Goal: Information Seeking & Learning: Check status

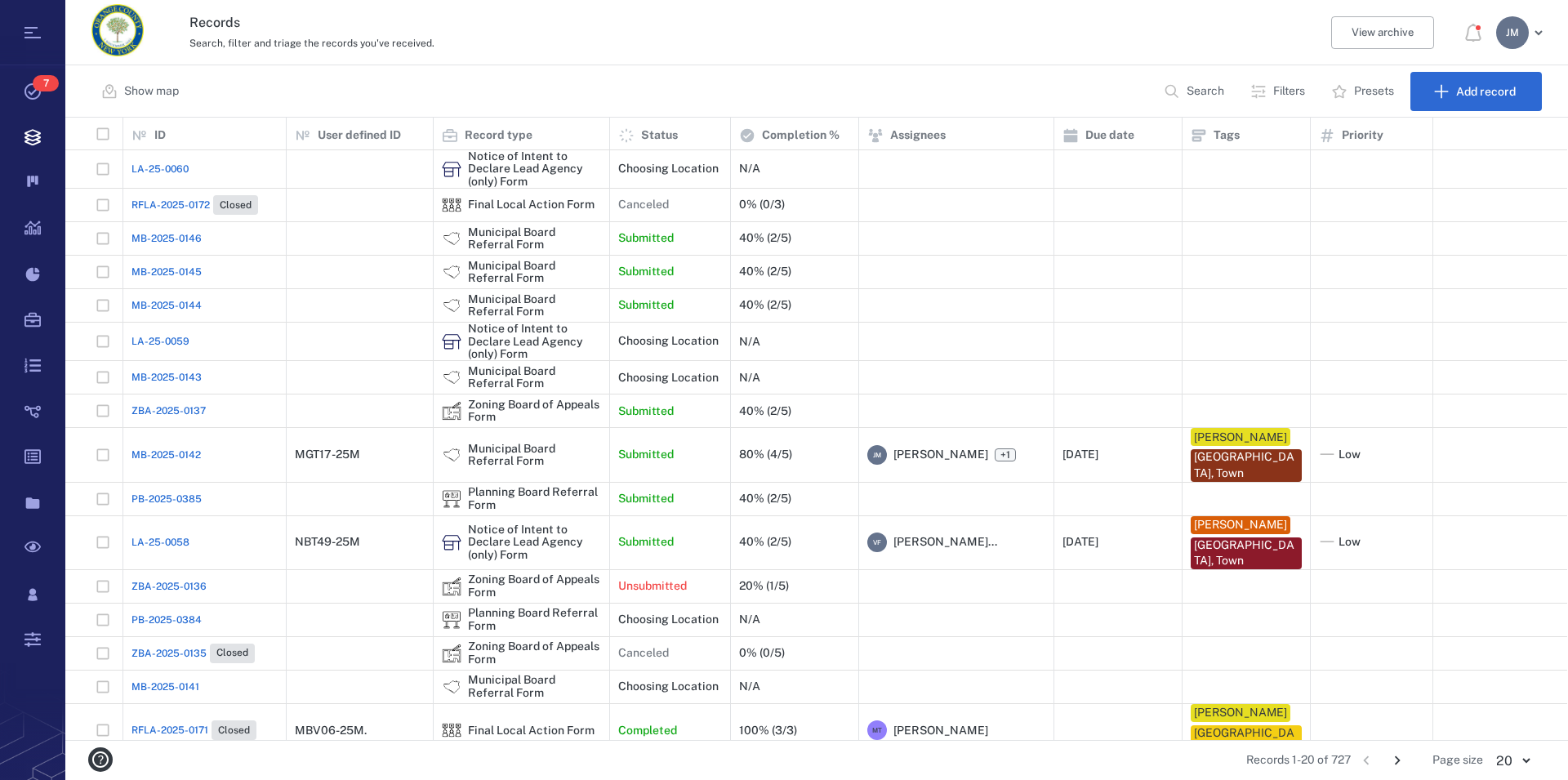
click at [1284, 91] on p "Filters" at bounding box center [1289, 92] width 32 height 17
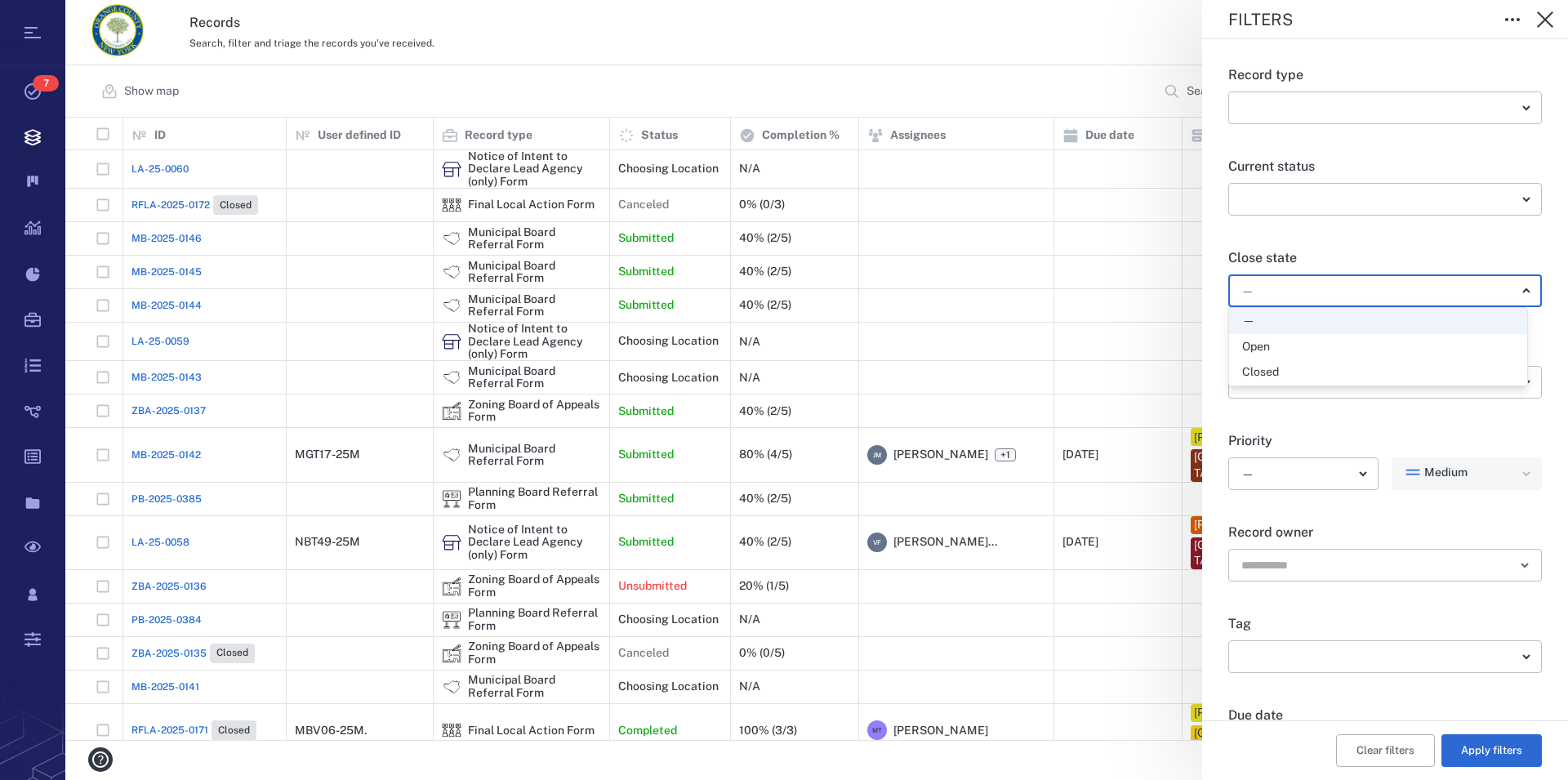
click at [1305, 287] on body "Tasks 7 Records Boards Dashboard Reports Record types Guide steps Rules Form bu…" at bounding box center [784, 390] width 1568 height 780
click at [1298, 345] on div "Open" at bounding box center [1379, 347] width 272 height 17
type input "*****"
click at [1492, 752] on button "Apply filters" at bounding box center [1492, 750] width 100 height 33
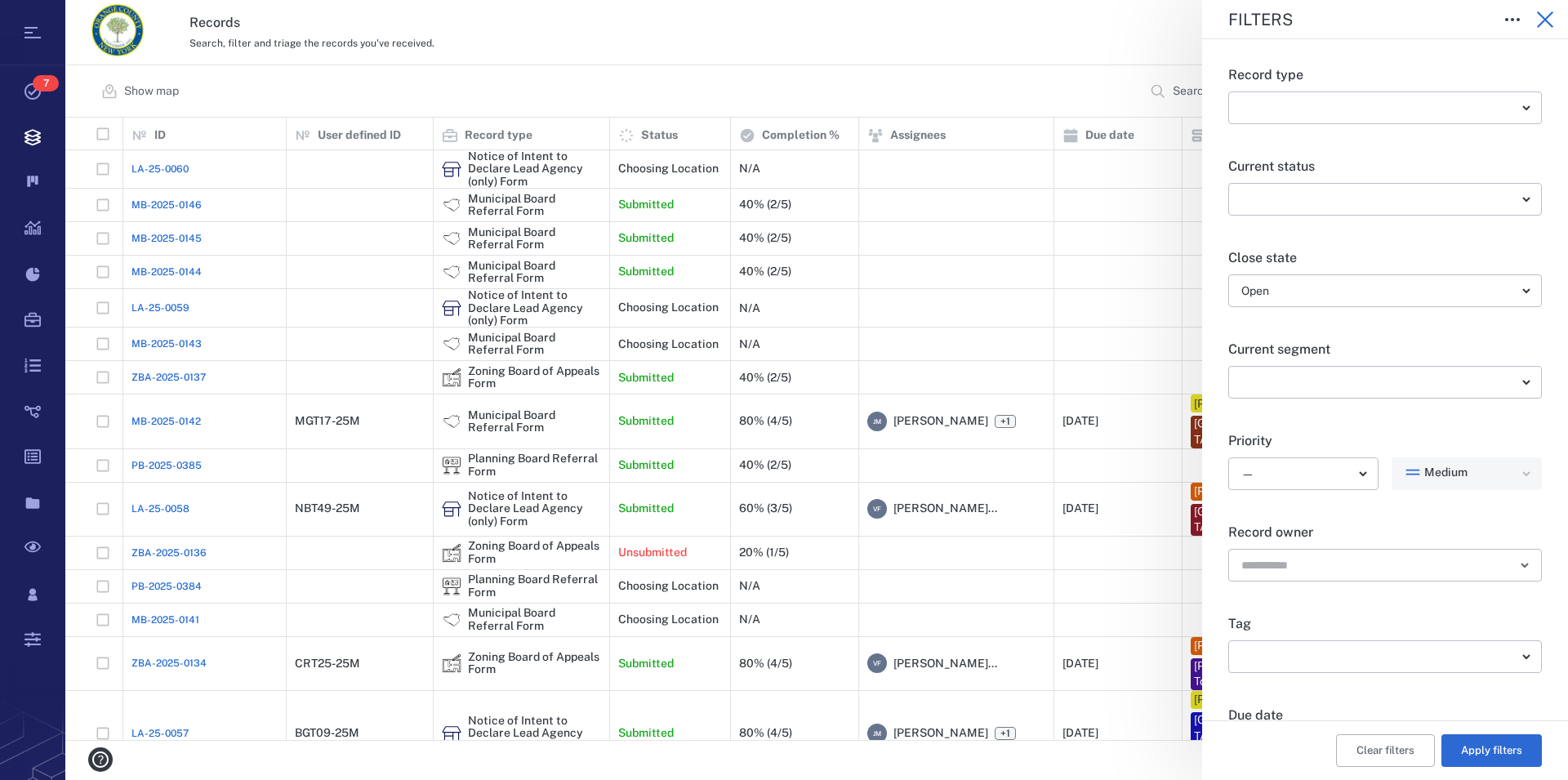
click at [1542, 19] on icon "button" at bounding box center [1545, 19] width 19 height 19
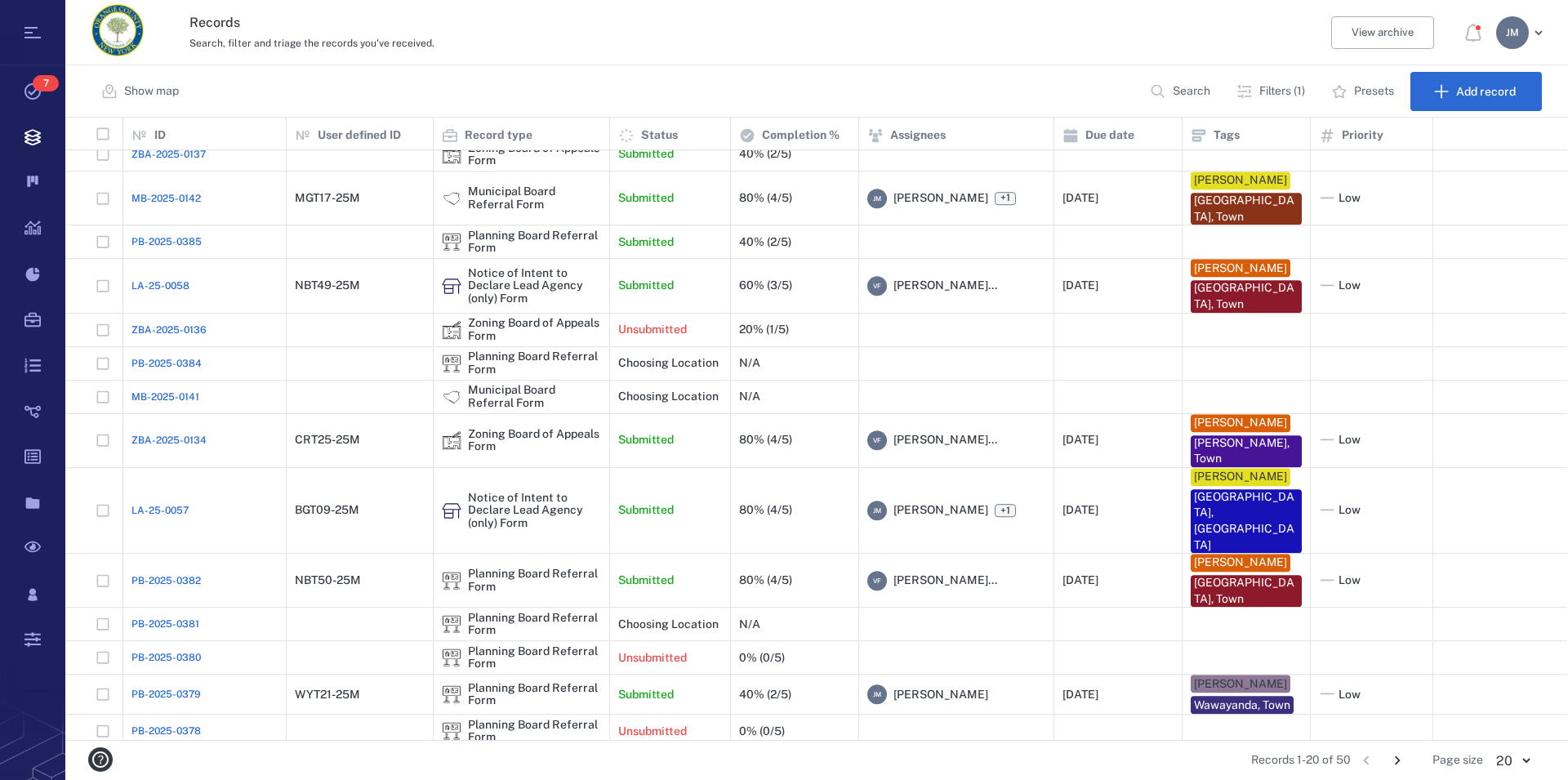
scroll to position [214, 0]
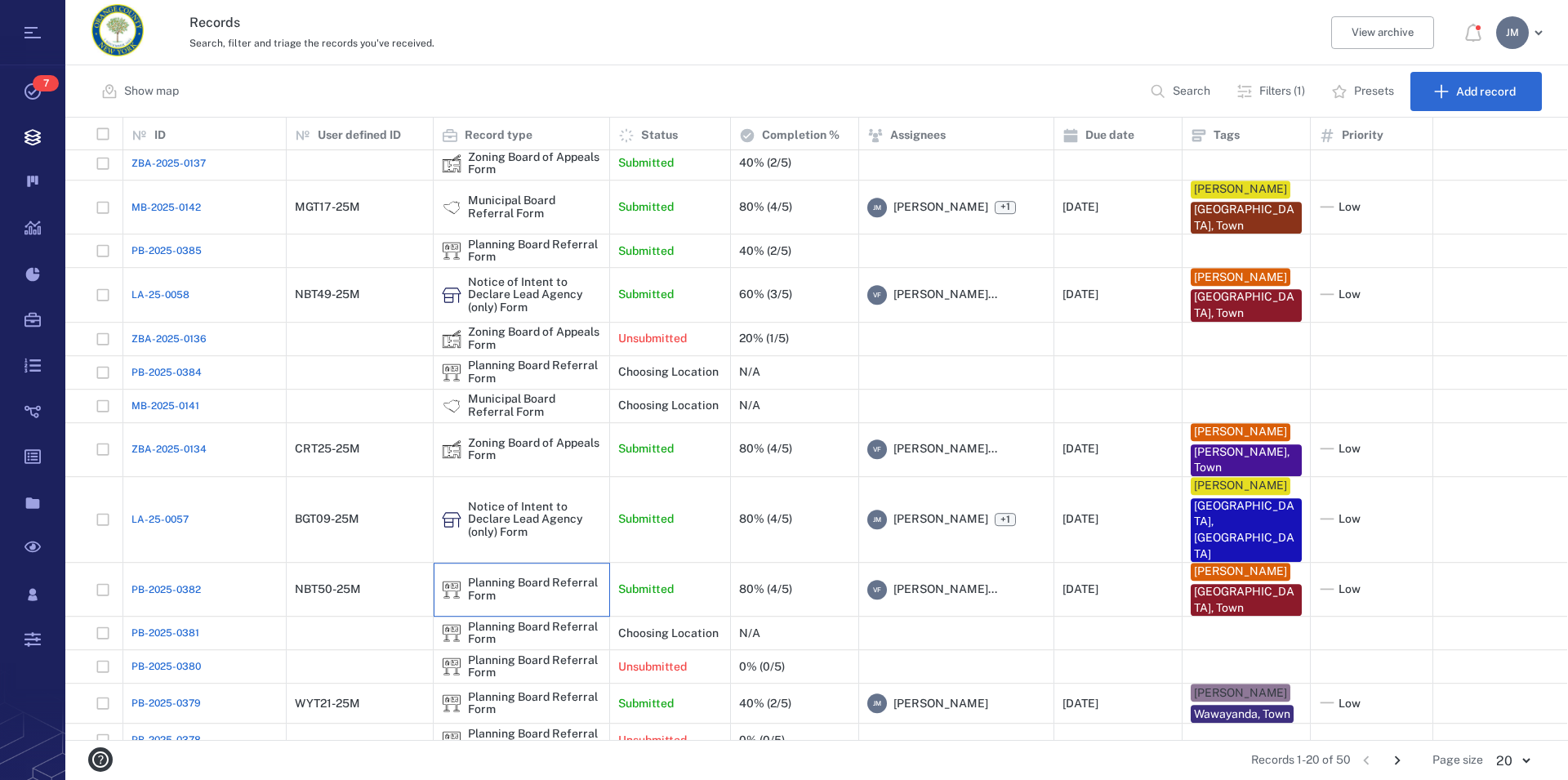
click at [531, 574] on div "Planning Board Referral Form" at bounding box center [521, 590] width 160 height 33
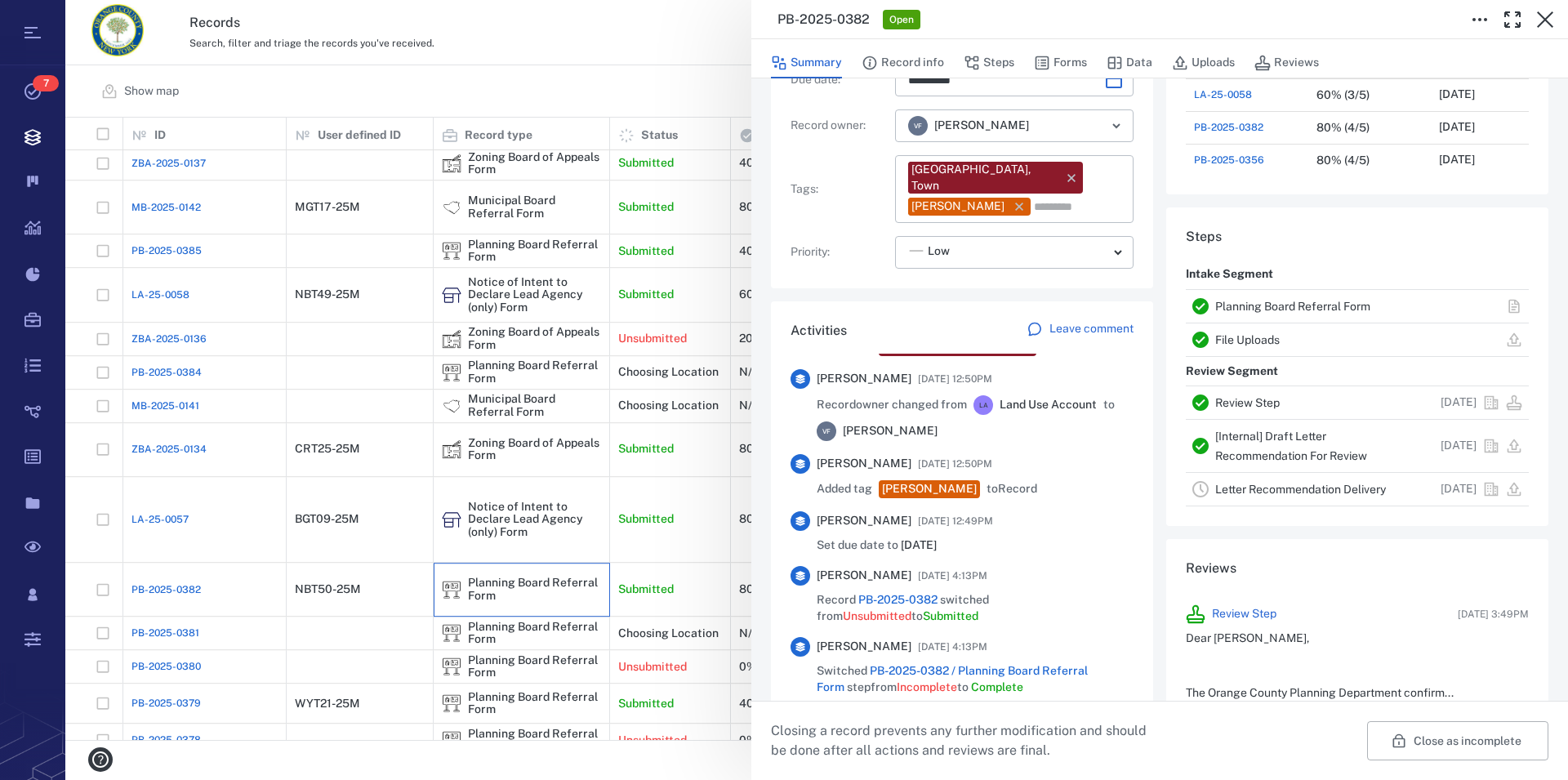
scroll to position [745, 0]
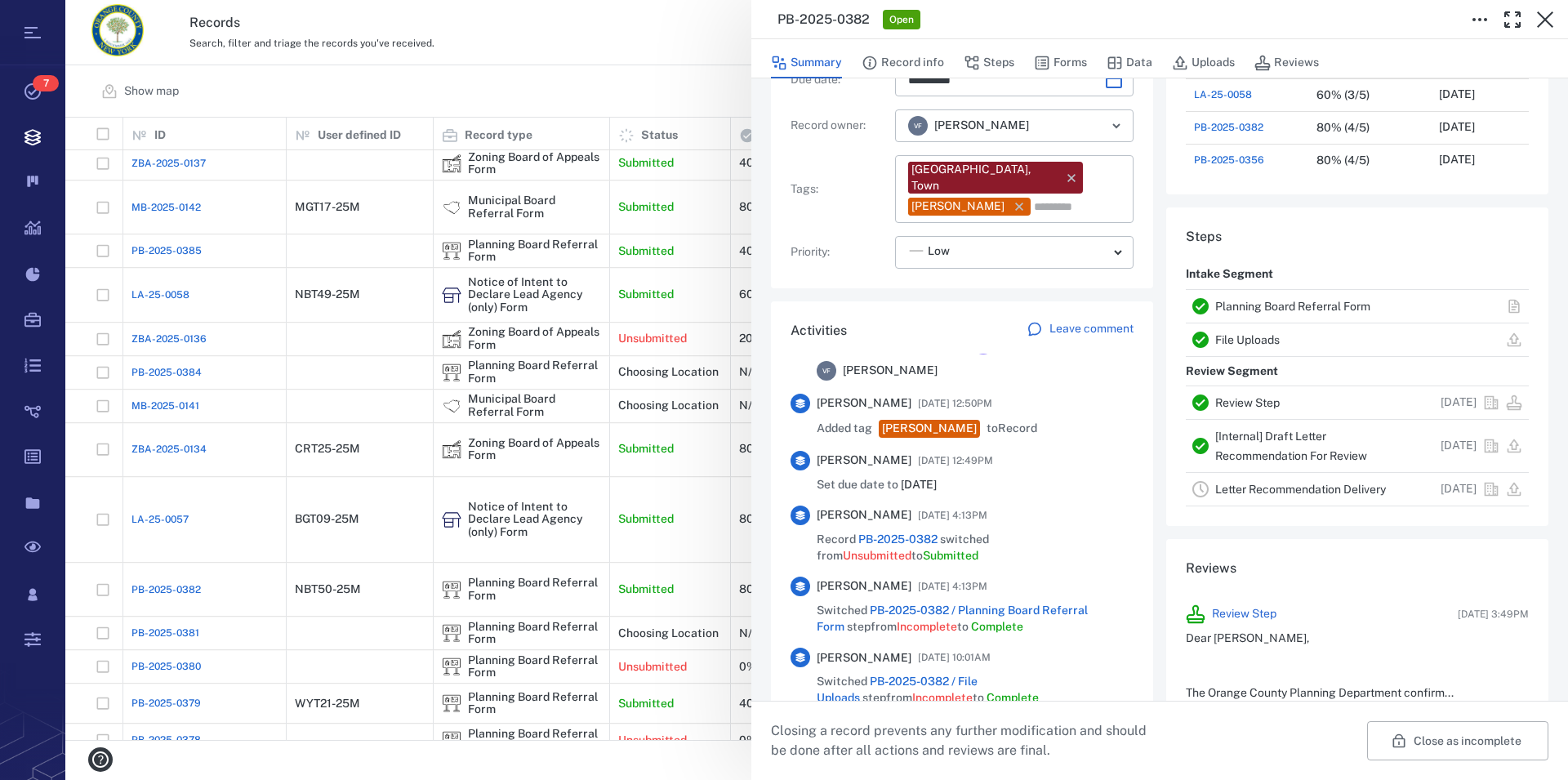
click at [1268, 303] on link "Planning Board Referral Form" at bounding box center [1293, 306] width 155 height 13
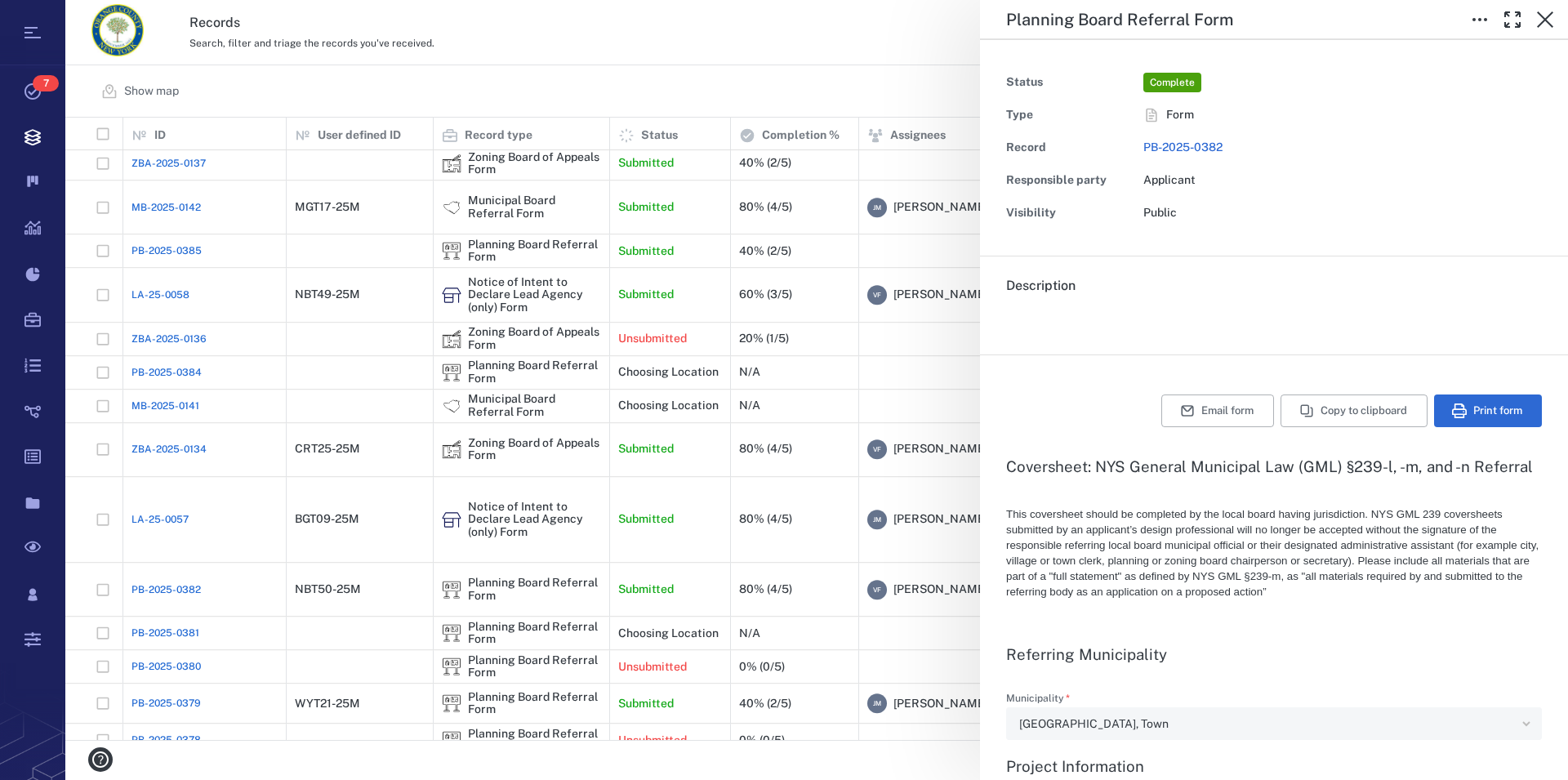
type textarea "*"
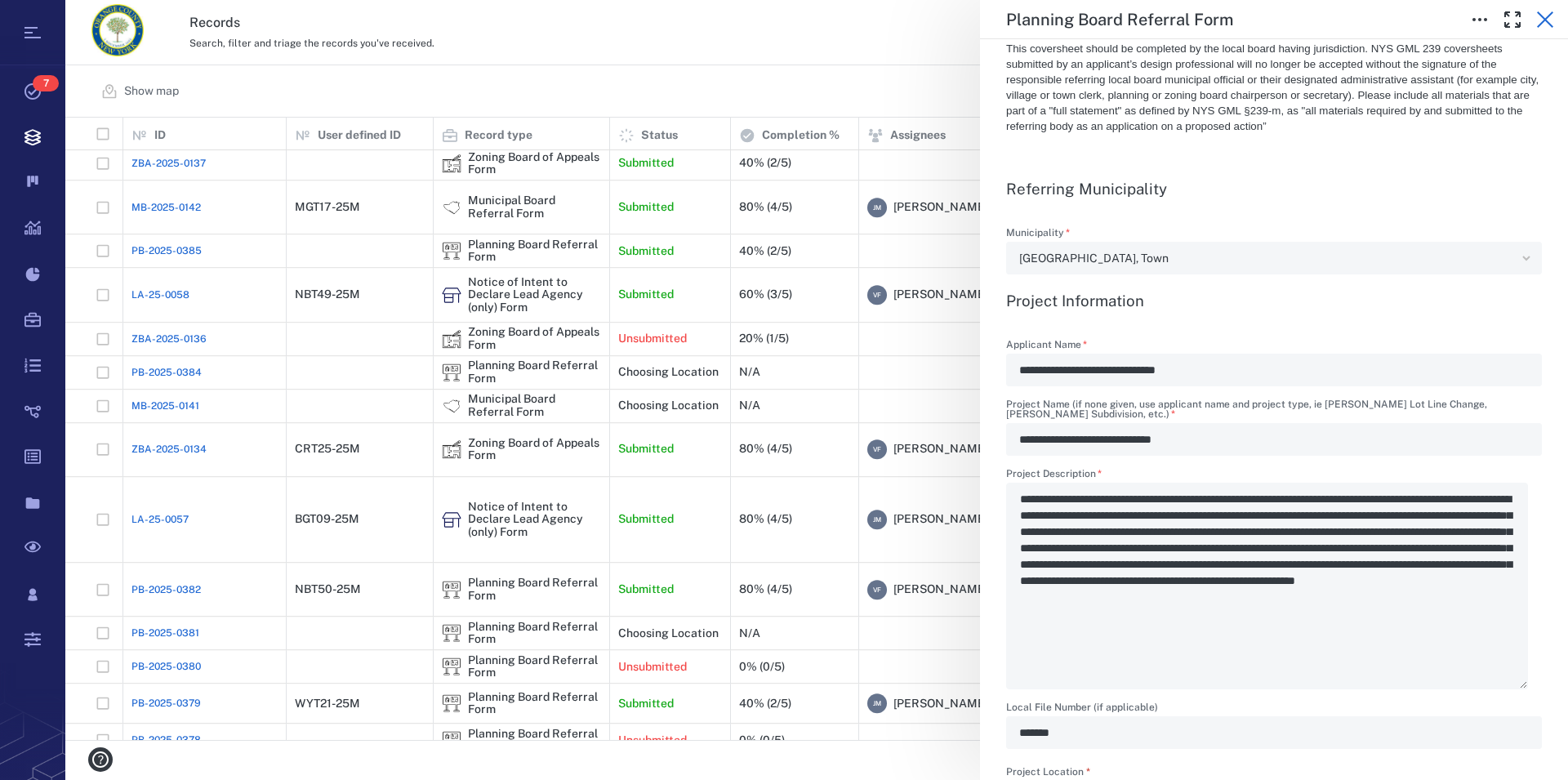
click at [1540, 19] on icon "button" at bounding box center [1545, 19] width 19 height 19
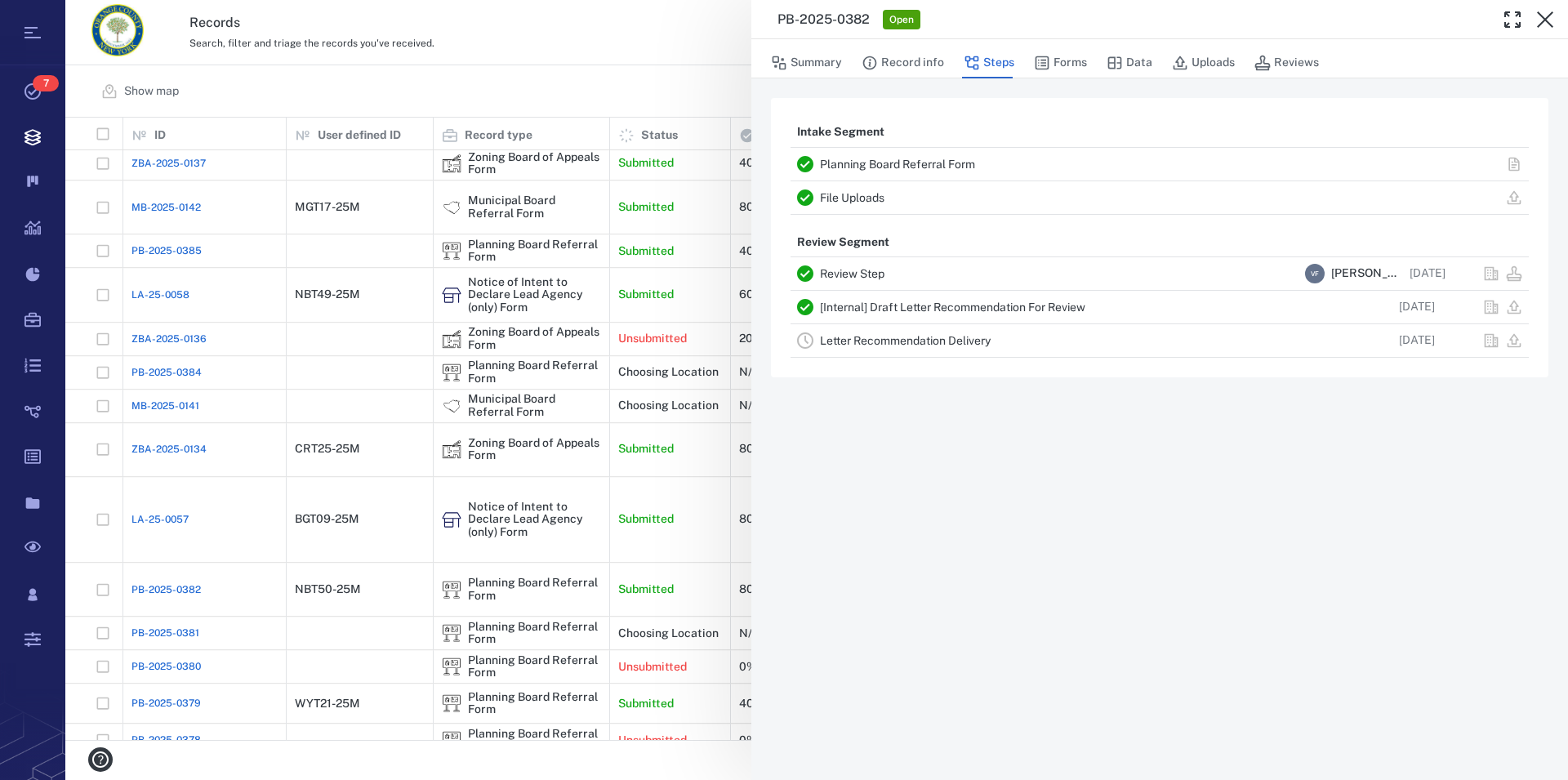
click at [1540, 18] on icon "button" at bounding box center [1545, 19] width 19 height 19
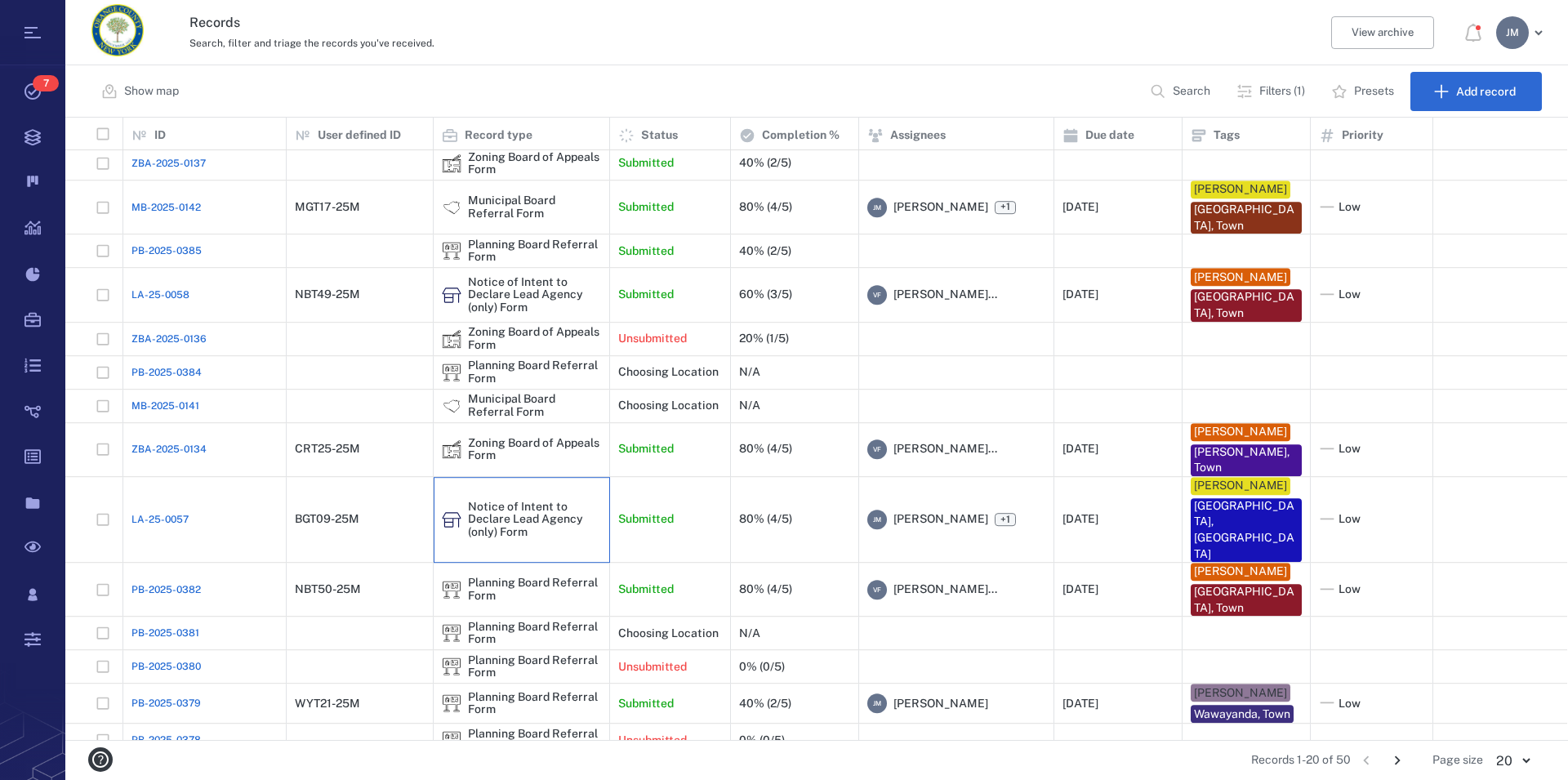
click at [534, 520] on div "Notice of Intent to Declare Lead Agency (only) Form" at bounding box center [534, 519] width 133 height 38
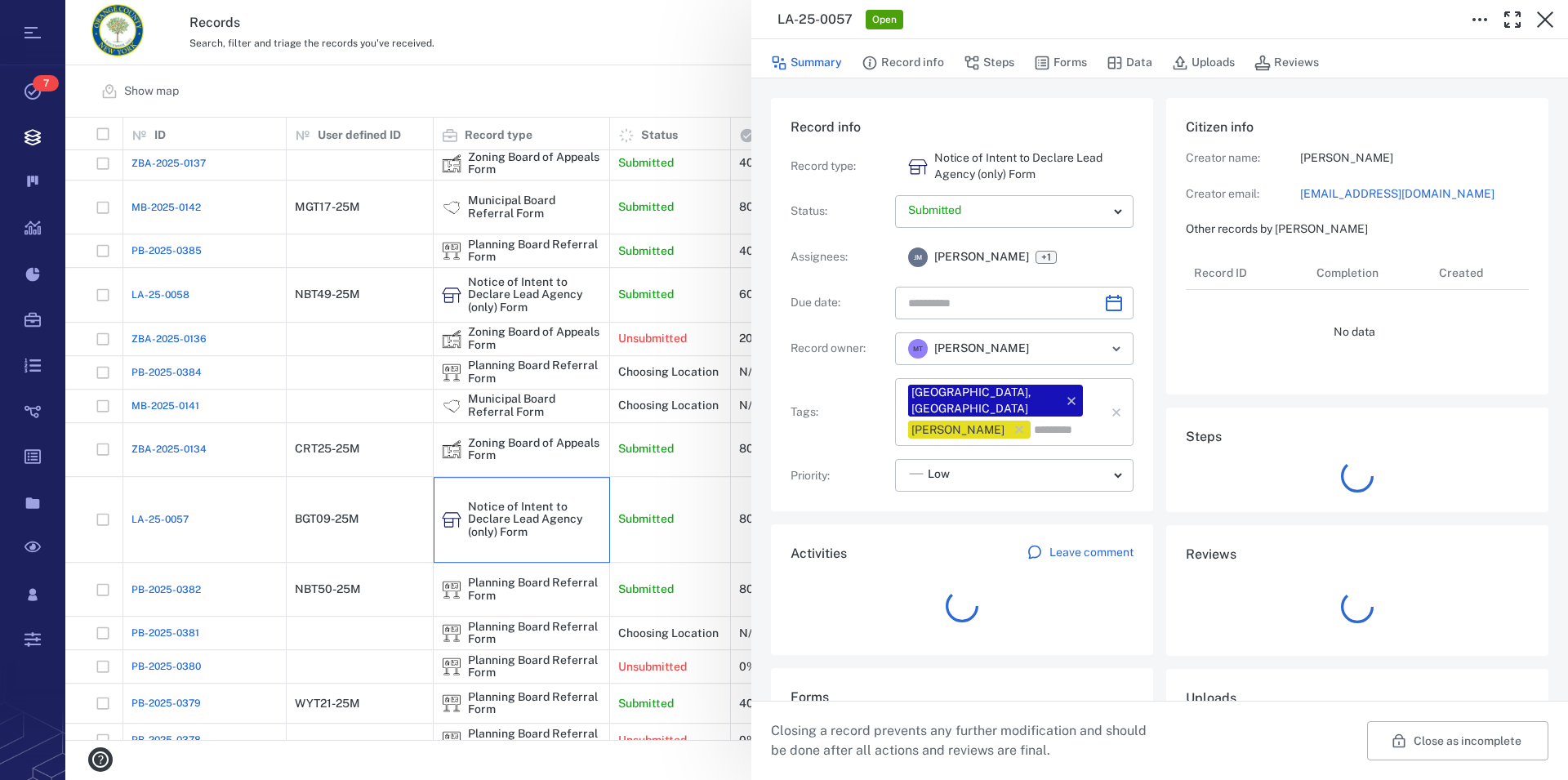
type input "**********"
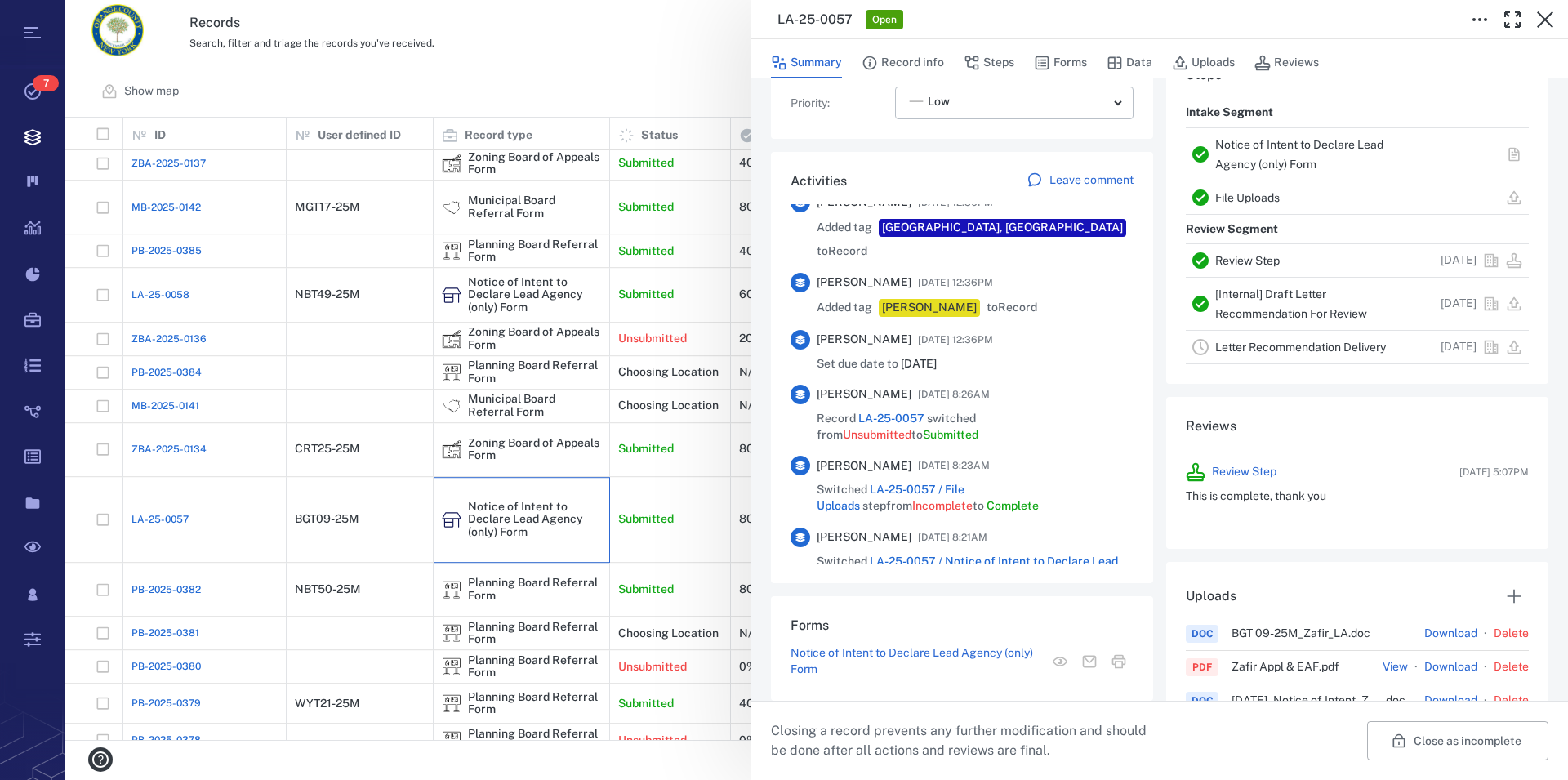
scroll to position [797, 0]
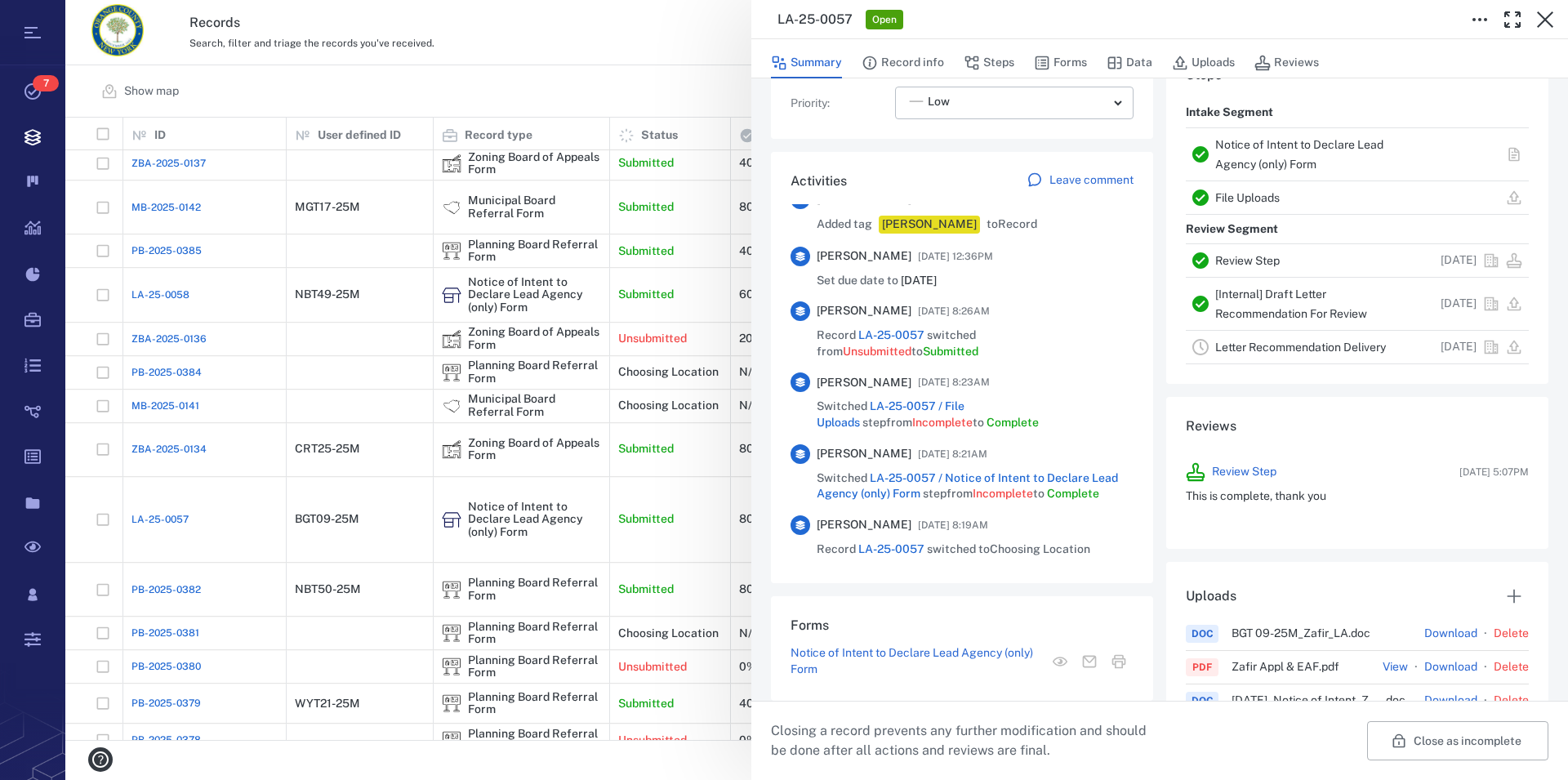
click at [1236, 155] on div "Notice of Intent to Declare Lead Agency (only) Form" at bounding box center [1316, 154] width 202 height 39
click at [1239, 157] on div "Notice of Intent to Declare Lead Agency (only) Form" at bounding box center [1316, 154] width 202 height 39
click at [1240, 162] on link "Notice of Intent to Declare Lead Agency (only) Form" at bounding box center [1299, 154] width 168 height 33
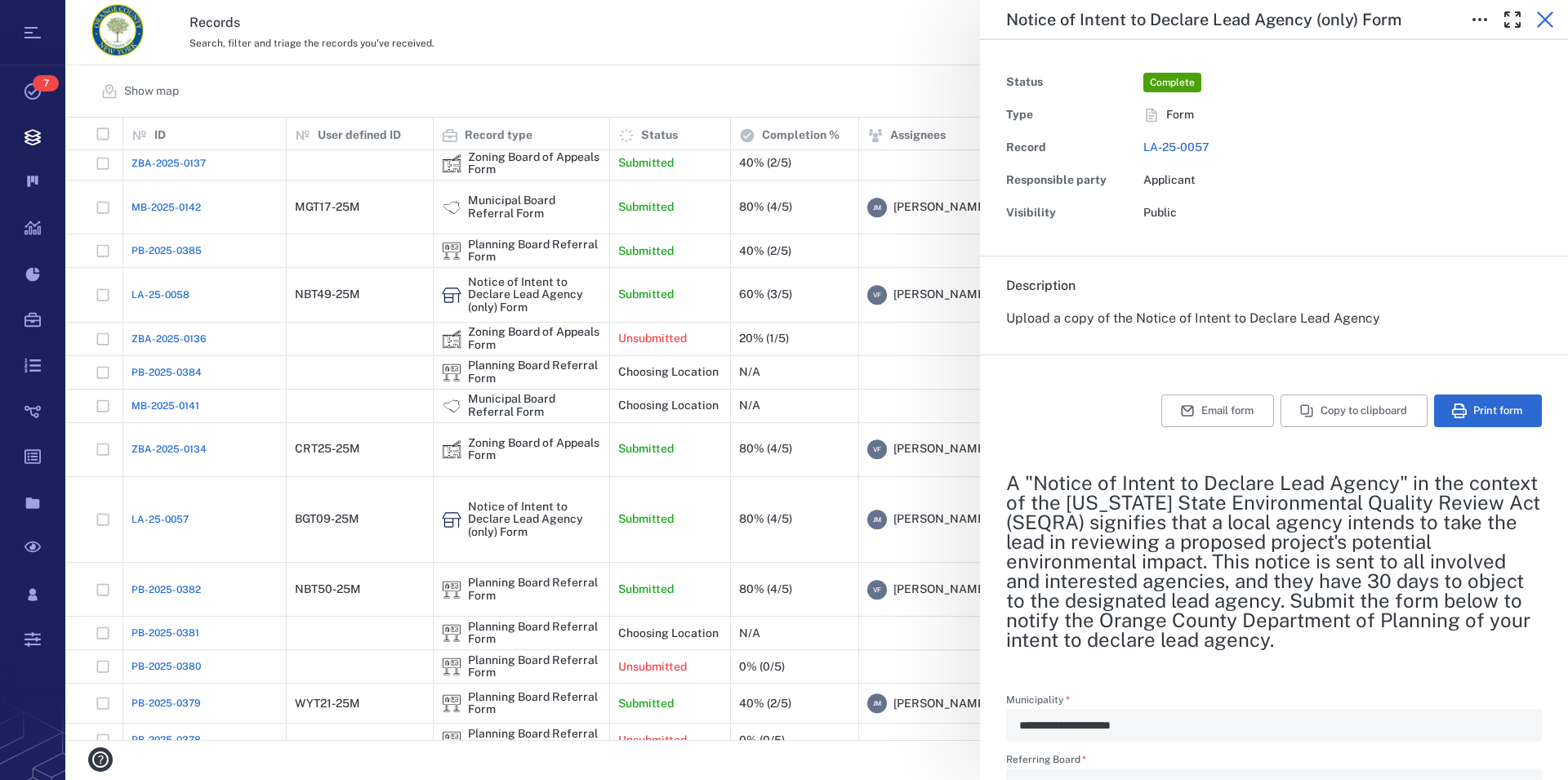
click at [1542, 22] on icon "button" at bounding box center [1545, 19] width 17 height 17
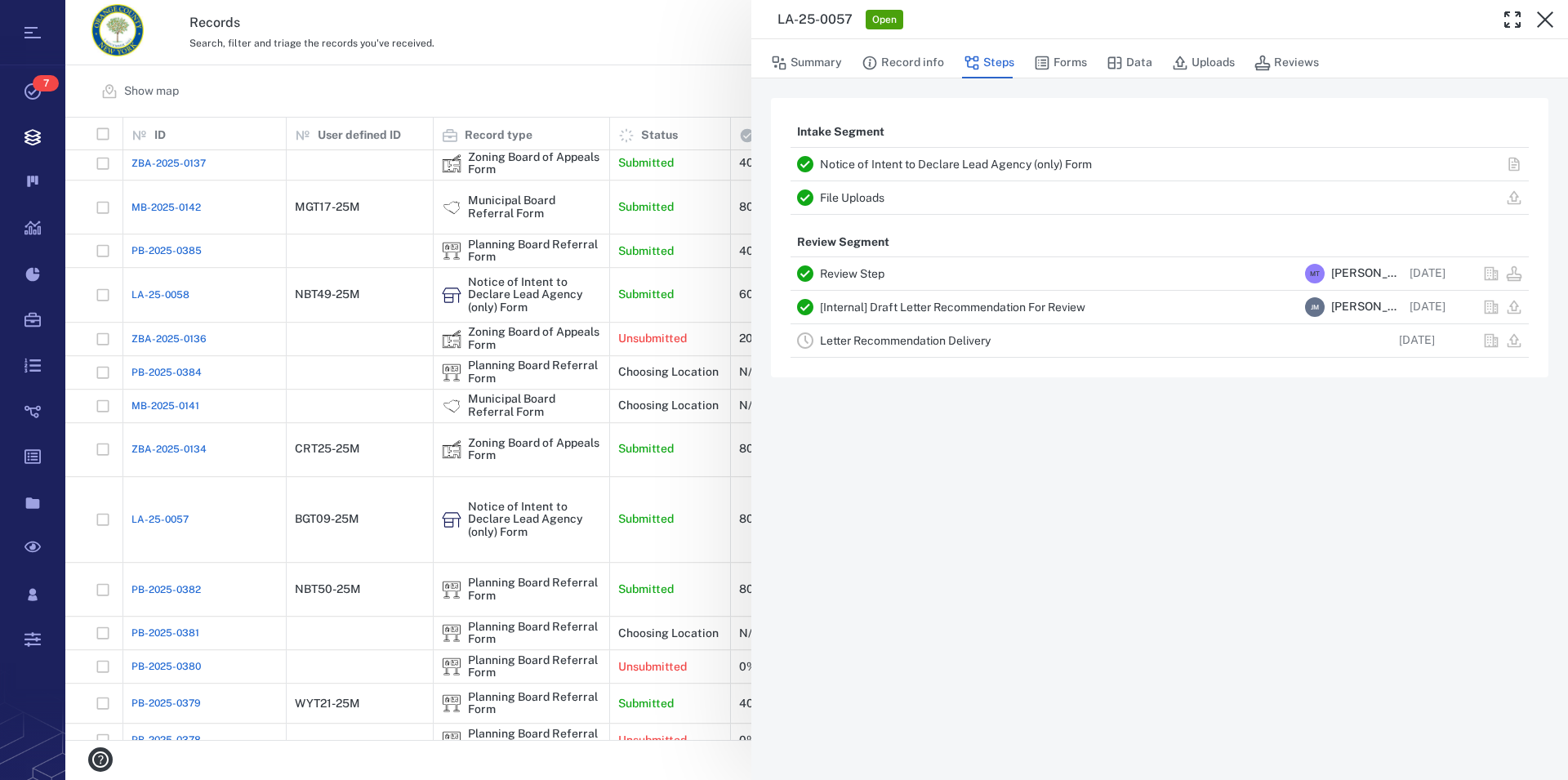
click at [868, 192] on link "File Uploads" at bounding box center [851, 197] width 64 height 13
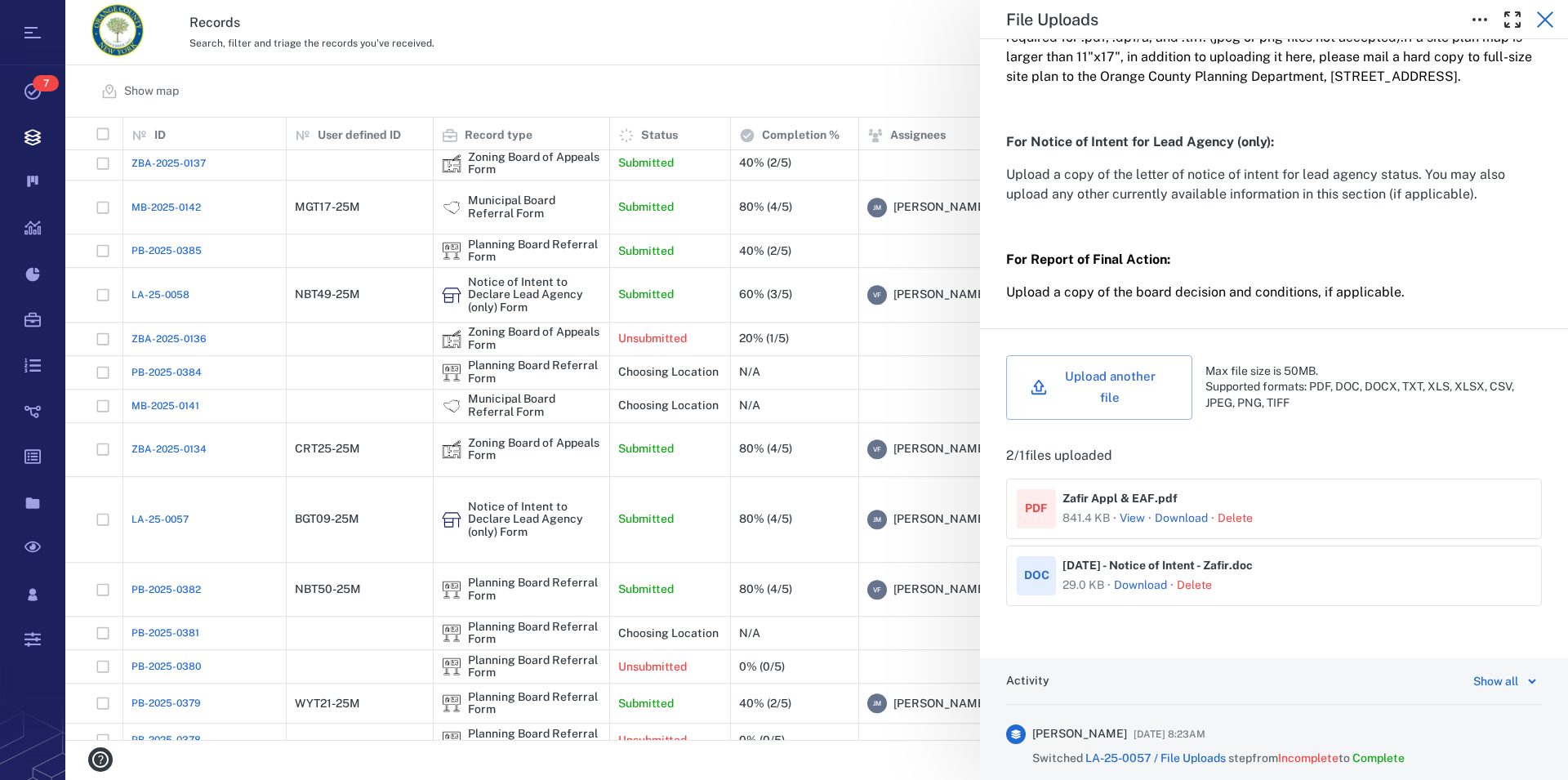
click at [1541, 12] on icon "button" at bounding box center [1545, 19] width 19 height 19
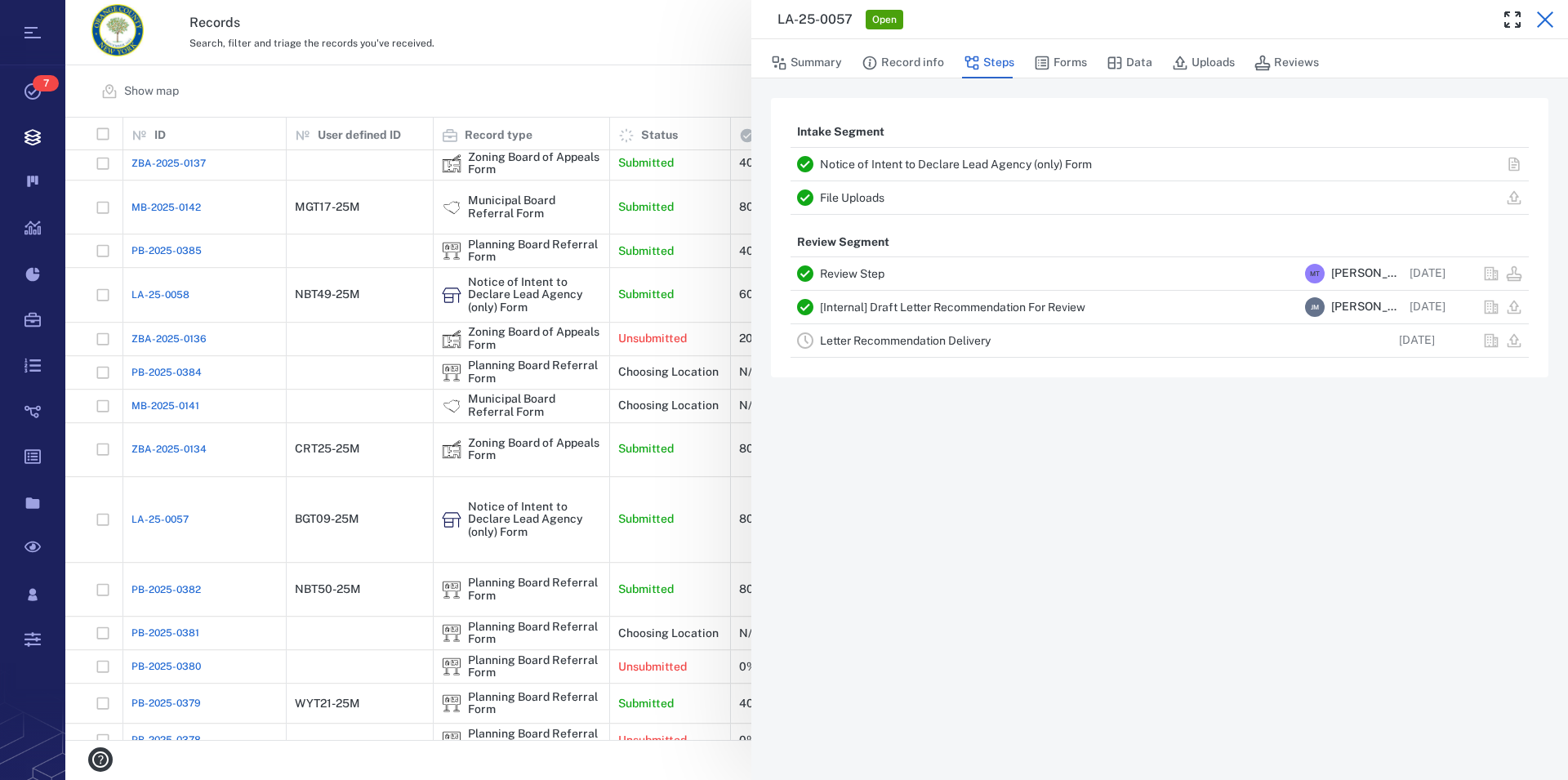
click at [1547, 27] on icon "button" at bounding box center [1545, 19] width 19 height 19
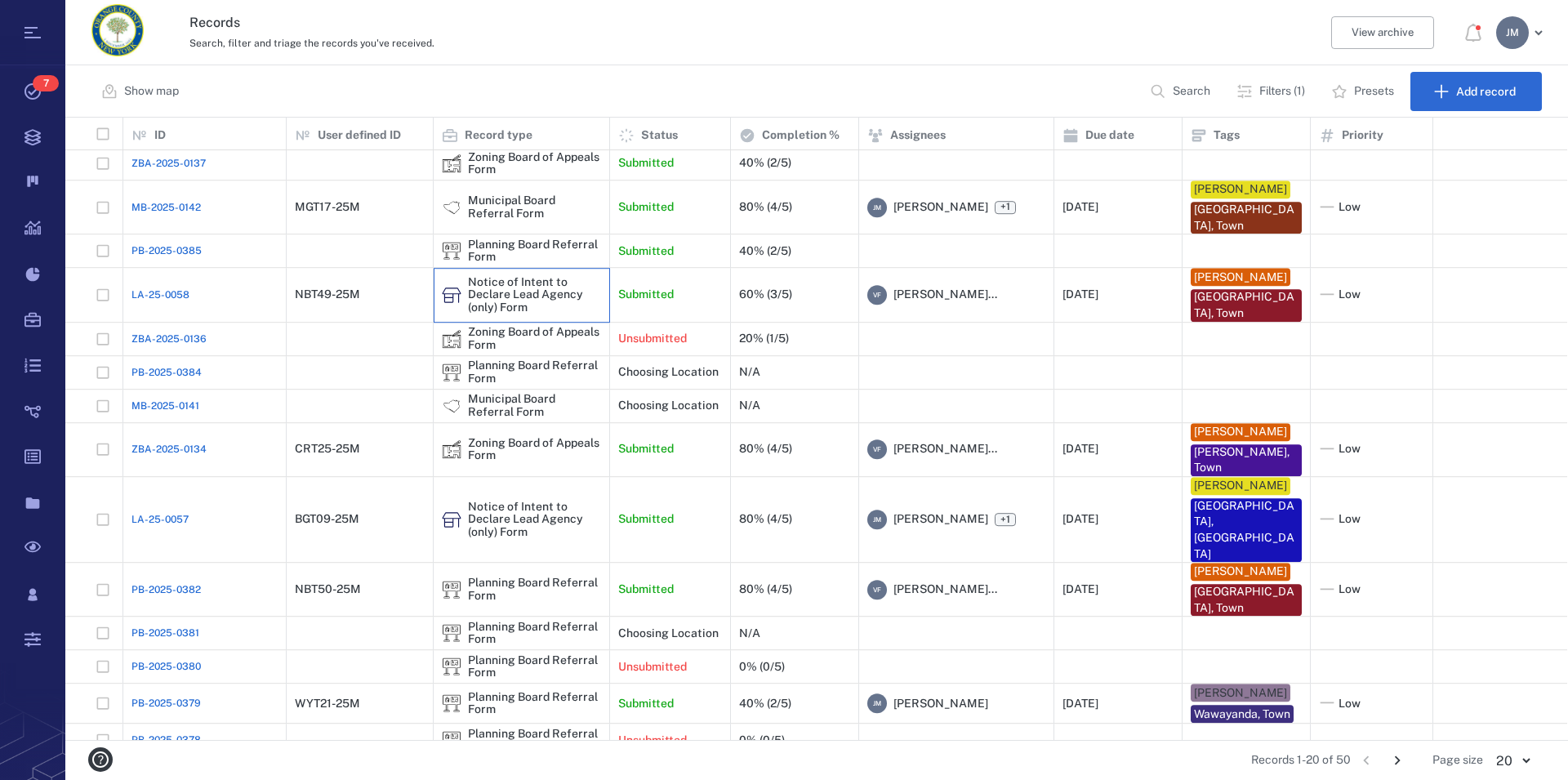
click at [526, 293] on div "Notice of Intent to Declare Lead Agency (only) Form" at bounding box center [534, 294] width 133 height 38
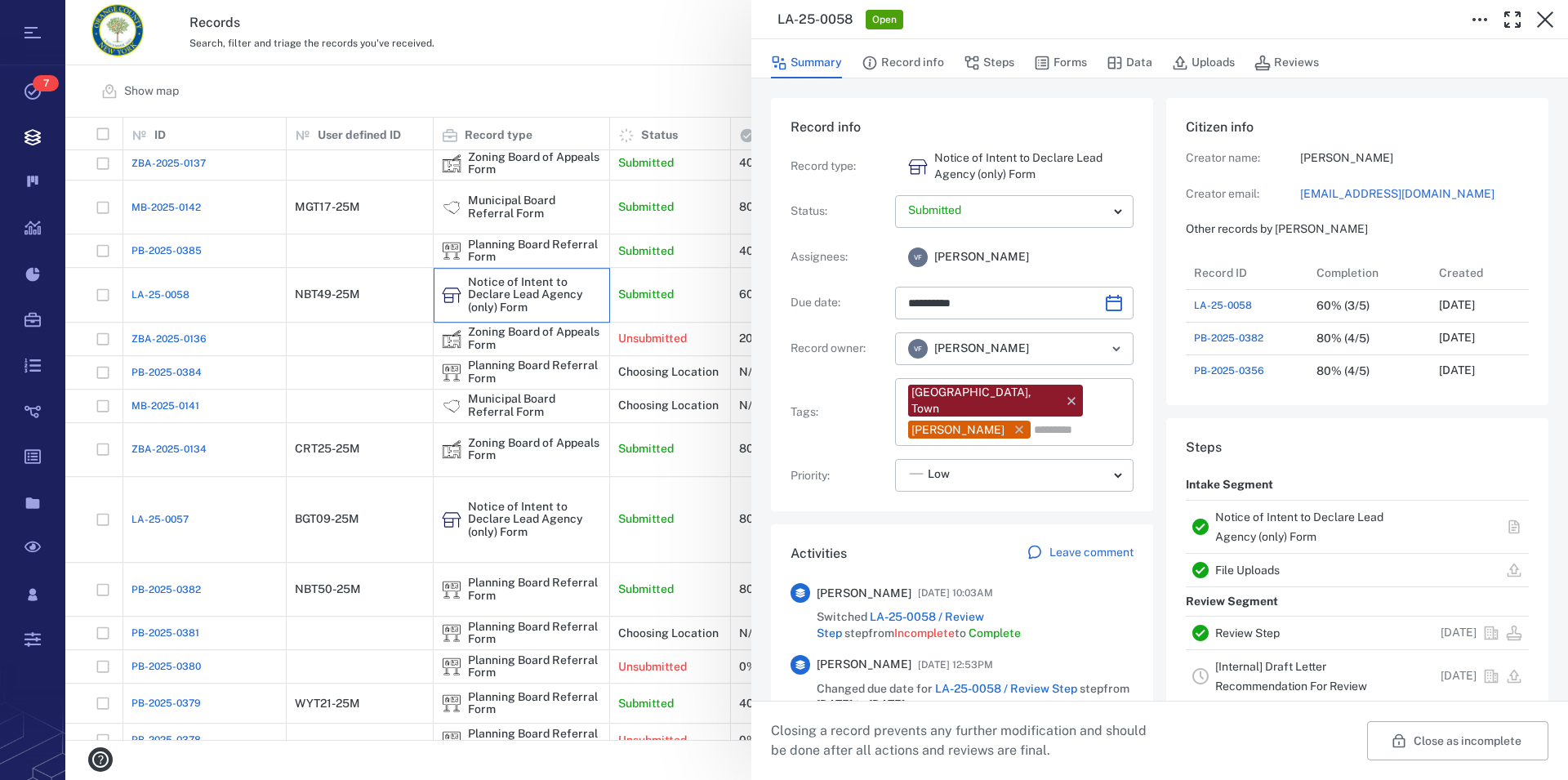
scroll to position [15, 16]
click at [1273, 512] on link "Notice of Intent to Declare Lead Agency (only) Form" at bounding box center [1299, 526] width 168 height 33
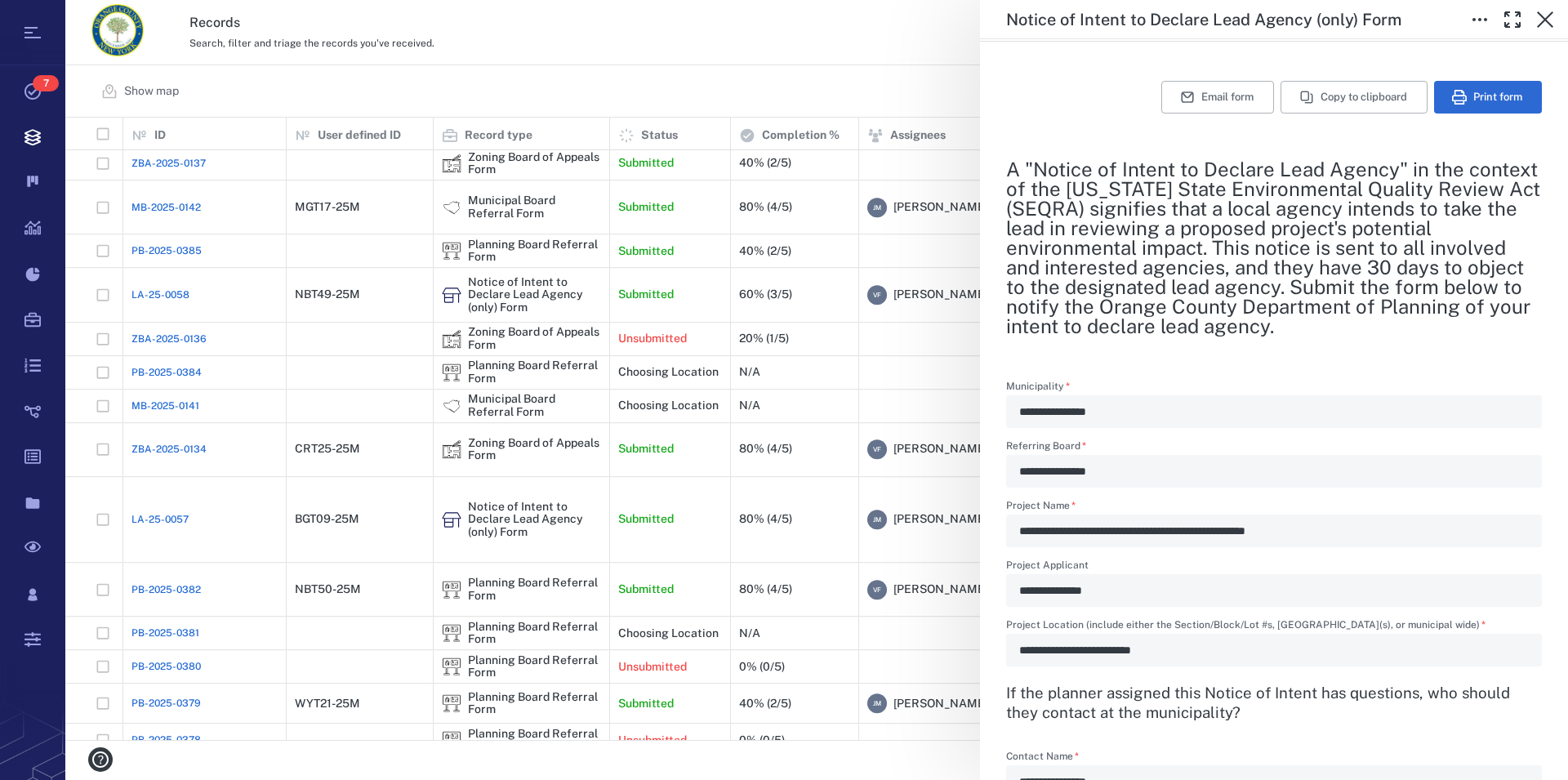
scroll to position [279, 0]
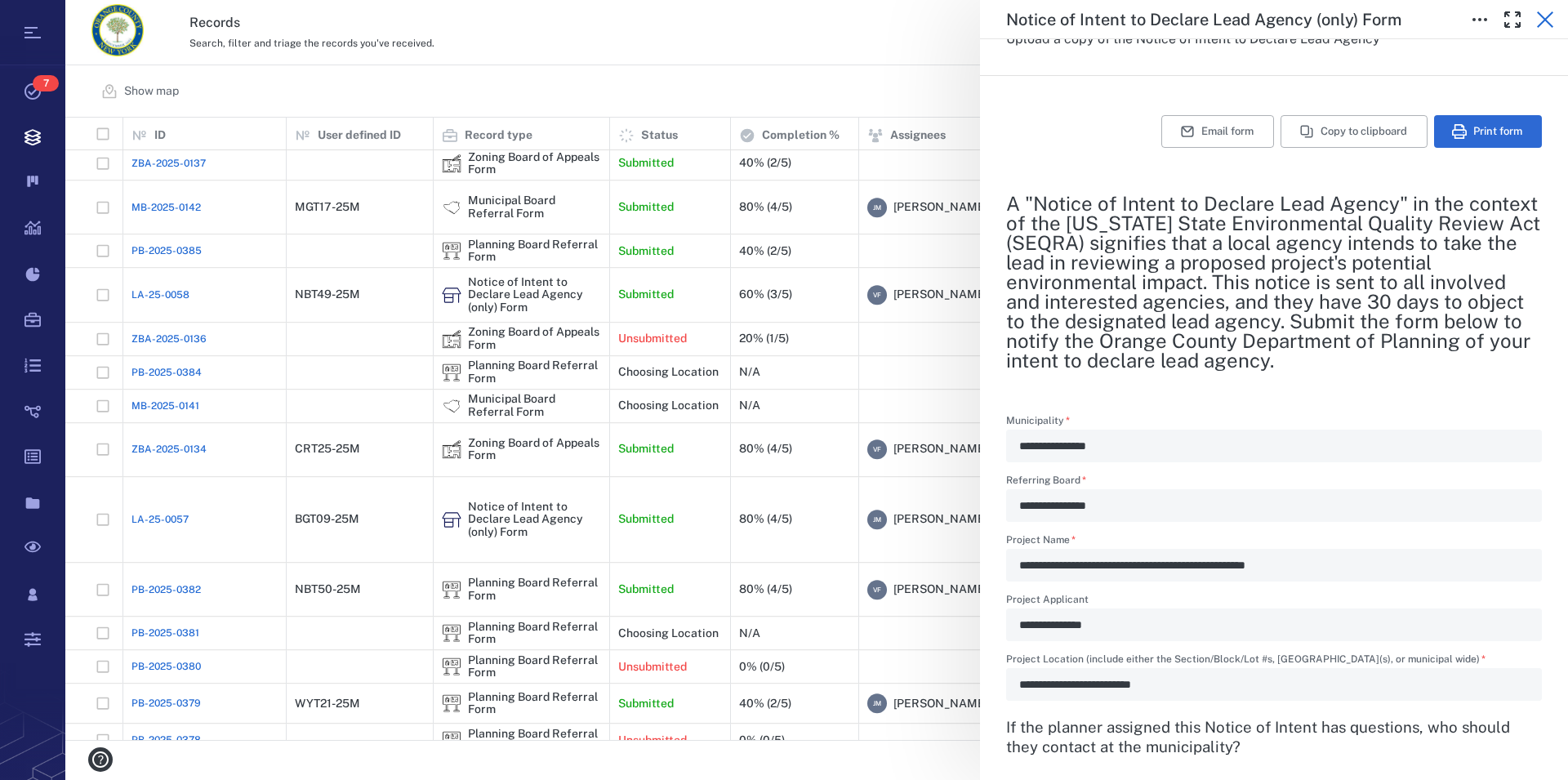
click at [1551, 19] on icon "button" at bounding box center [1545, 19] width 19 height 19
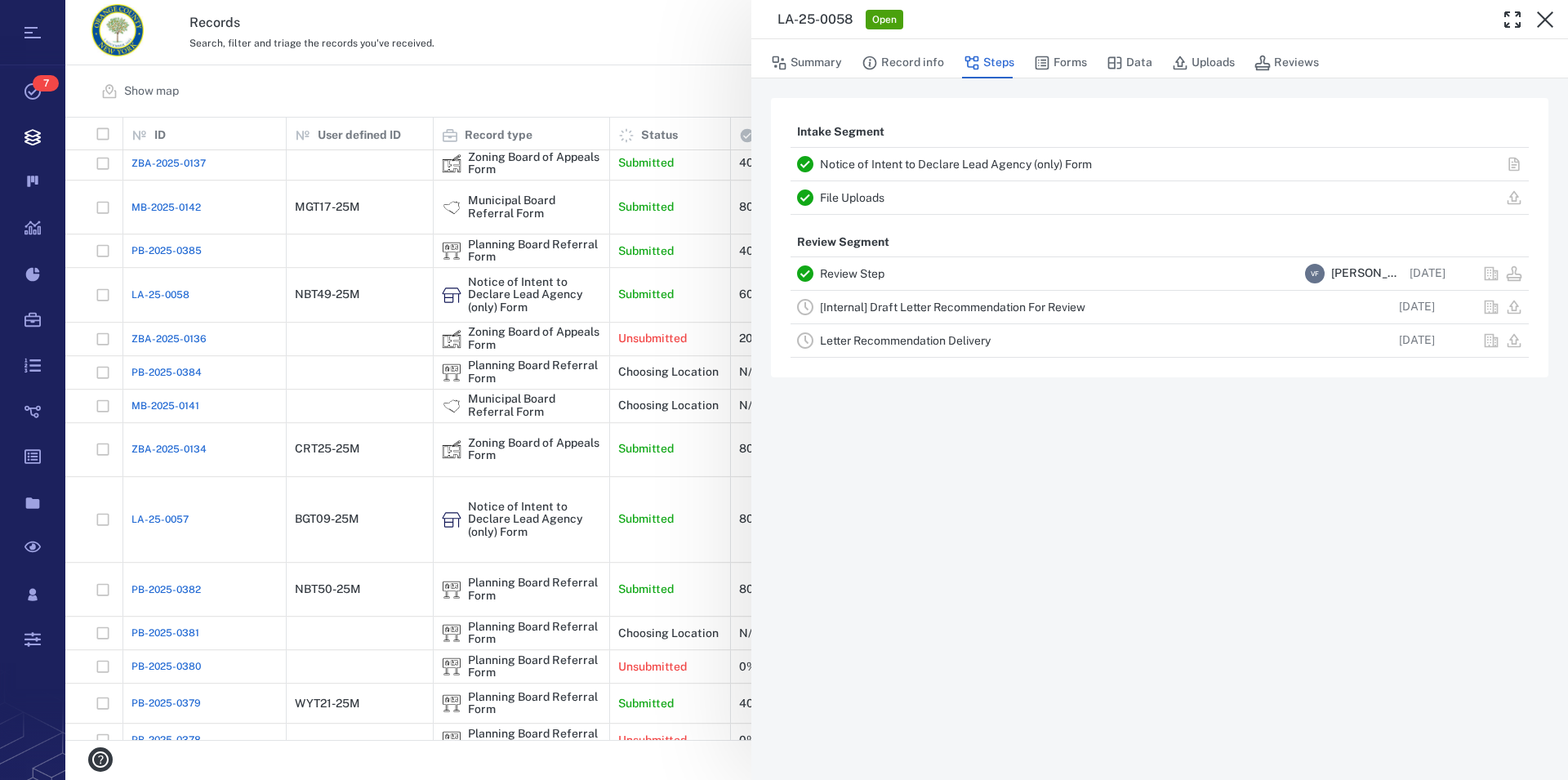
click at [880, 196] on link "File Uploads" at bounding box center [851, 197] width 64 height 13
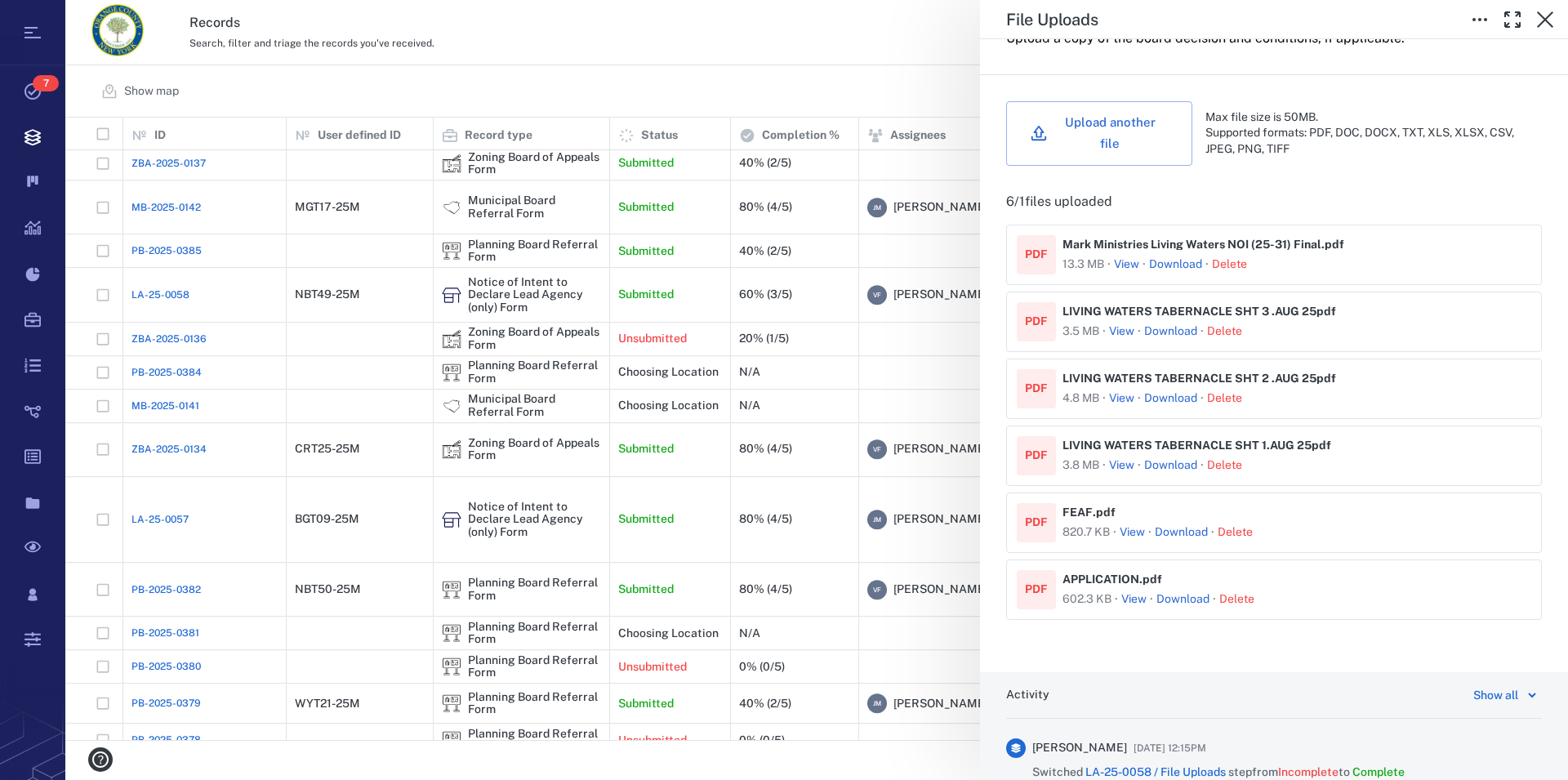
scroll to position [652, 0]
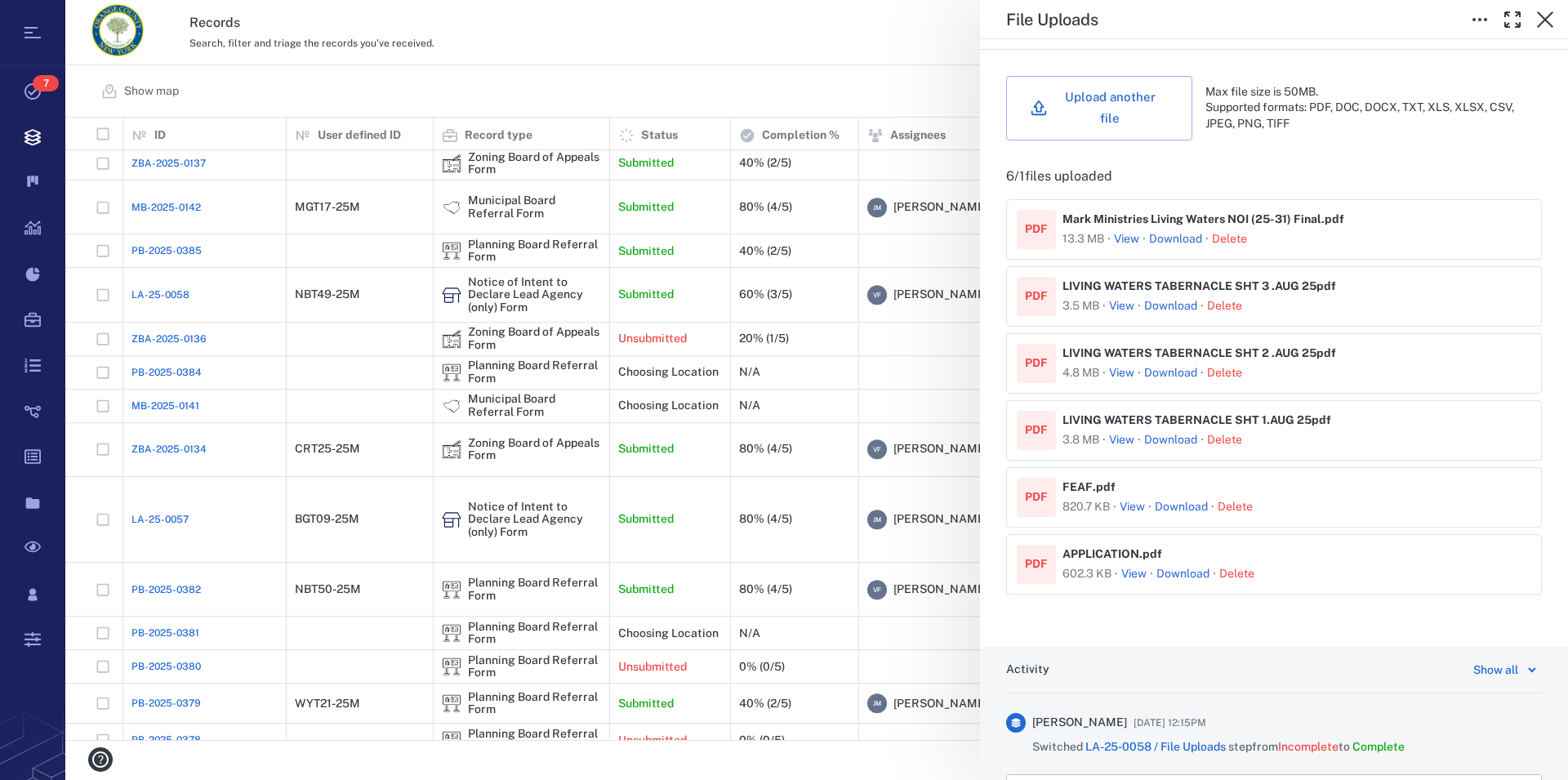
click at [1133, 240] on button "View" at bounding box center [1126, 239] width 26 height 17
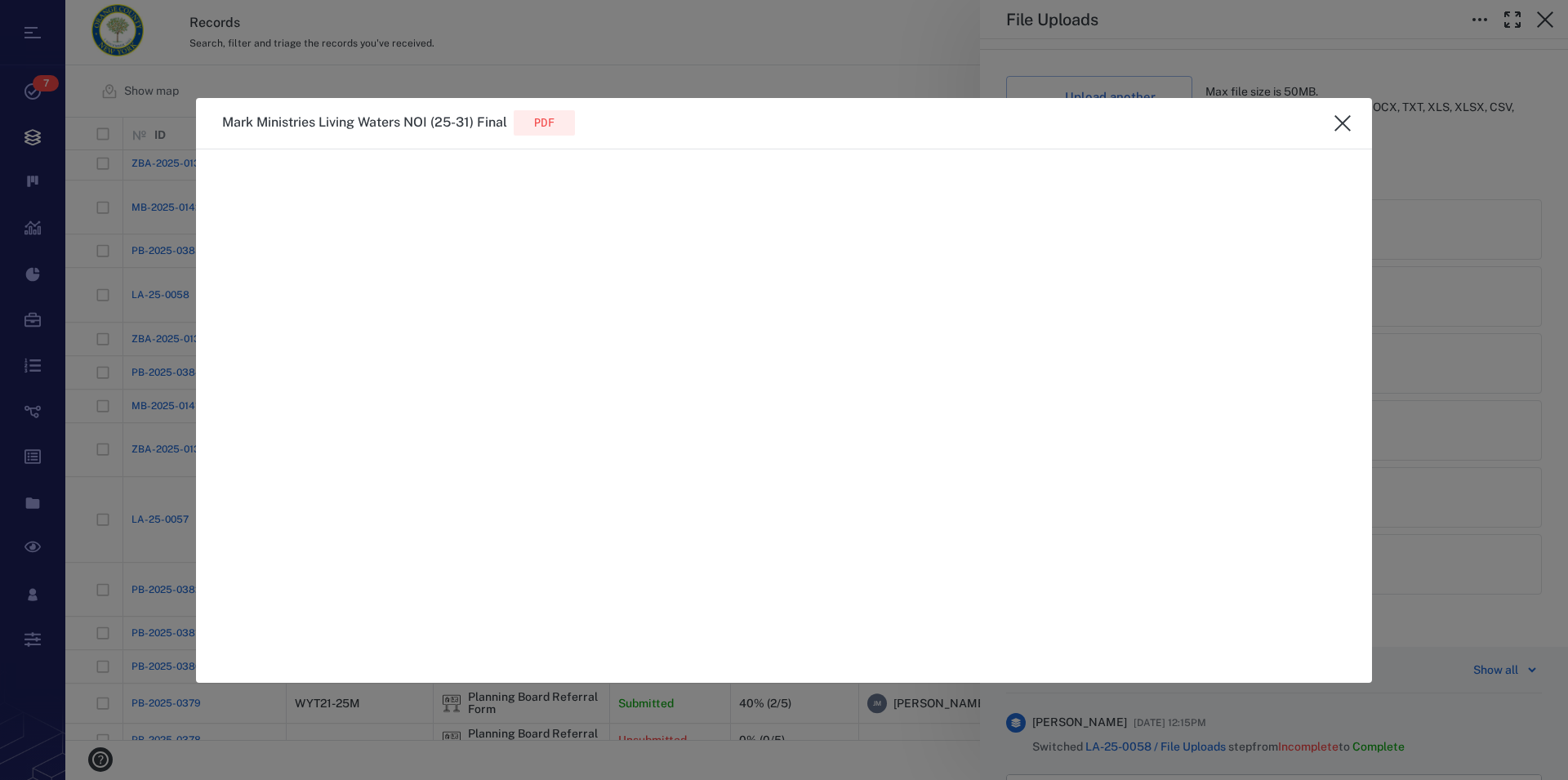
click at [1344, 116] on icon "close" at bounding box center [1342, 123] width 19 height 19
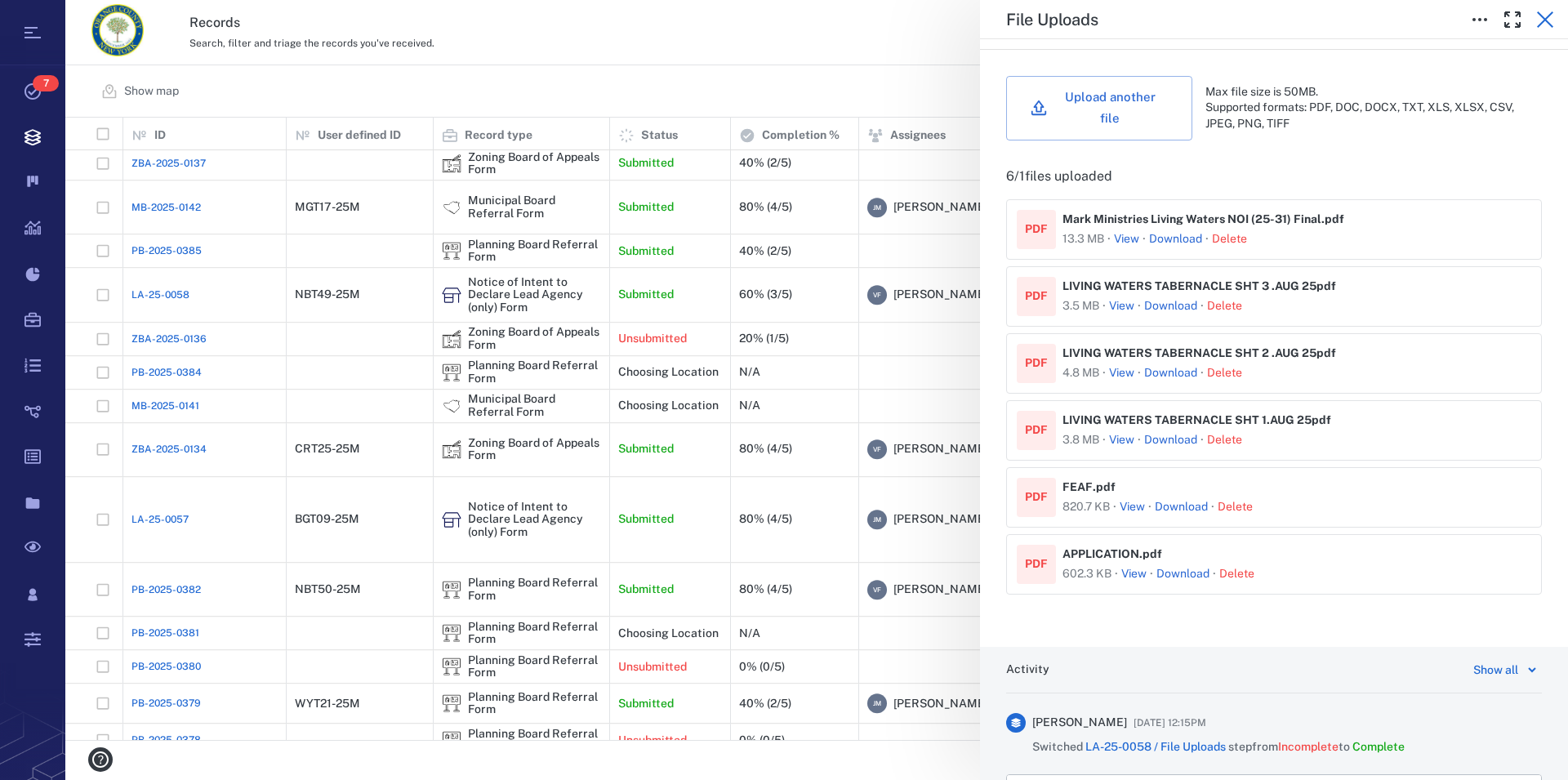
click at [1543, 14] on icon "button" at bounding box center [1545, 19] width 19 height 19
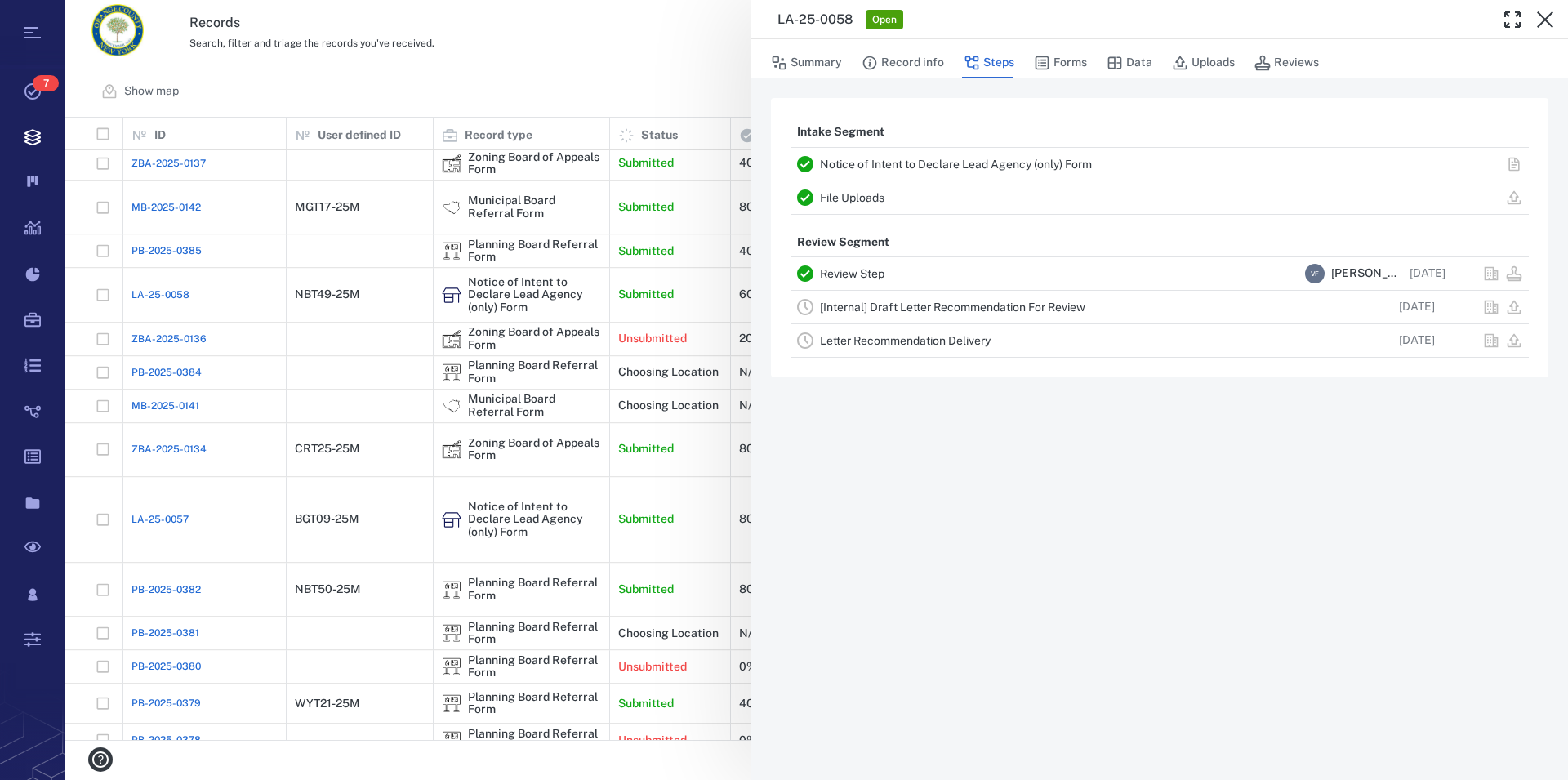
click at [1543, 14] on icon "button" at bounding box center [1545, 19] width 19 height 19
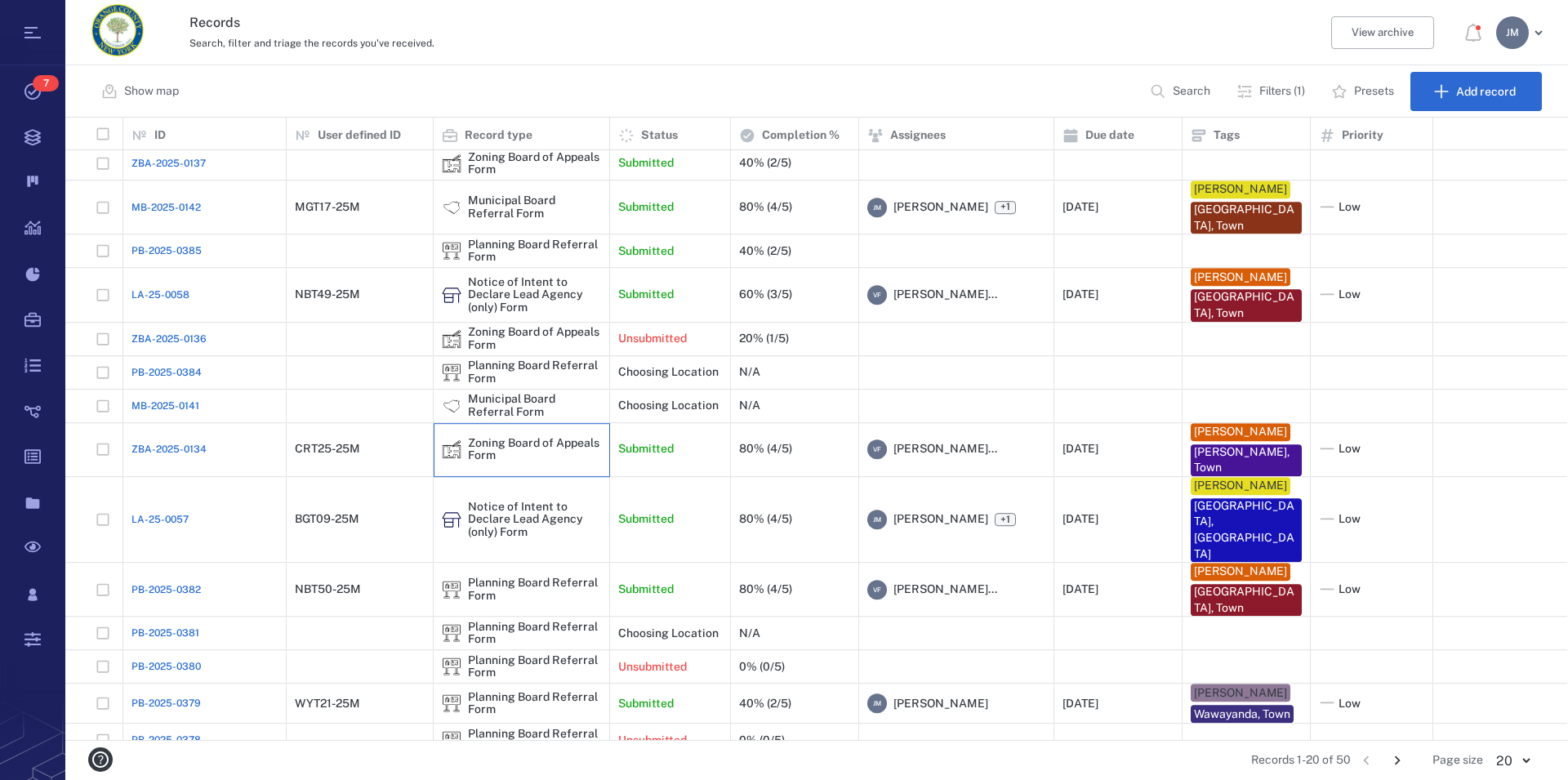
click at [496, 447] on div "Zoning Board of Appeals Form" at bounding box center [534, 449] width 133 height 26
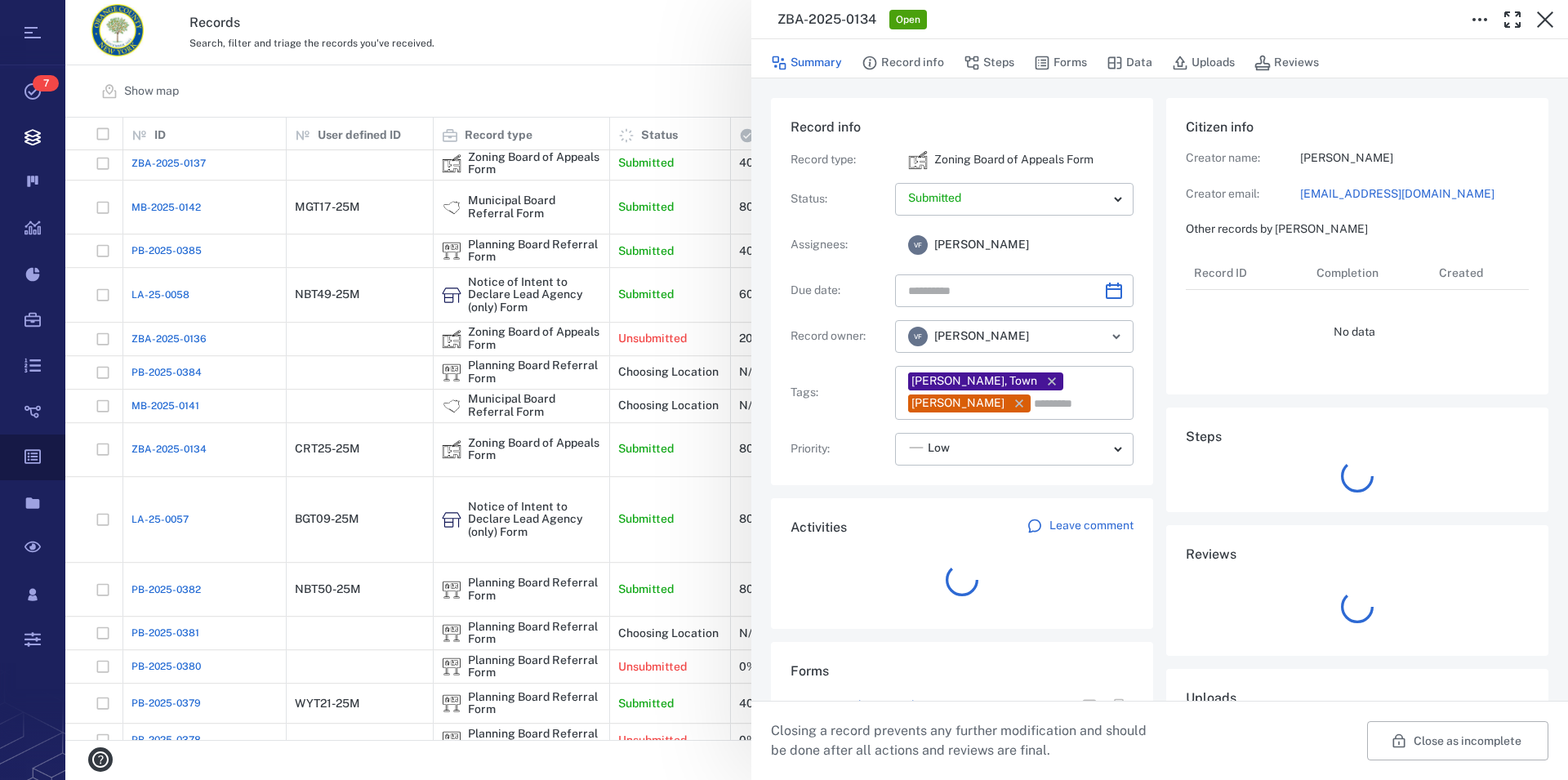
type input "**********"
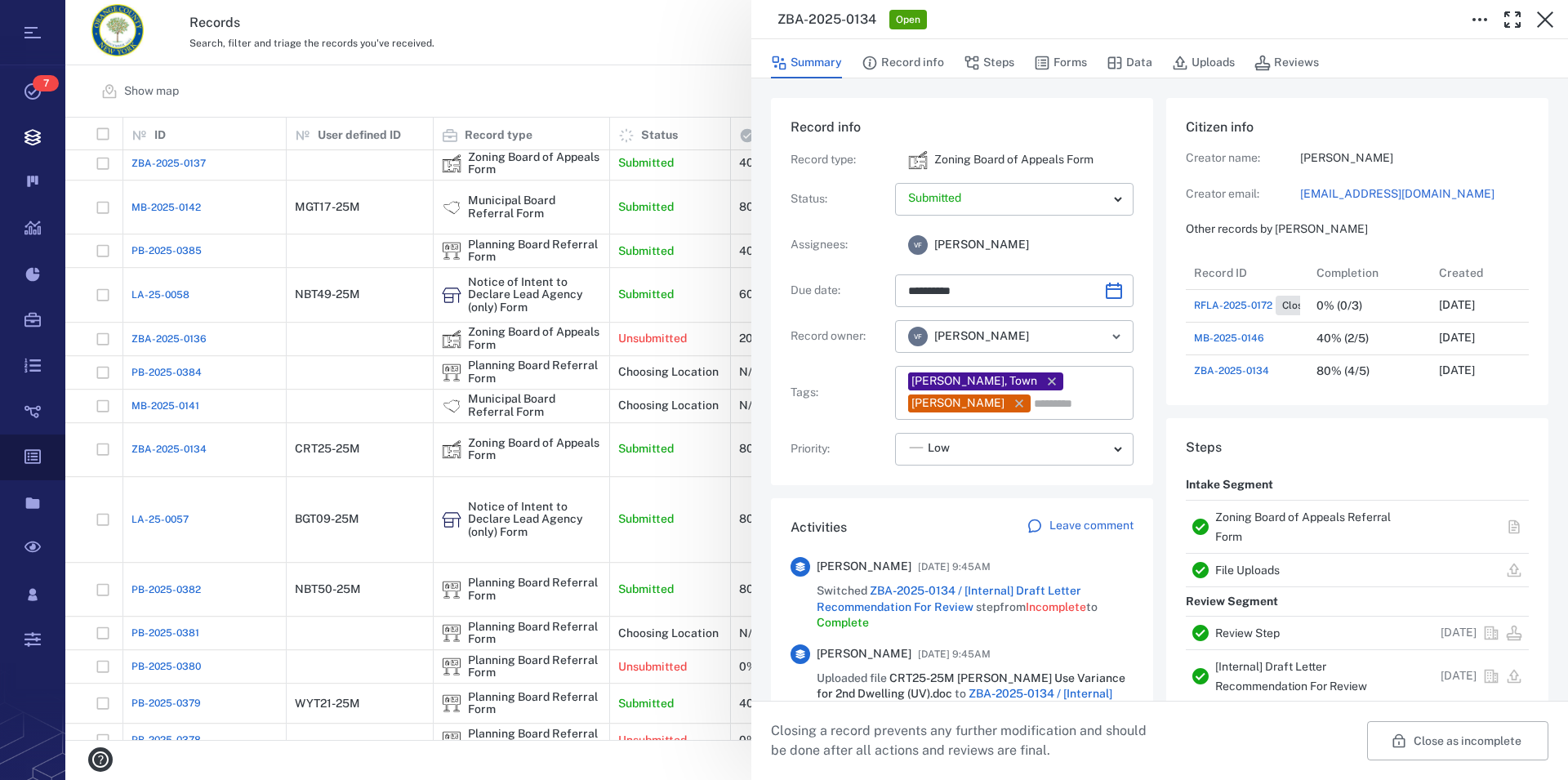
scroll to position [850, 308]
click at [1544, 9] on button "button" at bounding box center [1545, 19] width 33 height 33
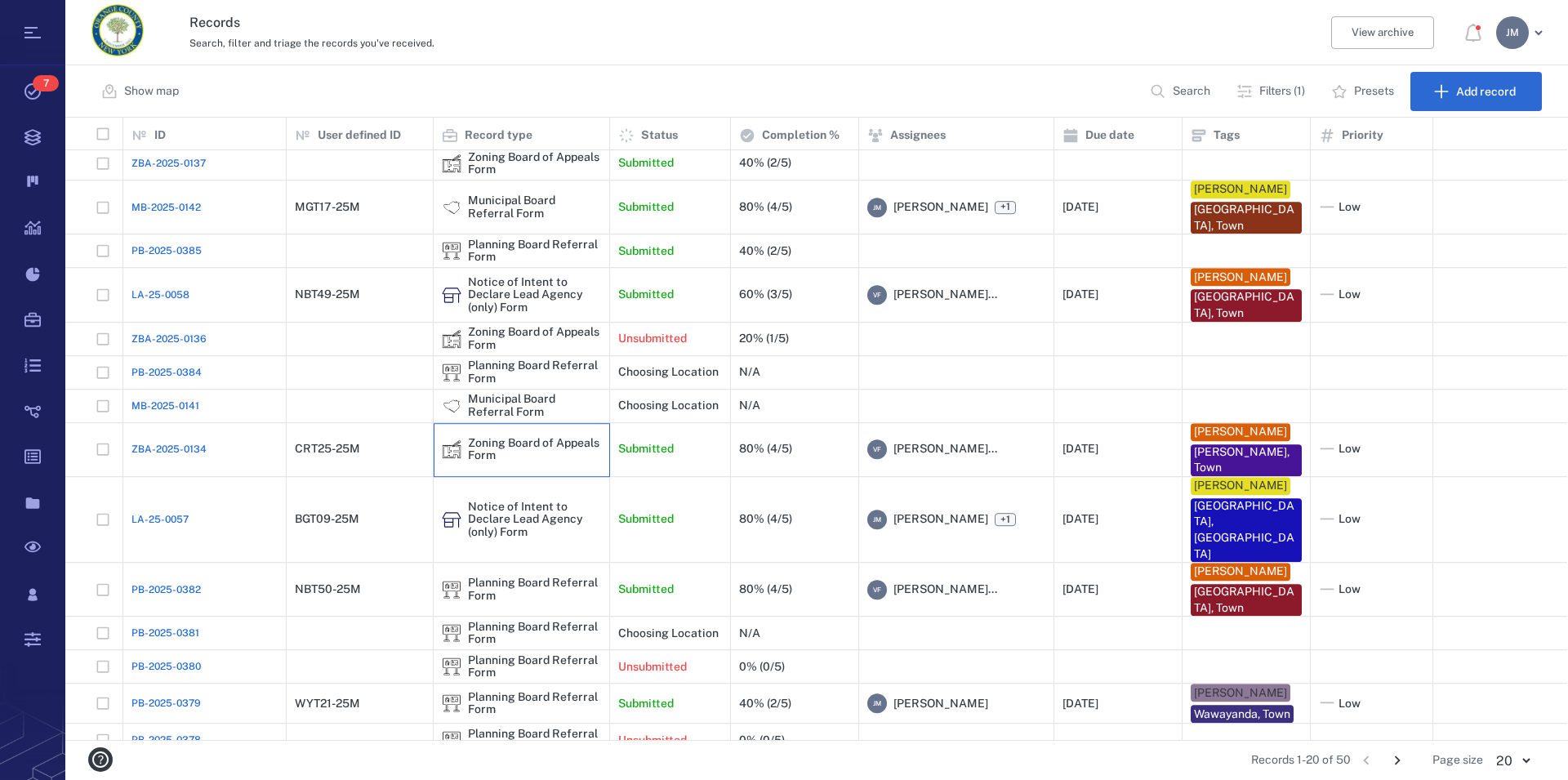
click at [524, 444] on div "Zoning Board of Appeals Form" at bounding box center [534, 449] width 133 height 26
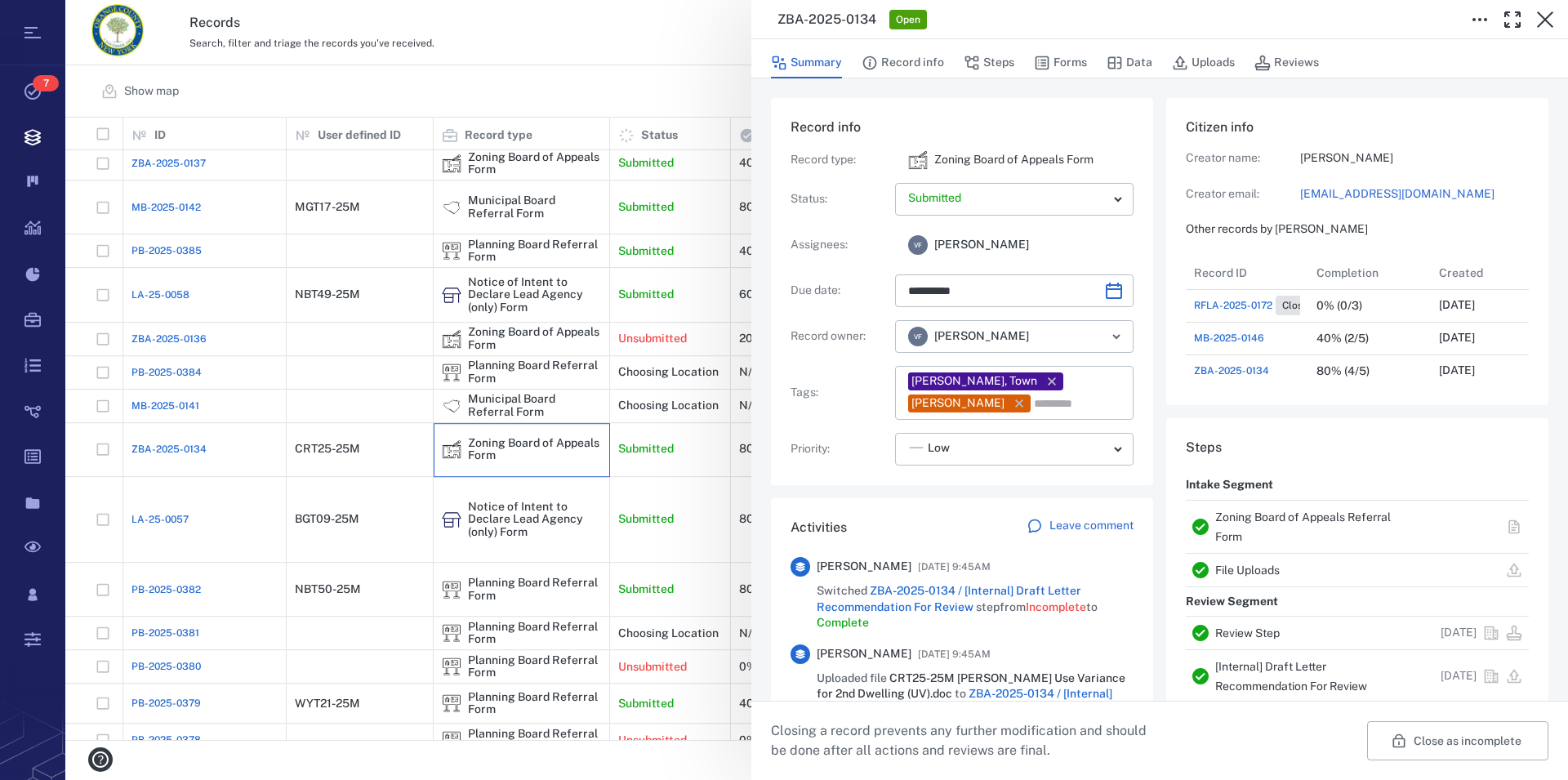
type input "**********"
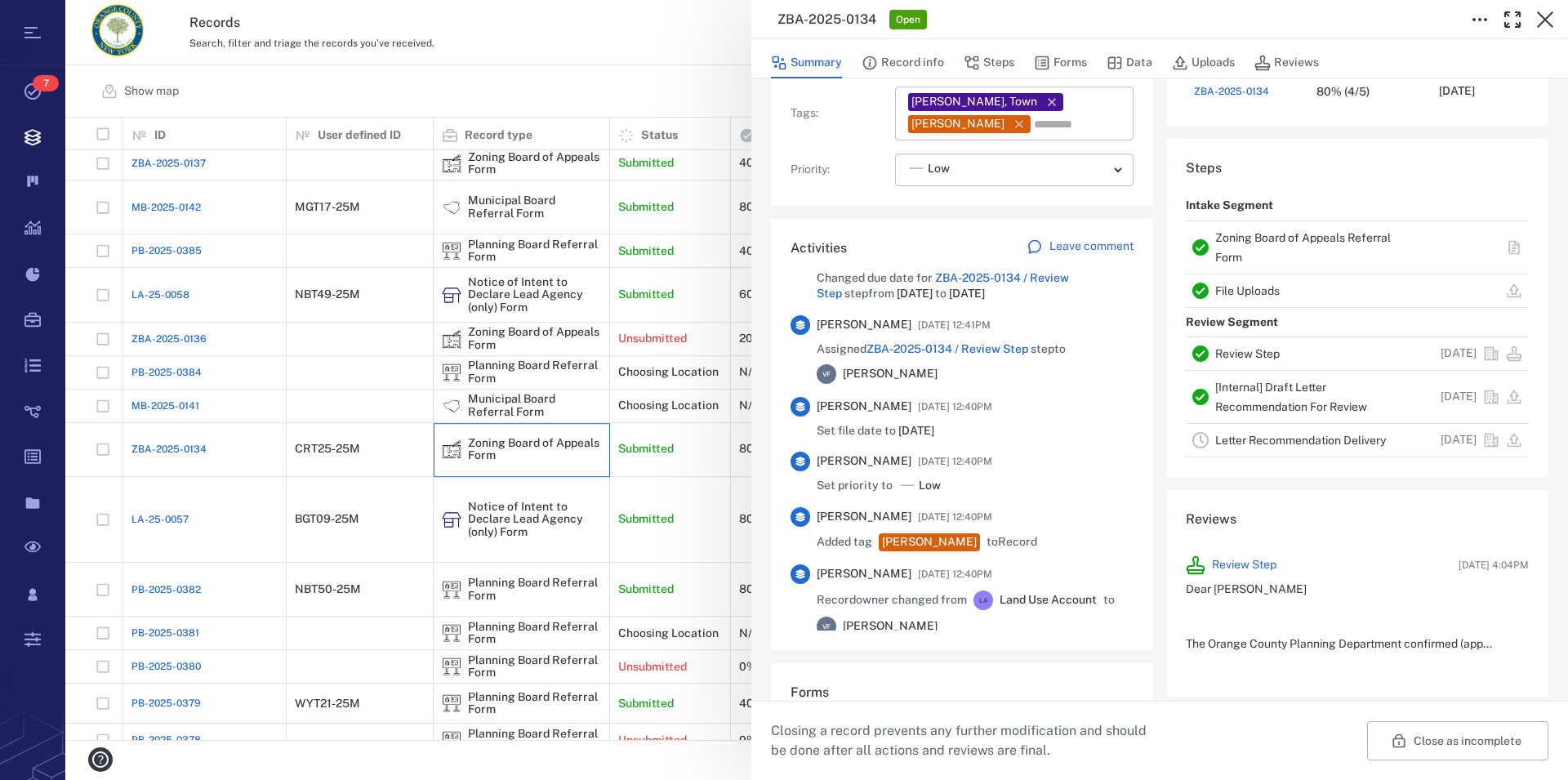
scroll to position [652, 0]
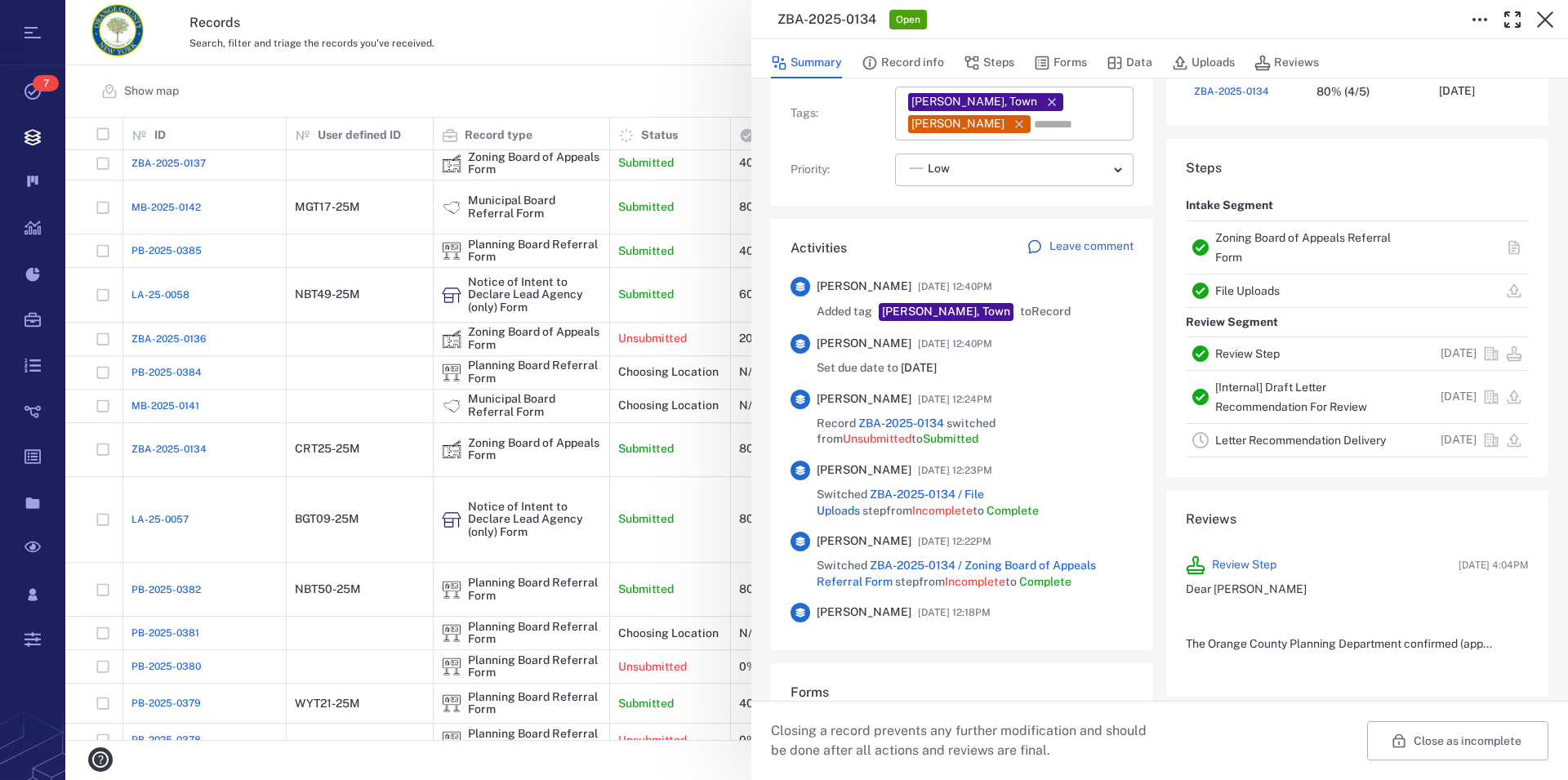
click at [1222, 237] on link "Zoning Board of Appeals Referral Form" at bounding box center [1303, 247] width 175 height 33
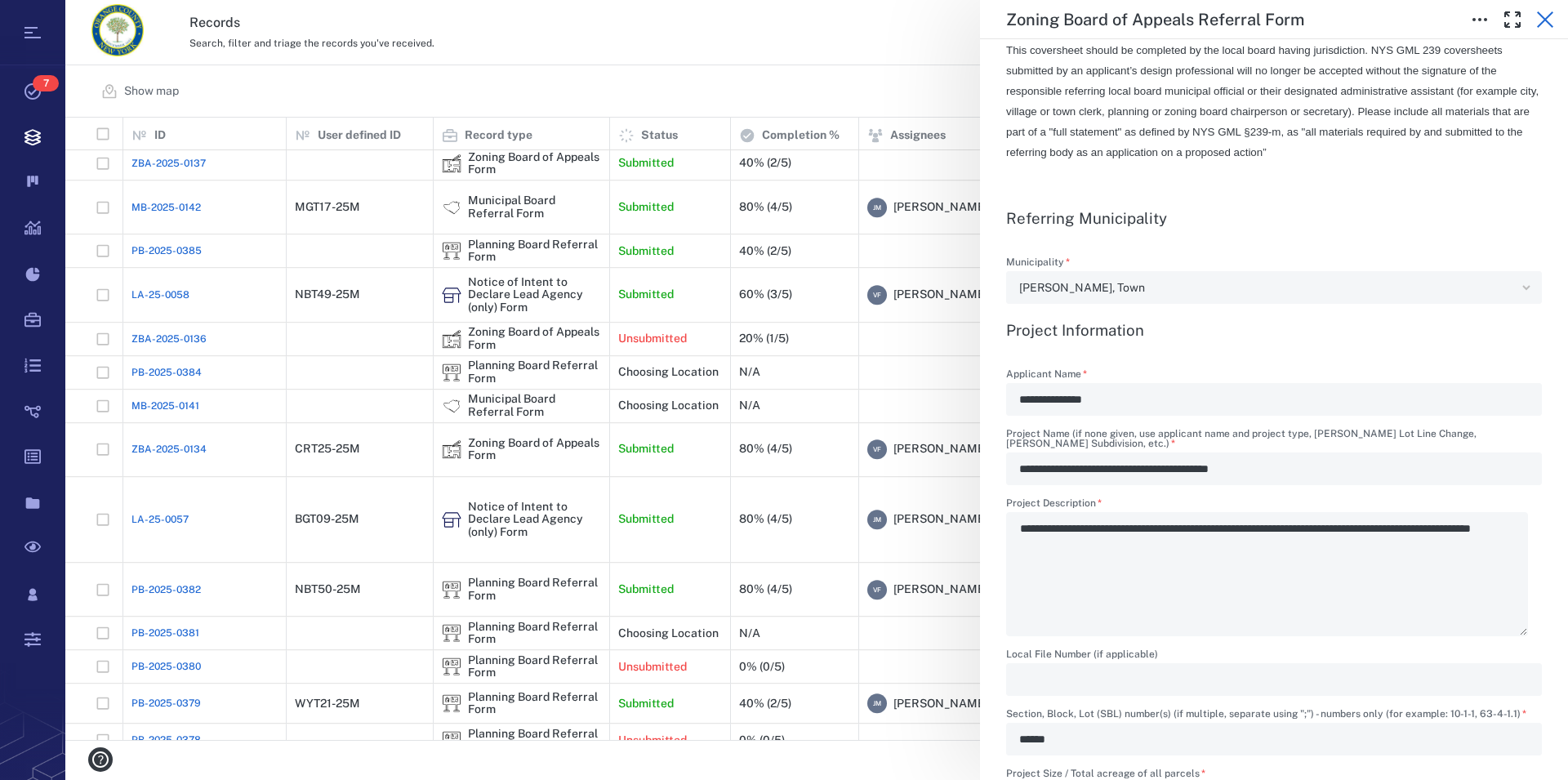
click at [1554, 15] on icon "button" at bounding box center [1545, 19] width 19 height 19
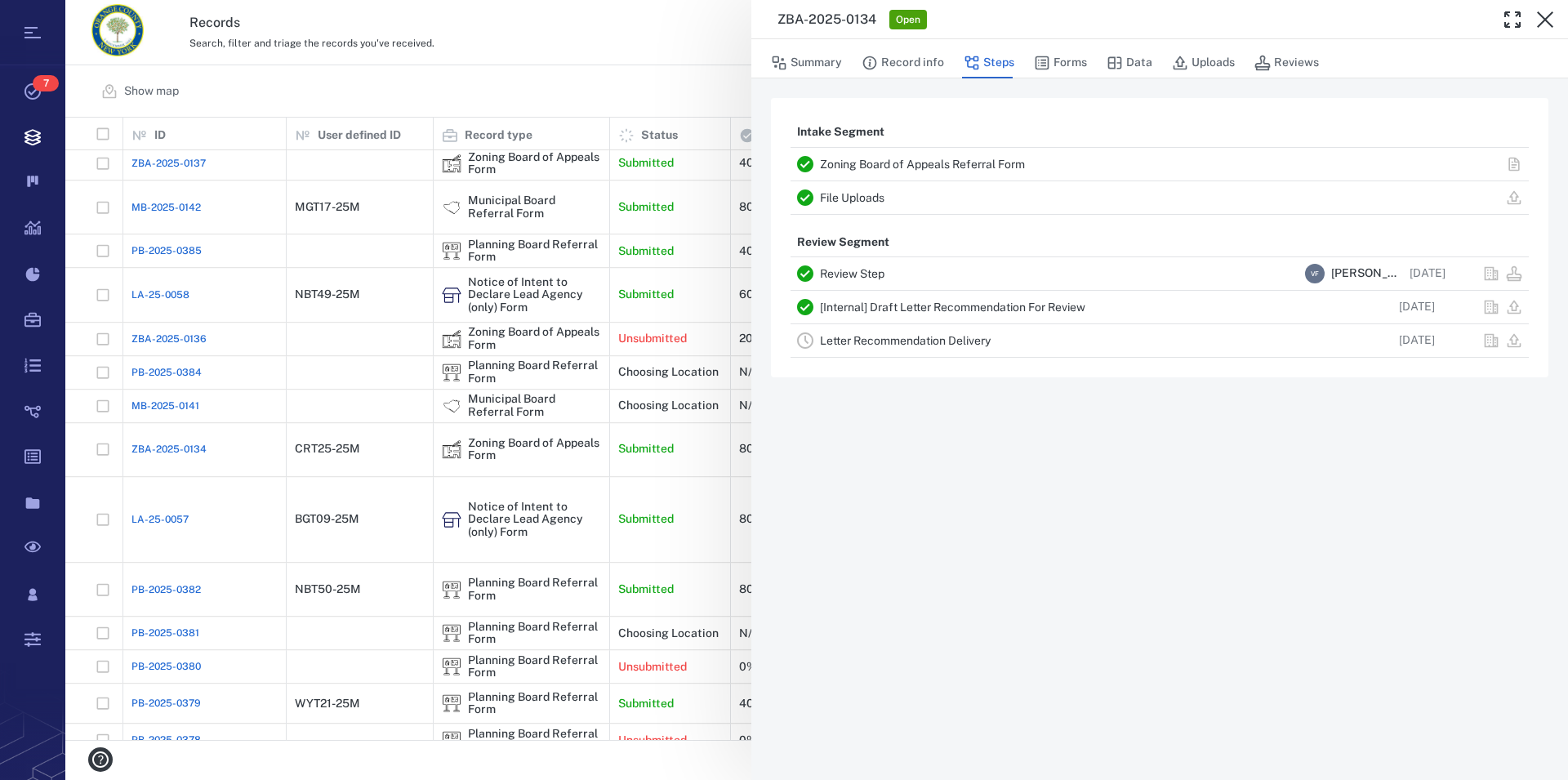
click at [1554, 15] on icon "button" at bounding box center [1545, 19] width 19 height 19
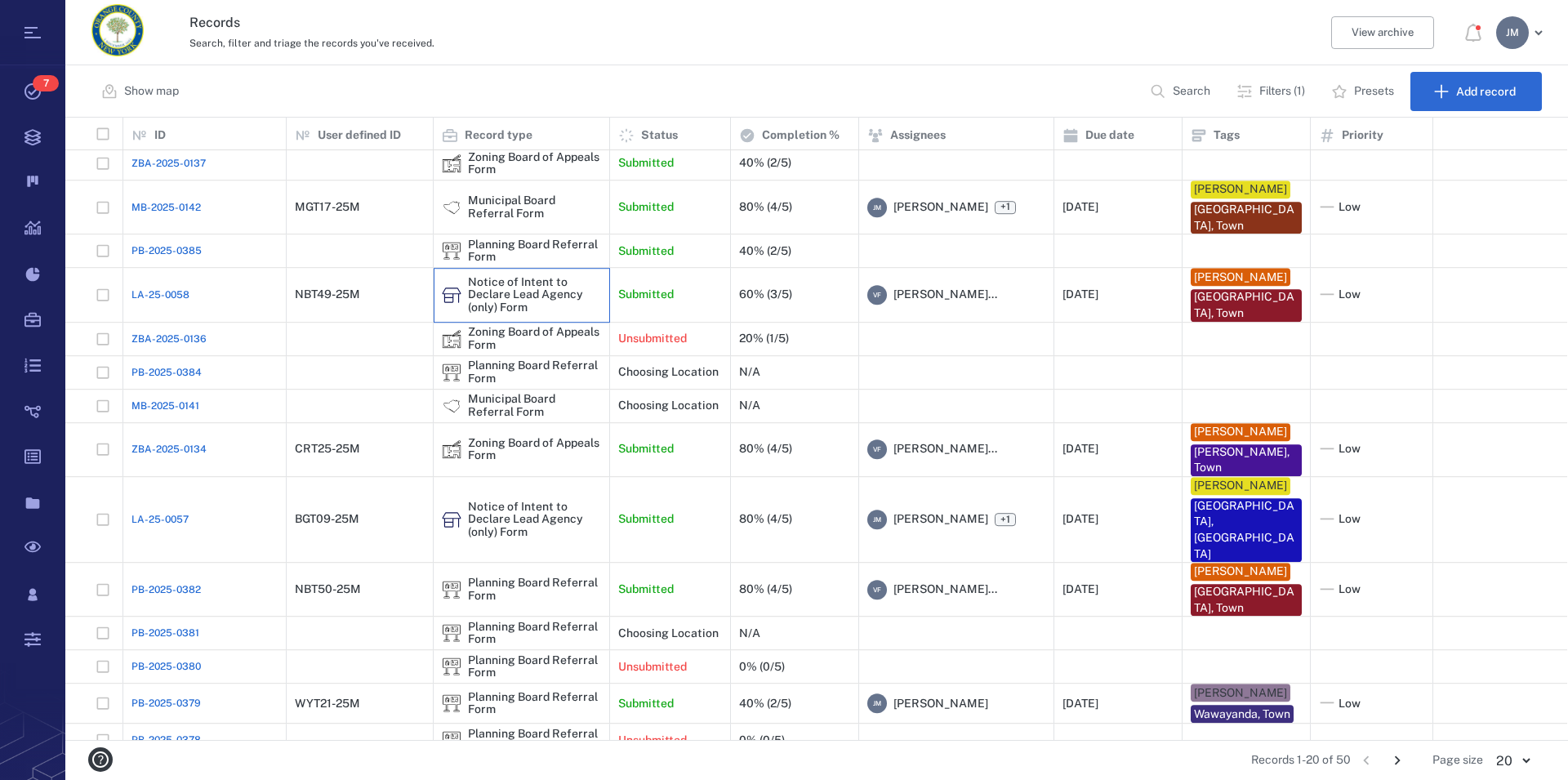
click at [516, 286] on div "Notice of Intent to Declare Lead Agency (only) Form" at bounding box center [534, 294] width 133 height 38
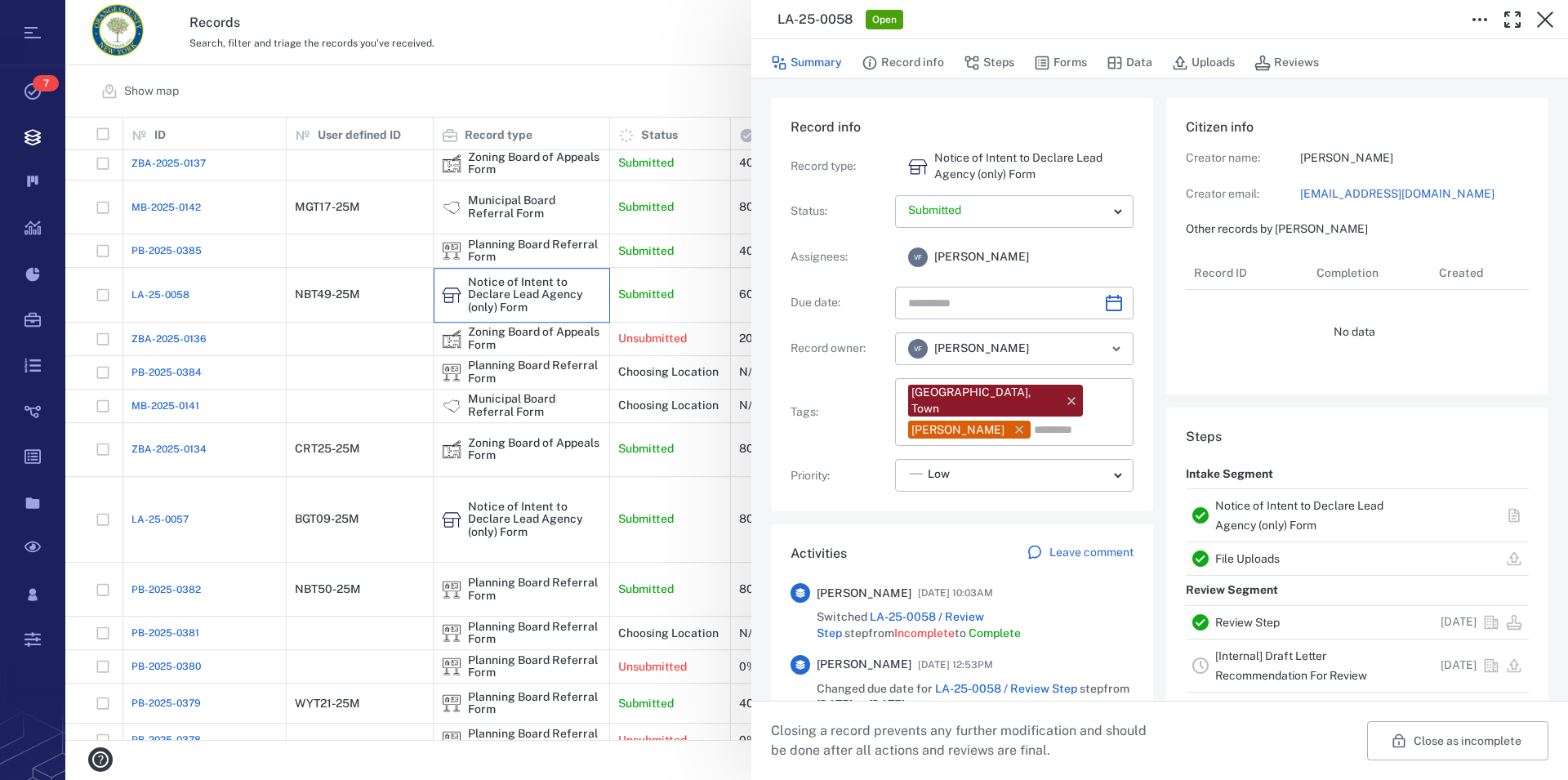
type input "**********"
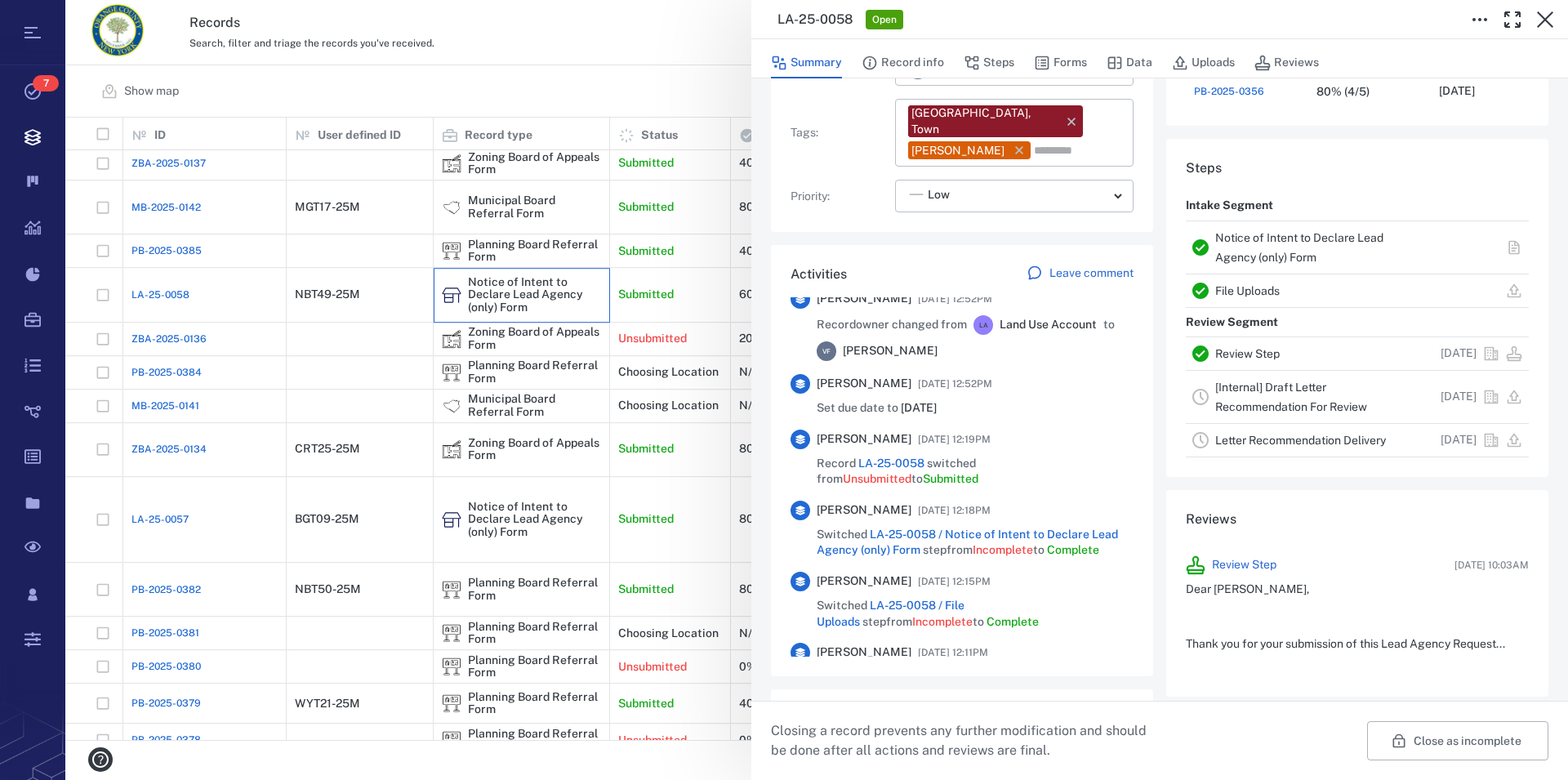
scroll to position [465, 0]
click at [1248, 249] on div "Notice of Intent to Declare Lead Agency (only) Form" at bounding box center [1316, 248] width 202 height 39
click at [1250, 258] on link "Notice of Intent to Declare Lead Agency (only) Form" at bounding box center [1299, 247] width 168 height 33
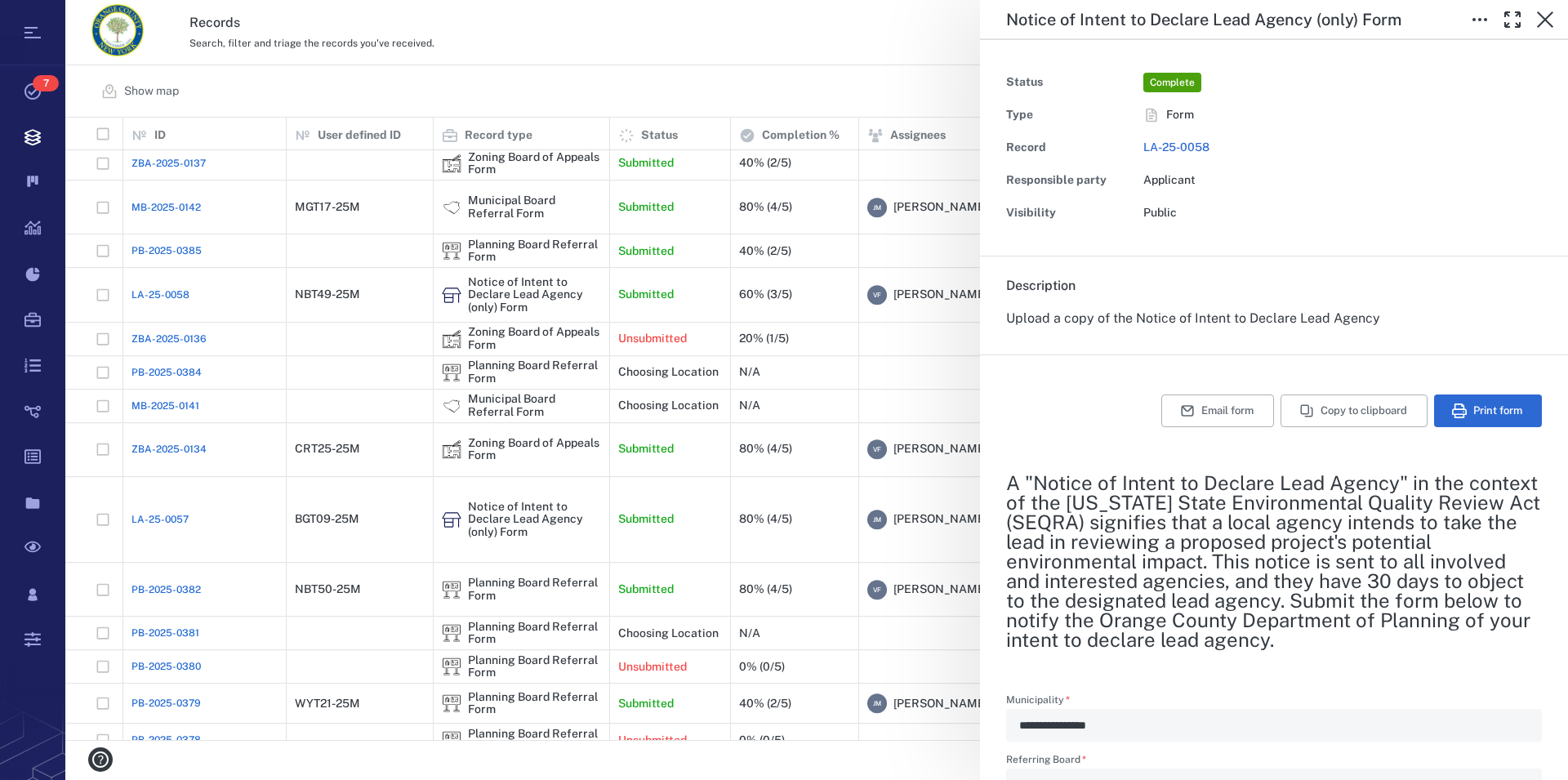
type textarea "*"
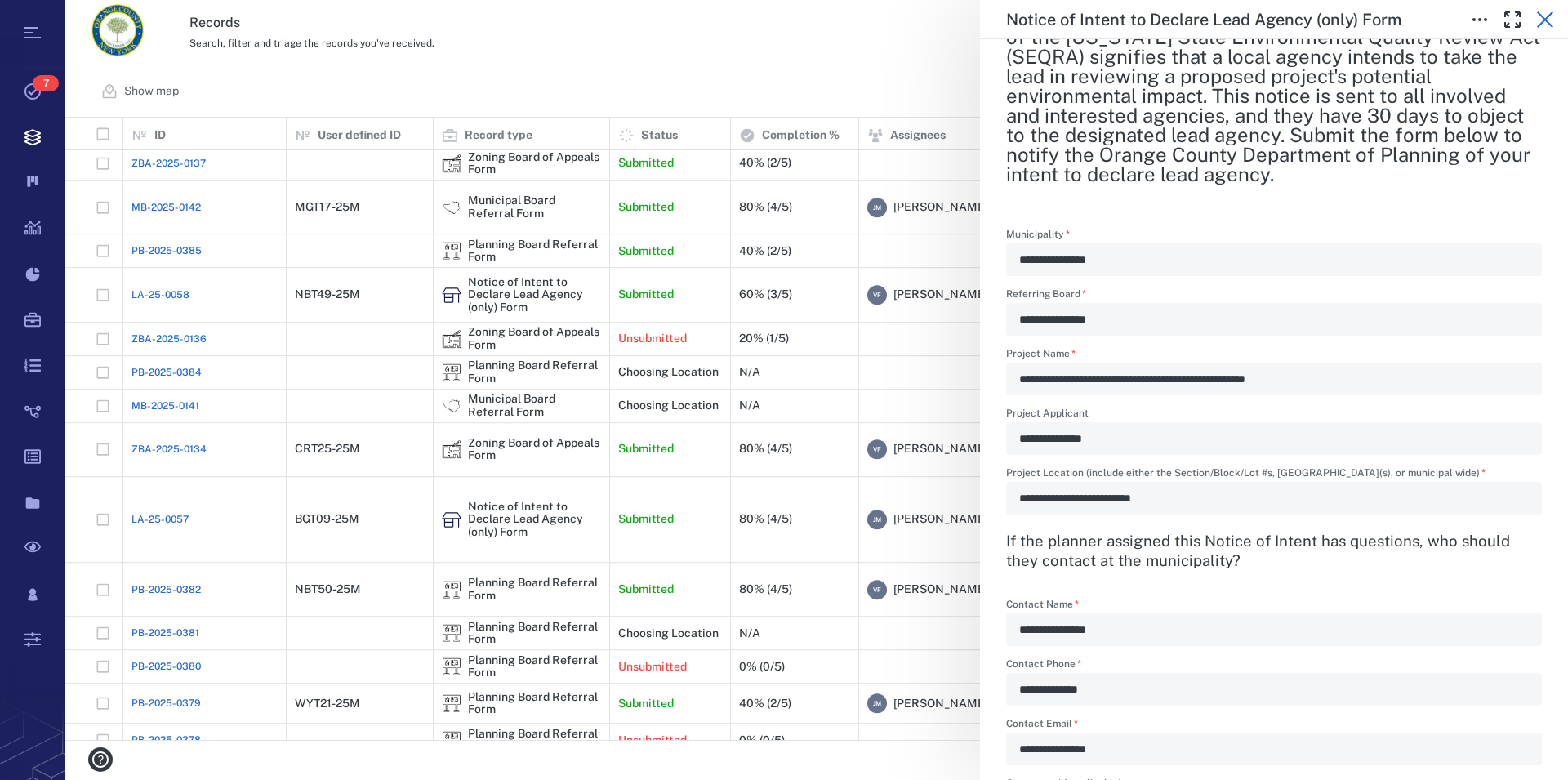
click at [1538, 16] on icon "button" at bounding box center [1545, 19] width 19 height 19
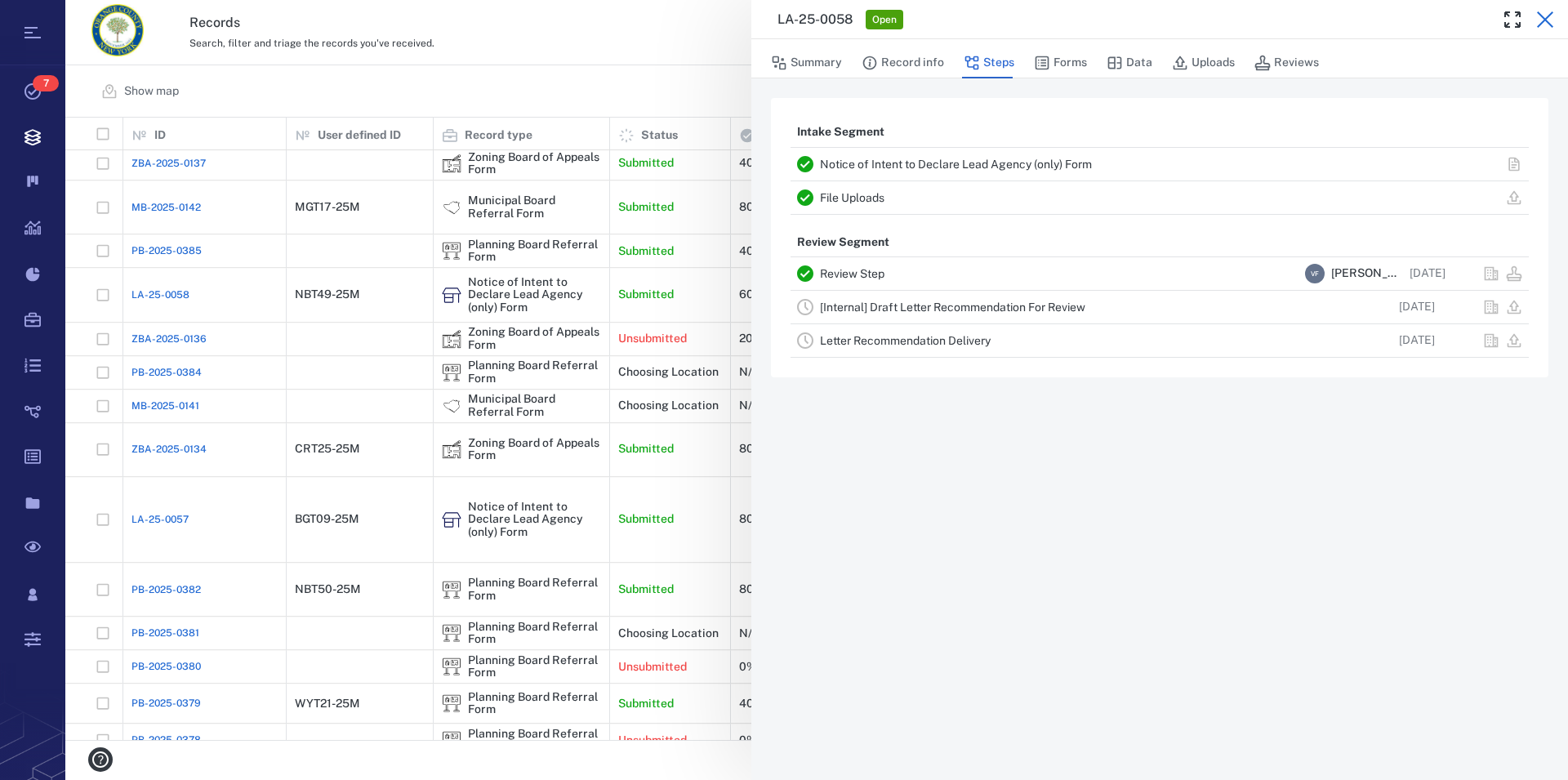
click at [1539, 16] on icon "button" at bounding box center [1545, 19] width 19 height 19
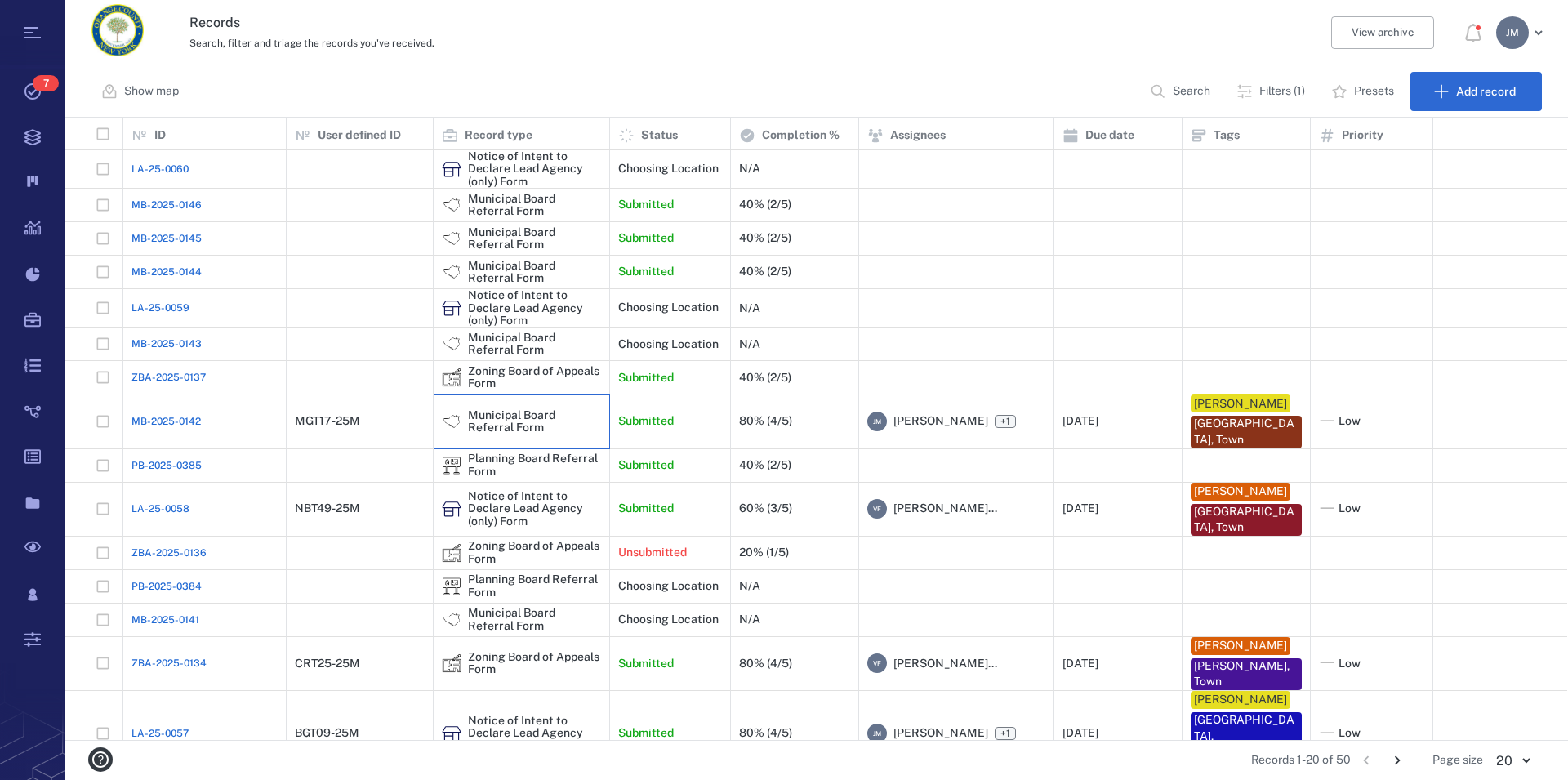
click at [484, 429] on div "Municipal Board Referral Form" at bounding box center [534, 421] width 133 height 26
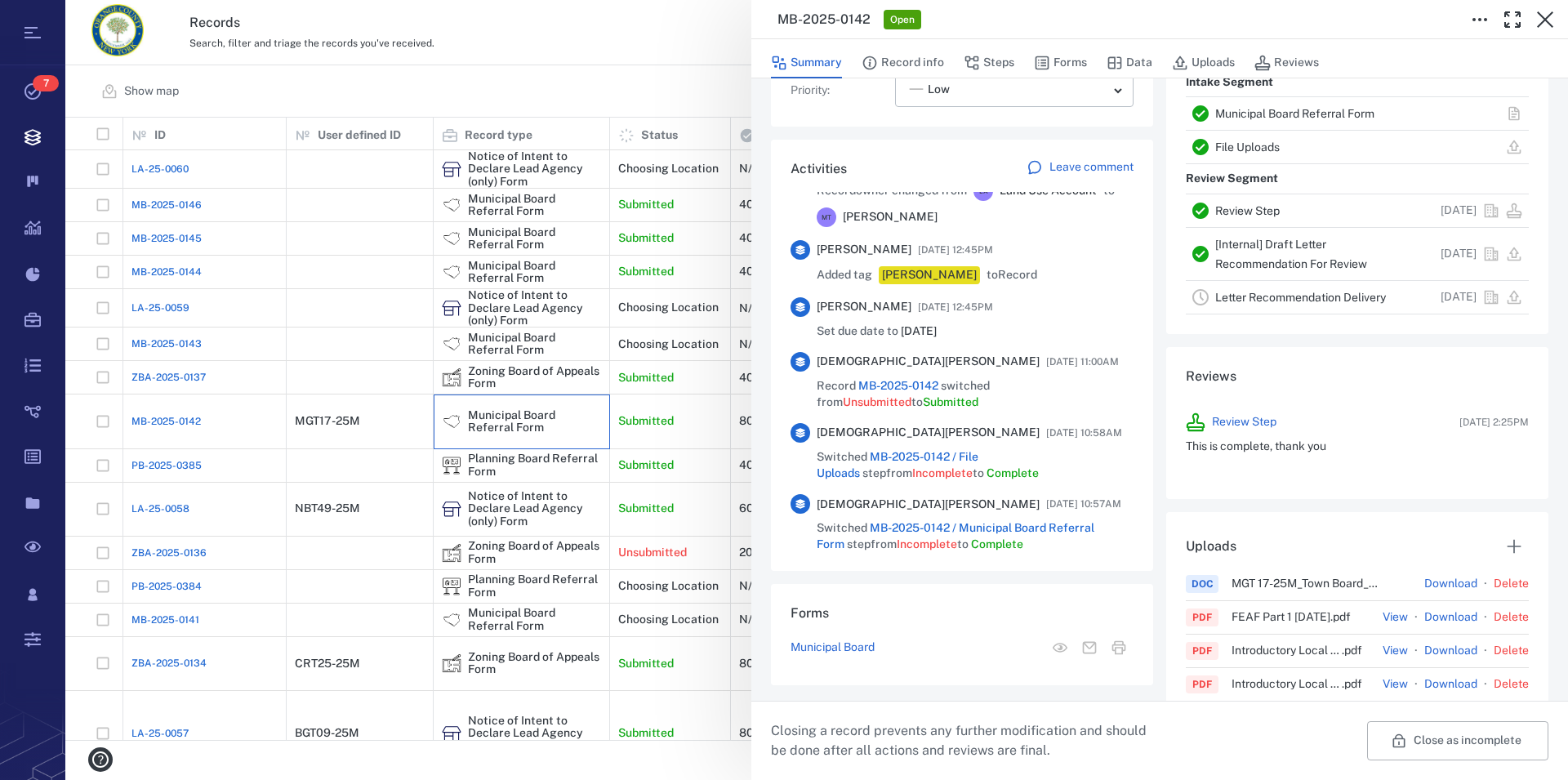
scroll to position [745, 0]
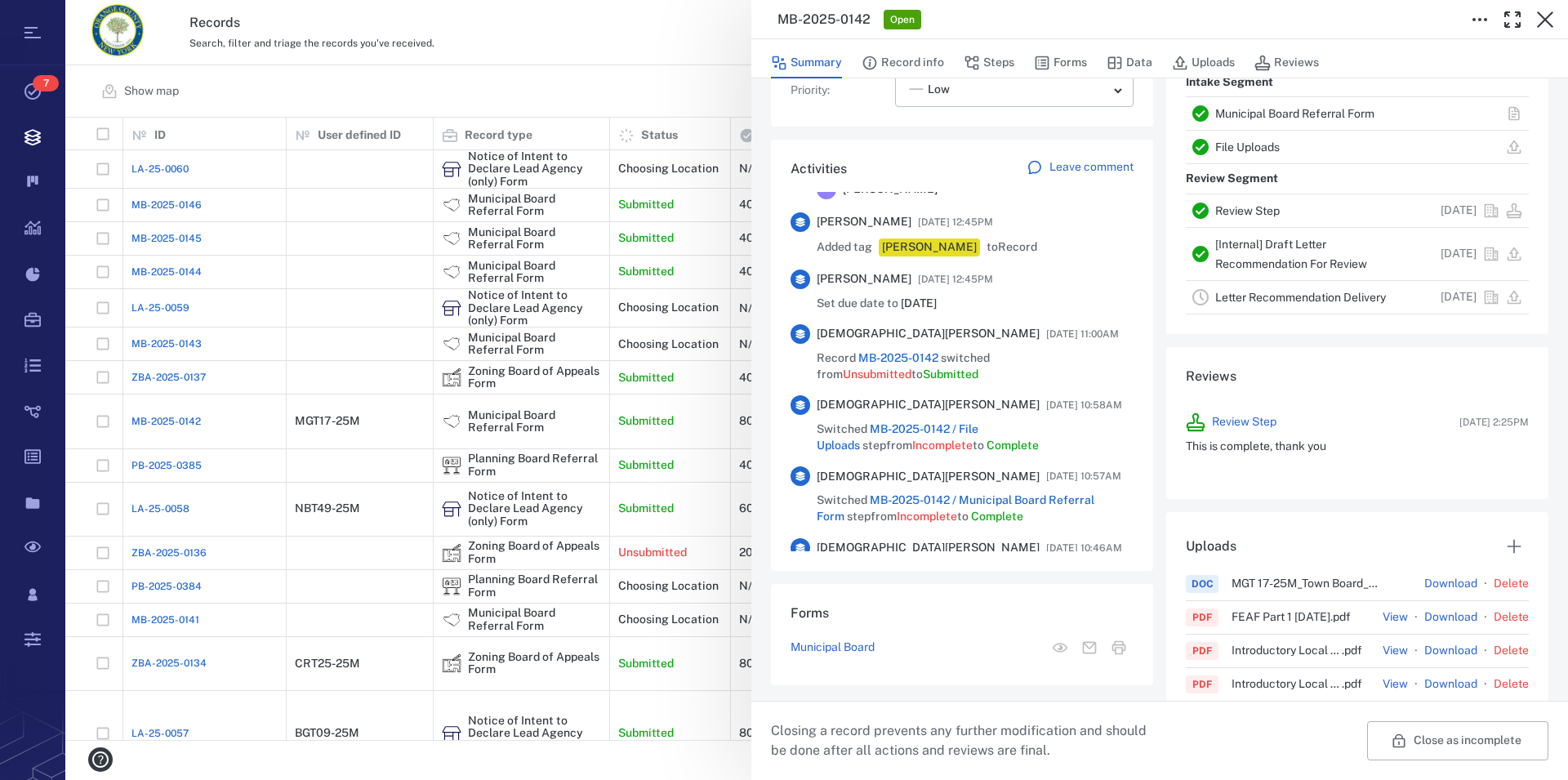
click at [1300, 120] on link "Municipal Board Referral Form" at bounding box center [1295, 113] width 160 height 13
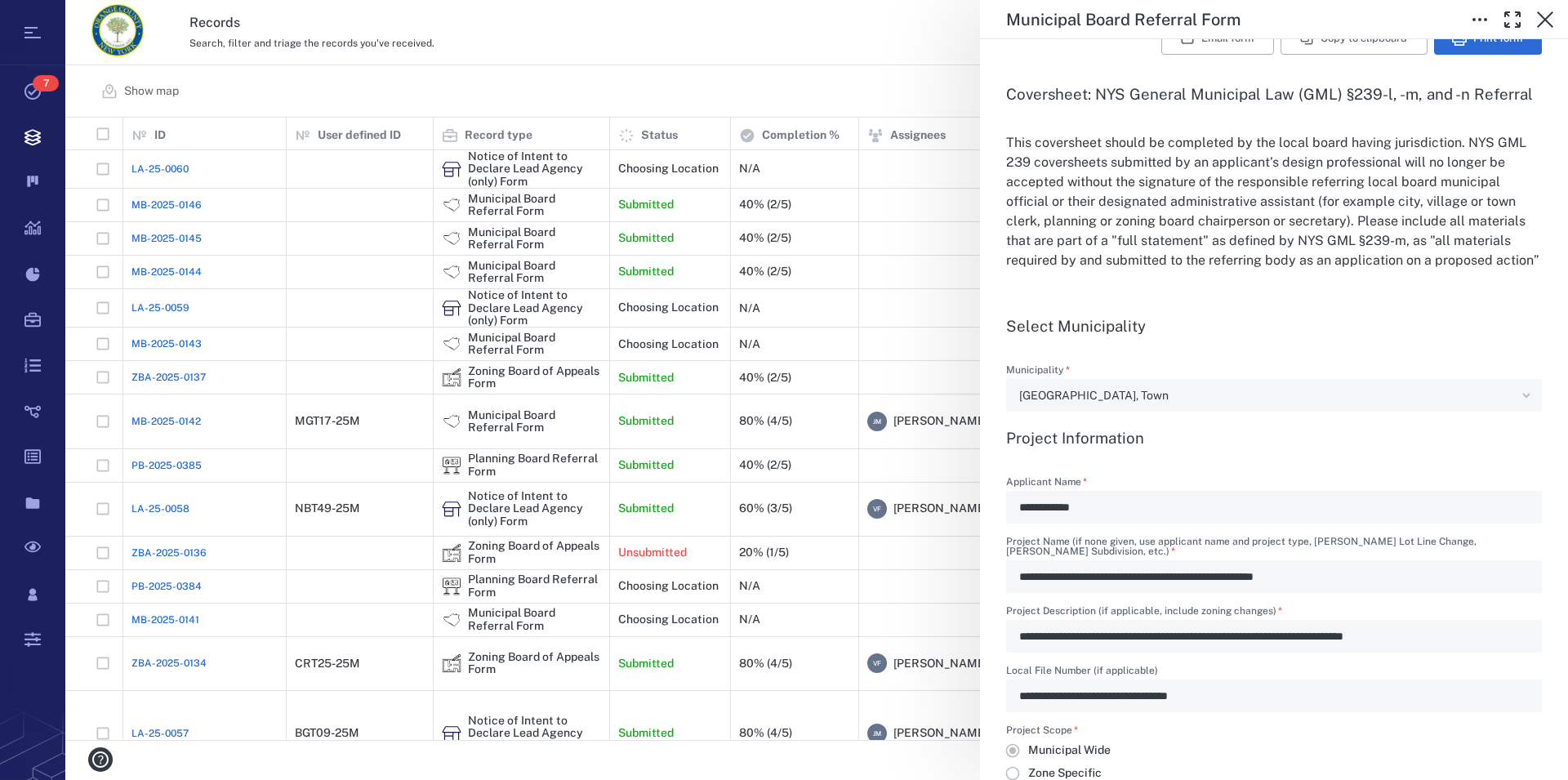
scroll to position [465, 0]
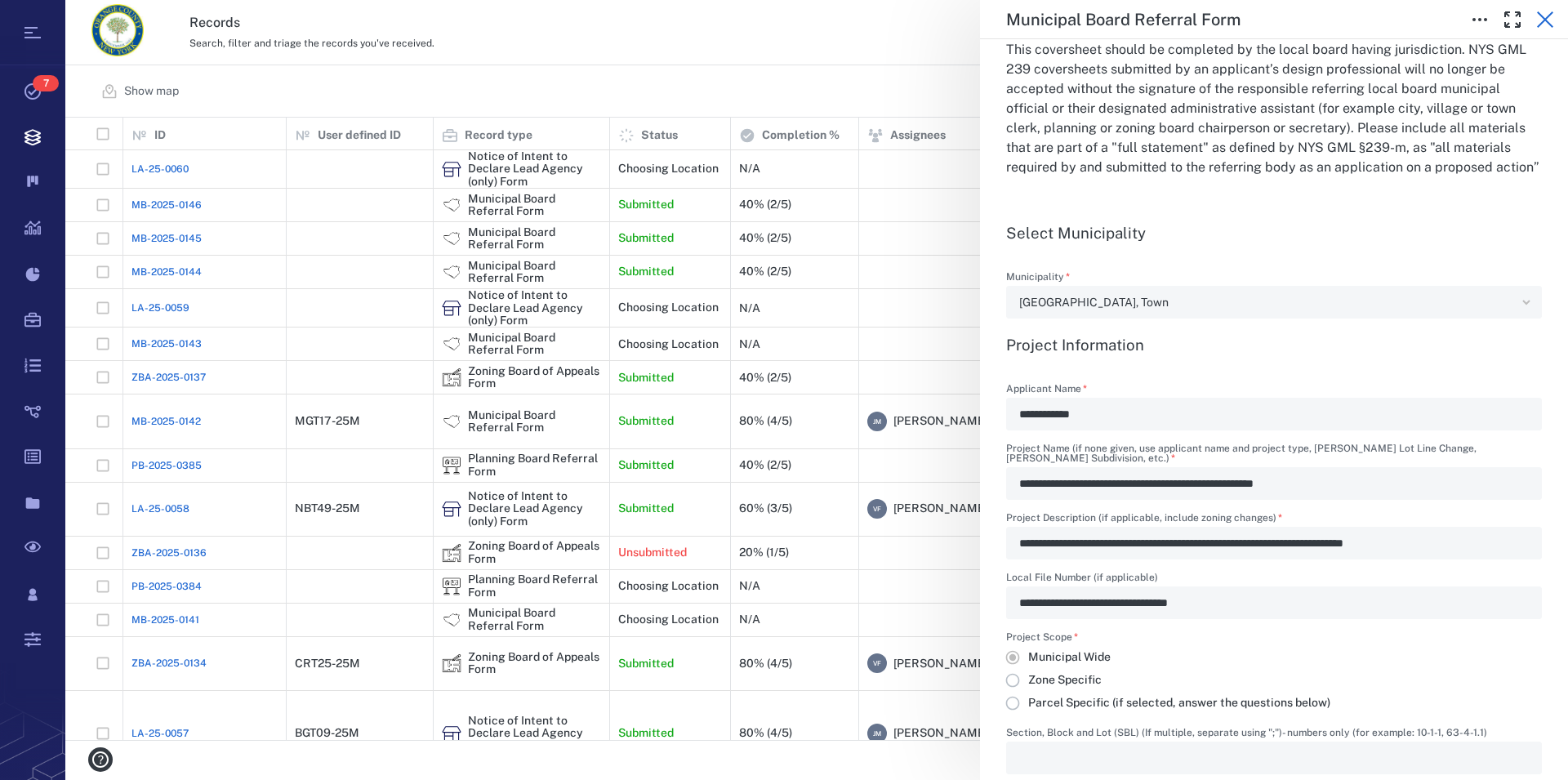
click at [1542, 18] on icon "button" at bounding box center [1545, 19] width 19 height 19
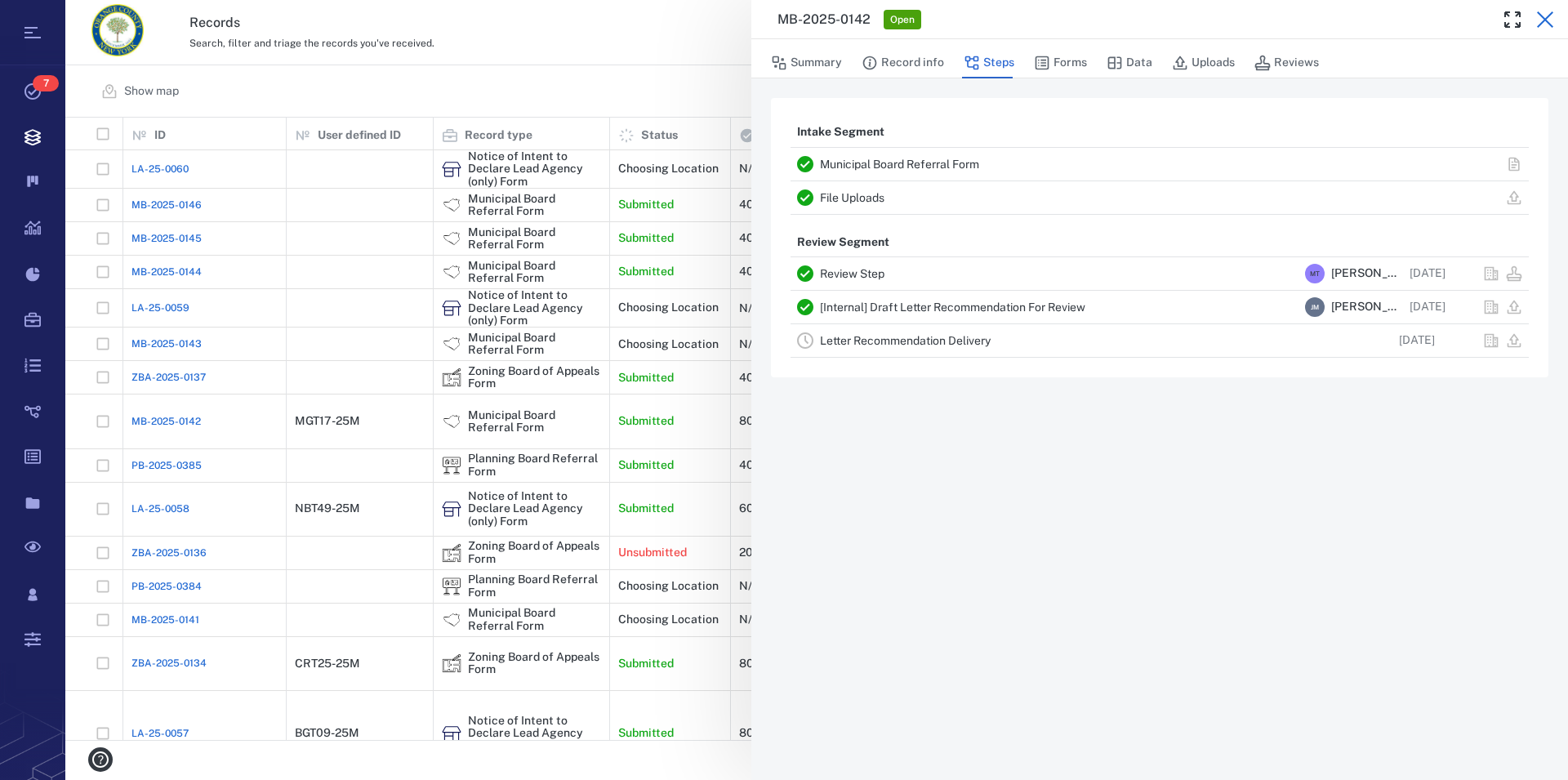
click at [1542, 21] on icon "button" at bounding box center [1545, 19] width 19 height 19
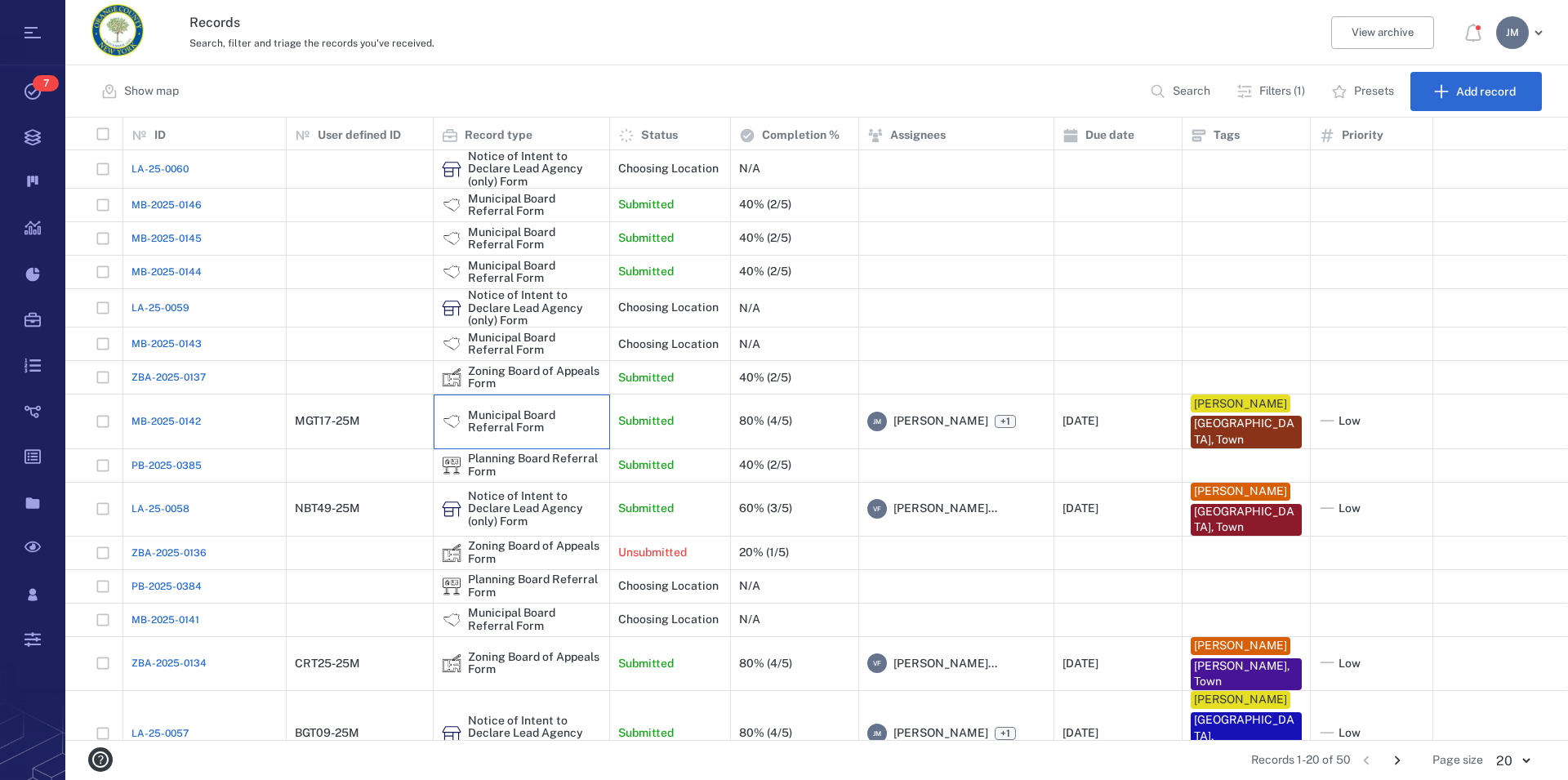
scroll to position [214, 0]
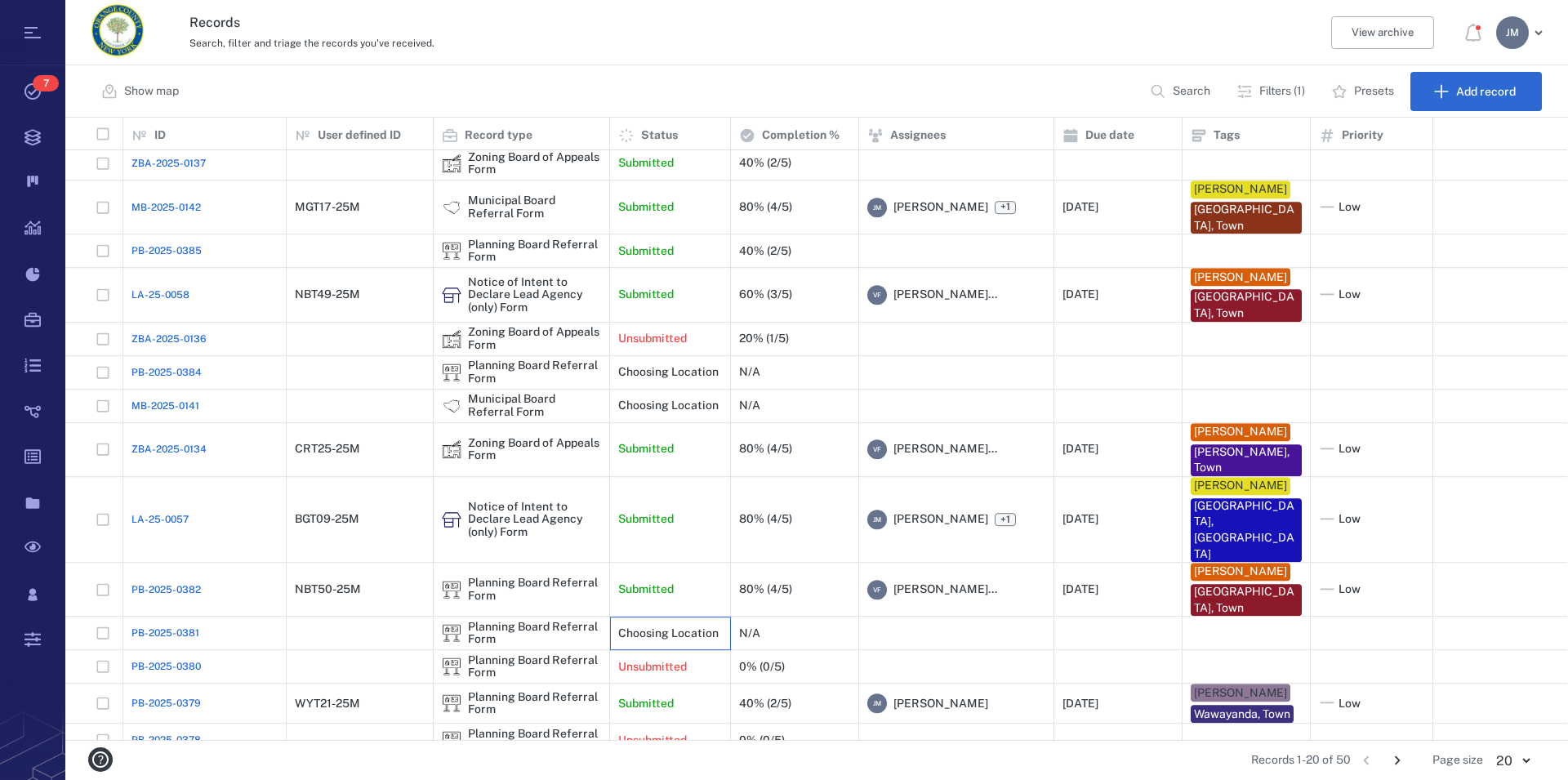
click at [678, 626] on p "Choosing Location" at bounding box center [669, 634] width 100 height 17
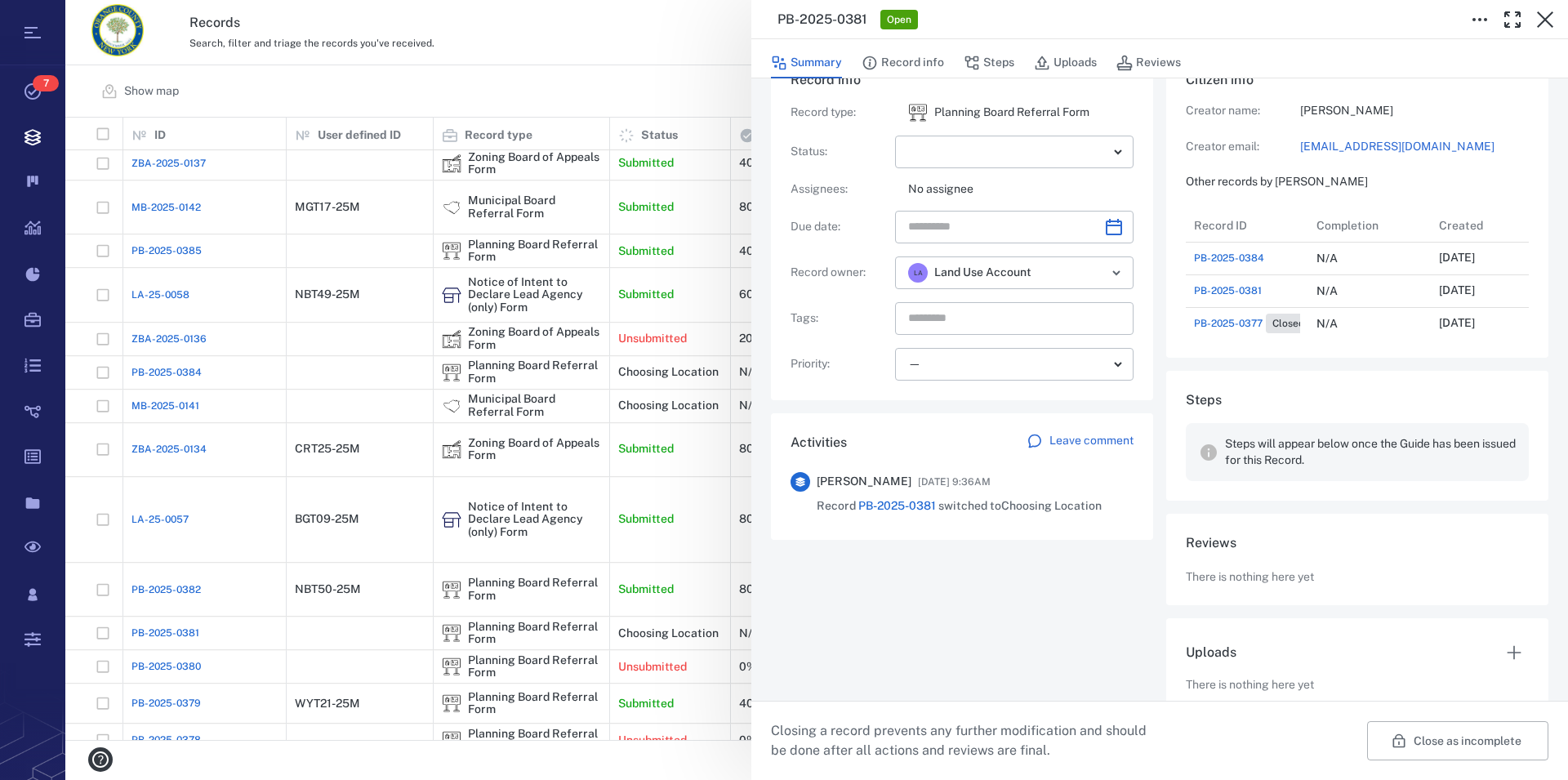
scroll to position [72, 0]
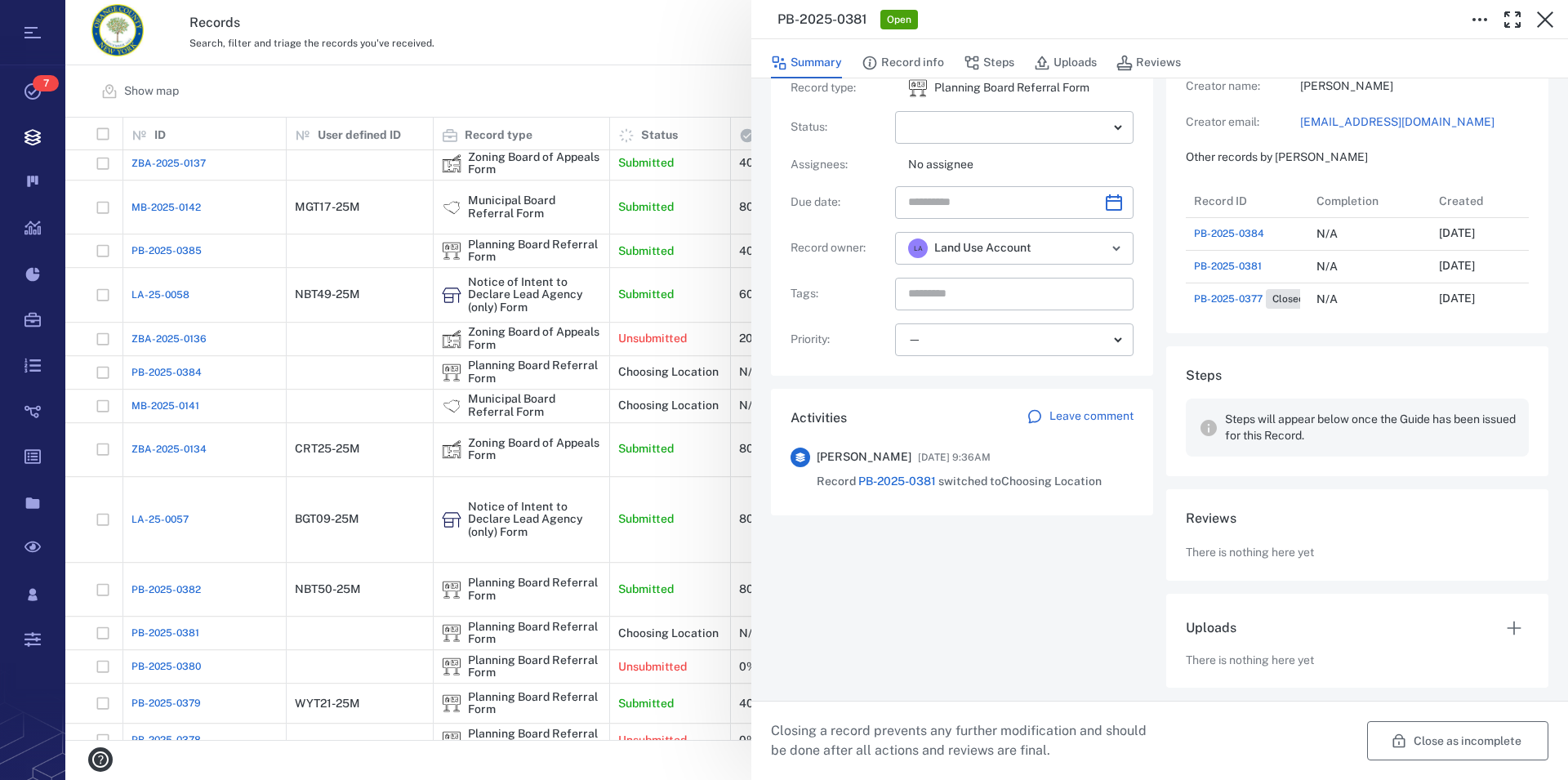
click at [1433, 739] on button "Close as incomplete" at bounding box center [1458, 740] width 182 height 39
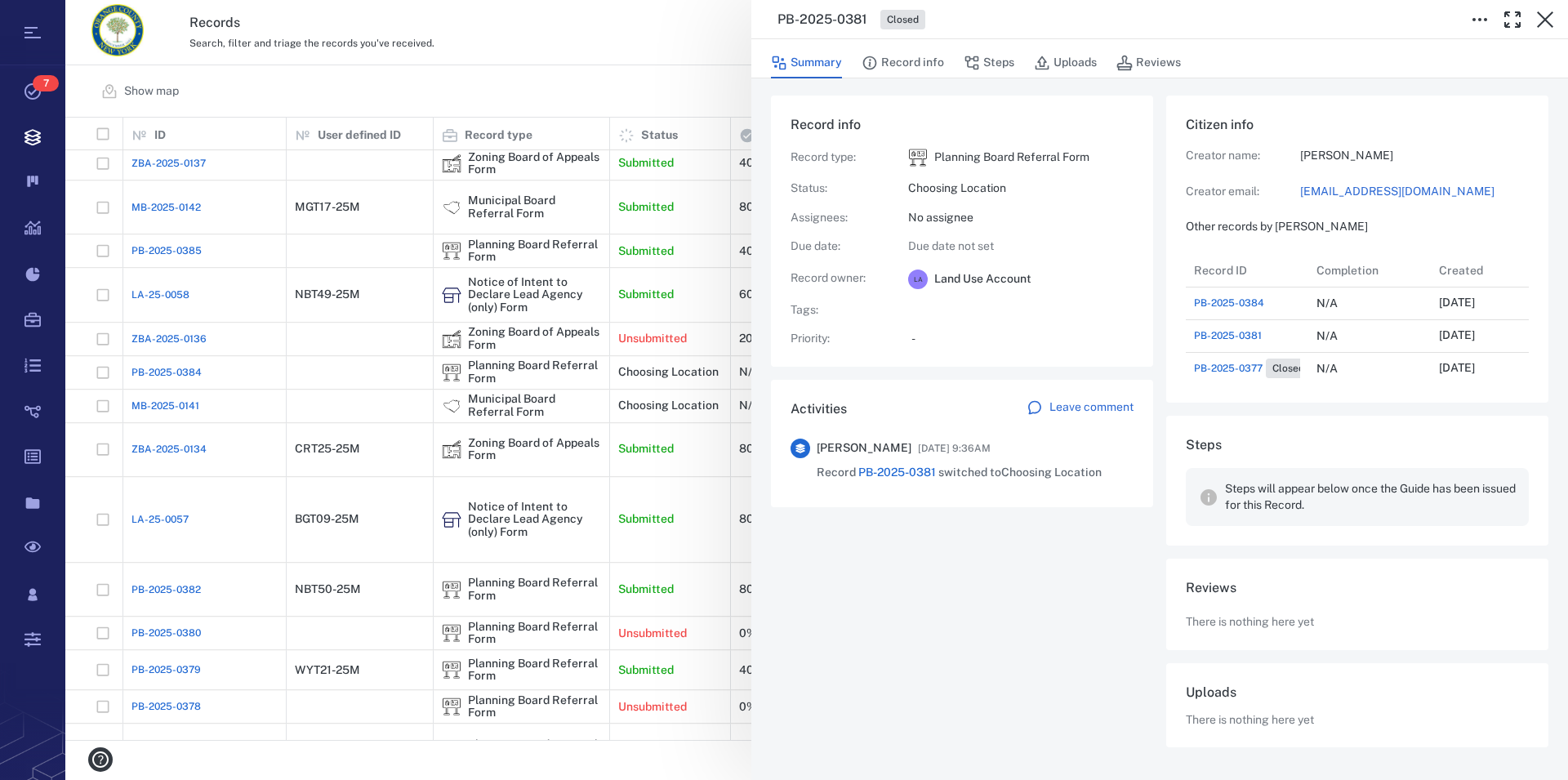
scroll to position [4, 0]
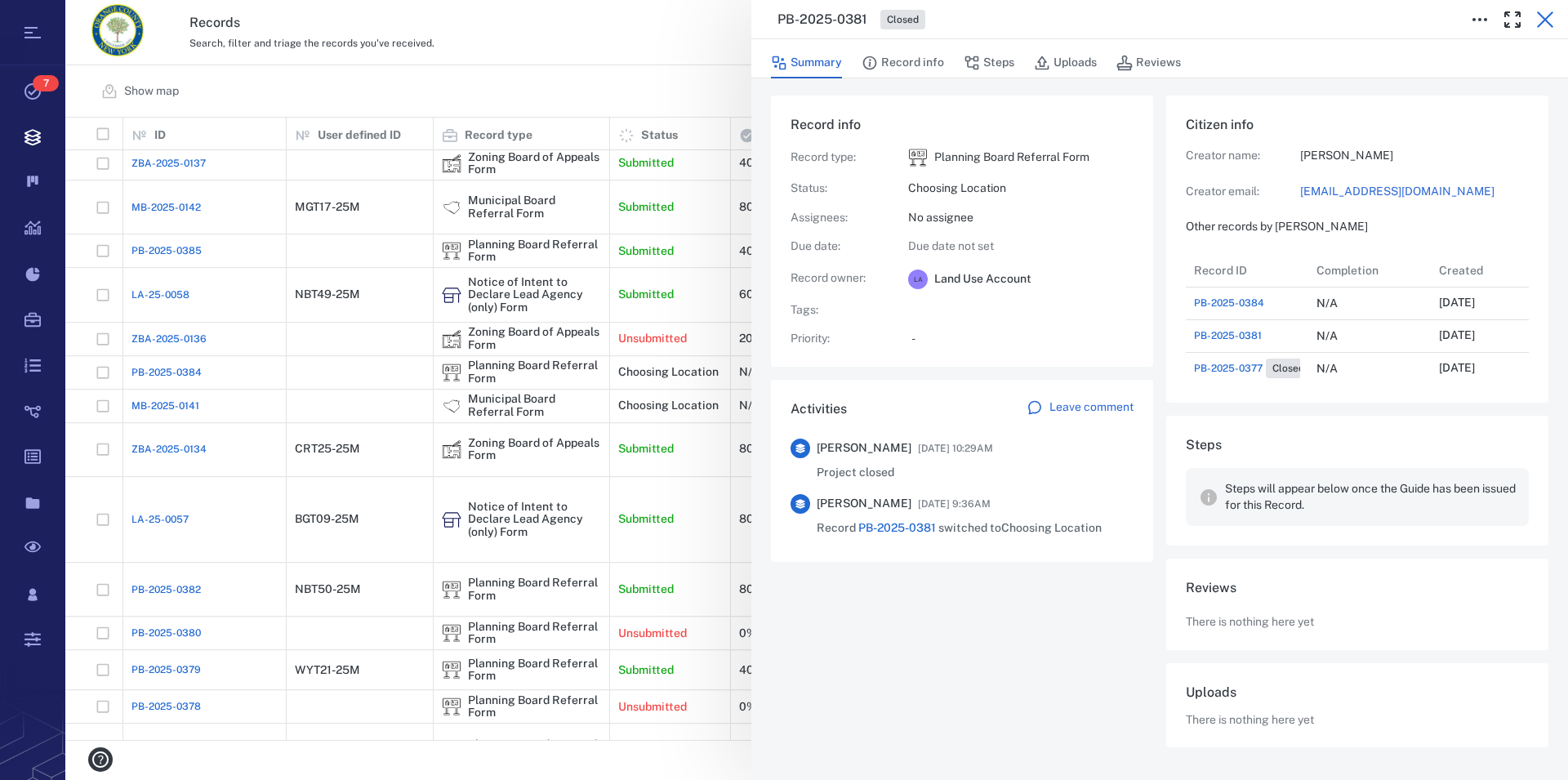
click at [1544, 17] on icon "button" at bounding box center [1545, 19] width 19 height 19
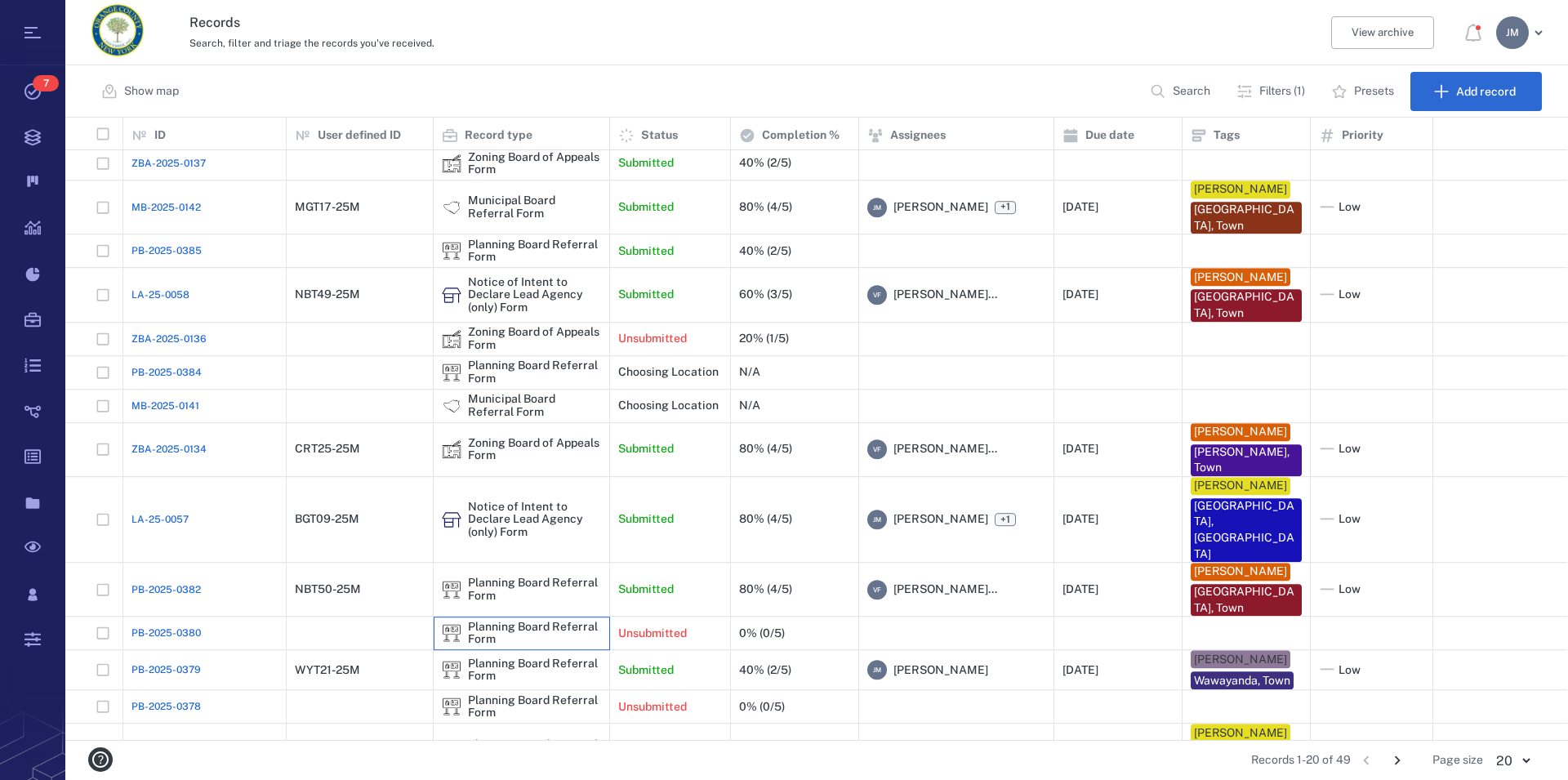
click at [545, 620] on div "Planning Board Referral Form" at bounding box center [534, 633] width 133 height 26
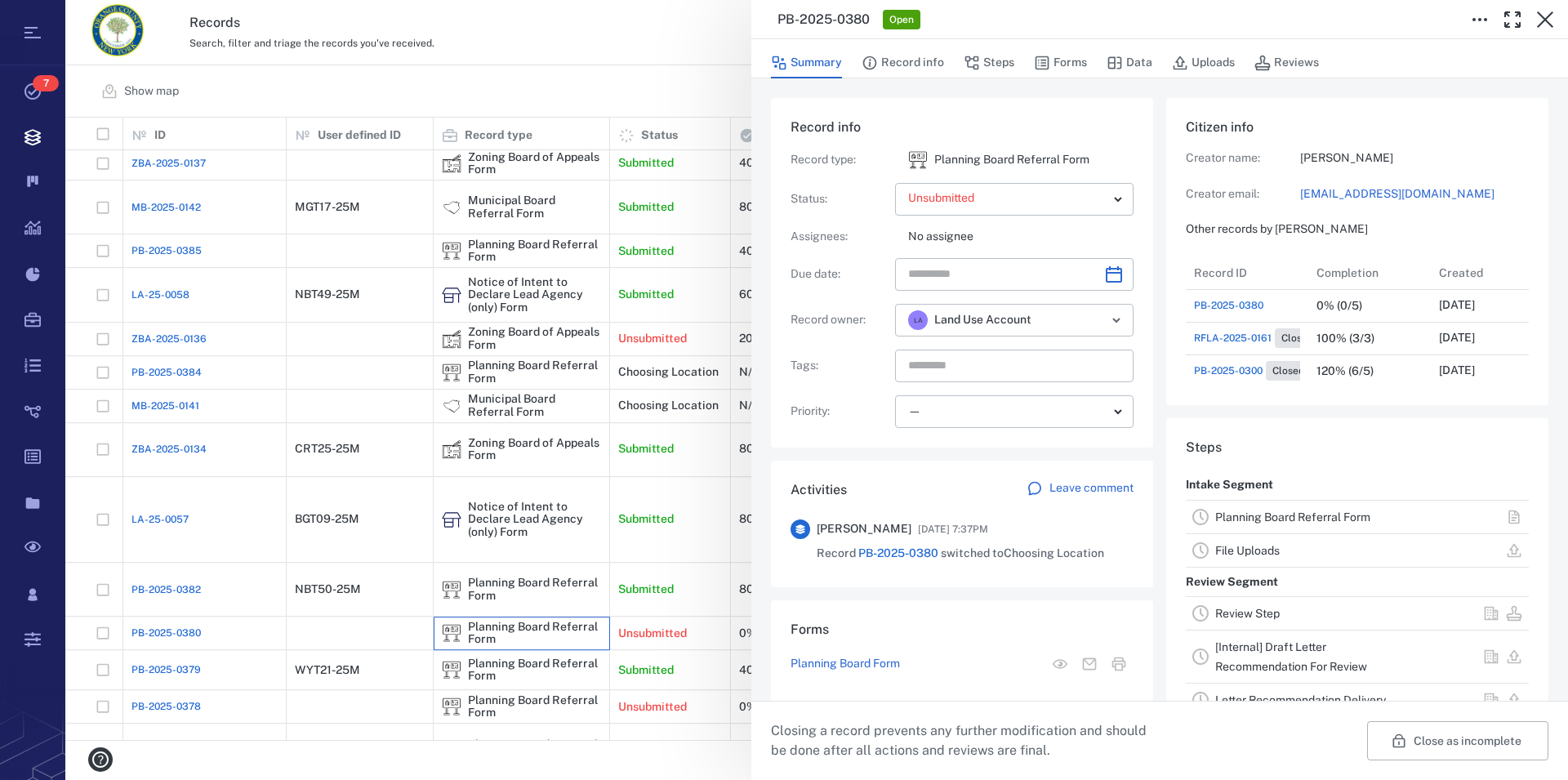
scroll to position [850, 308]
click at [1345, 524] on link "Planning Board Referral Form" at bounding box center [1293, 516] width 155 height 13
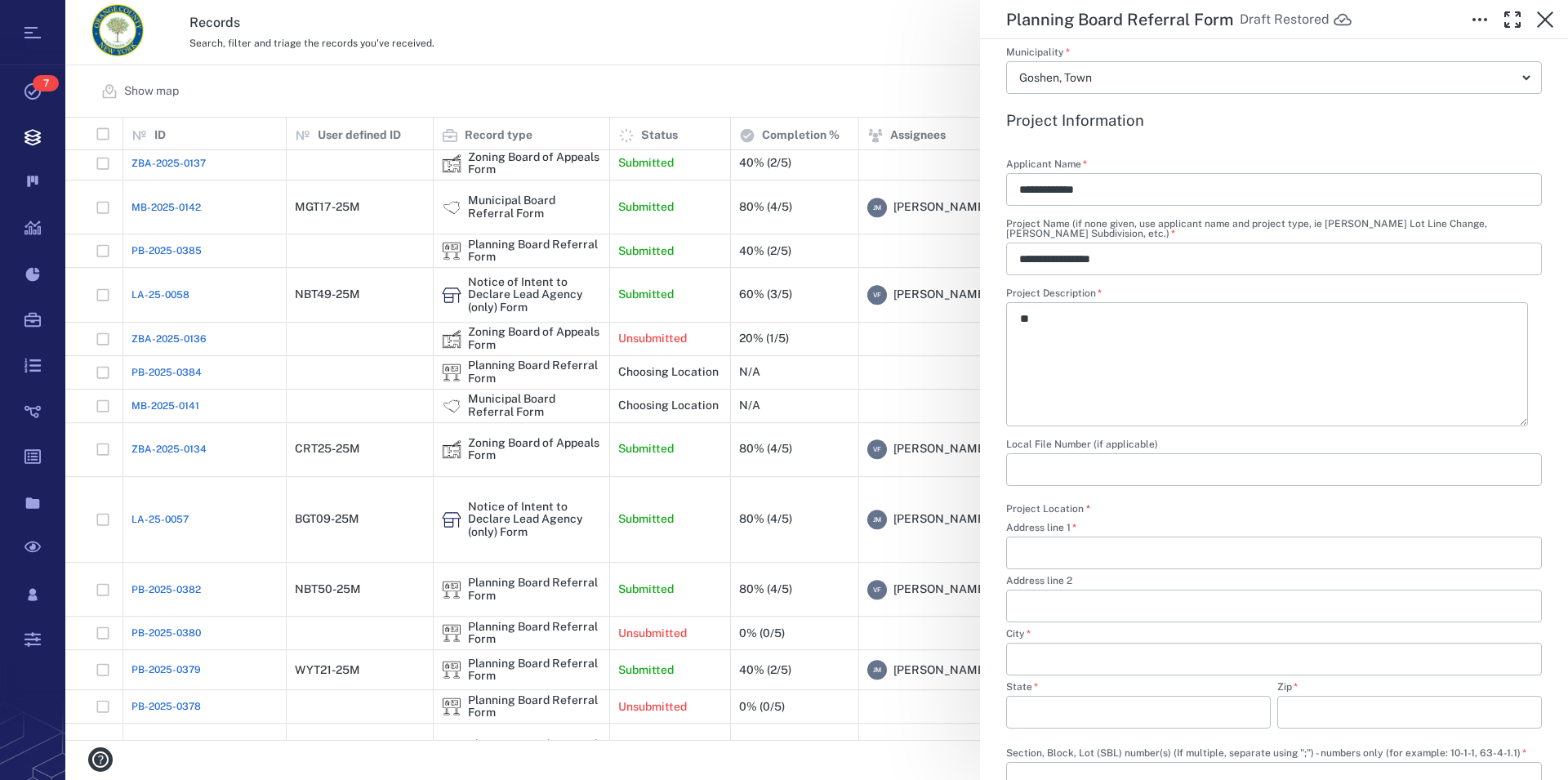
scroll to position [652, 0]
click at [1549, 20] on icon "button" at bounding box center [1545, 19] width 19 height 19
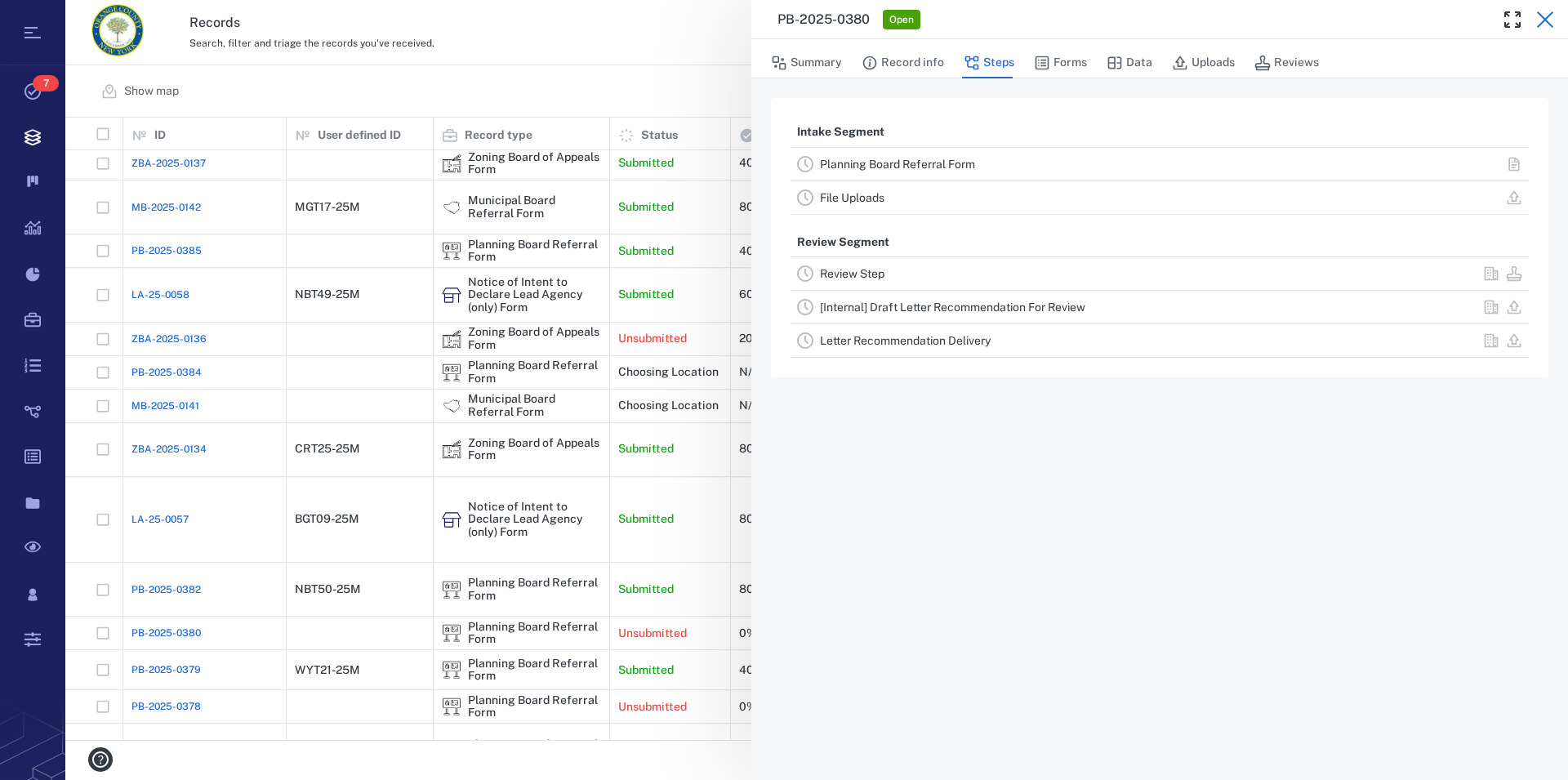
click at [1544, 15] on icon "button" at bounding box center [1545, 19] width 19 height 19
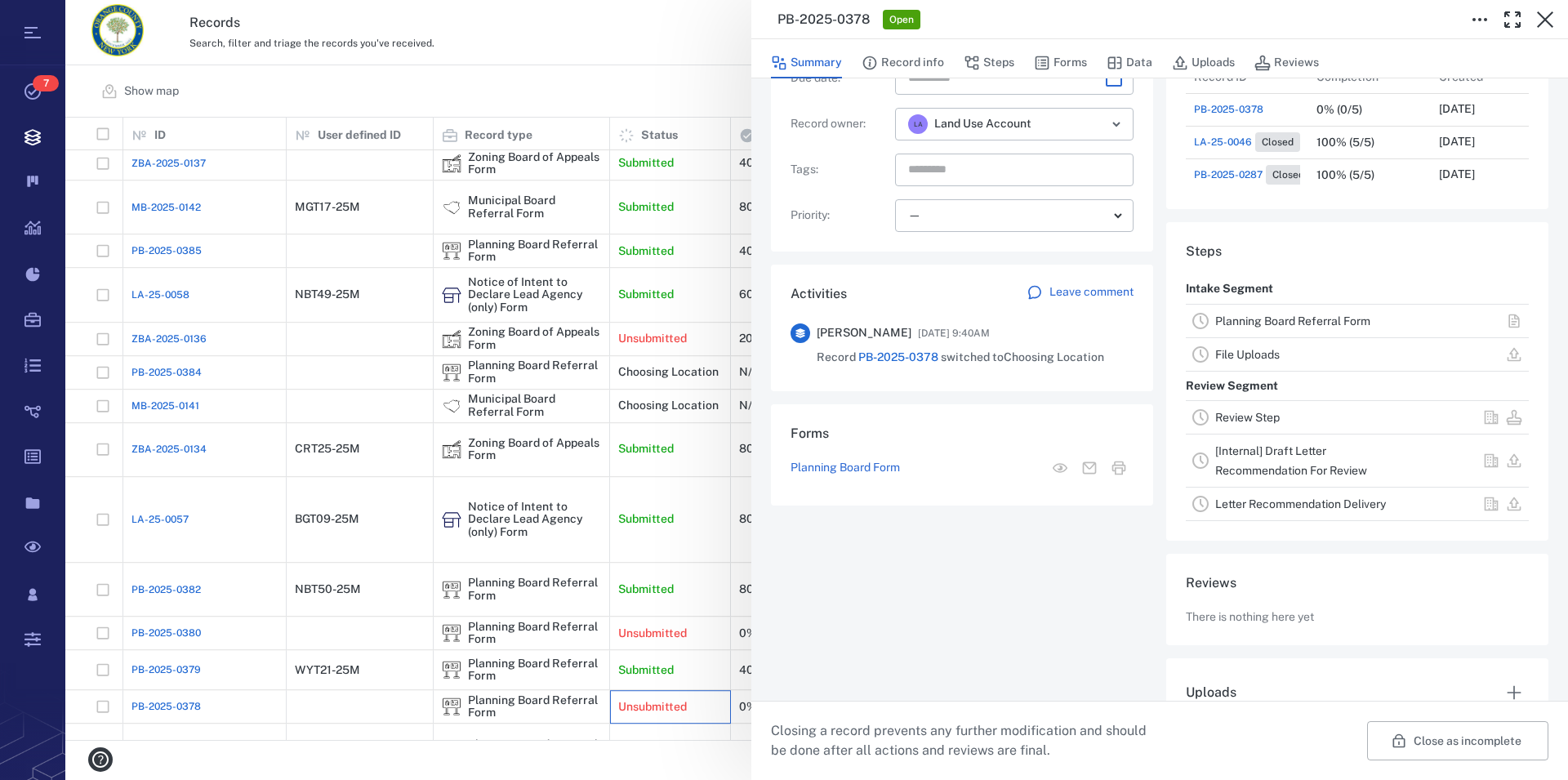
scroll to position [261, 0]
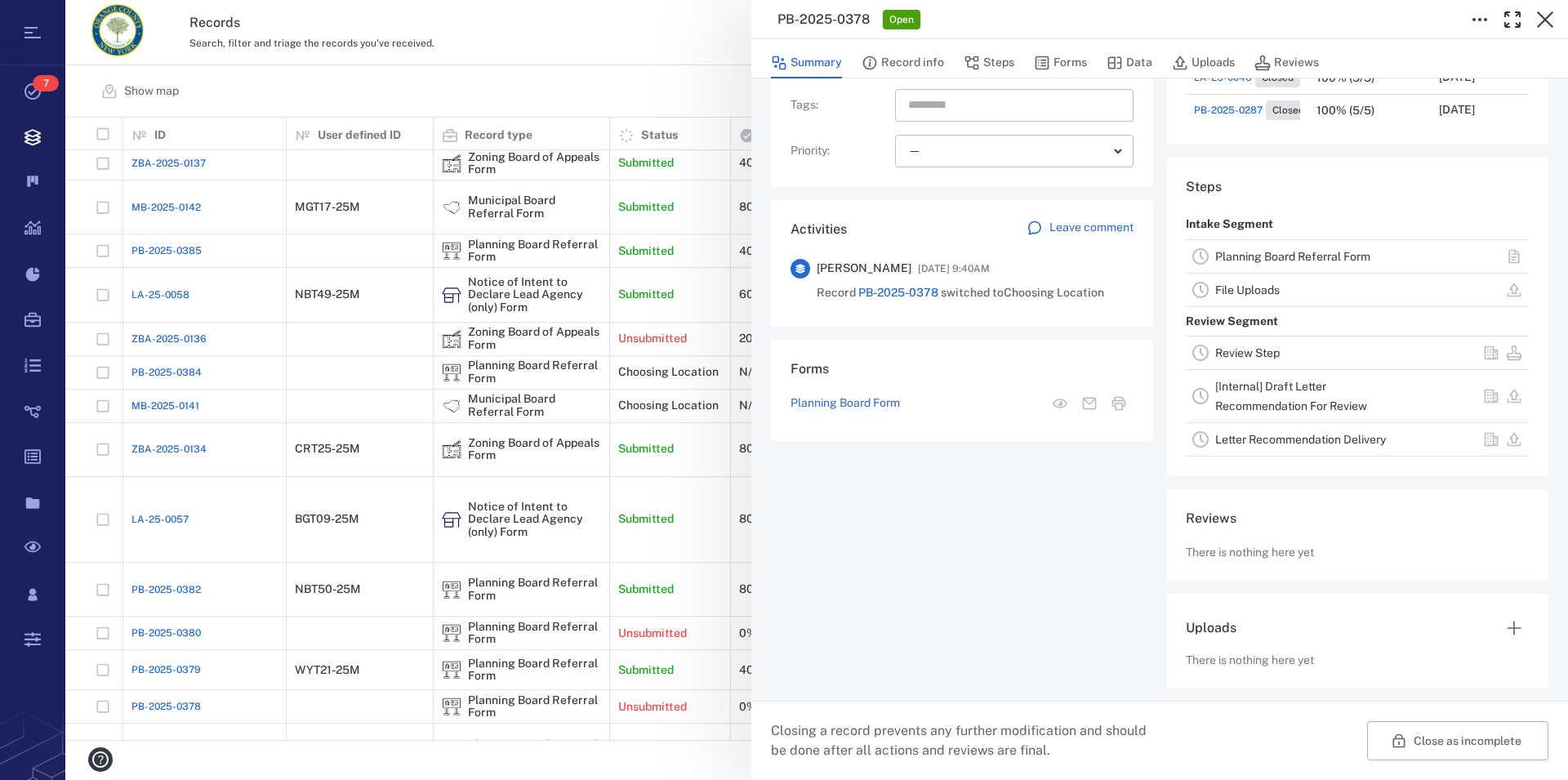
click at [1269, 257] on link "Planning Board Referral Form" at bounding box center [1293, 256] width 155 height 13
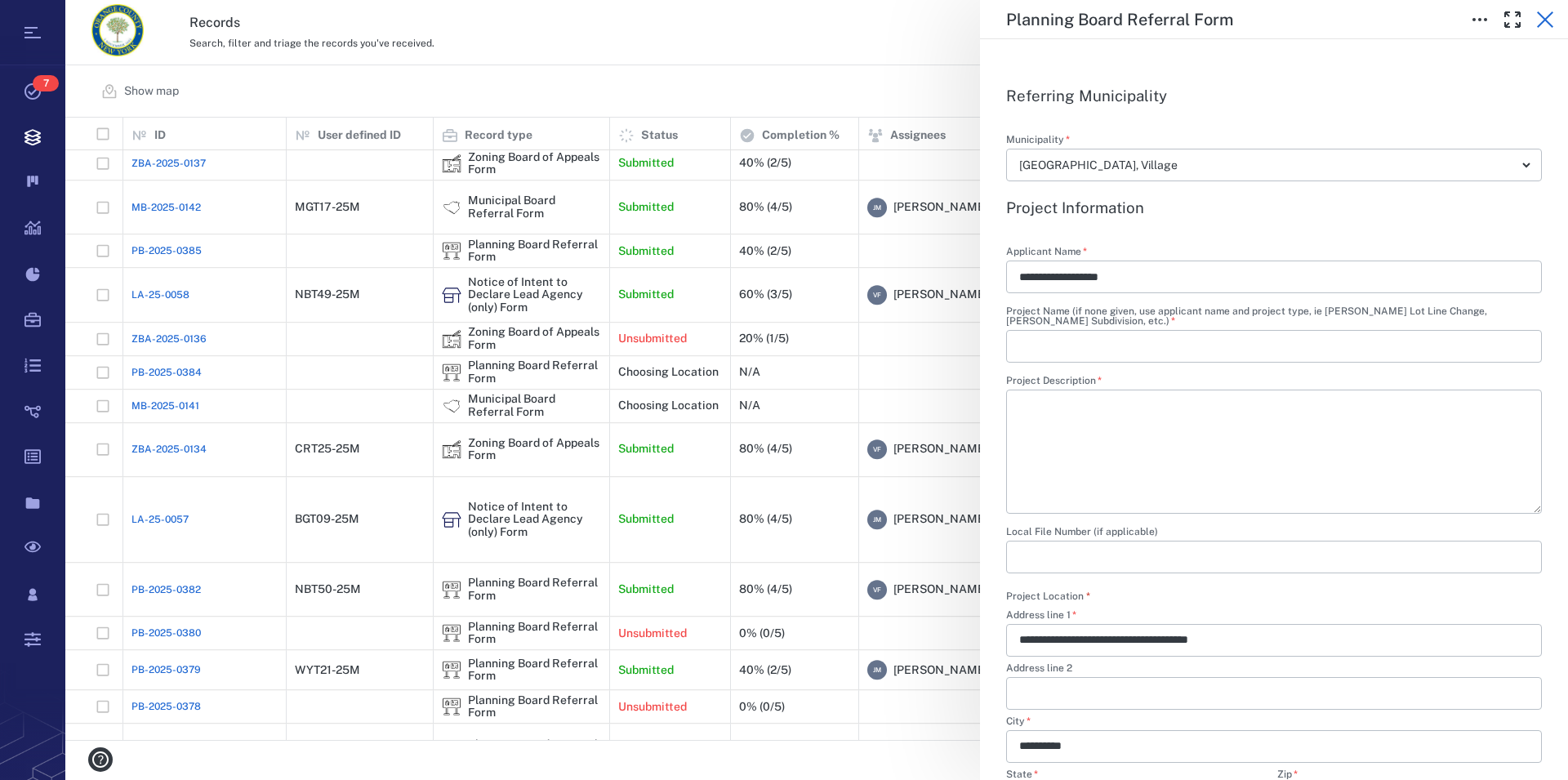
click at [1546, 23] on icon "button" at bounding box center [1545, 19] width 19 height 19
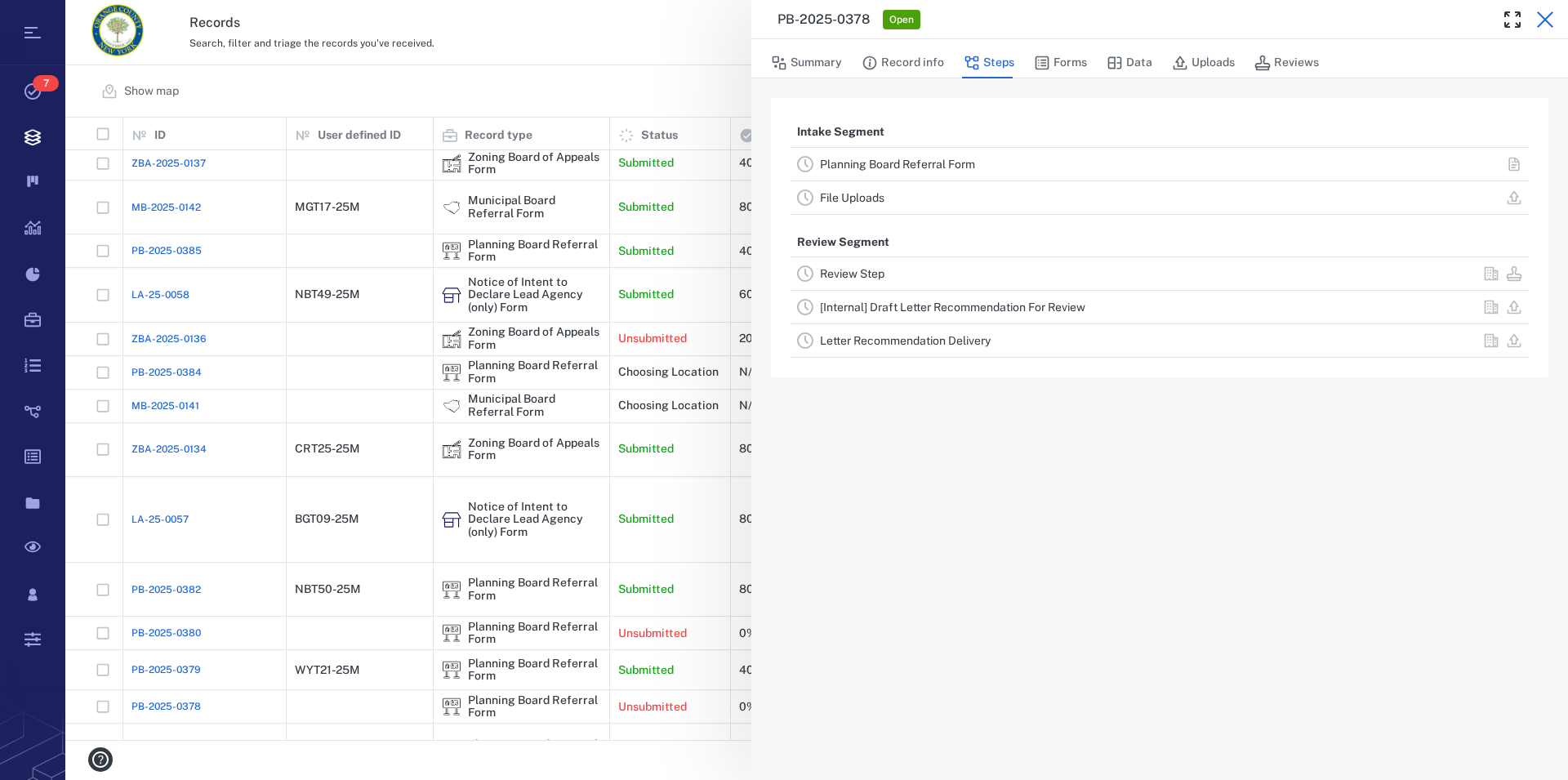
click at [1538, 21] on icon "button" at bounding box center [1545, 19] width 19 height 19
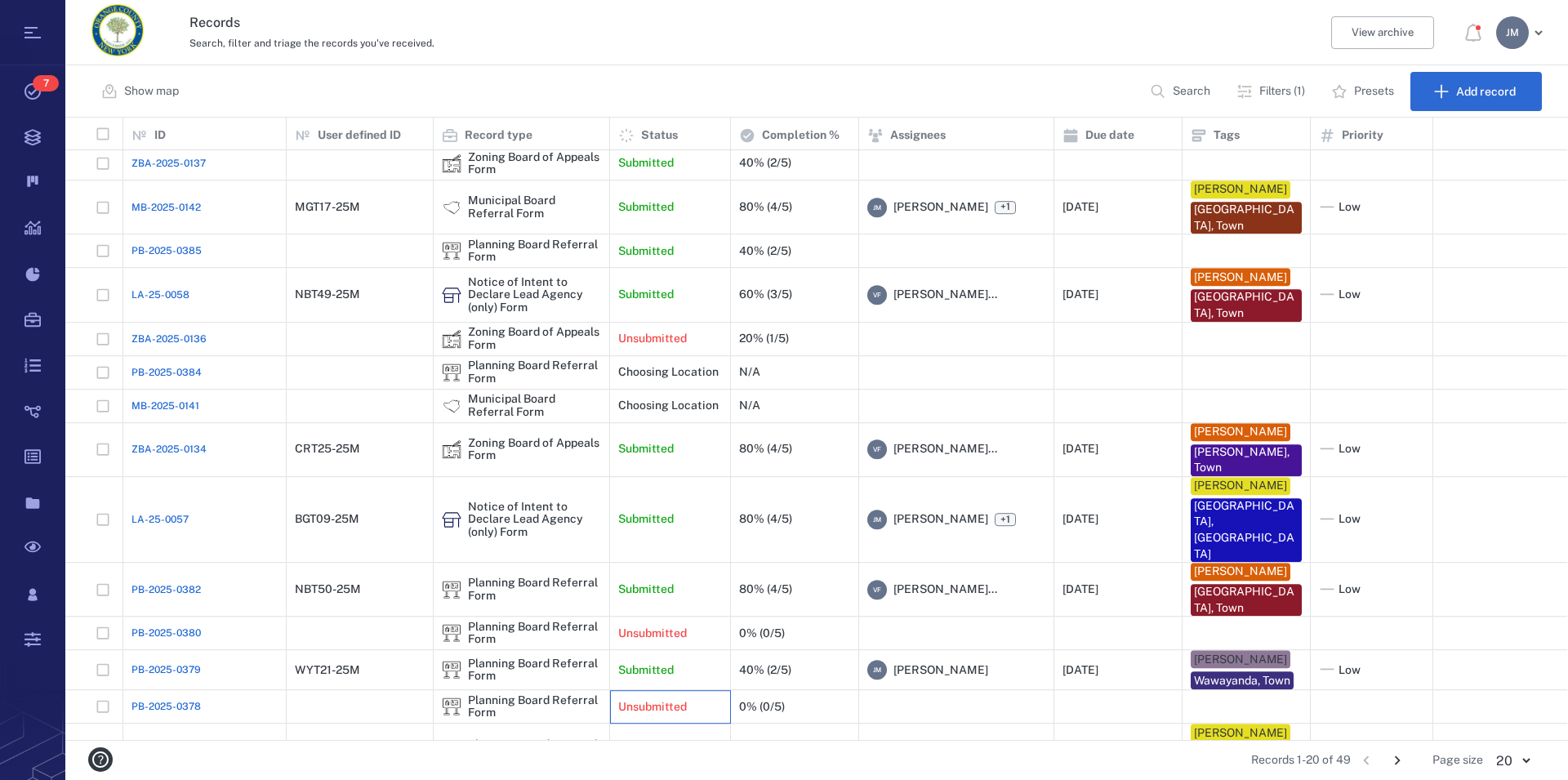
scroll to position [234, 0]
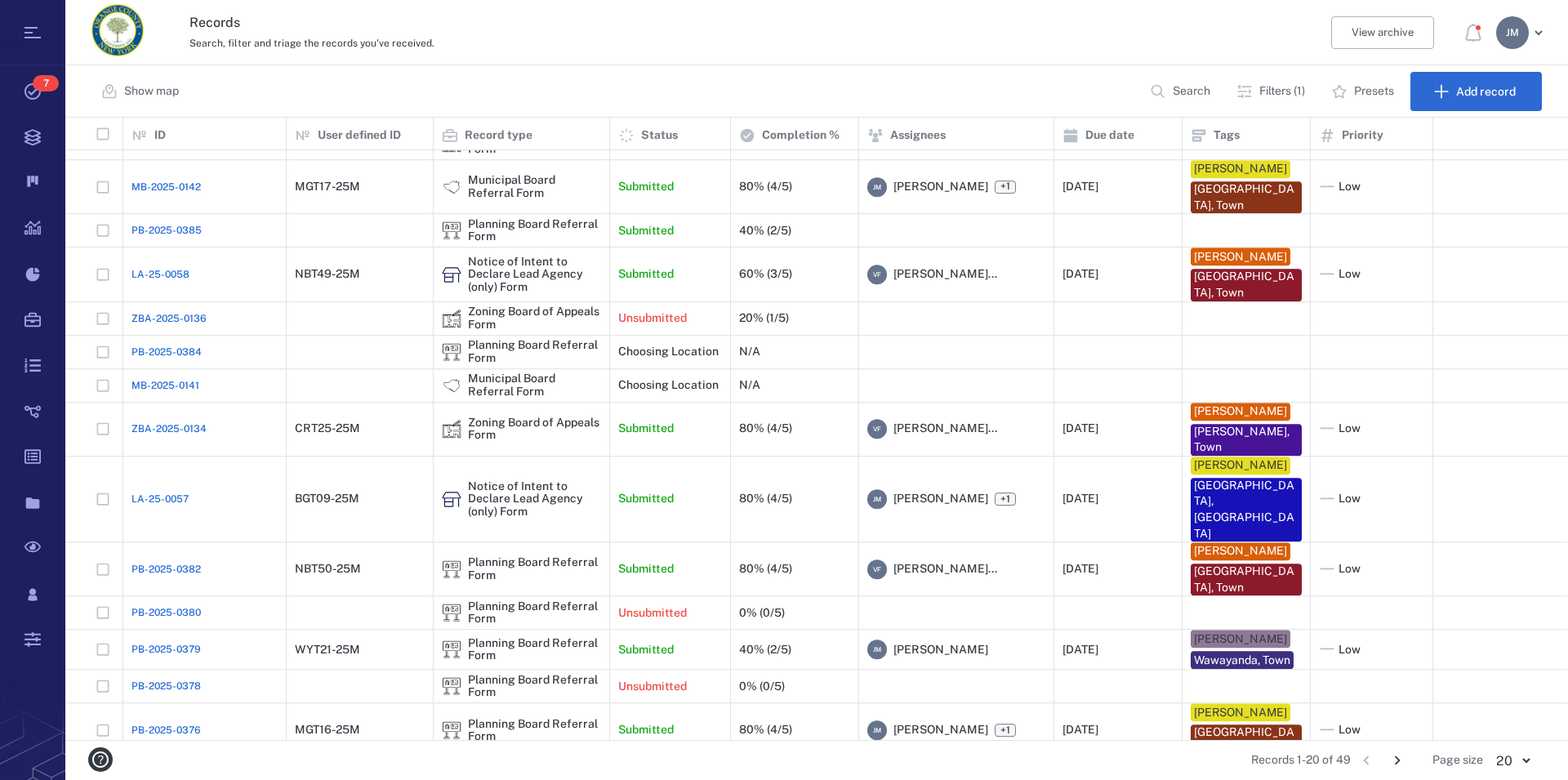
click at [1399, 755] on icon "Go to next page" at bounding box center [1397, 761] width 18 height 18
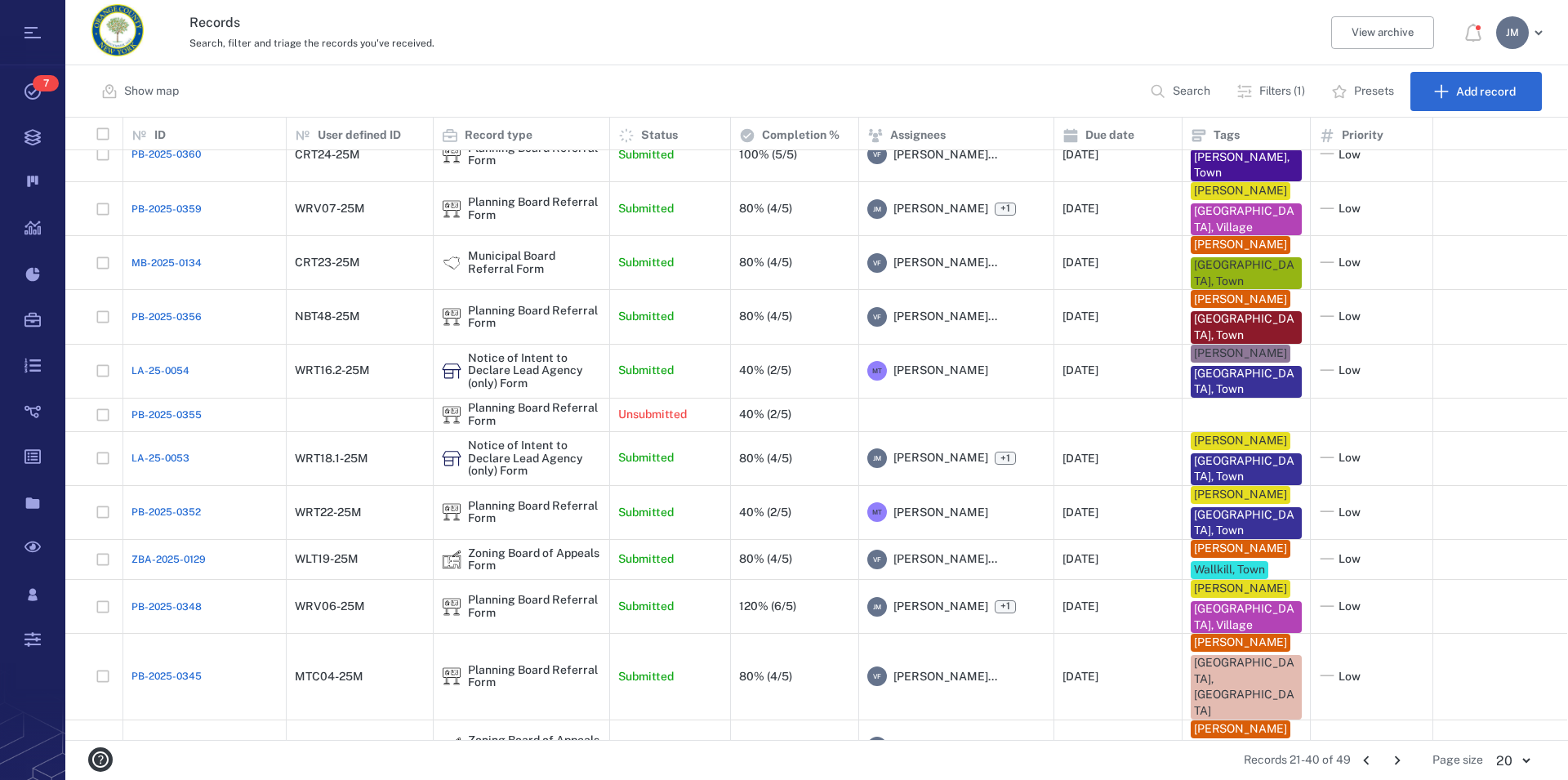
scroll to position [0, 0]
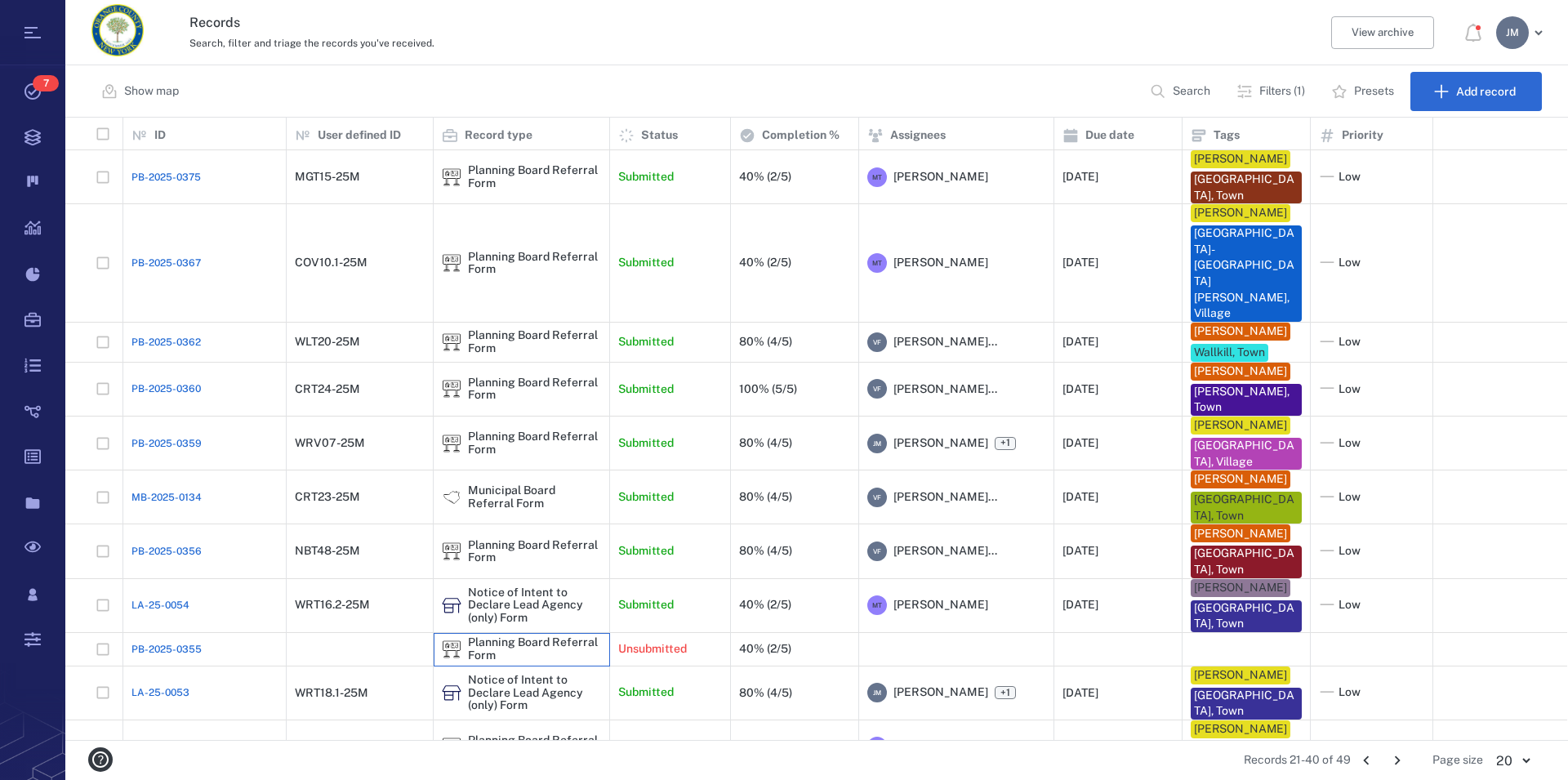
click at [549, 636] on div "Planning Board Referral Form" at bounding box center [534, 649] width 133 height 26
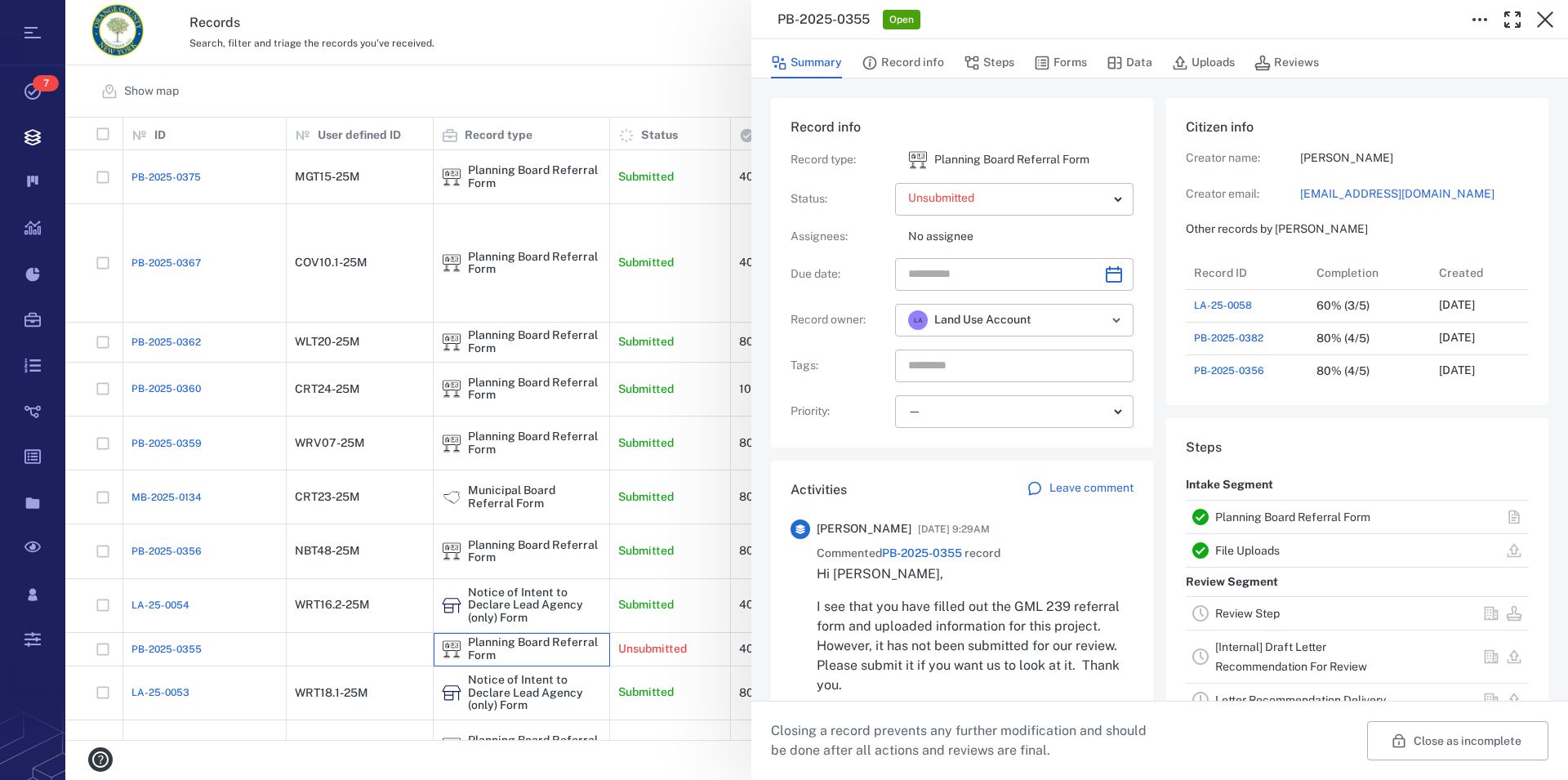
scroll to position [93, 0]
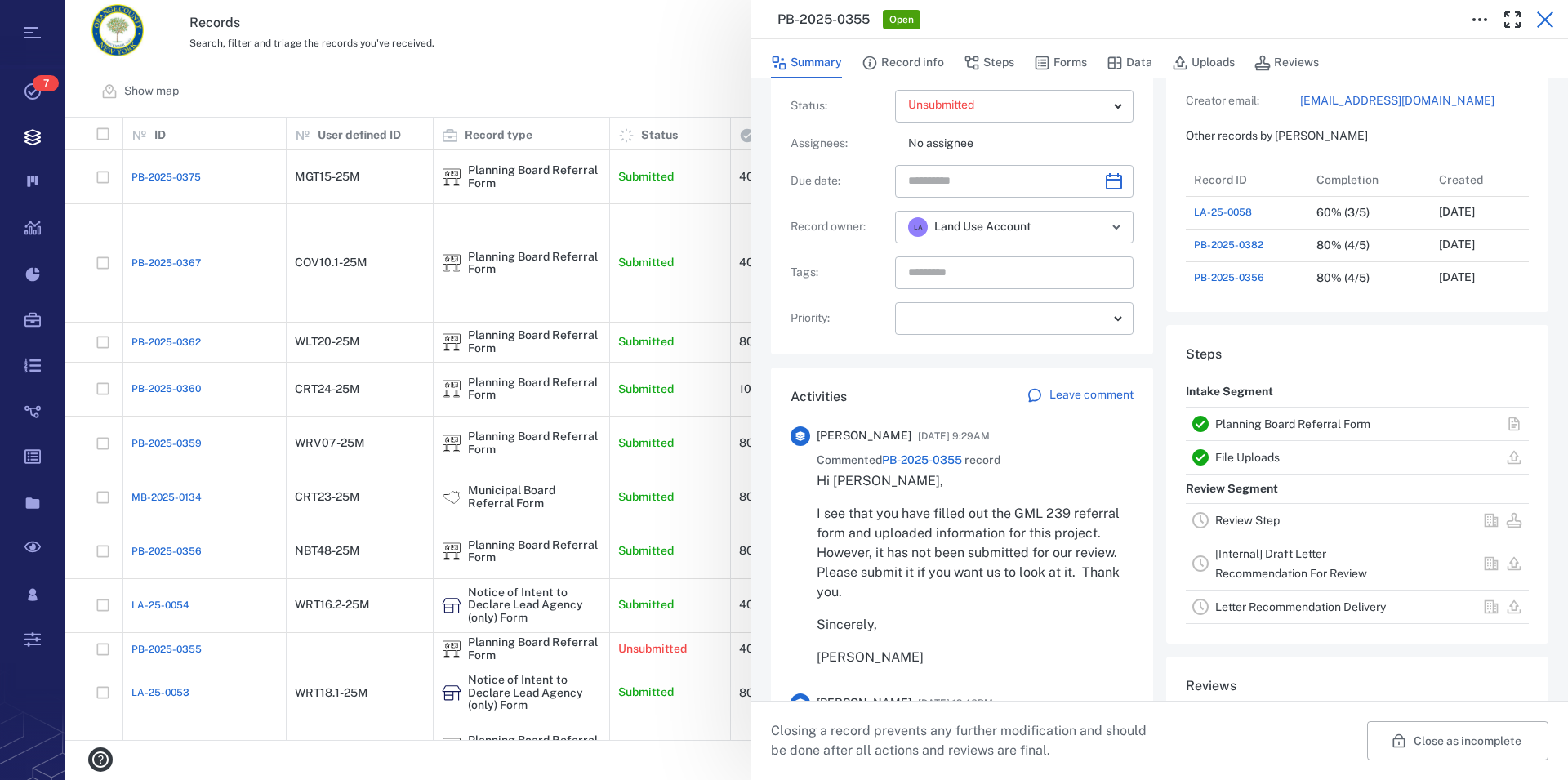
click at [1549, 19] on icon "button" at bounding box center [1545, 19] width 19 height 19
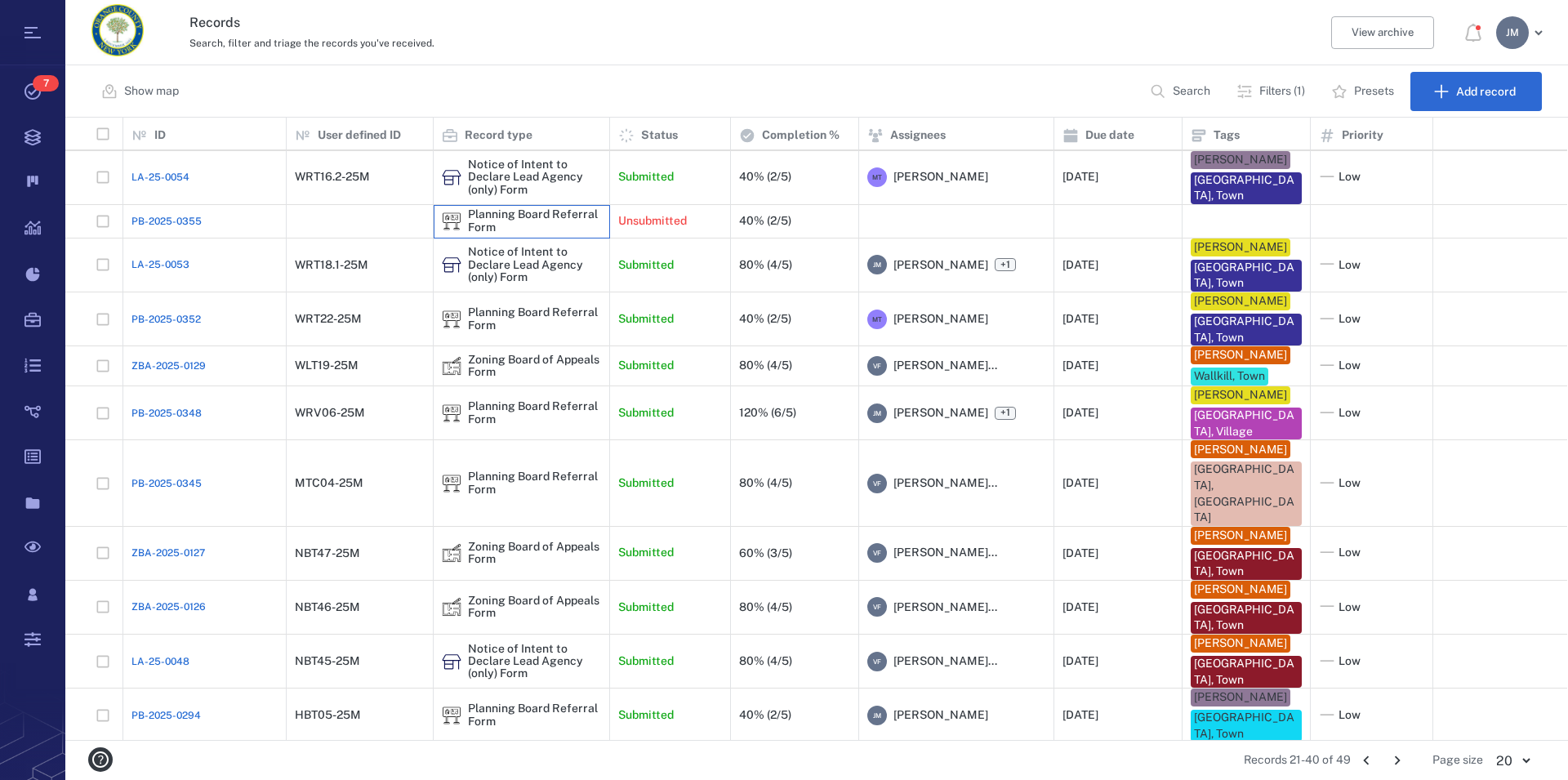
scroll to position [451, 0]
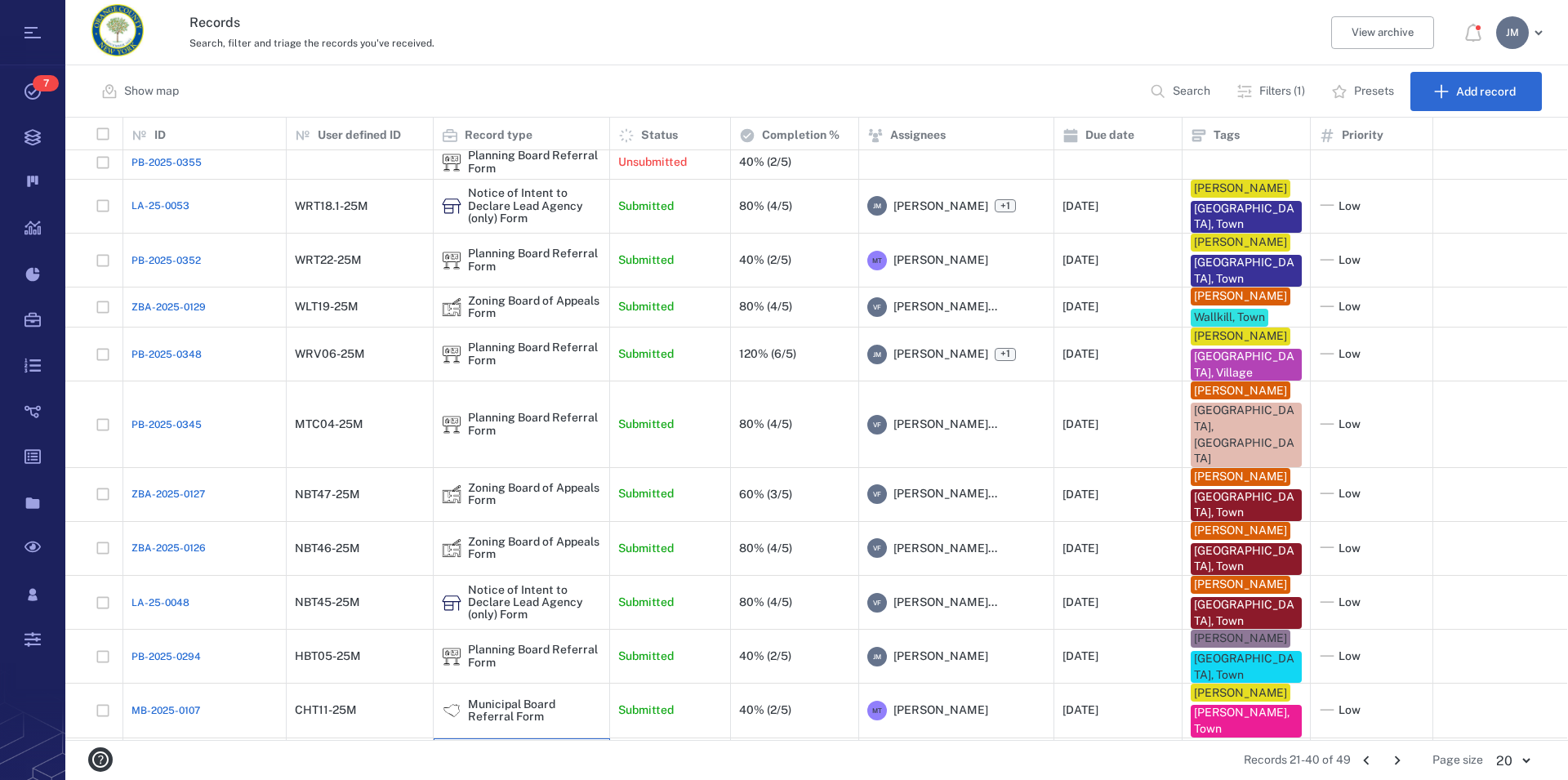
click at [516, 741] on div "Municipal Board Referral Form" at bounding box center [534, 754] width 133 height 26
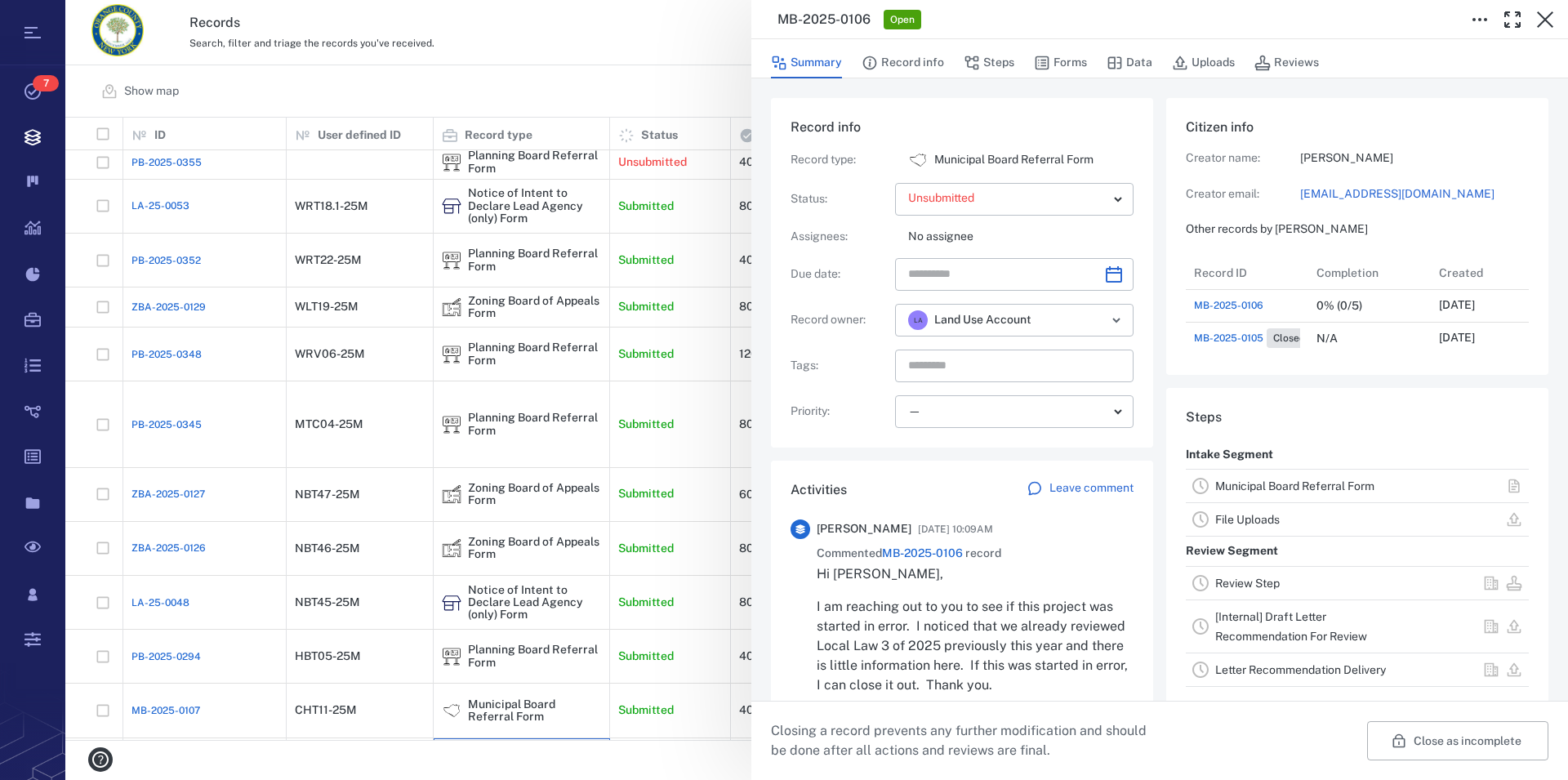
scroll to position [15, 16]
click at [1551, 21] on icon "button" at bounding box center [1545, 19] width 19 height 19
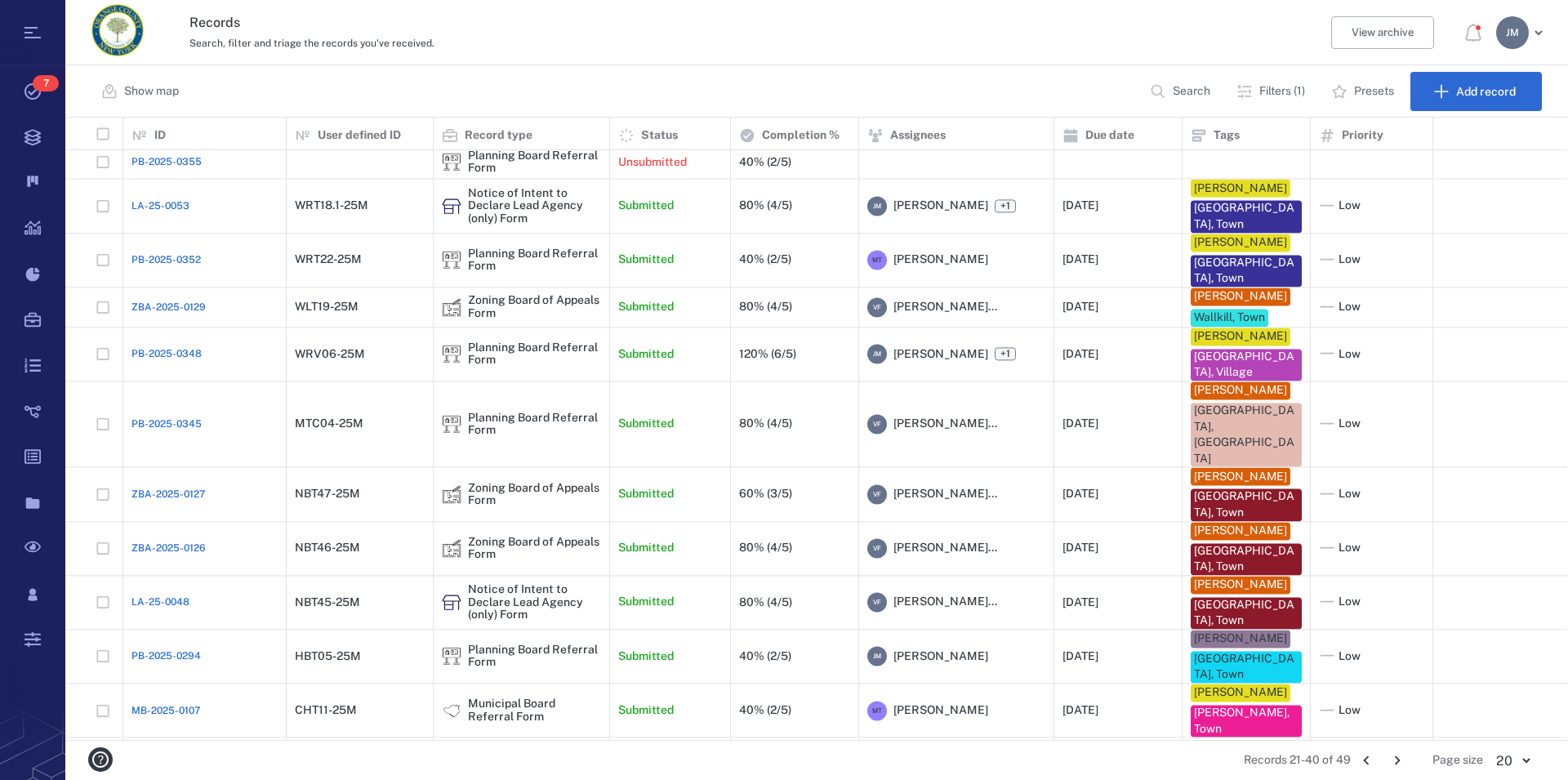
click at [1400, 758] on icon "Go to next page" at bounding box center [1397, 761] width 18 height 18
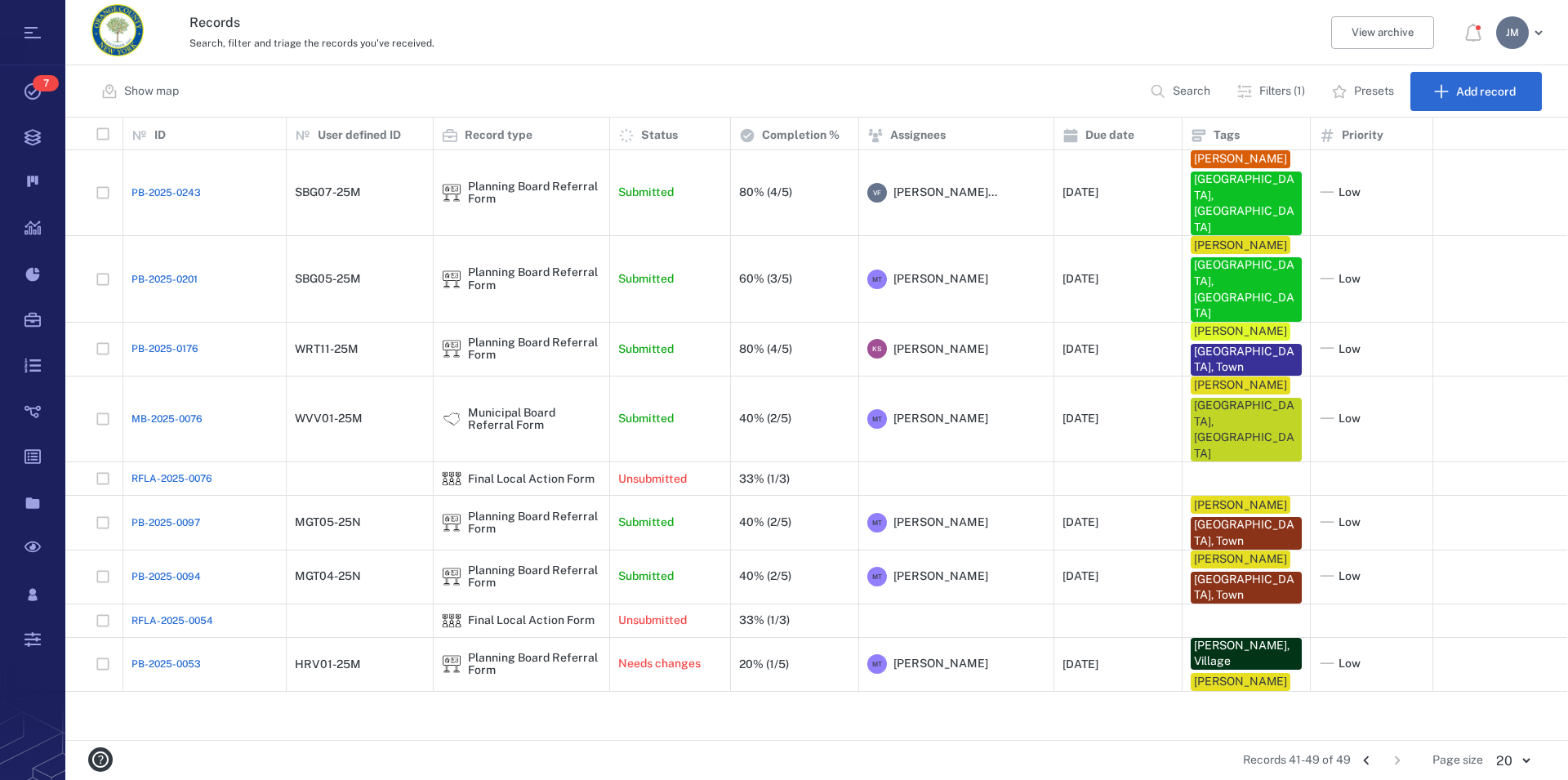
click at [1364, 760] on icon "Go to previous page" at bounding box center [1366, 761] width 18 height 18
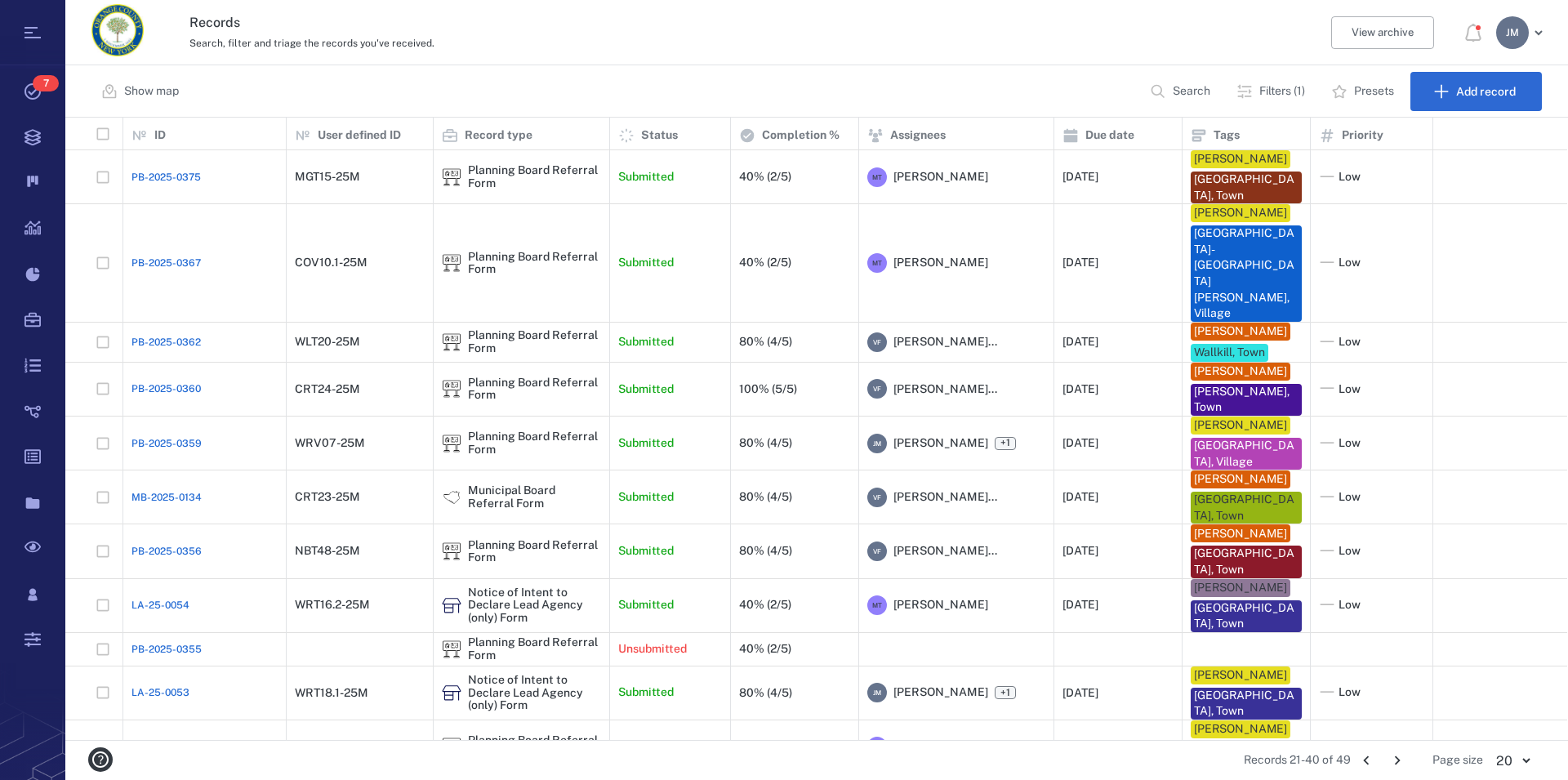
click at [1364, 760] on icon "Go to previous page" at bounding box center [1366, 761] width 18 height 18
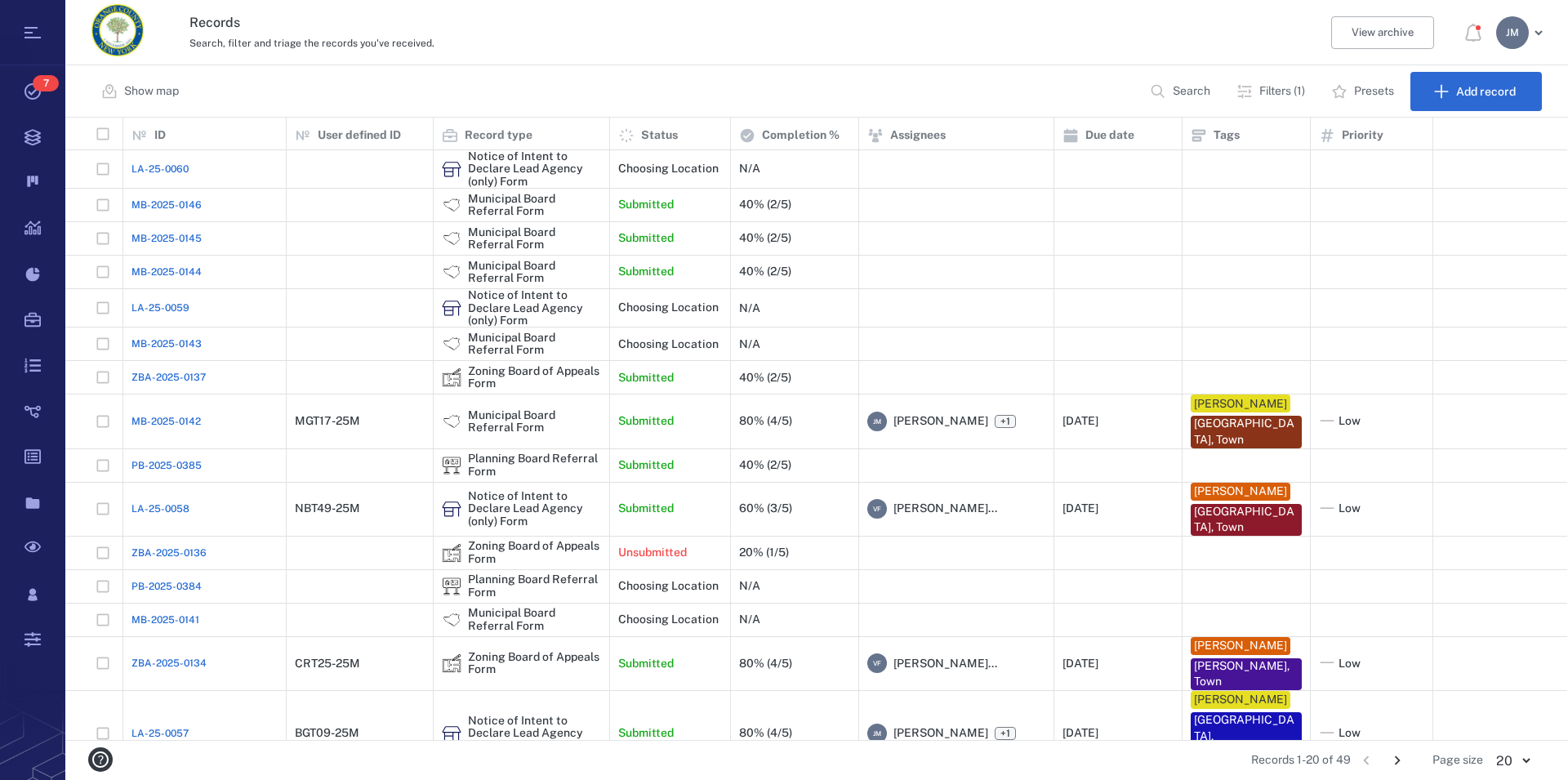
click at [1364, 760] on li "pagination navigation" at bounding box center [1366, 761] width 31 height 26
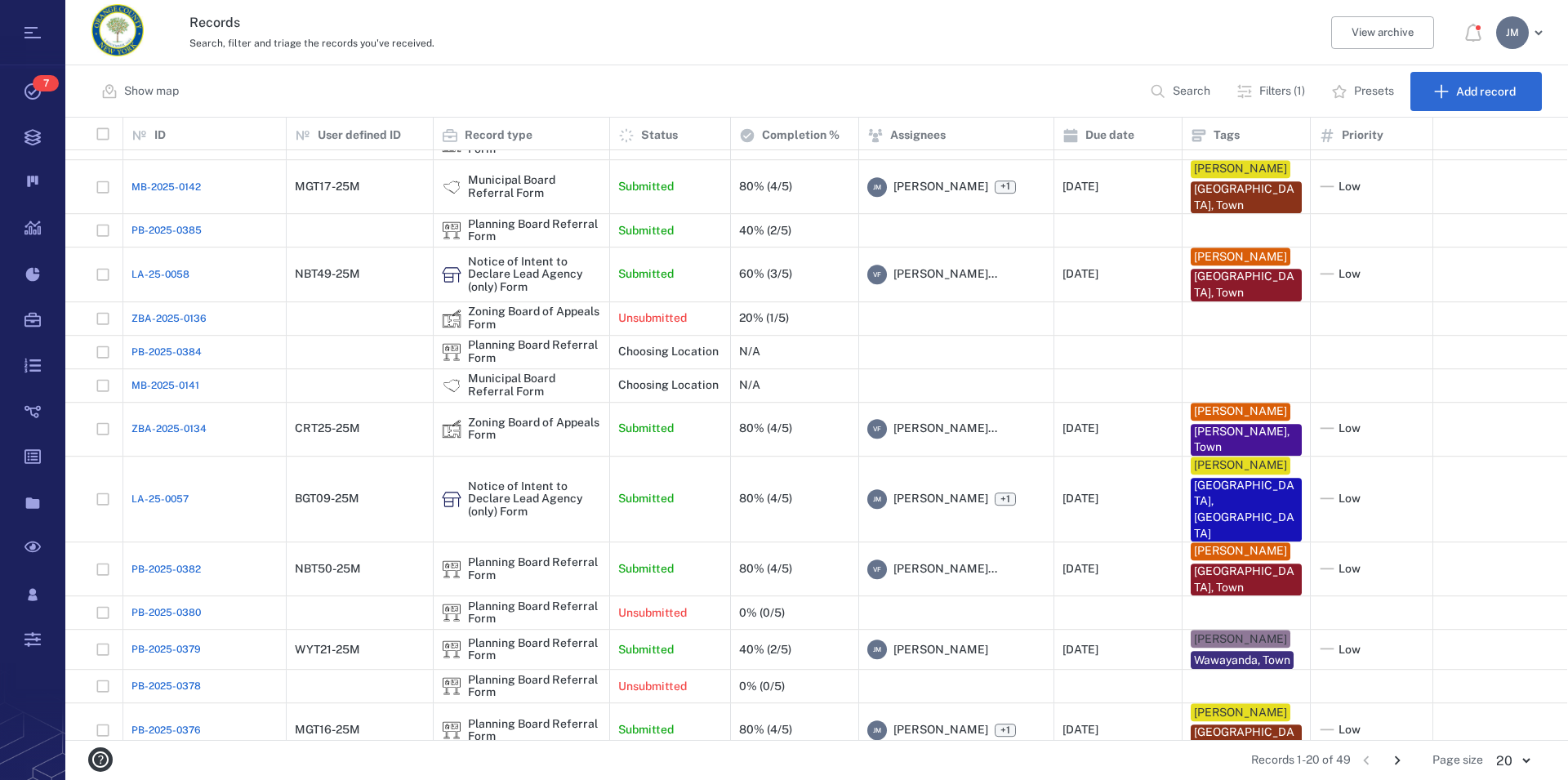
click at [1400, 761] on icon "Go to next page" at bounding box center [1398, 761] width 5 height 9
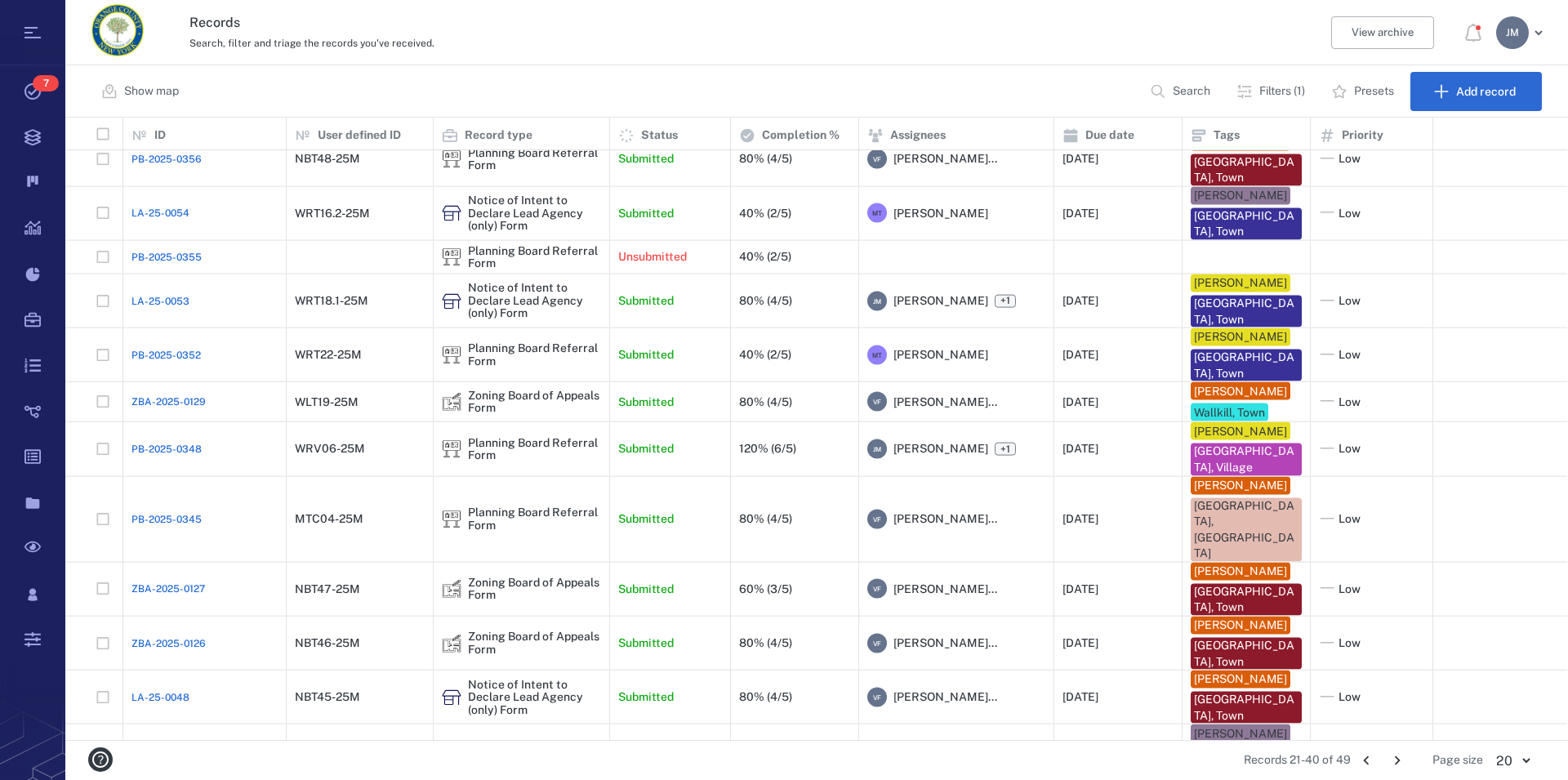
scroll to position [0, 0]
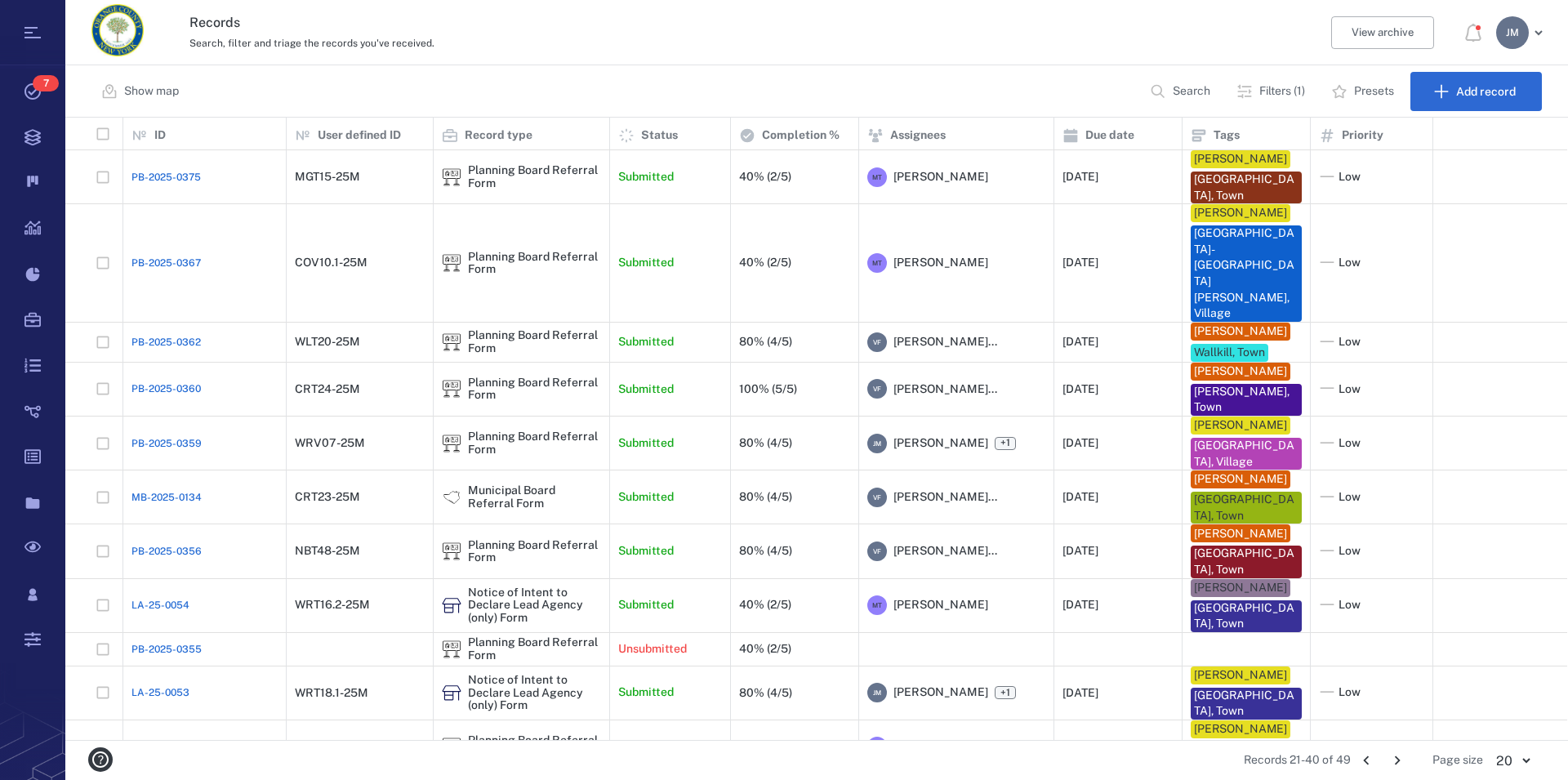
click at [1363, 758] on icon "Go to previous page" at bounding box center [1366, 761] width 18 height 18
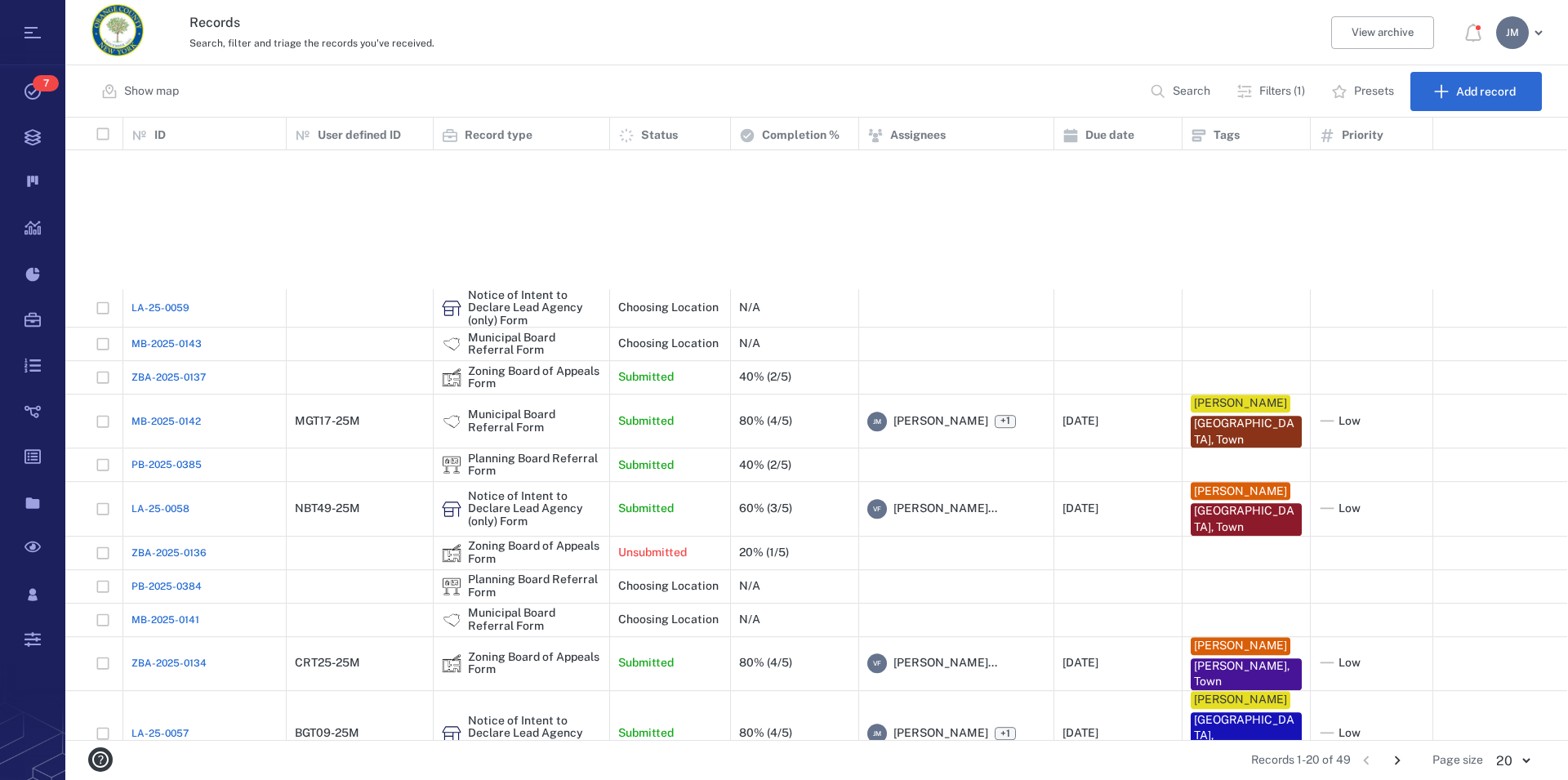
scroll to position [234, 0]
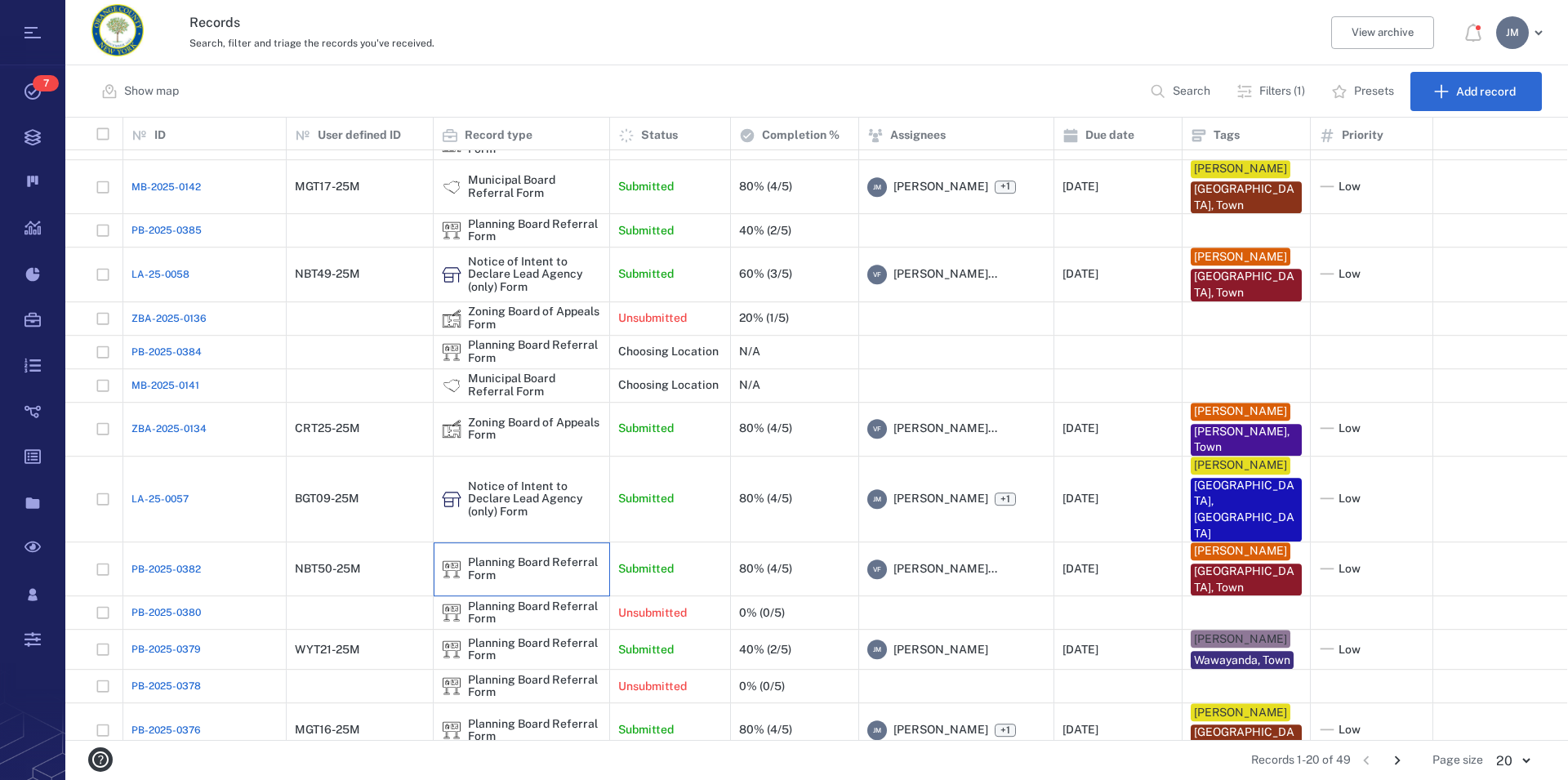
click at [474, 557] on div "Planning Board Referral Form" at bounding box center [534, 569] width 133 height 26
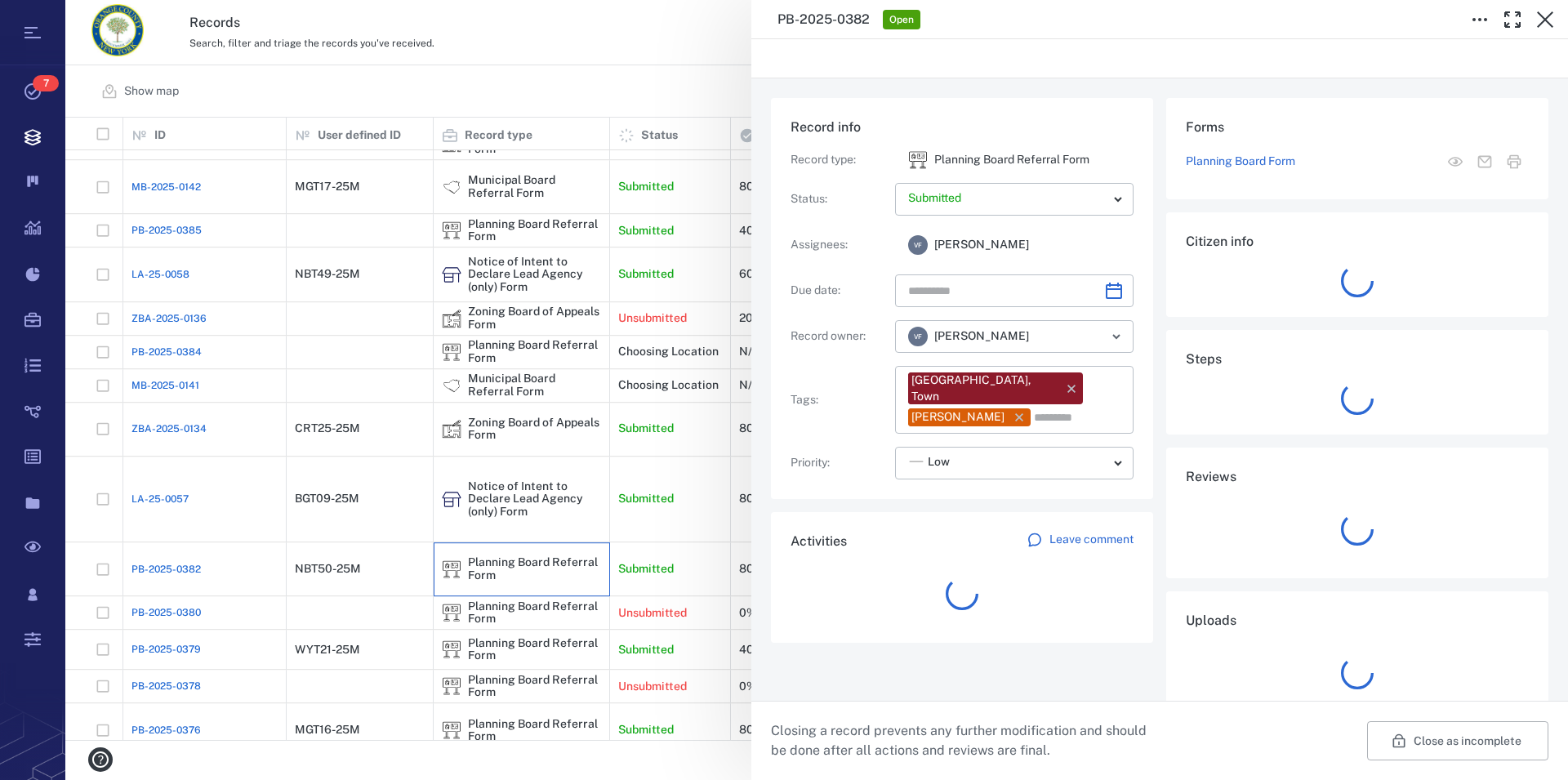
type input "**********"
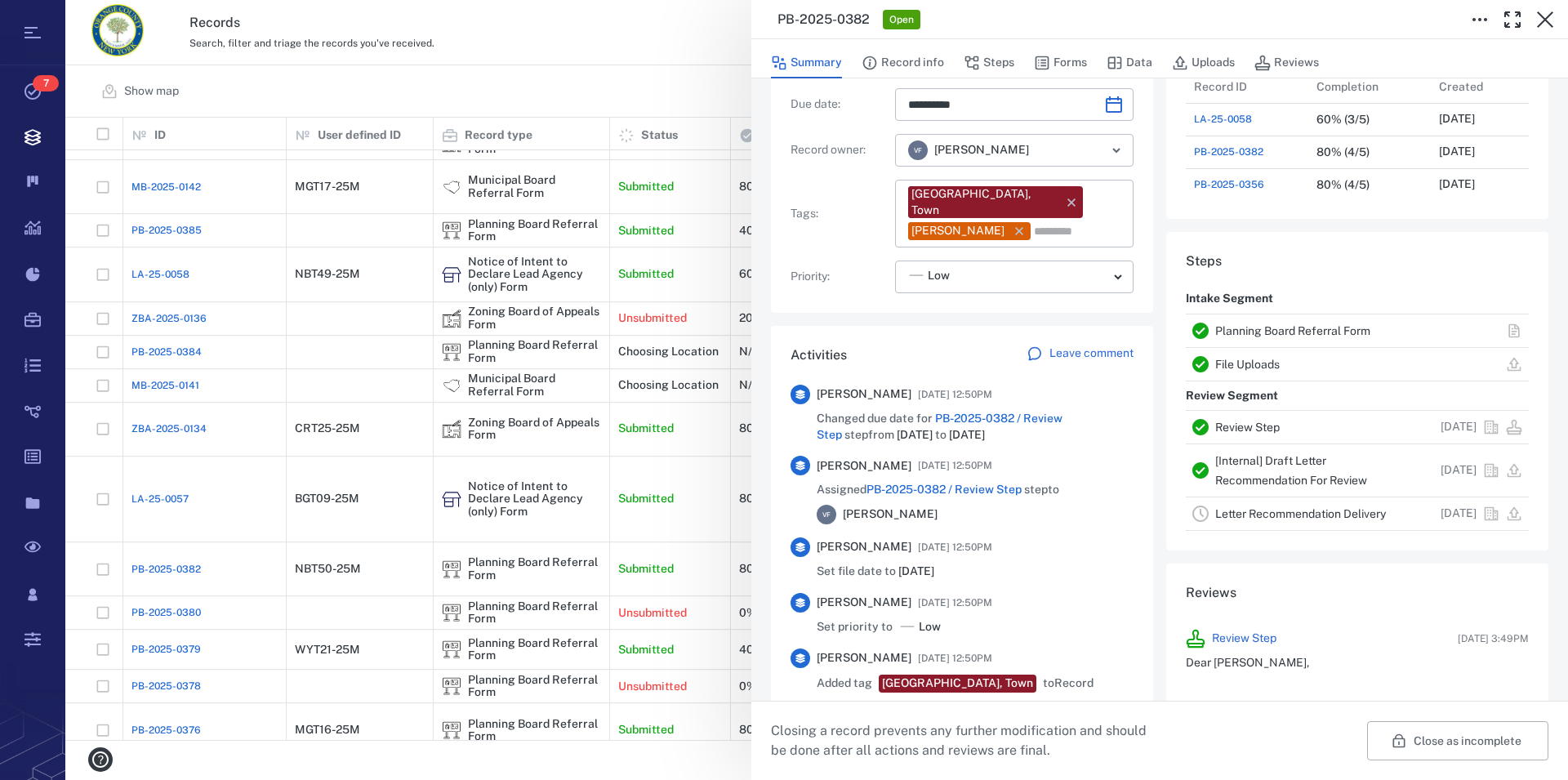
scroll to position [745, 0]
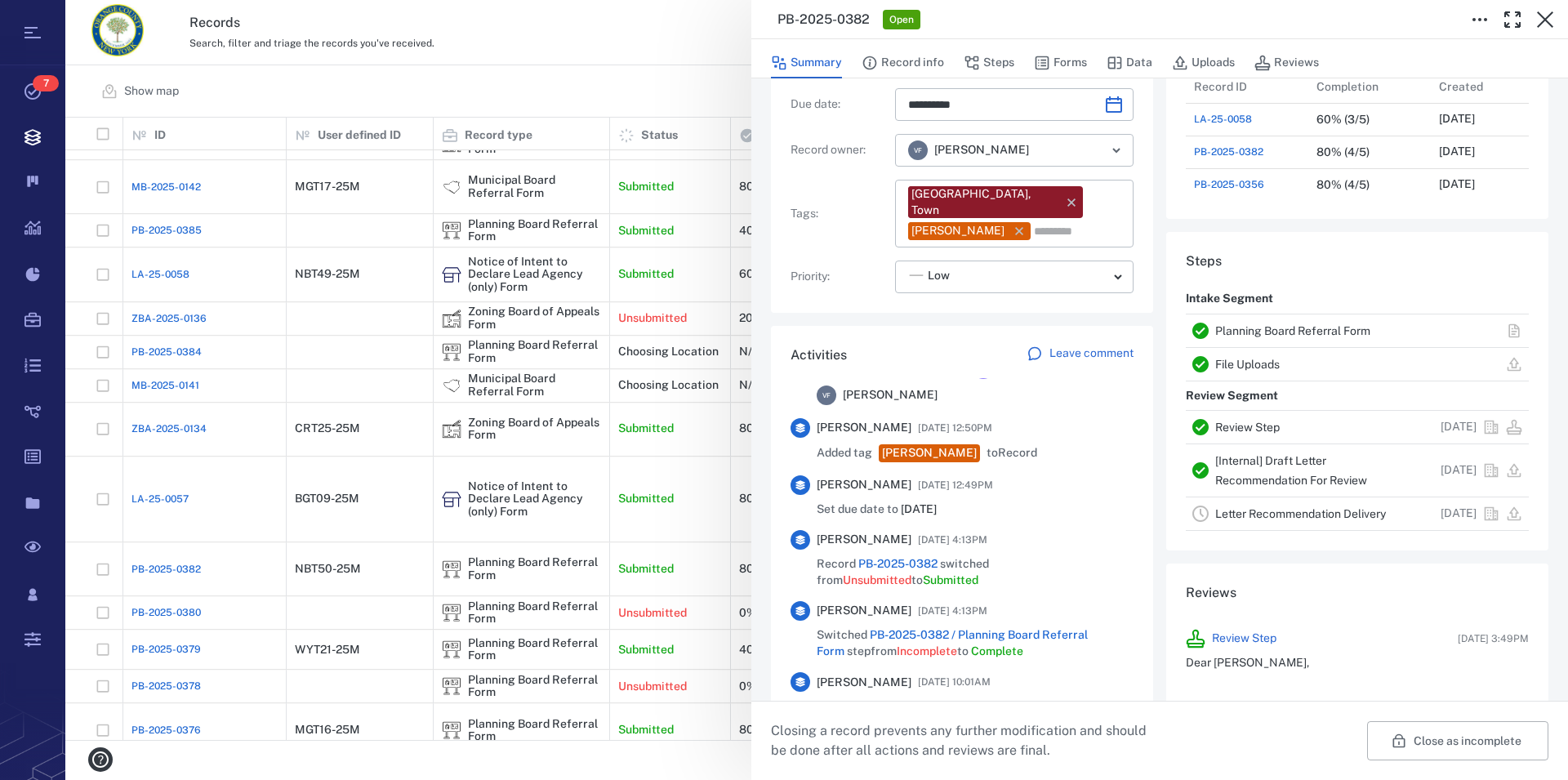
click at [1232, 329] on link "Planning Board Referral Form" at bounding box center [1293, 331] width 155 height 13
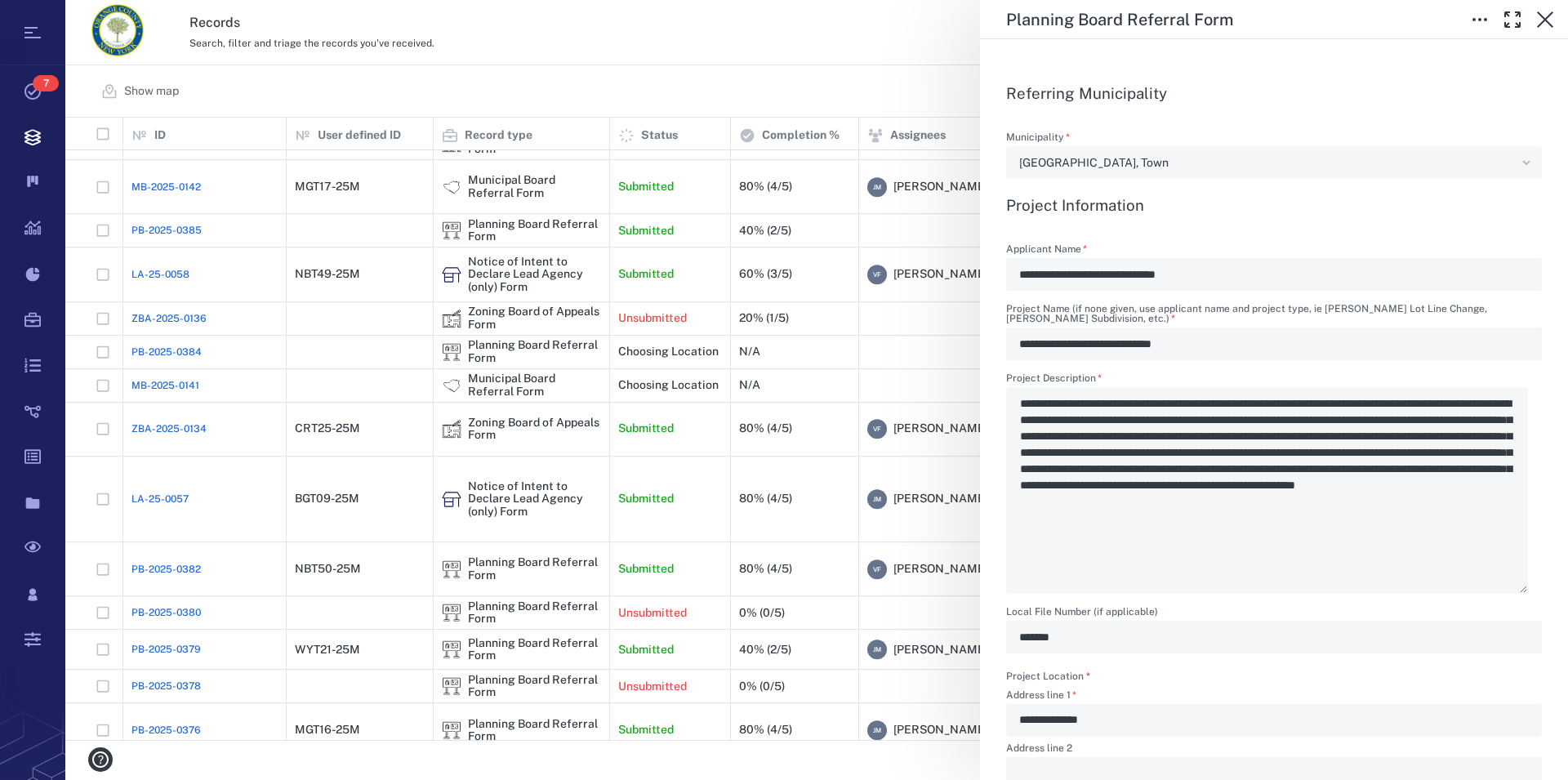
scroll to position [559, 0]
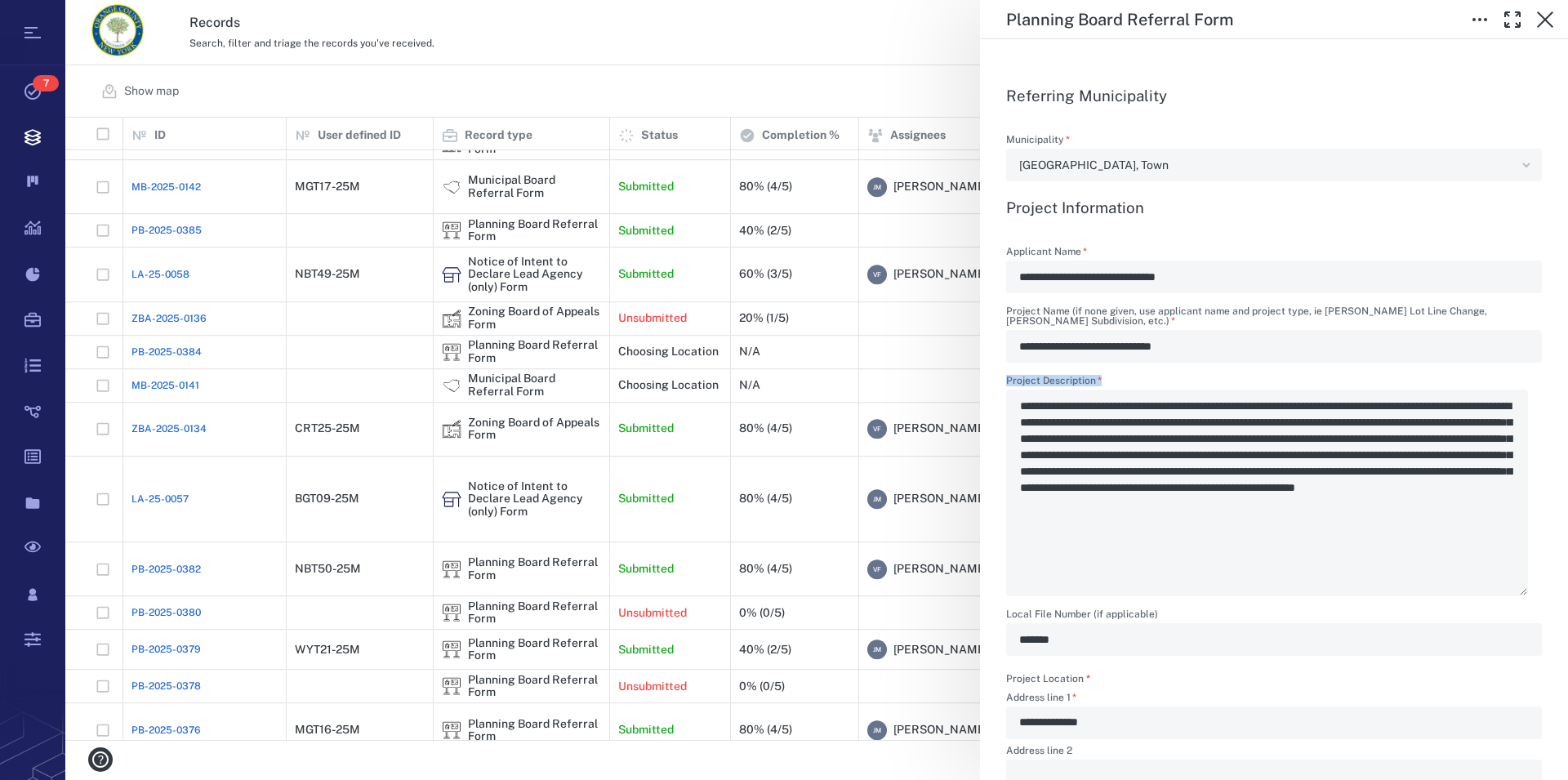
drag, startPoint x: 1022, startPoint y: 409, endPoint x: 1150, endPoint y: 413, distance: 128.1
click at [1150, 413] on div "**********" at bounding box center [1274, 486] width 536 height 220
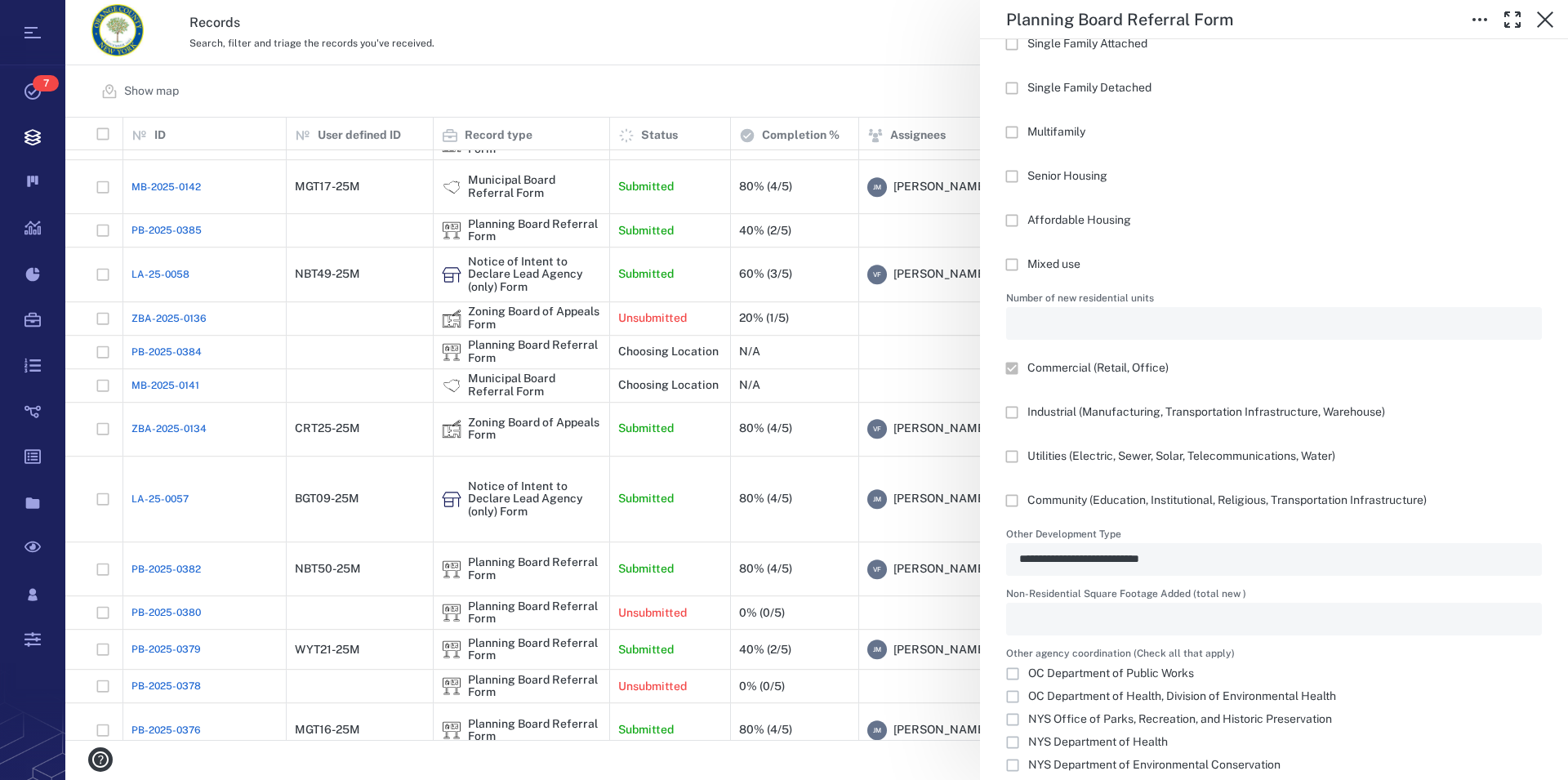
scroll to position [1411, 0]
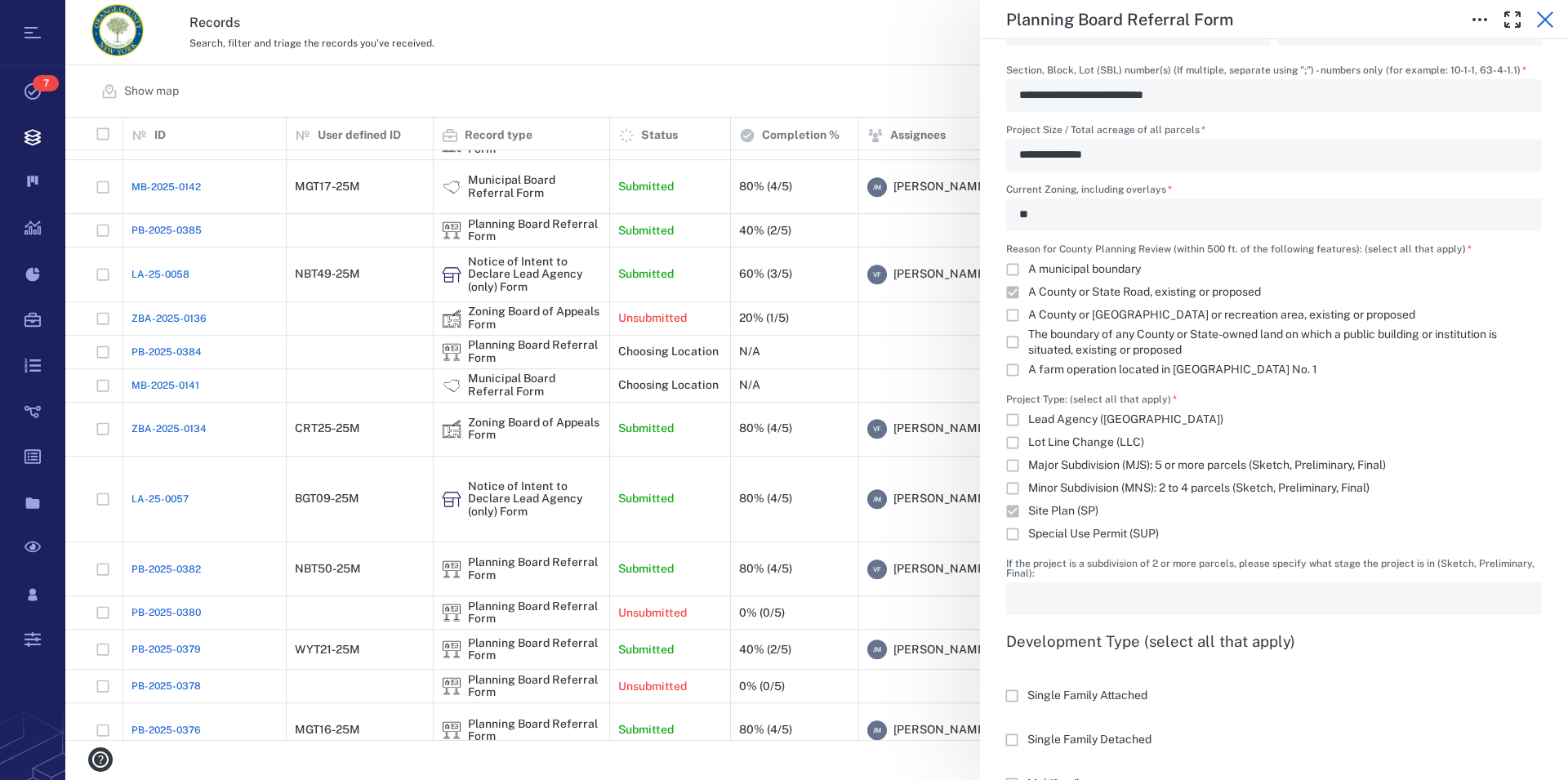
click at [1545, 26] on icon "button" at bounding box center [1545, 19] width 19 height 19
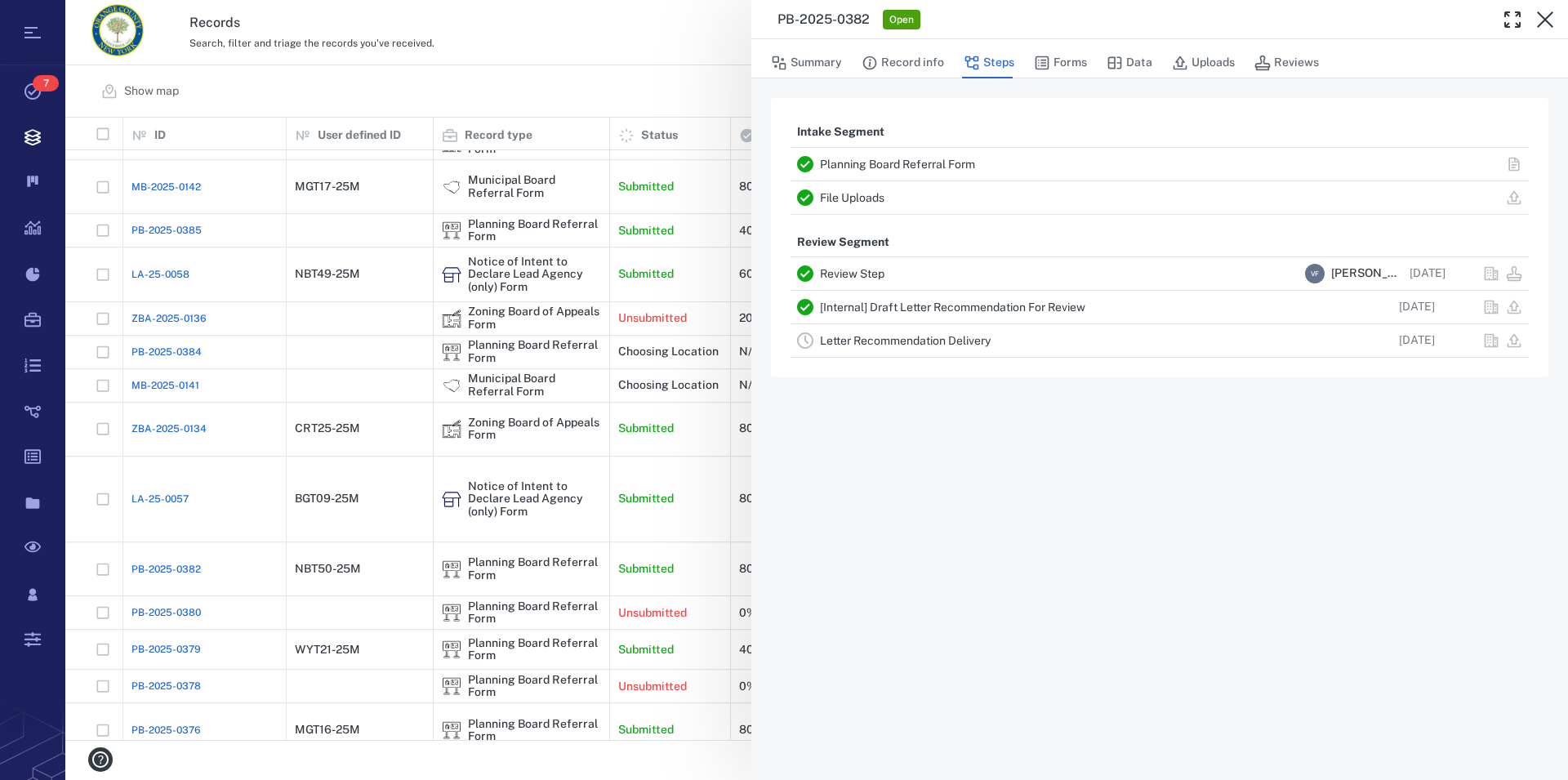
click at [866, 196] on link "File Uploads" at bounding box center [851, 197] width 64 height 13
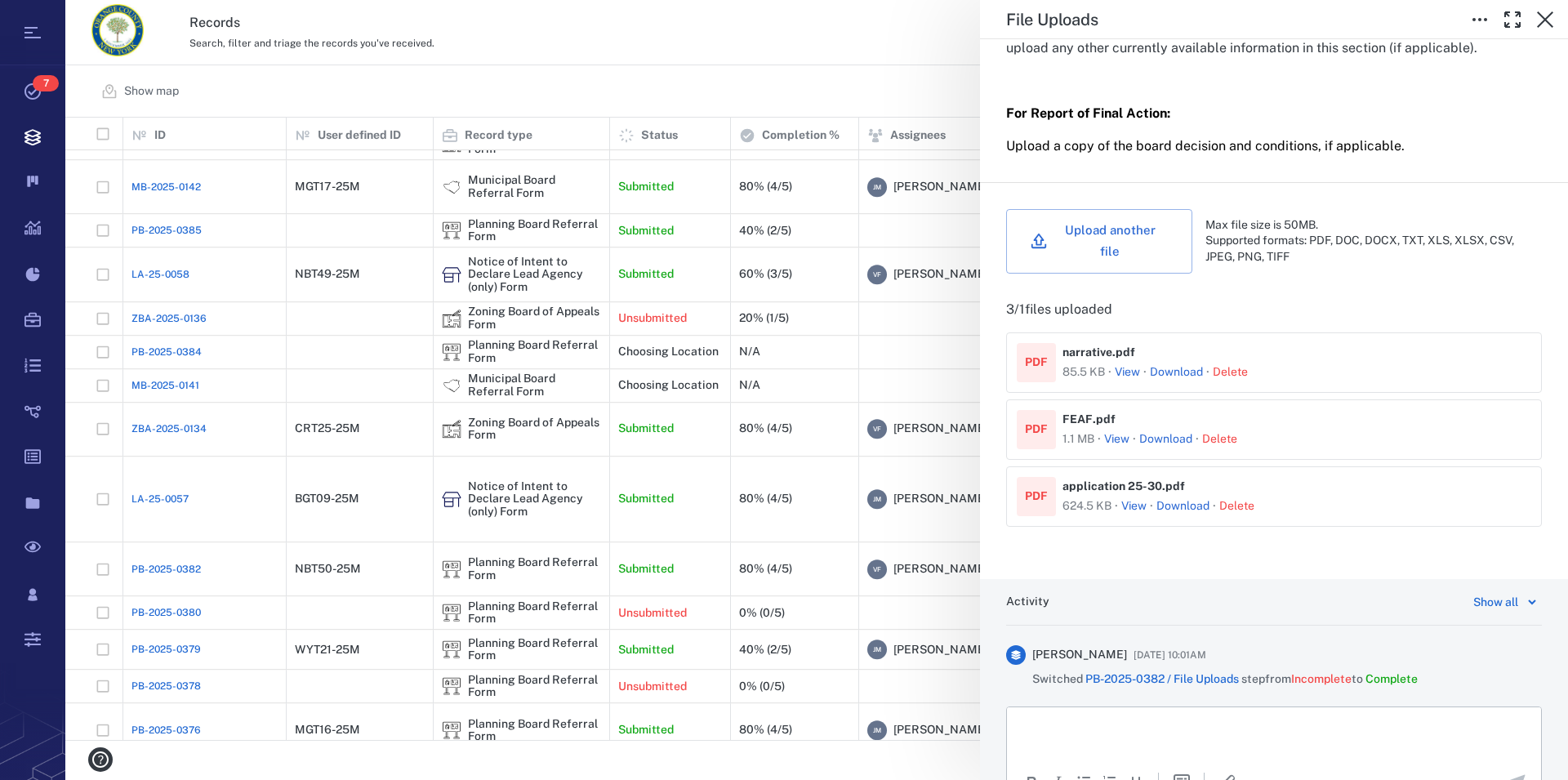
scroll to position [559, 0]
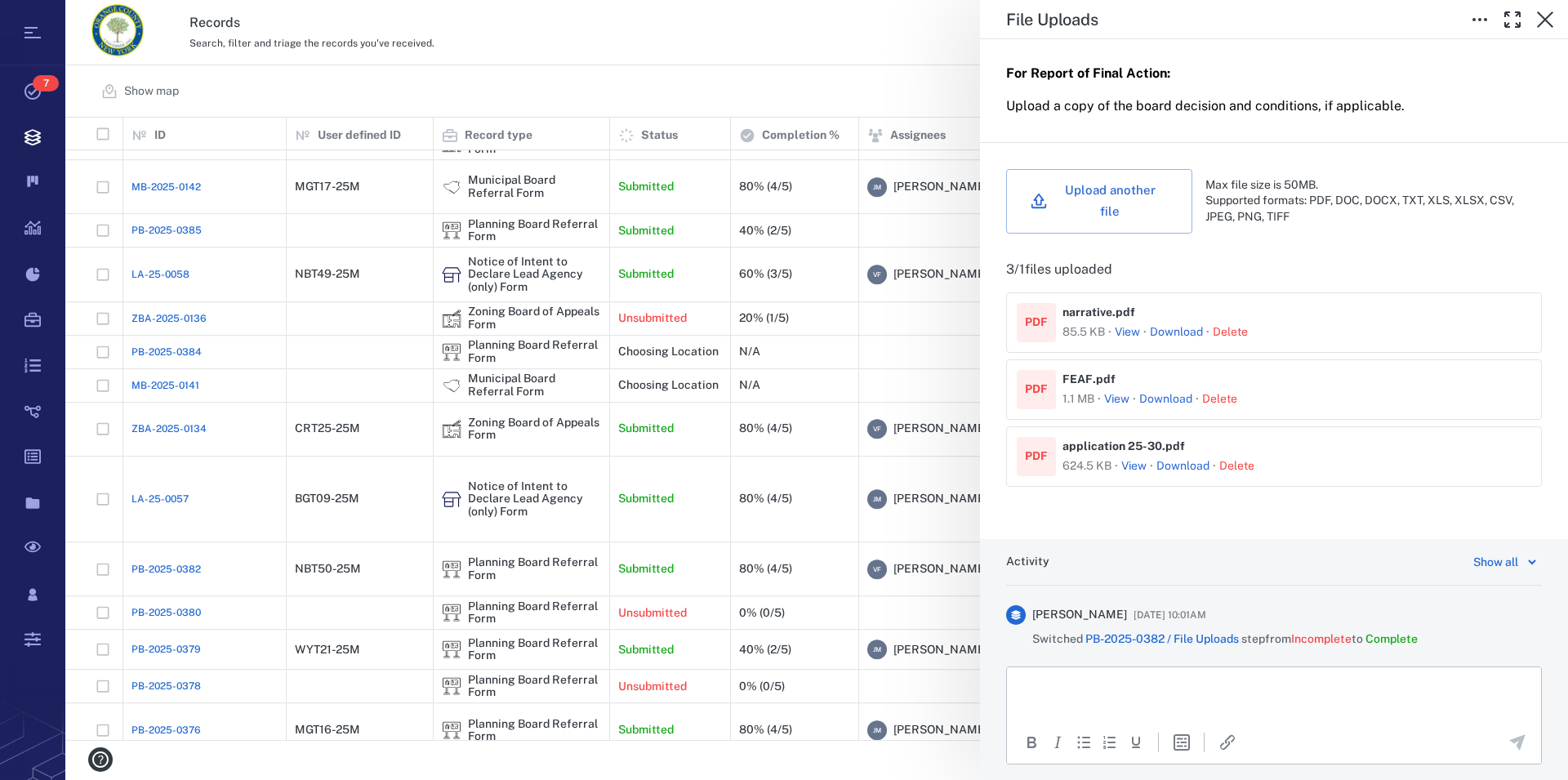
click at [1127, 335] on button "View" at bounding box center [1127, 332] width 26 height 17
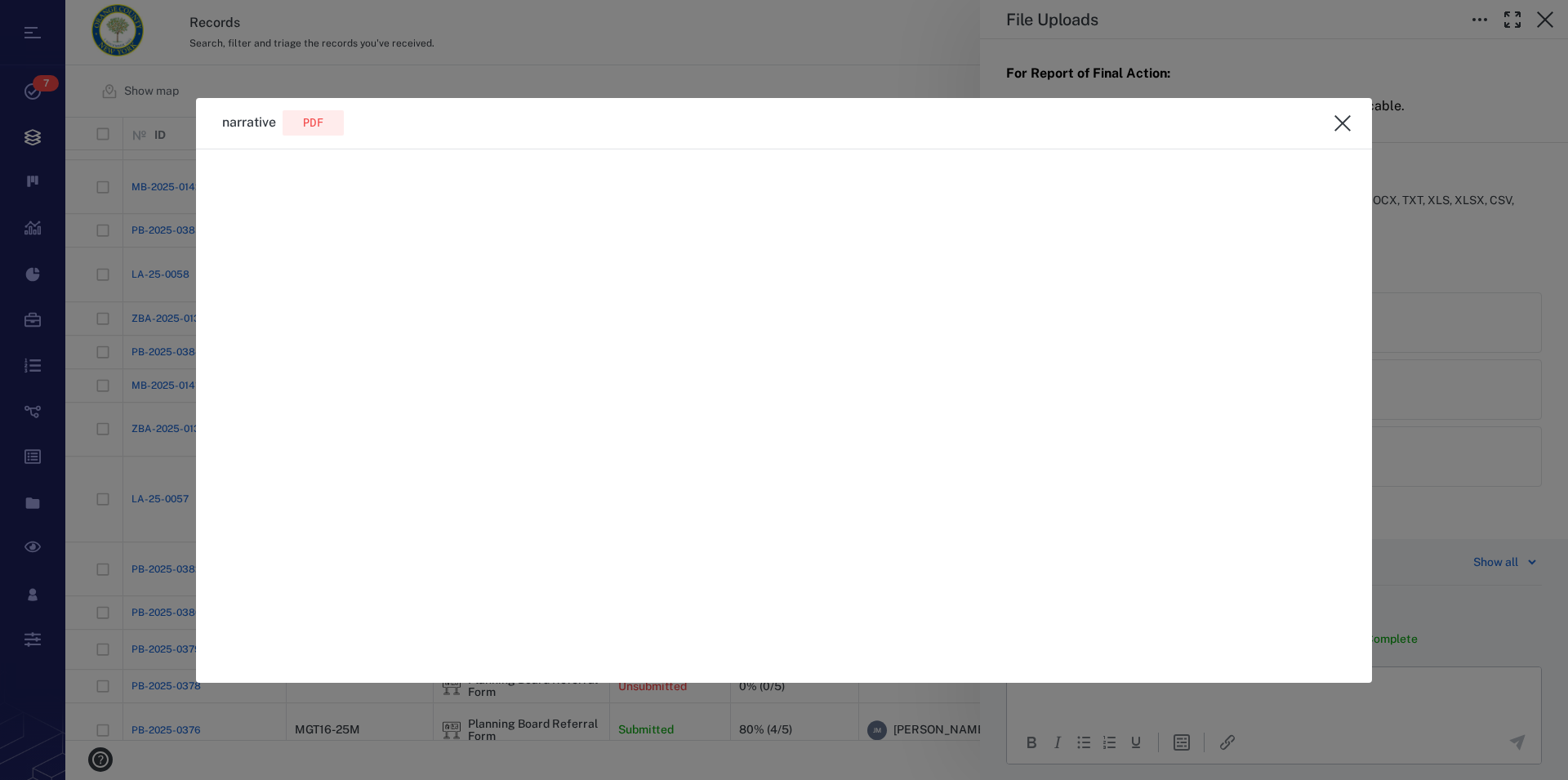
click at [1348, 123] on icon "close" at bounding box center [1342, 123] width 19 height 19
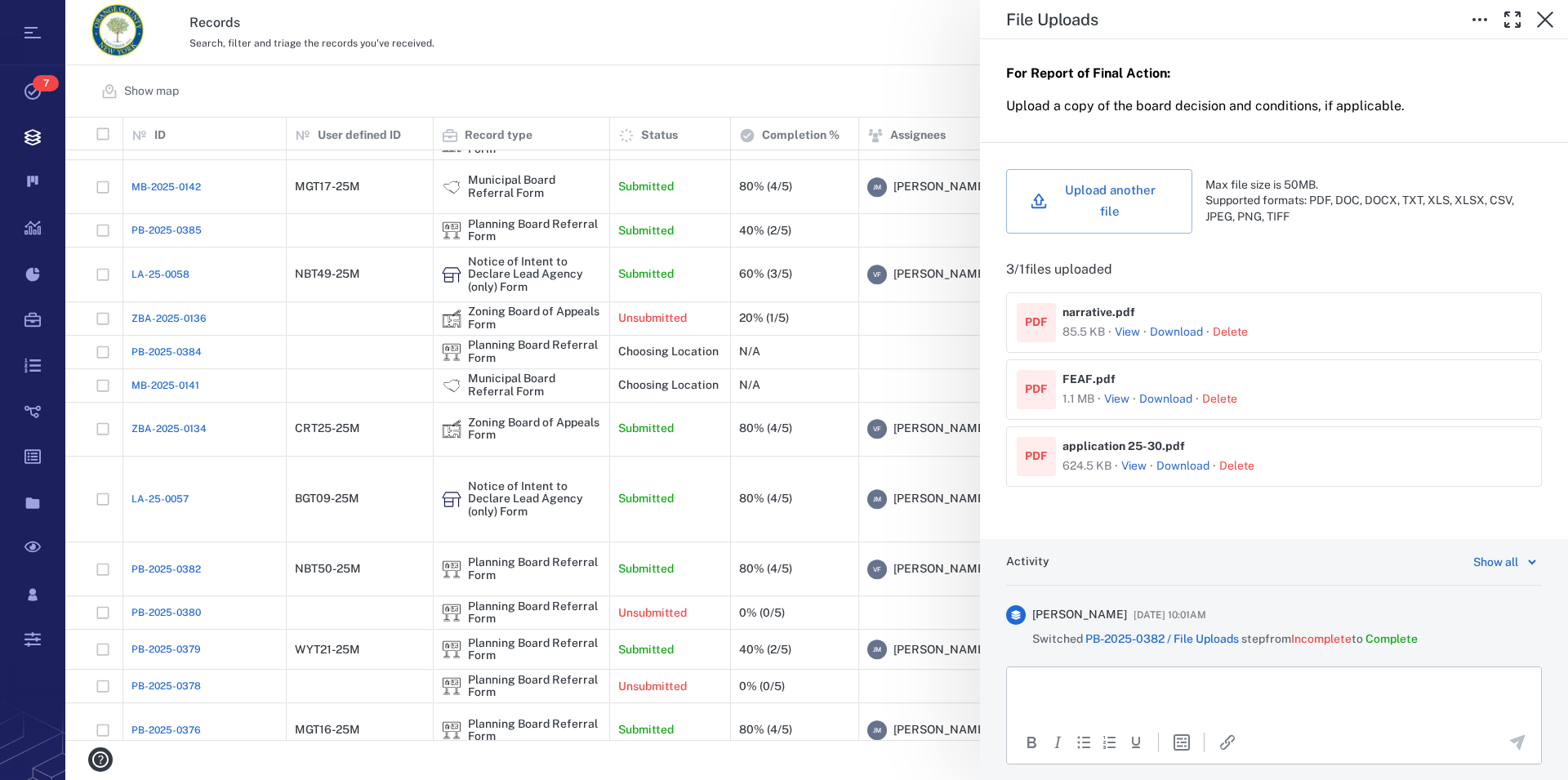
click at [1117, 403] on button "View" at bounding box center [1117, 399] width 26 height 17
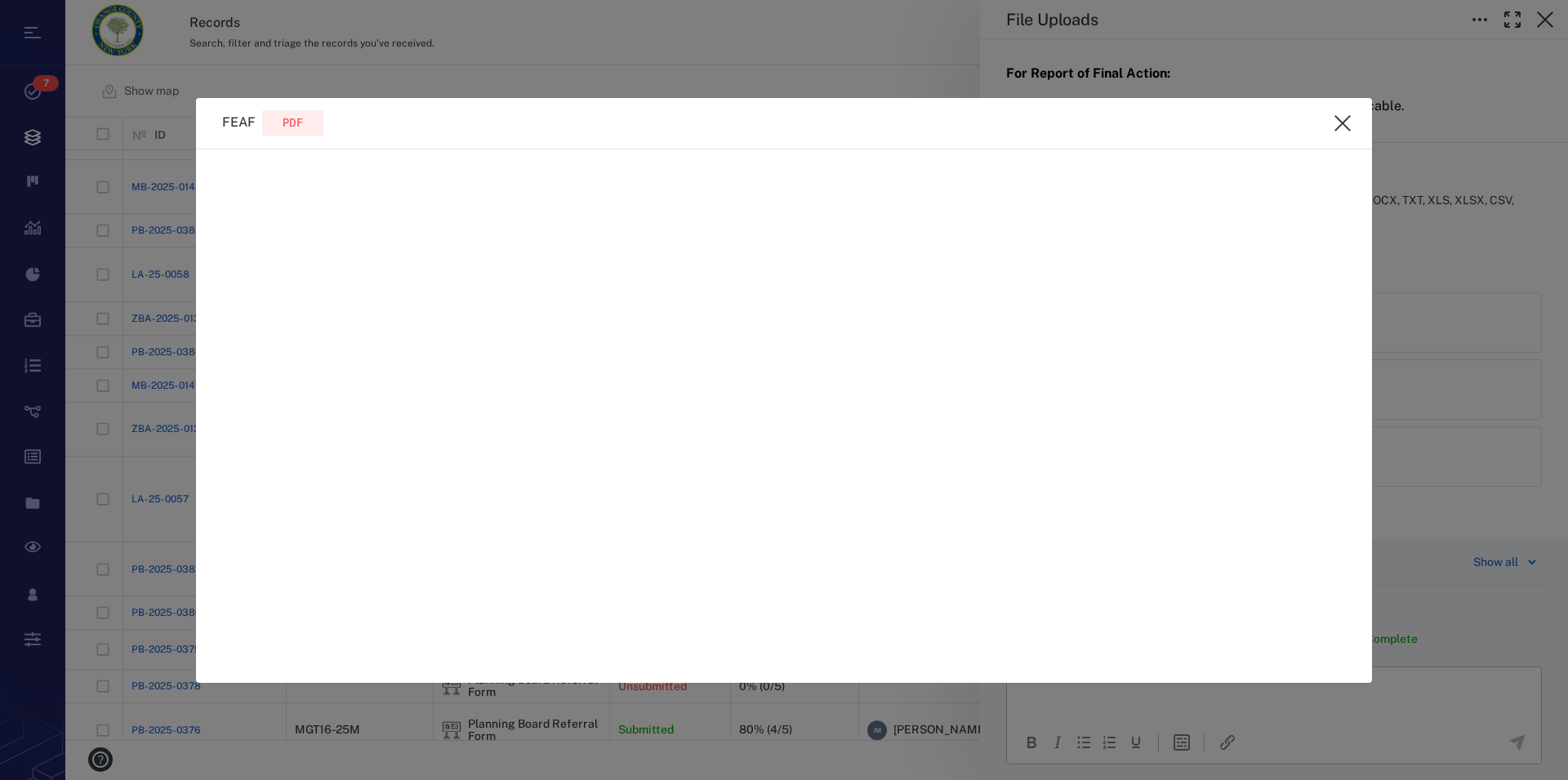
click at [1347, 126] on icon "close" at bounding box center [1342, 123] width 19 height 19
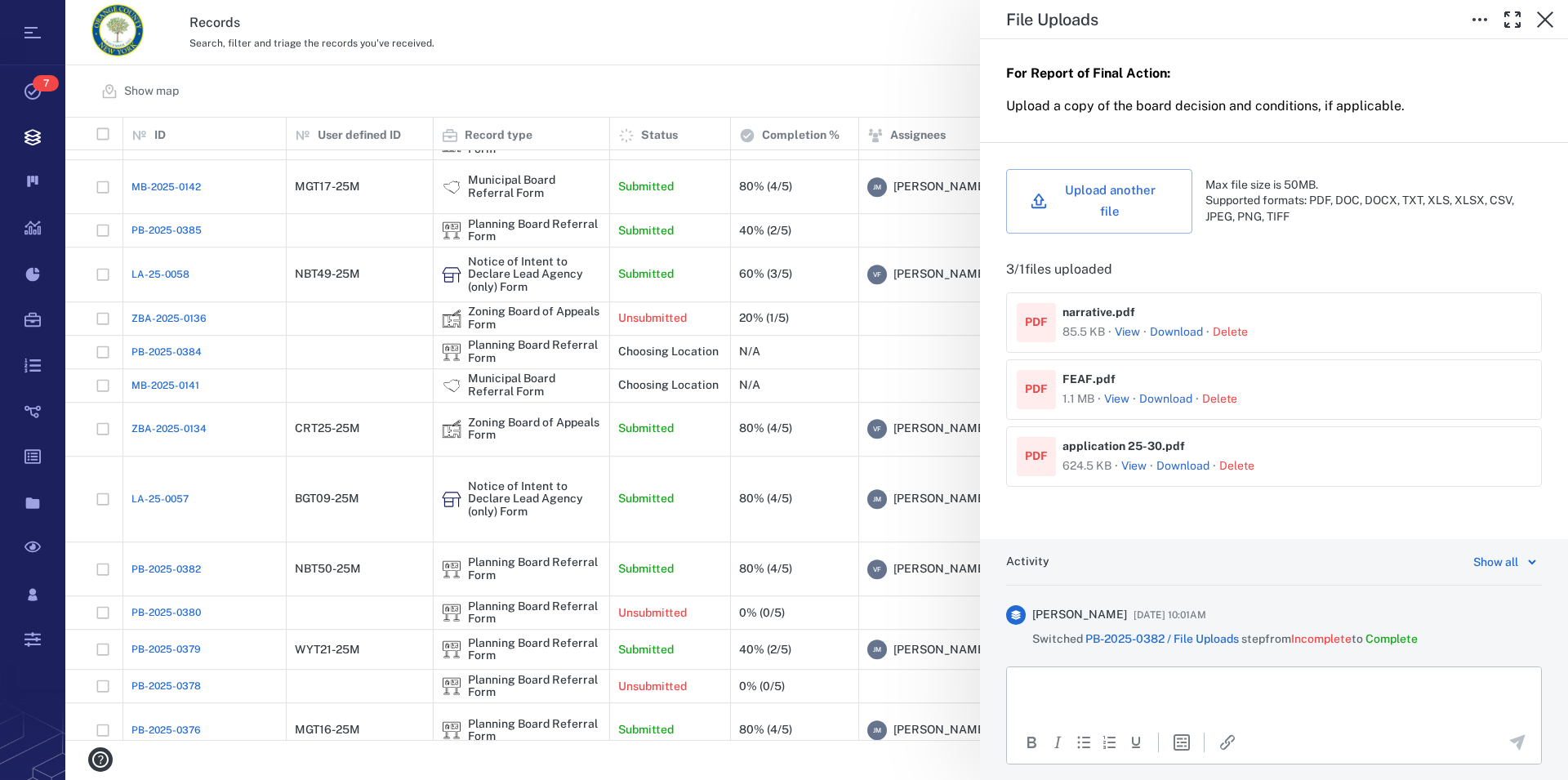
click at [1135, 473] on button "View" at bounding box center [1133, 466] width 26 height 17
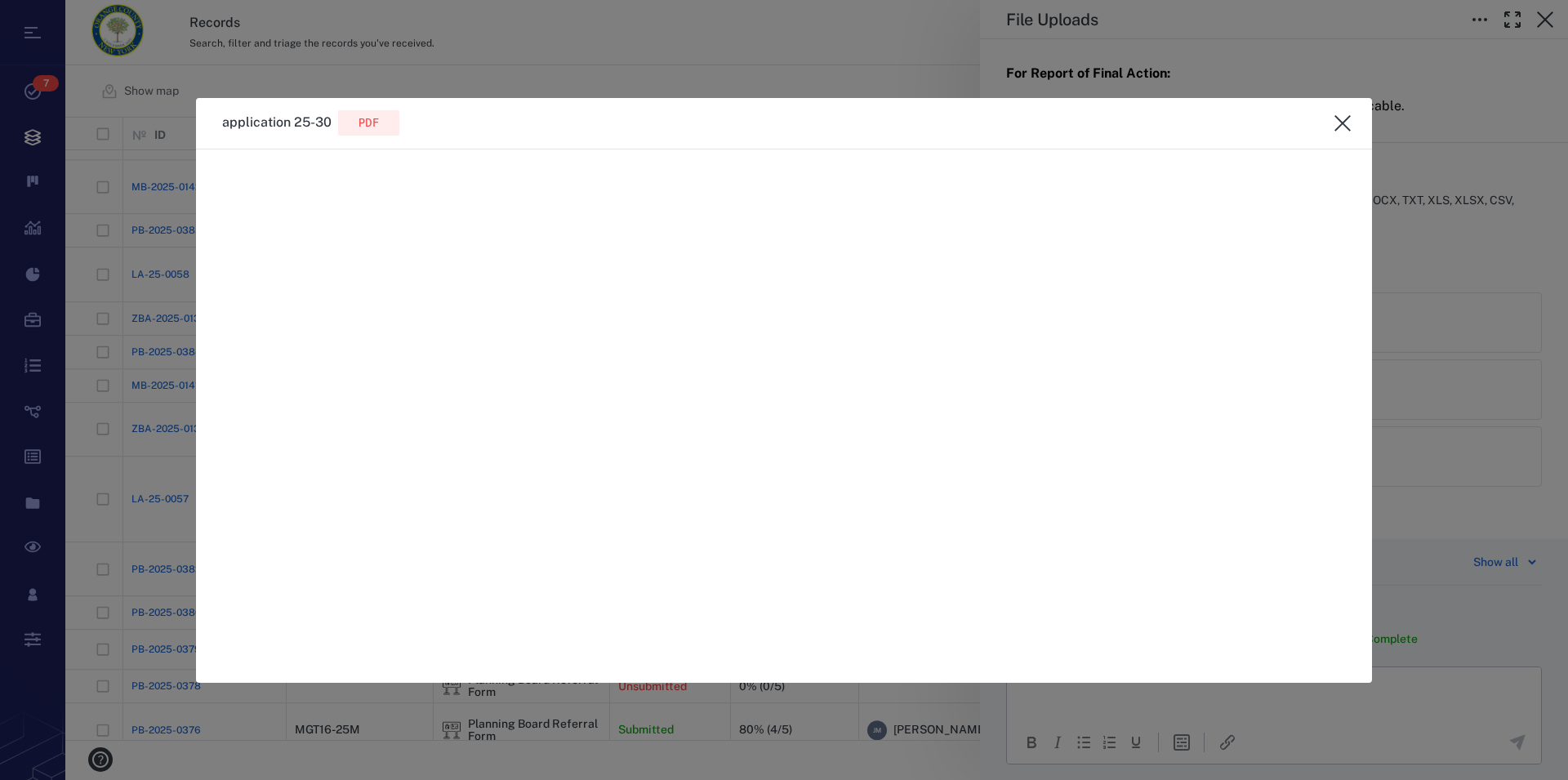
click at [1345, 124] on icon "close" at bounding box center [1342, 123] width 19 height 19
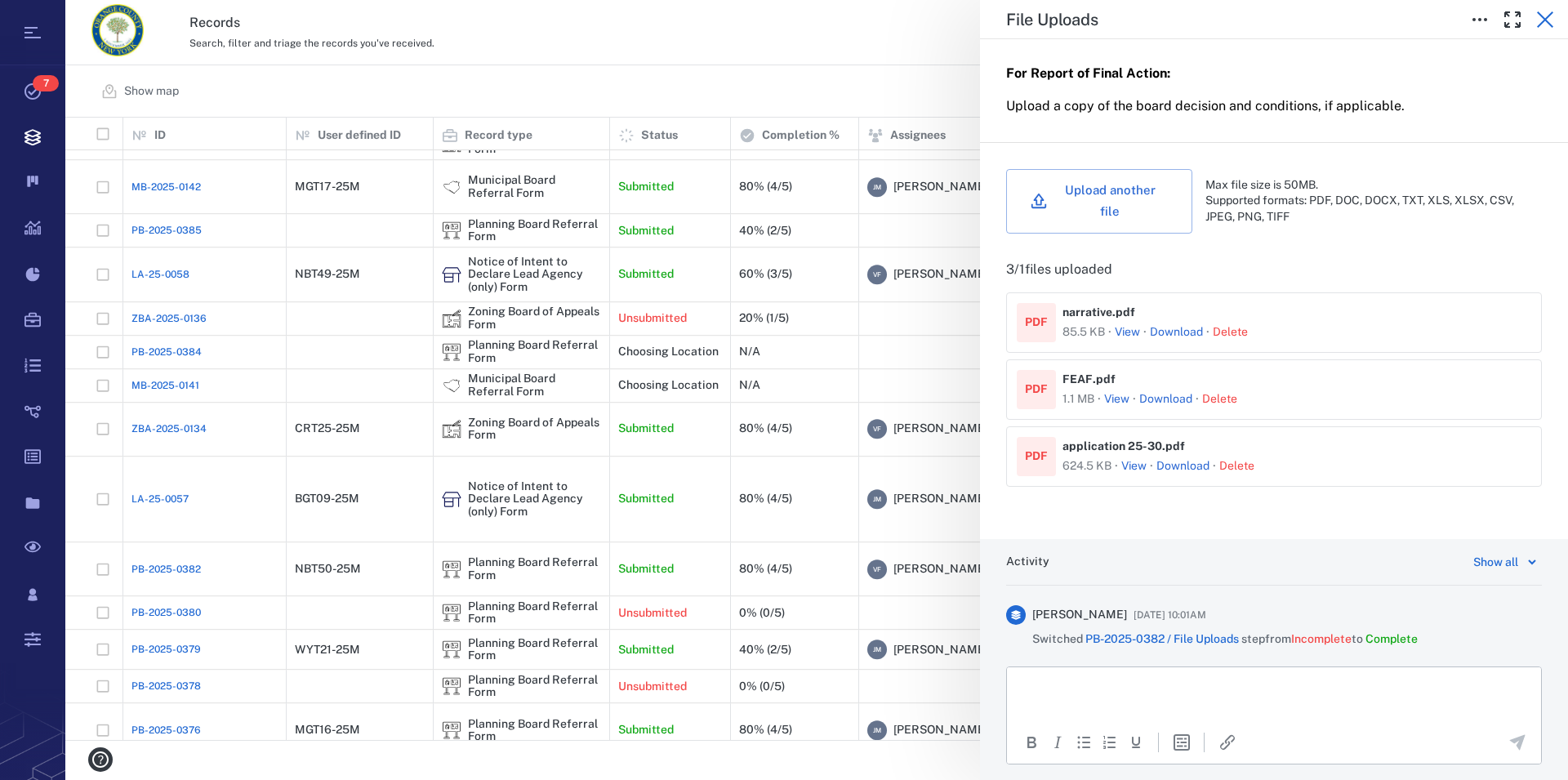
click at [1548, 21] on icon "button" at bounding box center [1545, 19] width 19 height 19
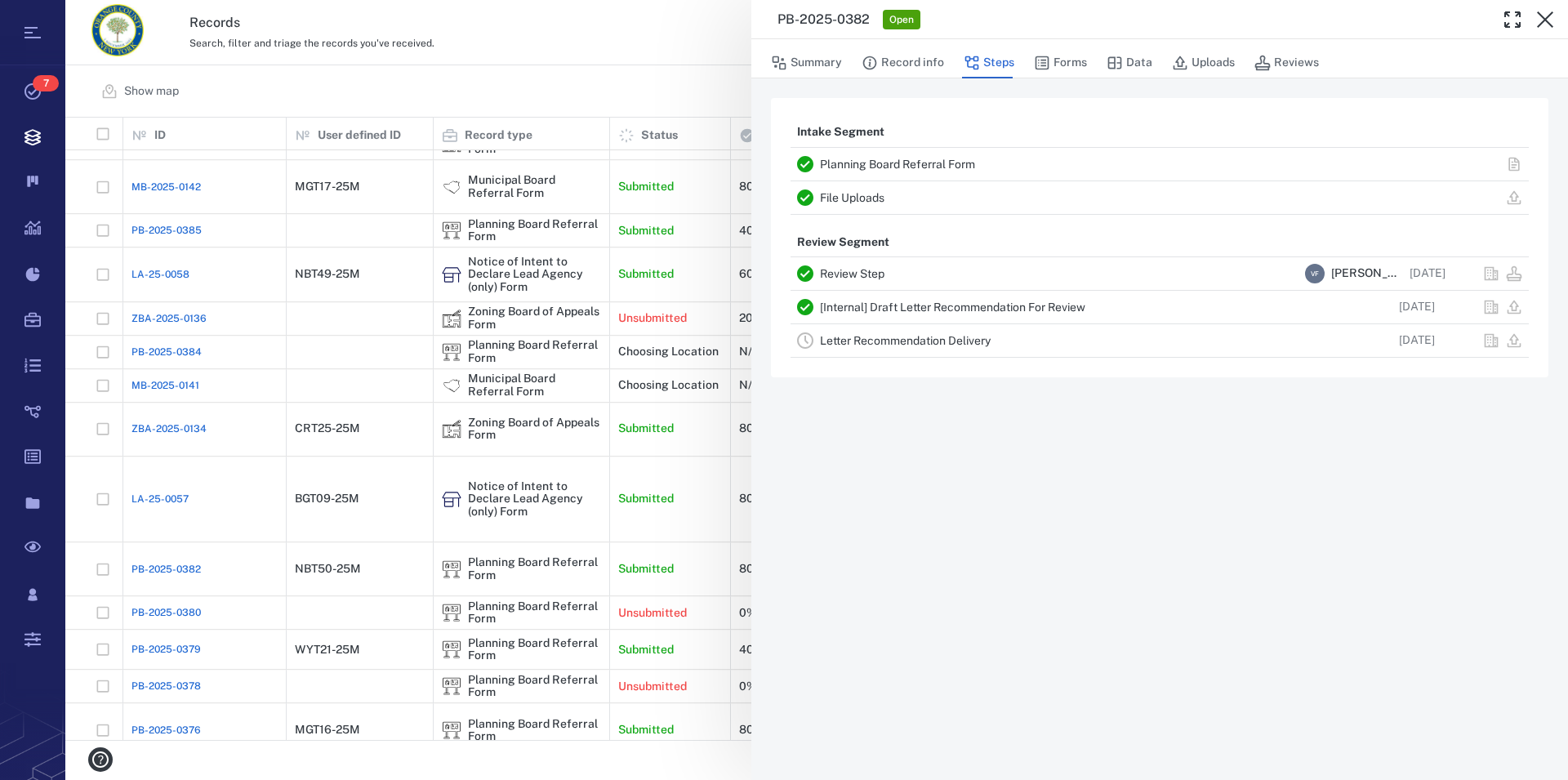
click at [1548, 21] on icon "button" at bounding box center [1545, 19] width 17 height 17
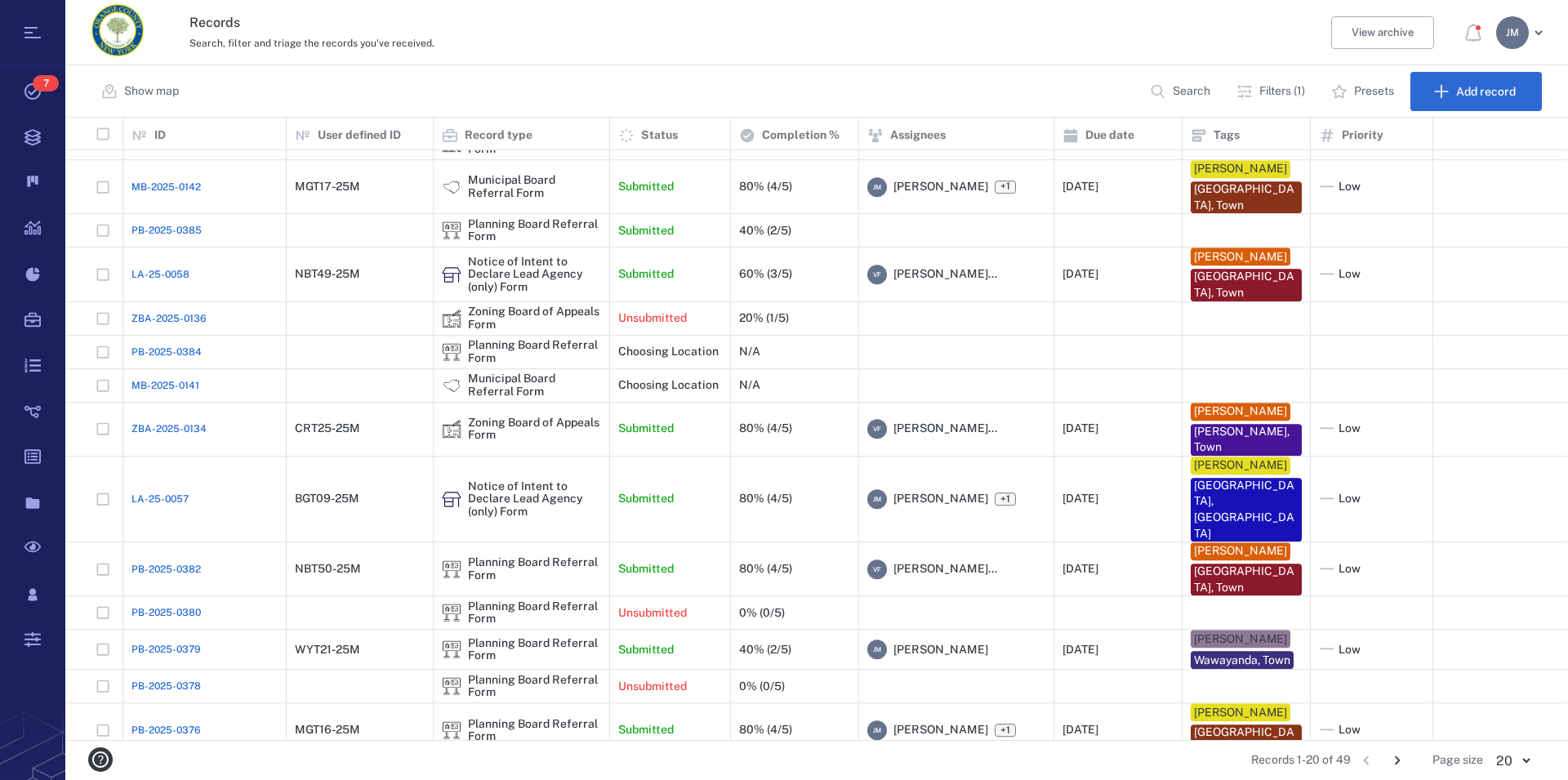
click at [1397, 758] on icon "Go to next page" at bounding box center [1397, 761] width 18 height 18
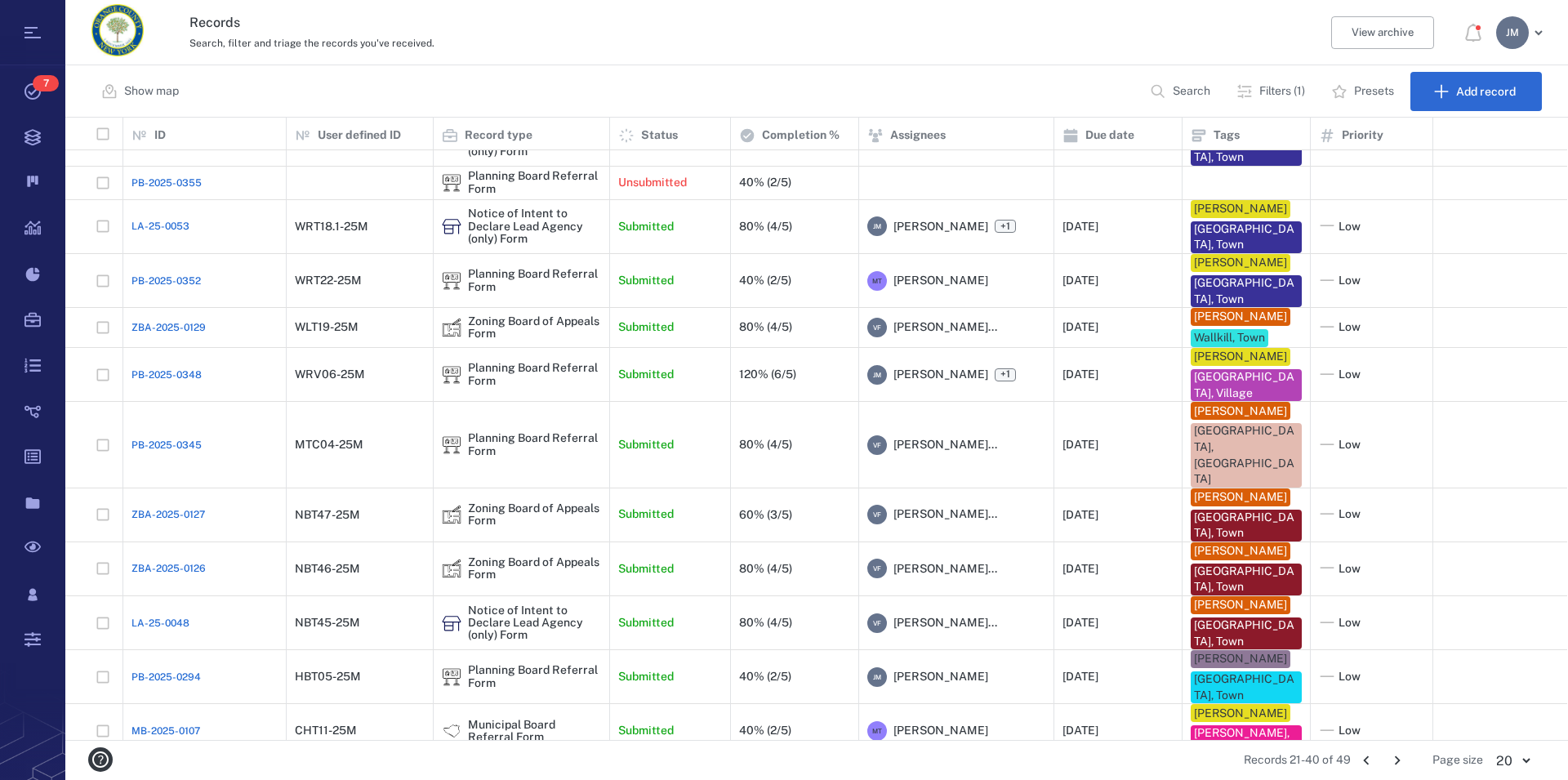
scroll to position [451, 0]
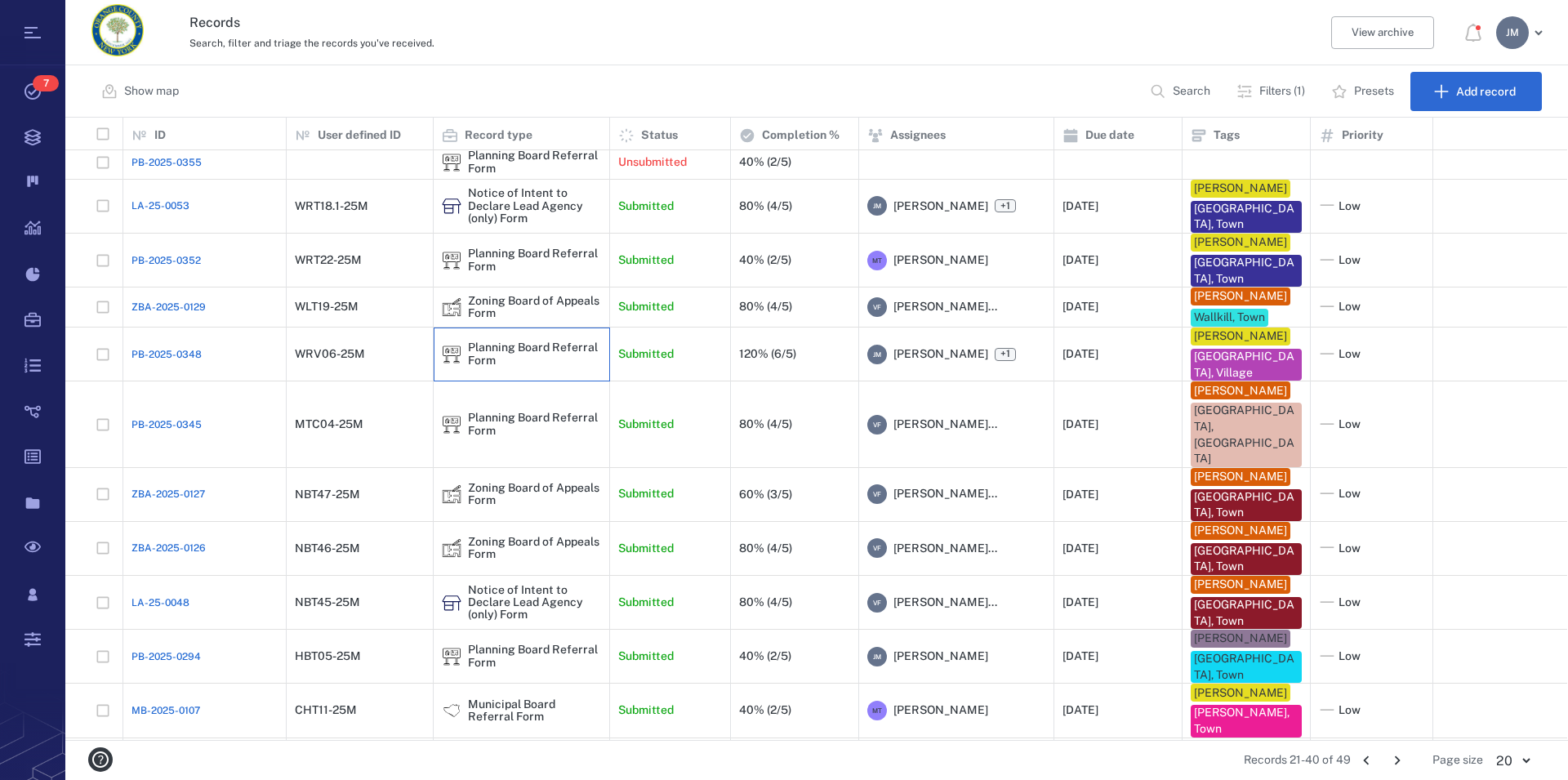
click at [518, 351] on div "Planning Board Referral Form" at bounding box center [534, 353] width 133 height 26
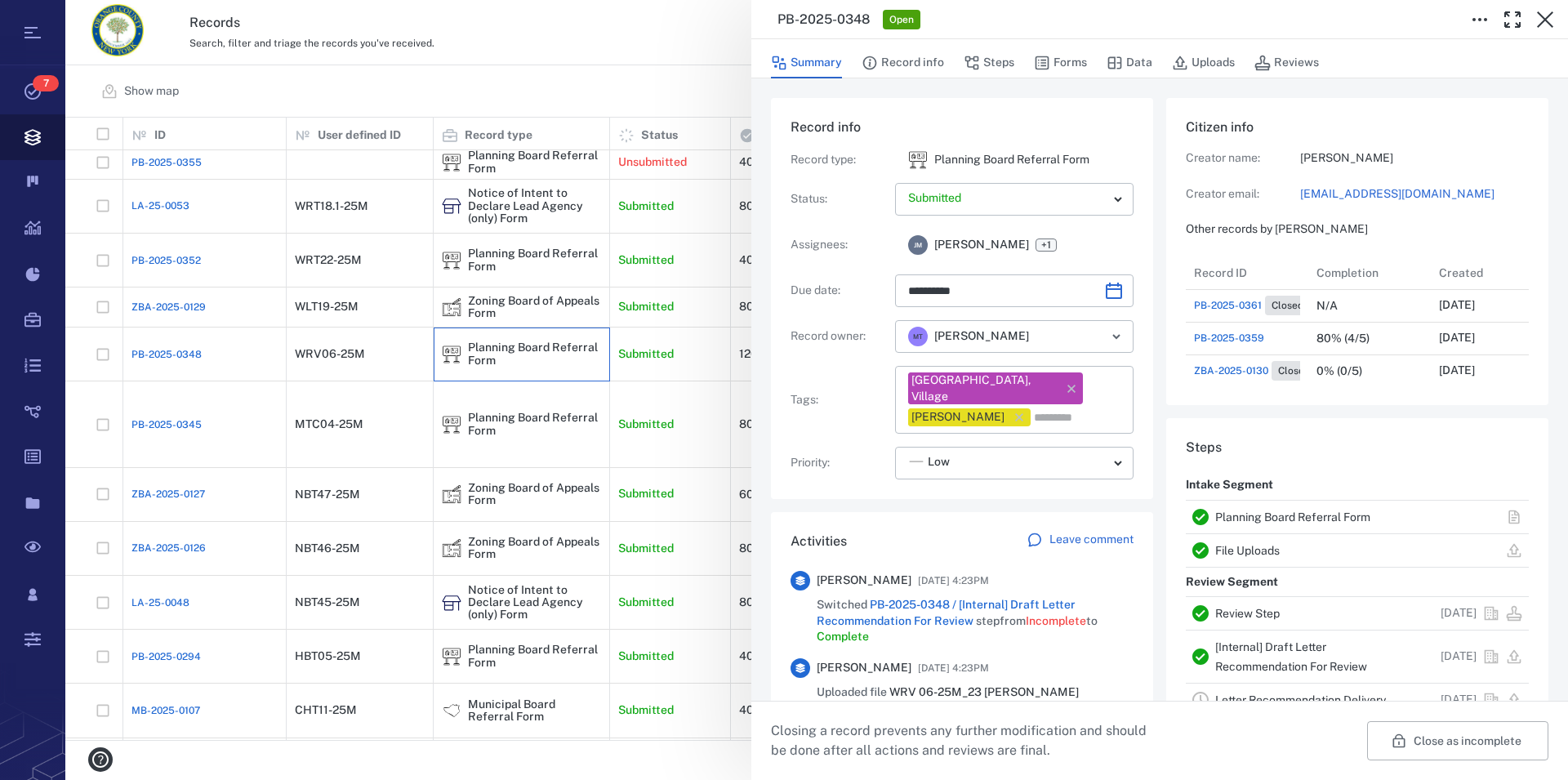
scroll to position [588, 308]
click at [1188, 26] on div "PB-2025-0348 Open" at bounding box center [1114, 19] width 673 height 19
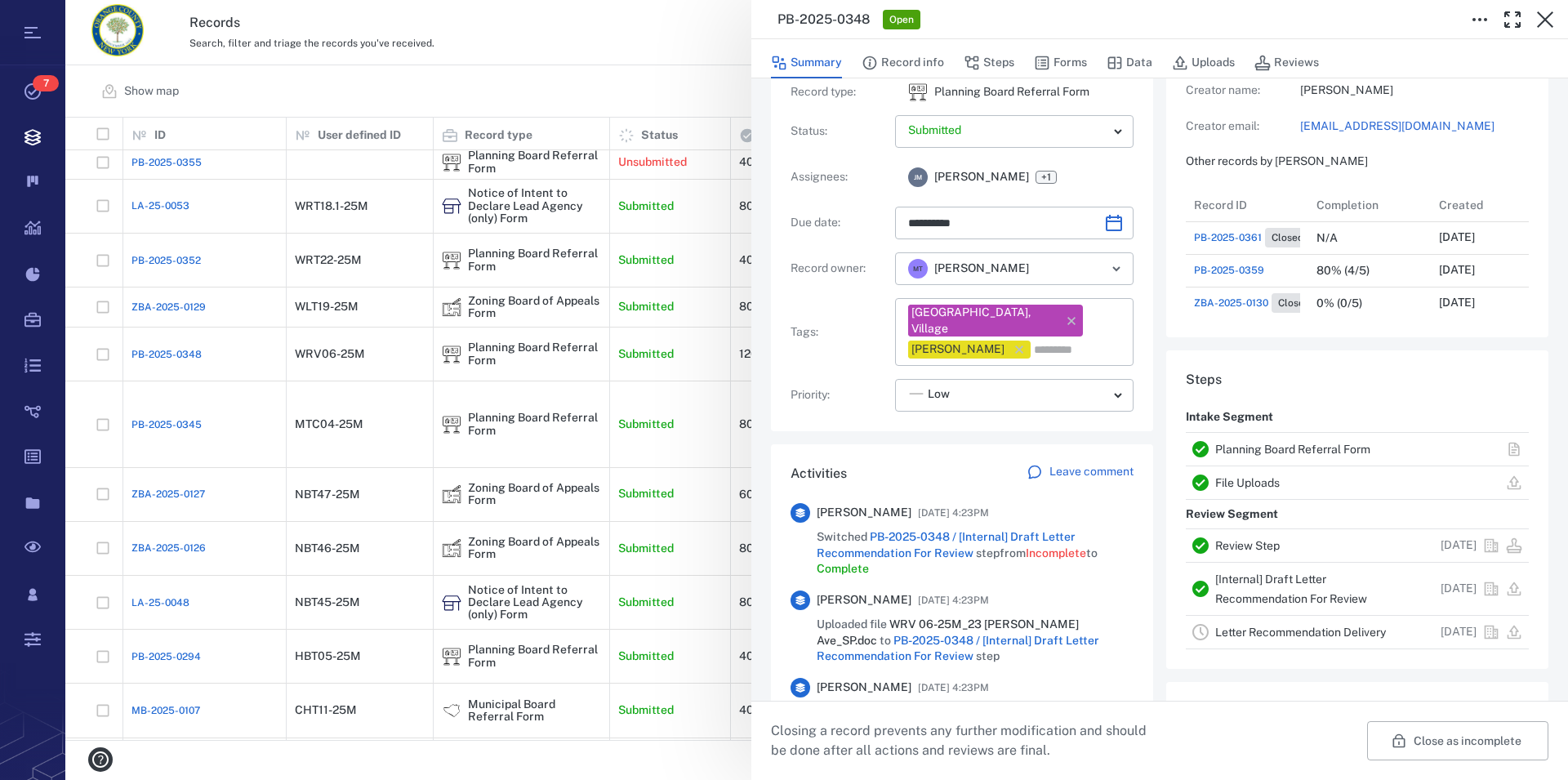
scroll to position [93, 0]
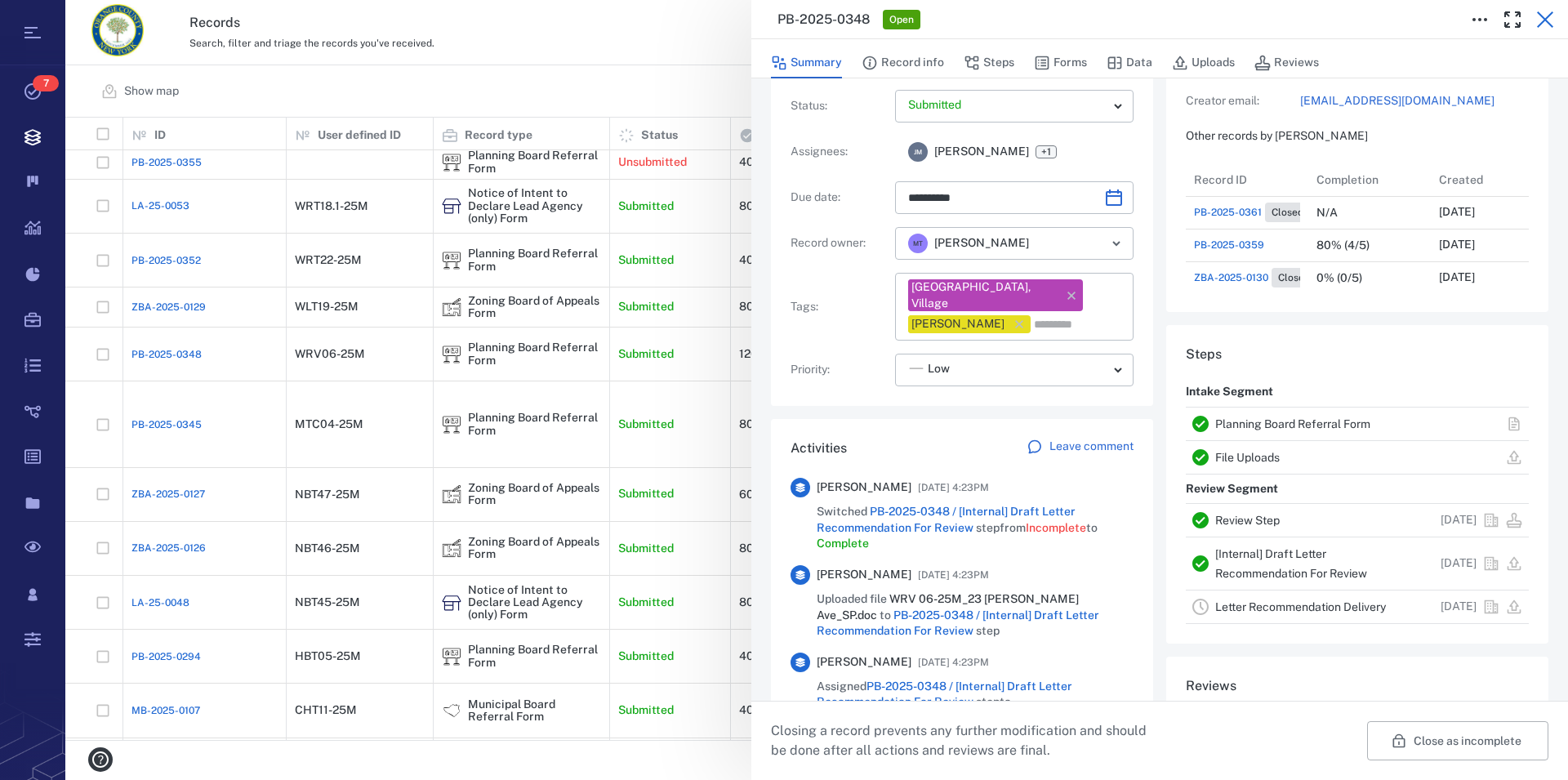
click at [1548, 19] on icon "button" at bounding box center [1545, 19] width 19 height 19
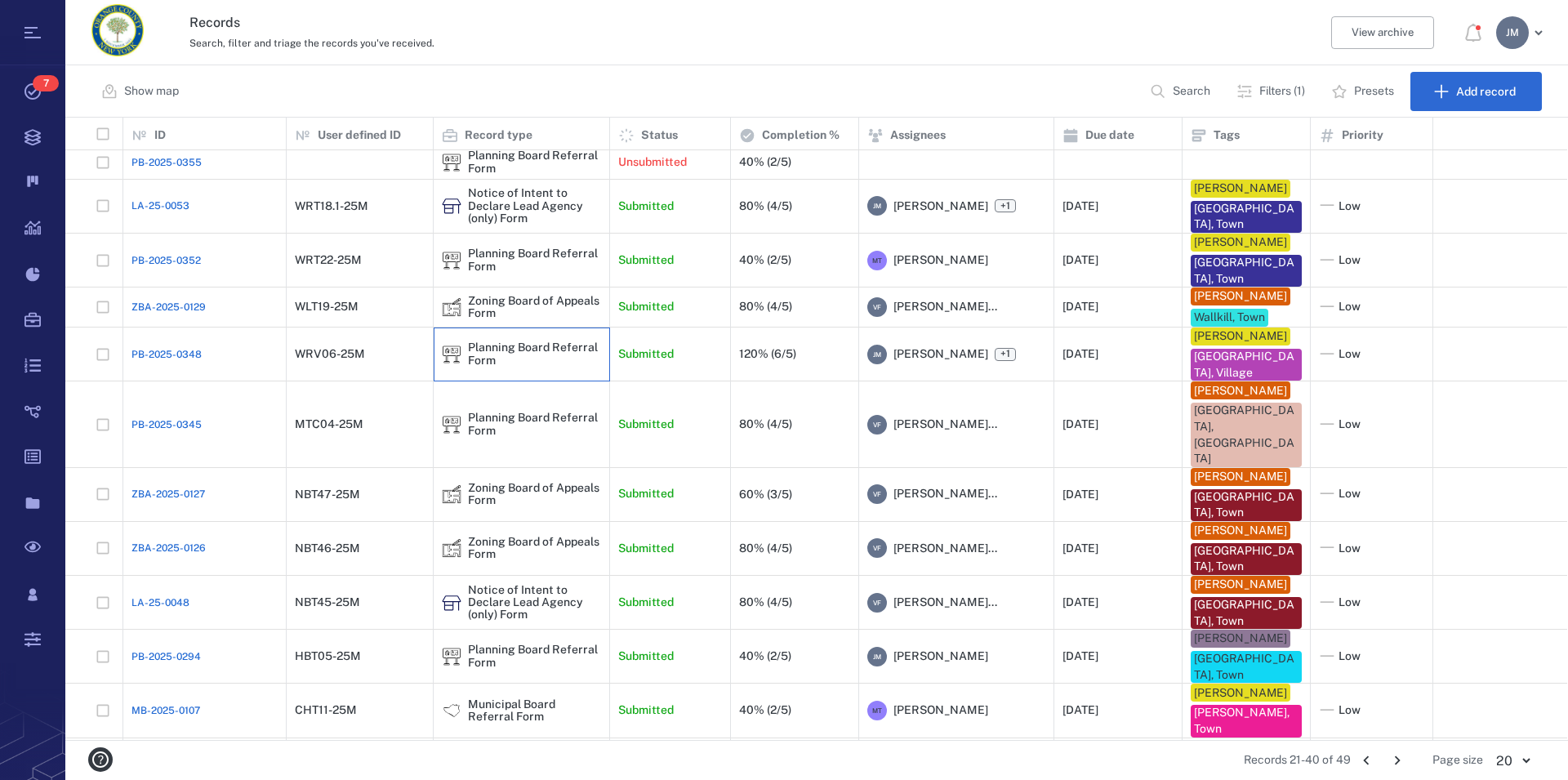
scroll to position [342, 0]
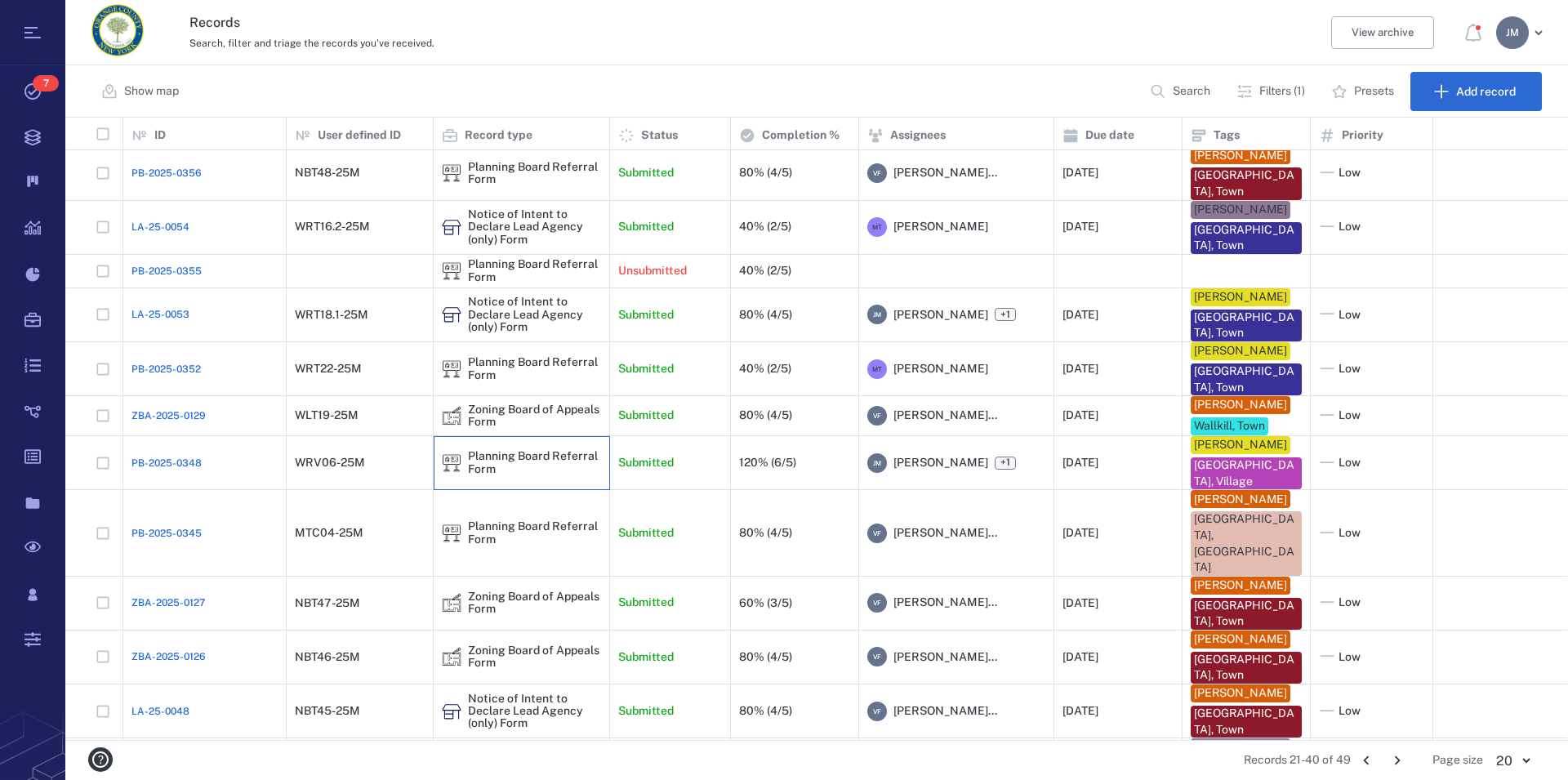
click at [484, 457] on div "Planning Board Referral Form" at bounding box center [534, 463] width 133 height 26
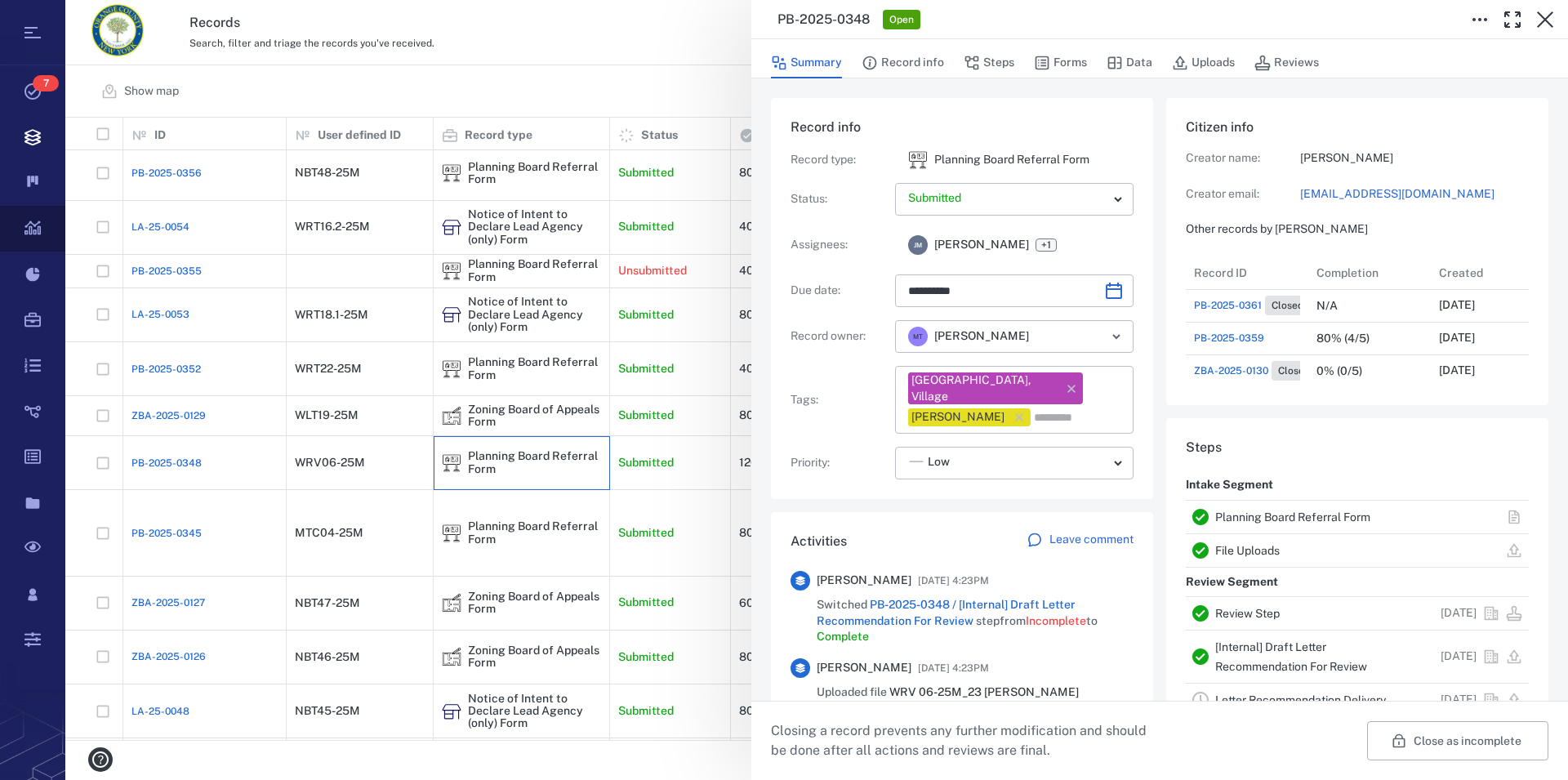
type input "**********"
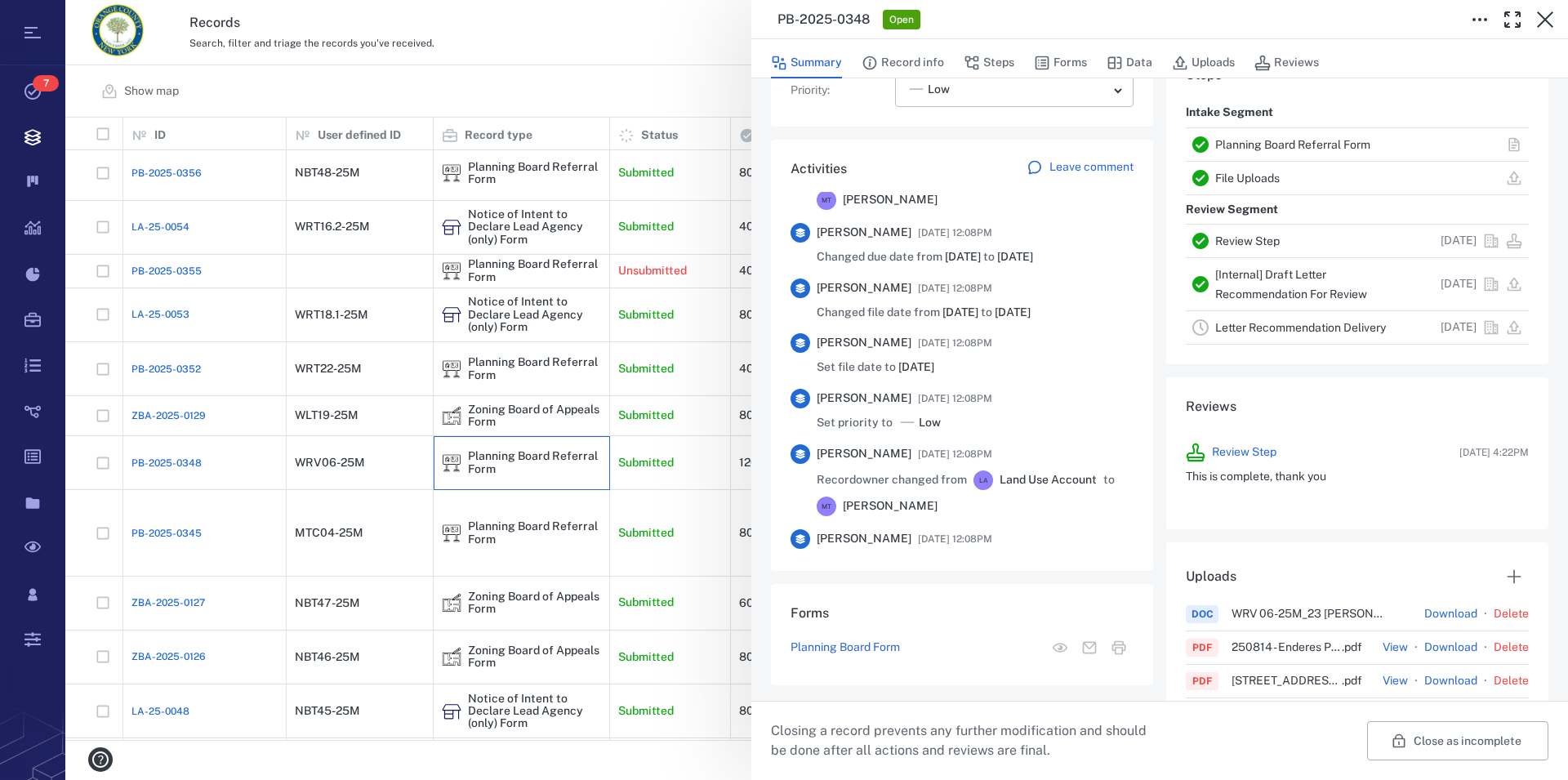
scroll to position [838, 0]
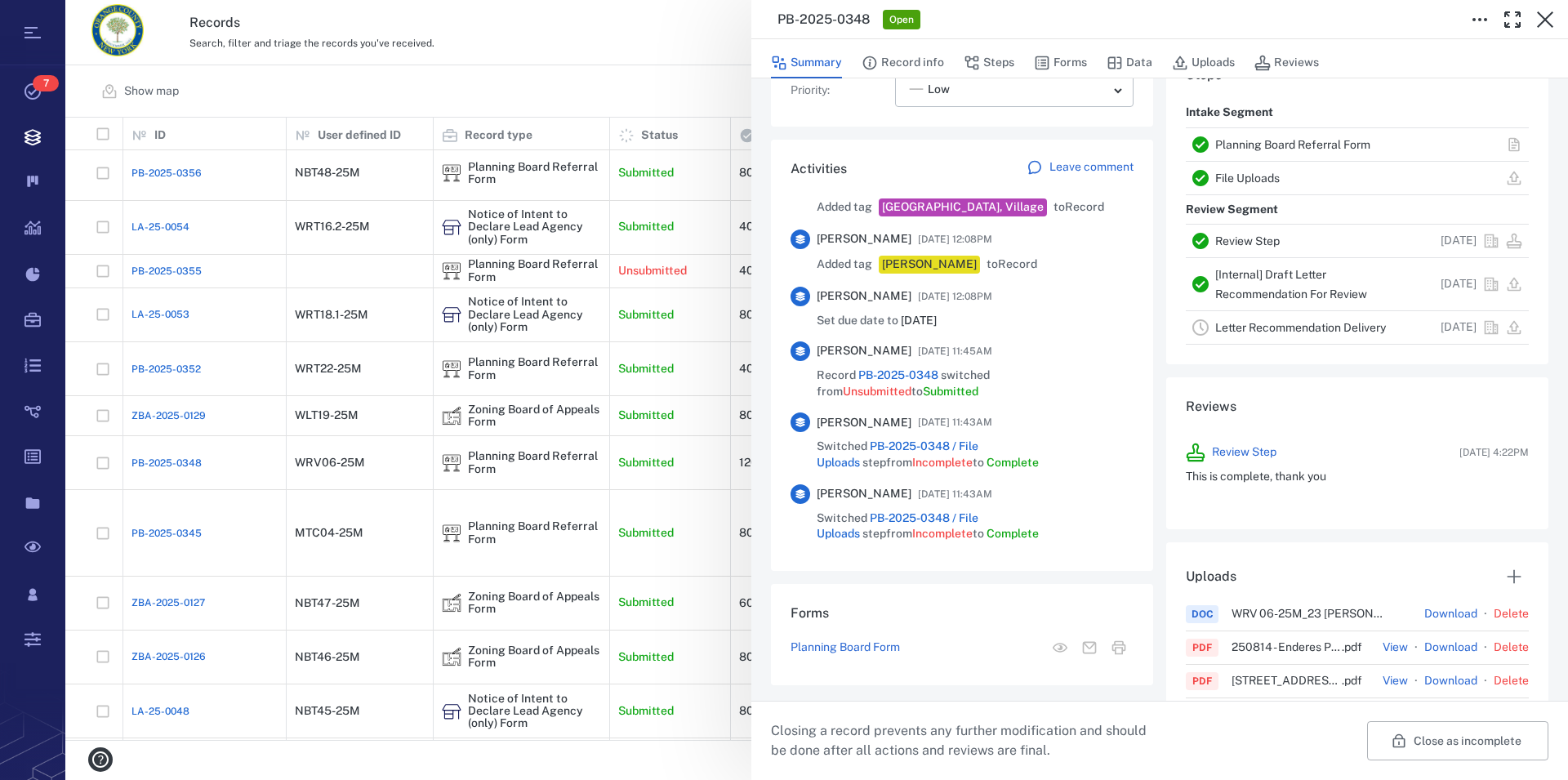
click at [1287, 145] on link "Planning Board Referral Form" at bounding box center [1293, 145] width 155 height 13
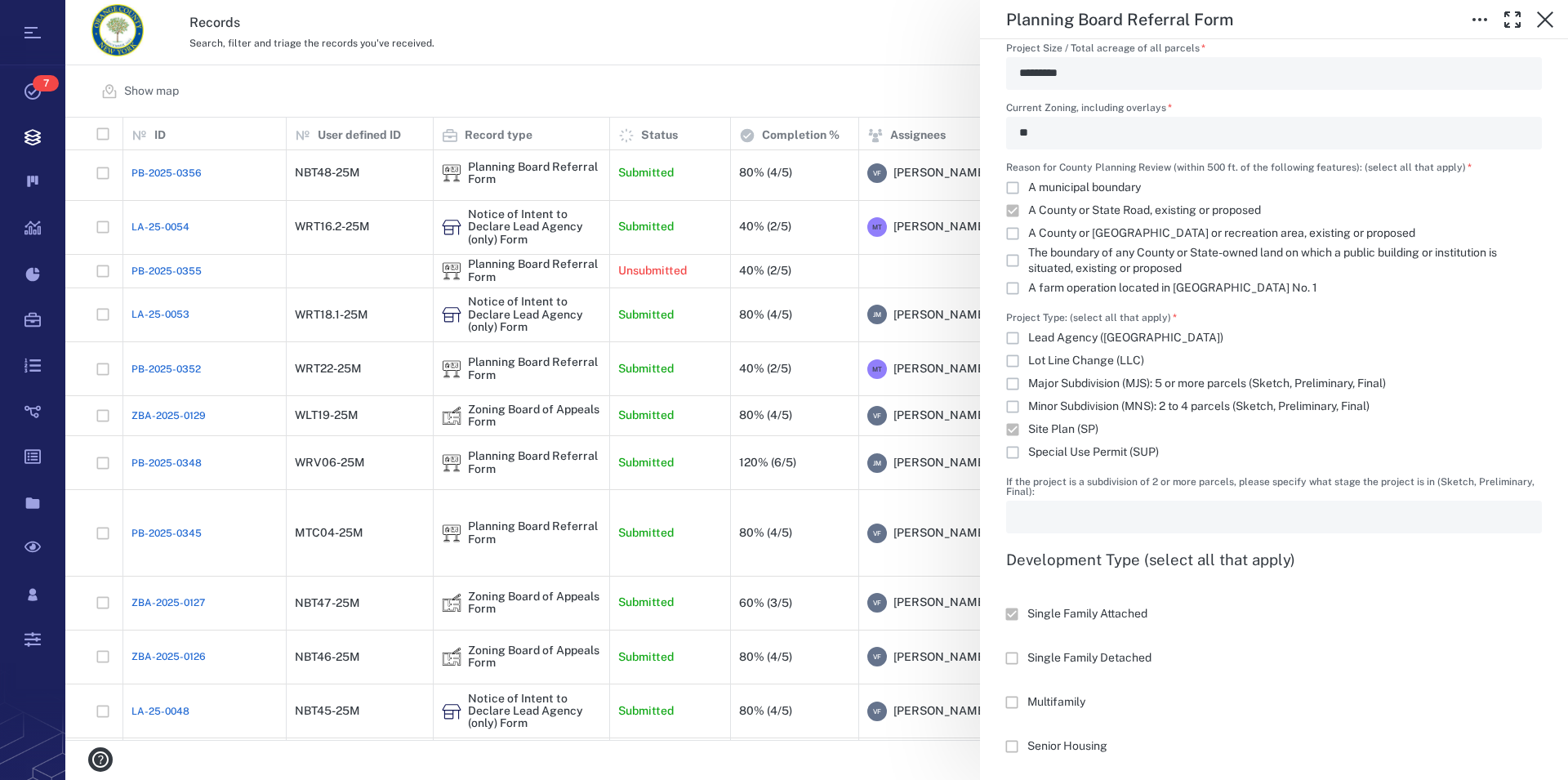
scroll to position [1397, 0]
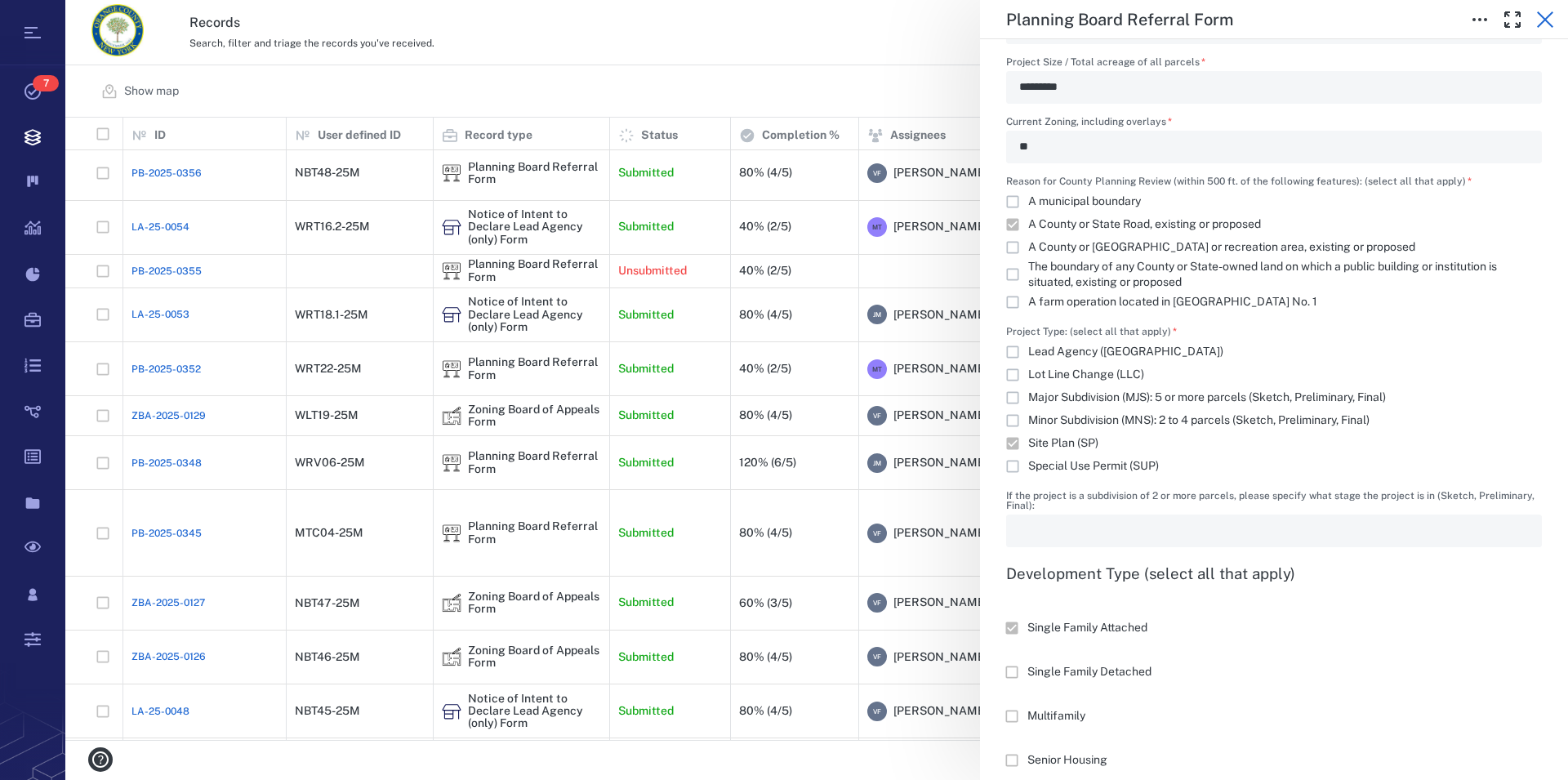
click at [1542, 15] on icon "button" at bounding box center [1545, 19] width 19 height 19
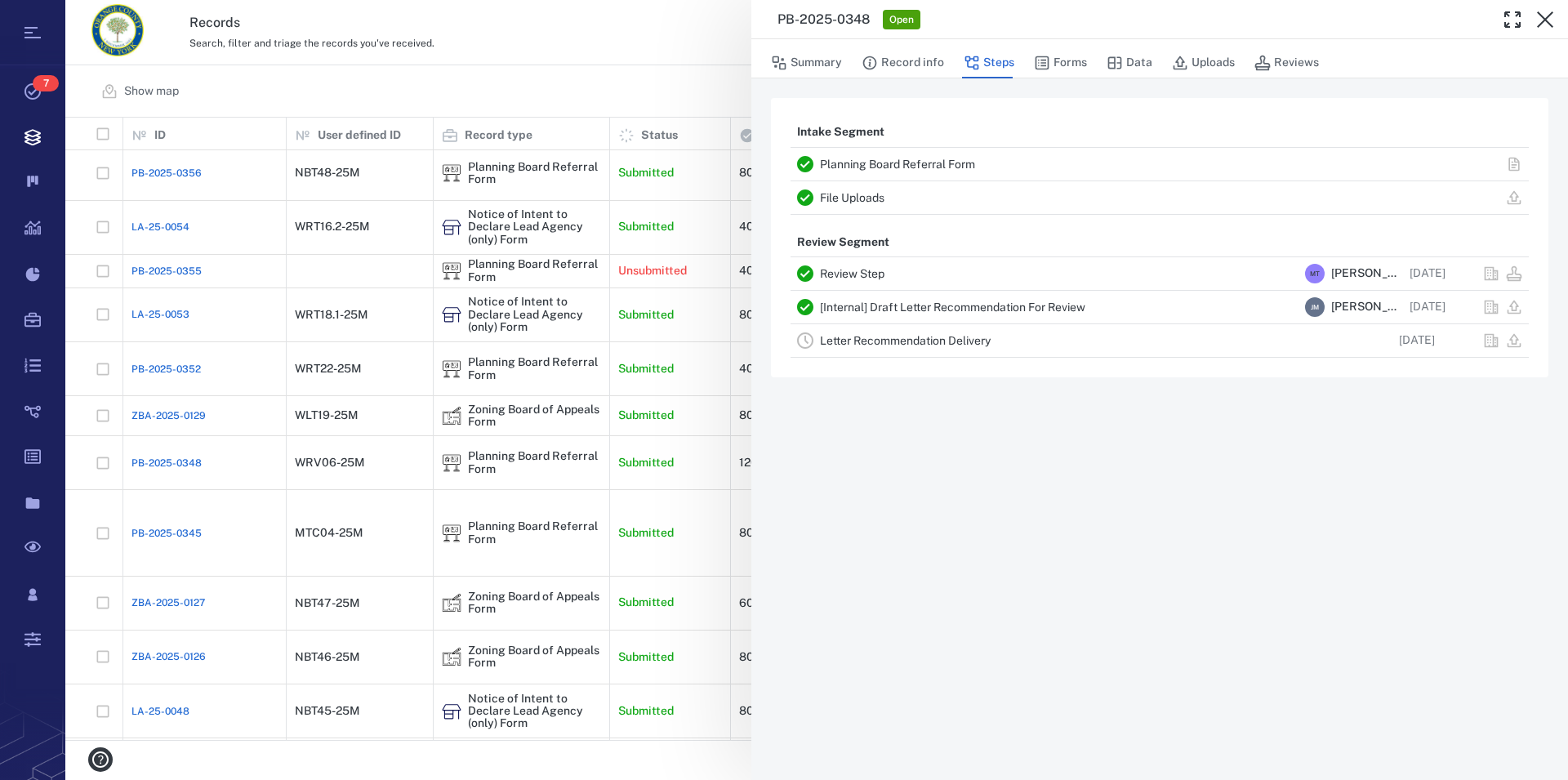
click at [842, 197] on link "File Uploads" at bounding box center [851, 197] width 64 height 13
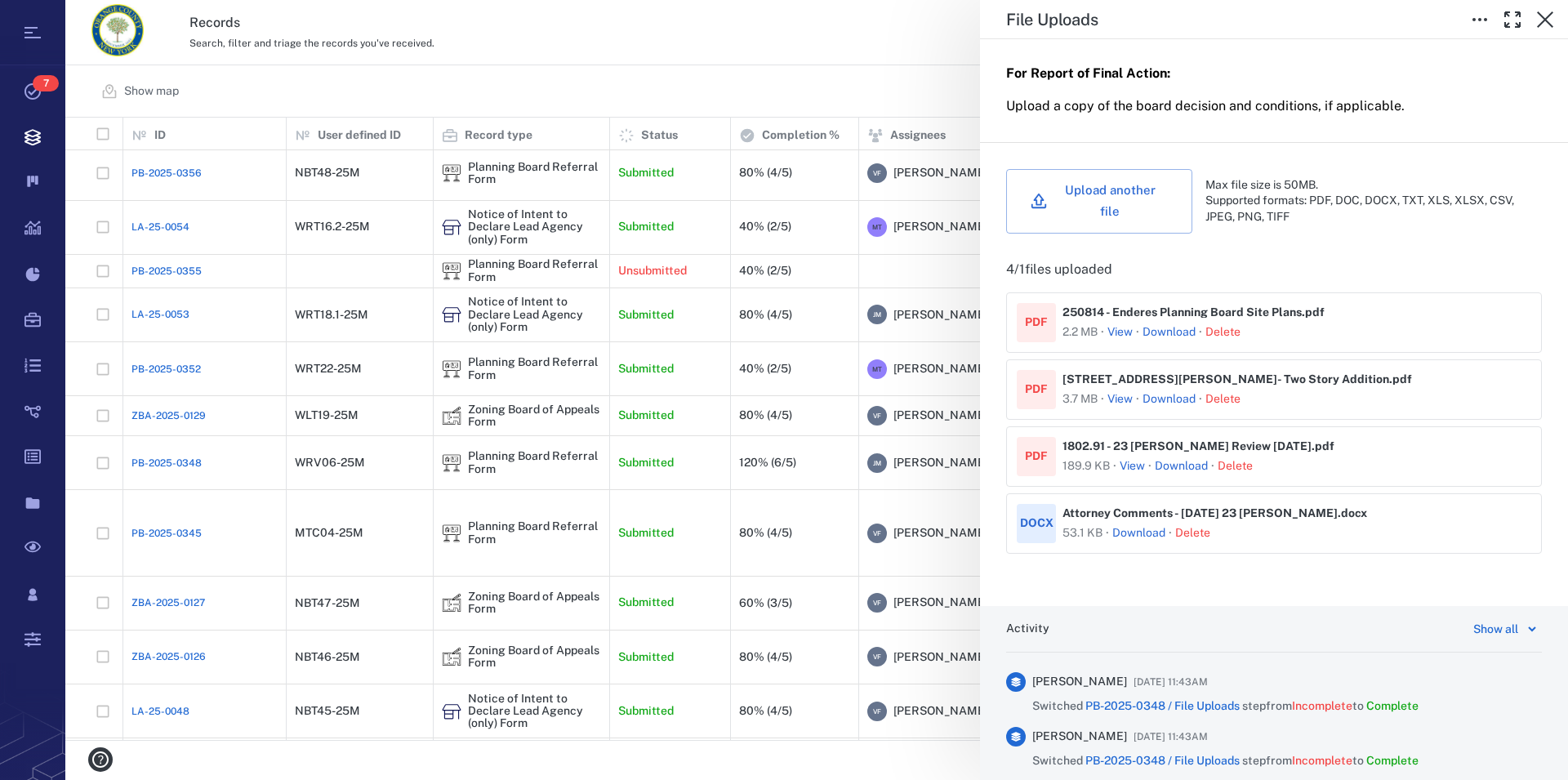
click at [1121, 337] on button "View" at bounding box center [1120, 332] width 26 height 17
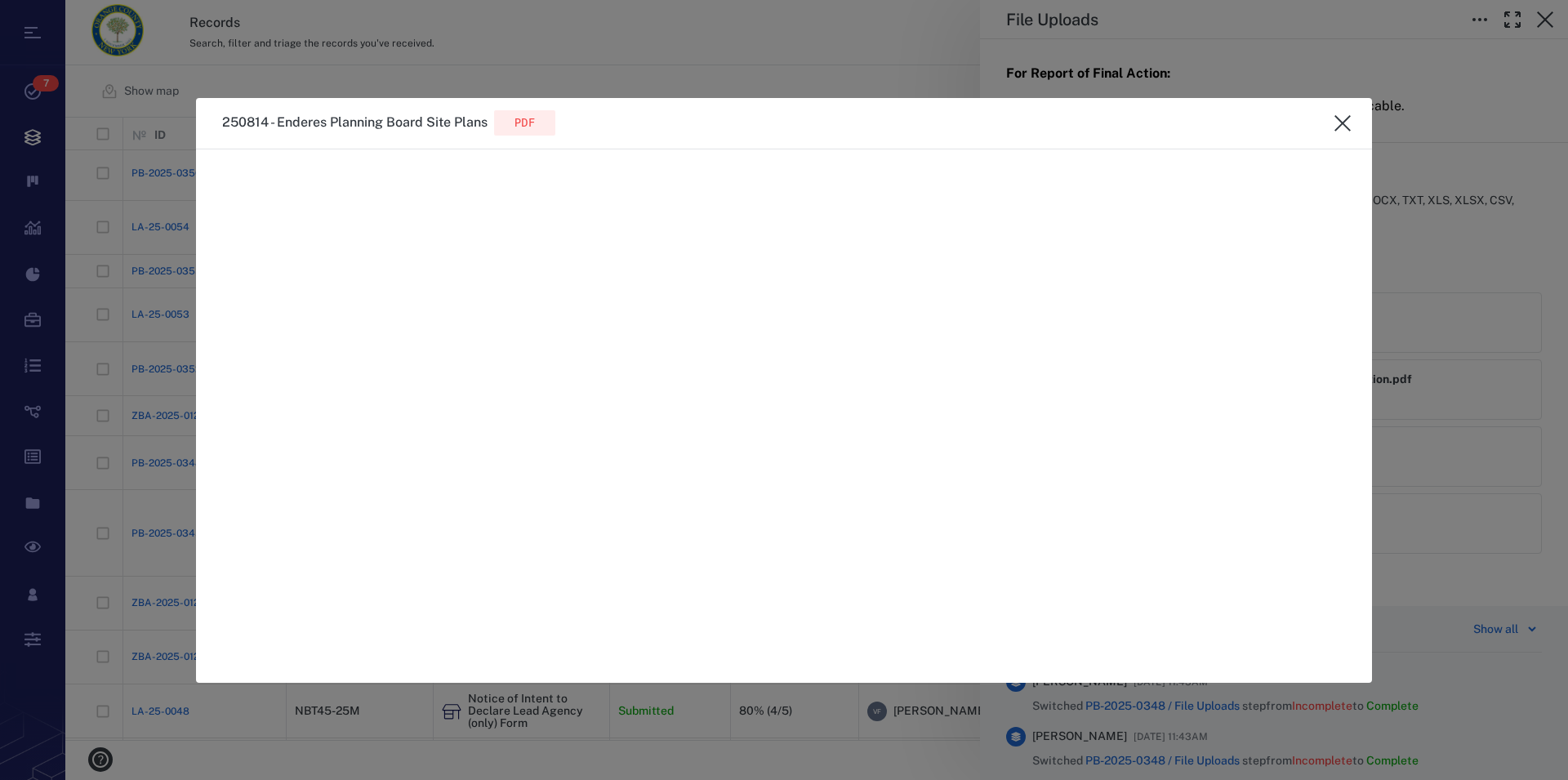
click at [1344, 120] on icon "close" at bounding box center [1342, 123] width 19 height 19
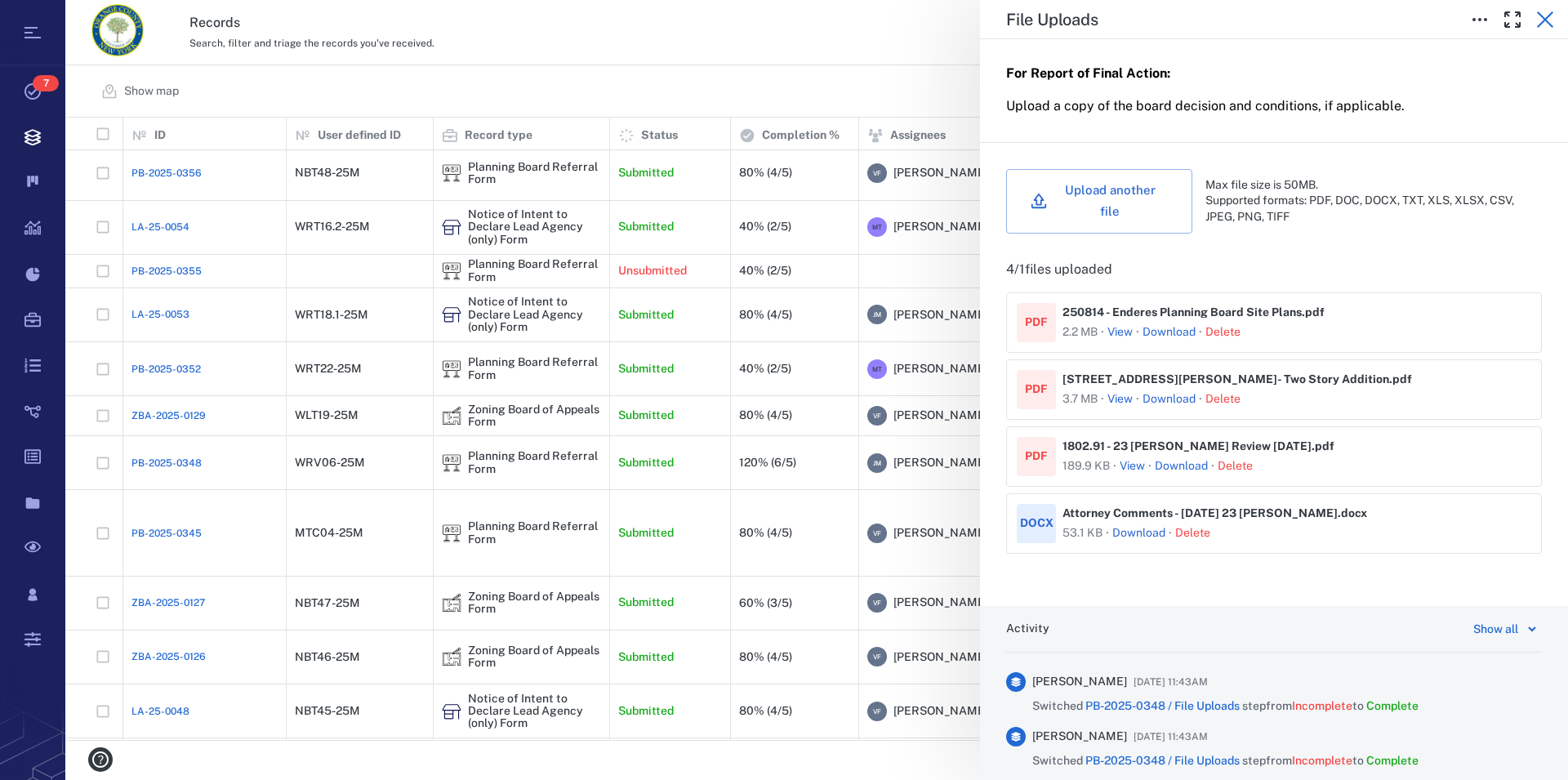
click at [1535, 11] on button "button" at bounding box center [1545, 19] width 33 height 33
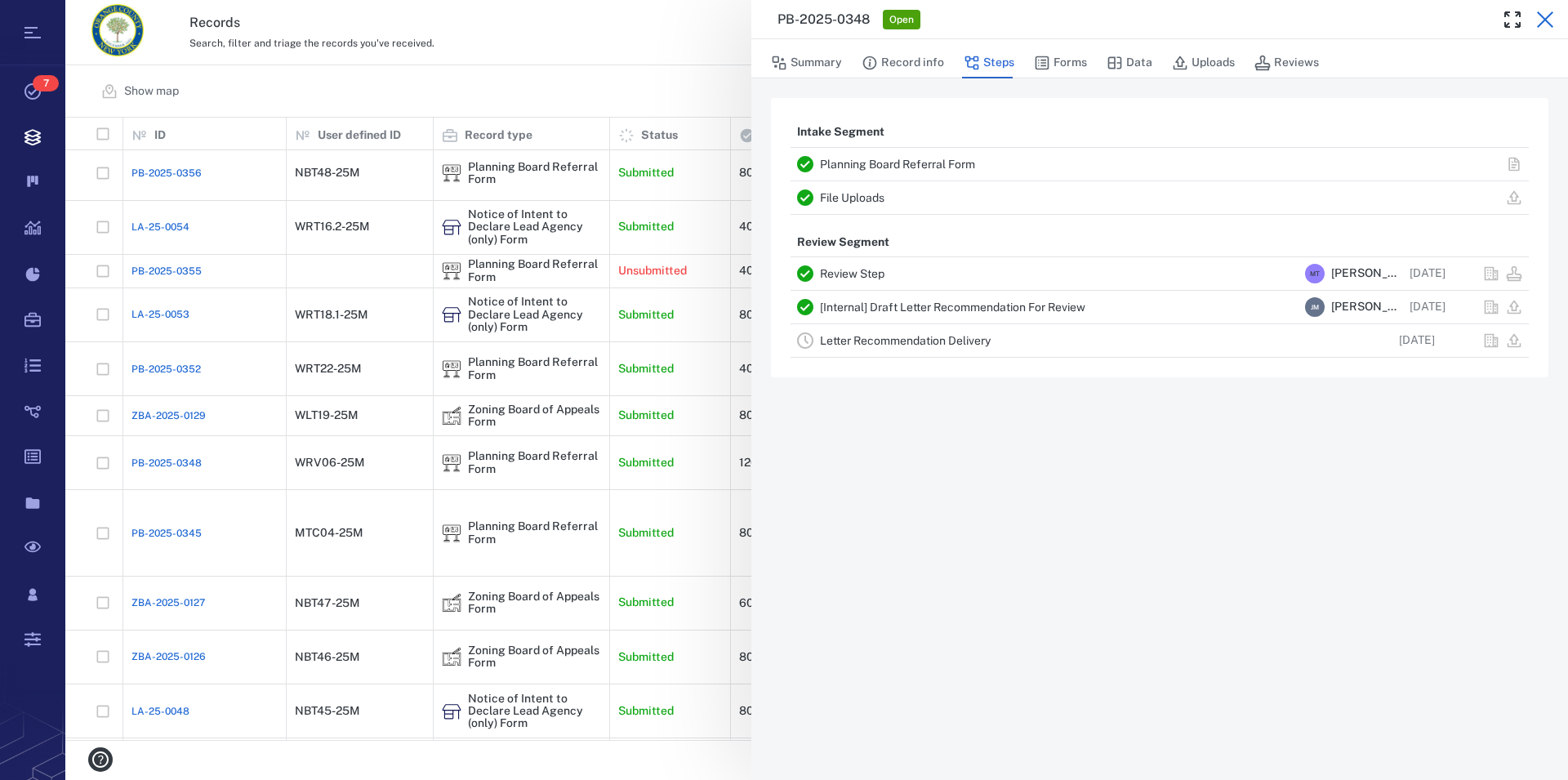
click at [1545, 17] on icon "button" at bounding box center [1545, 19] width 19 height 19
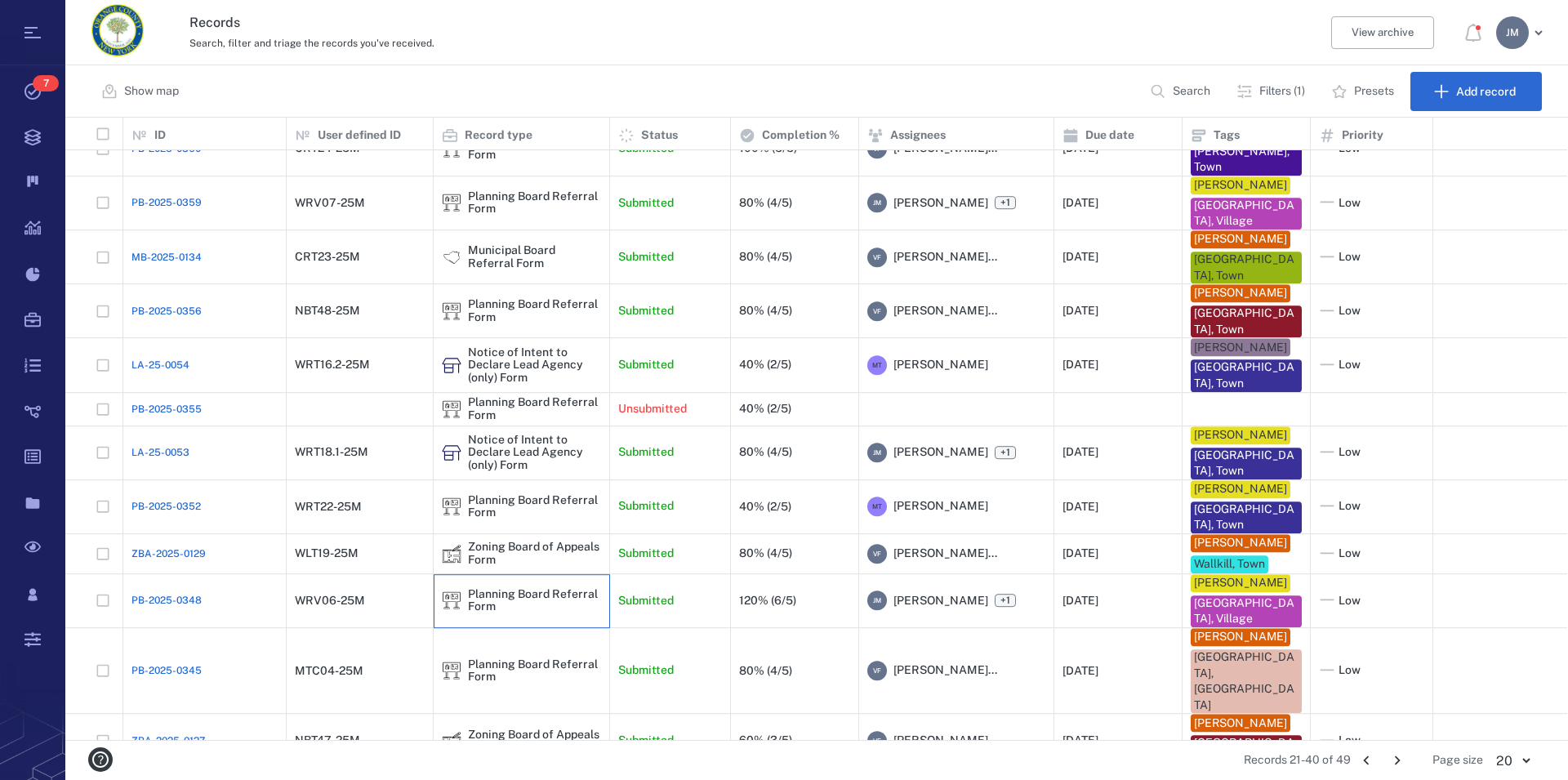
scroll to position [216, 0]
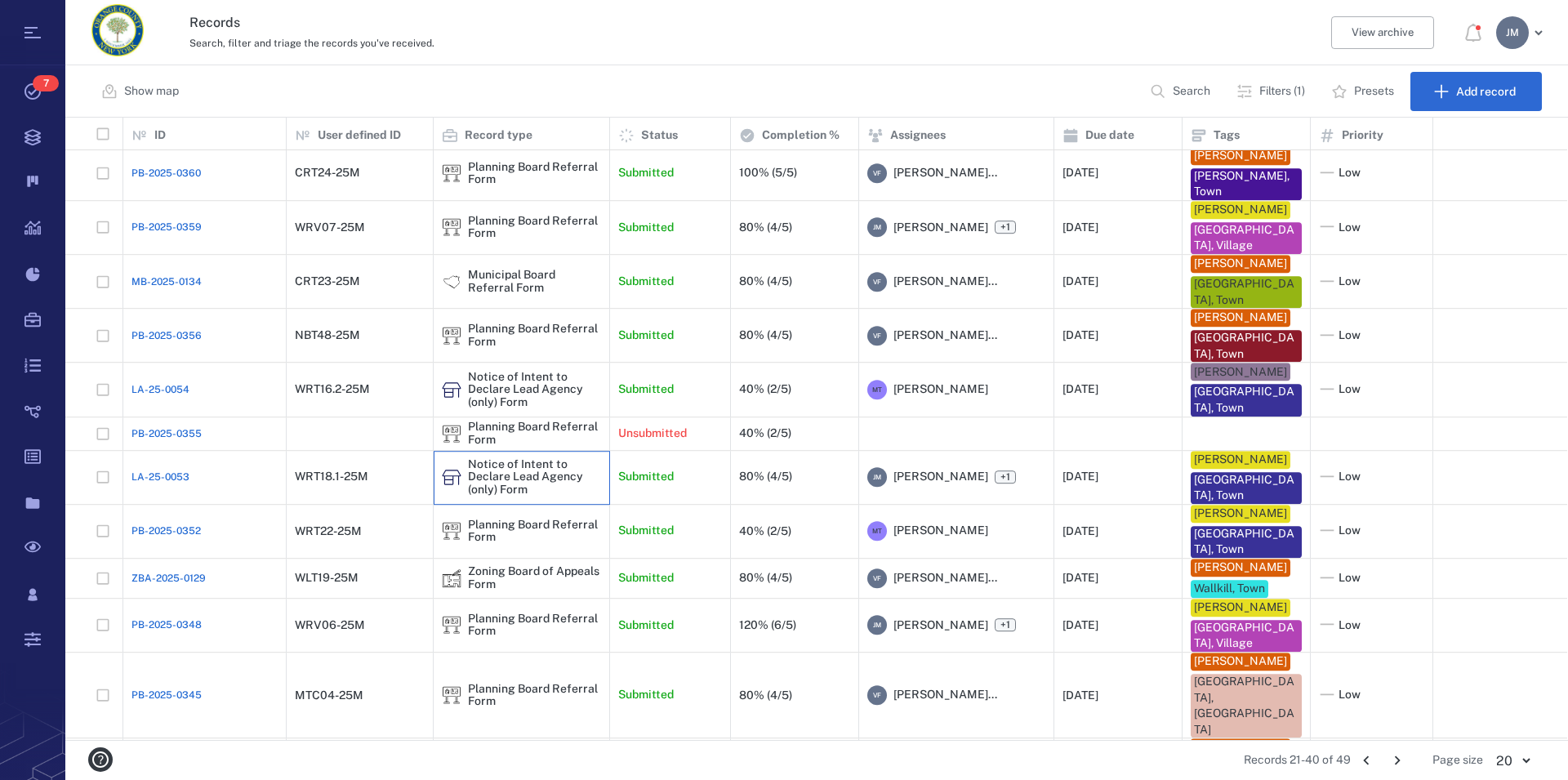
click at [504, 458] on div "Notice of Intent to Declare Lead Agency (only) Form" at bounding box center [534, 477] width 133 height 38
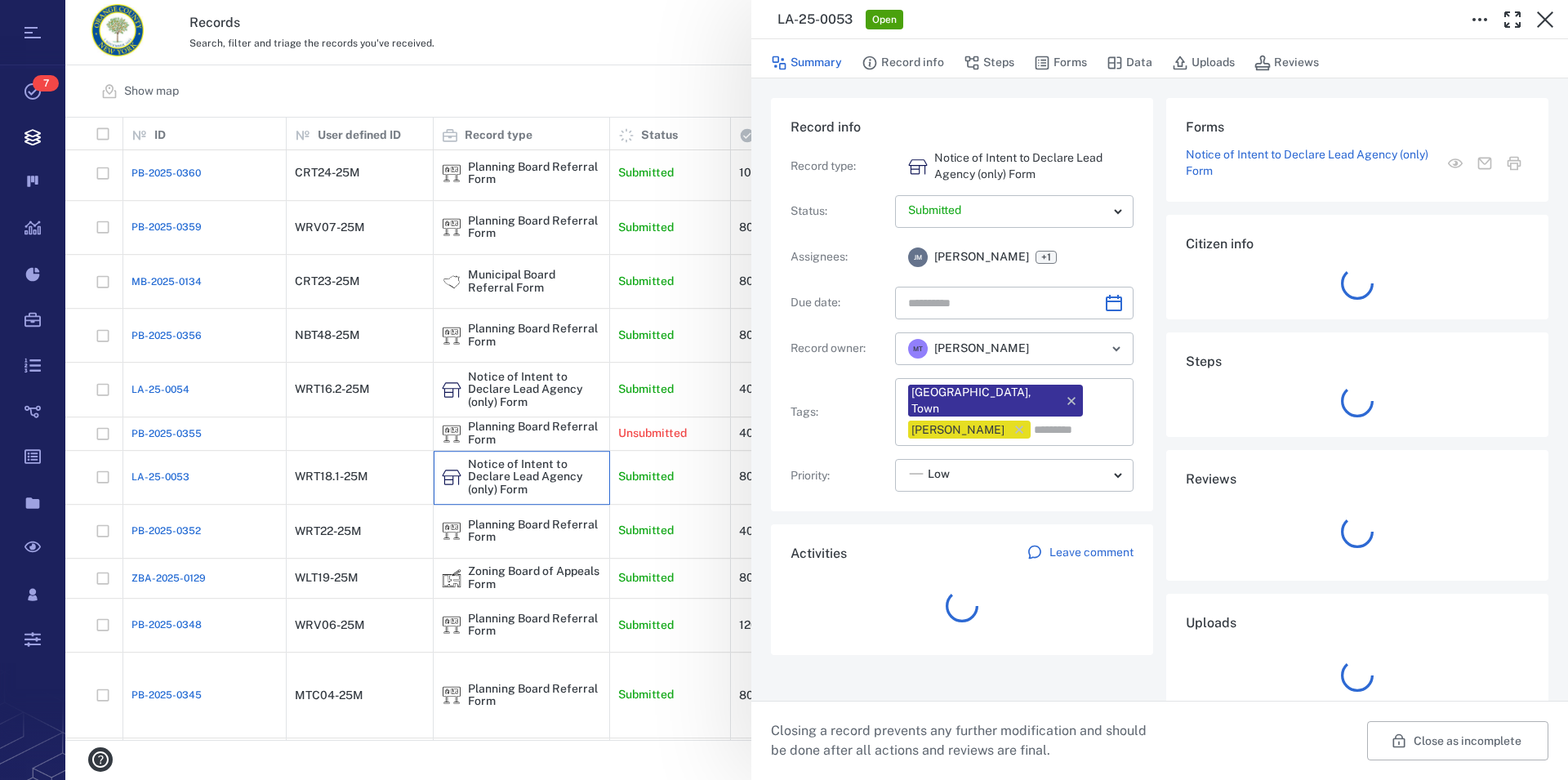
type input "**********"
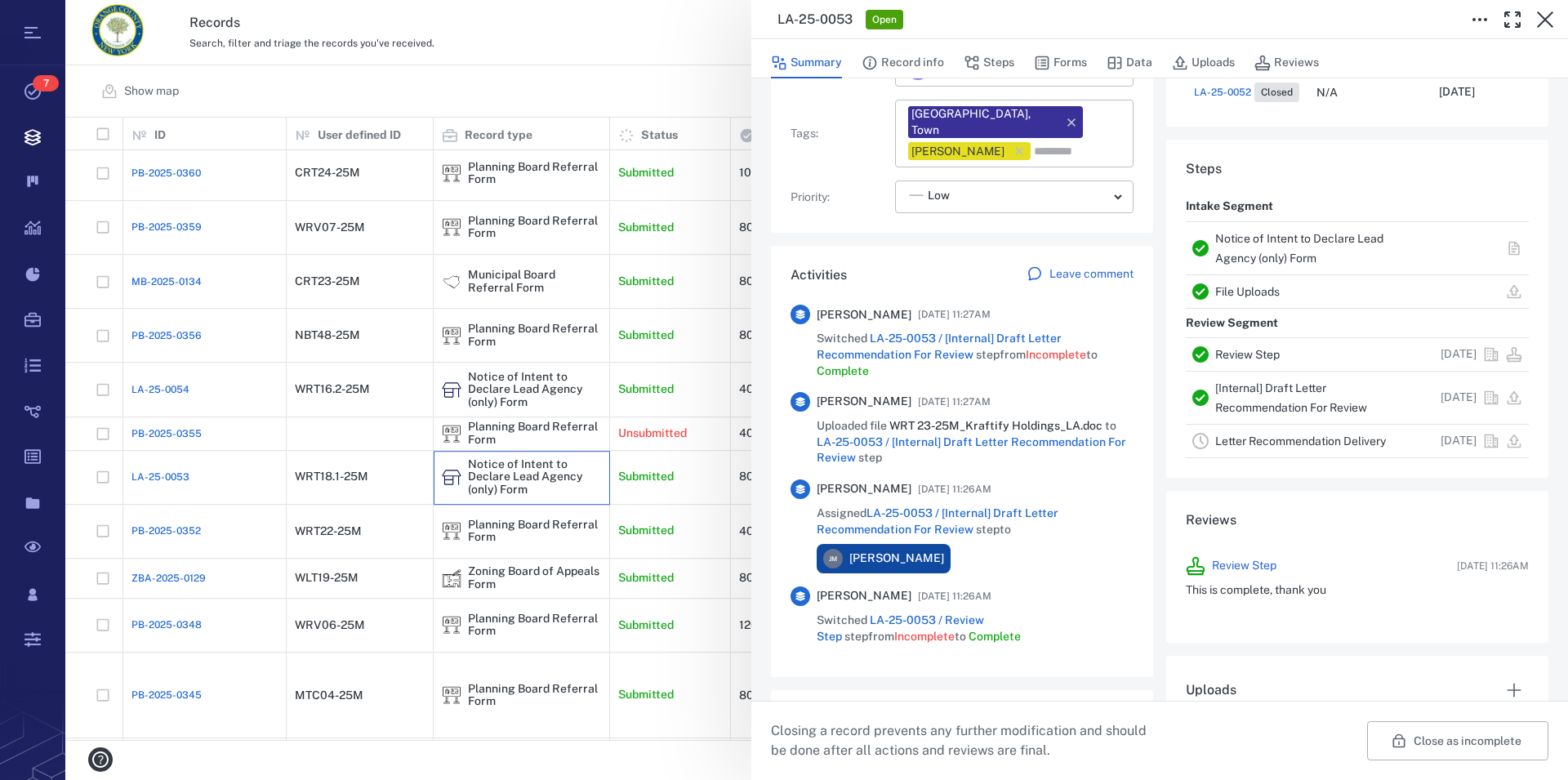
scroll to position [279, 0]
click at [1243, 241] on link "Notice of Intent to Declare Lead Agency (only) Form" at bounding box center [1299, 247] width 168 height 33
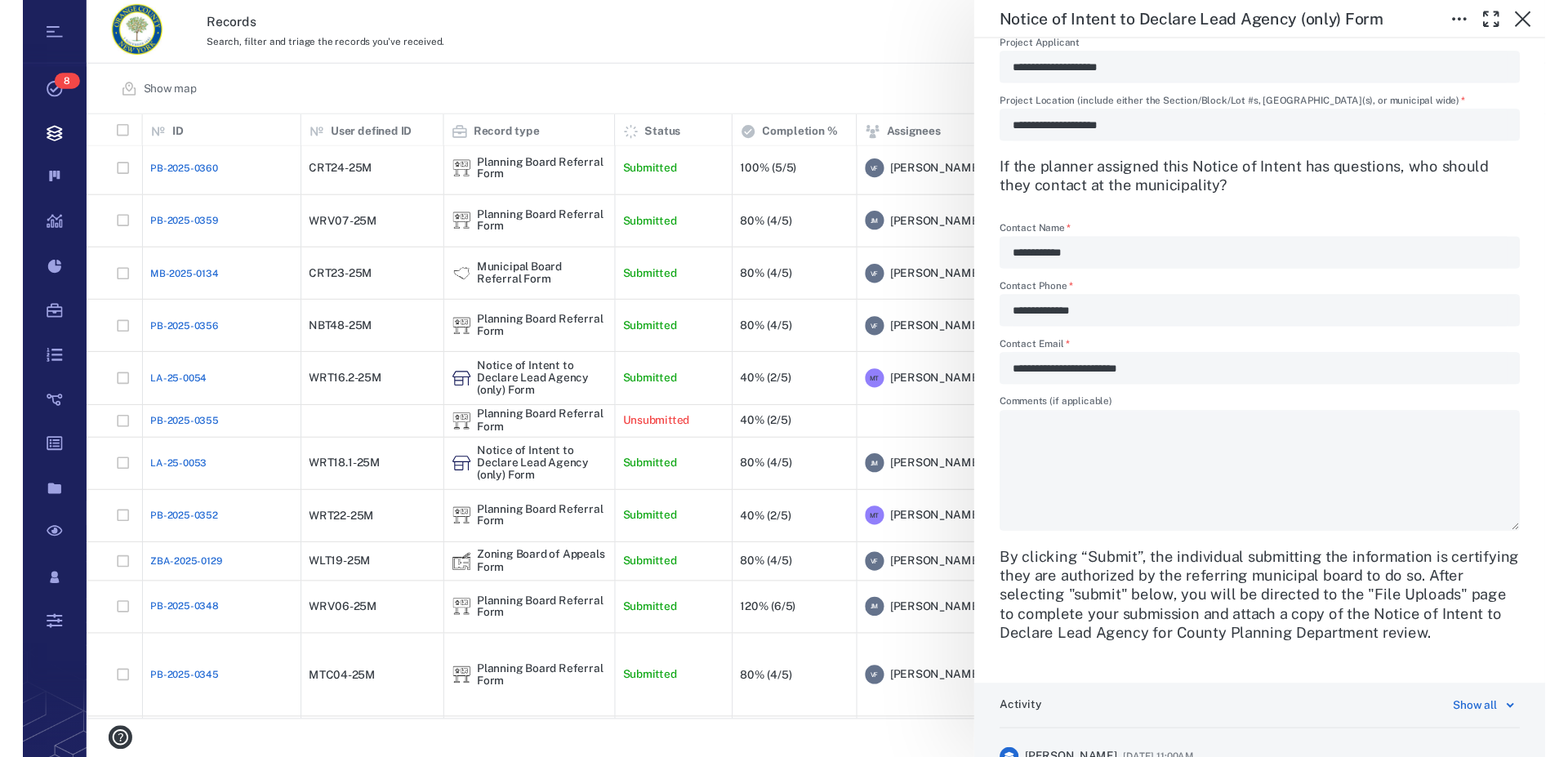
scroll to position [838, 0]
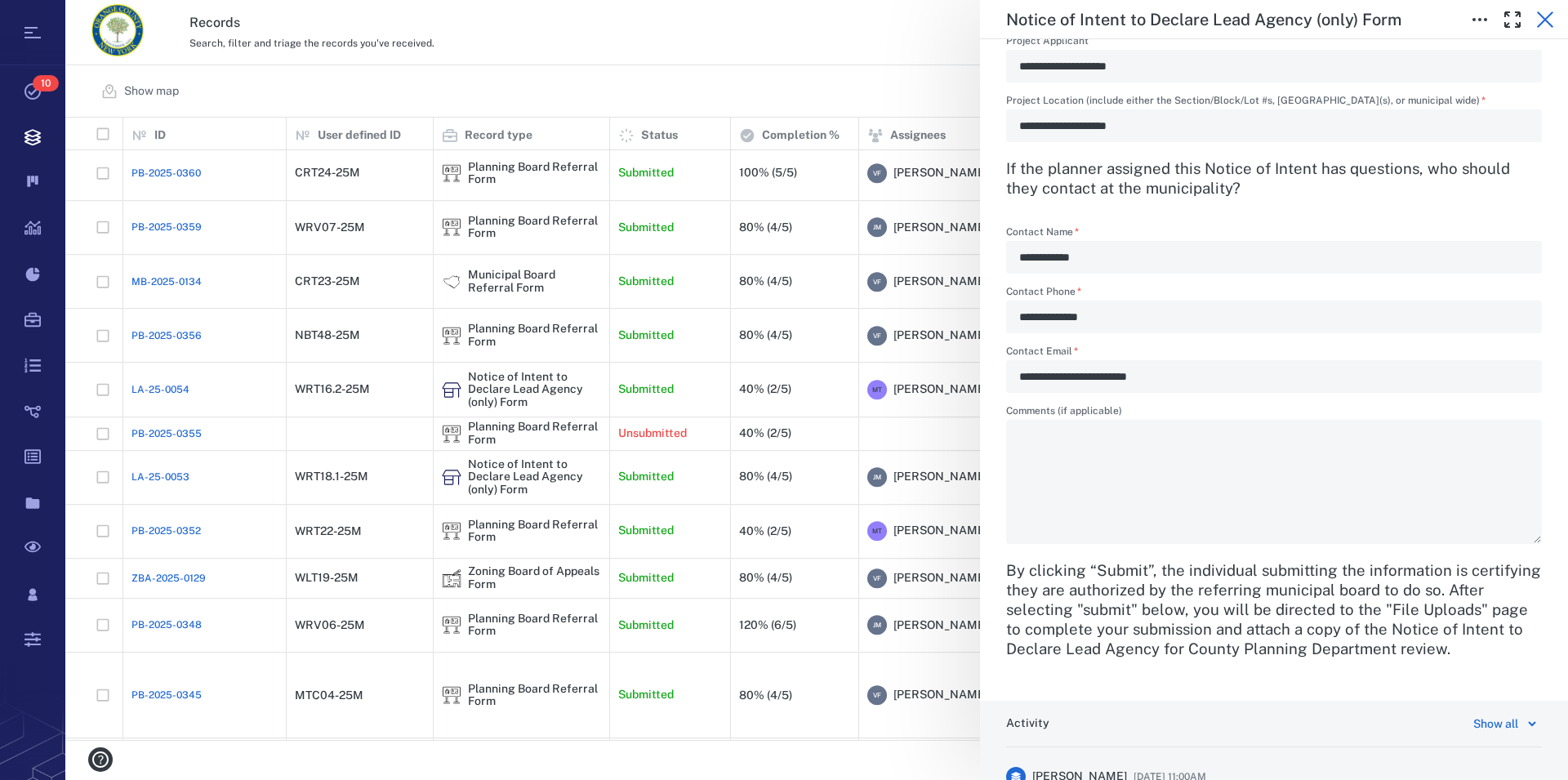
click at [1549, 19] on icon "button" at bounding box center [1545, 19] width 19 height 19
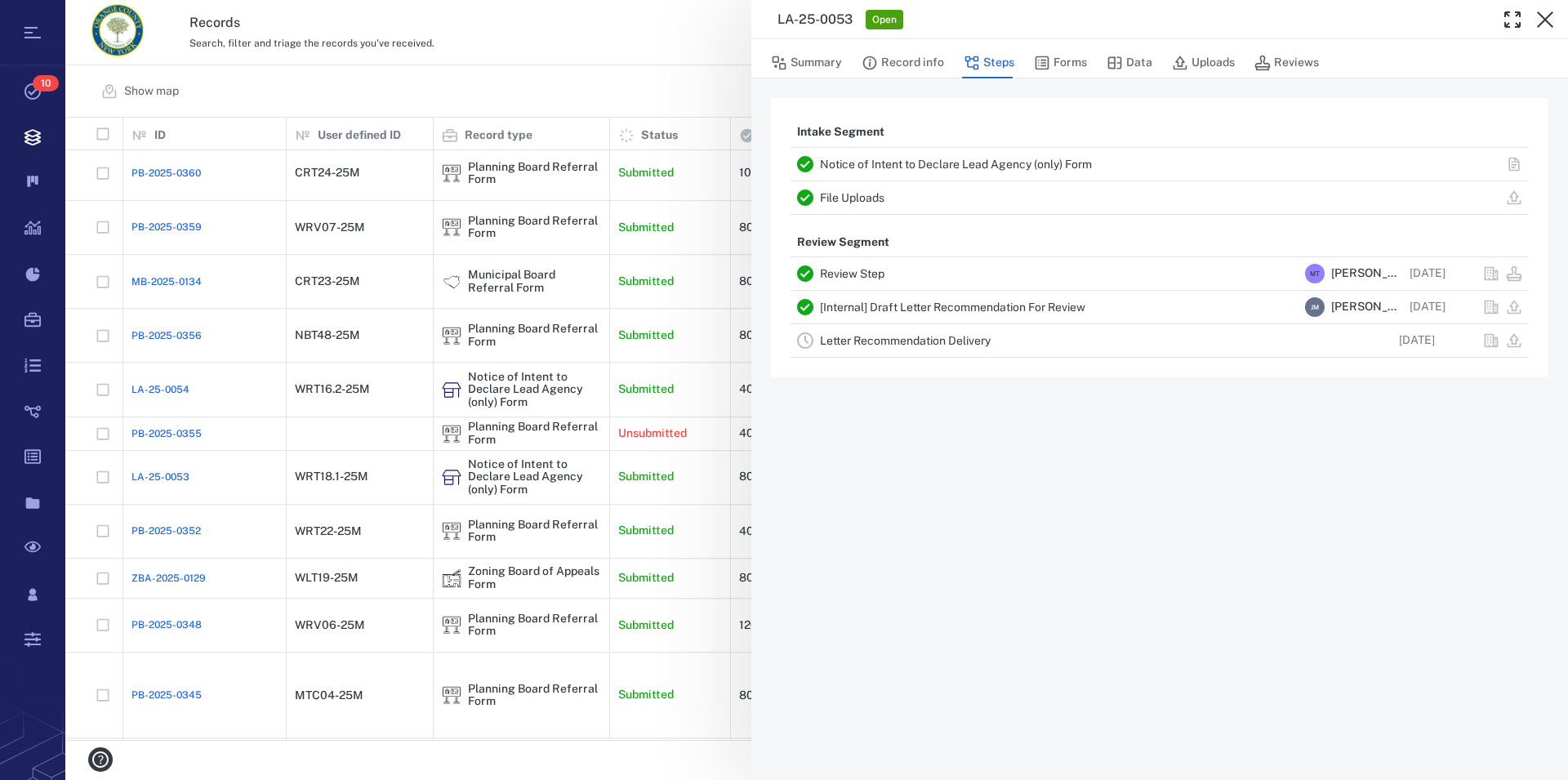
click at [1549, 19] on icon "button" at bounding box center [1545, 19] width 19 height 19
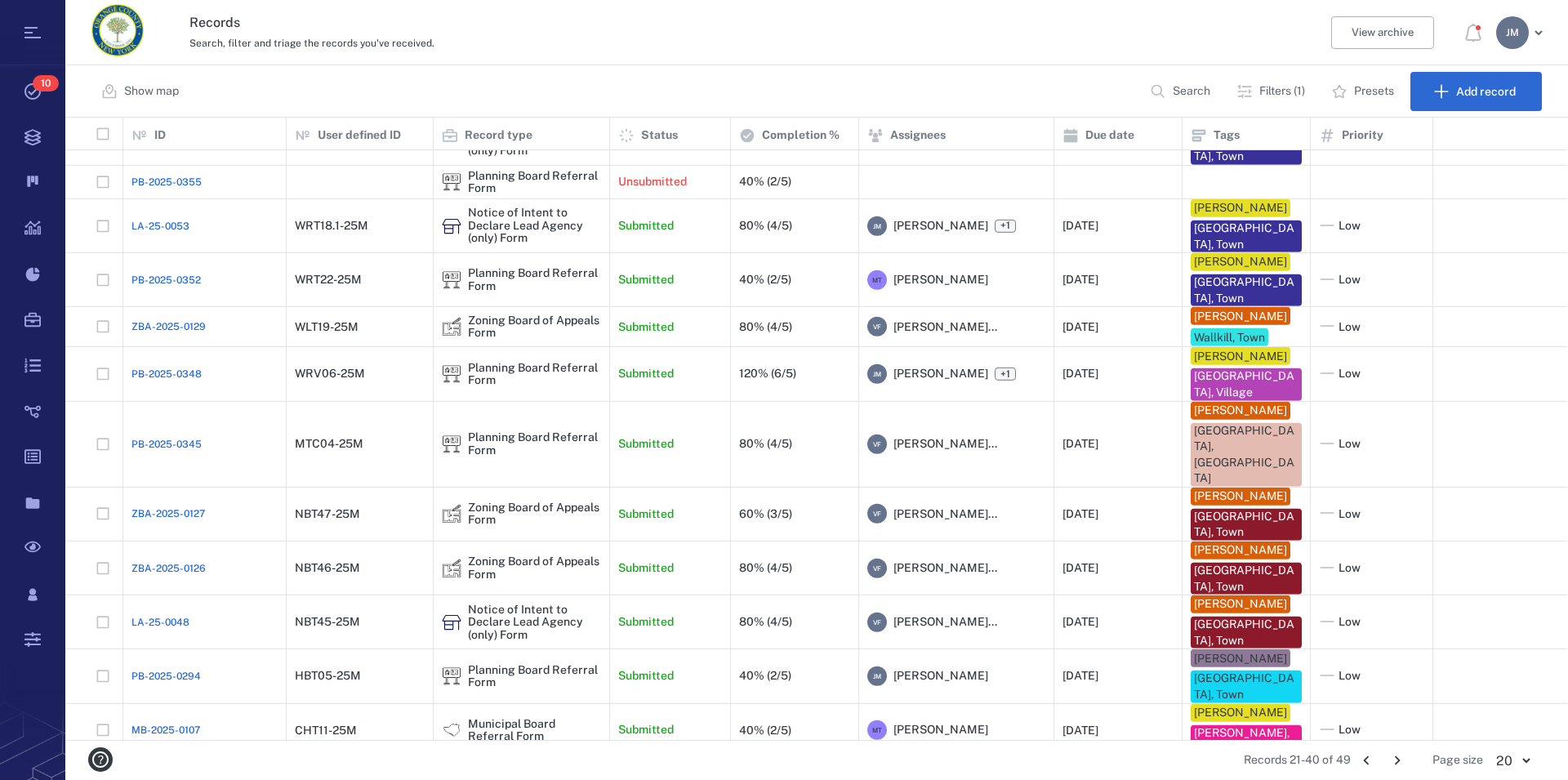
scroll to position [451, 0]
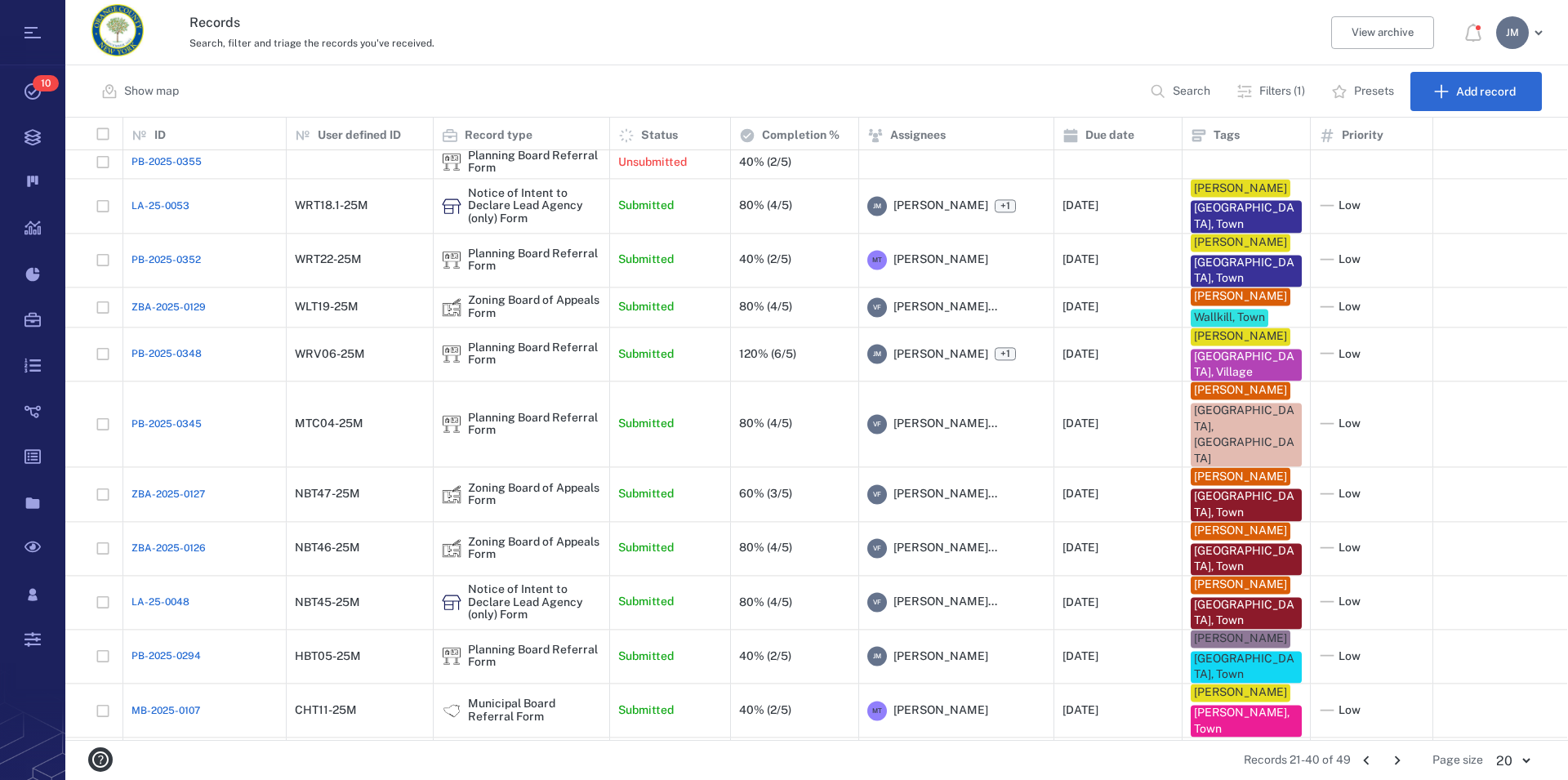
click at [1397, 760] on icon "Go to next page" at bounding box center [1397, 761] width 18 height 18
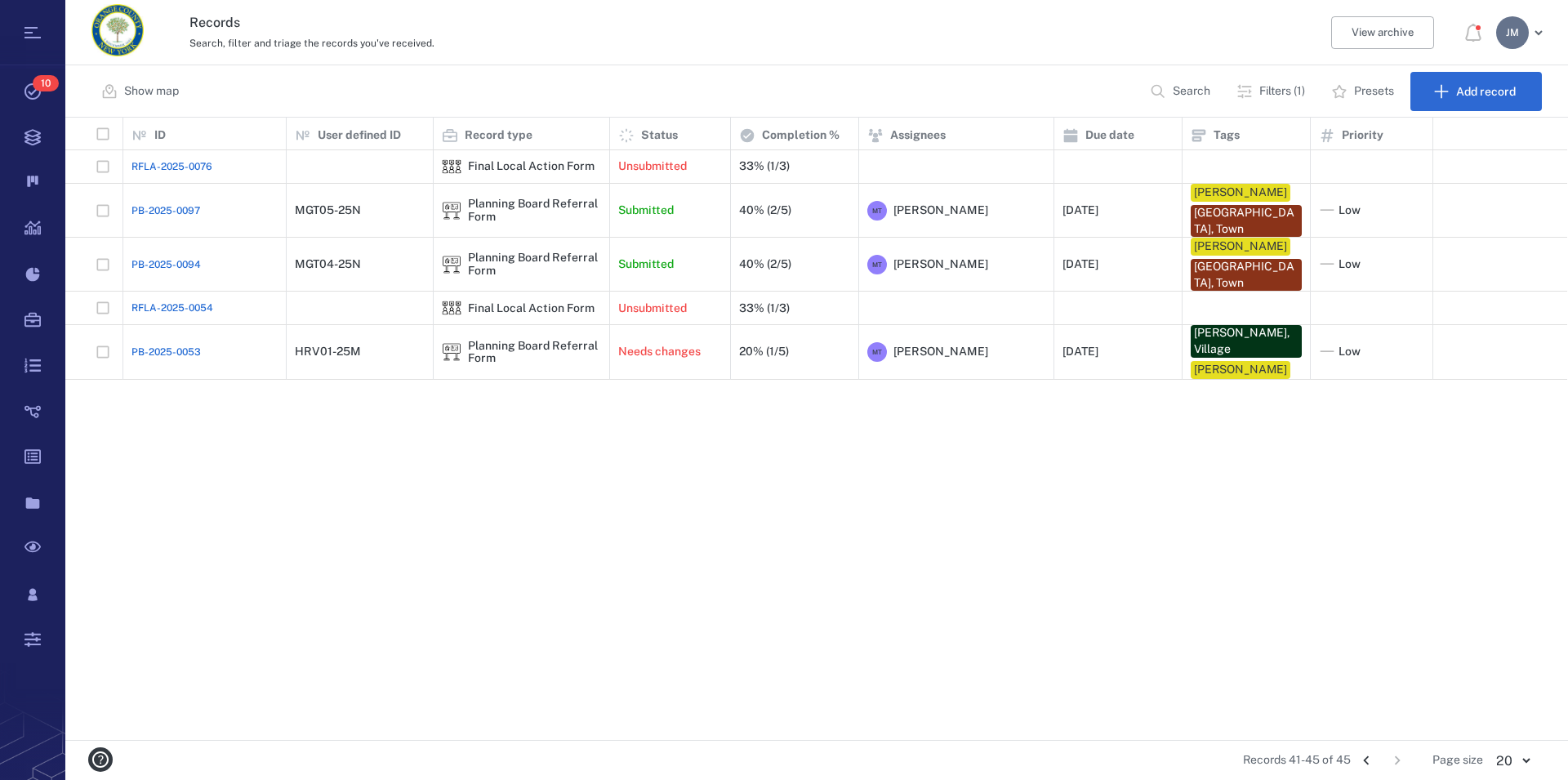
scroll to position [0, 0]
click at [1369, 761] on icon "Go to previous page" at bounding box center [1366, 761] width 18 height 18
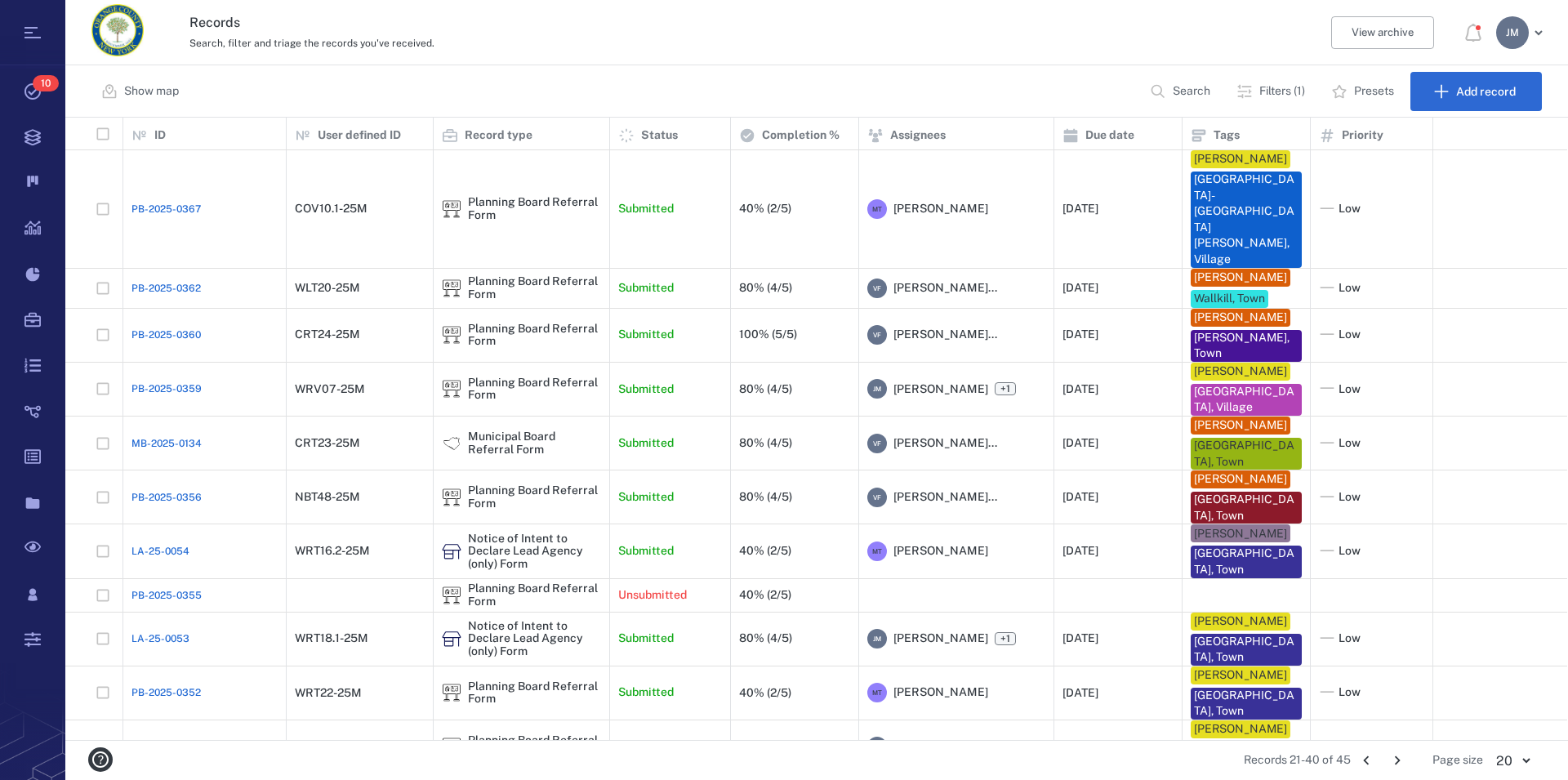
click at [1365, 758] on icon "Go to previous page" at bounding box center [1366, 761] width 18 height 18
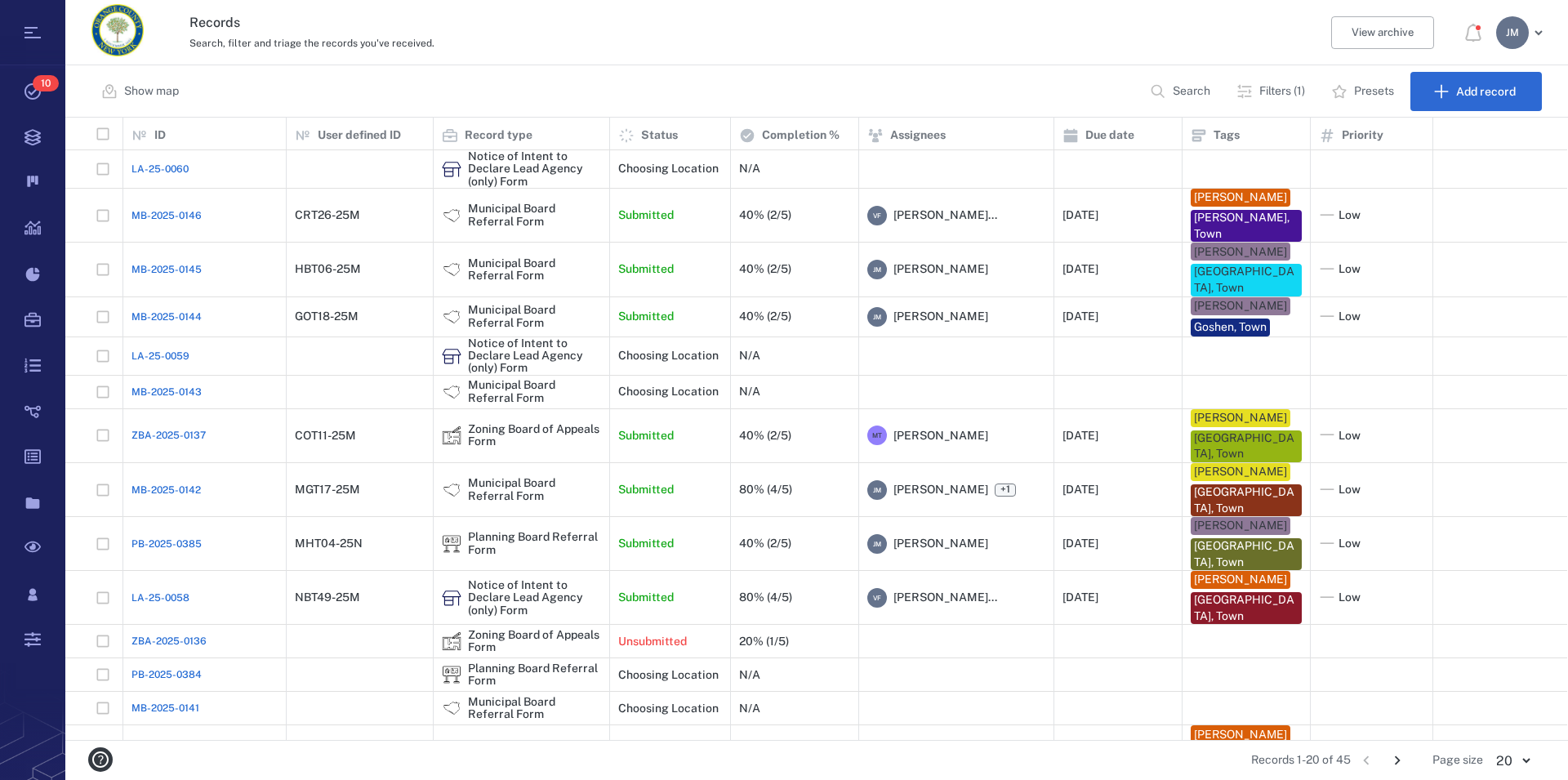
click at [1401, 756] on icon "Go to next page" at bounding box center [1397, 761] width 18 height 18
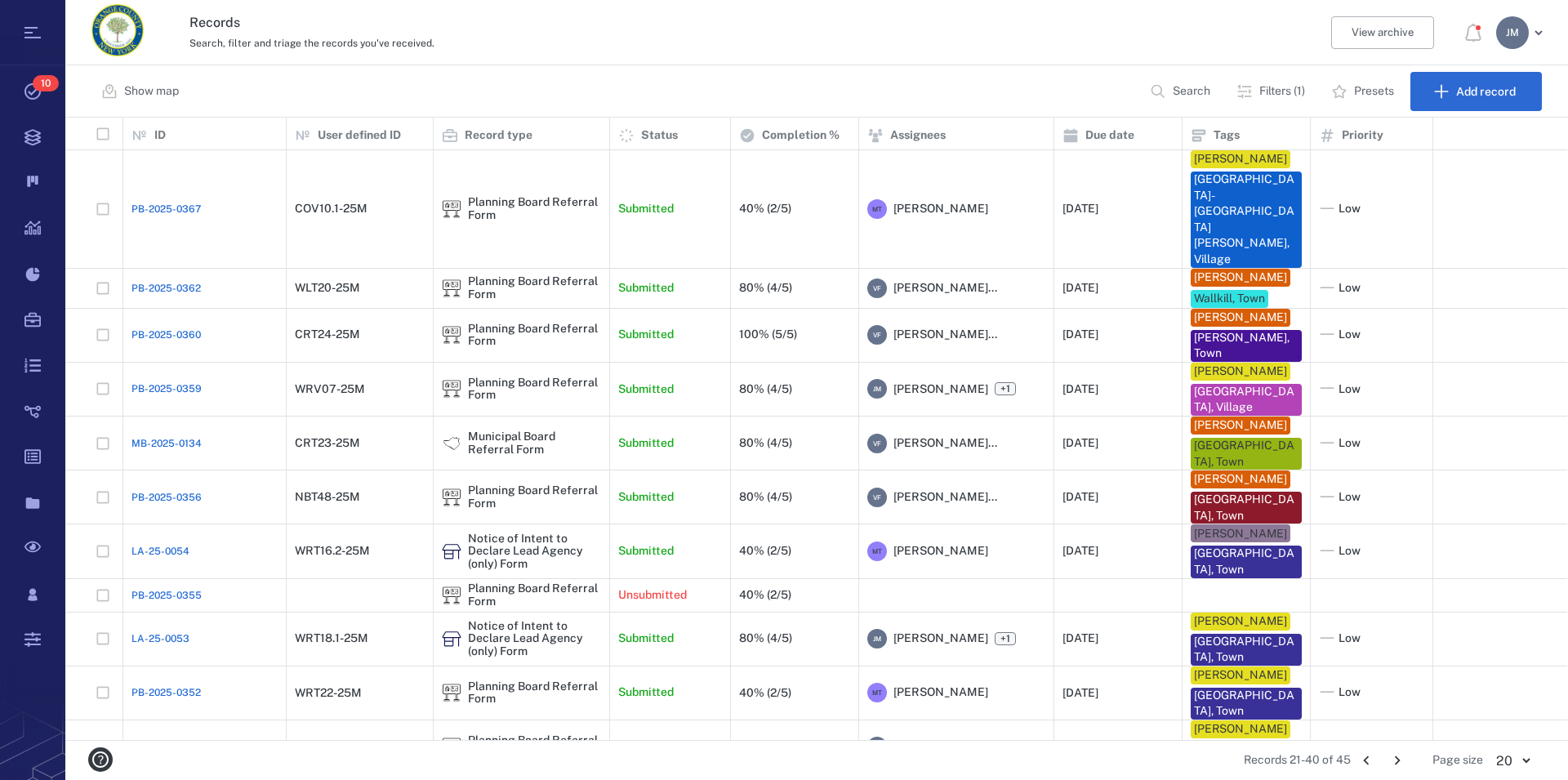
click at [1401, 756] on icon "Go to next page" at bounding box center [1397, 761] width 18 height 18
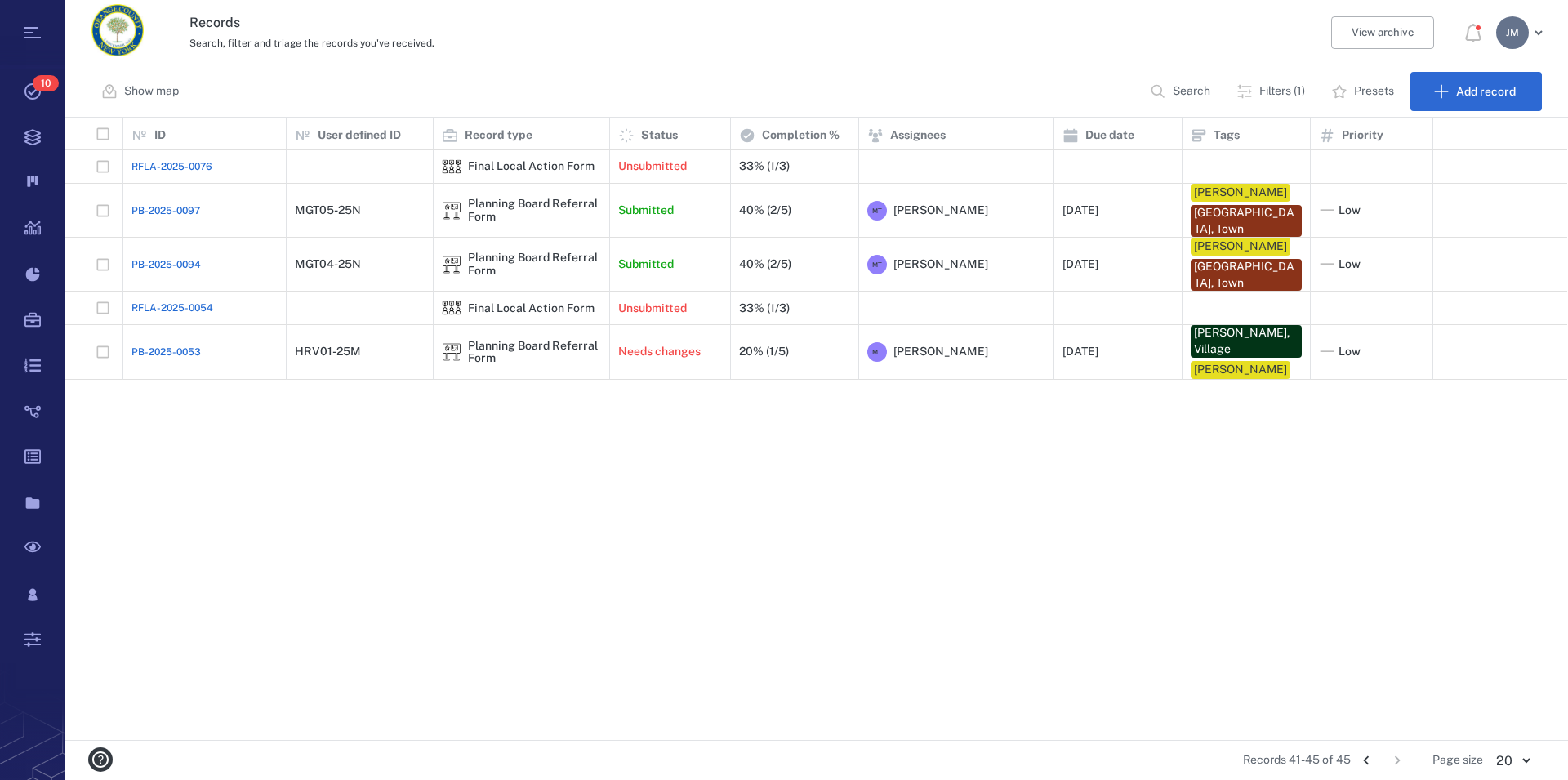
click at [1373, 756] on icon "Go to previous page" at bounding box center [1366, 761] width 18 height 18
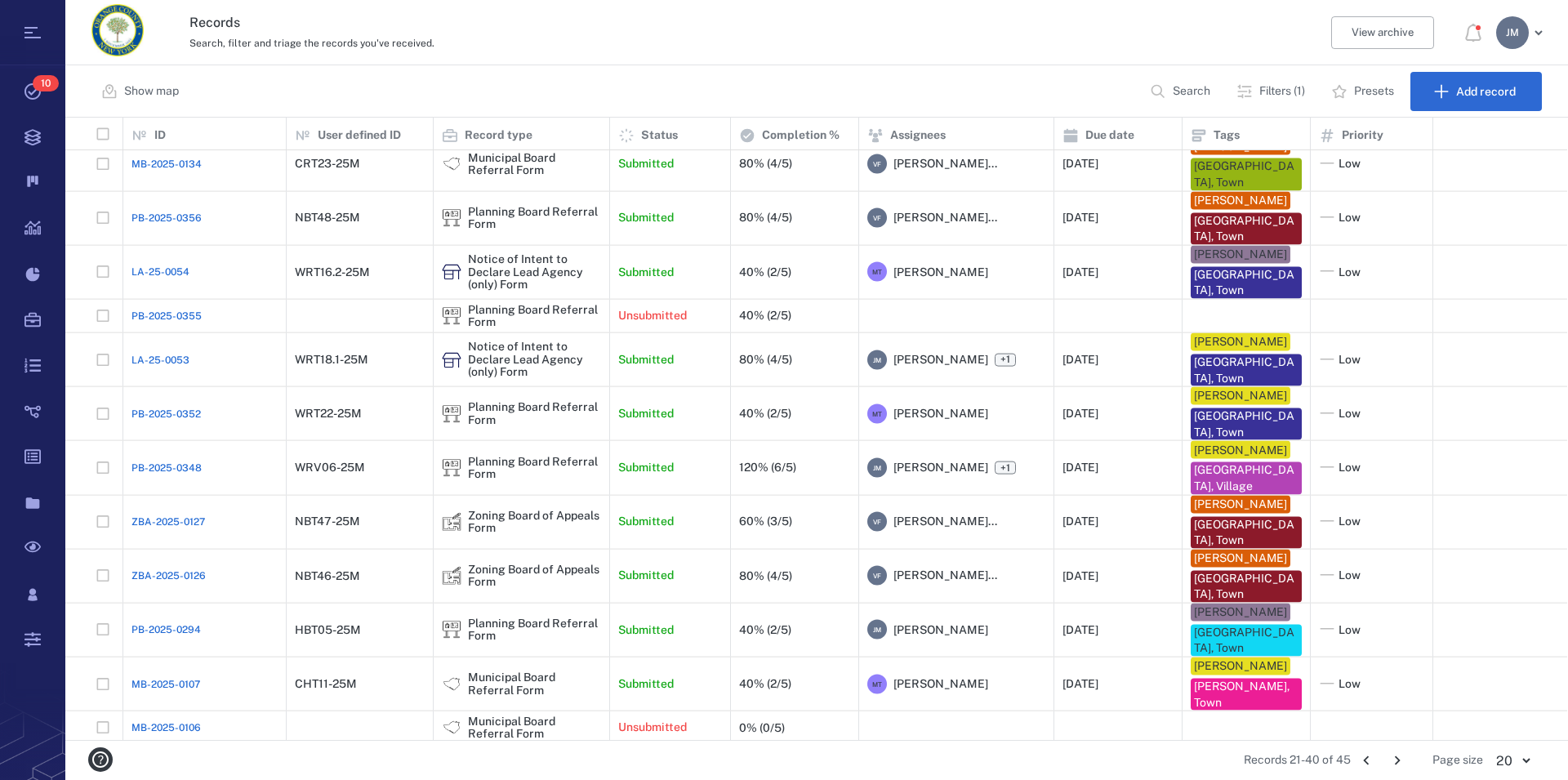
scroll to position [165, 0]
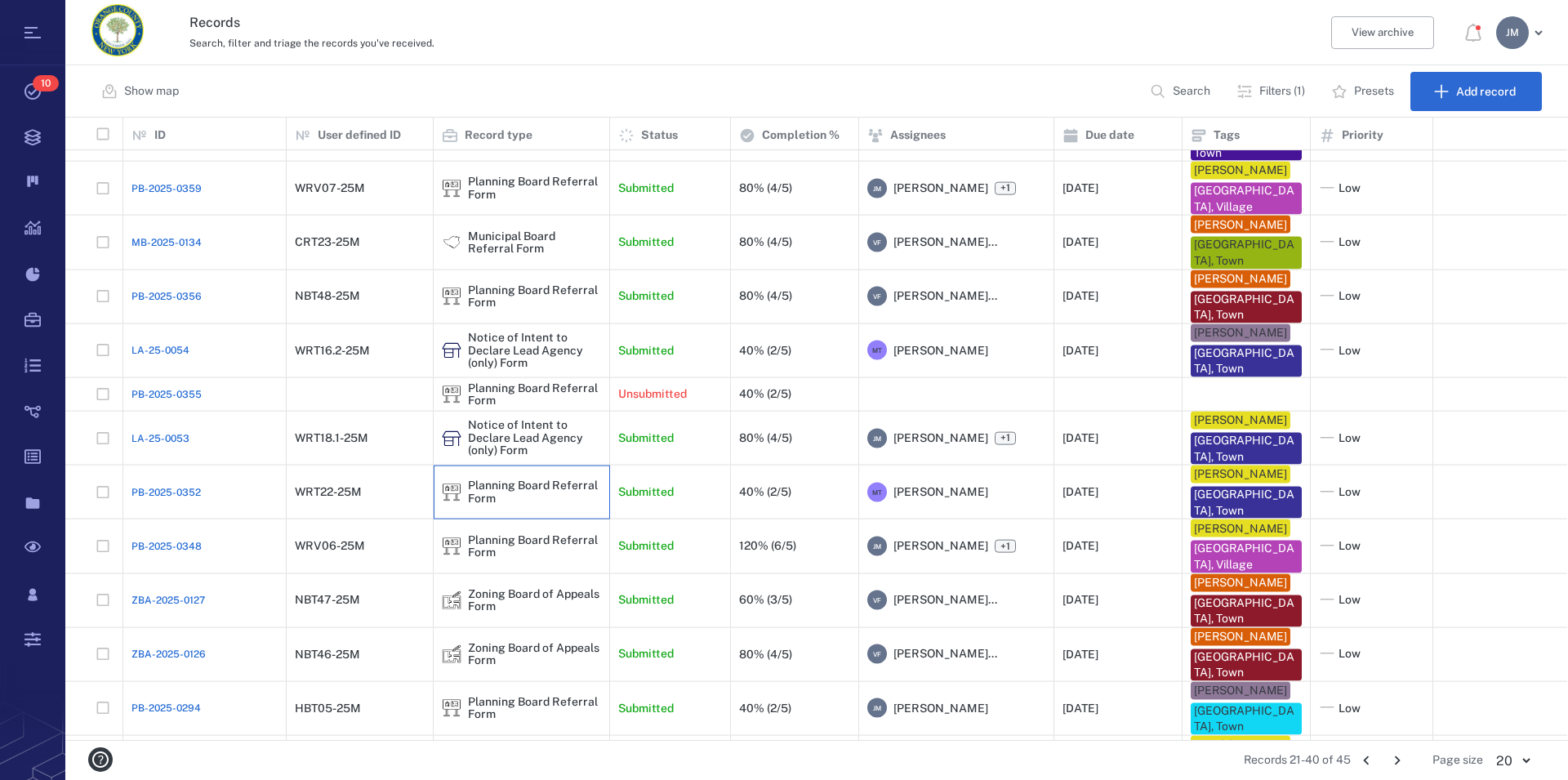
click at [513, 479] on div "Planning Board Referral Form" at bounding box center [534, 492] width 133 height 26
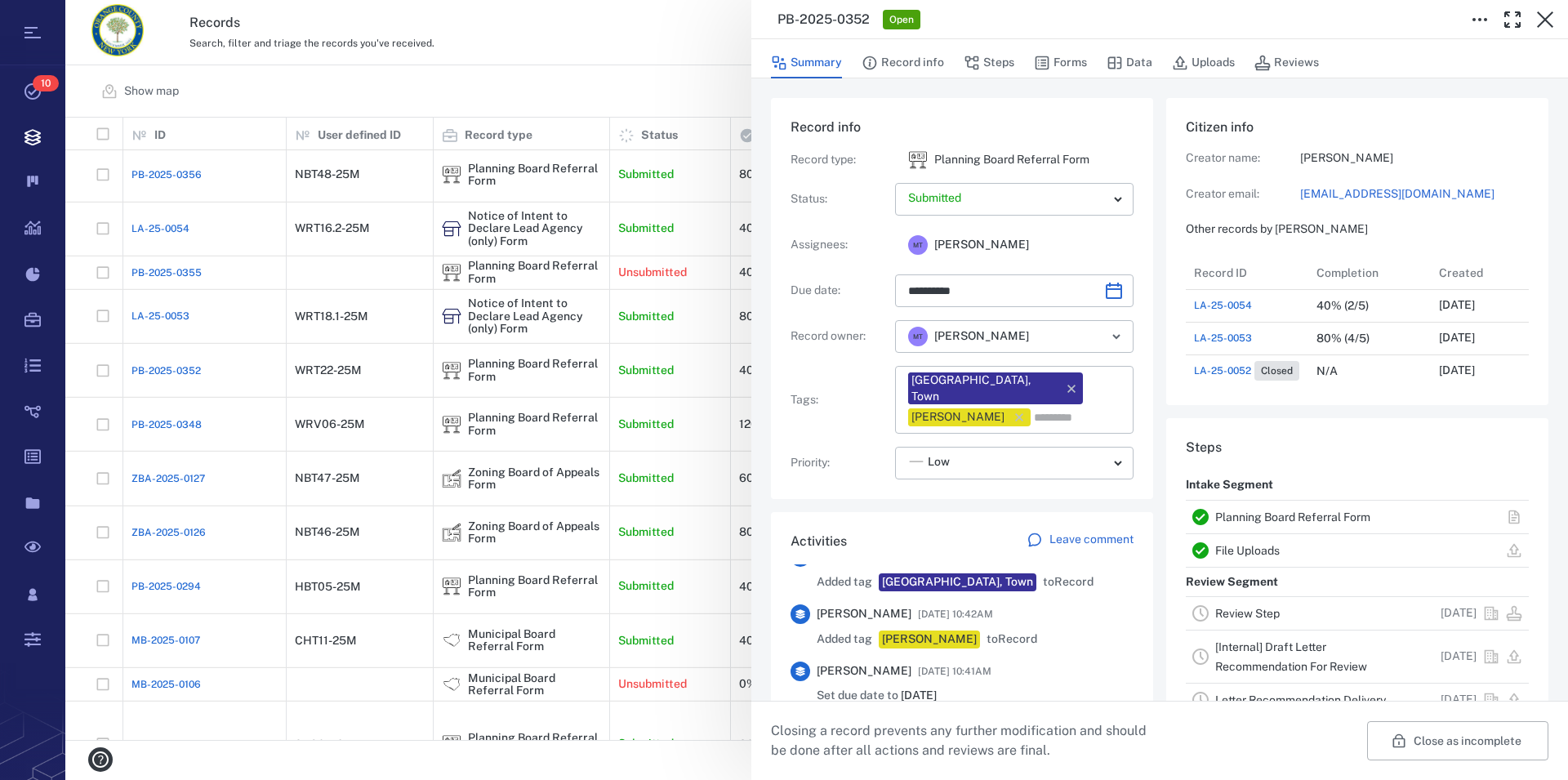
click at [510, 220] on div "**********" at bounding box center [816, 390] width 1503 height 780
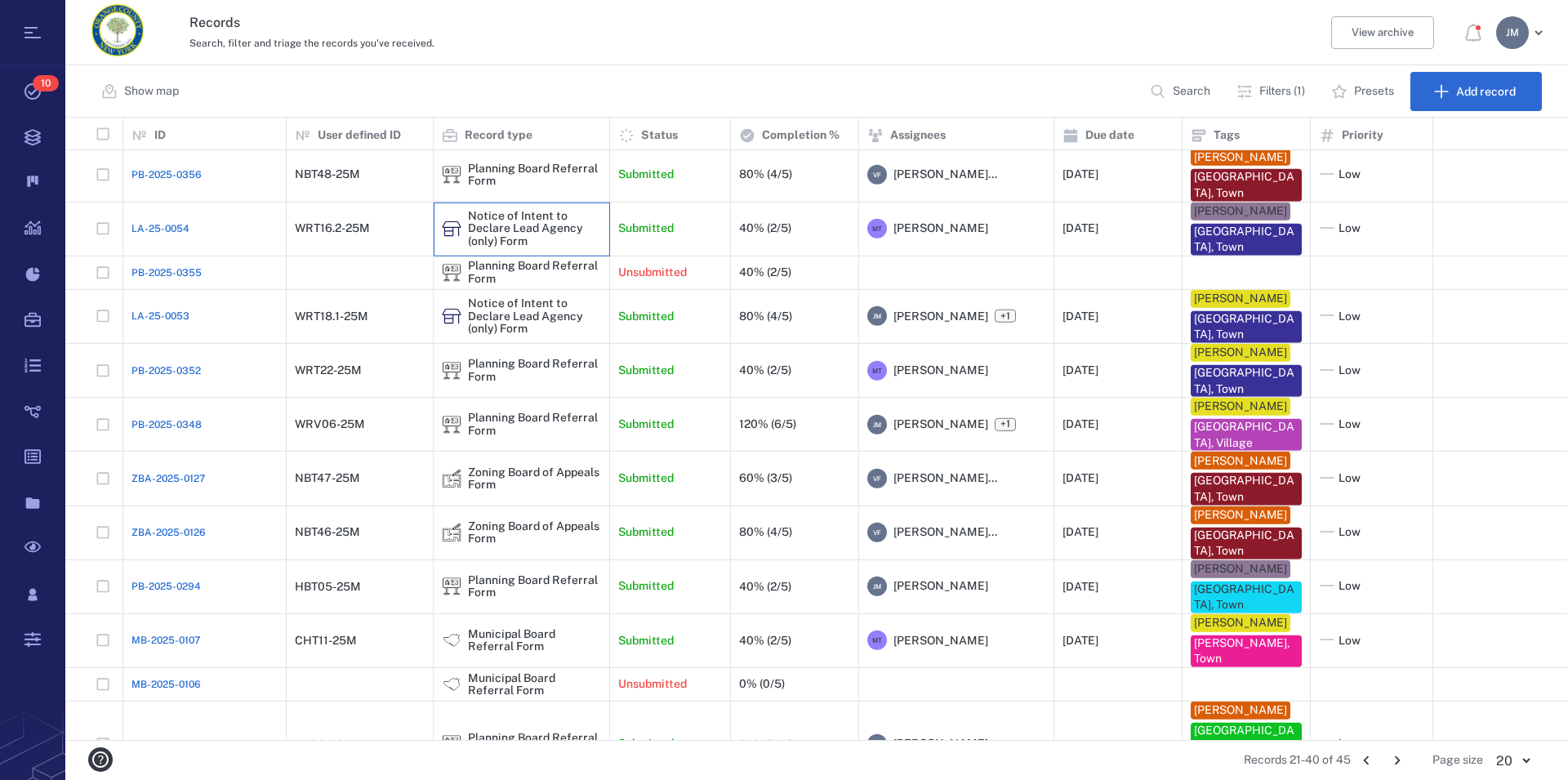
click at [552, 222] on div "Notice of Intent to Declare Lead Agency (only) Form" at bounding box center [534, 228] width 133 height 38
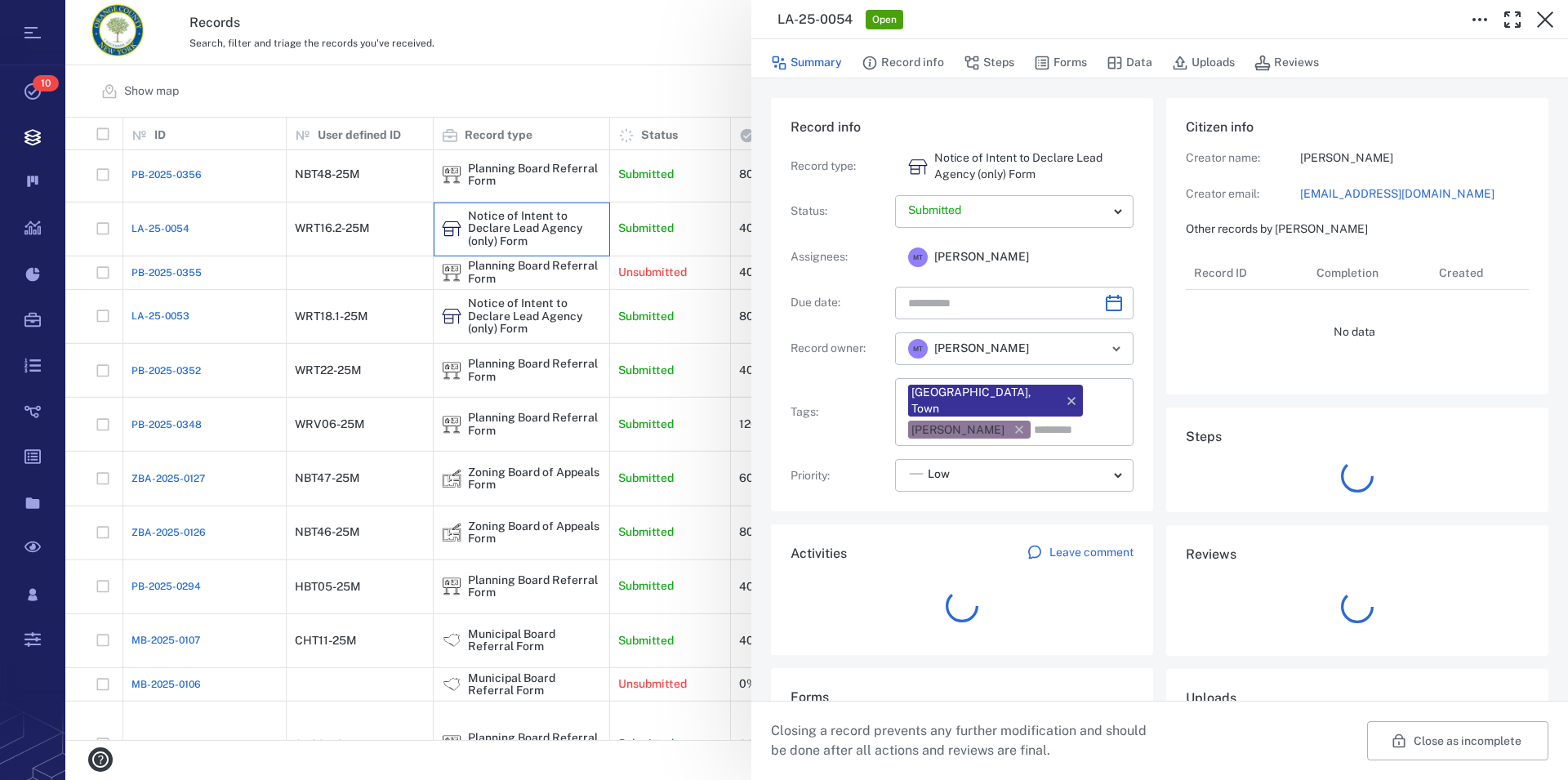
type input "**********"
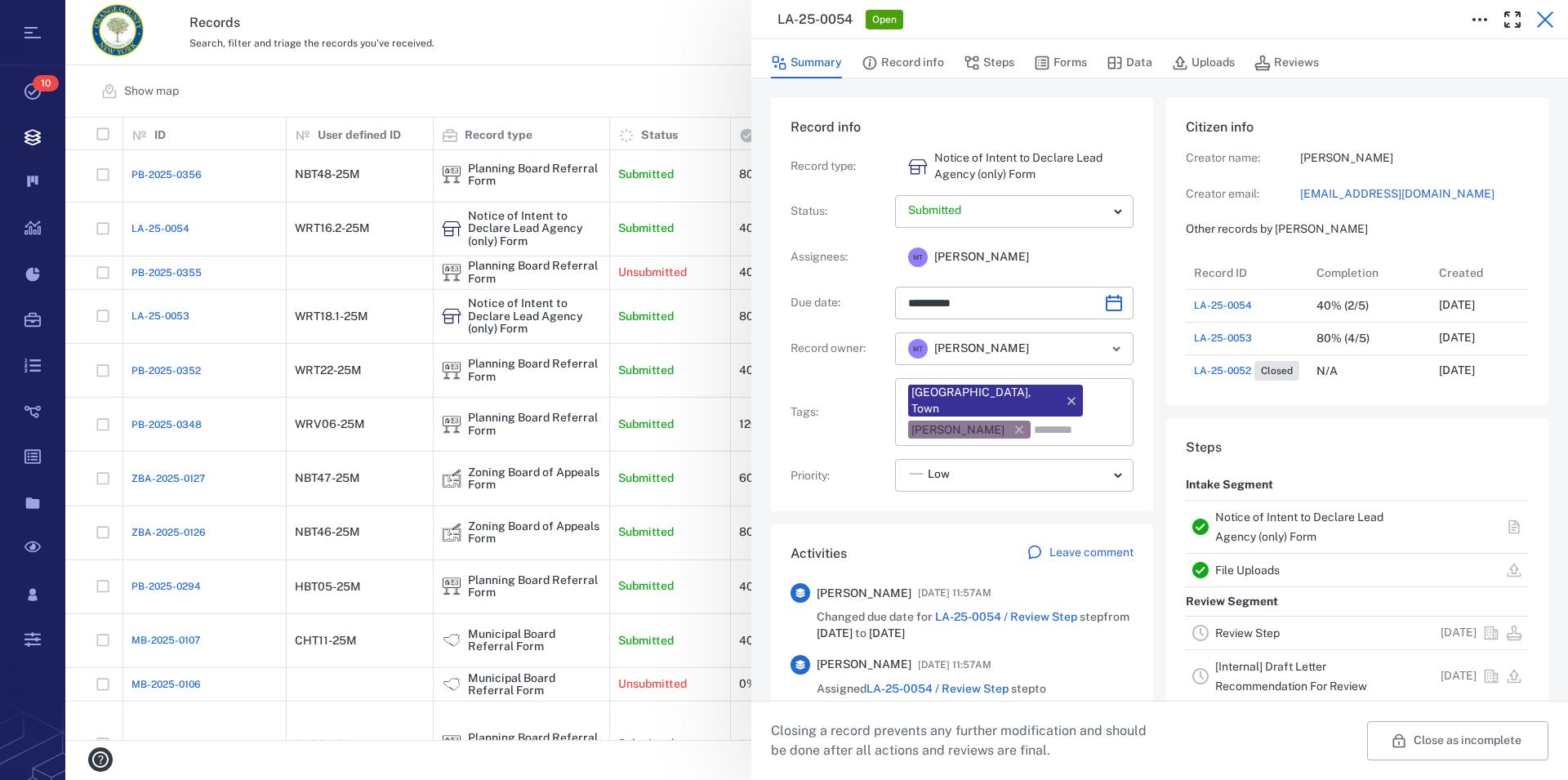
click at [1543, 23] on icon "button" at bounding box center [1545, 19] width 17 height 17
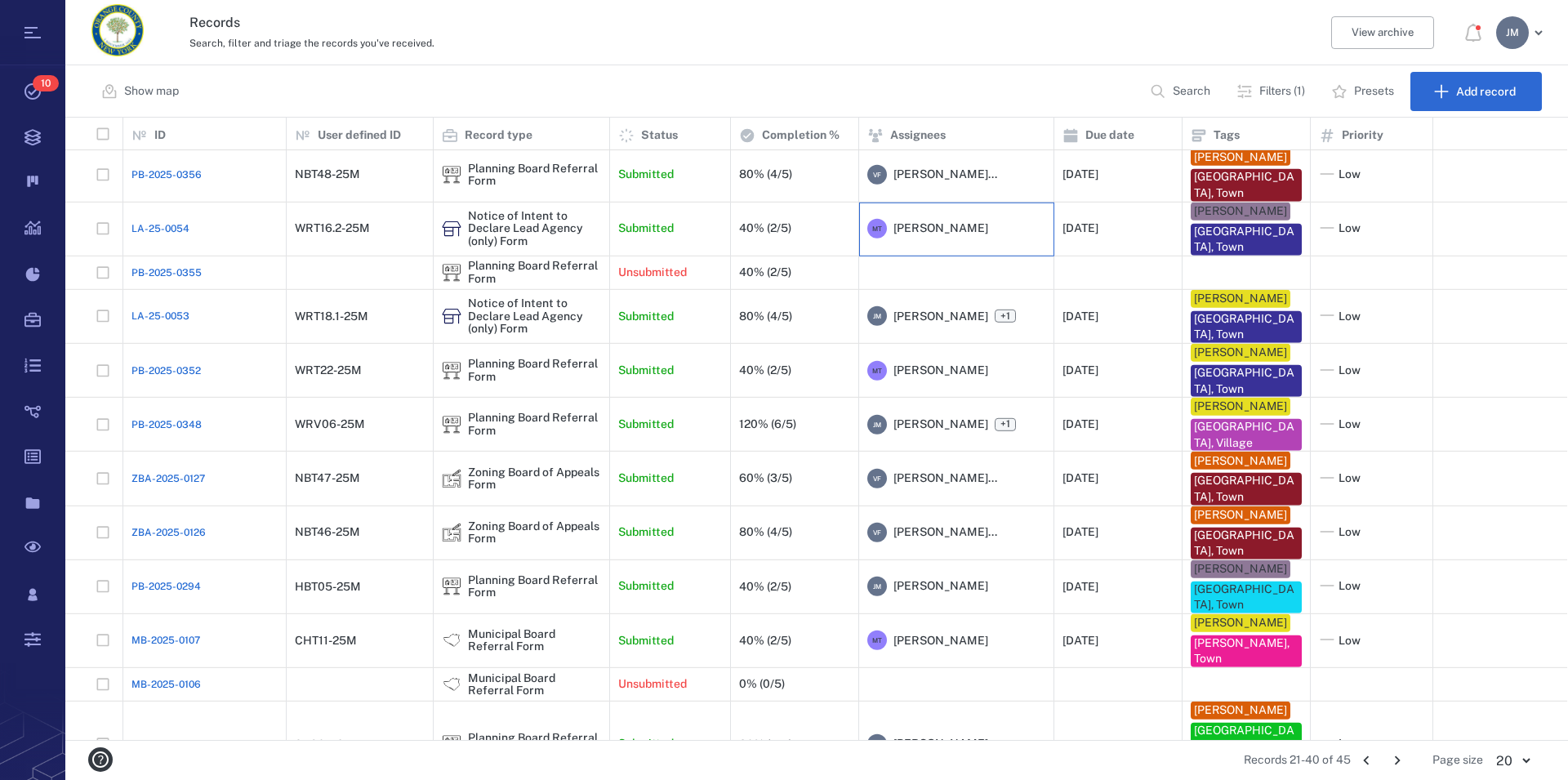
click at [944, 223] on span "[PERSON_NAME]" at bounding box center [941, 228] width 95 height 17
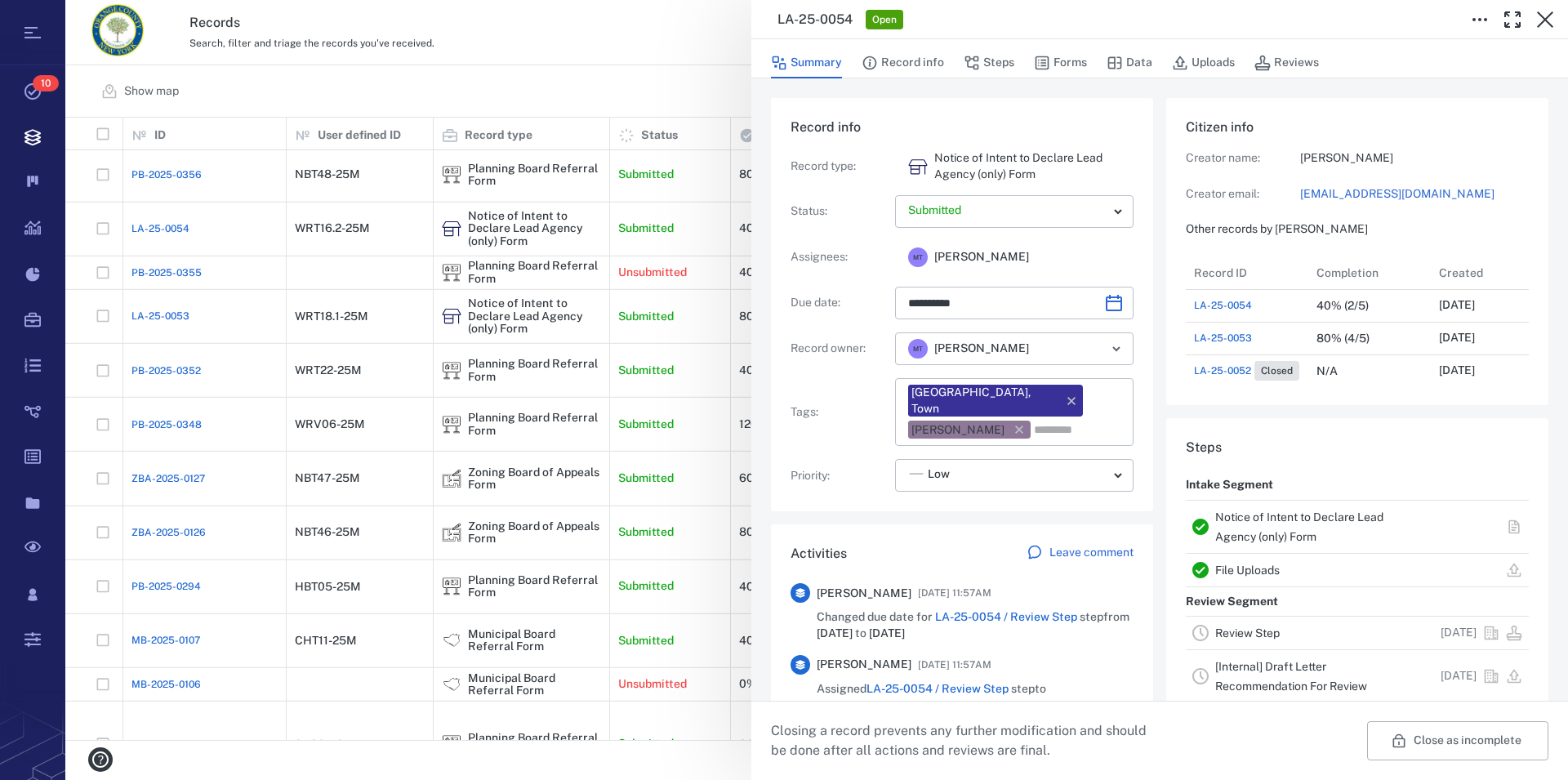
type input "**********"
click at [1022, 421] on icon "button" at bounding box center [1019, 429] width 17 height 17
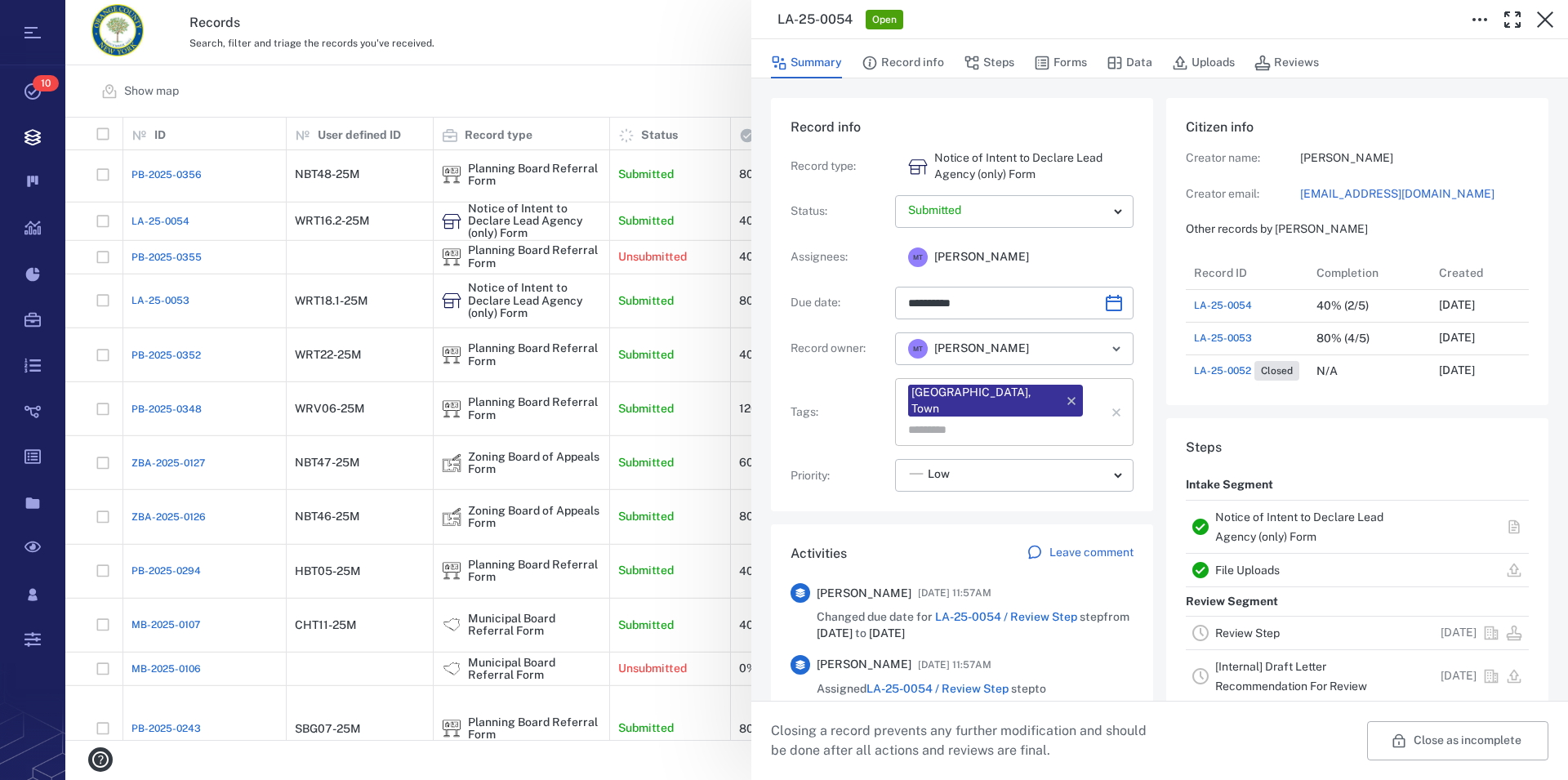
click at [1059, 418] on input "text" at bounding box center [996, 429] width 178 height 23
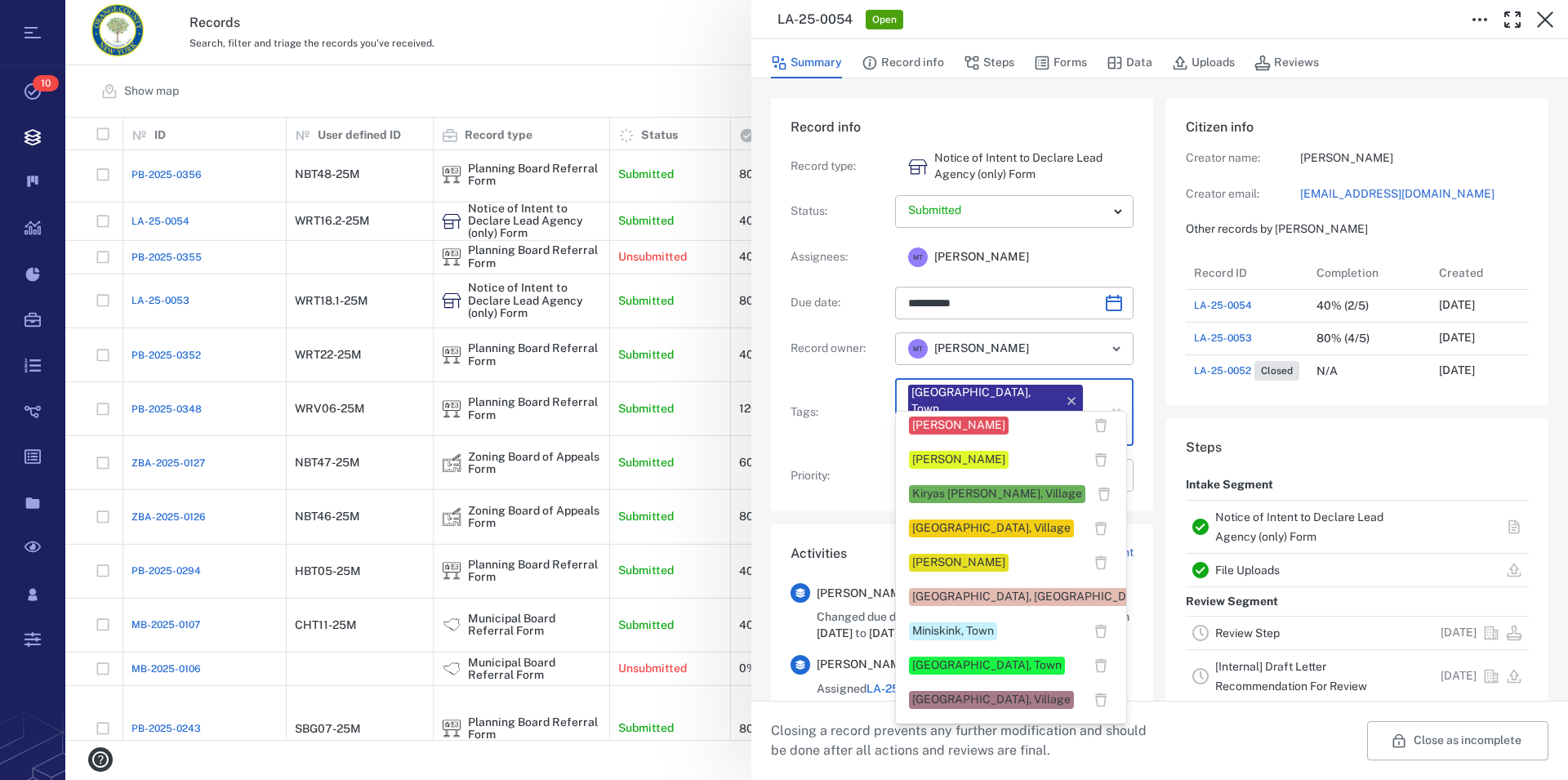
scroll to position [595, 0]
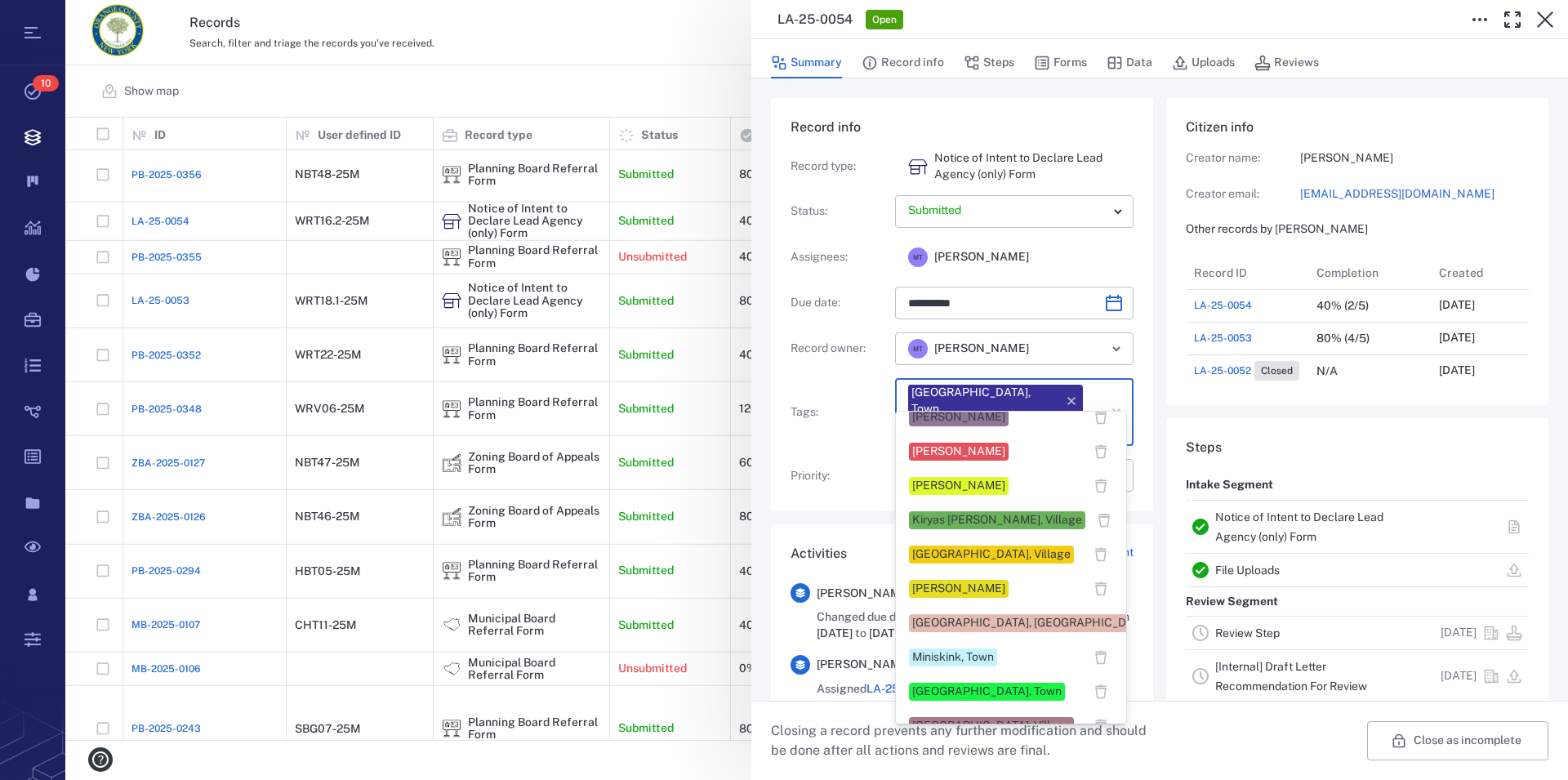
click at [1000, 586] on div "[PERSON_NAME]" at bounding box center [959, 589] width 93 height 17
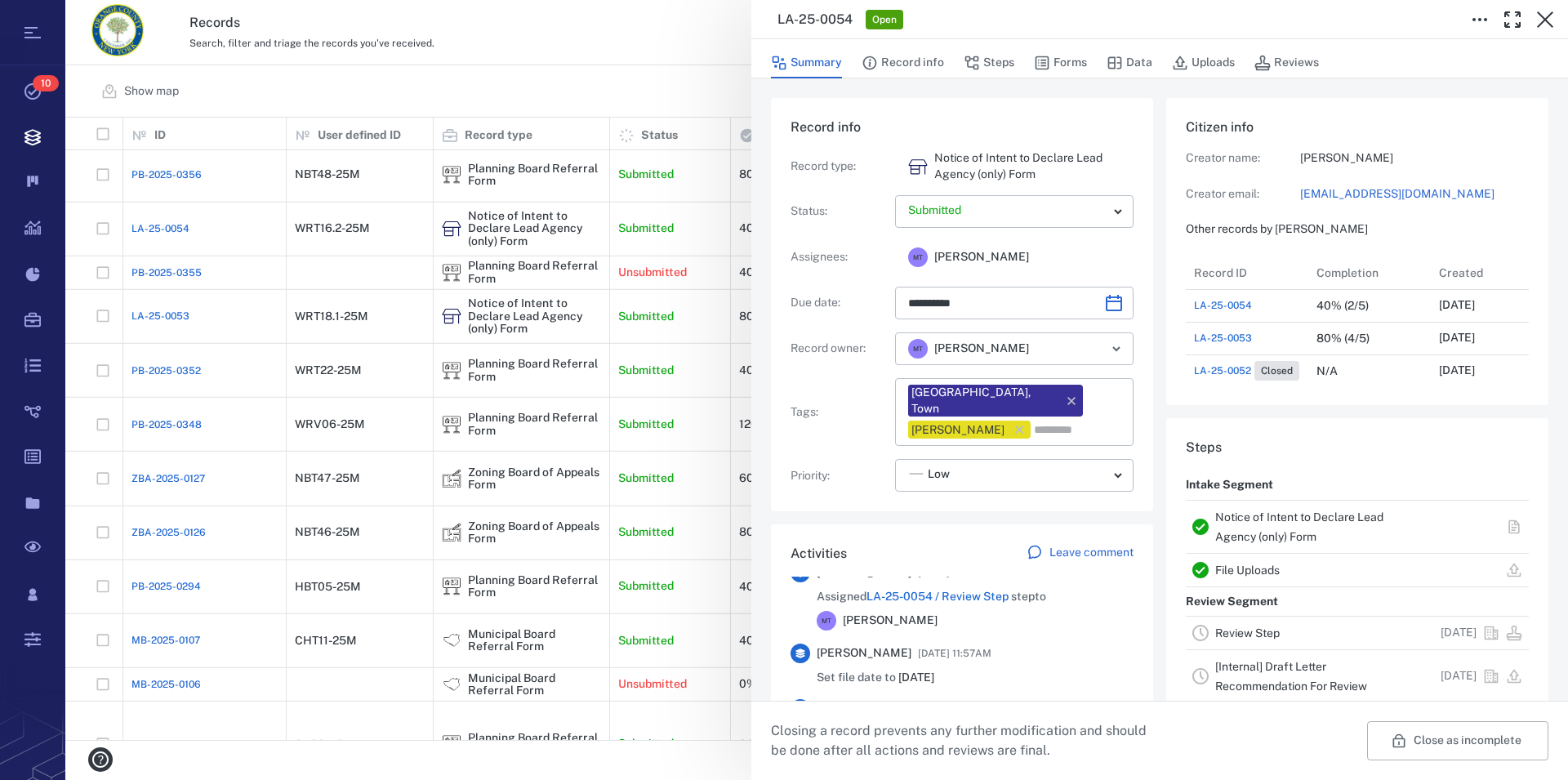
scroll to position [0, 0]
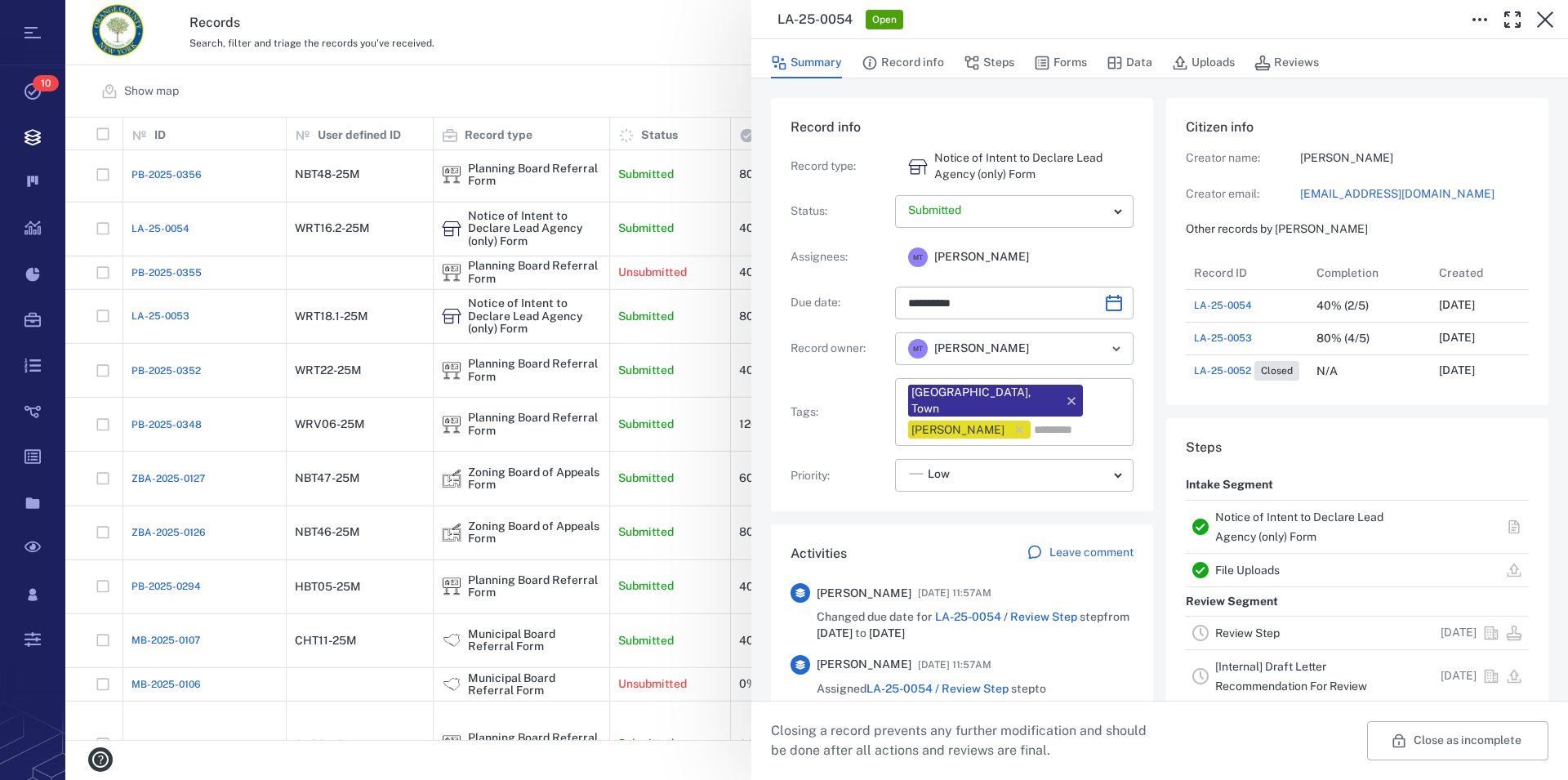
click at [1274, 512] on link "Notice of Intent to Declare Lead Agency (only) Form" at bounding box center [1299, 526] width 168 height 33
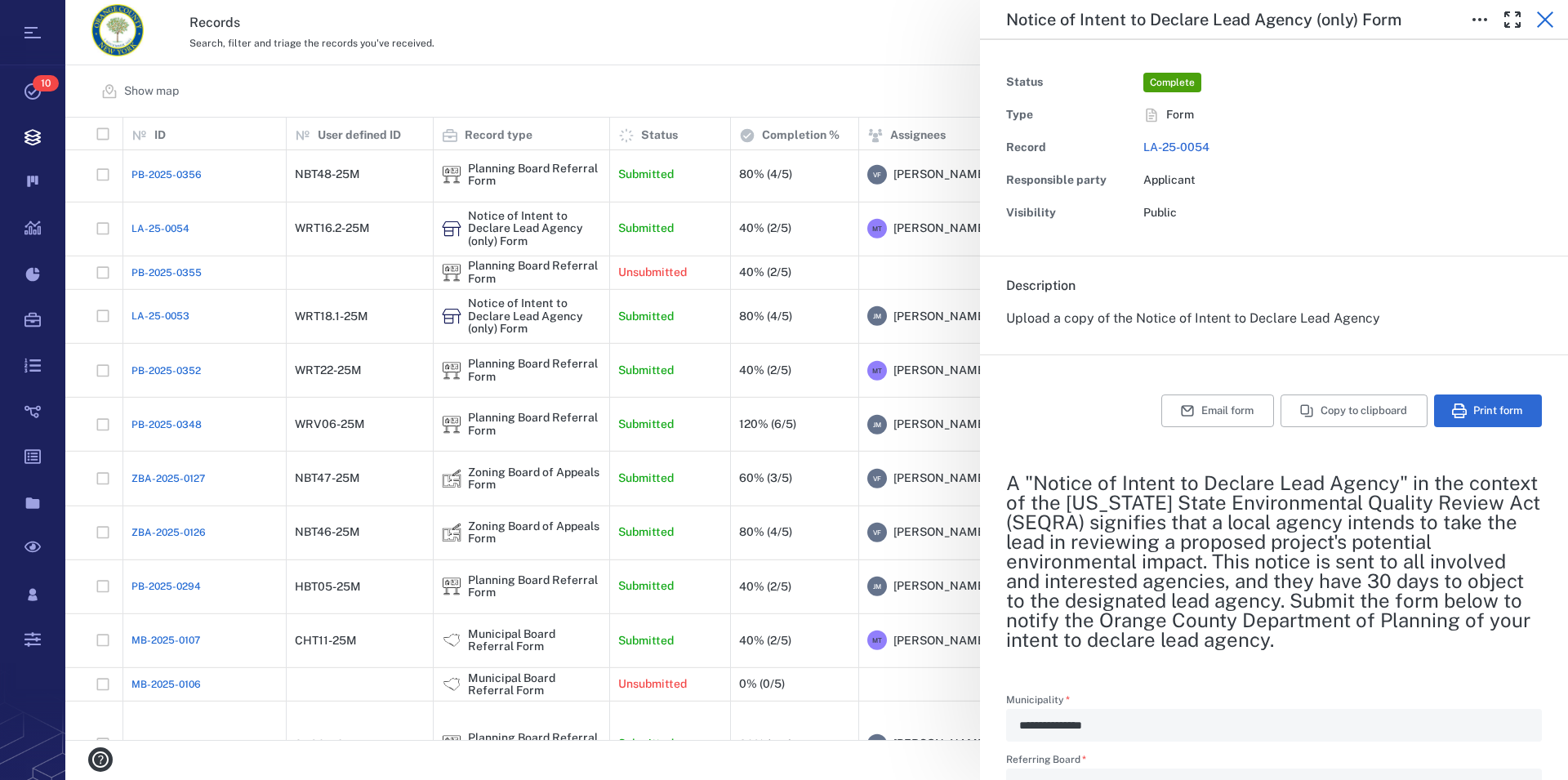
click at [1539, 21] on icon "button" at bounding box center [1545, 19] width 19 height 19
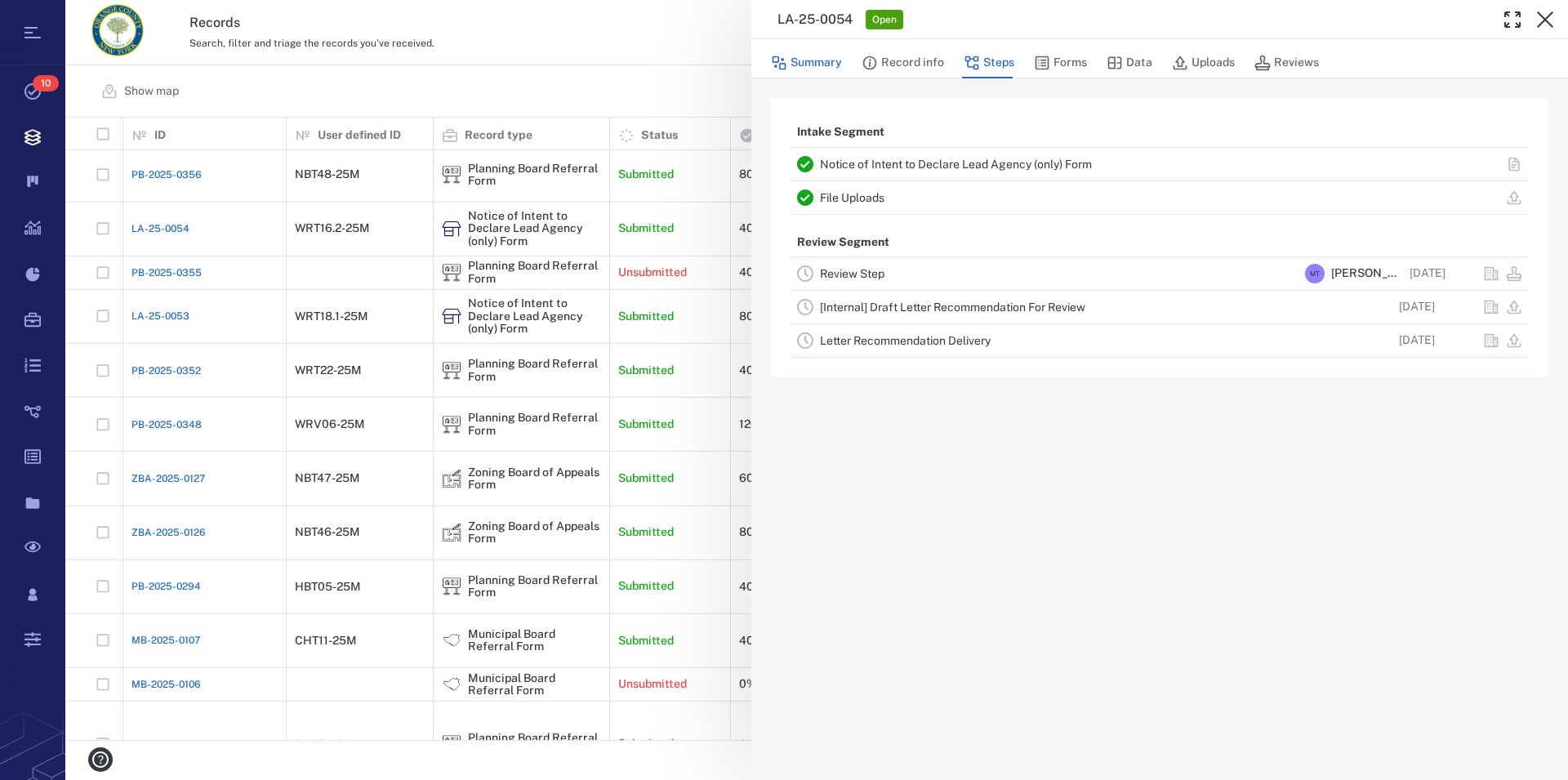
click at [808, 67] on button "Summary" at bounding box center [806, 63] width 71 height 31
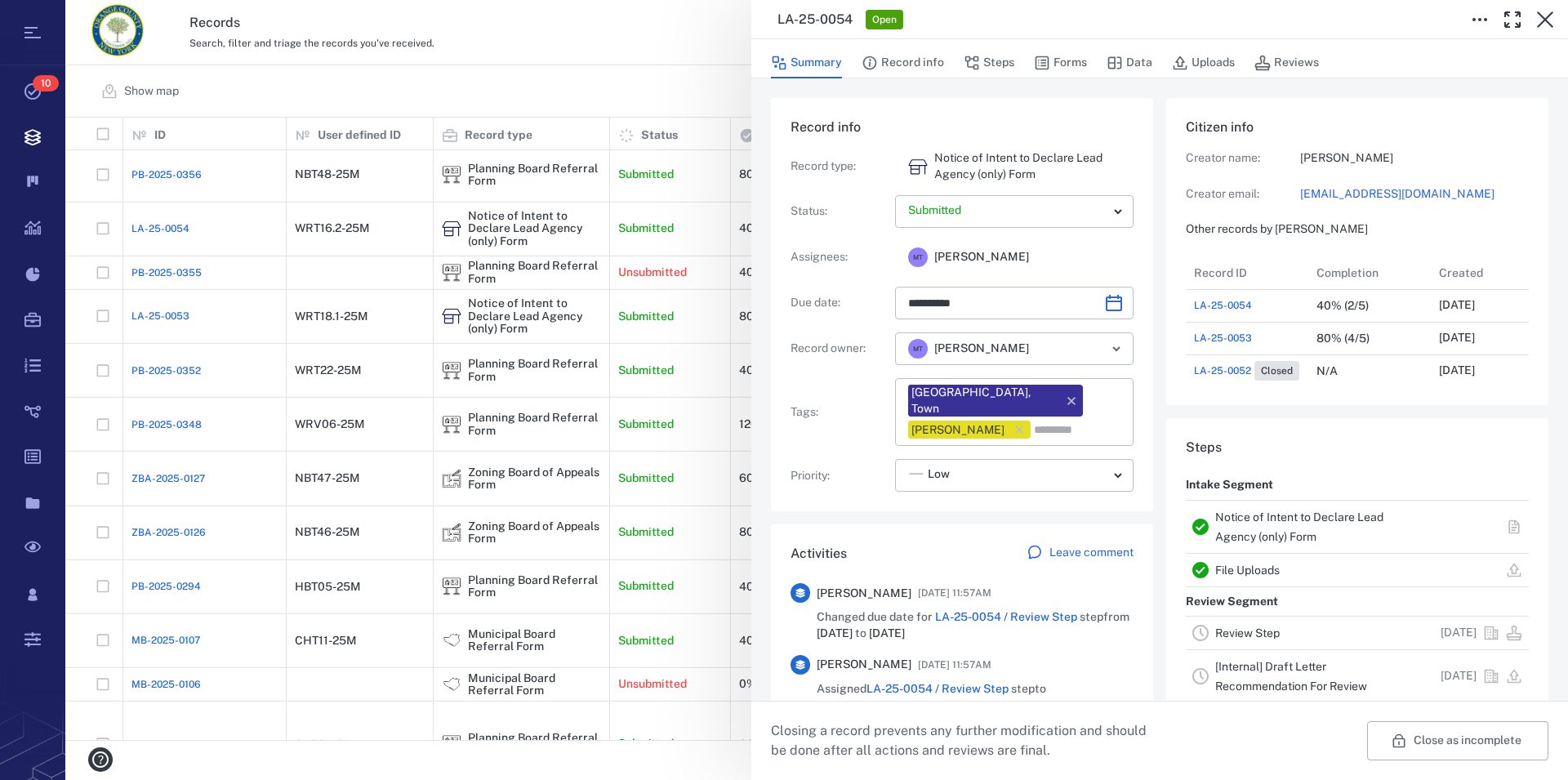
type input "**********"
click at [1545, 19] on icon "button" at bounding box center [1545, 19] width 17 height 17
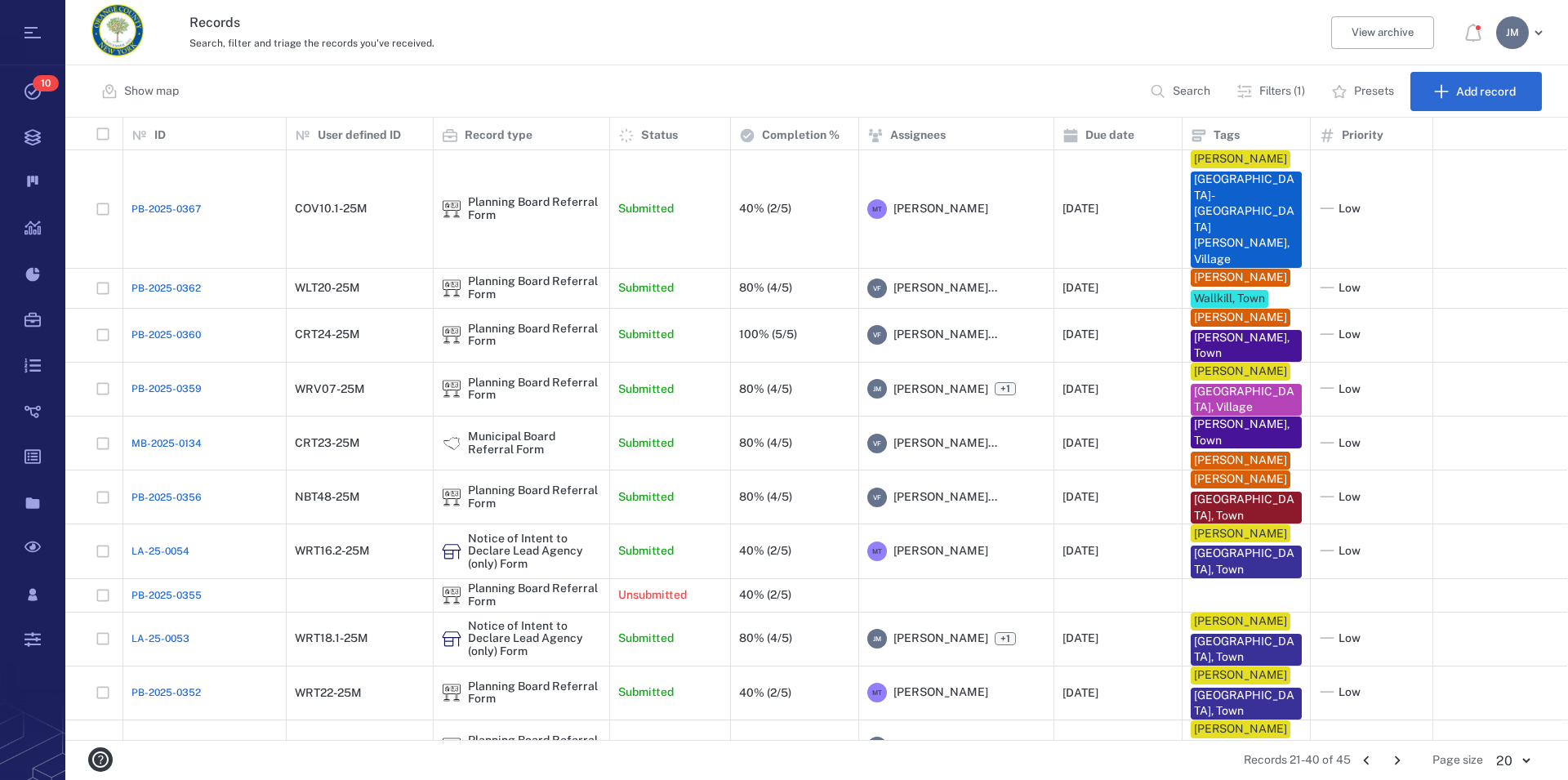
click at [1365, 761] on icon "Go to previous page" at bounding box center [1366, 761] width 5 height 9
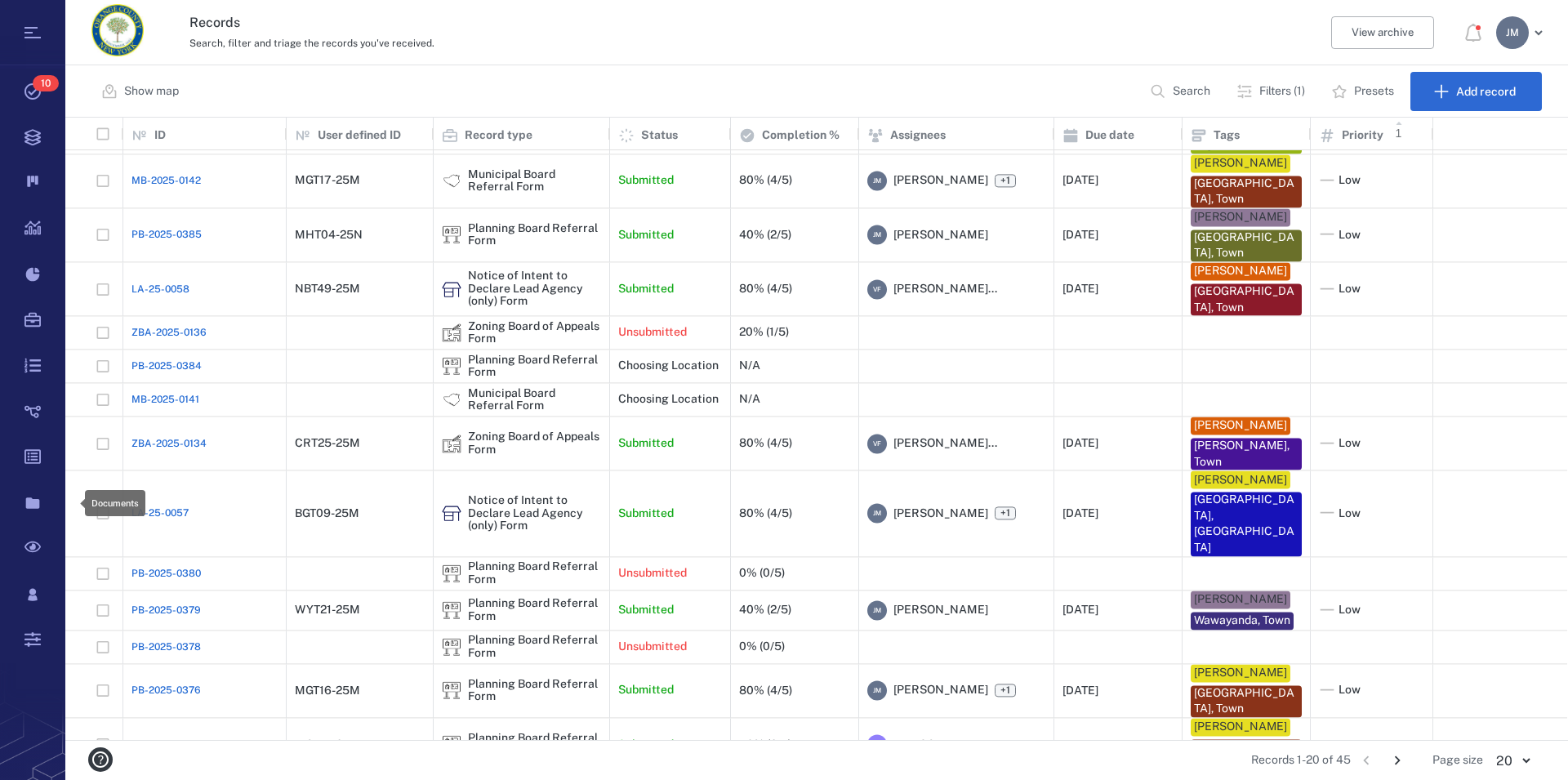
scroll to position [608, 1489]
click at [485, 224] on div "Planning Board Referral Form" at bounding box center [534, 234] width 133 height 26
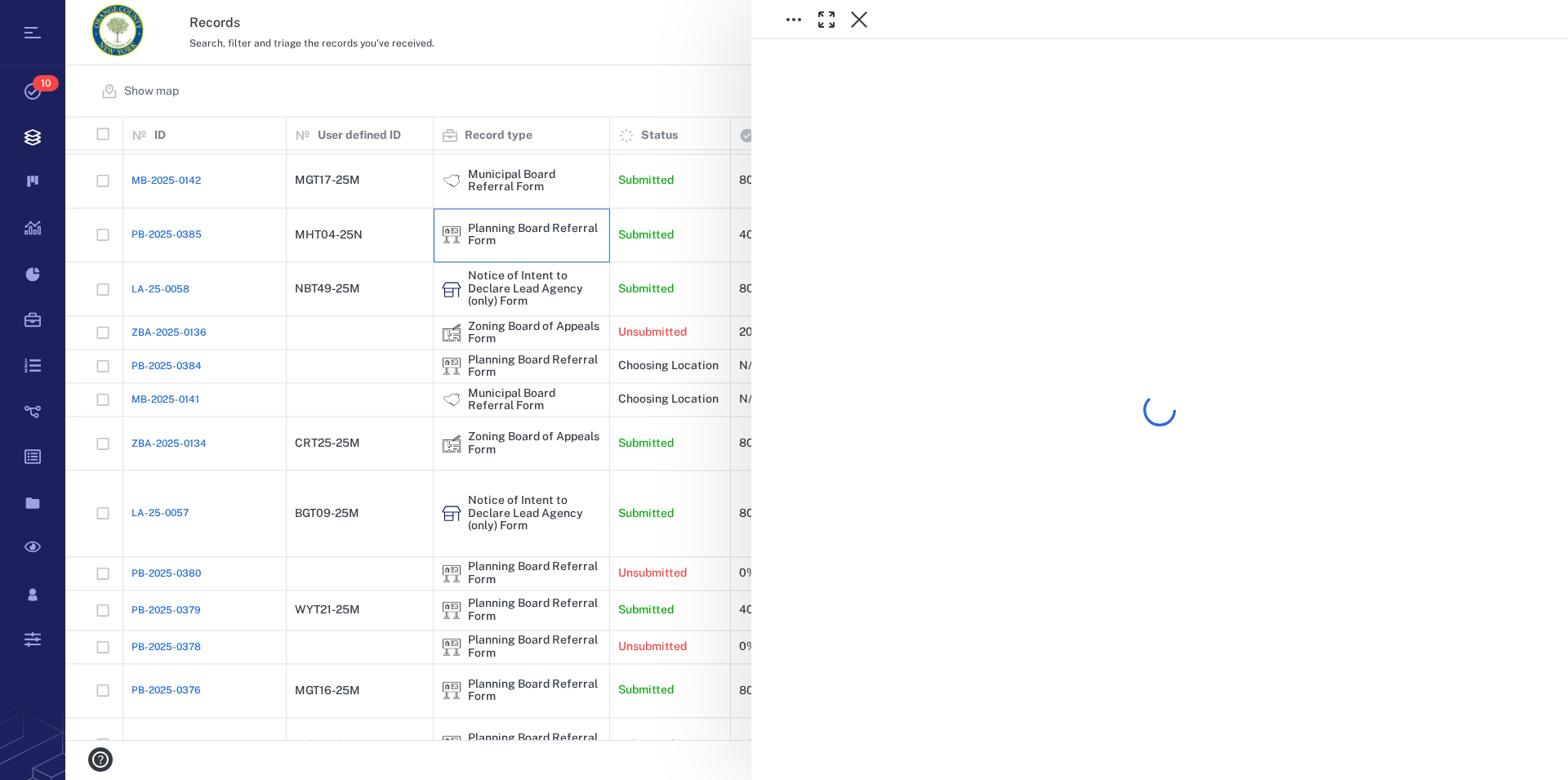
scroll to position [308, 0]
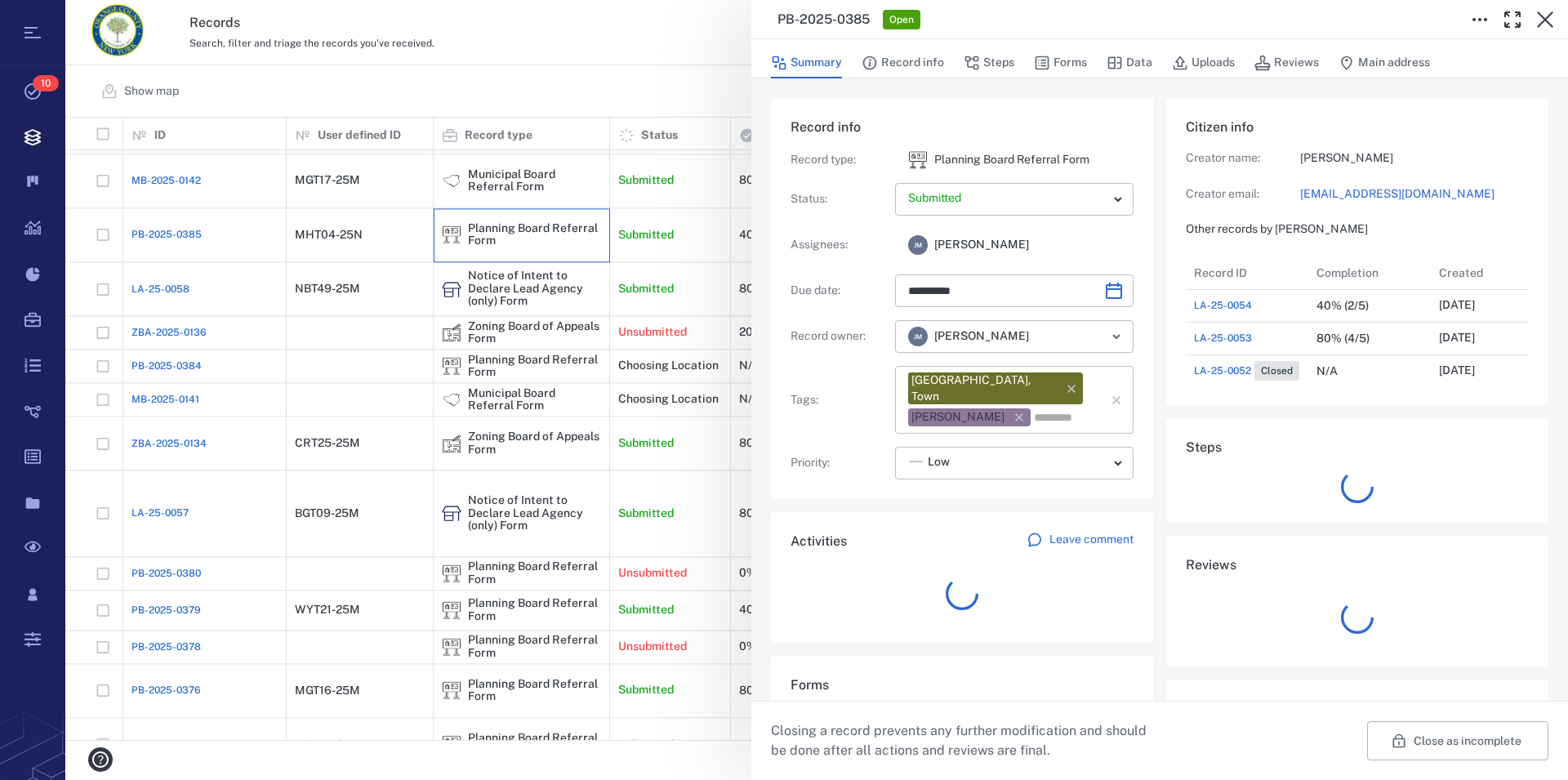
type input "**********"
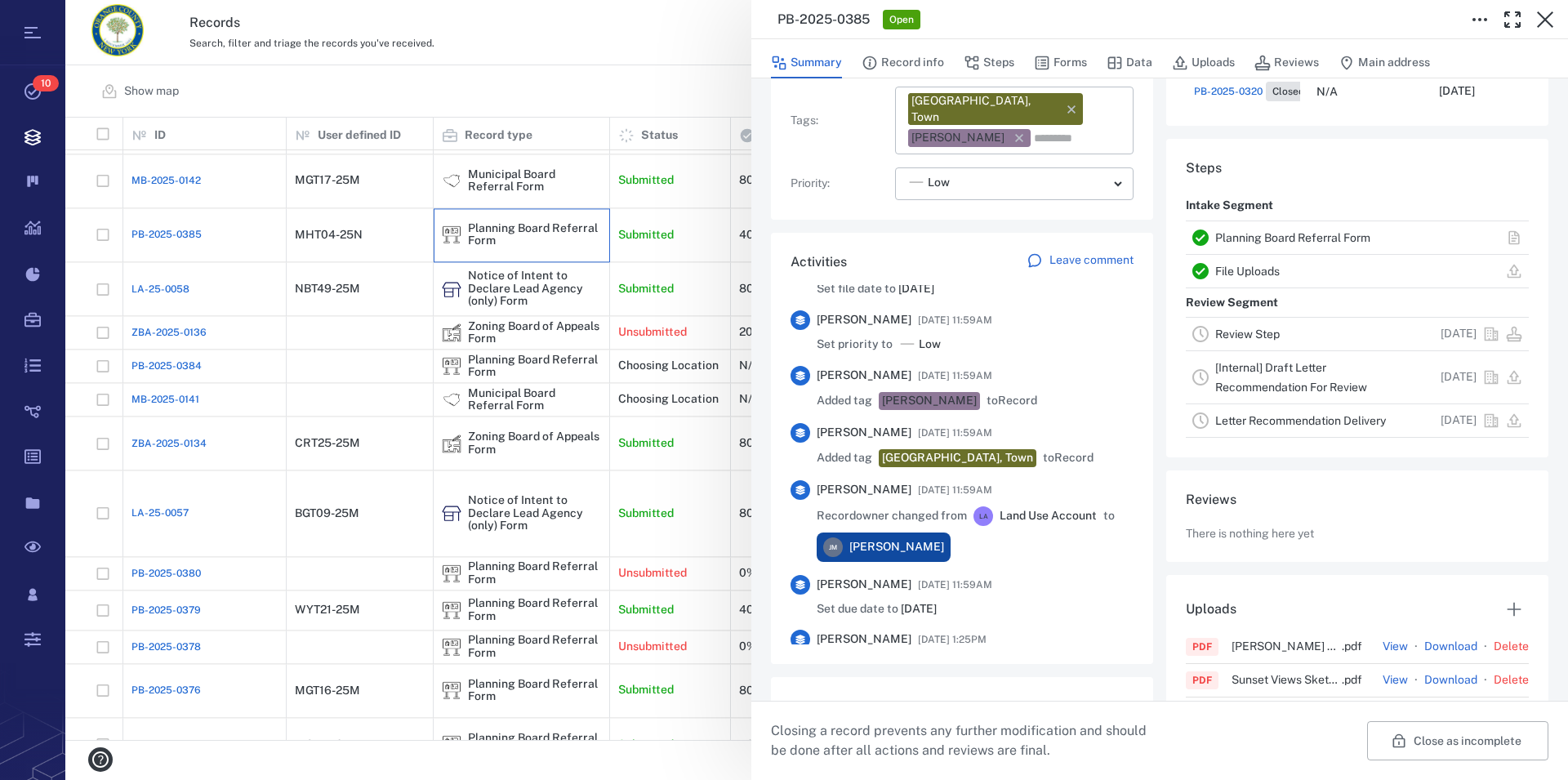
scroll to position [279, 0]
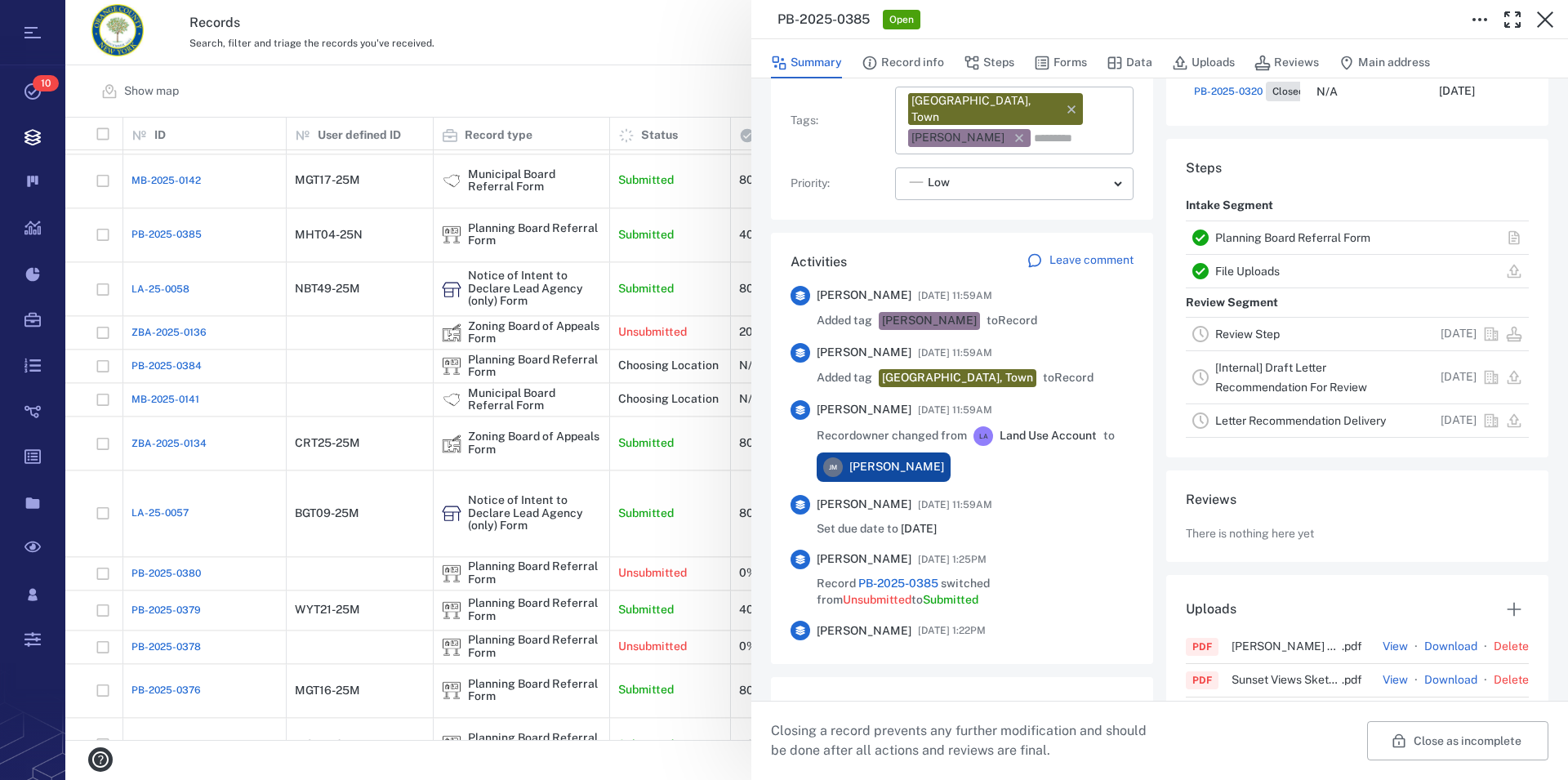
click at [1263, 234] on link "Planning Board Referral Form" at bounding box center [1293, 237] width 155 height 13
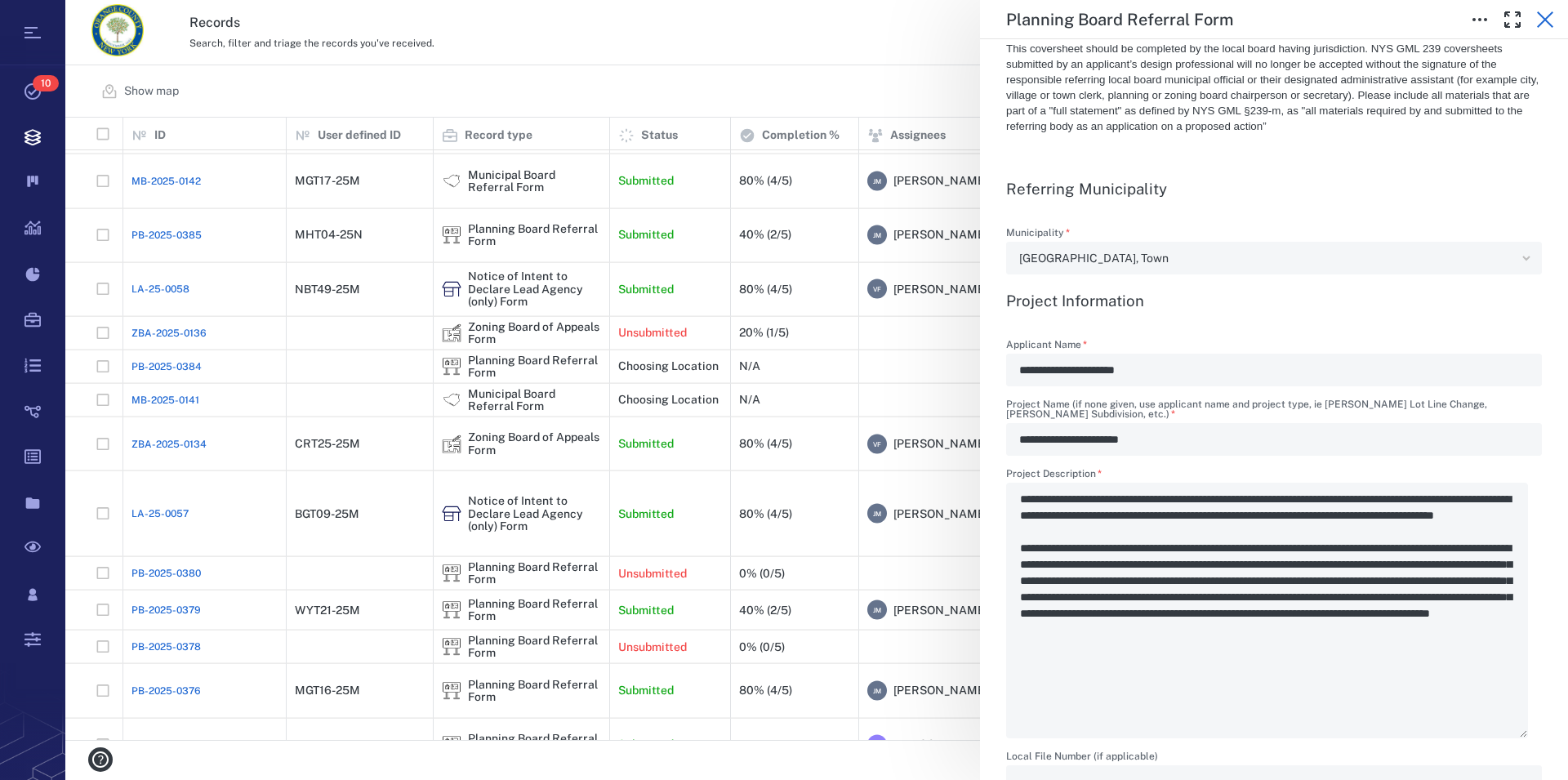
click at [1550, 23] on icon "button" at bounding box center [1545, 19] width 19 height 19
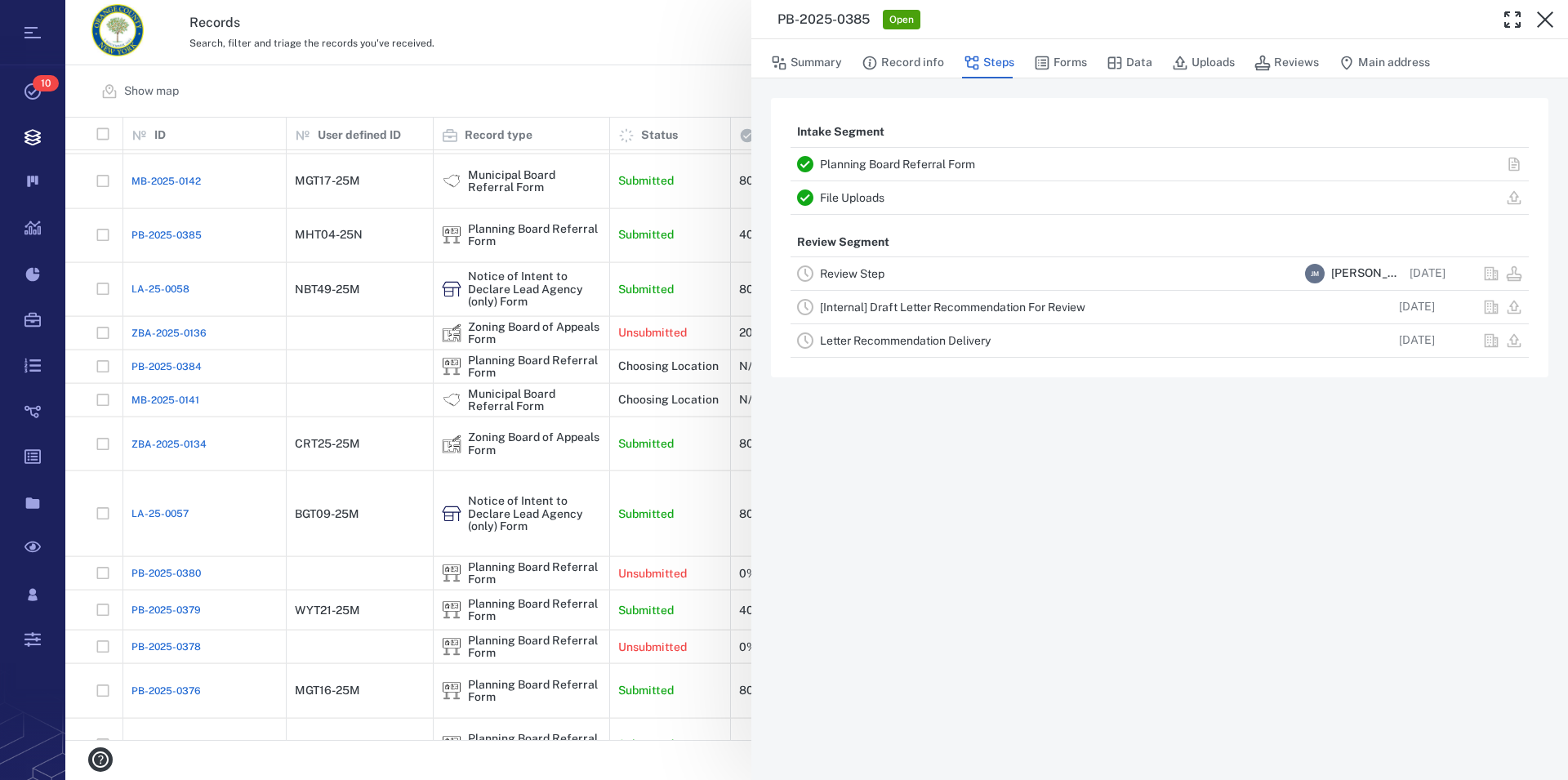
click at [1550, 23] on icon "button" at bounding box center [1545, 19] width 19 height 19
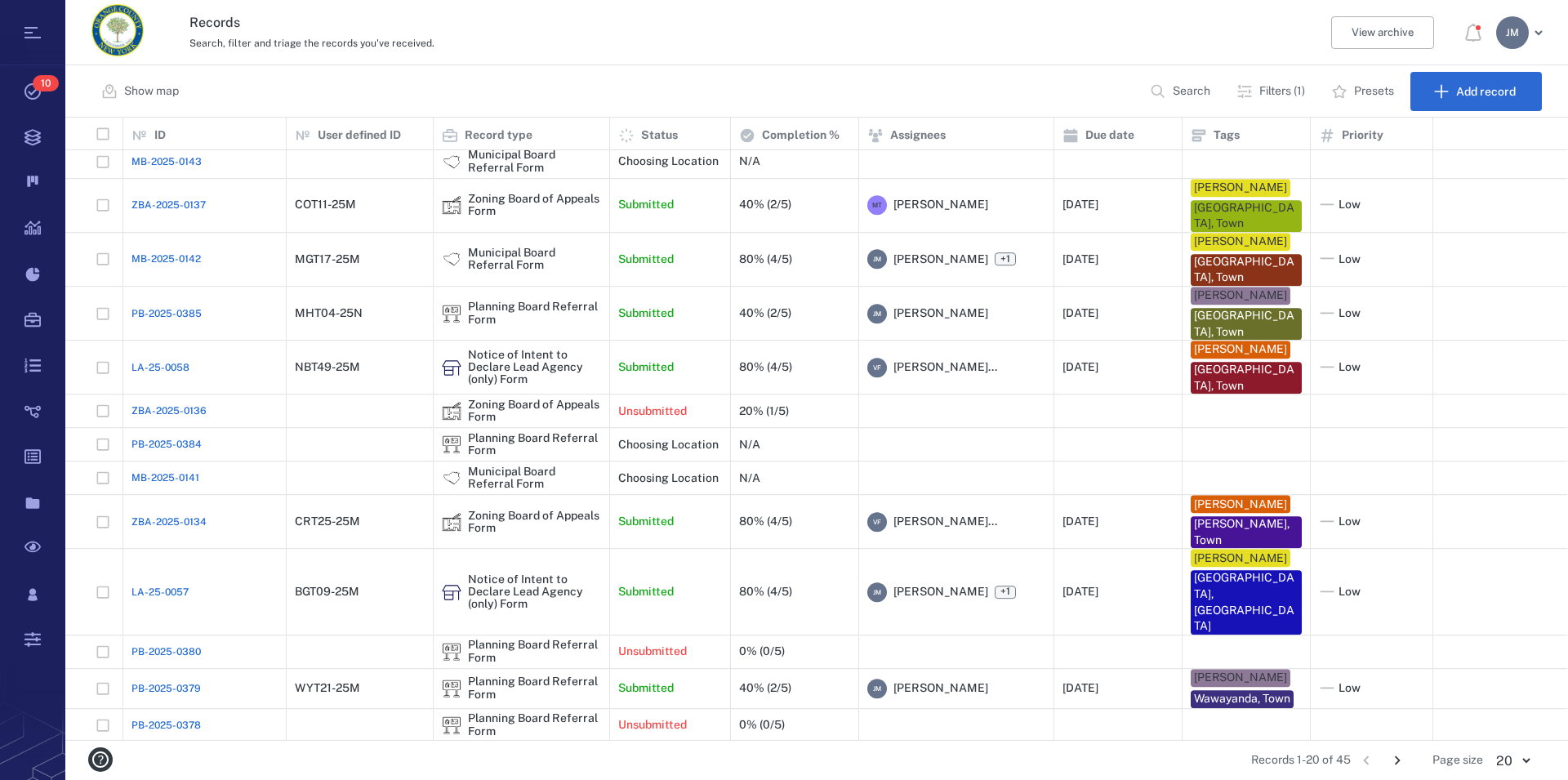
scroll to position [152, 0]
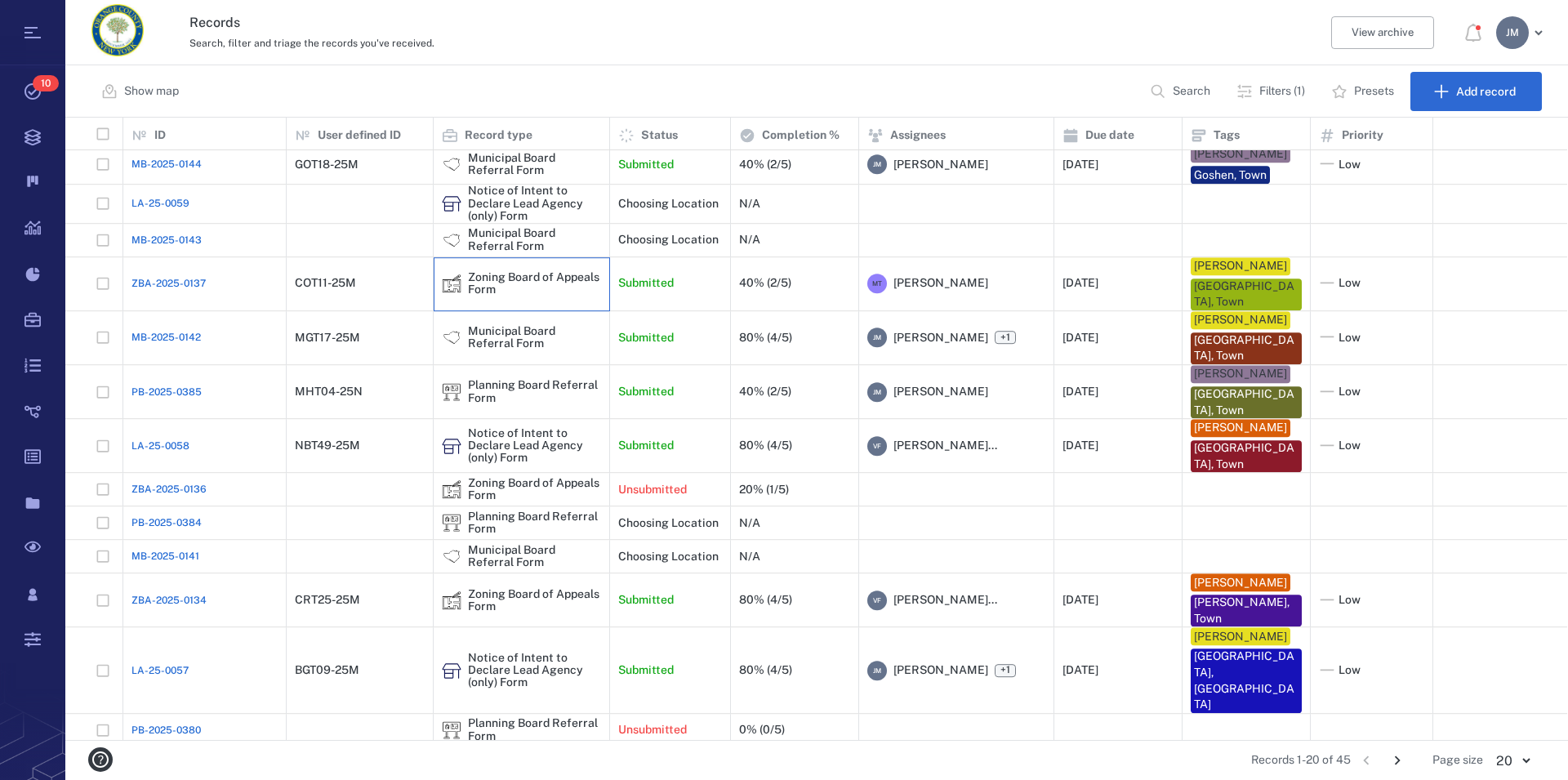
click at [534, 283] on div "Zoning Board of Appeals Form" at bounding box center [534, 284] width 133 height 26
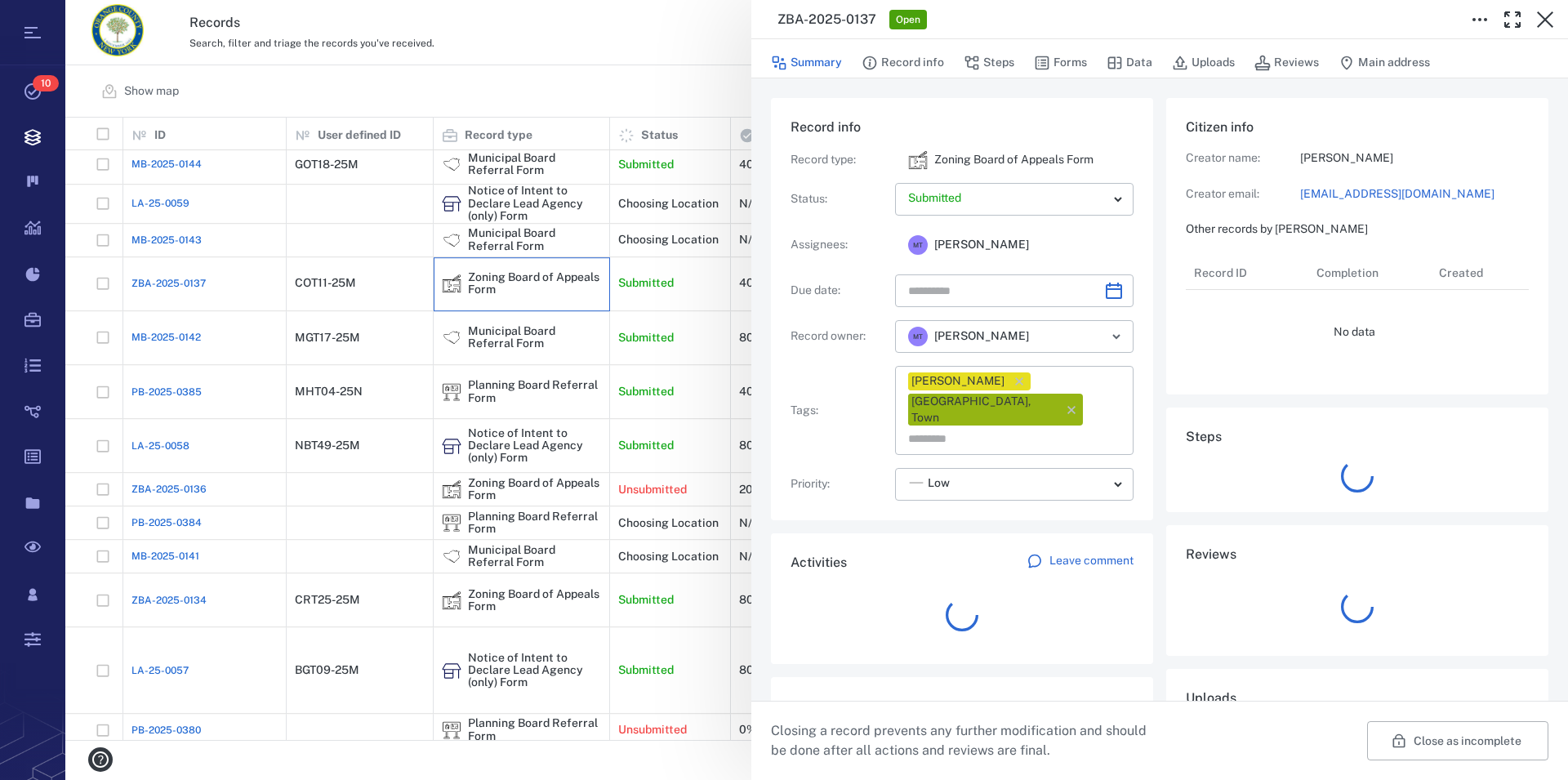
type input "**********"
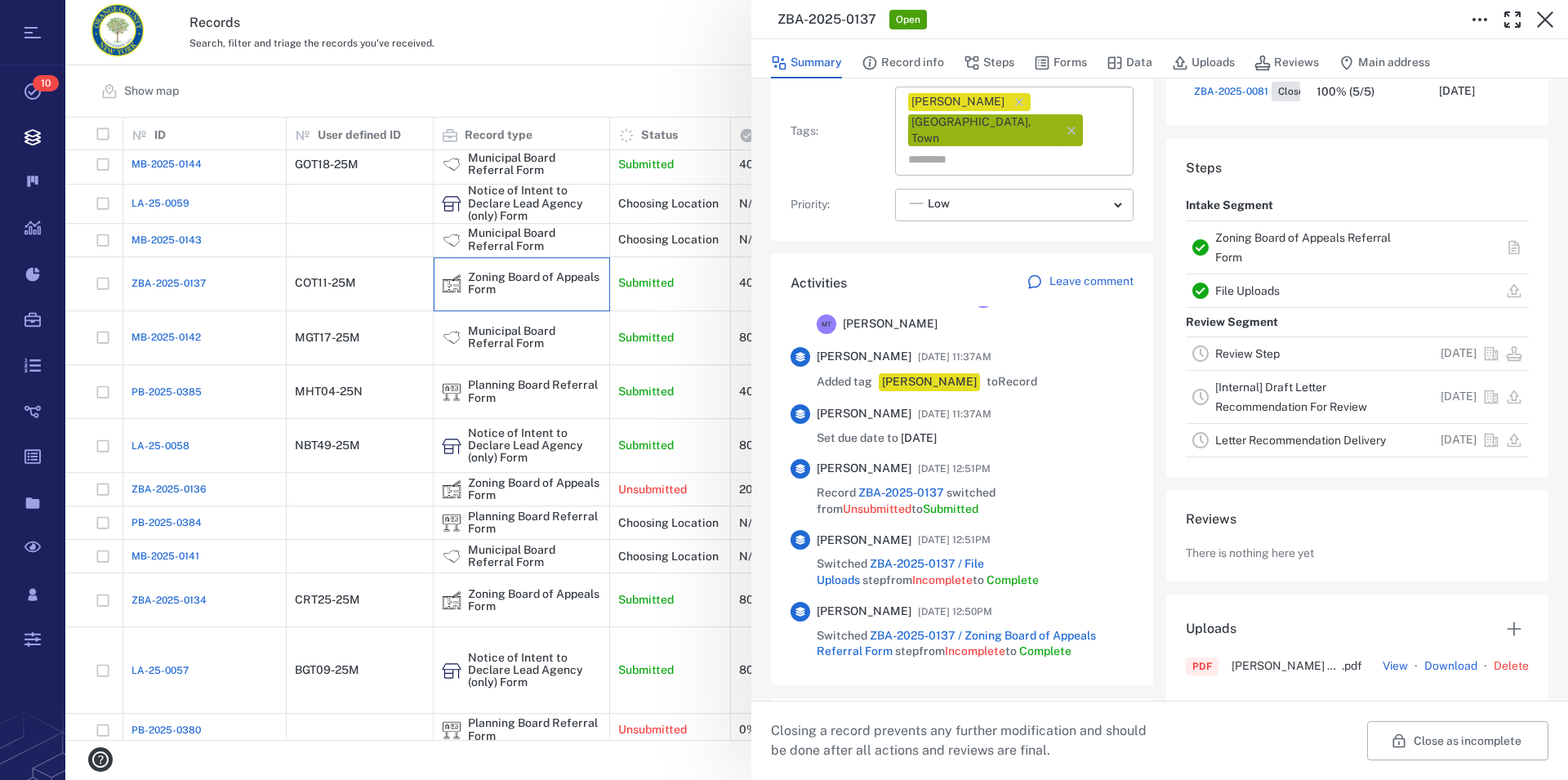
scroll to position [373, 0]
click at [1274, 236] on link "Zoning Board of Appeals Referral Form" at bounding box center [1303, 247] width 175 height 33
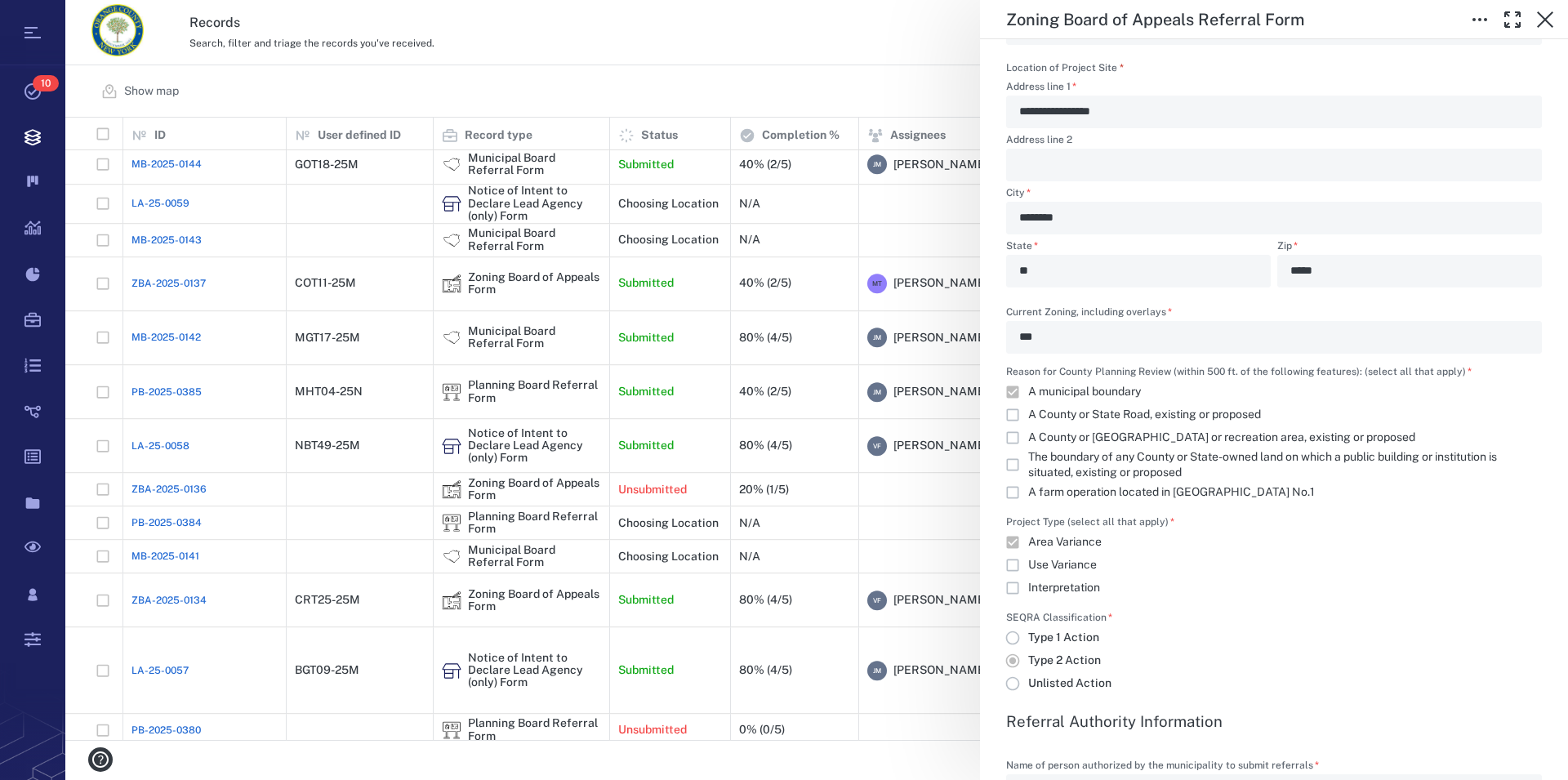
scroll to position [1397, 0]
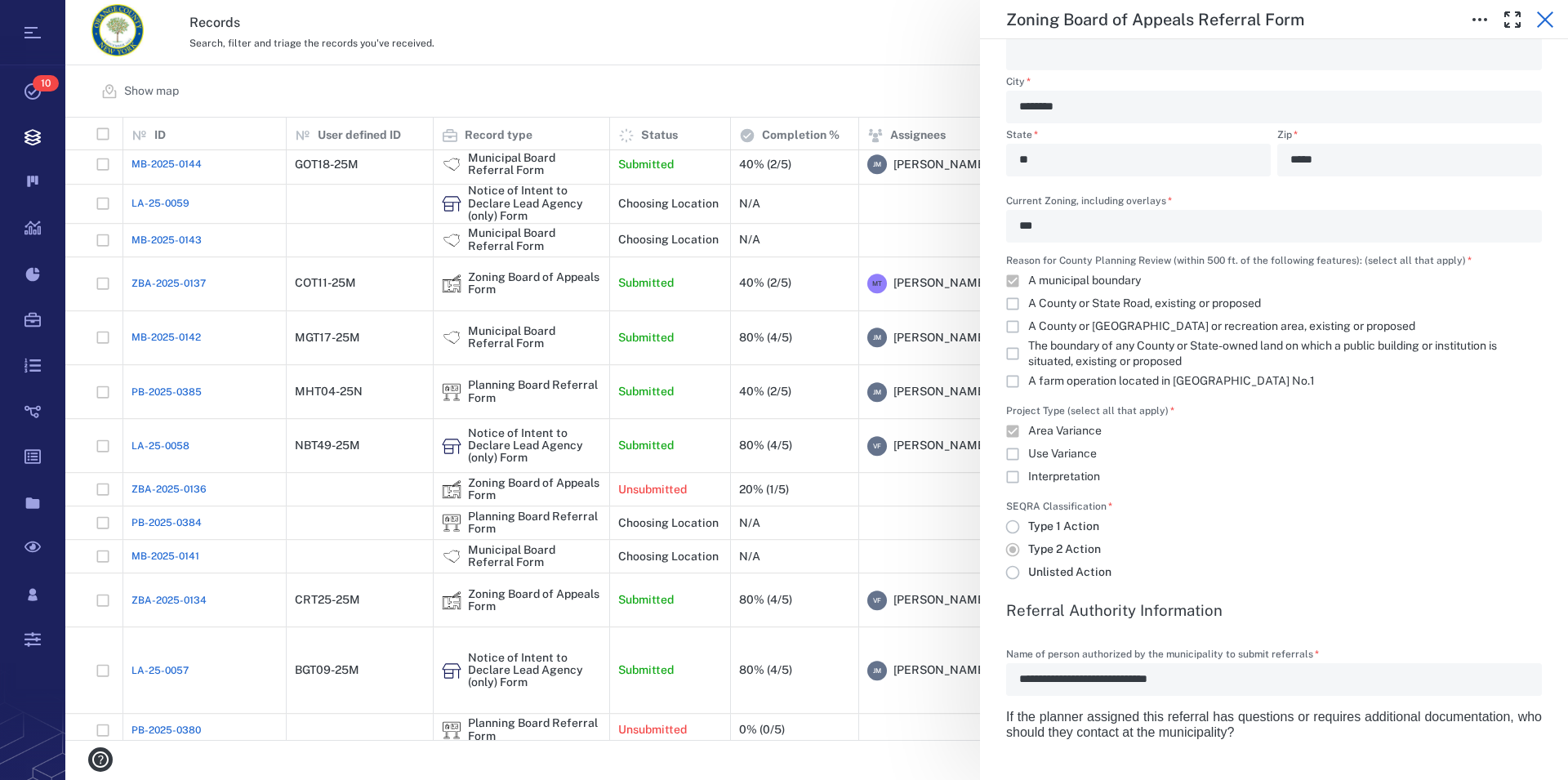
click at [1546, 17] on icon "button" at bounding box center [1545, 19] width 19 height 19
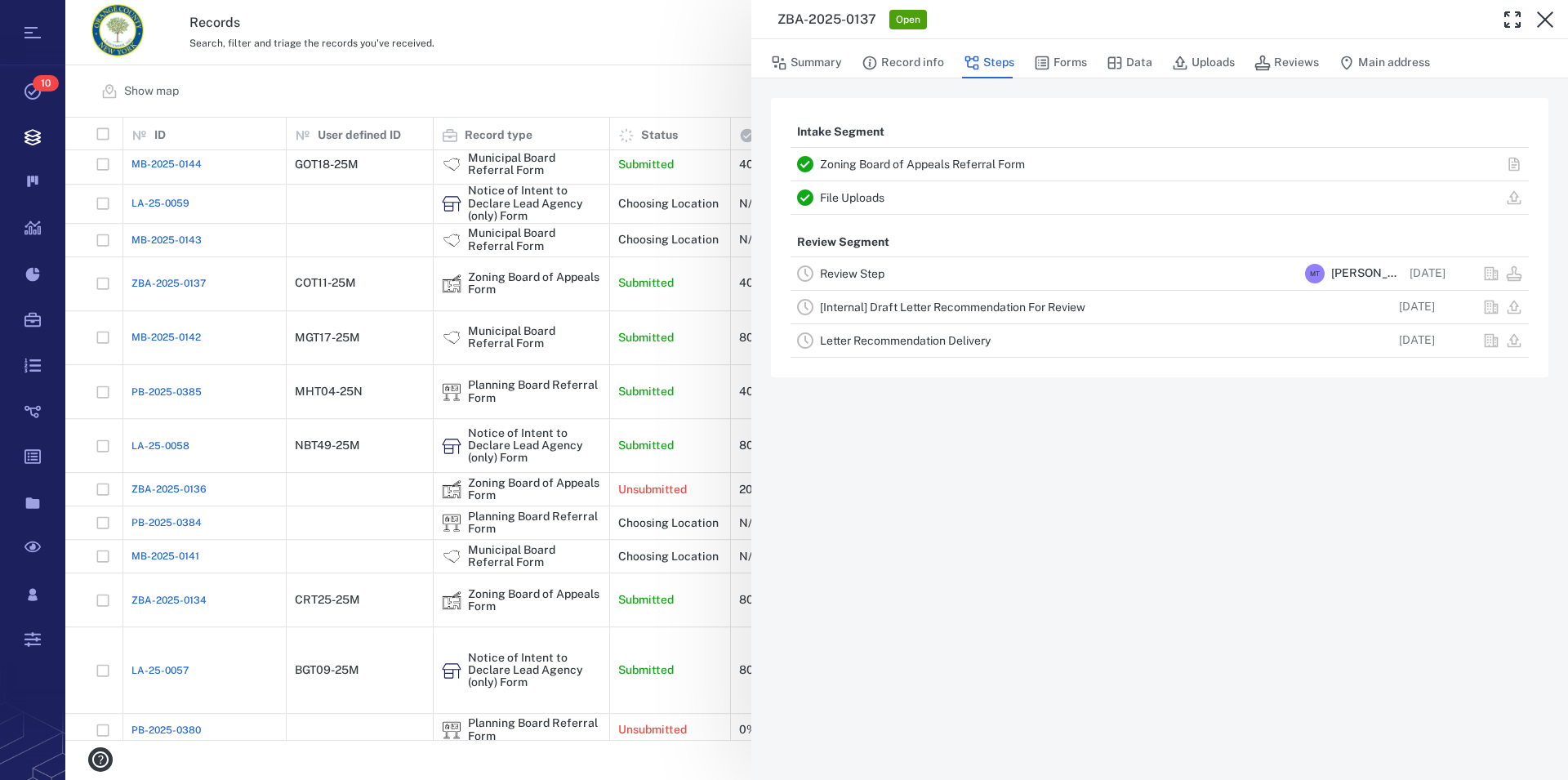
click at [1546, 17] on icon "button" at bounding box center [1545, 19] width 19 height 19
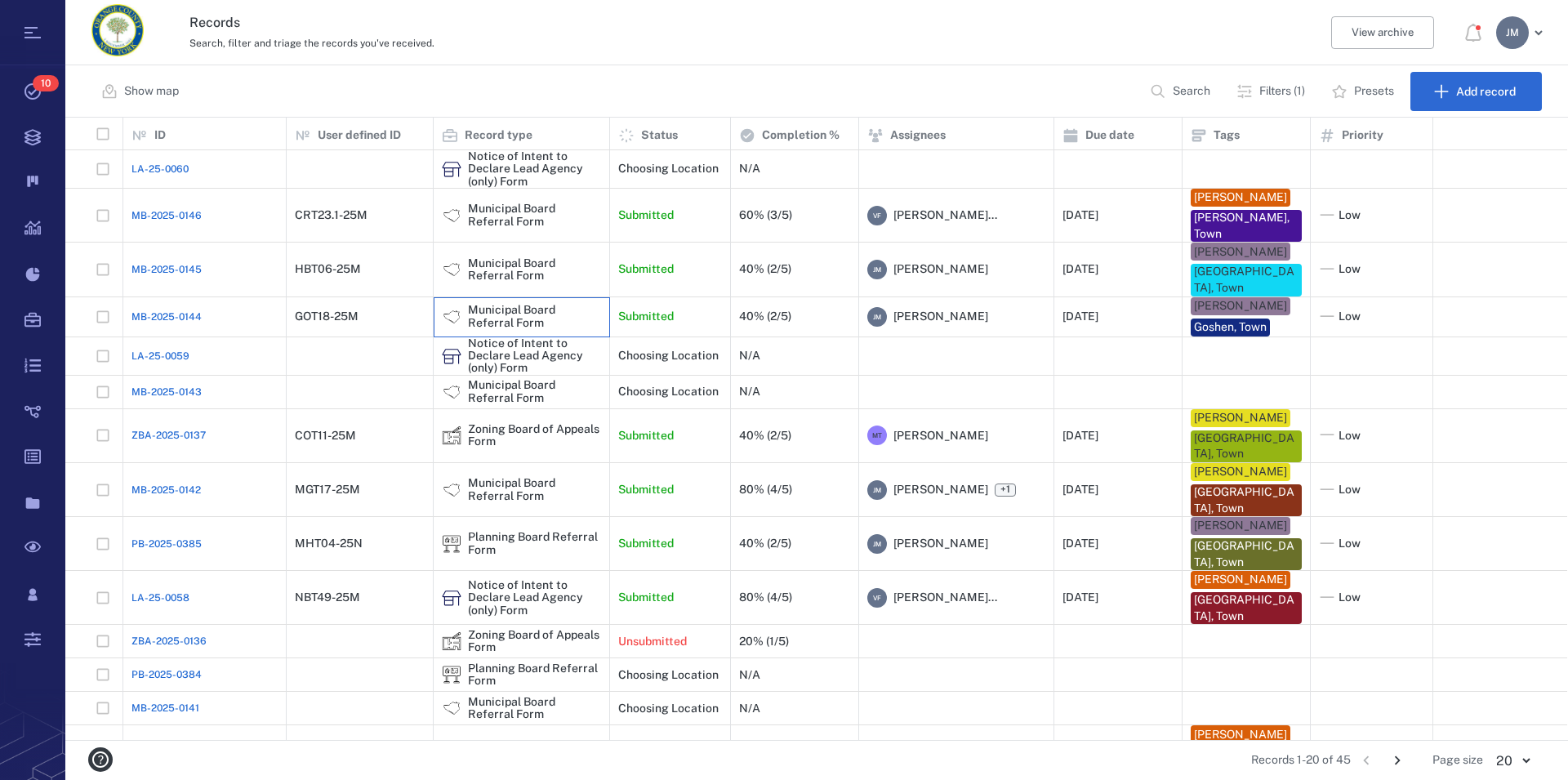
click at [513, 324] on div "Municipal Board Referral Form" at bounding box center [534, 316] width 133 height 26
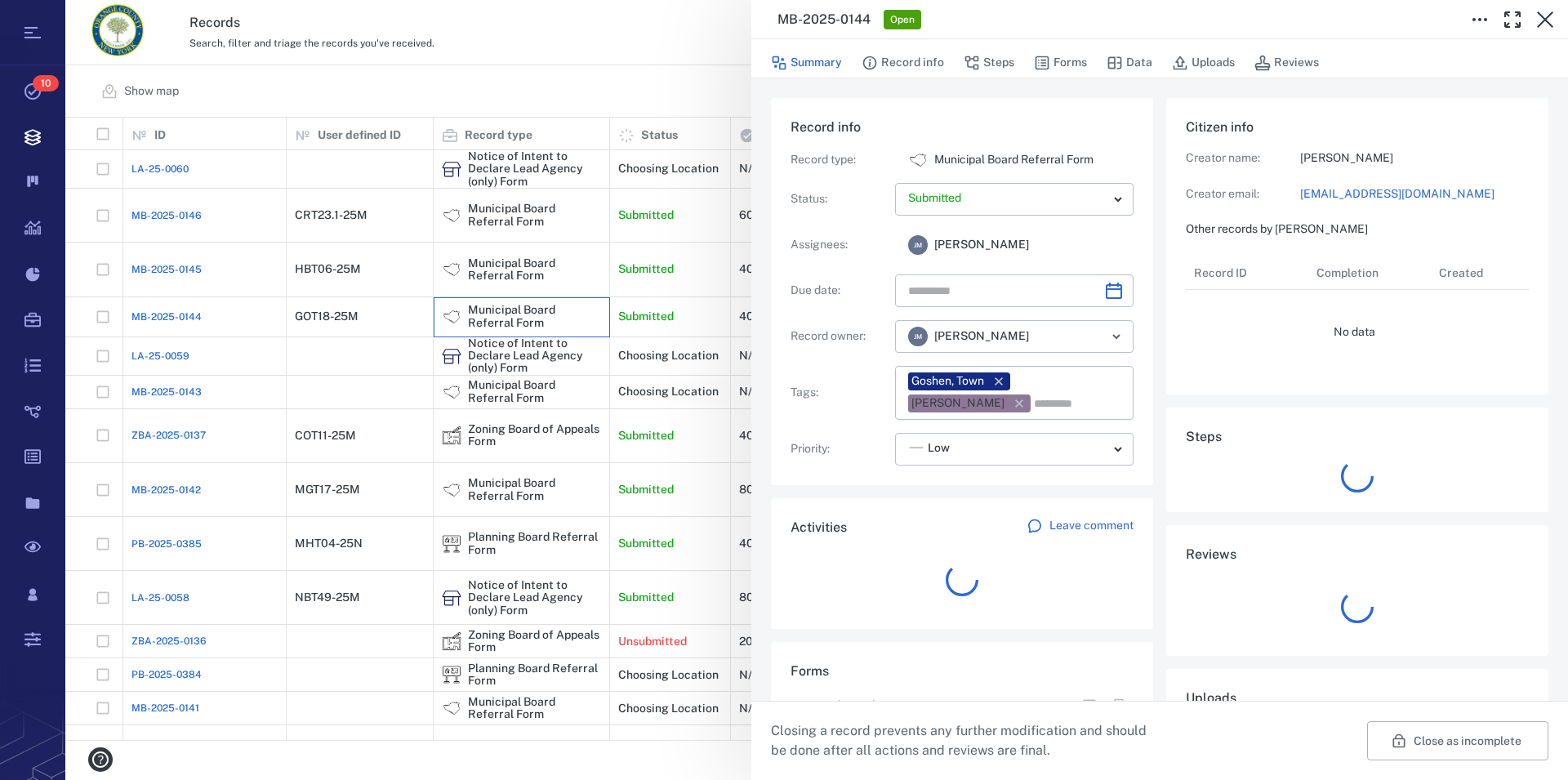
type input "**********"
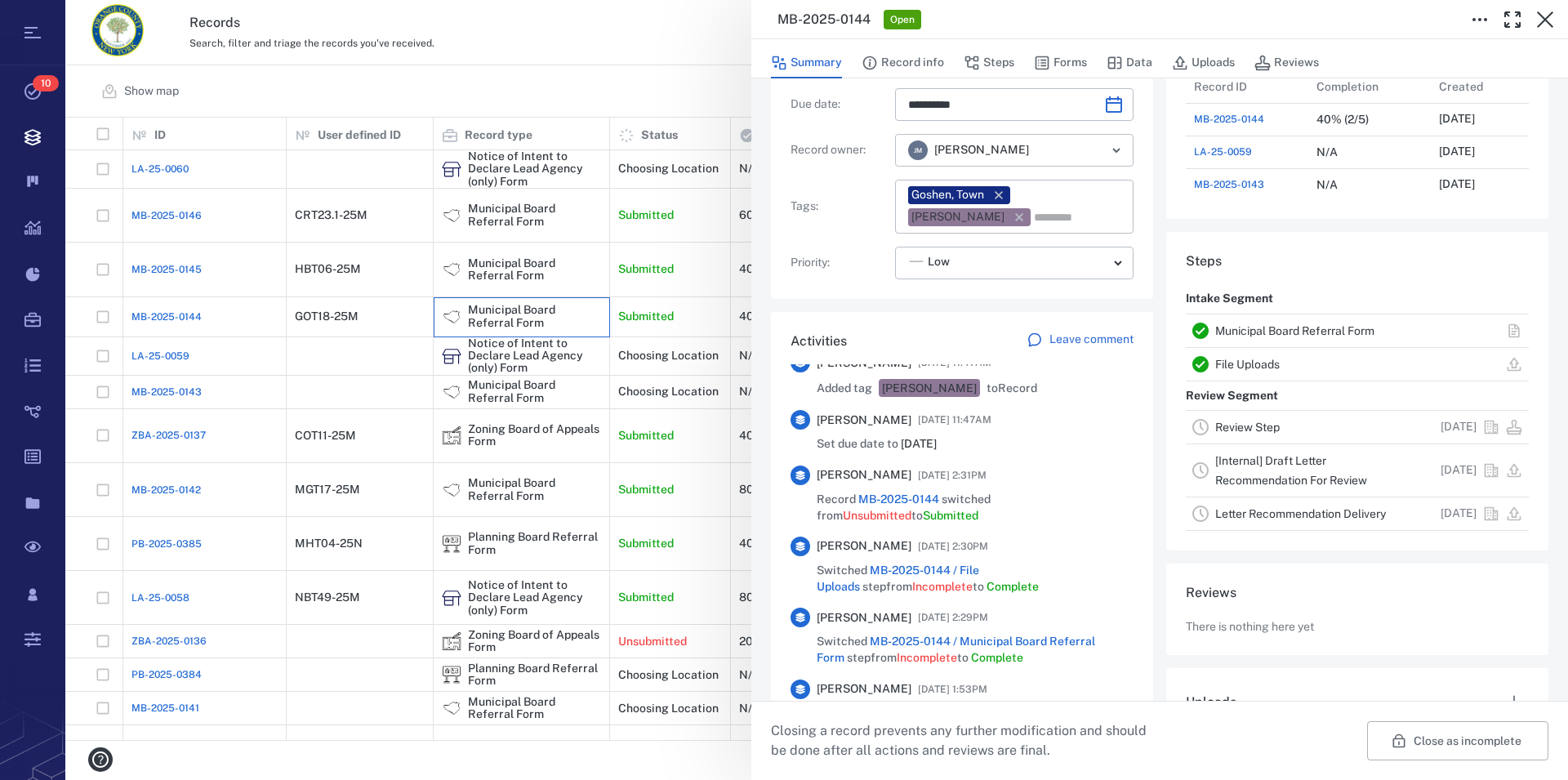
scroll to position [447, 0]
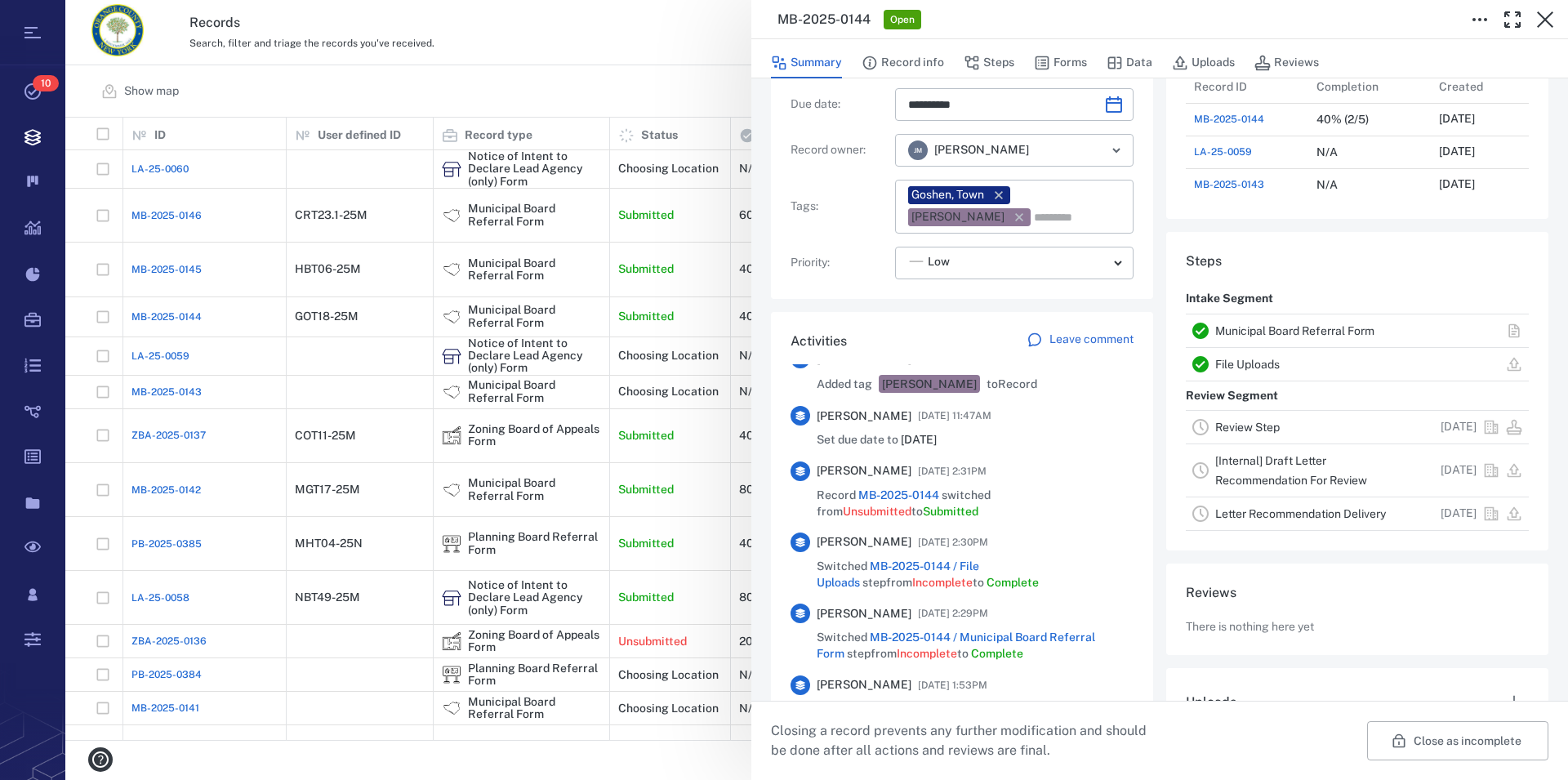
click at [1290, 333] on link "Municipal Board Referral Form" at bounding box center [1295, 331] width 160 height 13
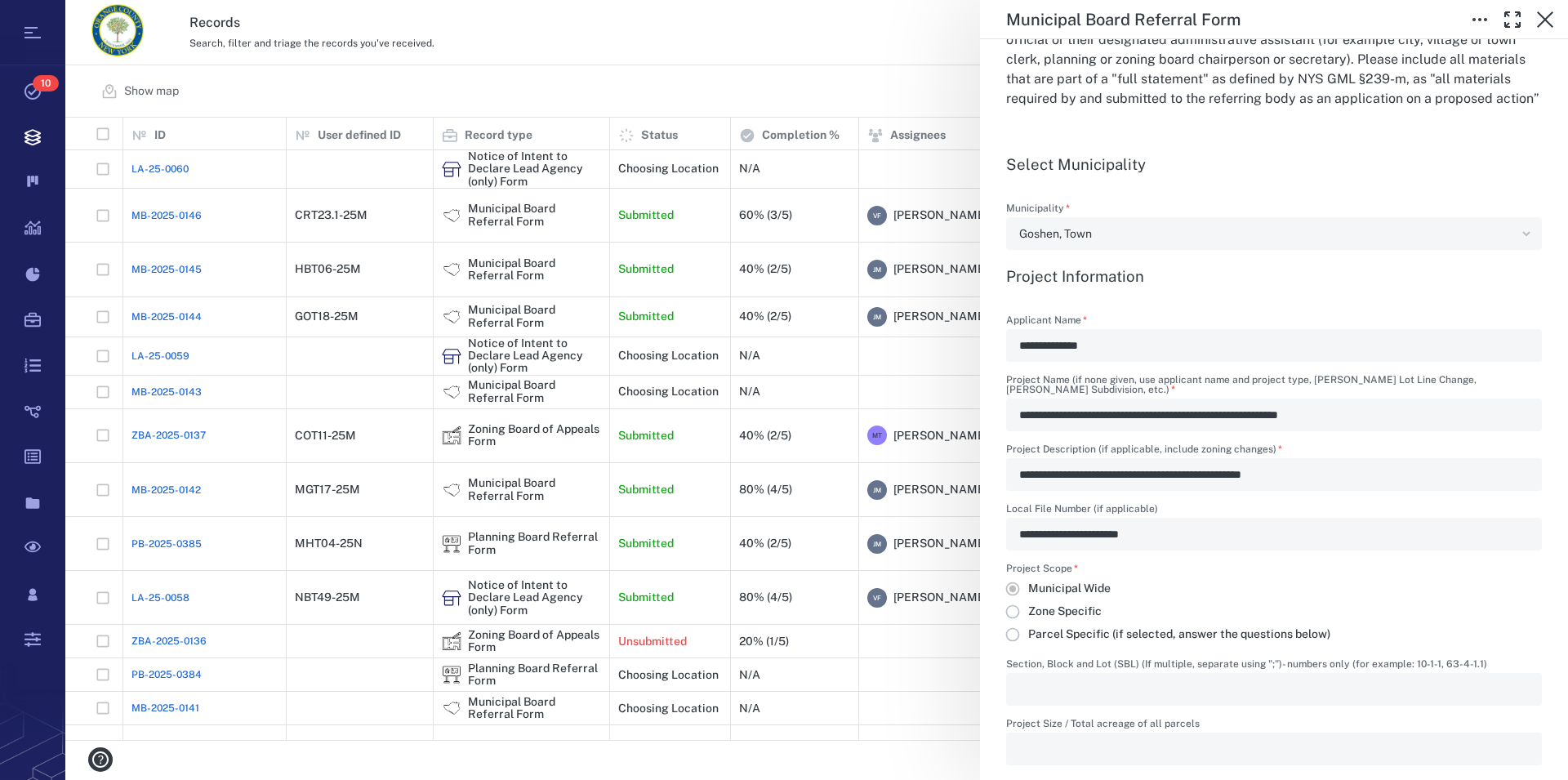
scroll to position [559, 0]
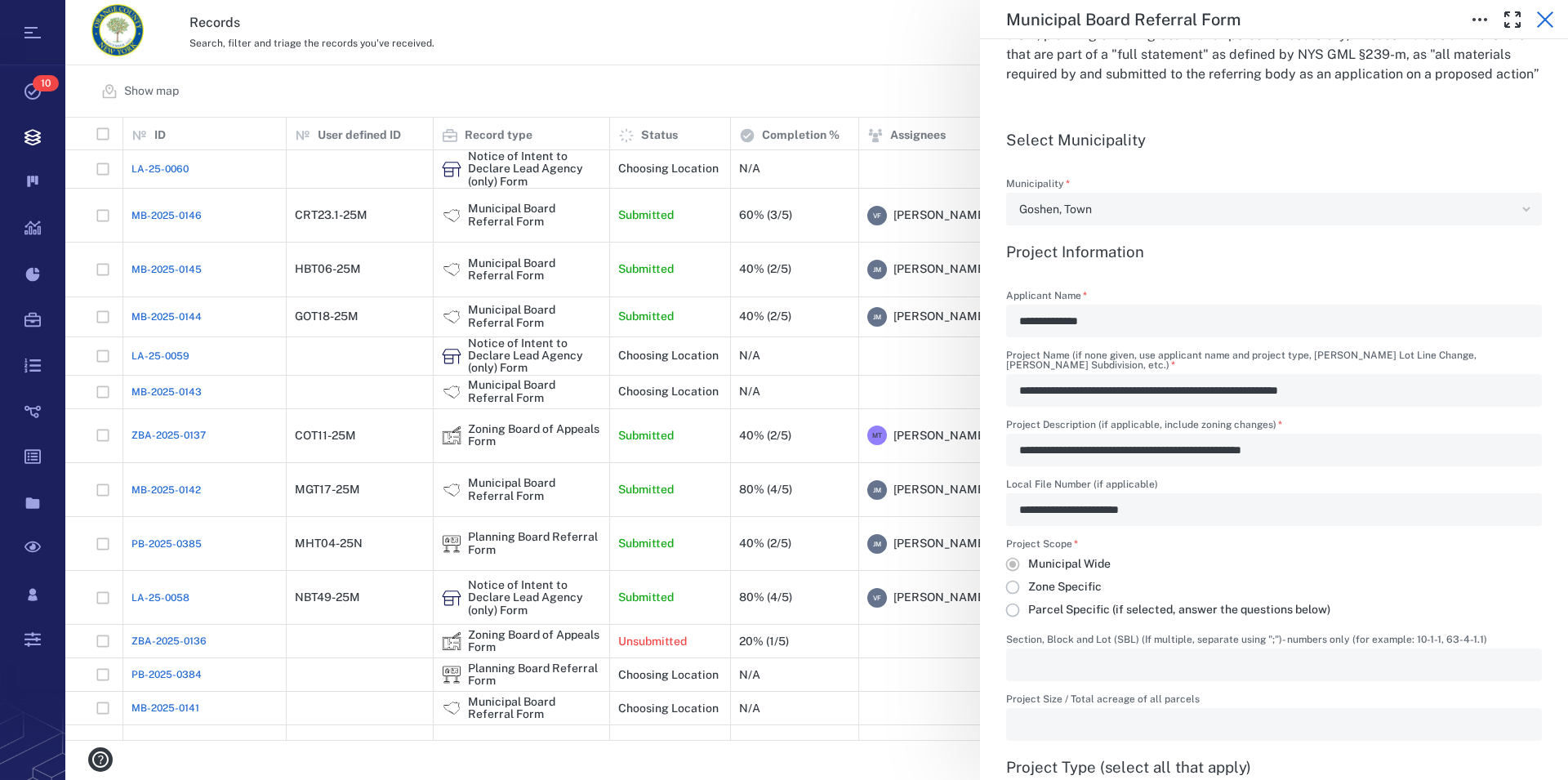
click at [1542, 17] on icon "button" at bounding box center [1545, 19] width 19 height 19
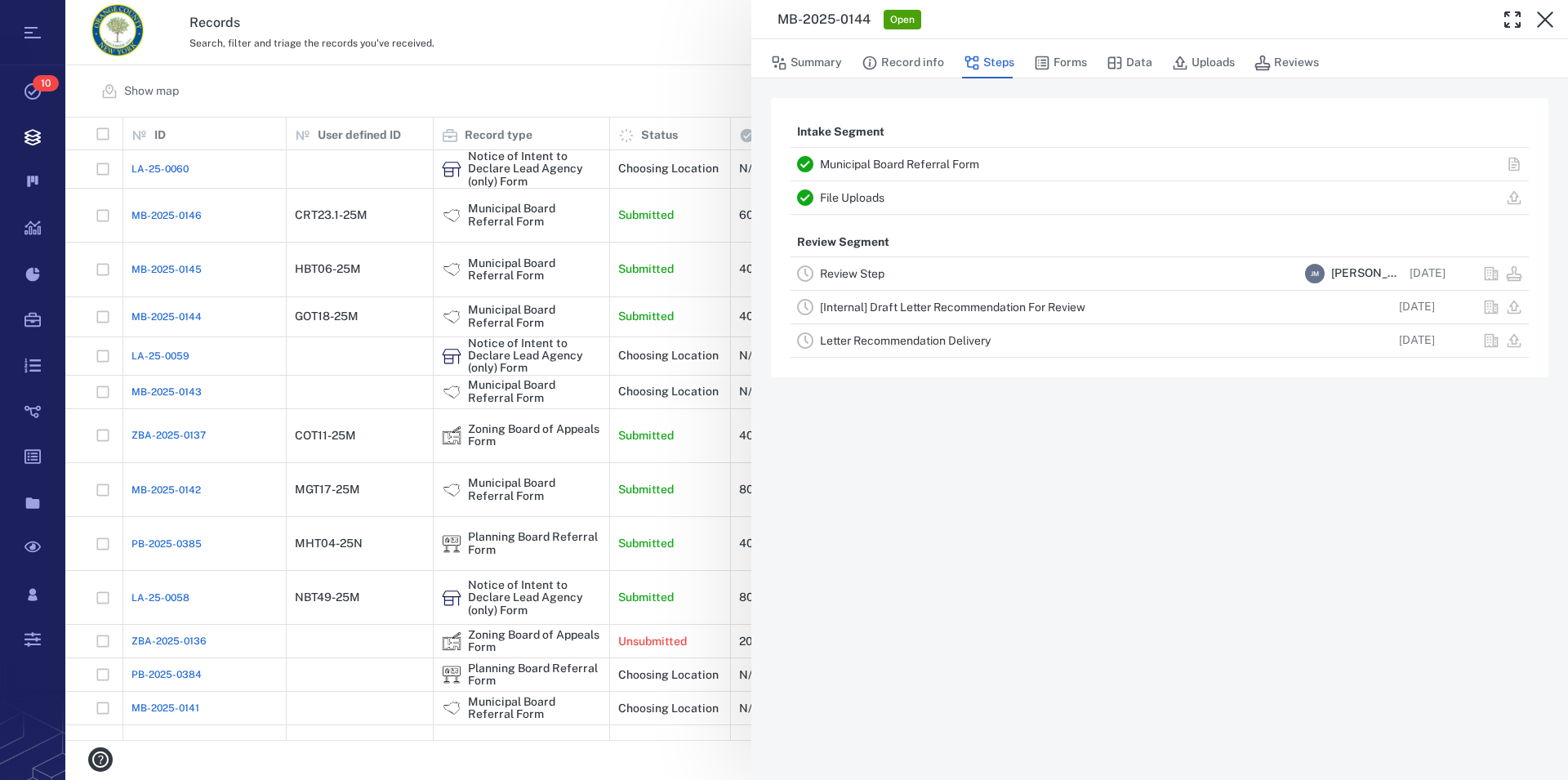
click at [1542, 17] on icon "button" at bounding box center [1545, 19] width 19 height 19
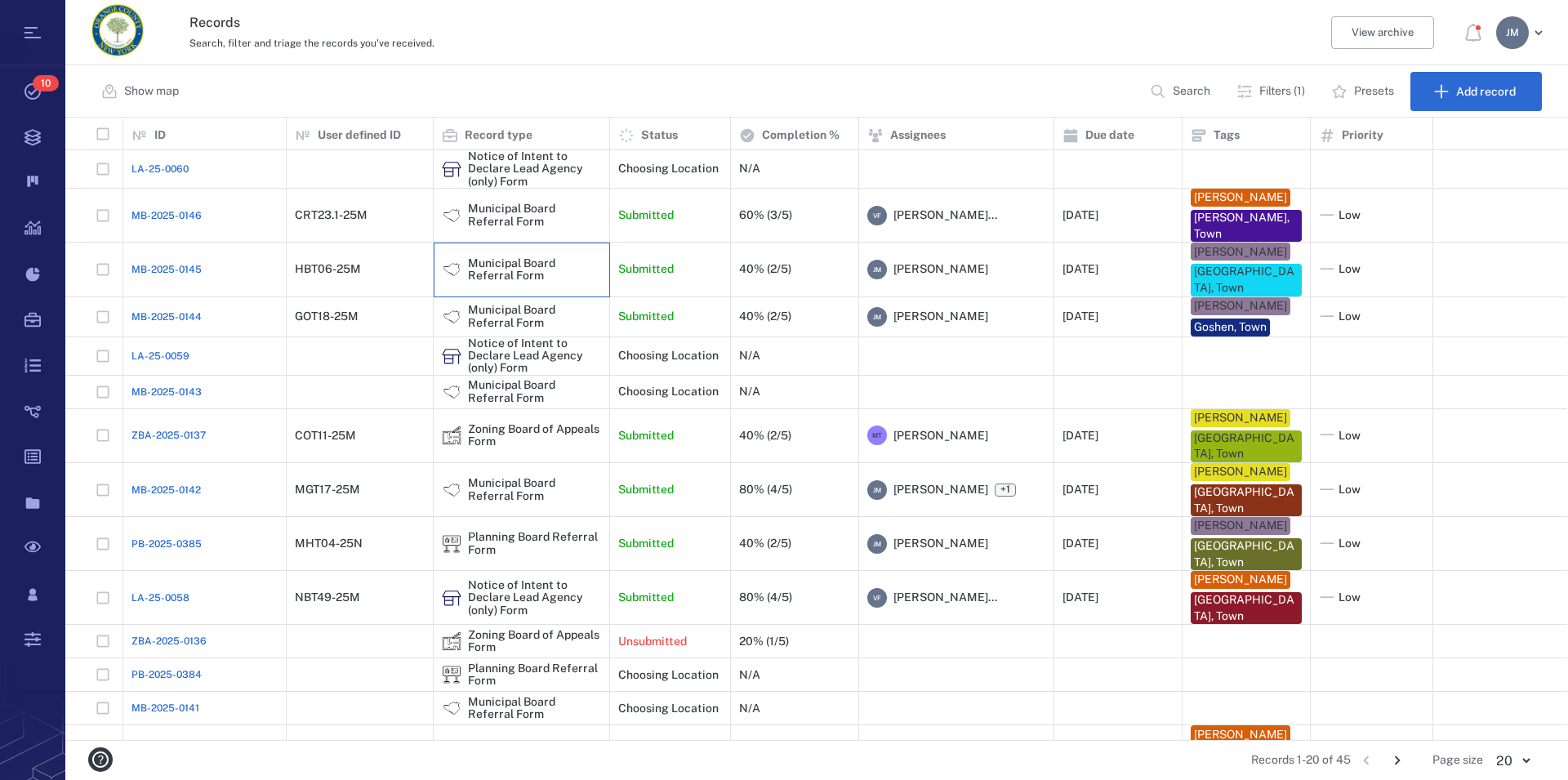
click at [501, 268] on div "Municipal Board Referral Form" at bounding box center [534, 270] width 133 height 26
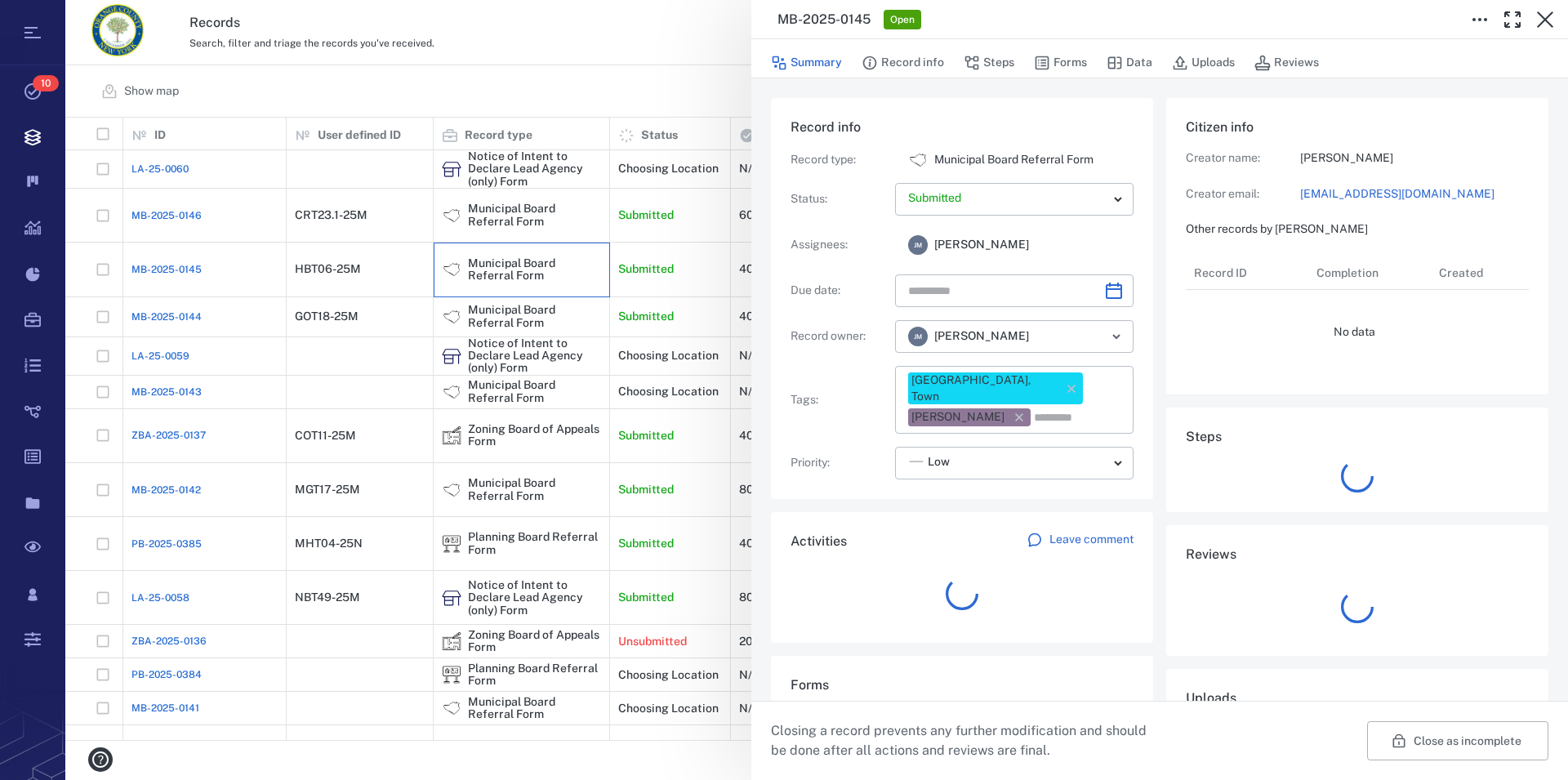
type input "**********"
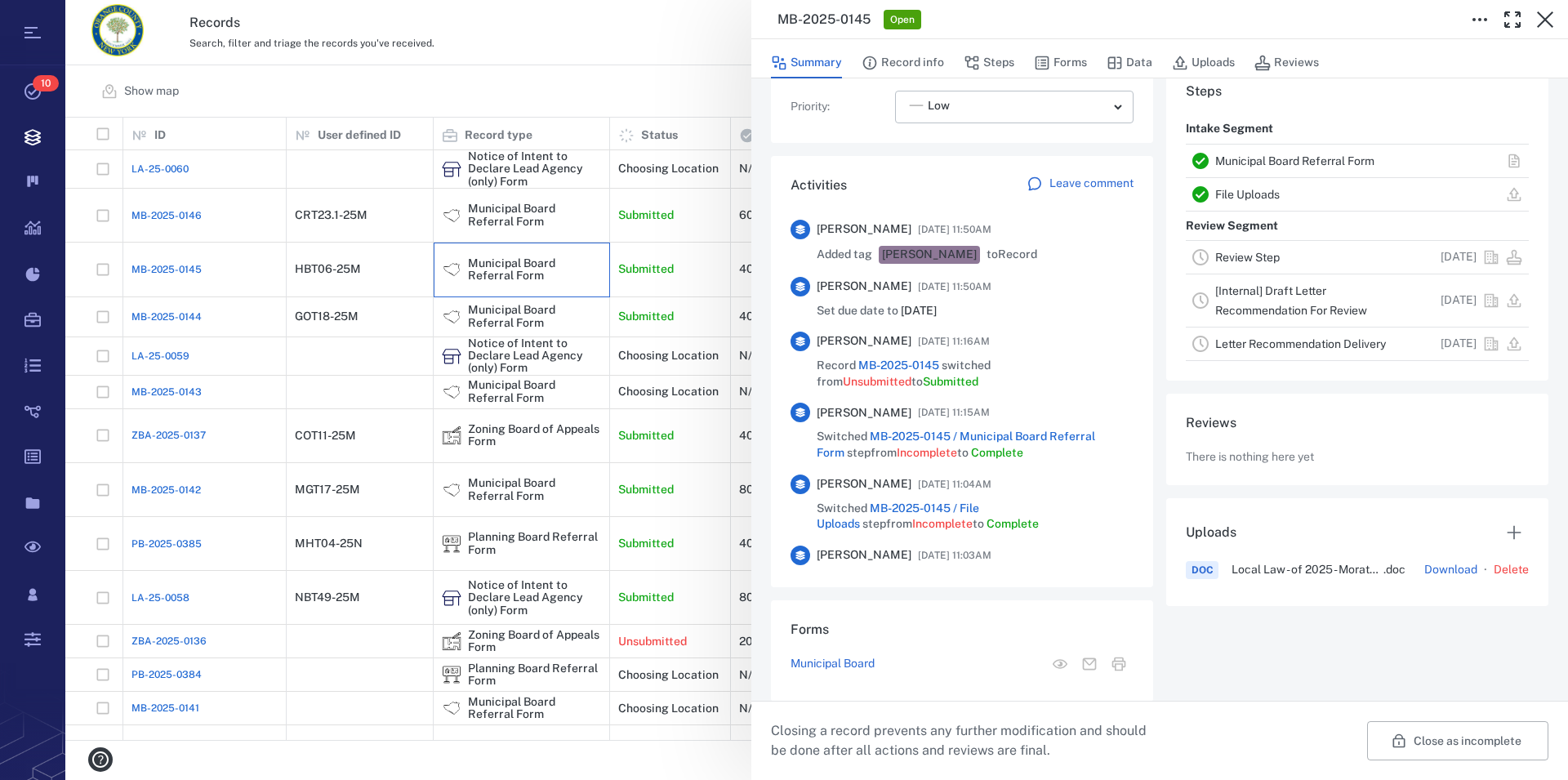
scroll to position [465, 0]
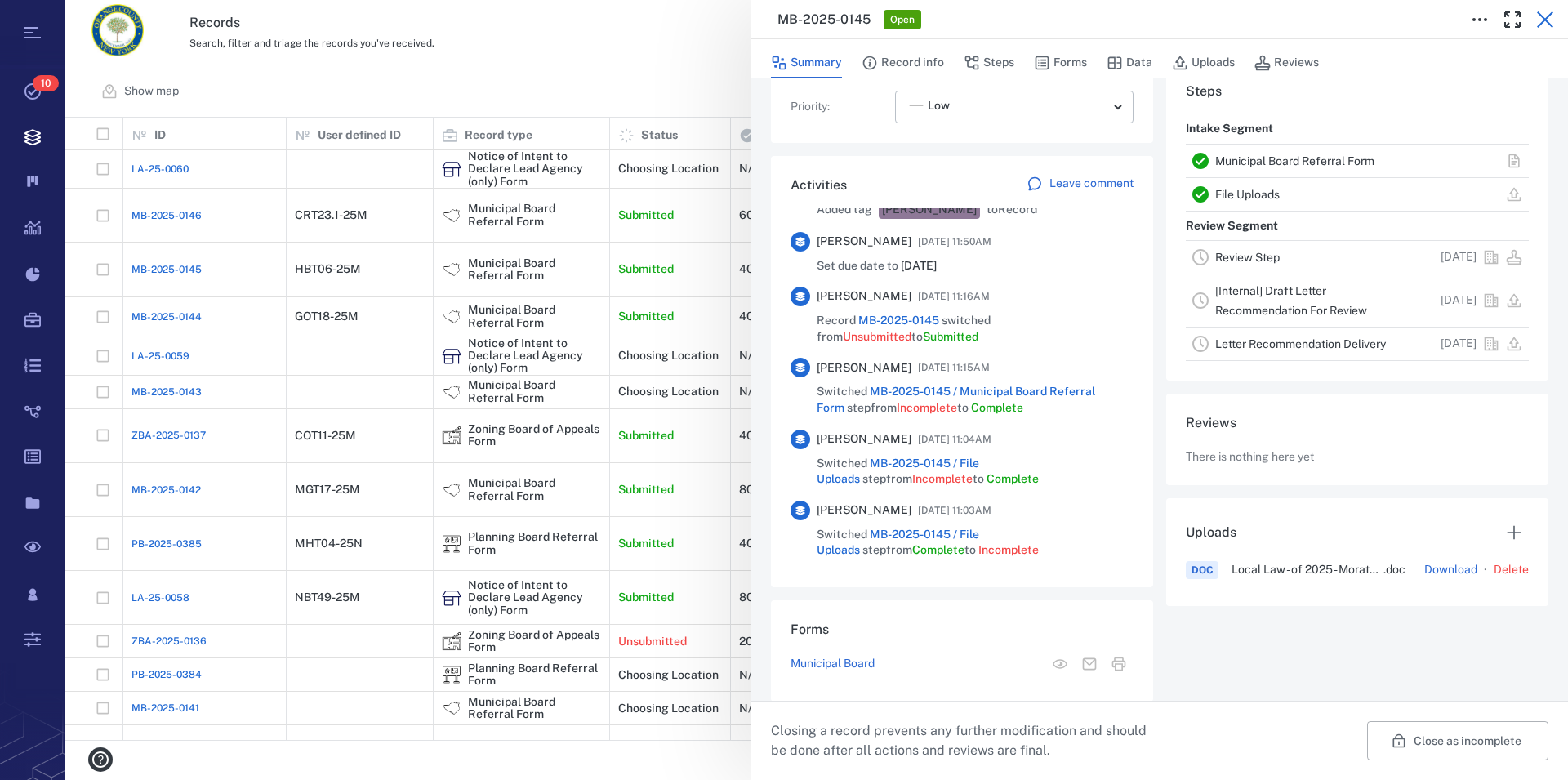
click at [1544, 19] on icon "button" at bounding box center [1545, 19] width 17 height 17
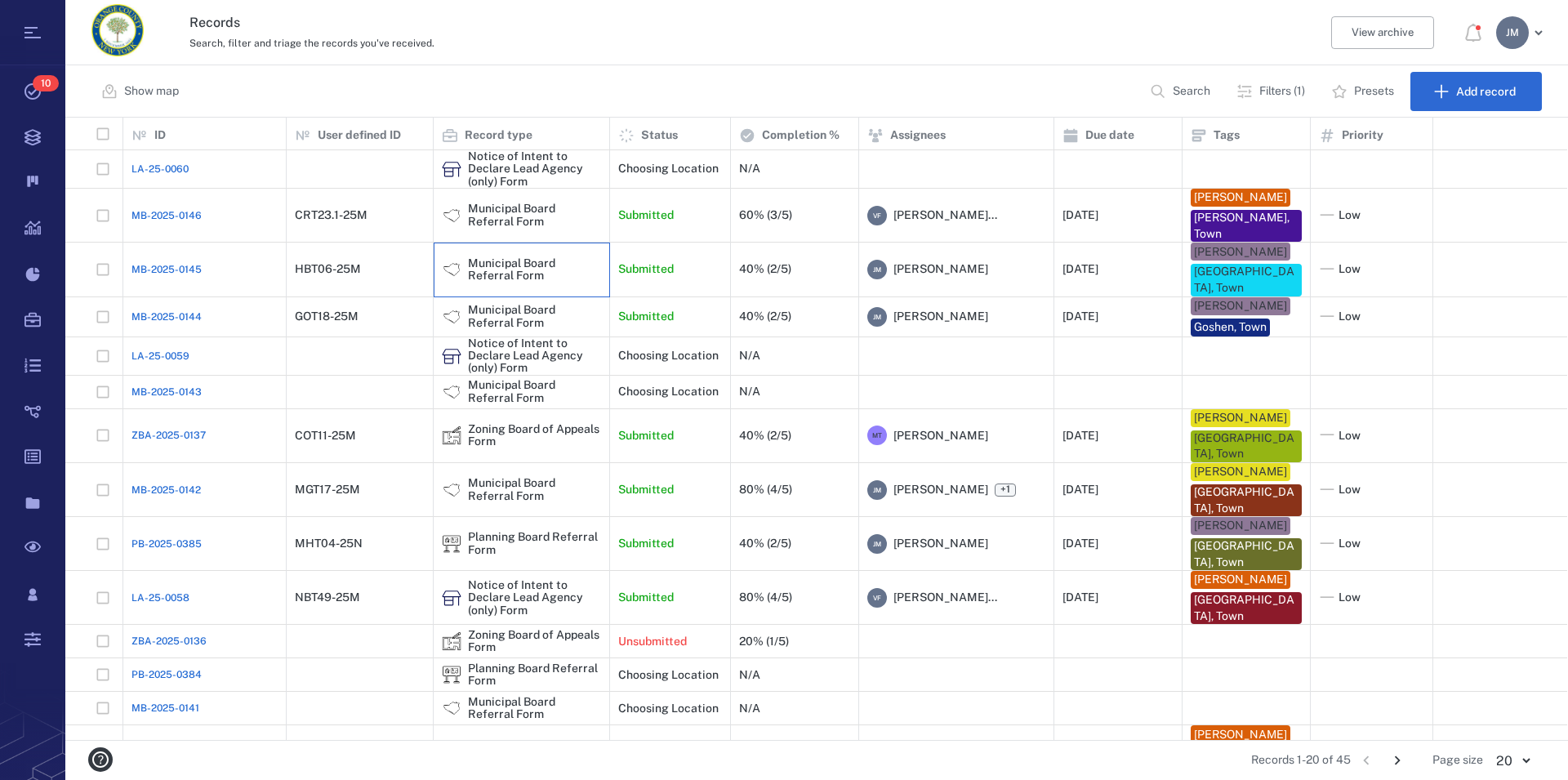
click at [486, 270] on div "Municipal Board Referral Form" at bounding box center [534, 270] width 133 height 26
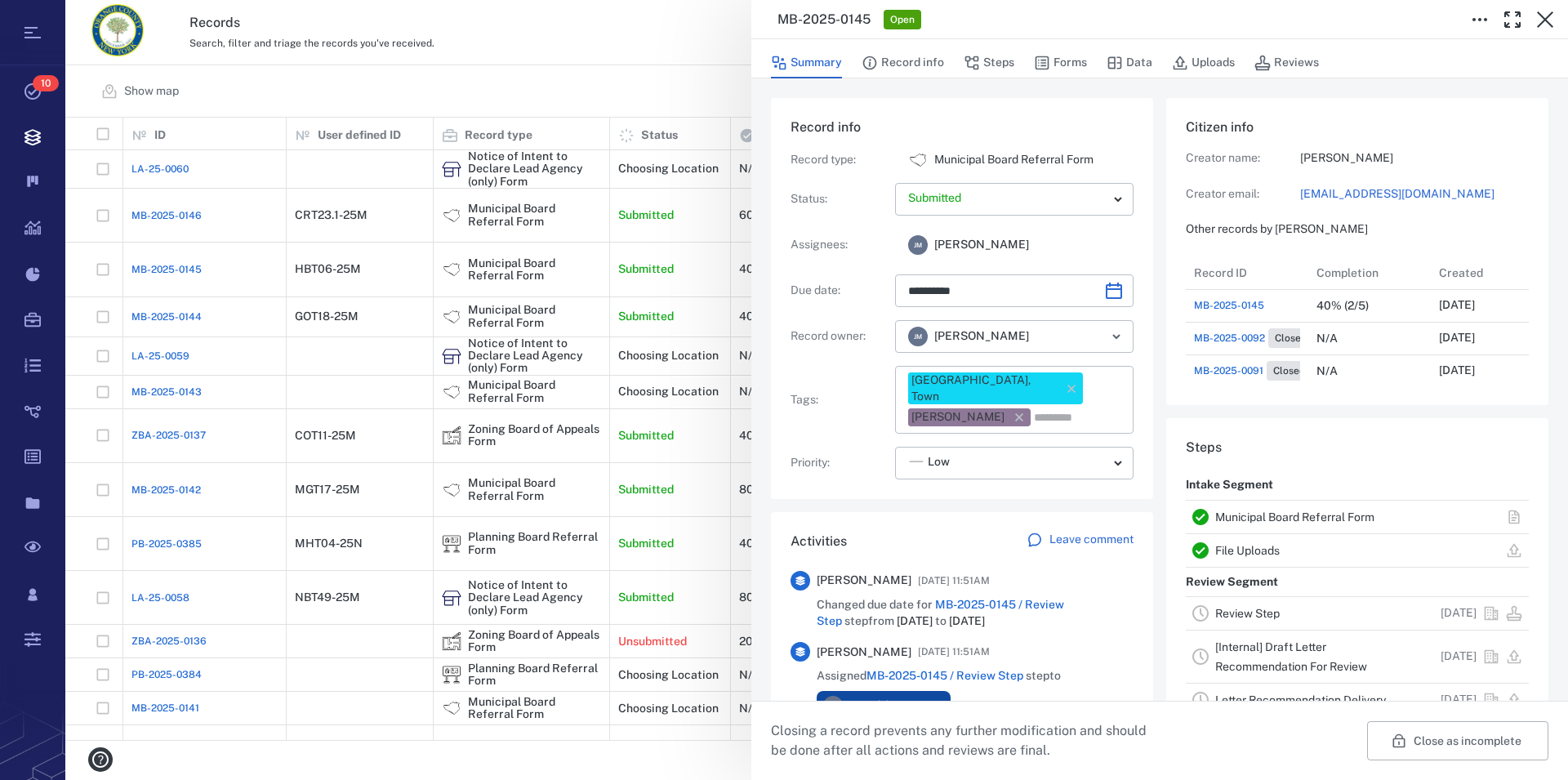
click at [1304, 518] on link "Municipal Board Referral Form" at bounding box center [1295, 516] width 160 height 13
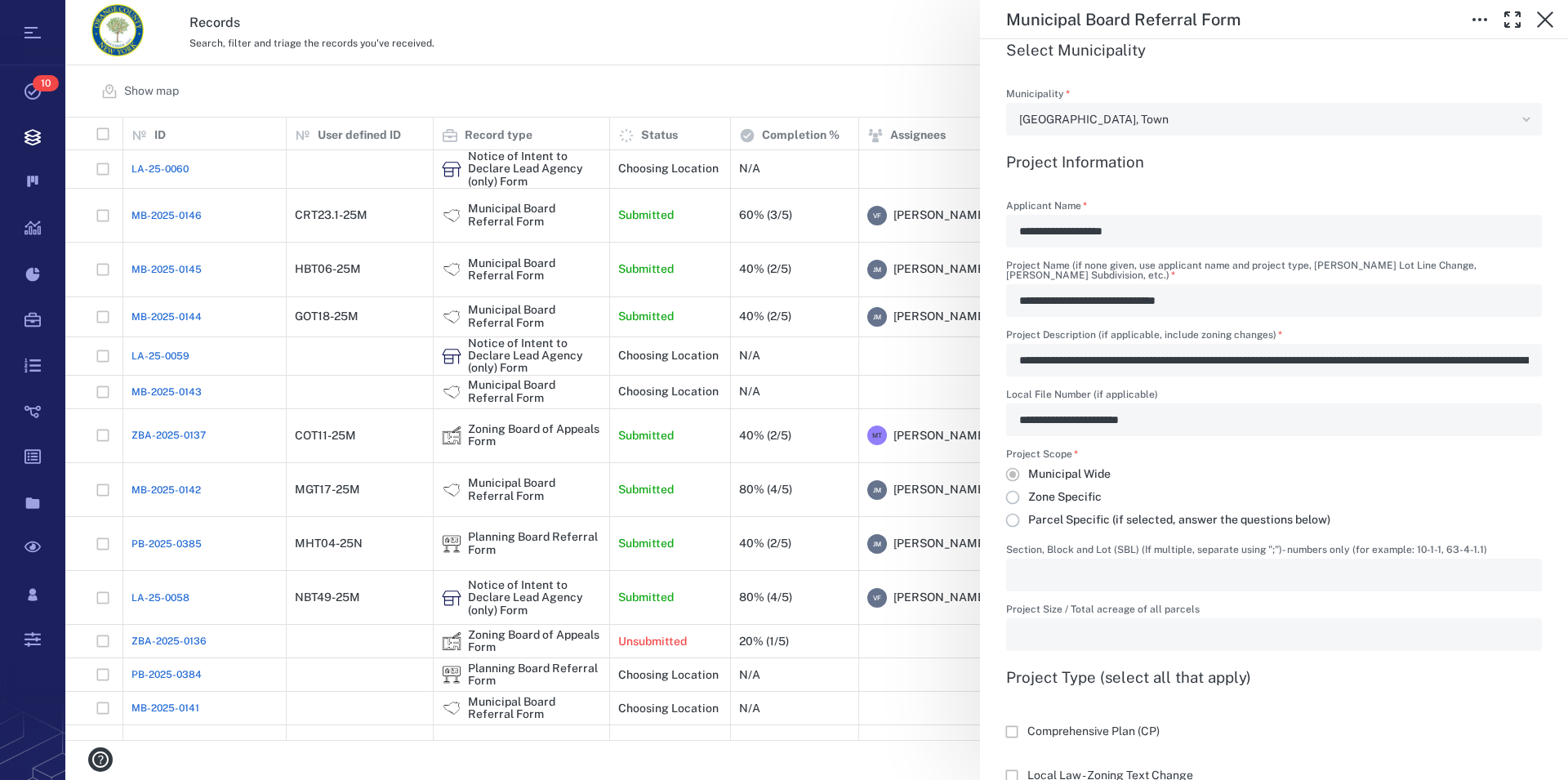
scroll to position [652, 0]
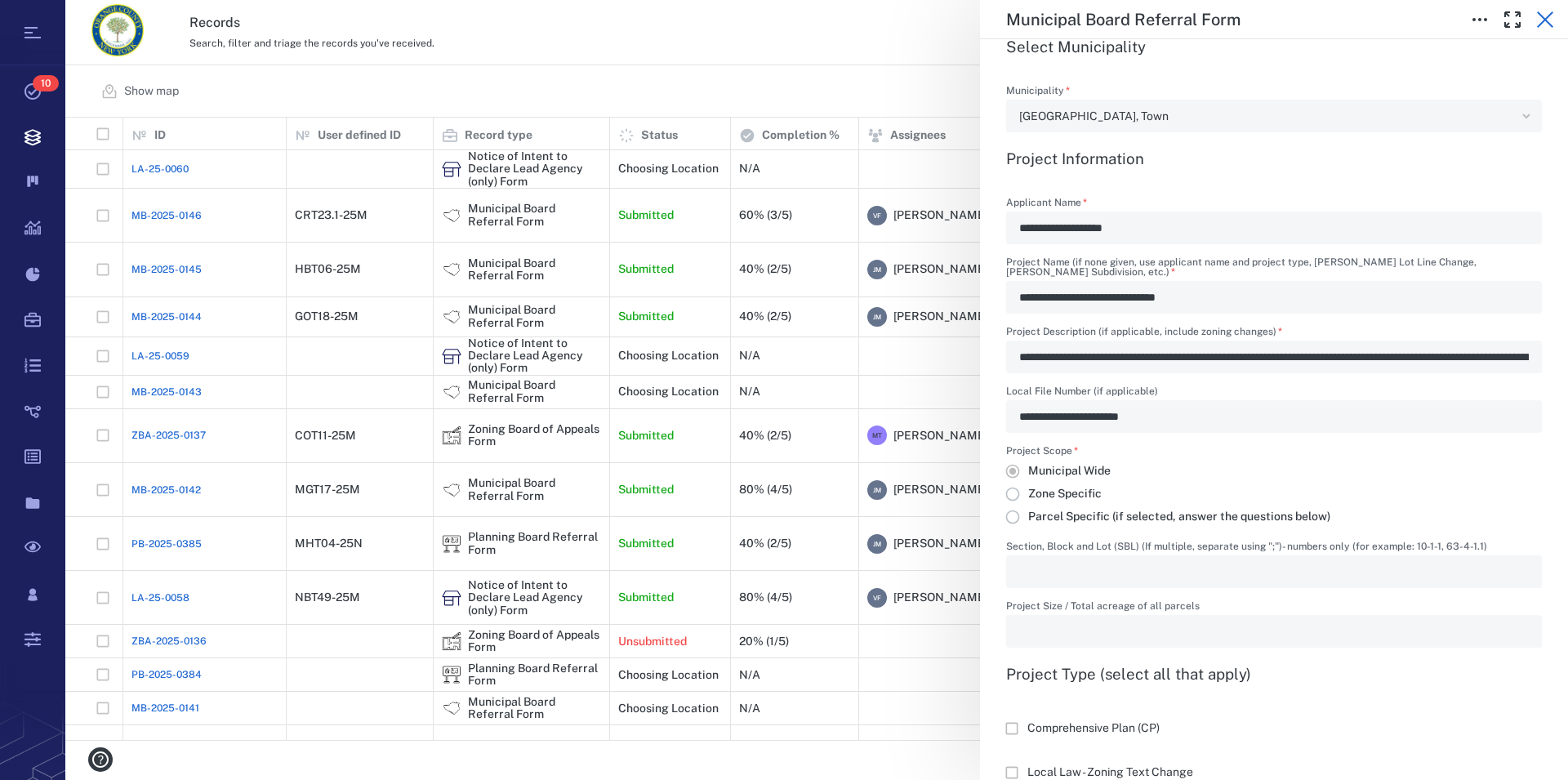
click at [1551, 10] on icon "button" at bounding box center [1545, 19] width 19 height 19
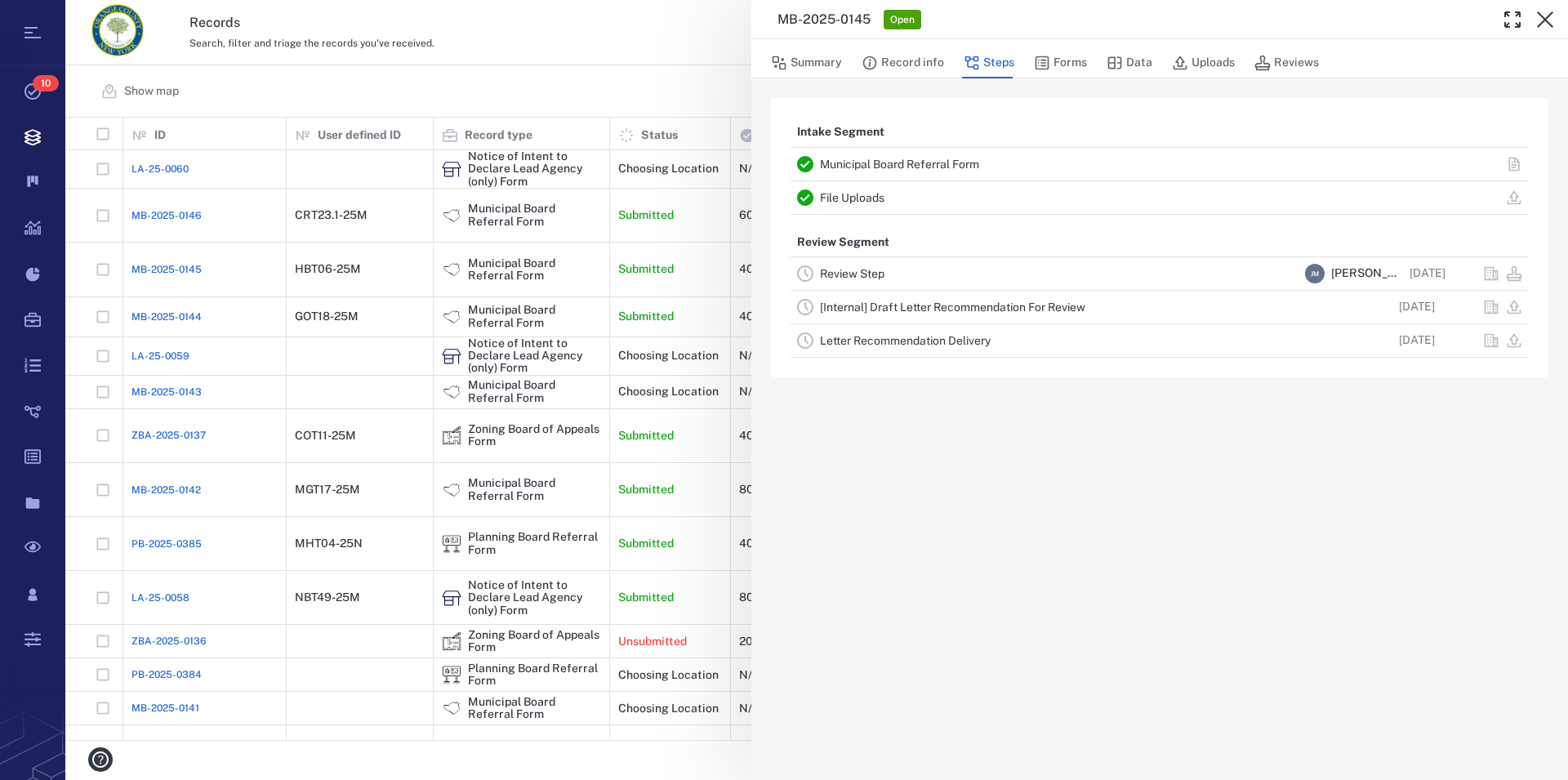
click at [1551, 10] on icon "button" at bounding box center [1545, 19] width 19 height 19
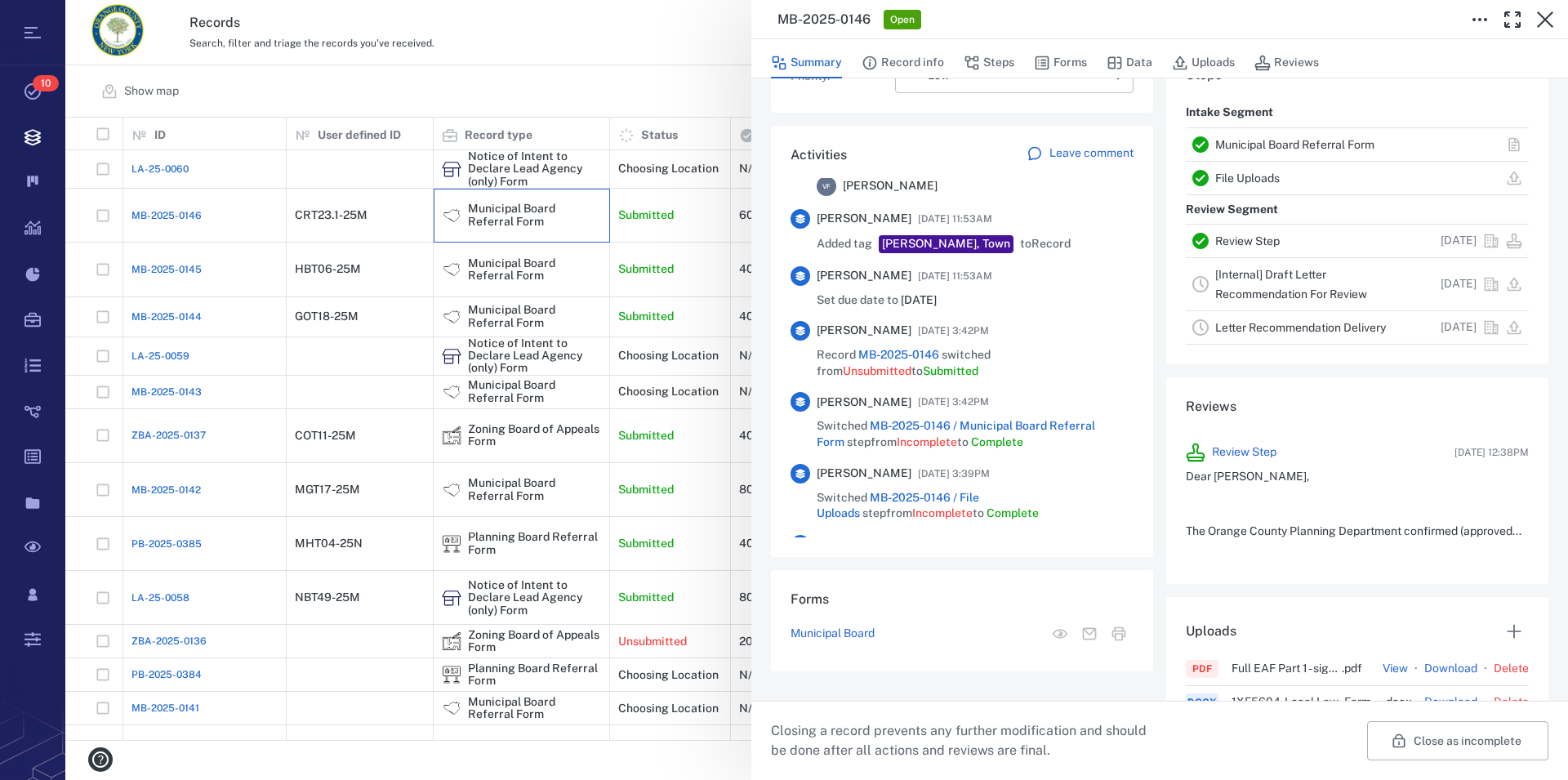
scroll to position [465, 0]
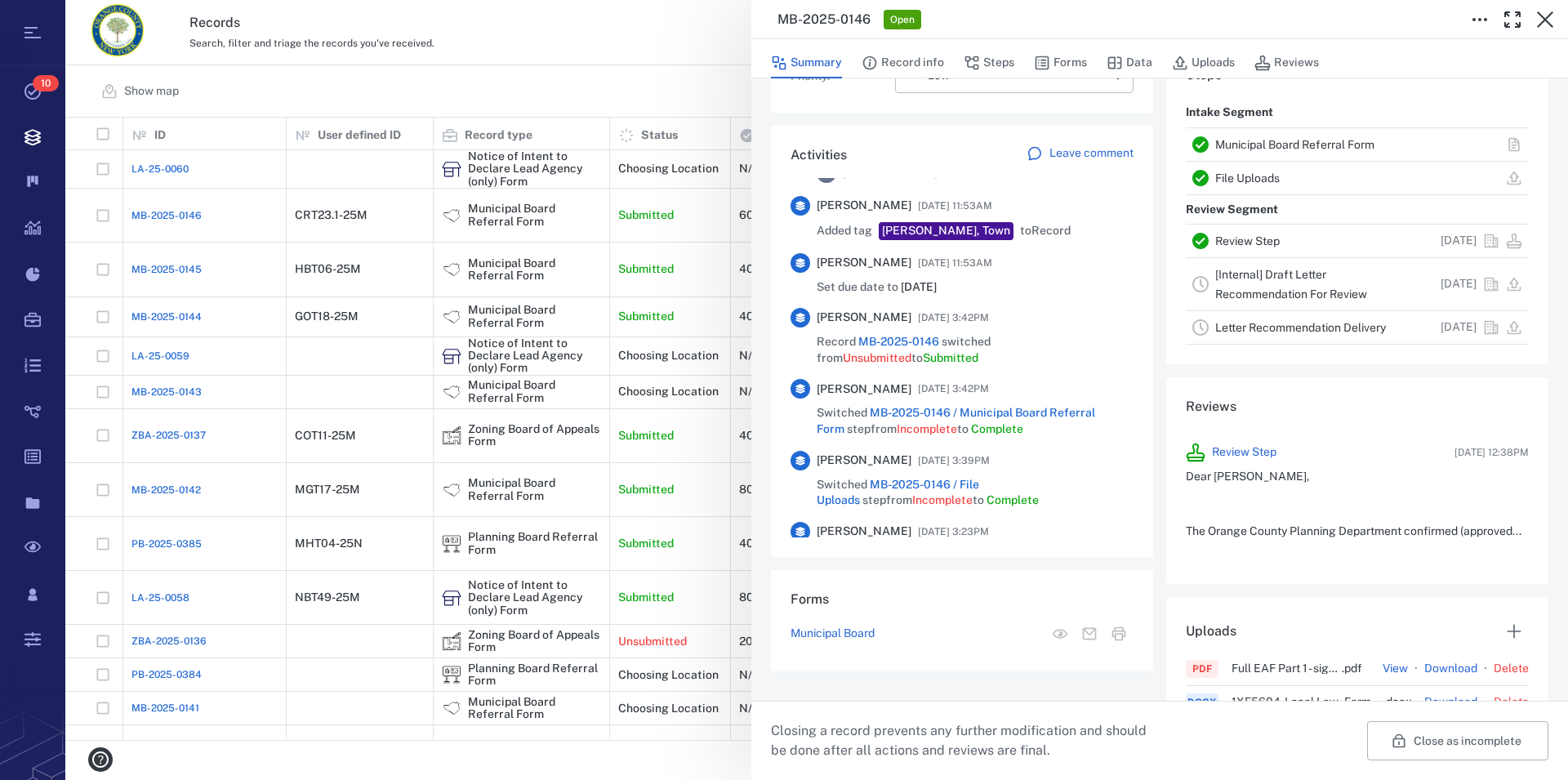
click at [1256, 146] on link "Municipal Board Referral Form" at bounding box center [1295, 145] width 160 height 13
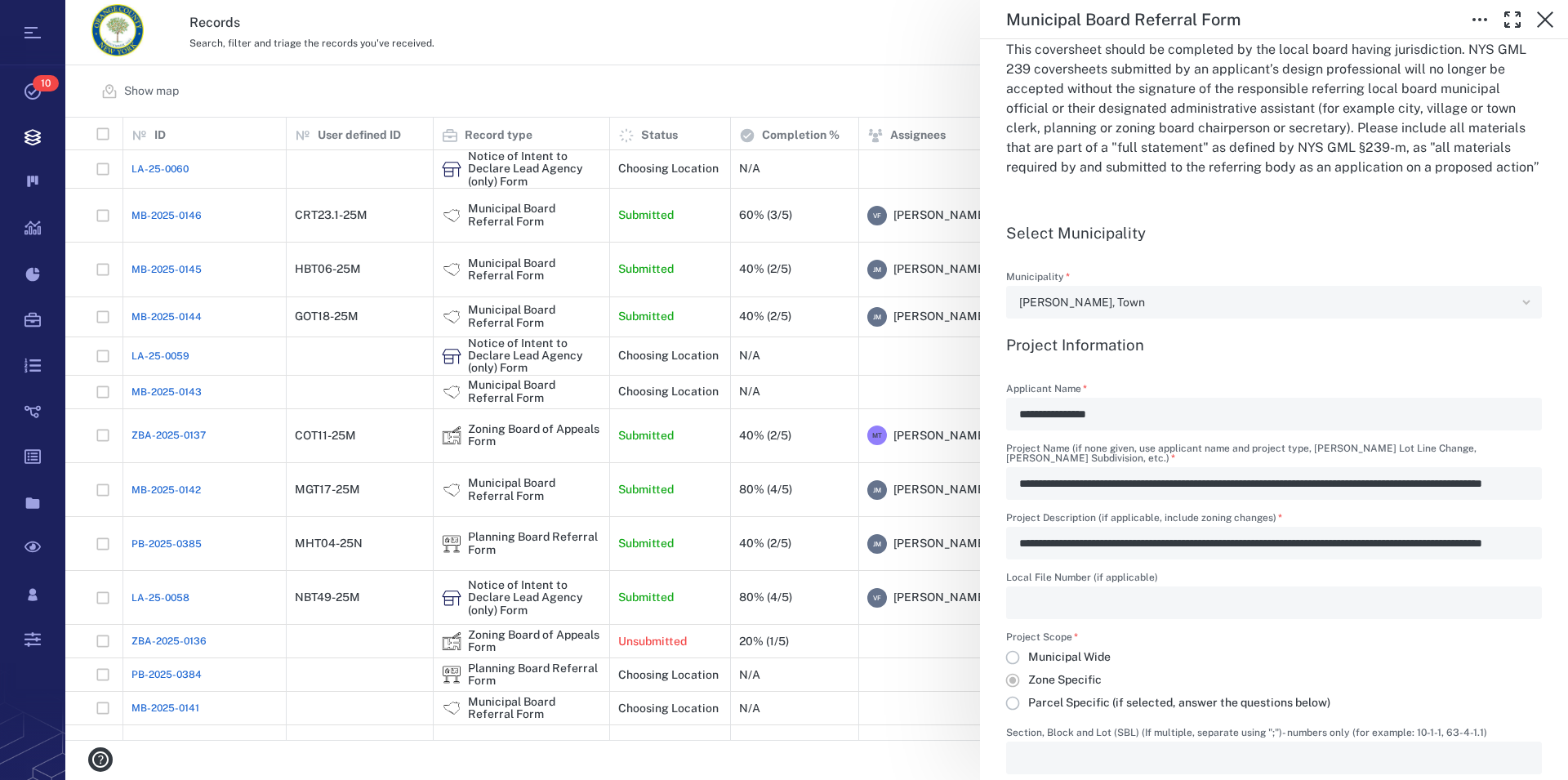
scroll to position [559, 0]
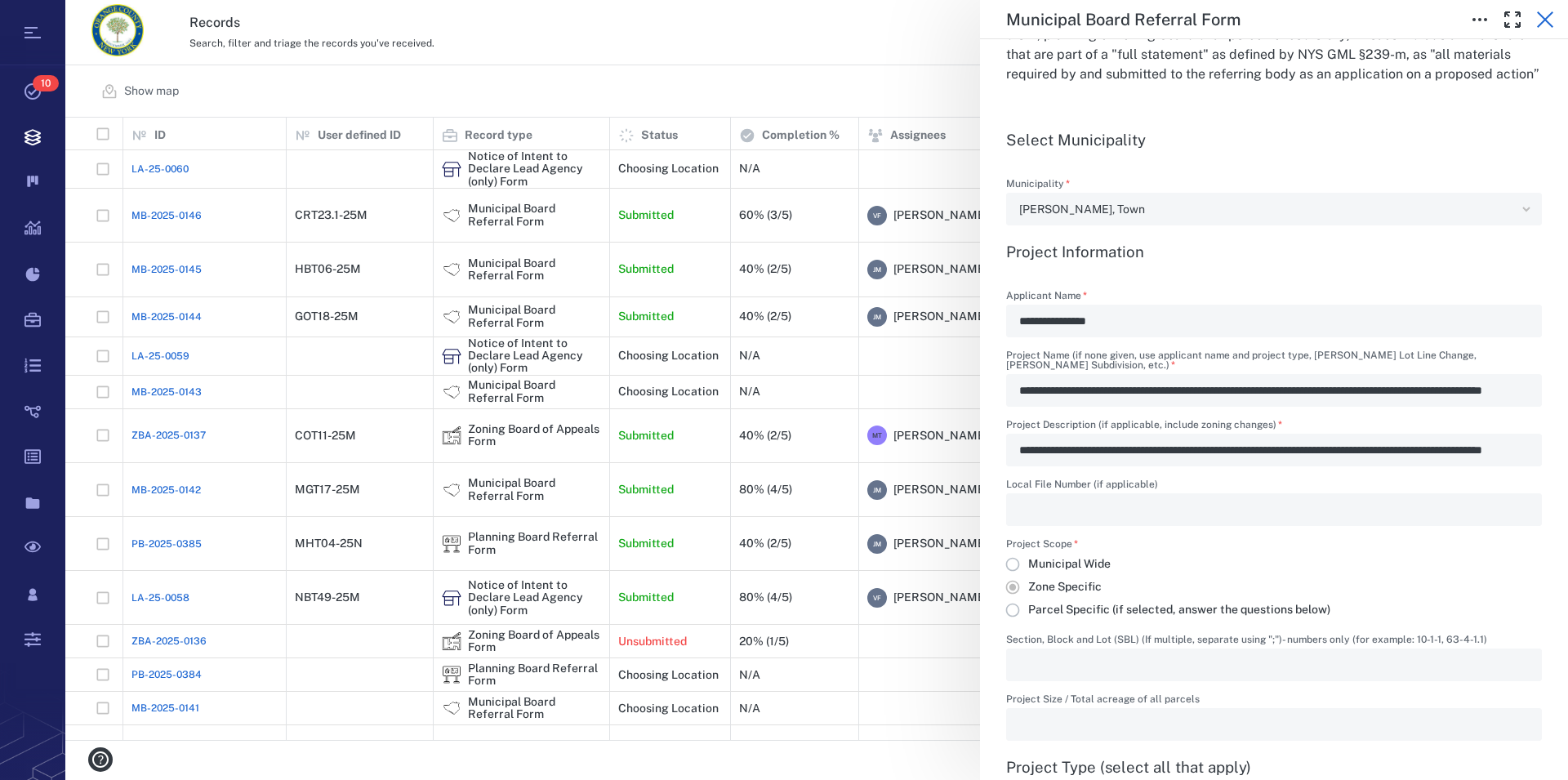
click at [1545, 16] on icon "button" at bounding box center [1545, 19] width 19 height 19
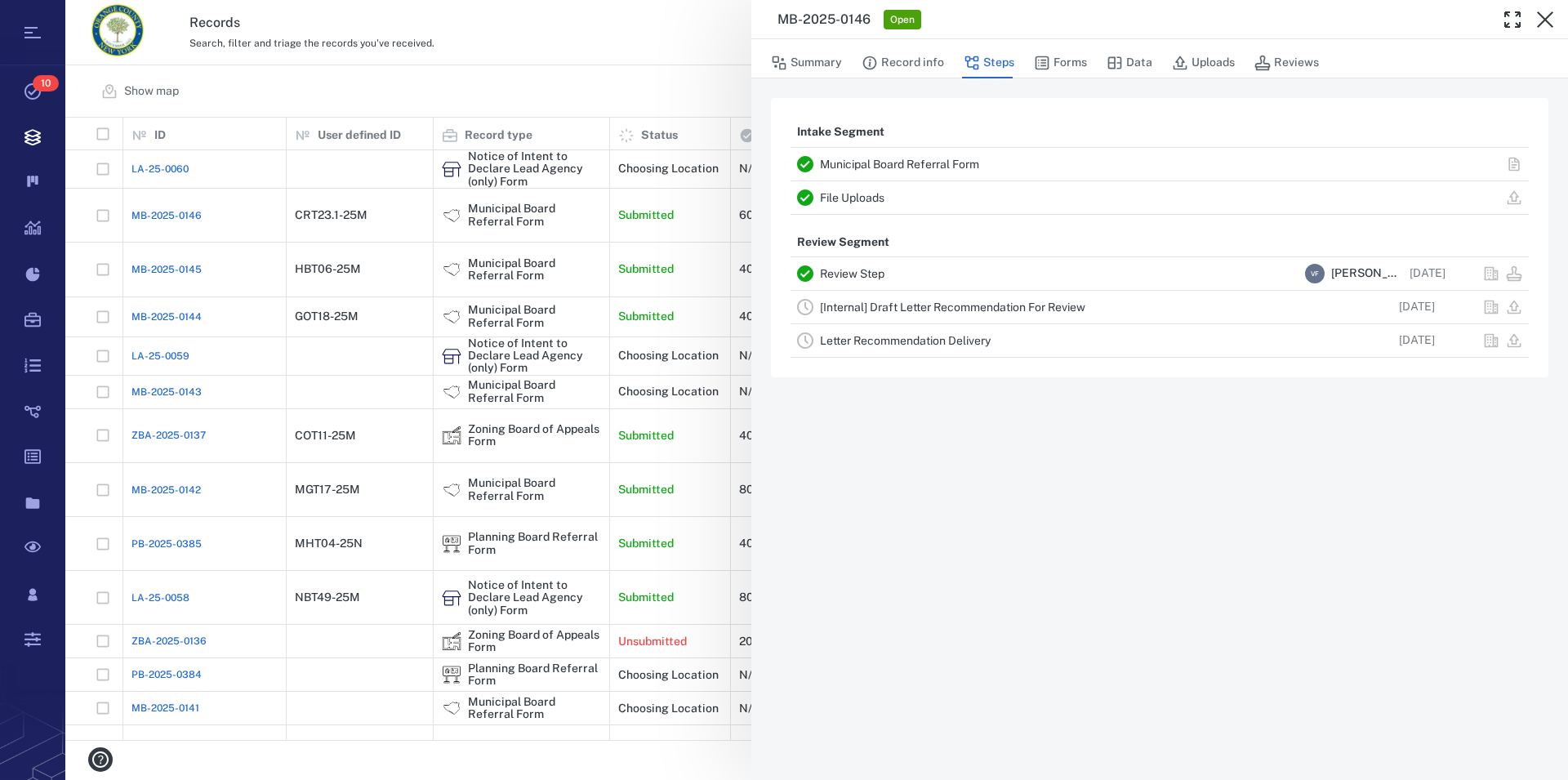
click at [1545, 16] on icon "button" at bounding box center [1545, 19] width 19 height 19
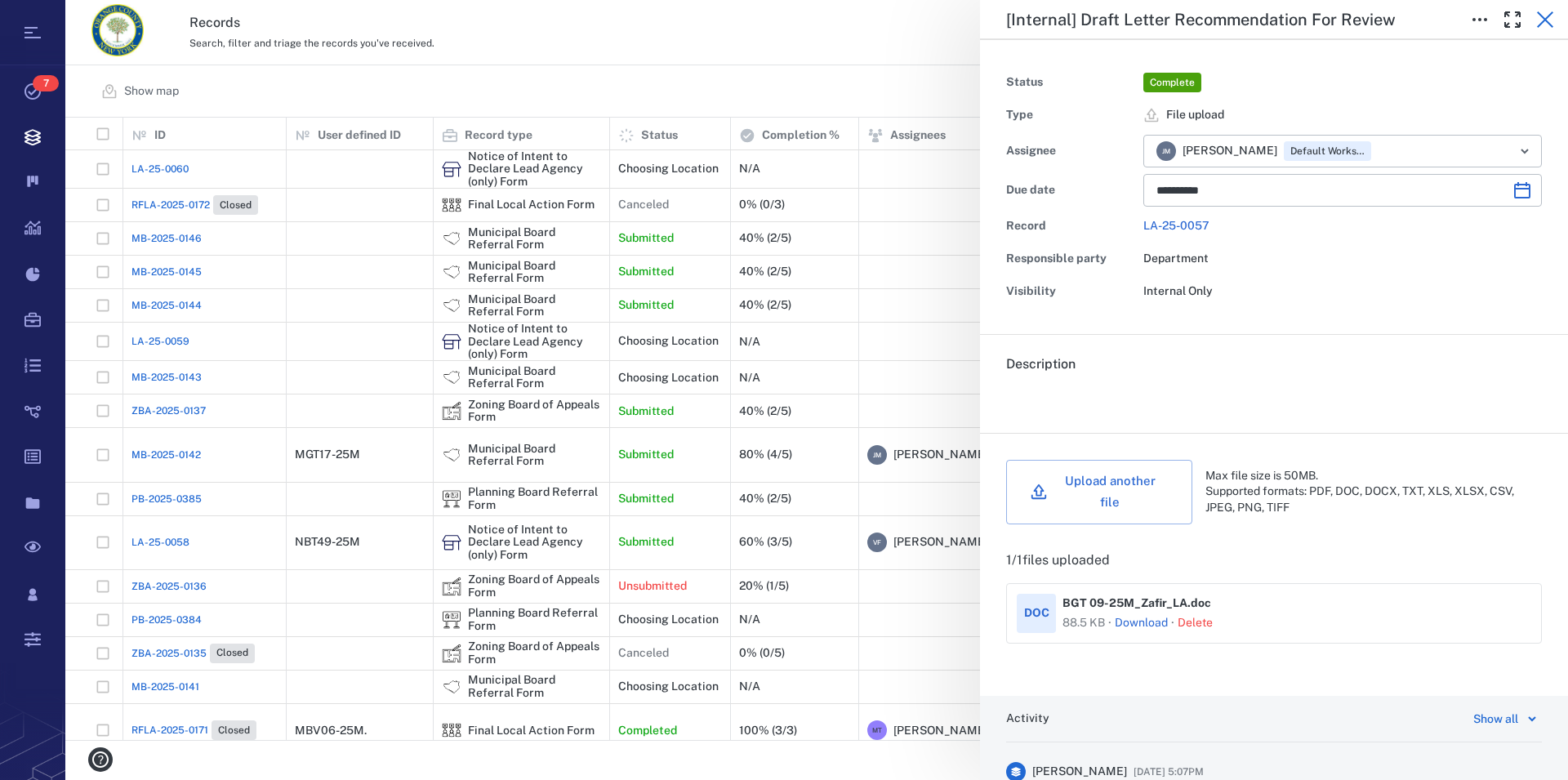
click at [1550, 16] on icon "button" at bounding box center [1545, 19] width 17 height 17
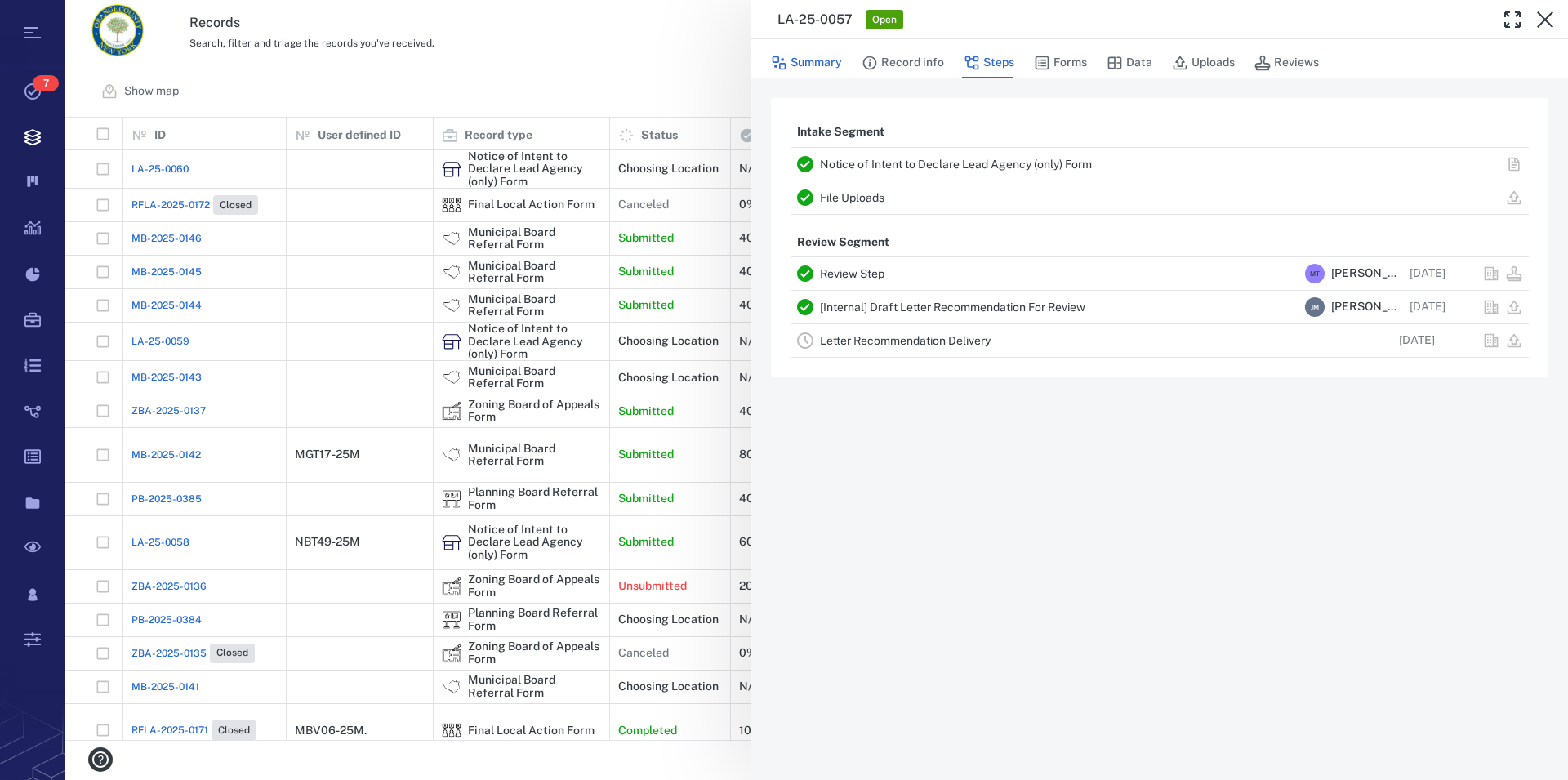
click at [827, 62] on button "Summary" at bounding box center [806, 63] width 71 height 31
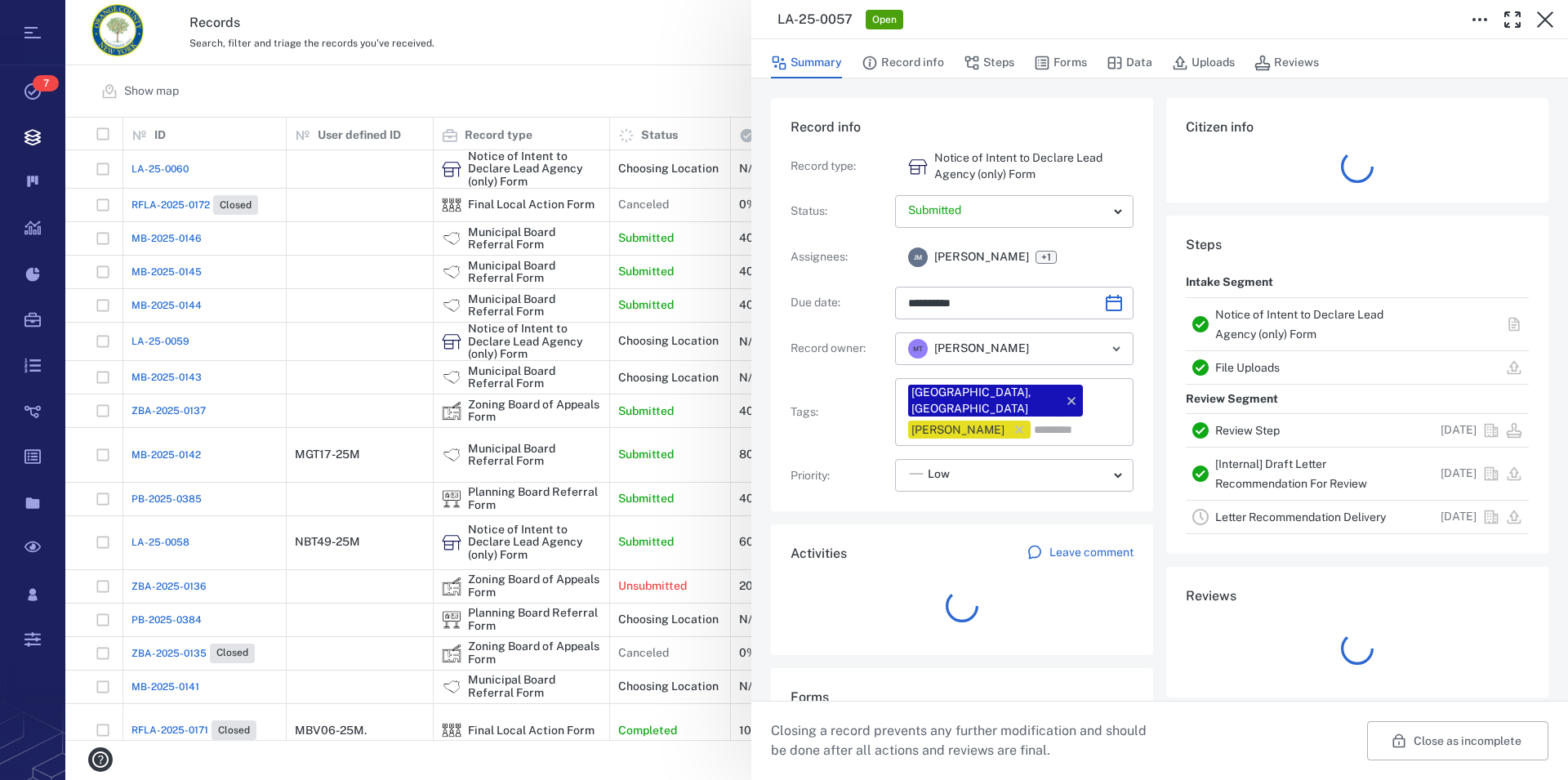
type input "**********"
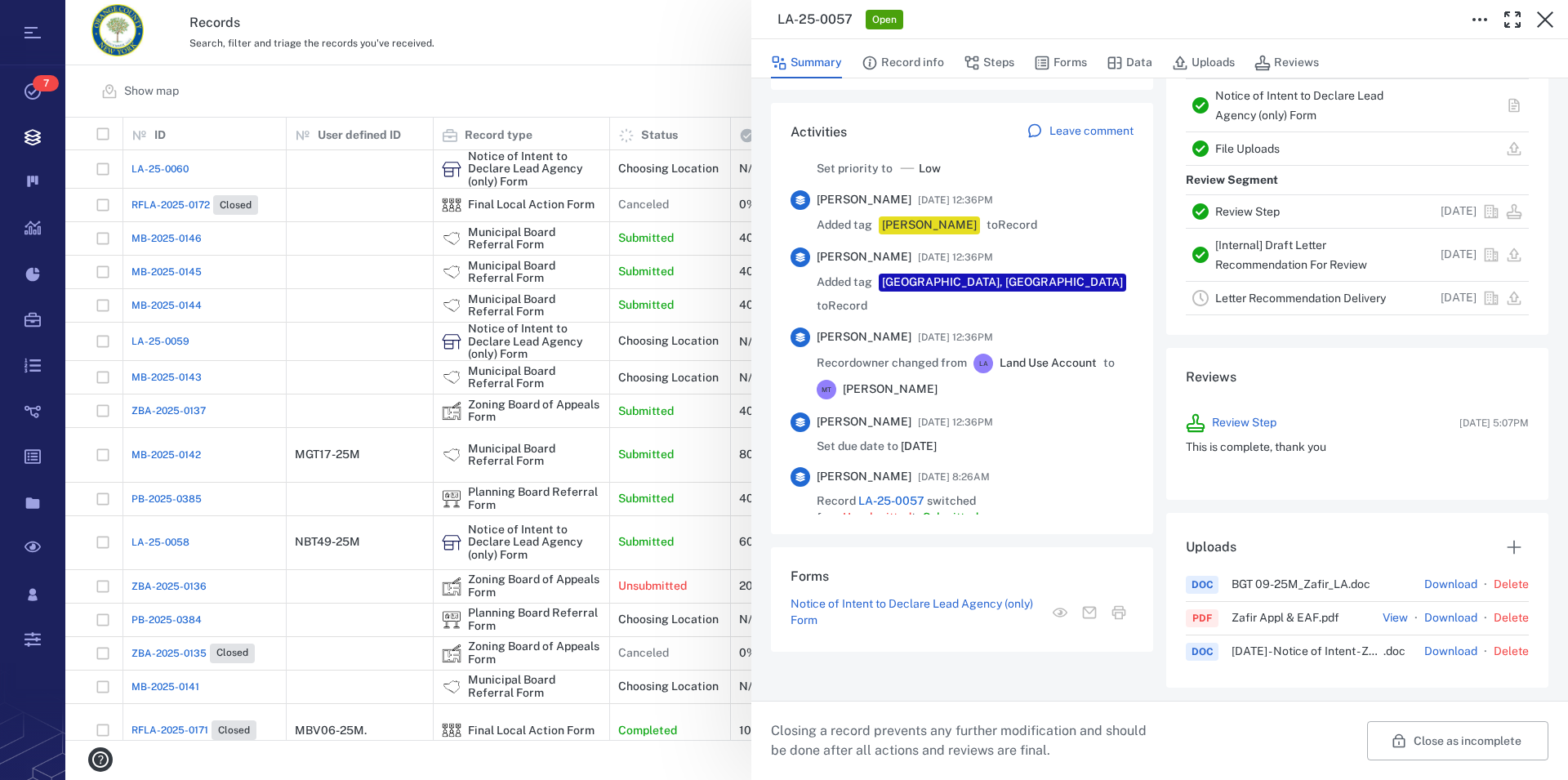
scroll to position [797, 0]
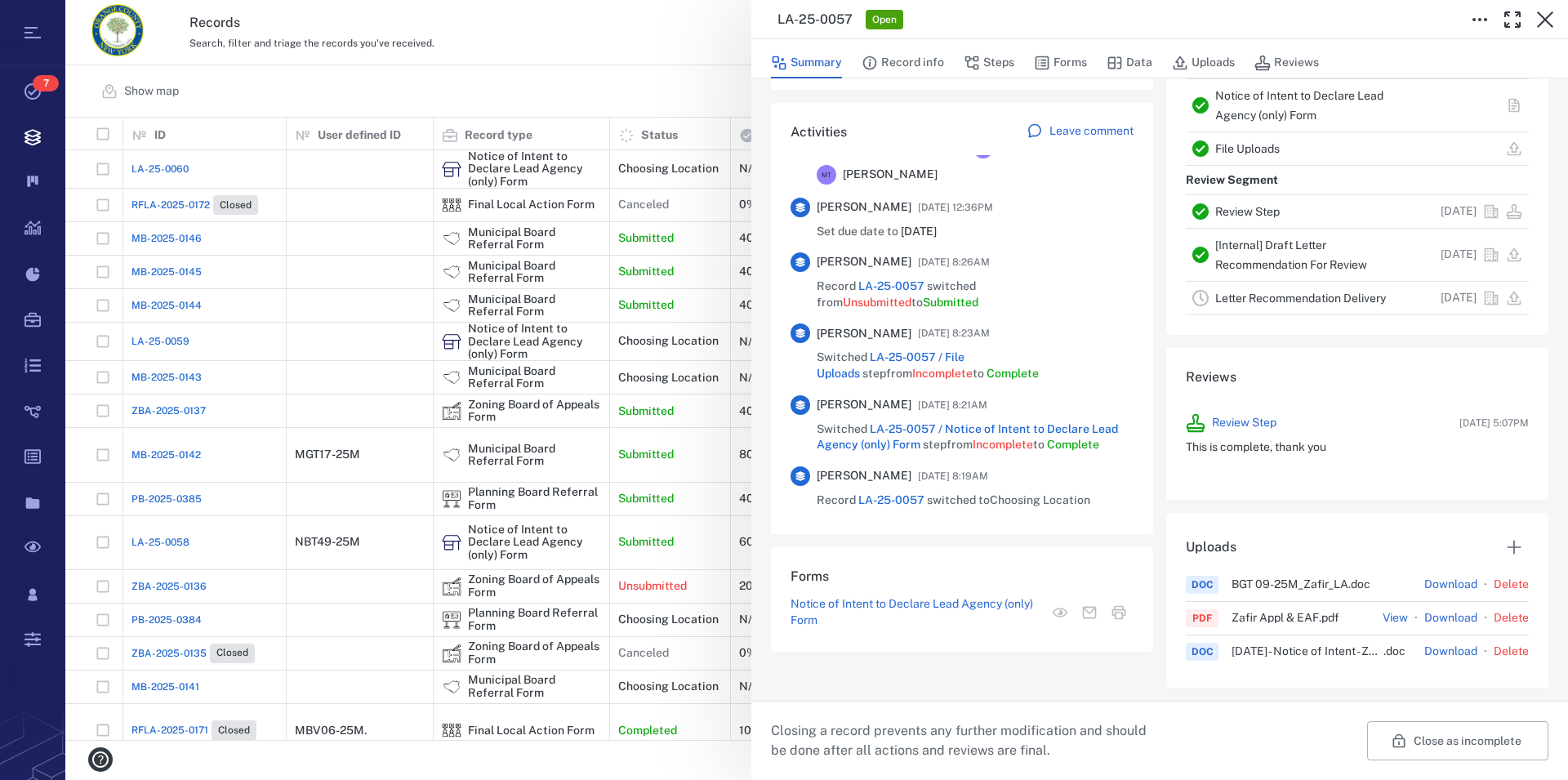
click at [1277, 249] on link "[Internal] Draft Letter Recommendation For Review" at bounding box center [1291, 255] width 152 height 33
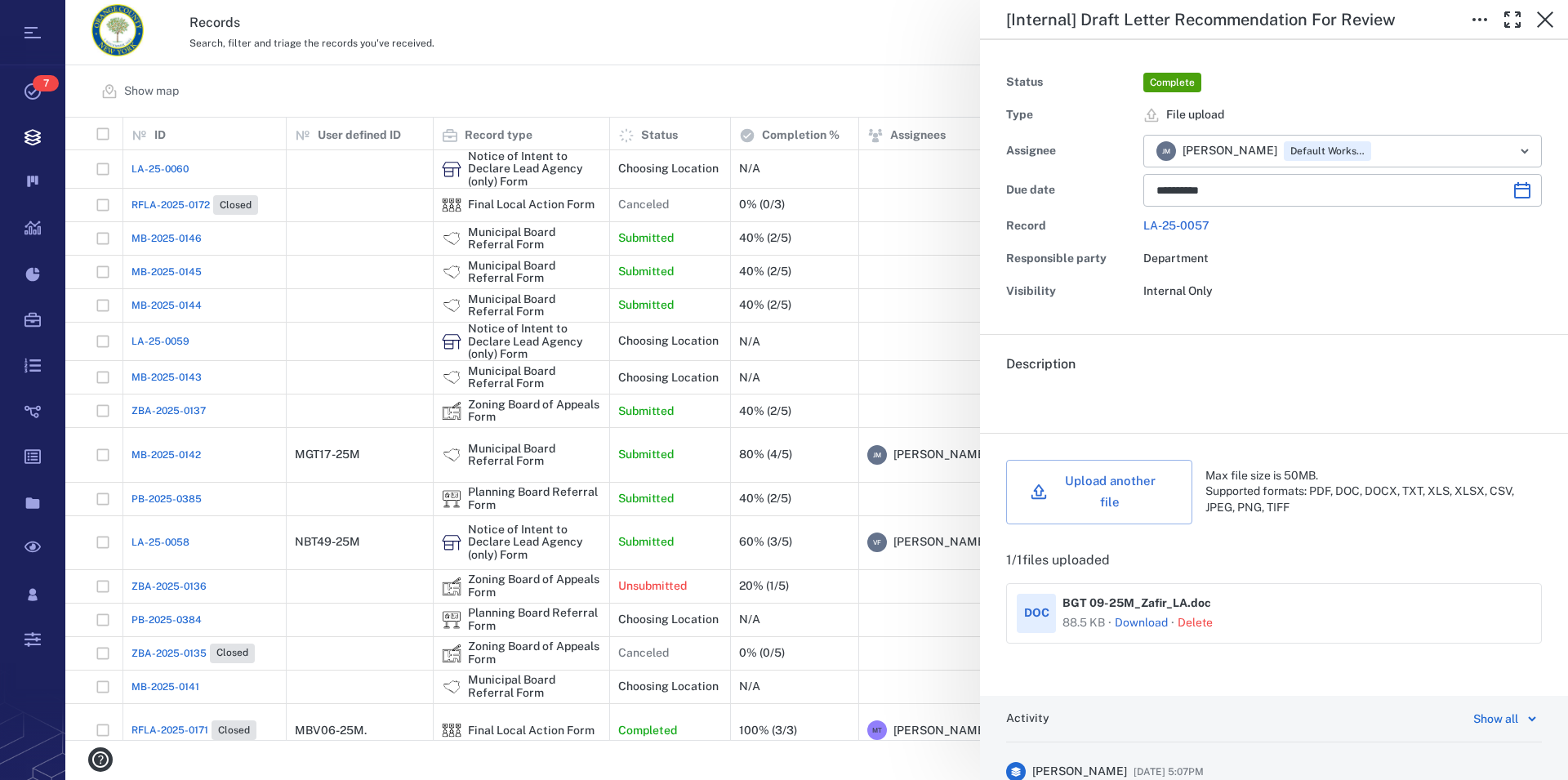
type input "**********"
click at [1552, 18] on icon "button" at bounding box center [1545, 19] width 19 height 19
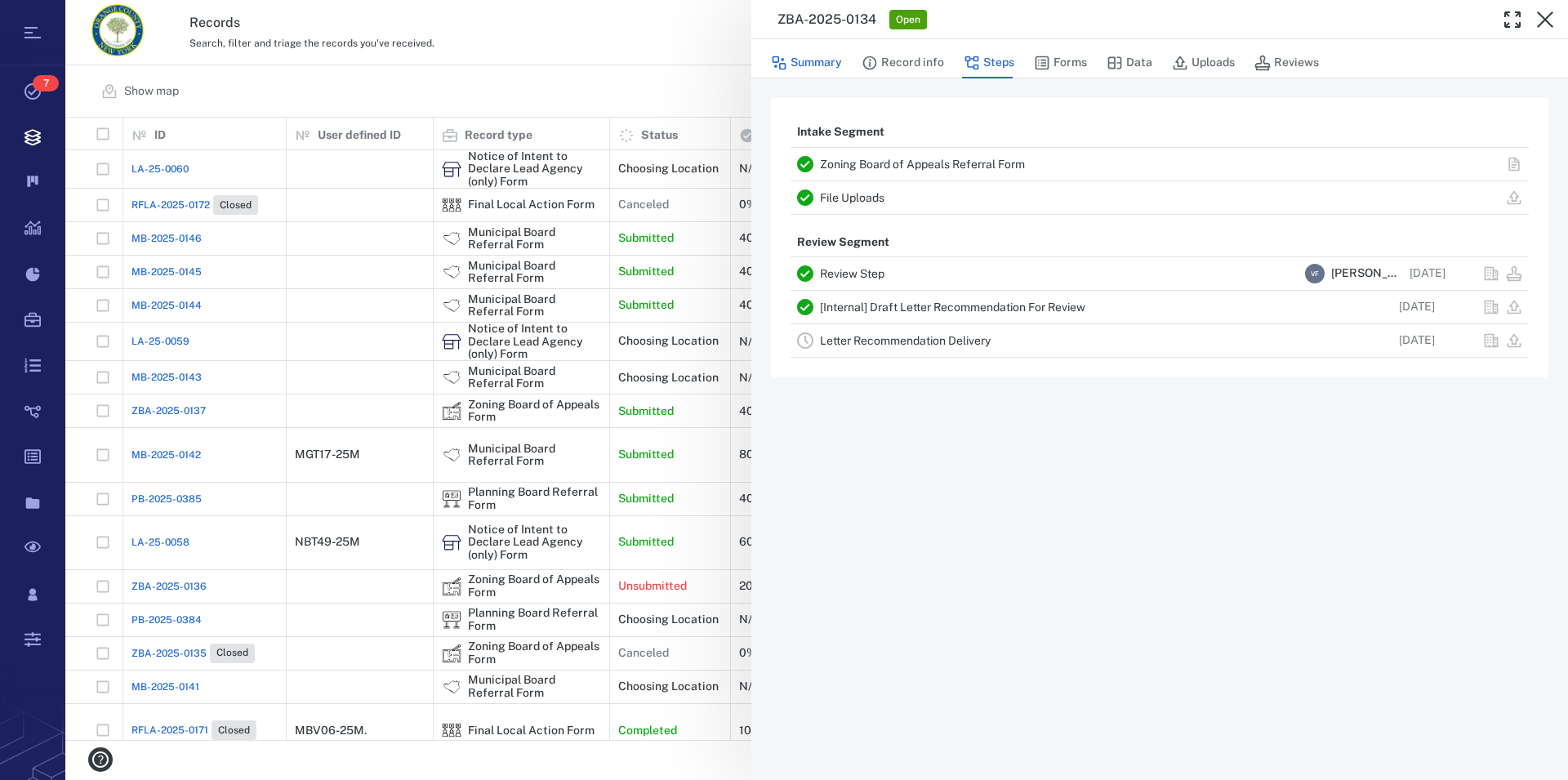
click at [832, 63] on button "Summary" at bounding box center [806, 63] width 71 height 31
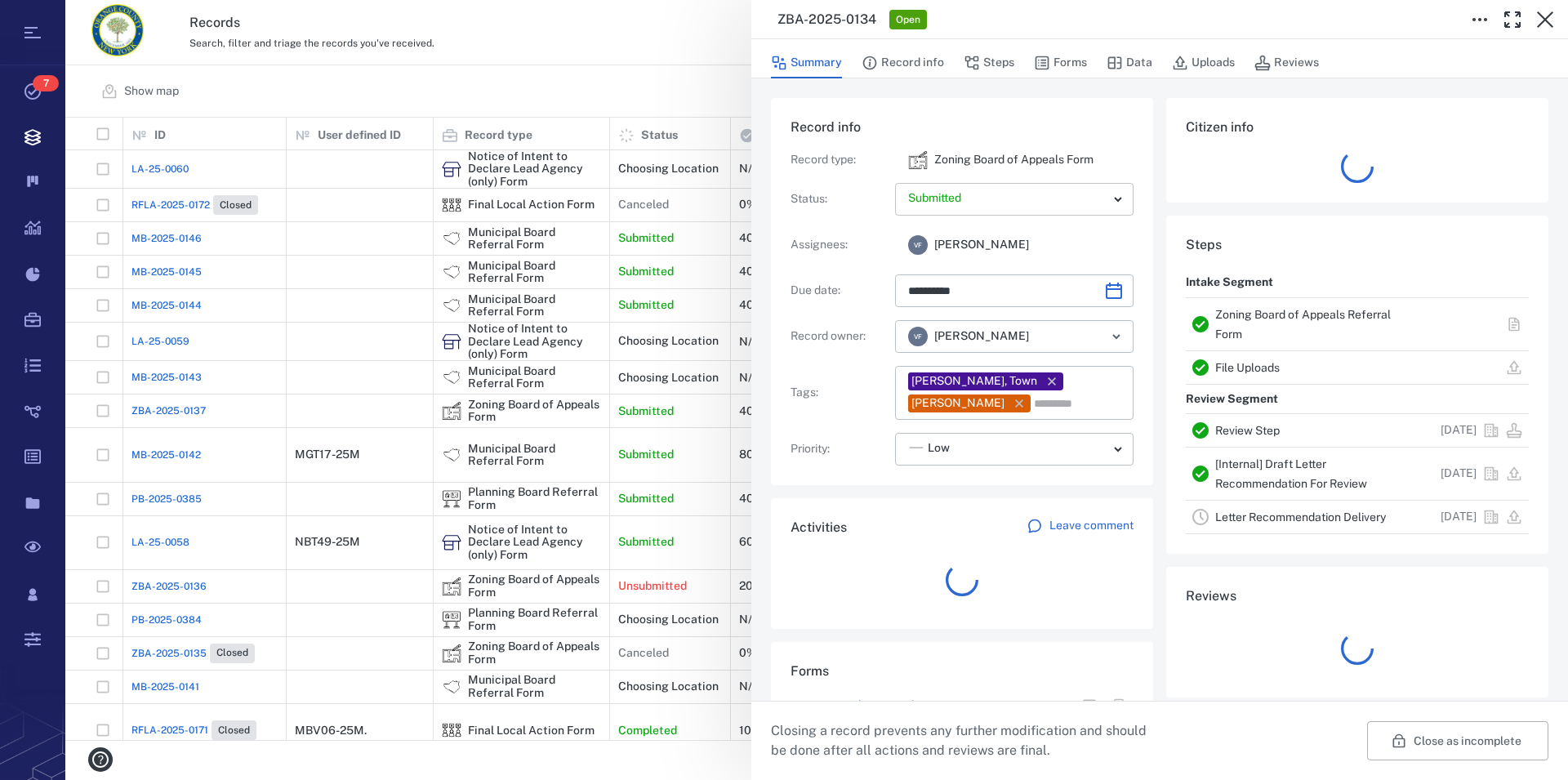
type input "**********"
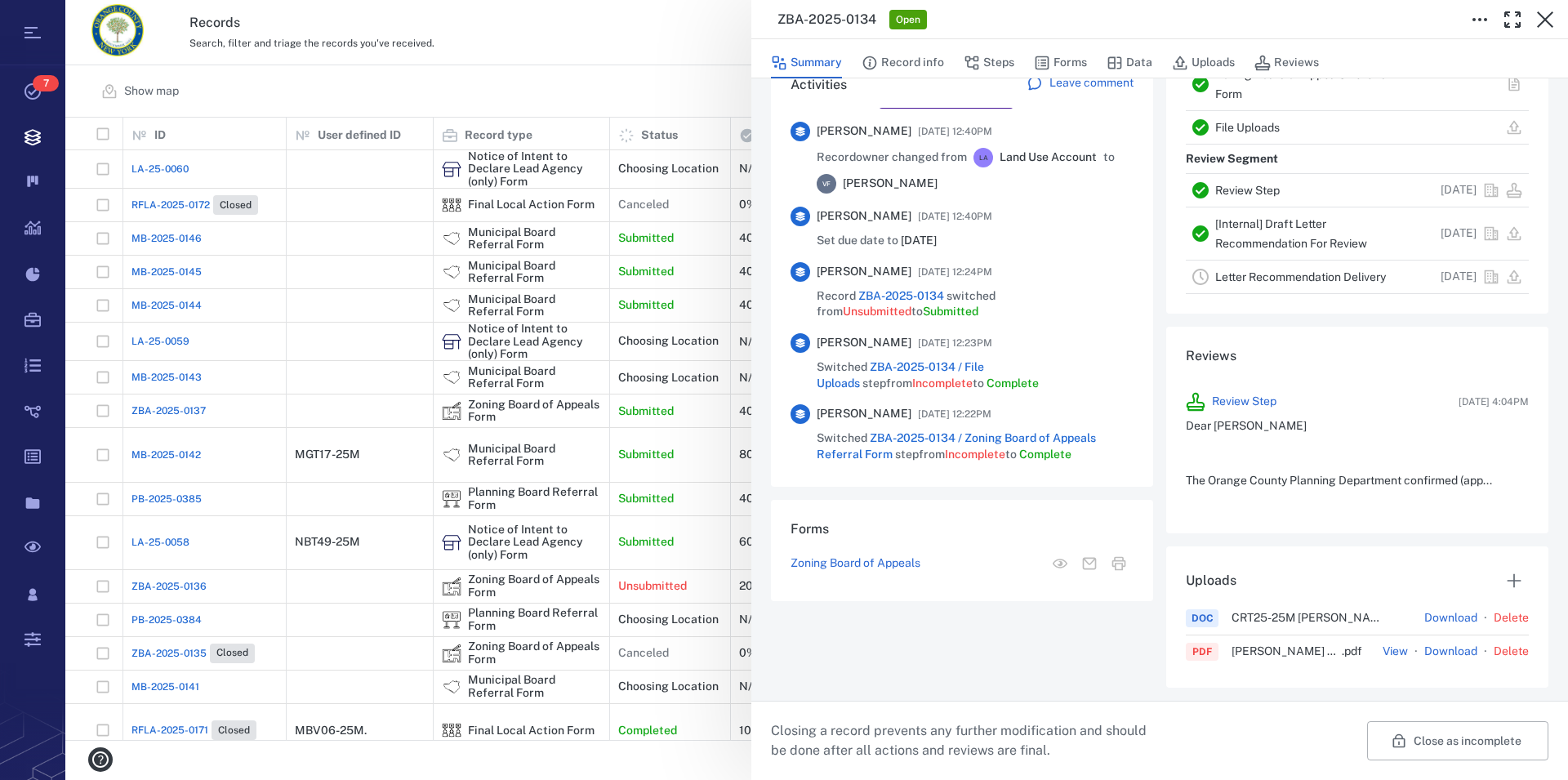
scroll to position [652, 0]
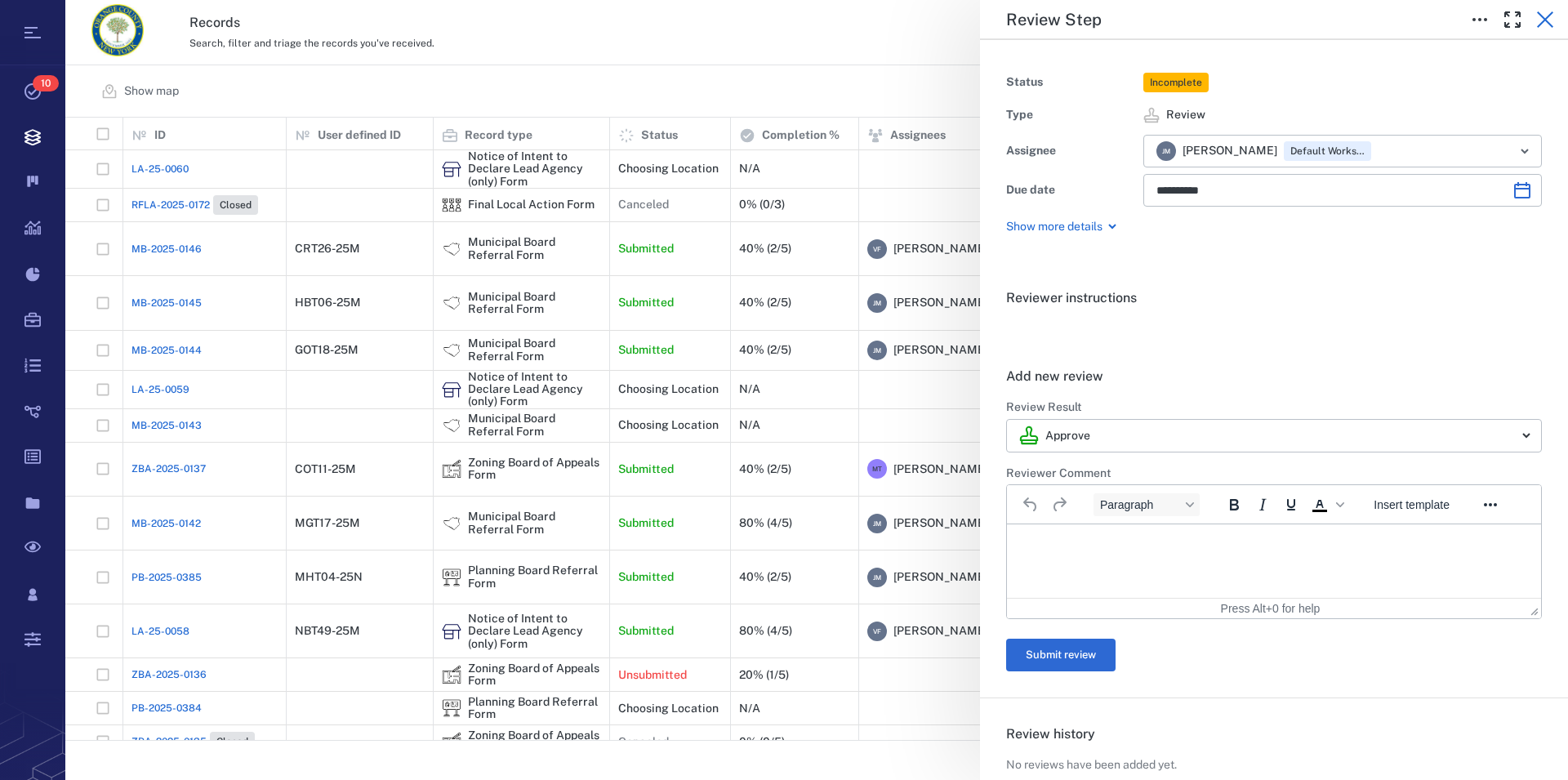
click at [1543, 19] on icon "button" at bounding box center [1545, 19] width 19 height 19
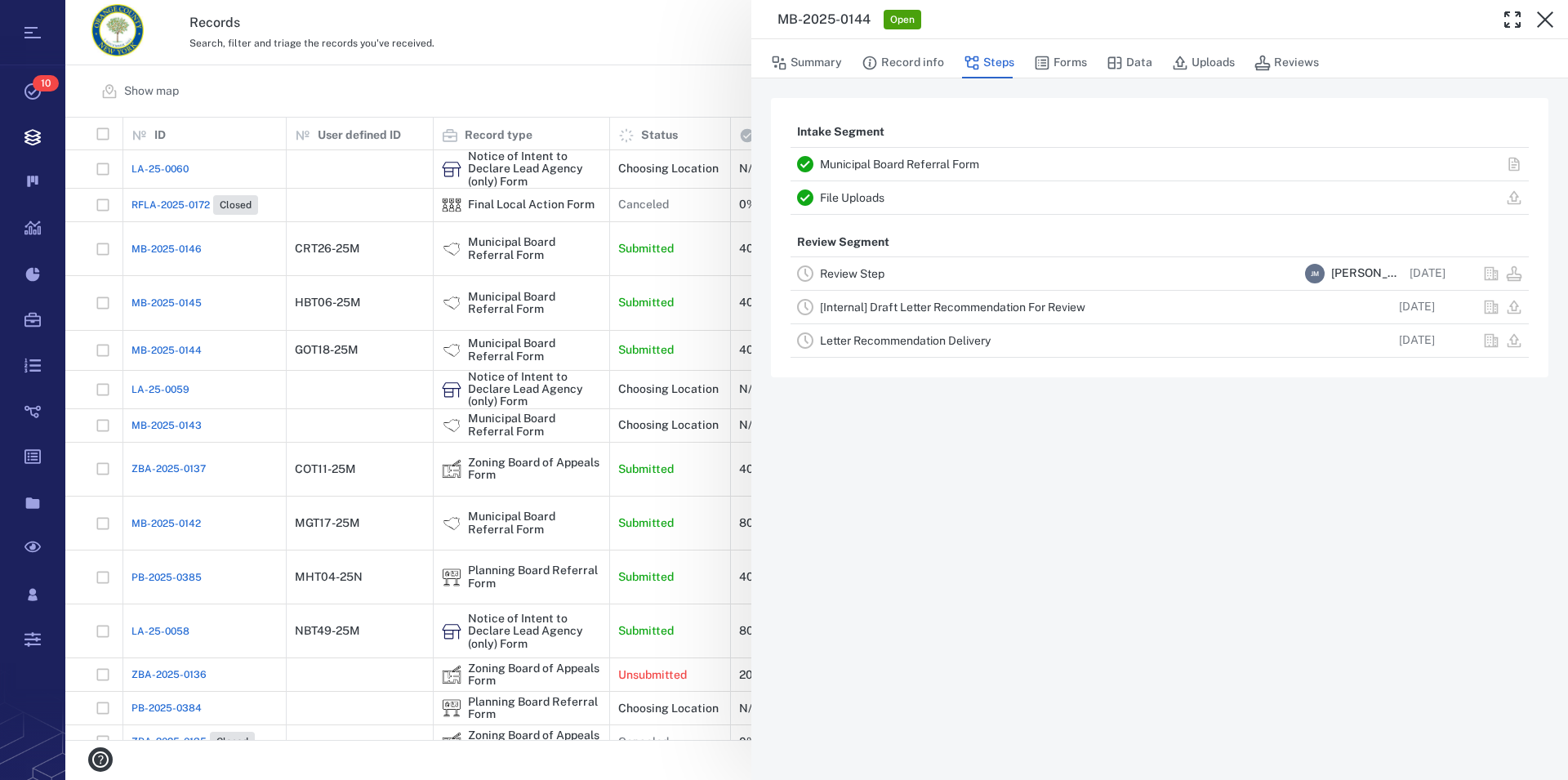
click at [858, 161] on link "Municipal Board Referral Form" at bounding box center [899, 164] width 160 height 13
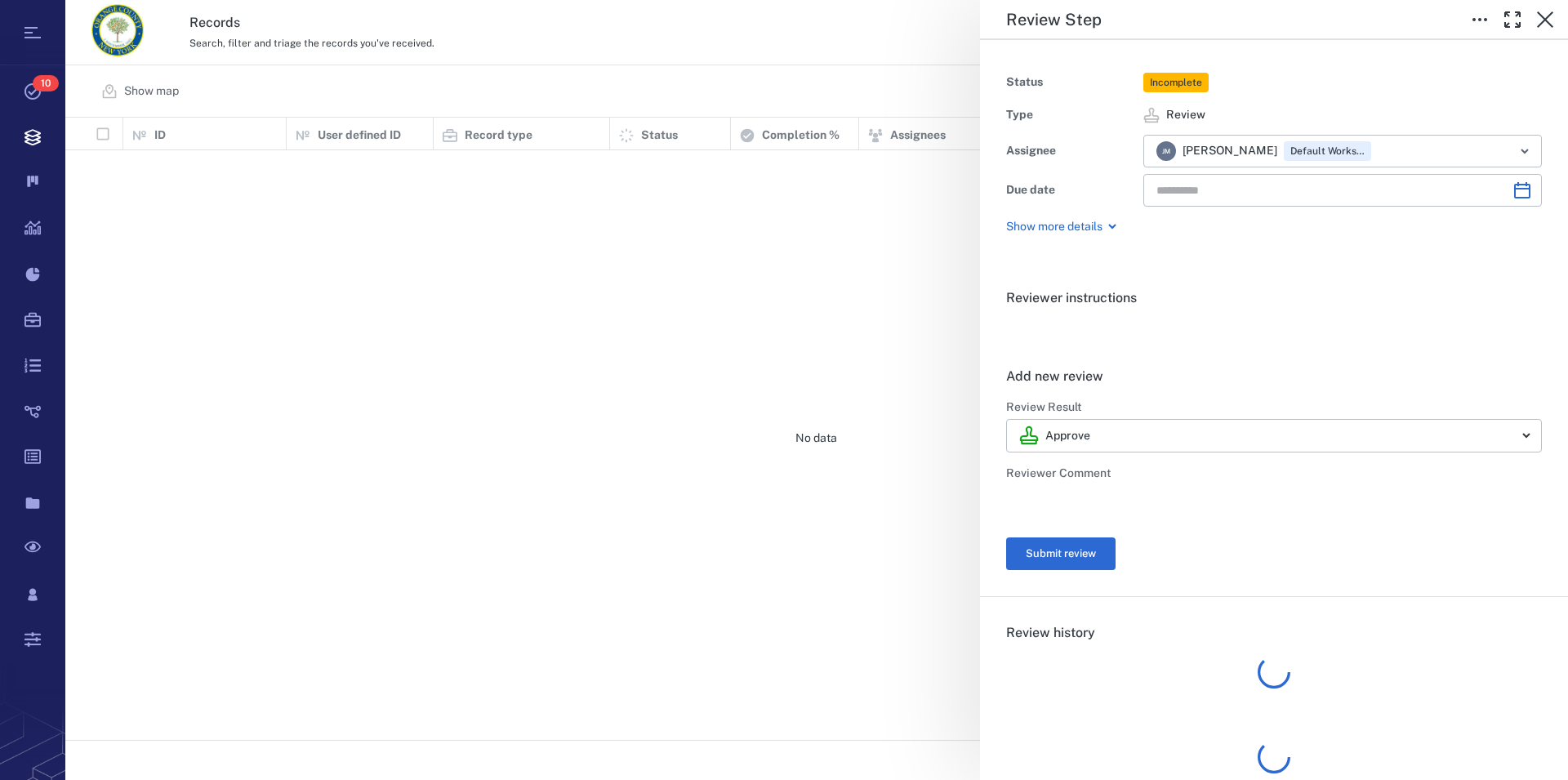
type input "**********"
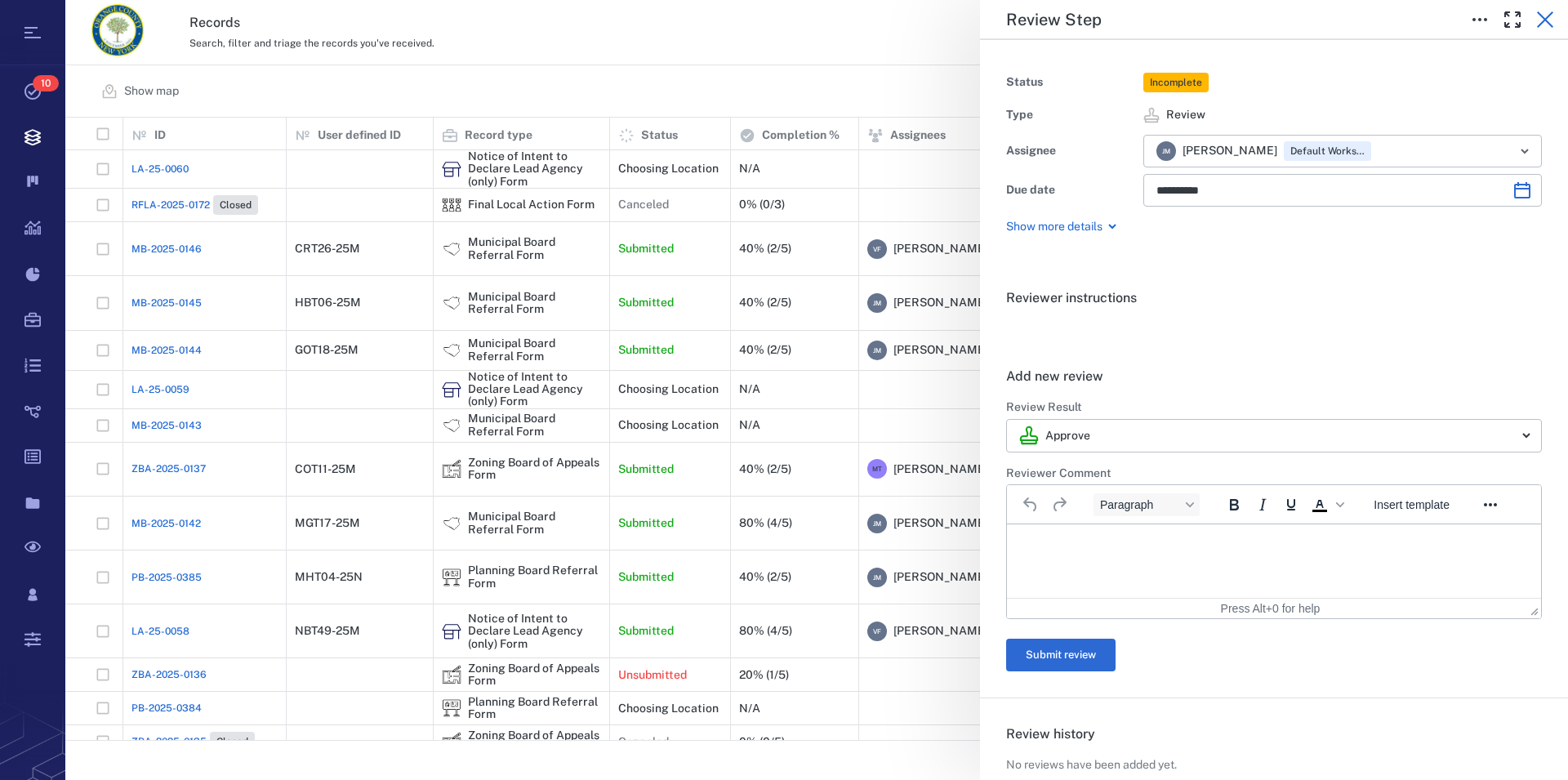
click at [1542, 15] on icon "button" at bounding box center [1545, 19] width 19 height 19
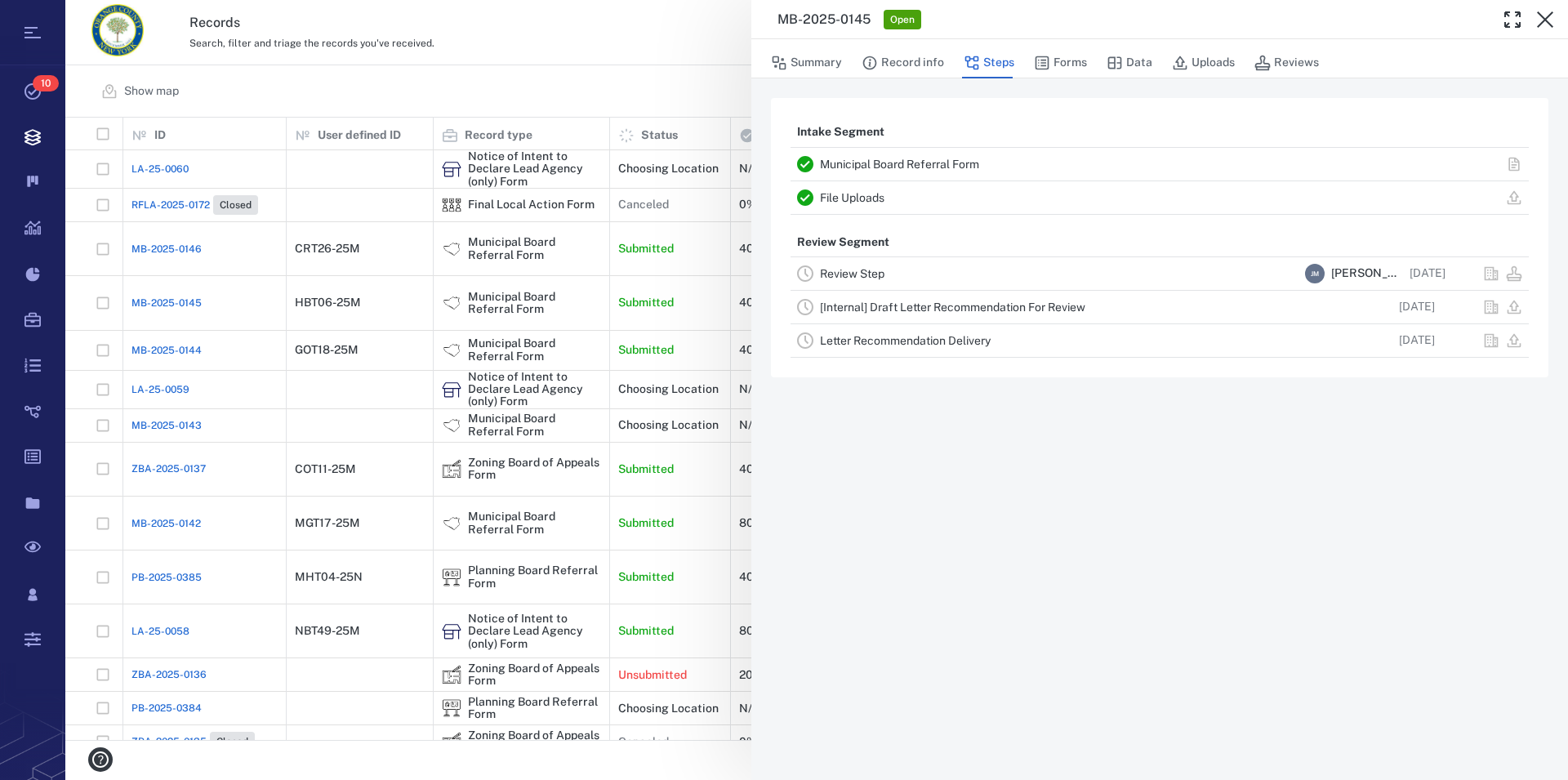
click at [910, 170] on link "Municipal Board Referral Form" at bounding box center [899, 164] width 160 height 13
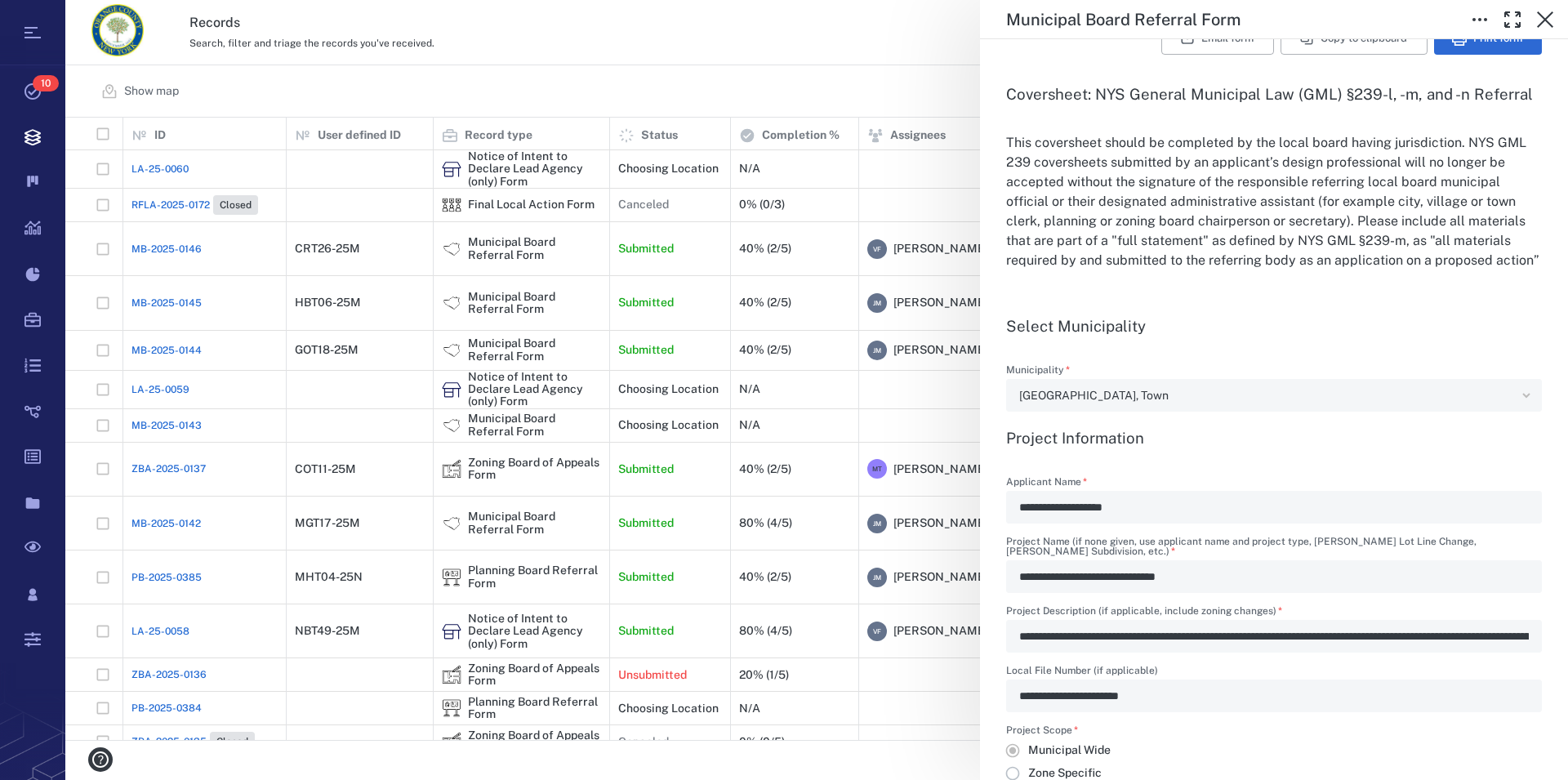
scroll to position [465, 0]
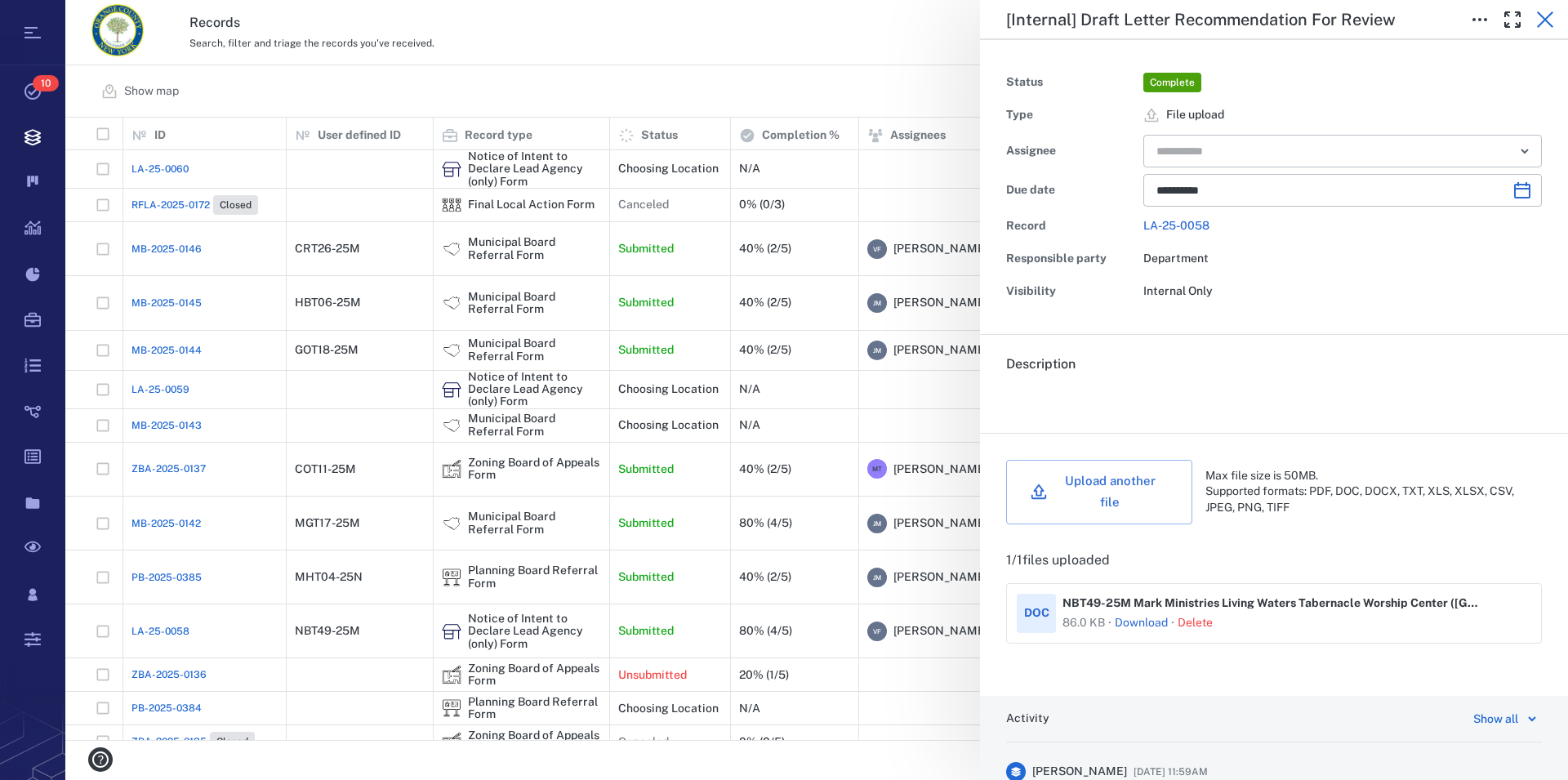
click at [1538, 21] on icon "button" at bounding box center [1545, 19] width 19 height 19
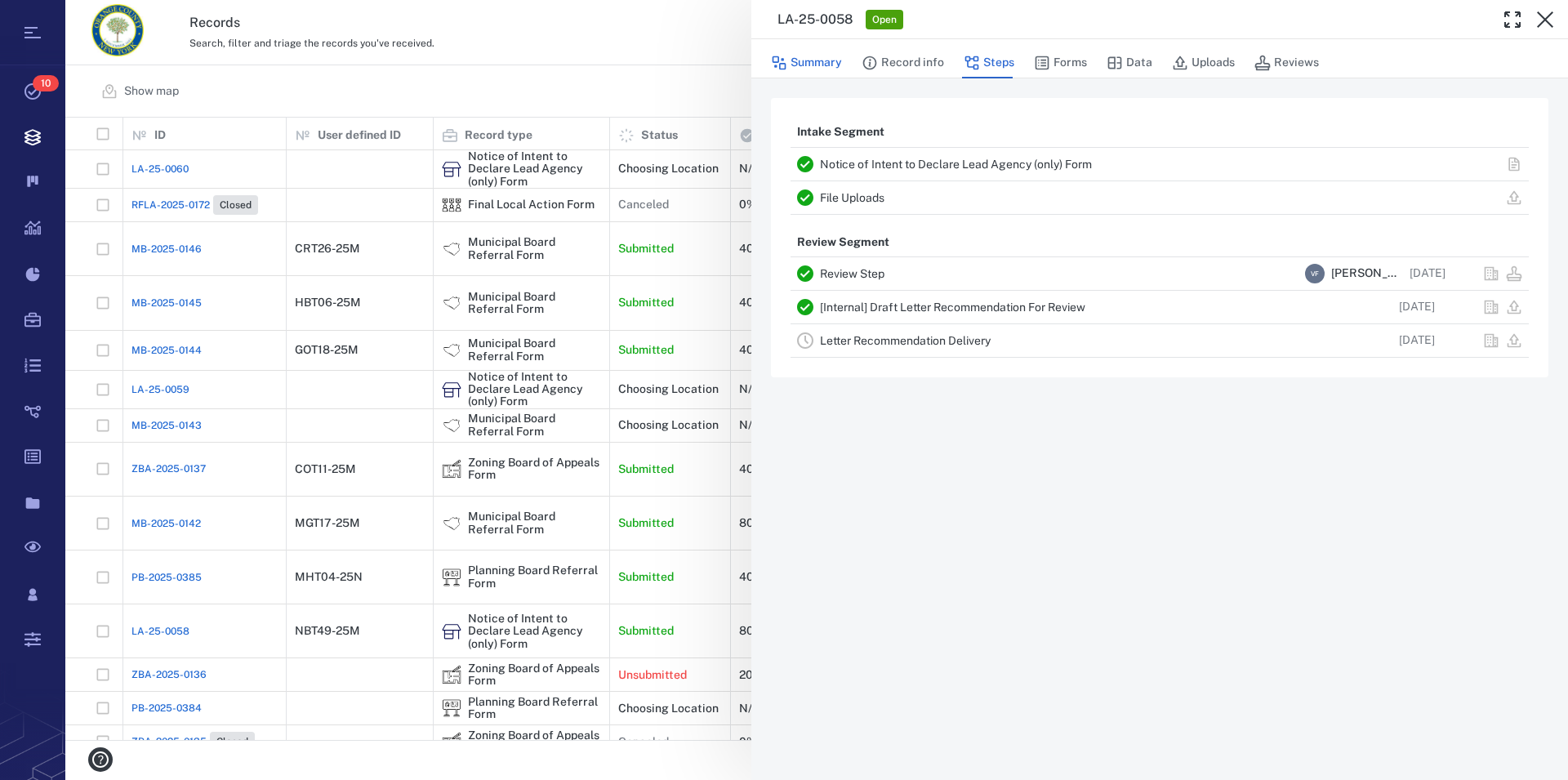
click at [815, 64] on button "Summary" at bounding box center [806, 63] width 71 height 31
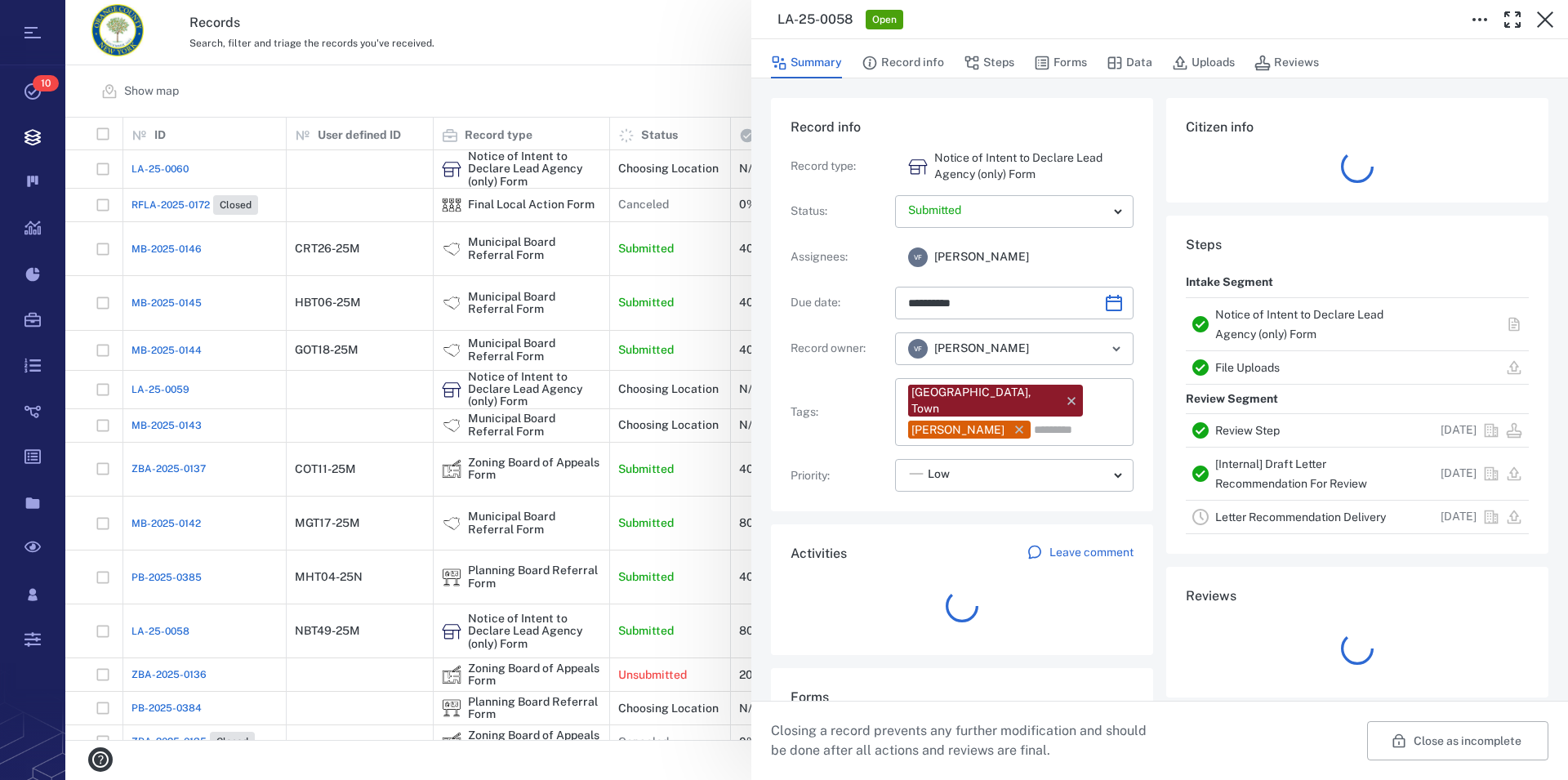
type input "**********"
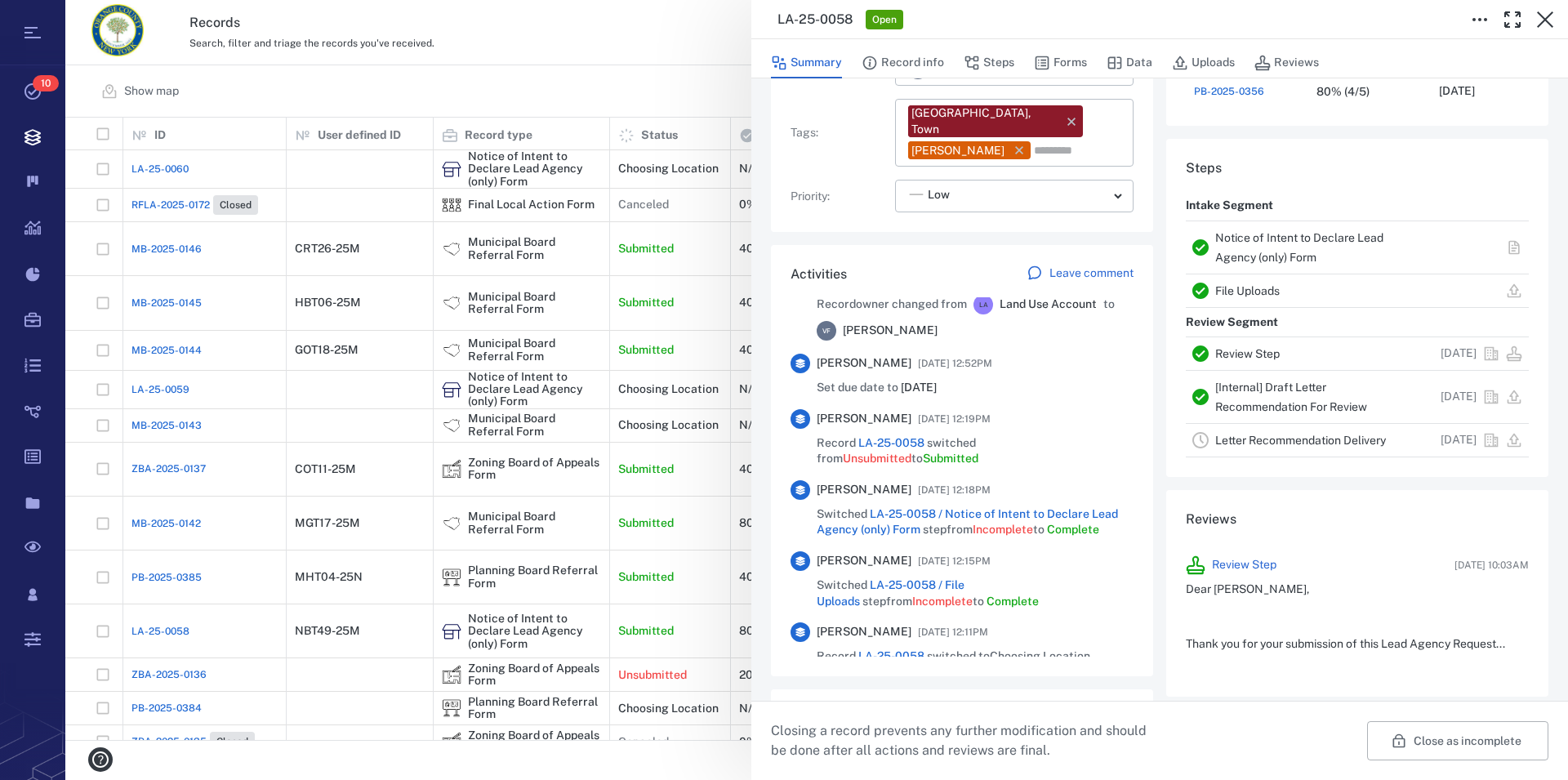
scroll to position [705, 0]
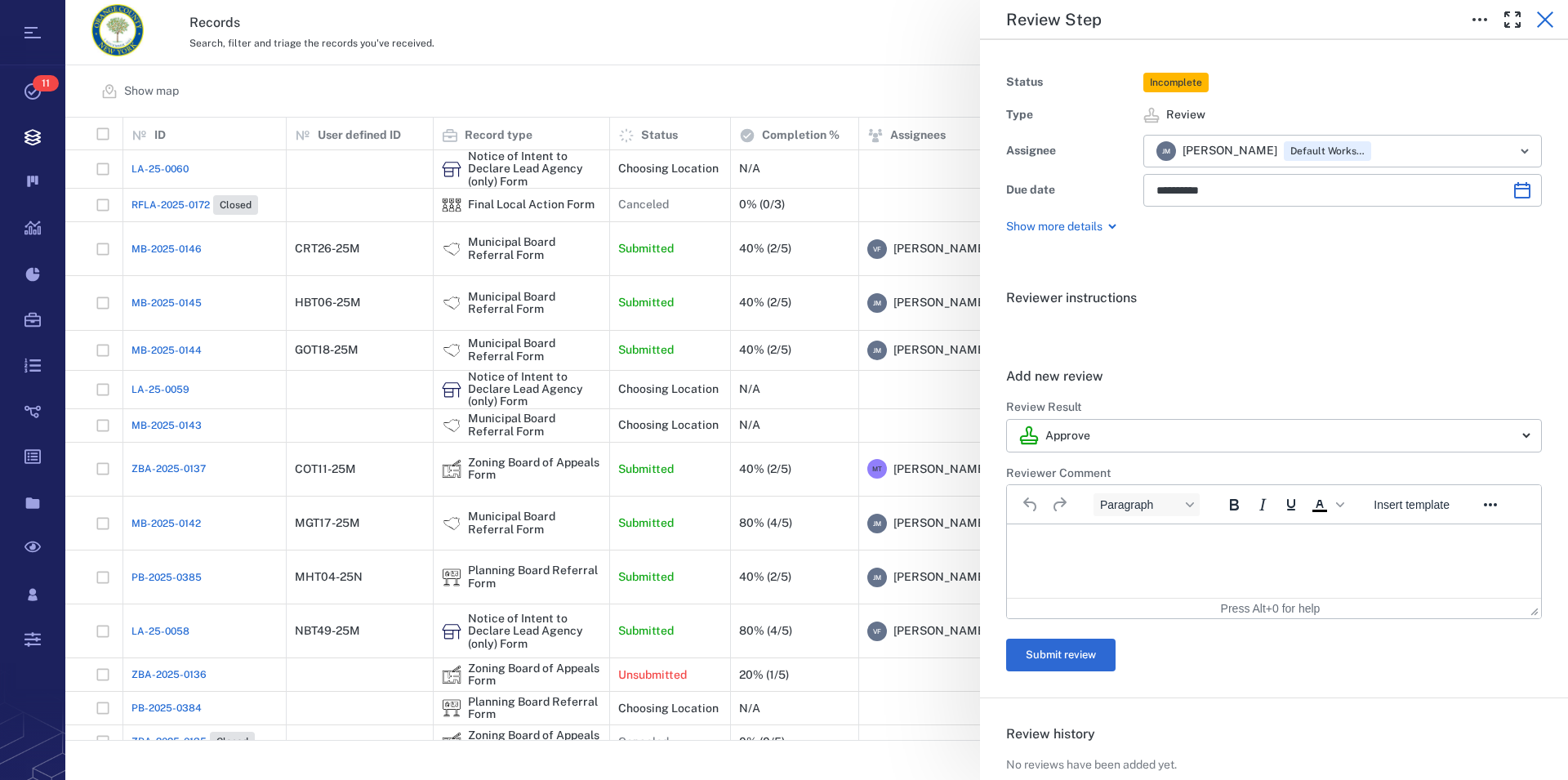
click at [1557, 27] on button "button" at bounding box center [1545, 19] width 33 height 33
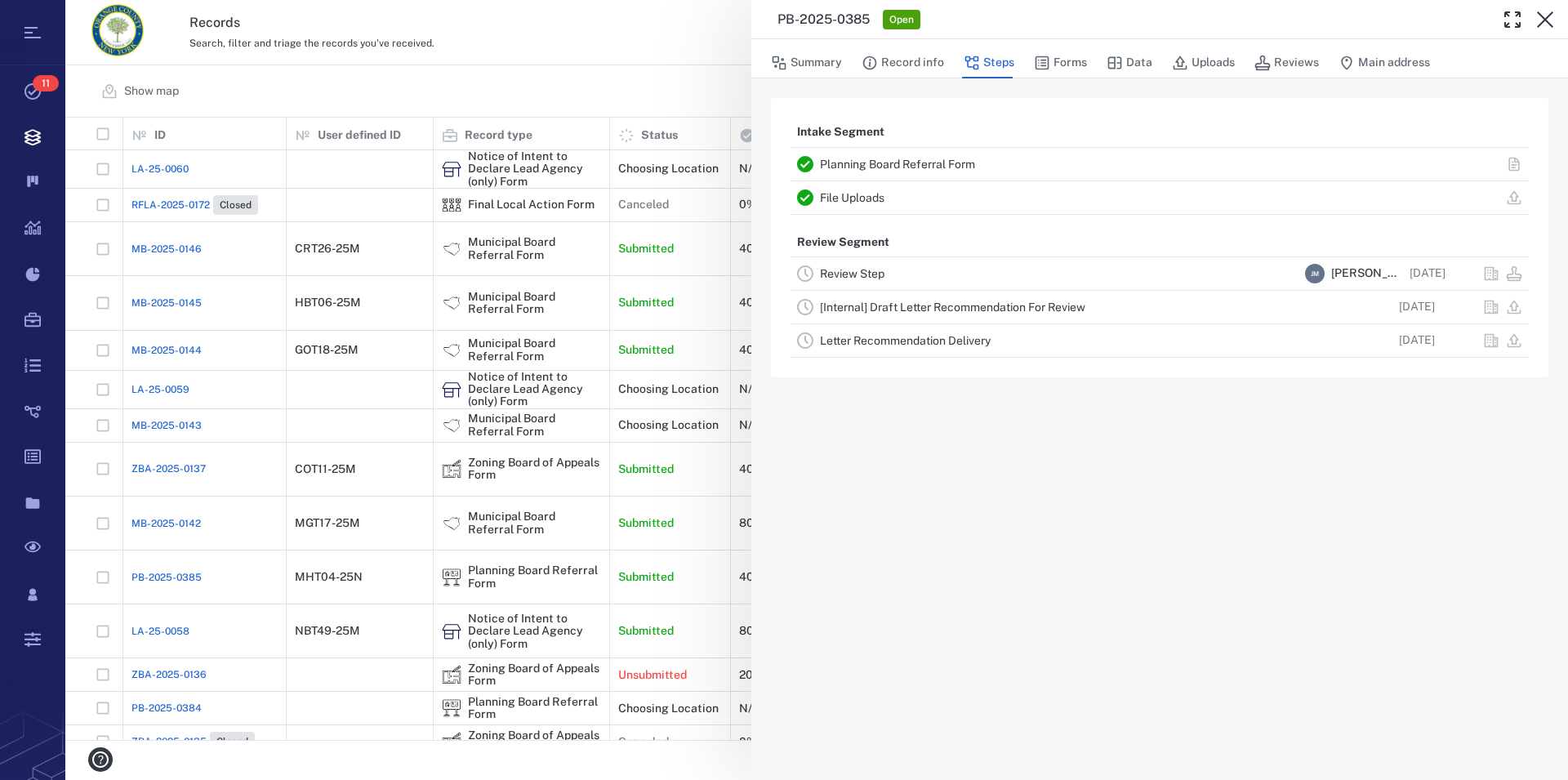
click at [910, 171] on link "Planning Board Referral Form" at bounding box center [897, 164] width 155 height 13
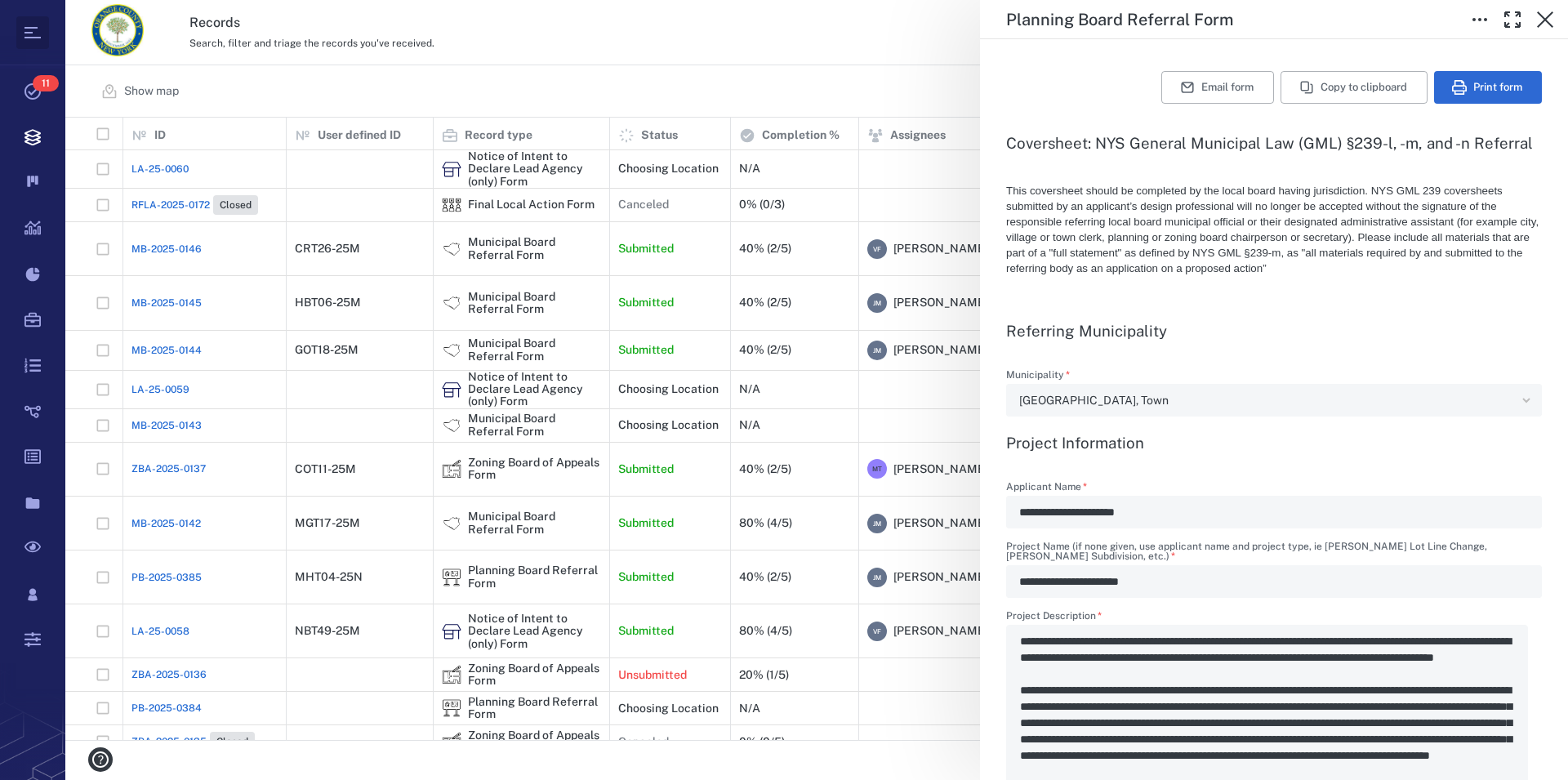
scroll to position [279, 0]
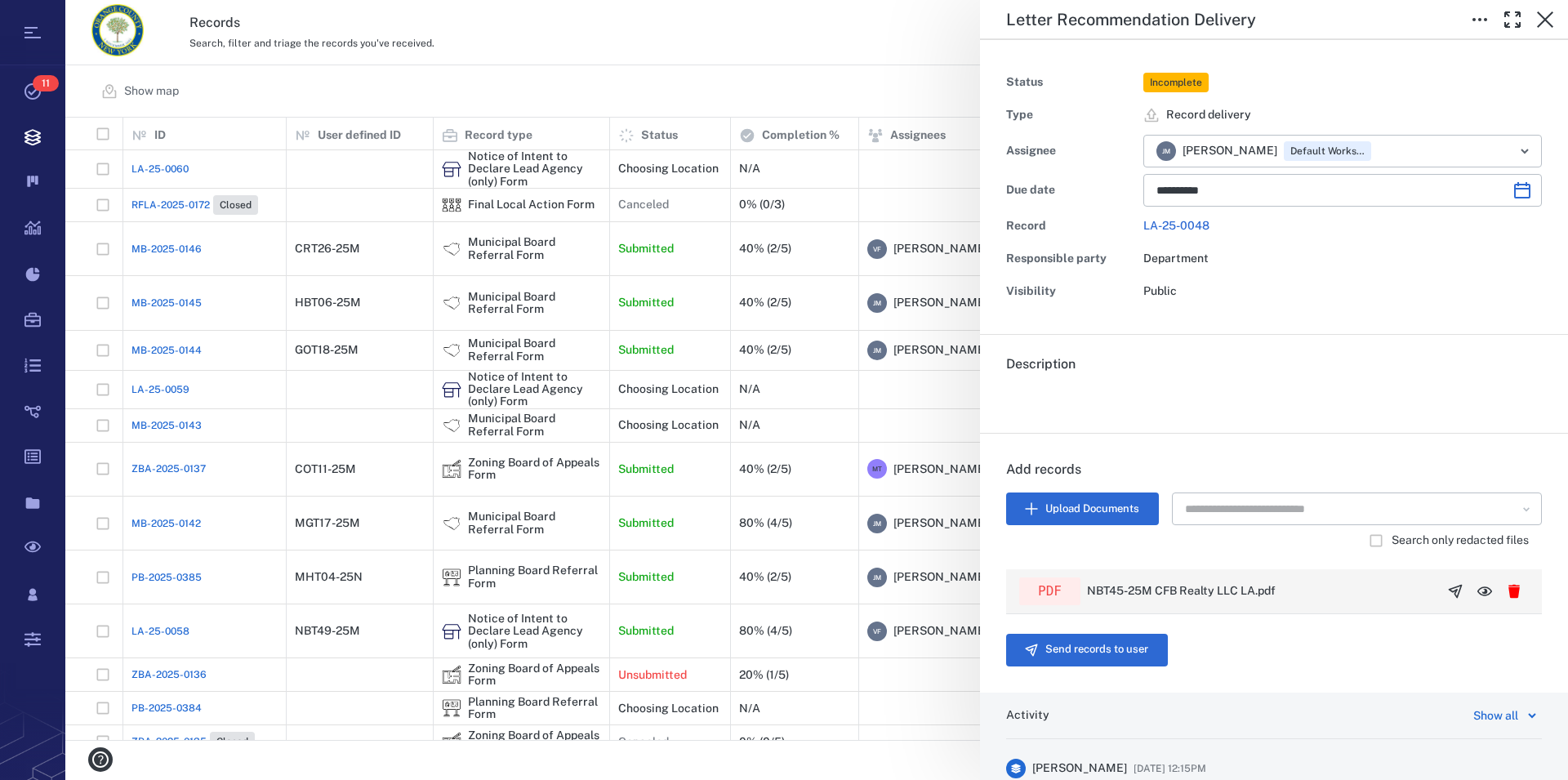
click at [1477, 591] on icon "button" at bounding box center [1484, 591] width 15 height 10
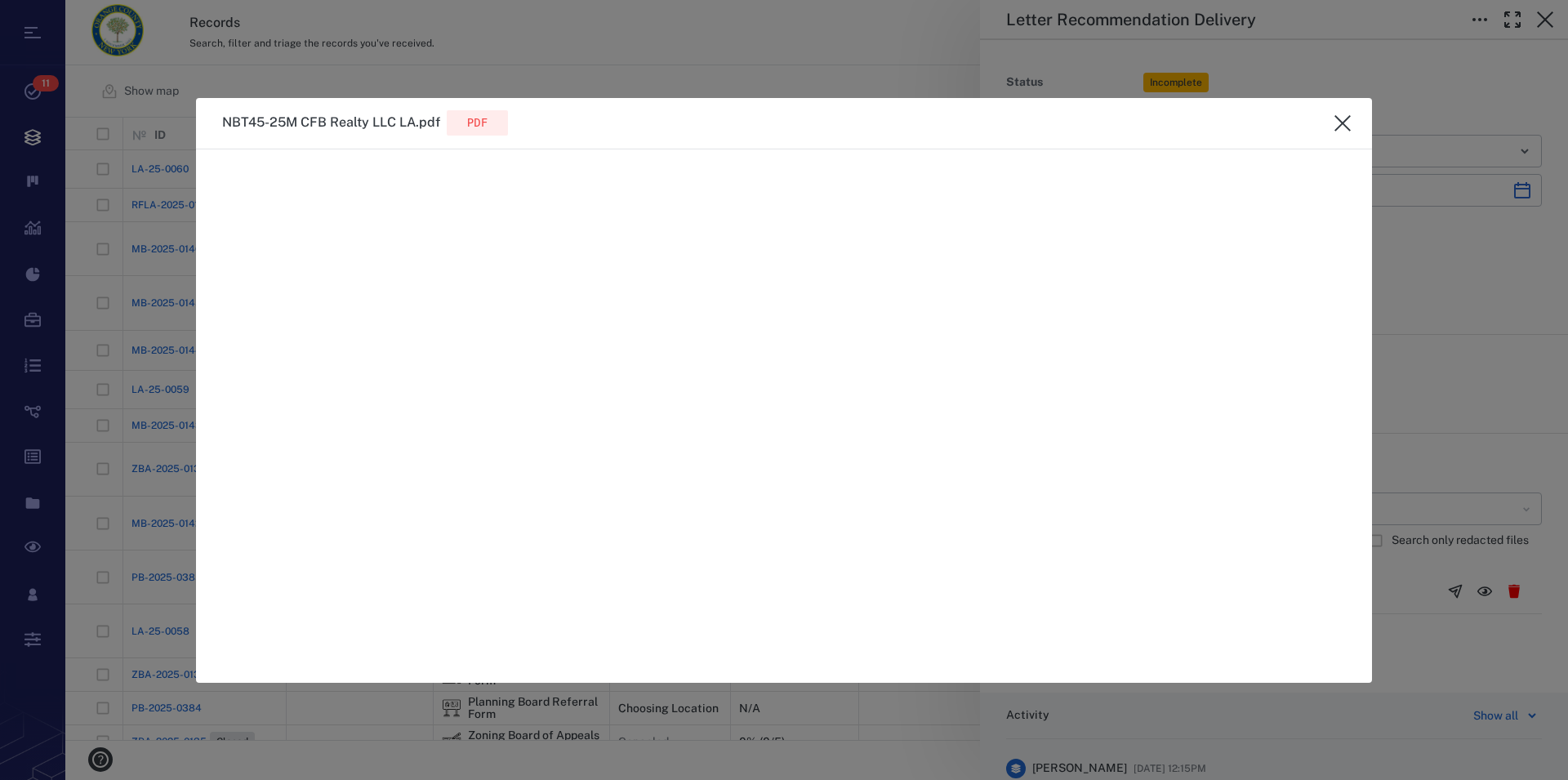
click at [1343, 119] on icon "close" at bounding box center [1342, 123] width 19 height 19
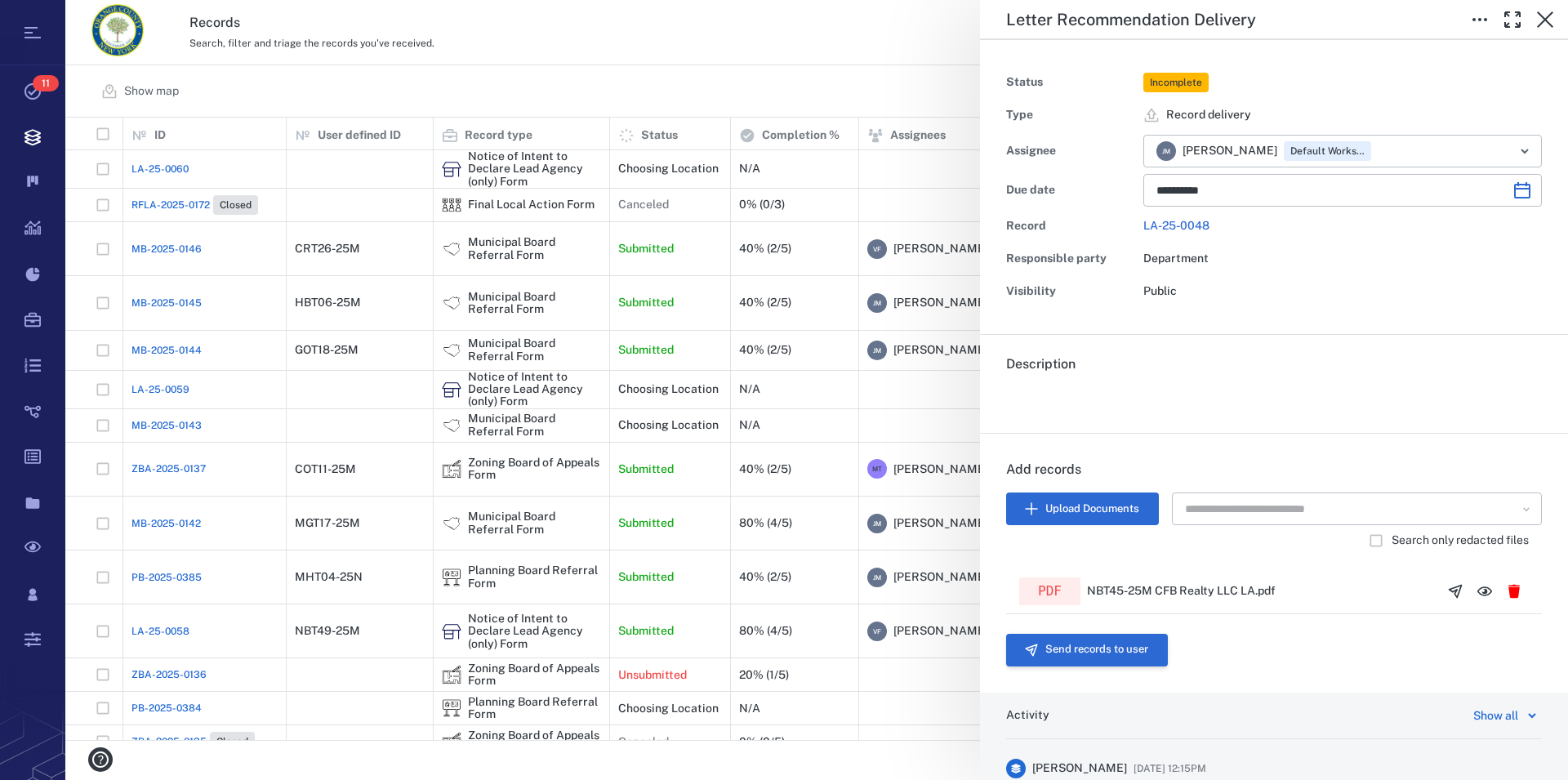
click at [1124, 652] on button "Send records to user" at bounding box center [1087, 650] width 161 height 33
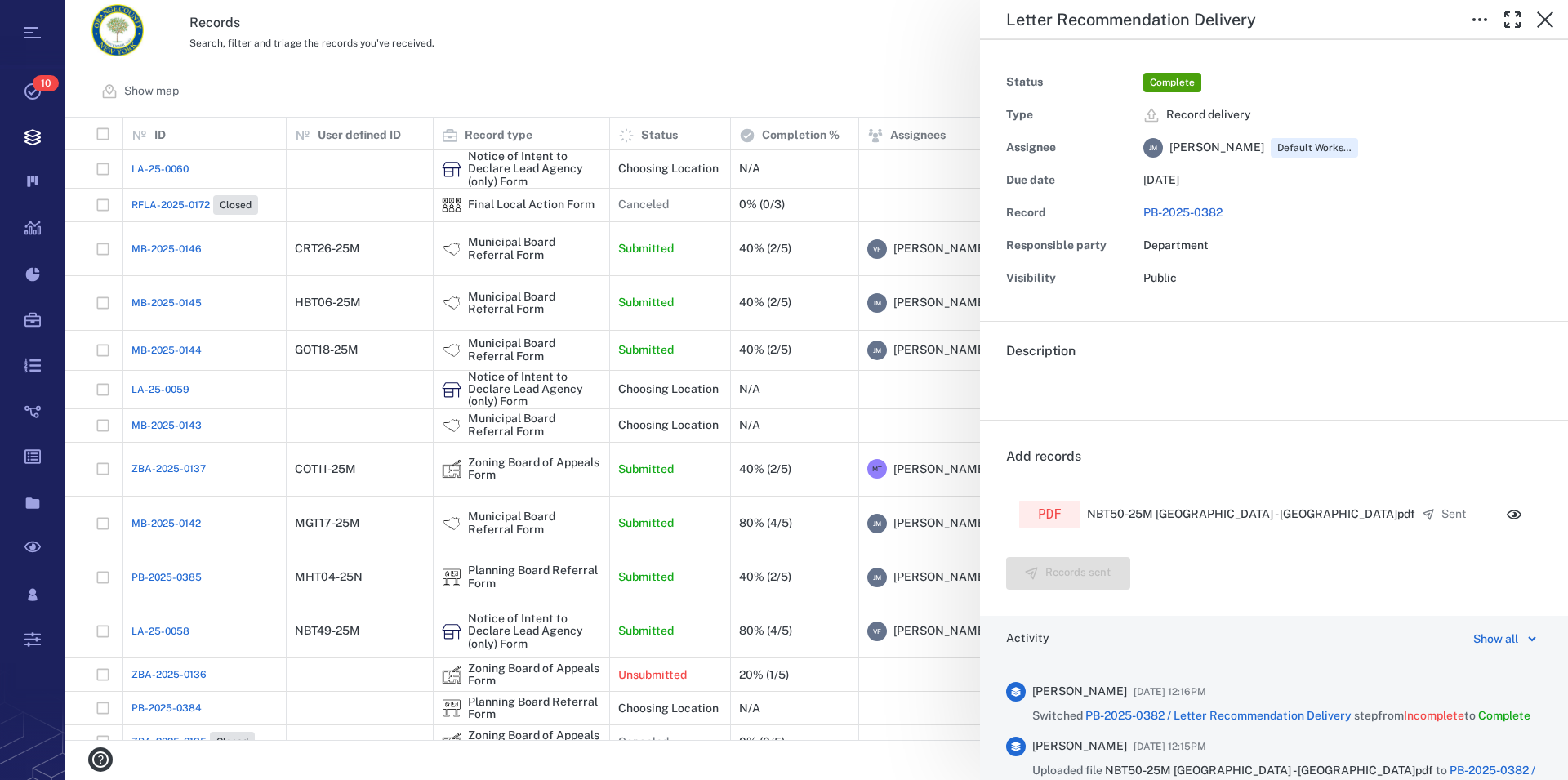
scroll to position [608, 1489]
click at [1506, 517] on icon "button" at bounding box center [1514, 515] width 17 height 17
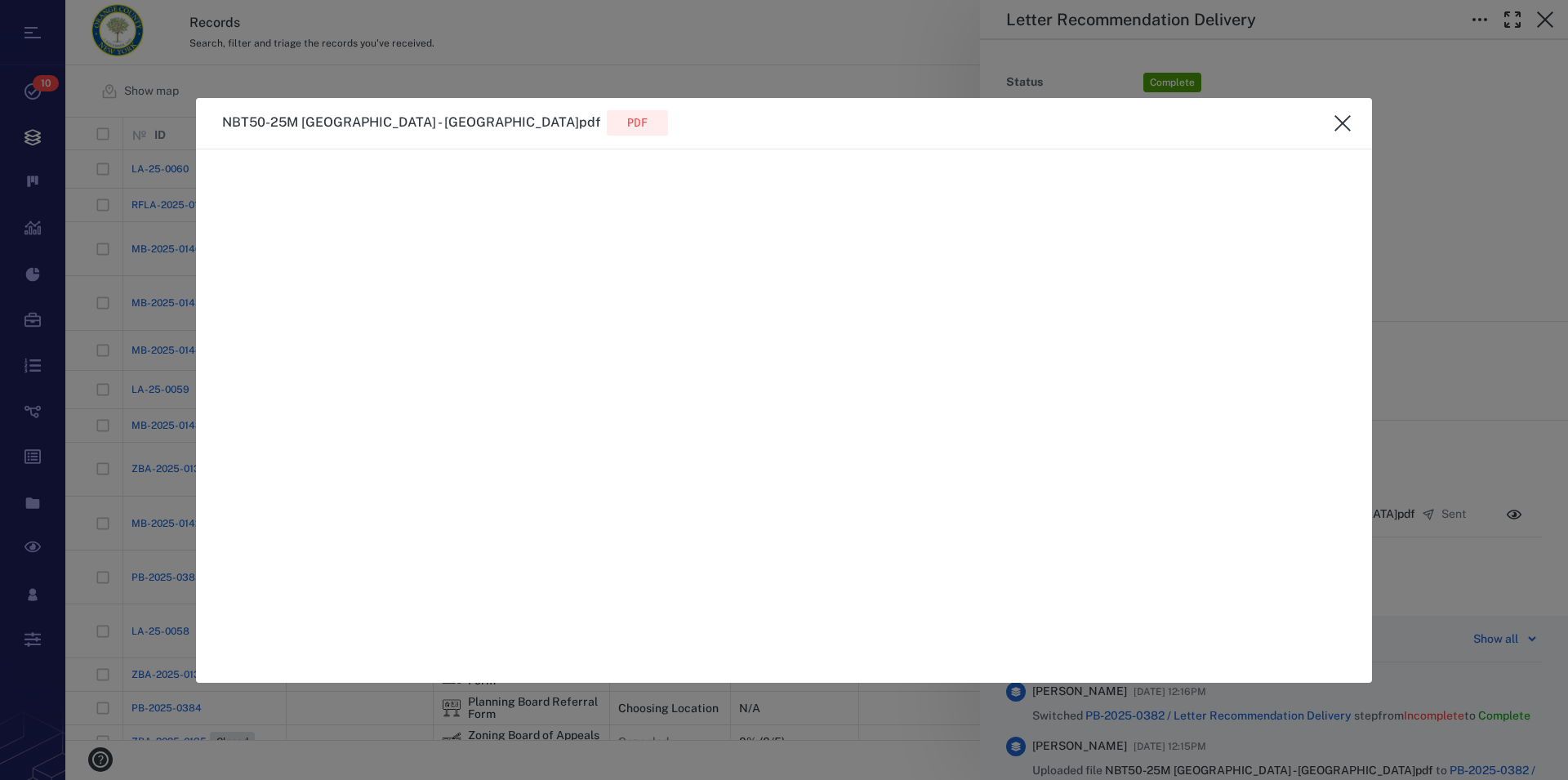
click at [1342, 125] on icon "close" at bounding box center [1342, 123] width 17 height 17
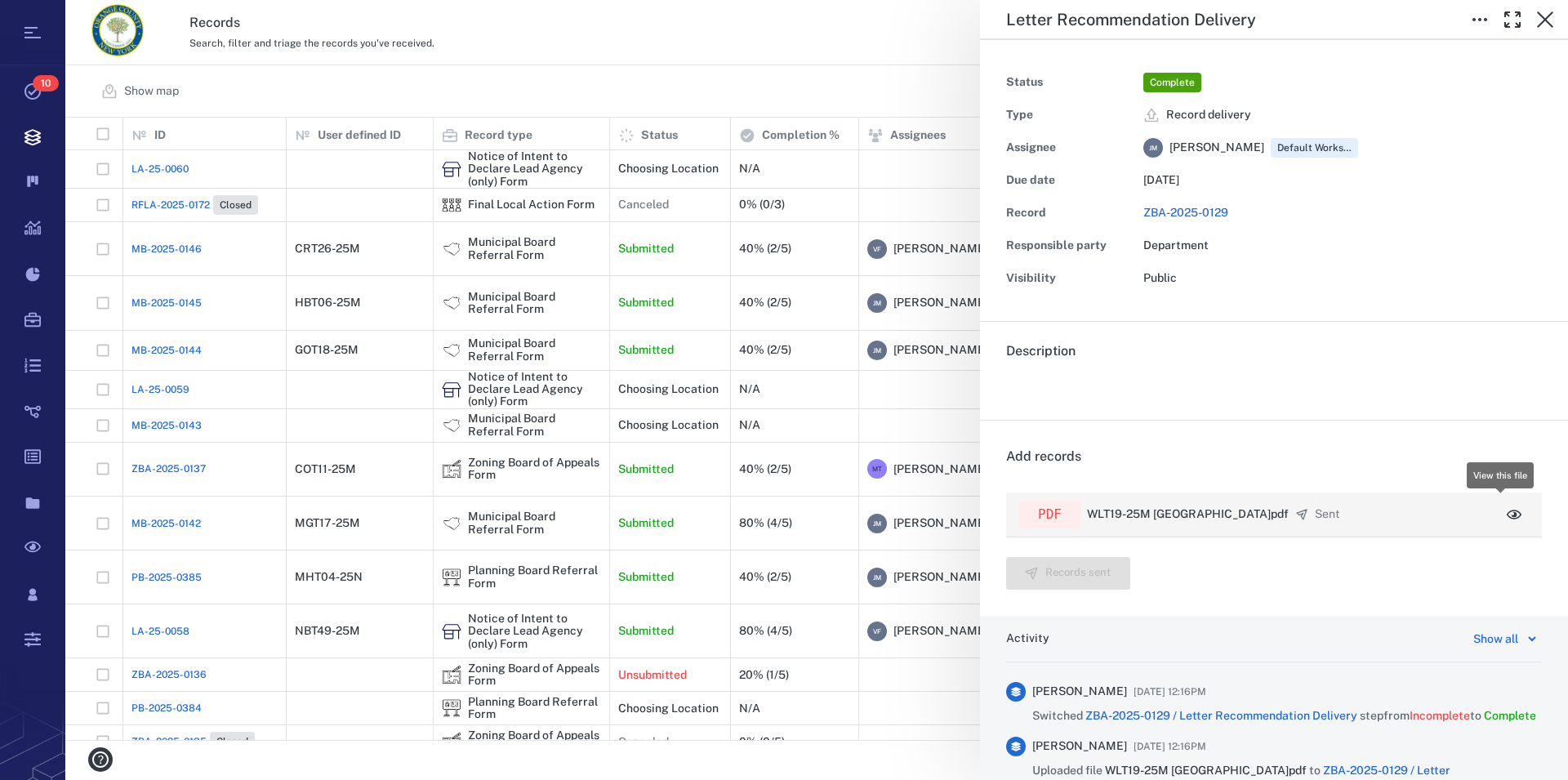
click at [1506, 519] on icon "button" at bounding box center [1514, 515] width 17 height 17
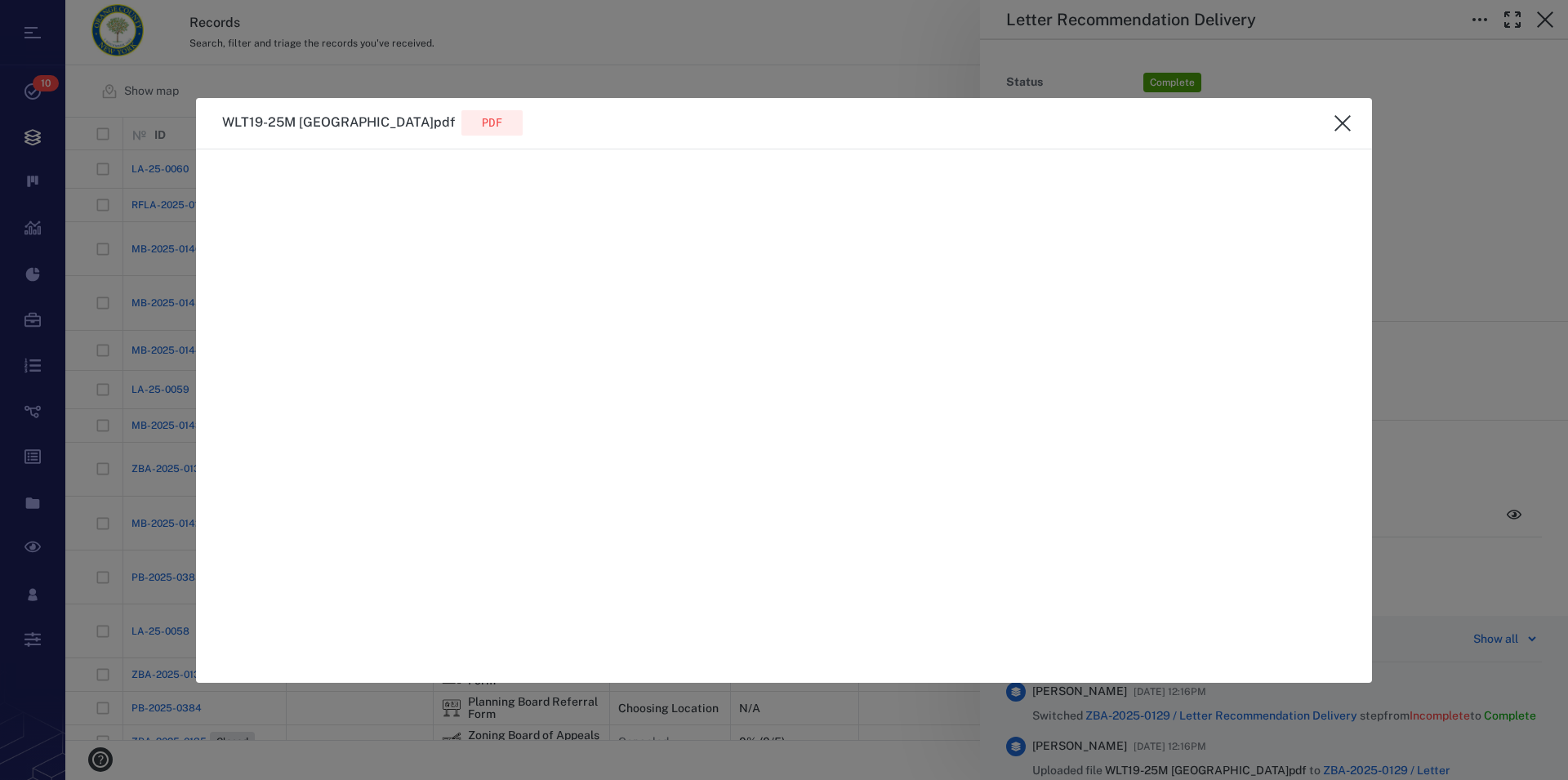
click at [1336, 124] on icon "close" at bounding box center [1342, 123] width 19 height 19
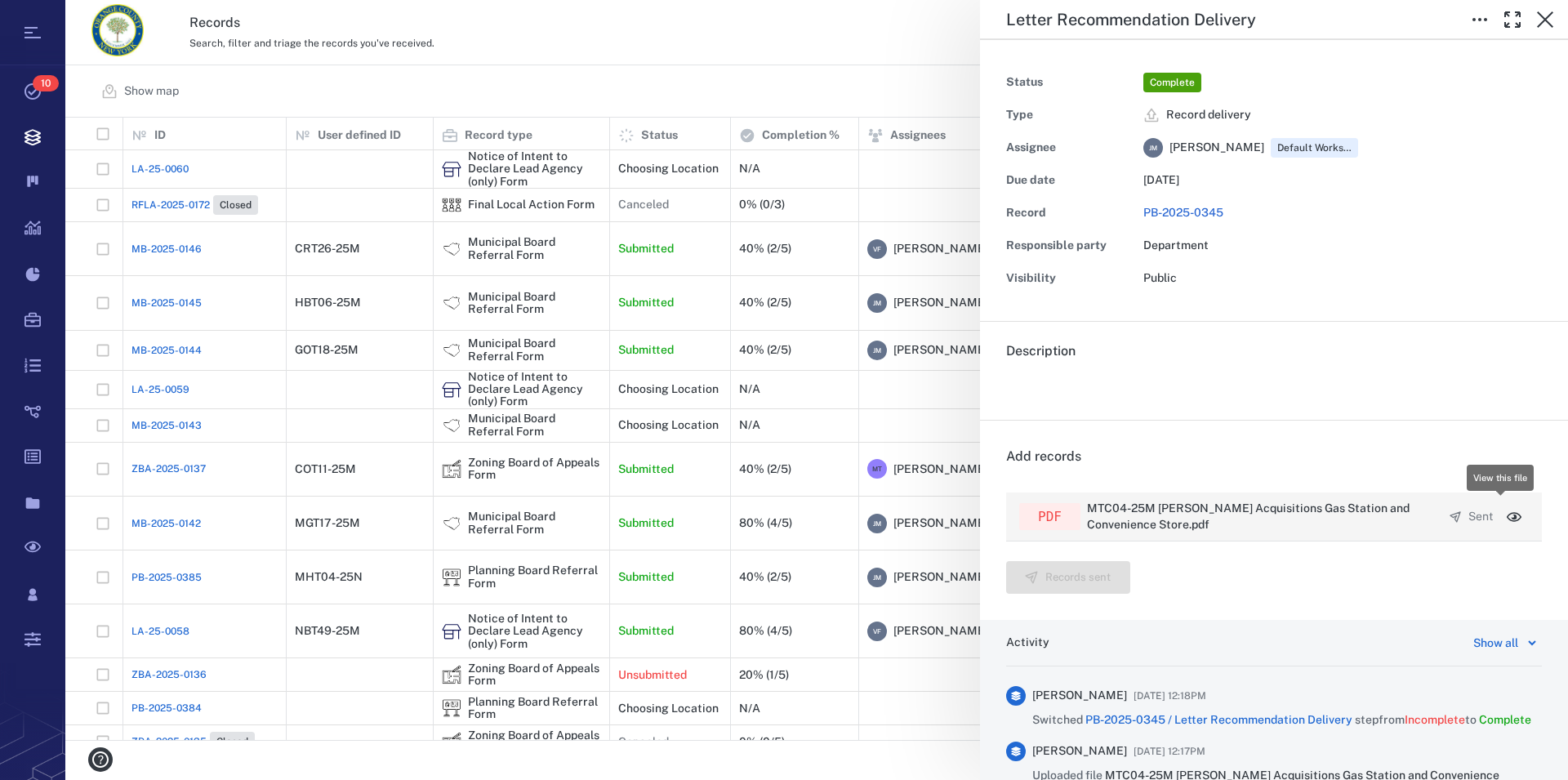
click at [1506, 516] on icon "button" at bounding box center [1514, 516] width 17 height 17
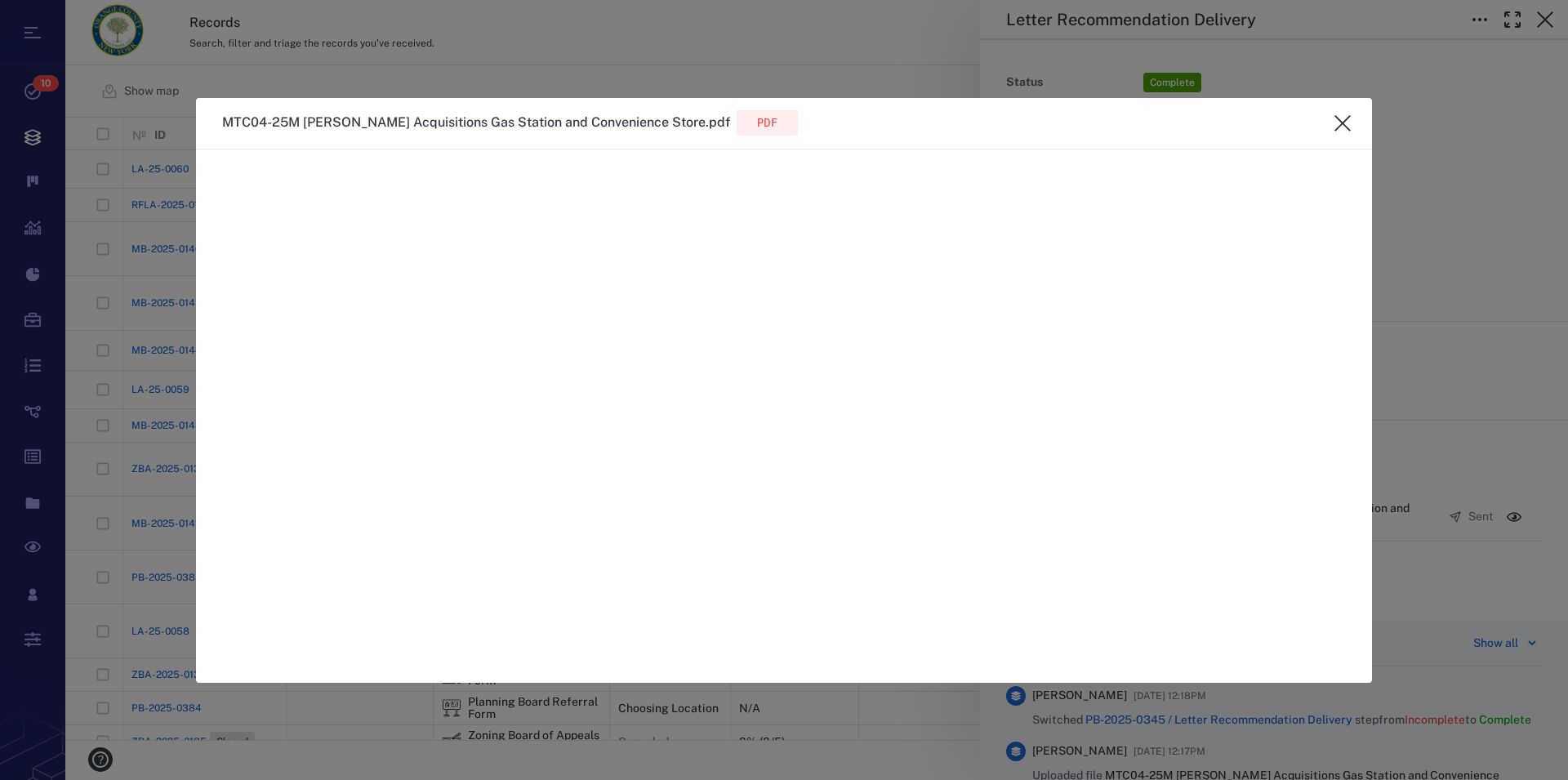
click at [1344, 122] on icon "close" at bounding box center [1342, 123] width 17 height 17
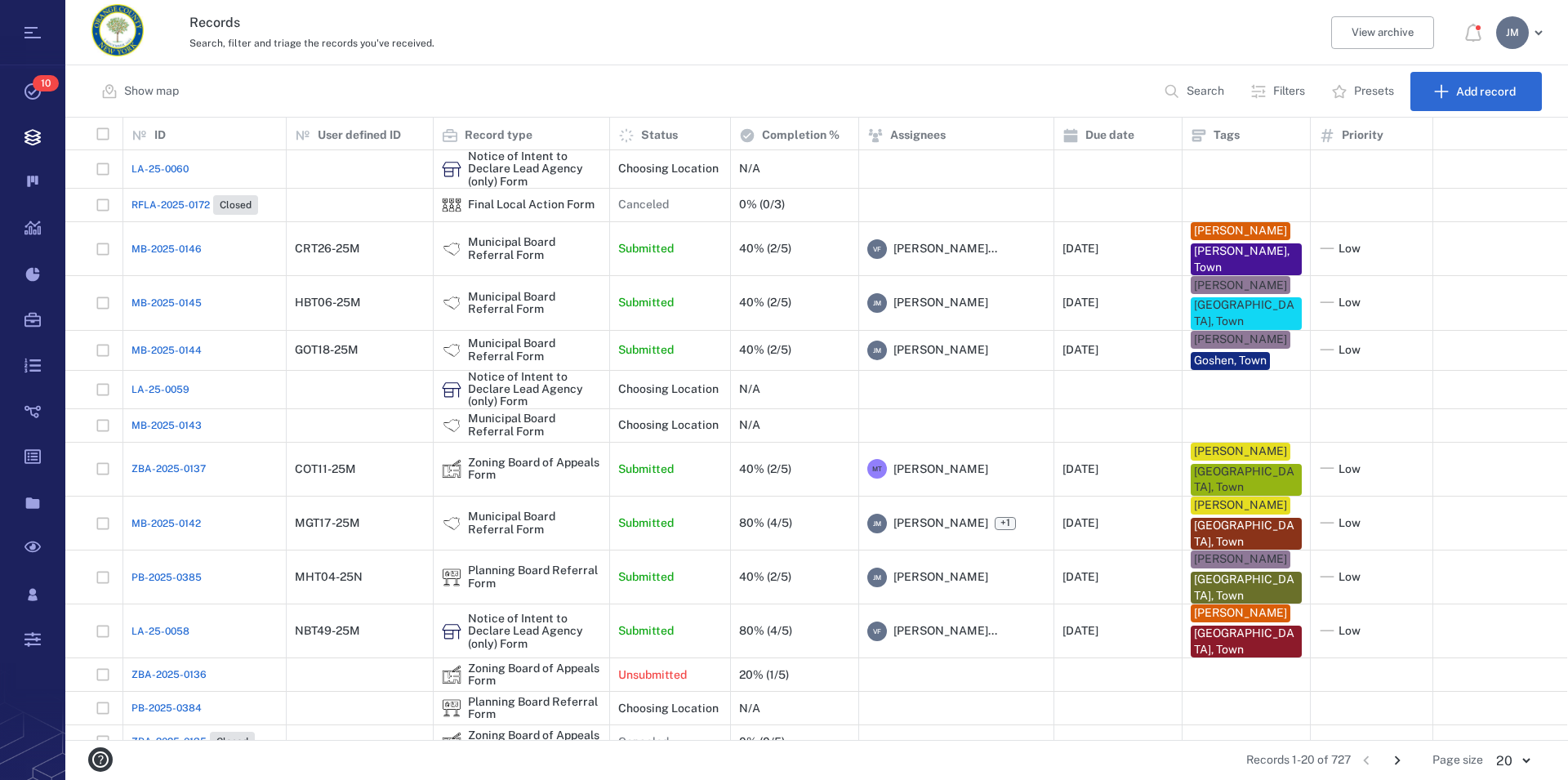
click at [1193, 87] on p "Search" at bounding box center [1206, 92] width 38 height 17
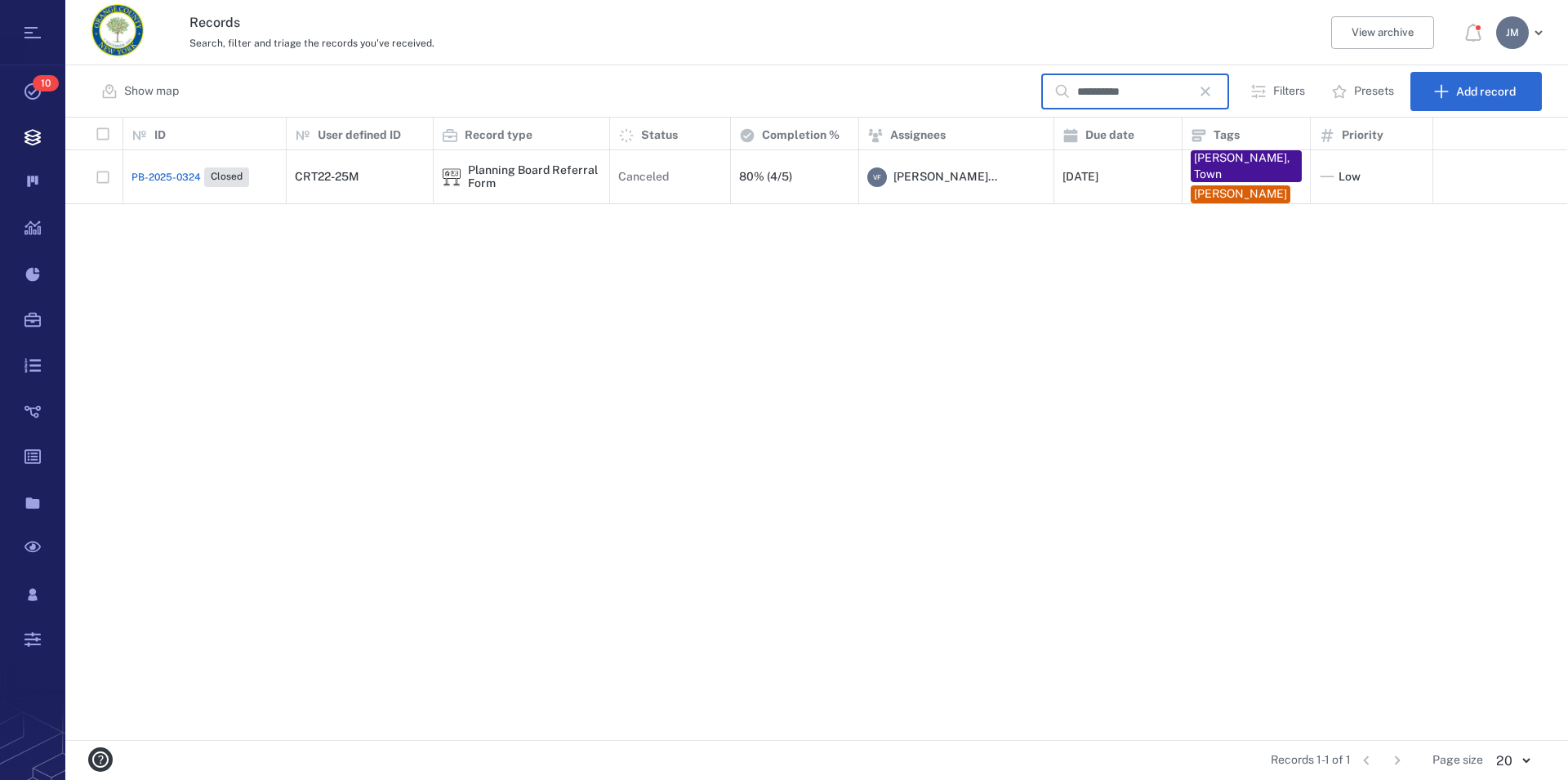
type input "**********"
click at [530, 171] on div "Planning Board Referral Form" at bounding box center [534, 176] width 133 height 26
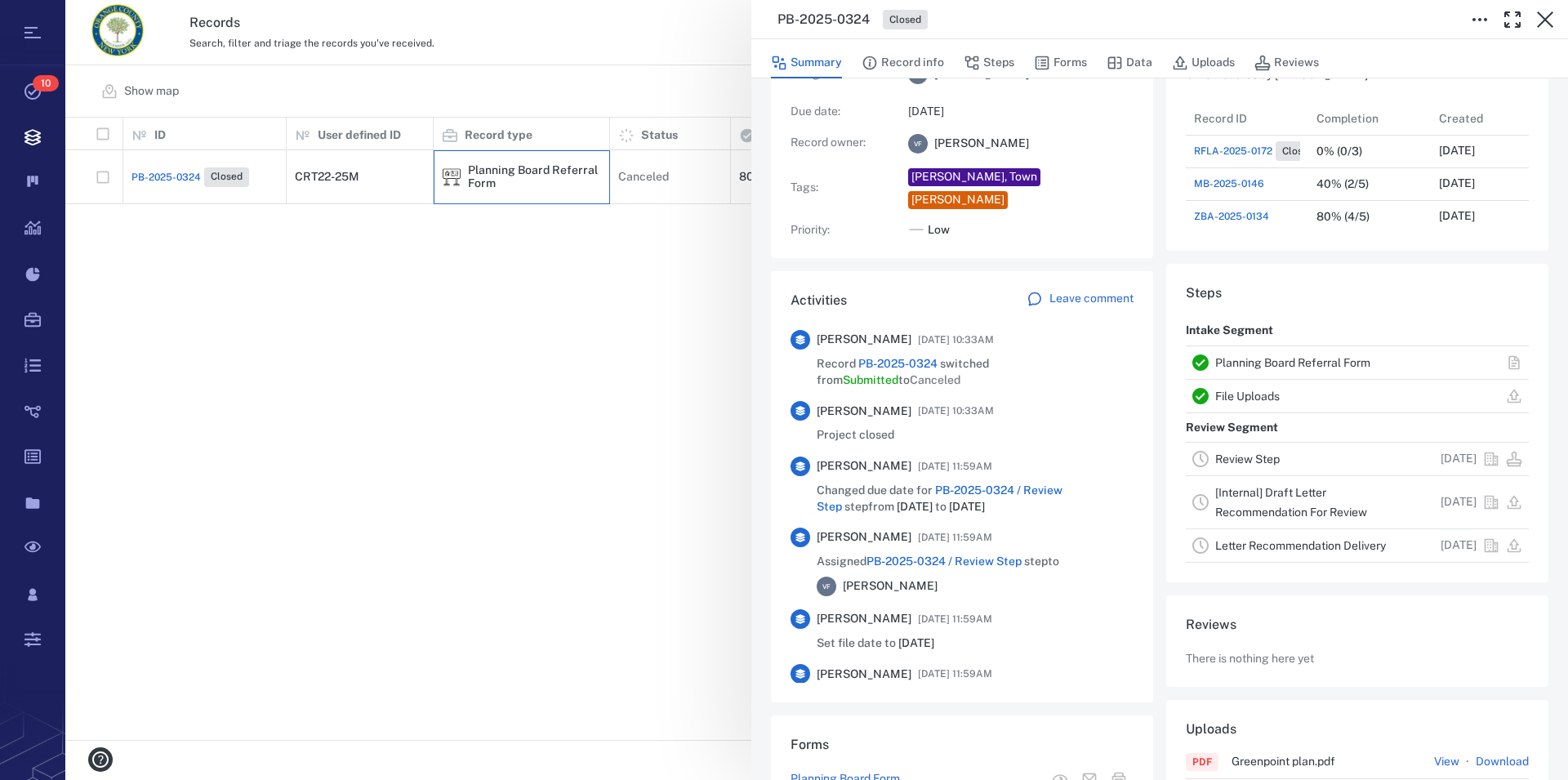
scroll to position [186, 0]
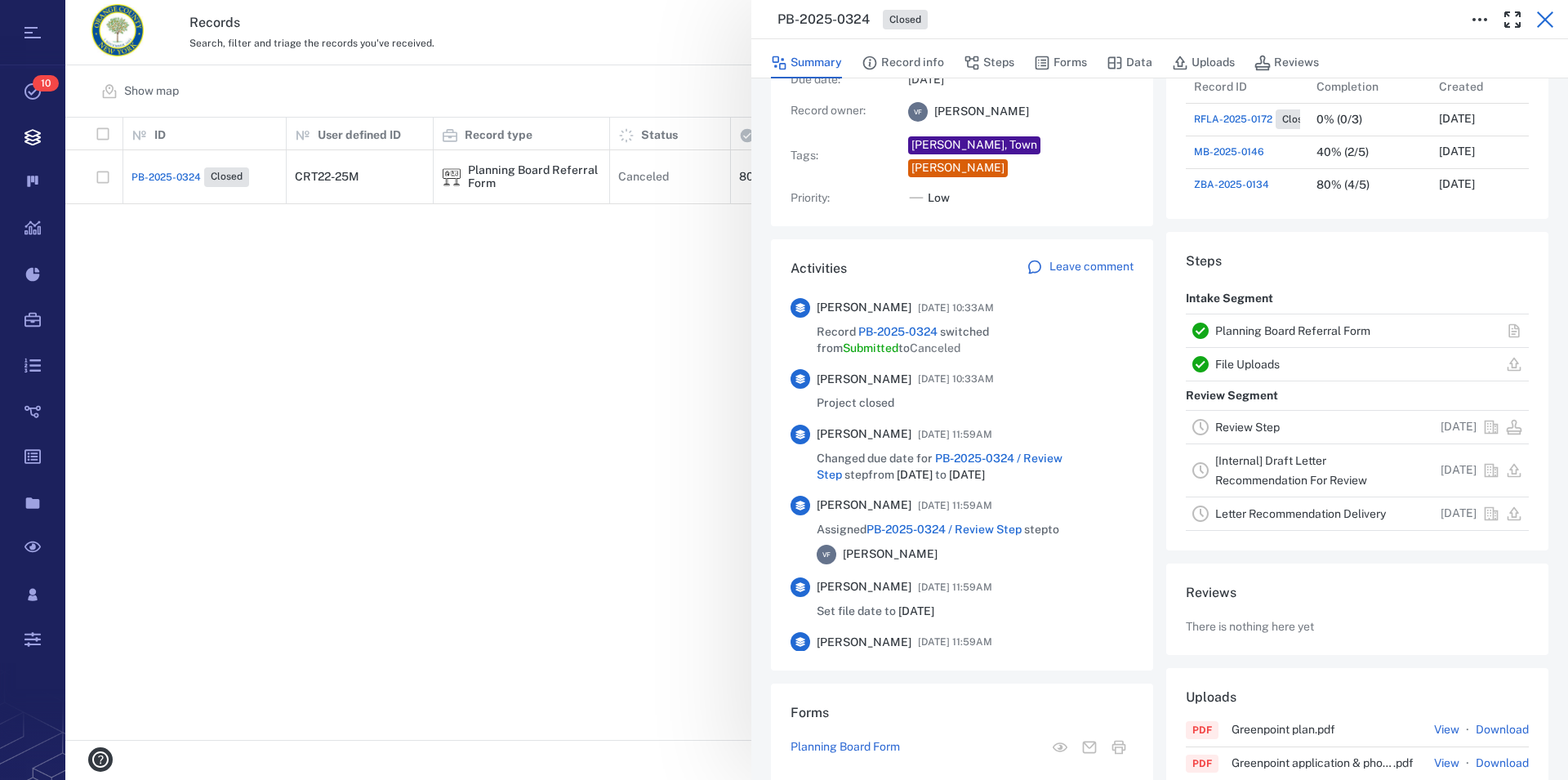
click at [1544, 19] on icon "button" at bounding box center [1545, 19] width 19 height 19
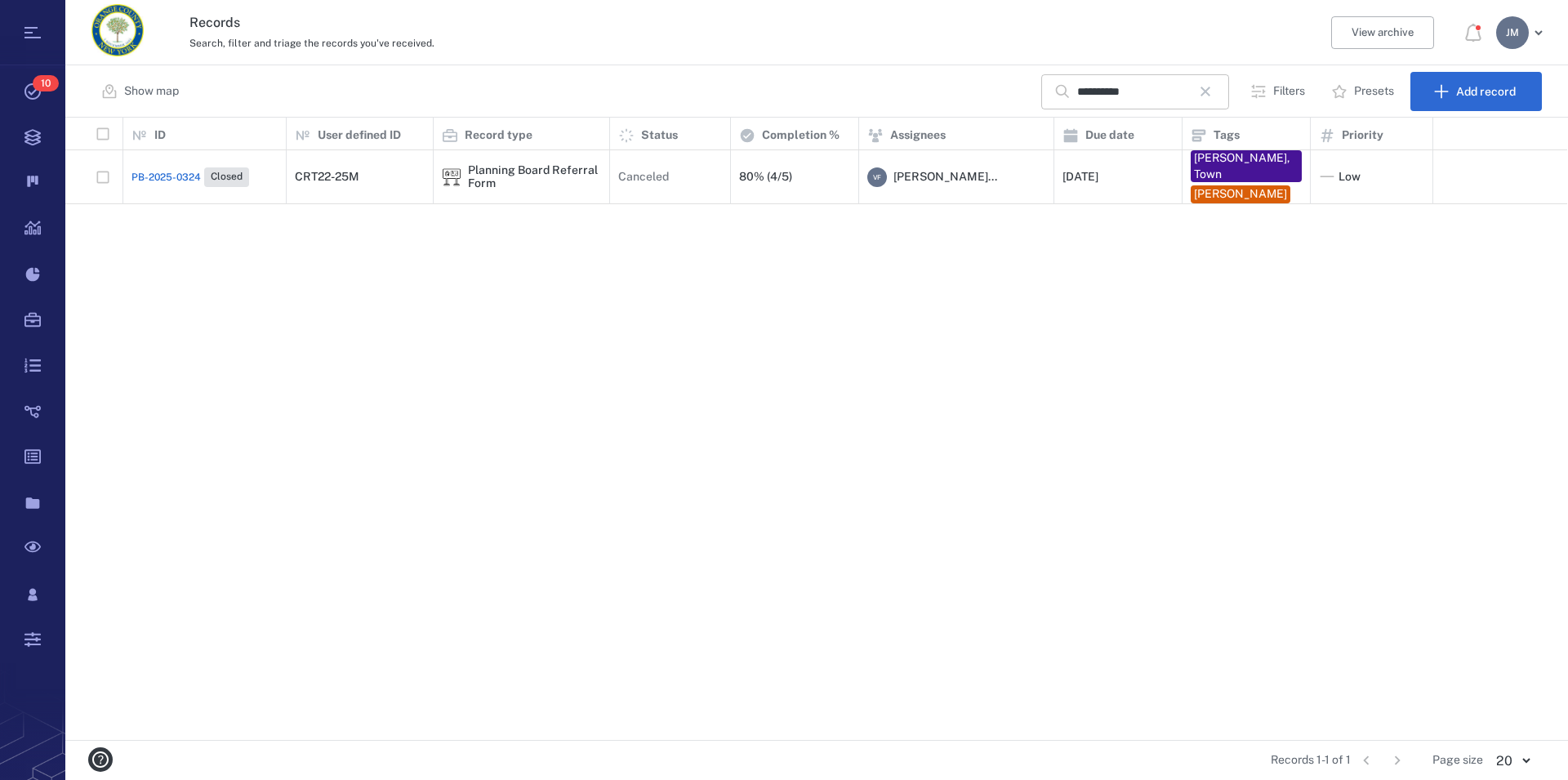
click at [1212, 88] on icon "button" at bounding box center [1206, 92] width 19 height 19
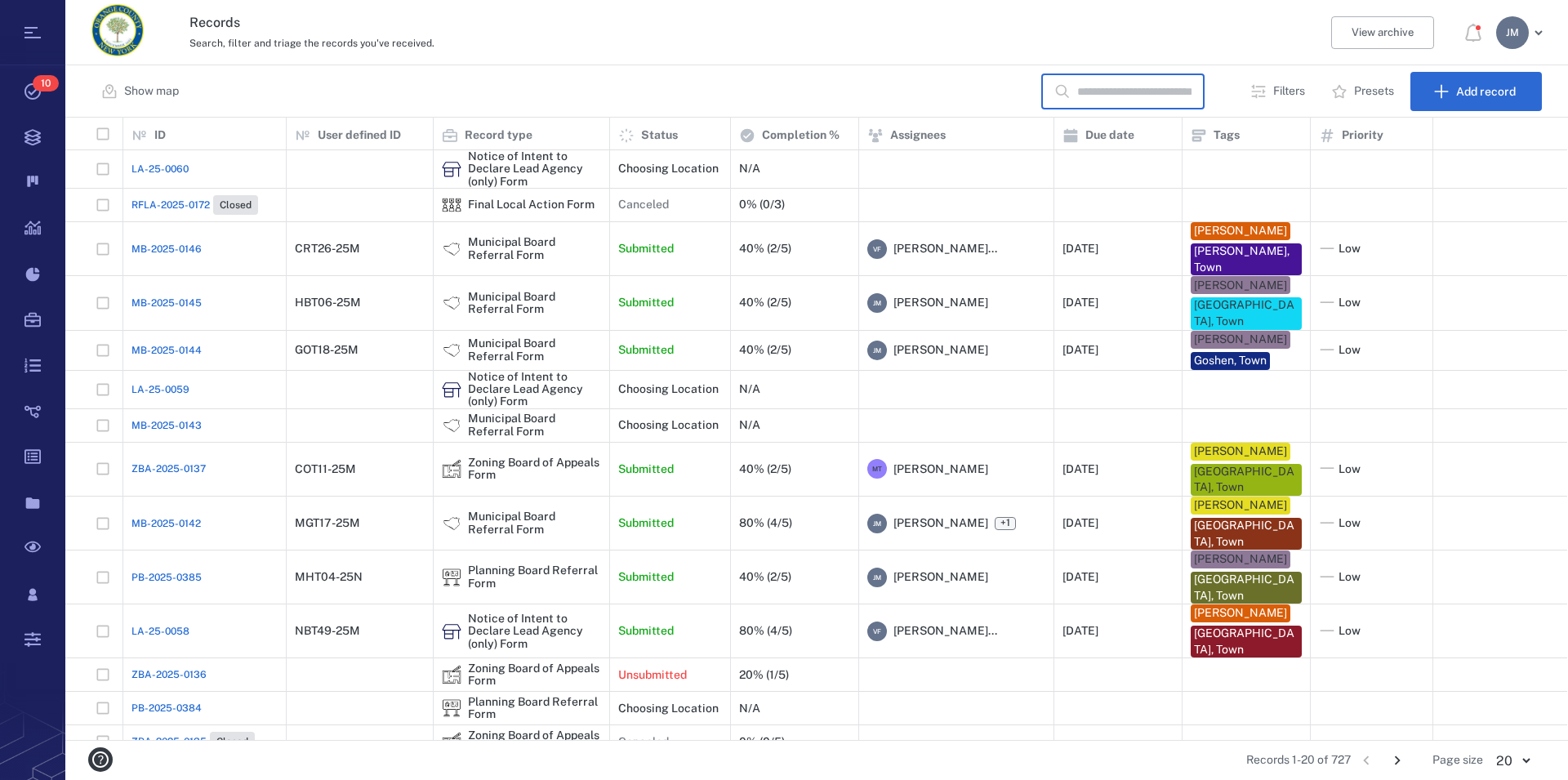
click at [1157, 92] on input "text" at bounding box center [1134, 92] width 115 height 35
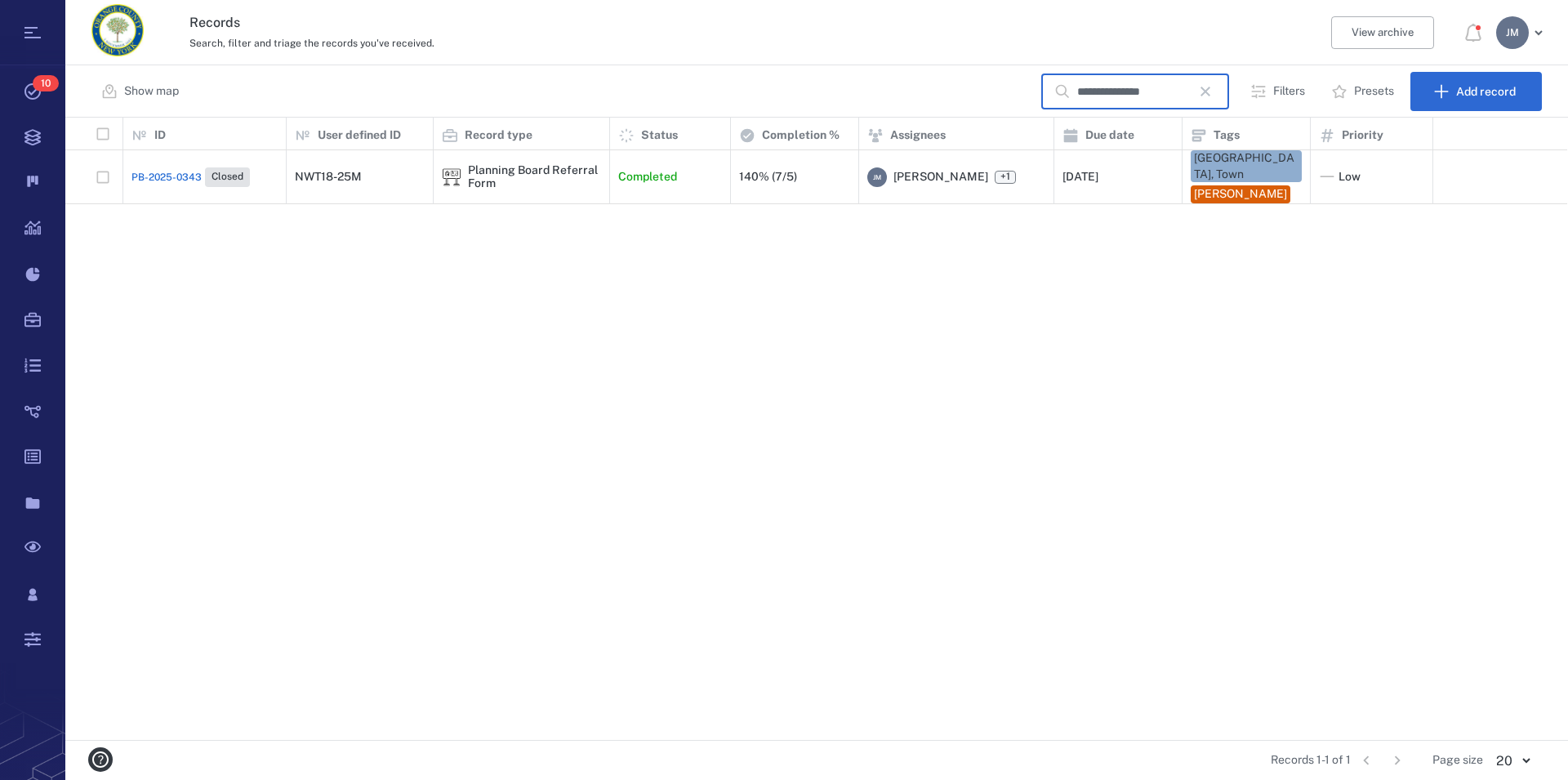
type input "**********"
click at [550, 175] on div "Planning Board Referral Form" at bounding box center [534, 176] width 133 height 26
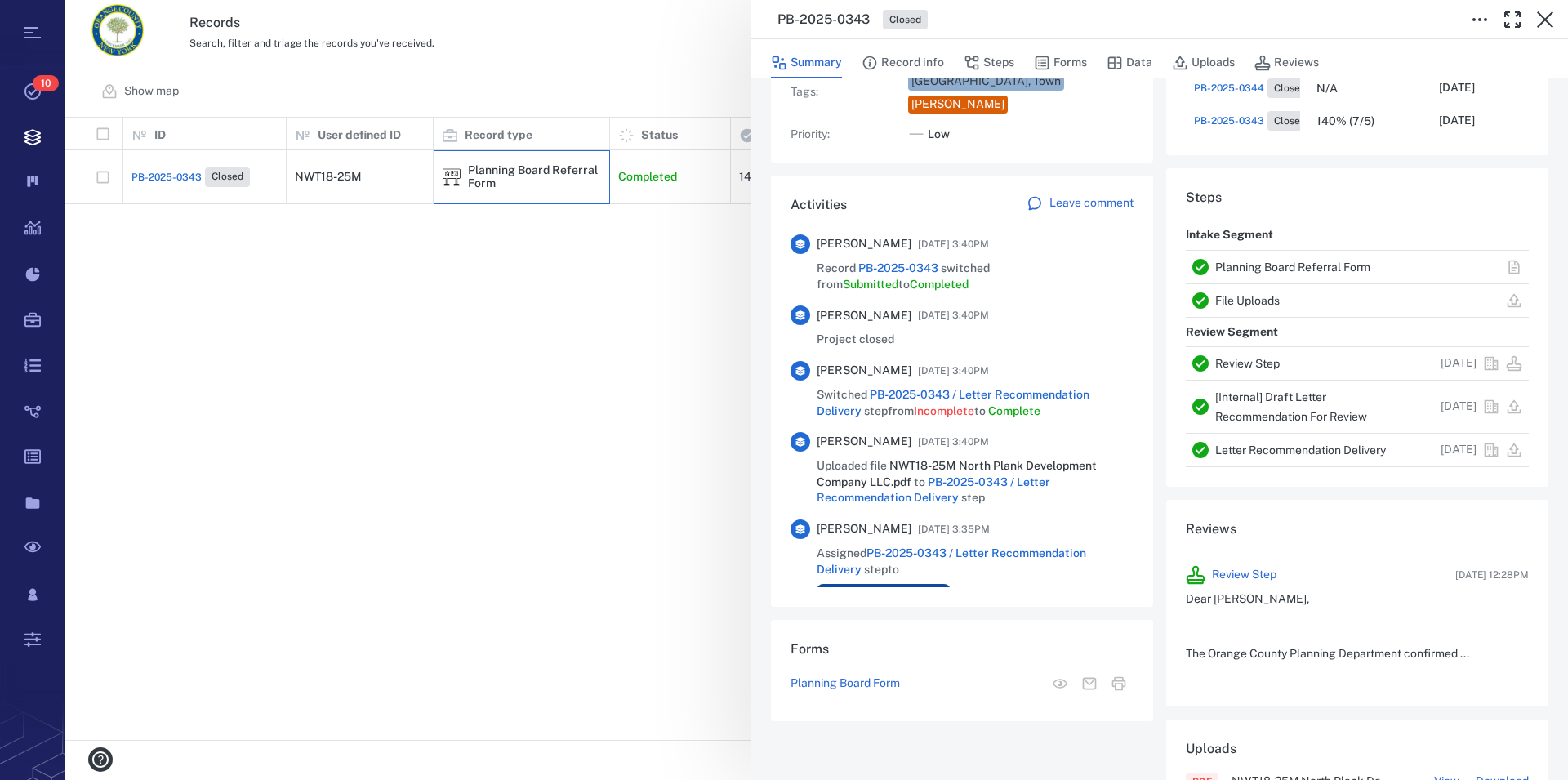
scroll to position [279, 0]
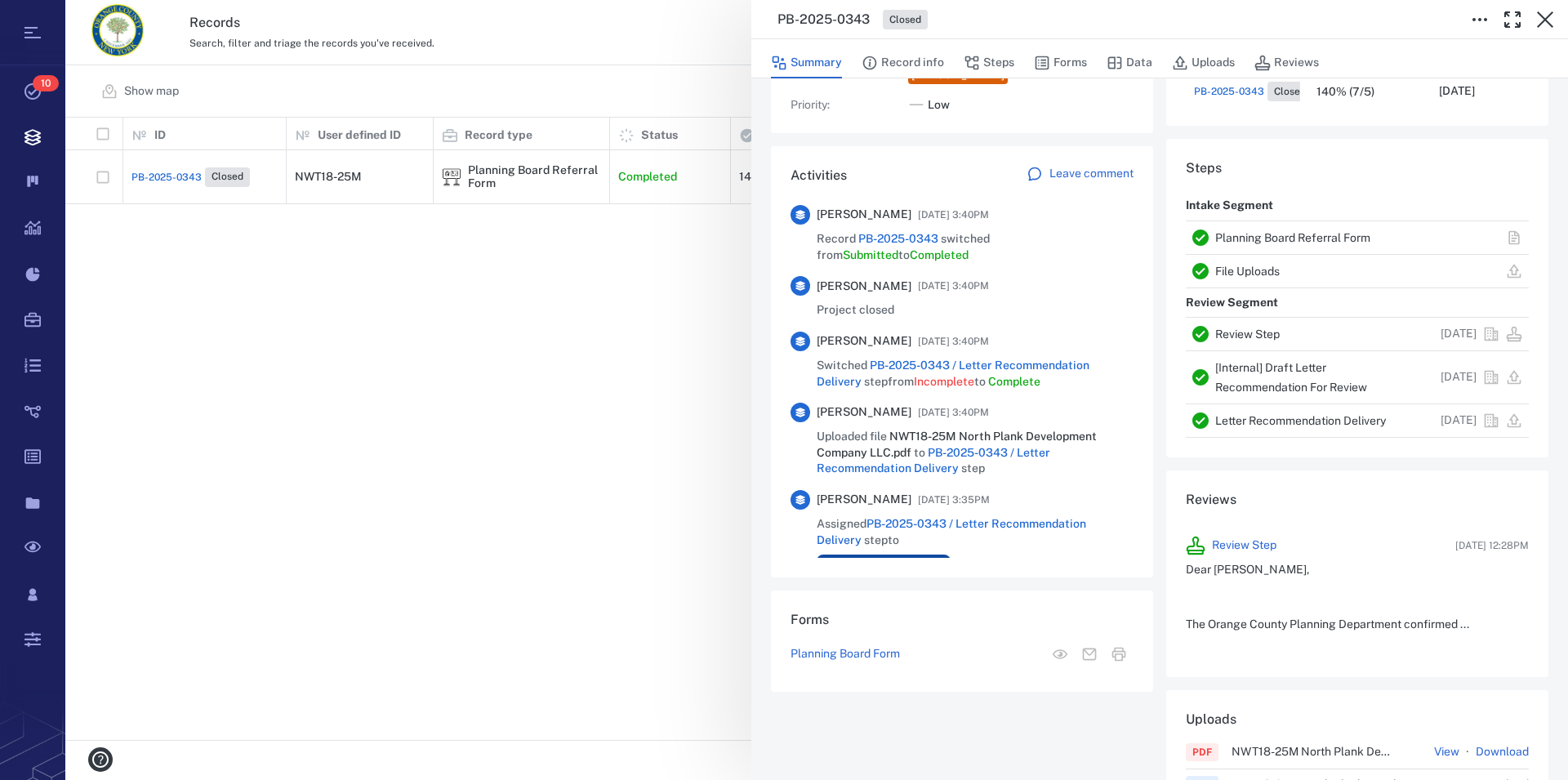
click at [1304, 420] on link "Letter Recommendation Delivery" at bounding box center [1301, 420] width 171 height 13
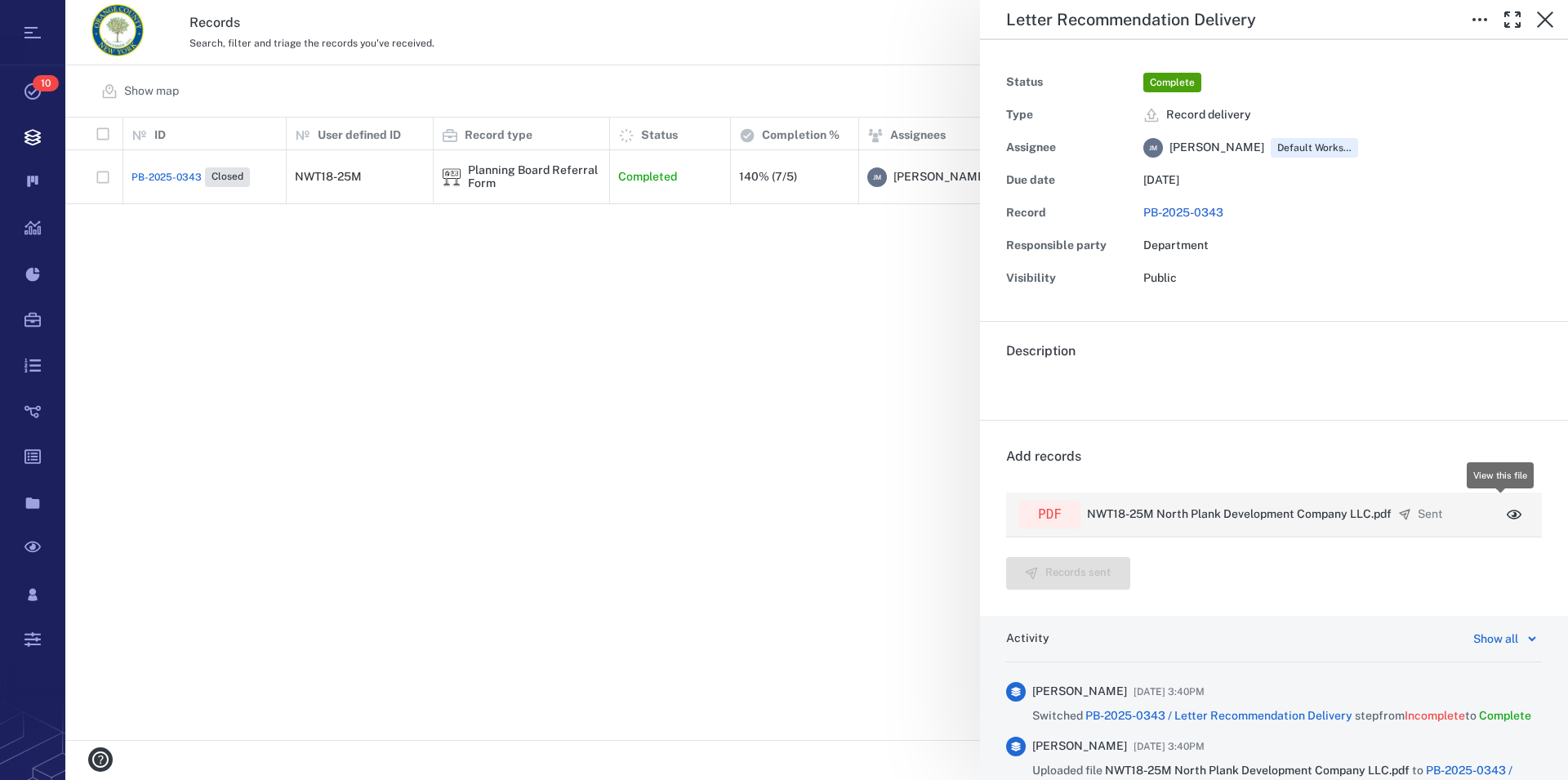
click at [1506, 514] on icon "button" at bounding box center [1514, 515] width 17 height 17
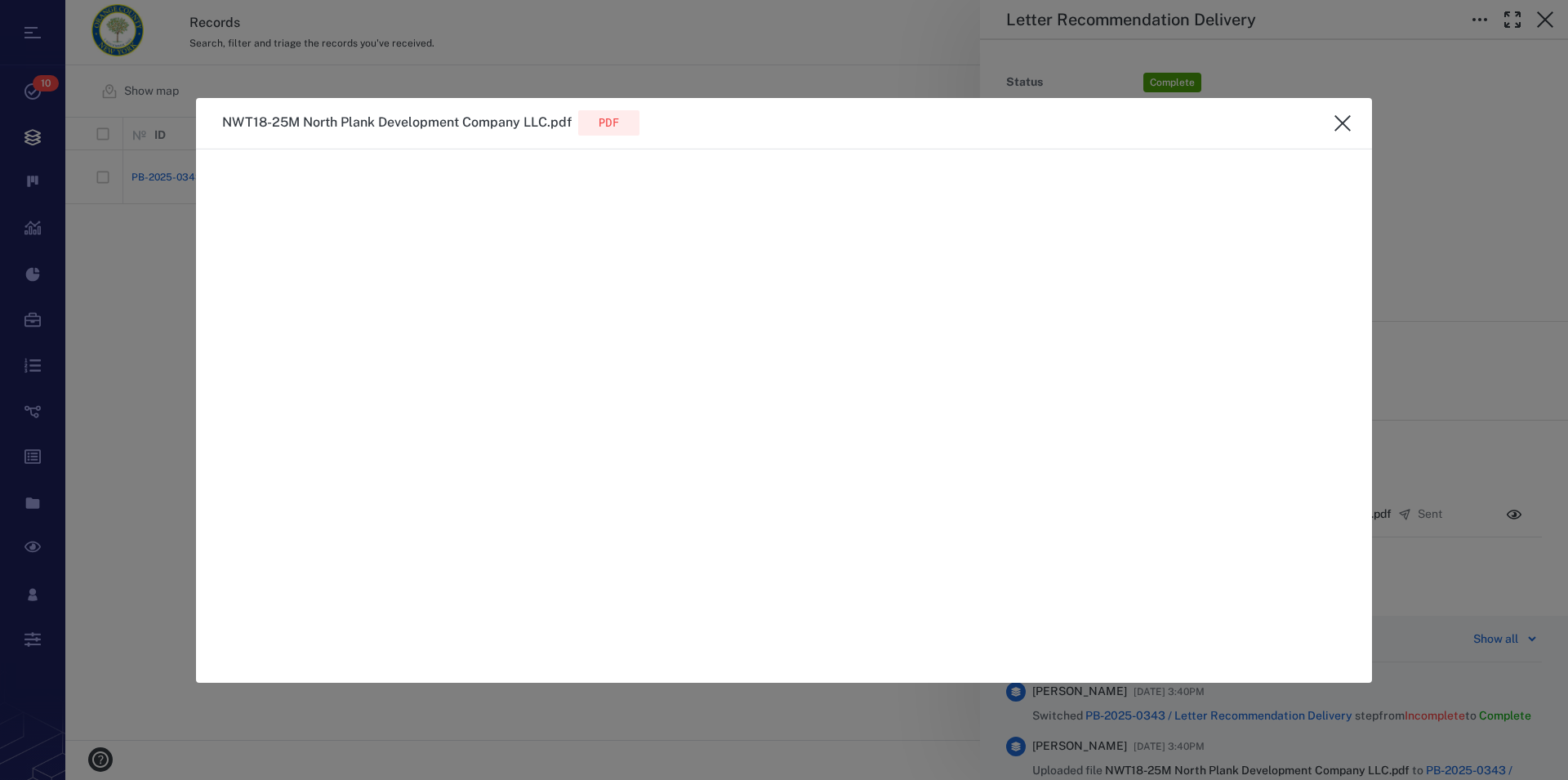
click at [1349, 123] on icon "close" at bounding box center [1342, 123] width 19 height 19
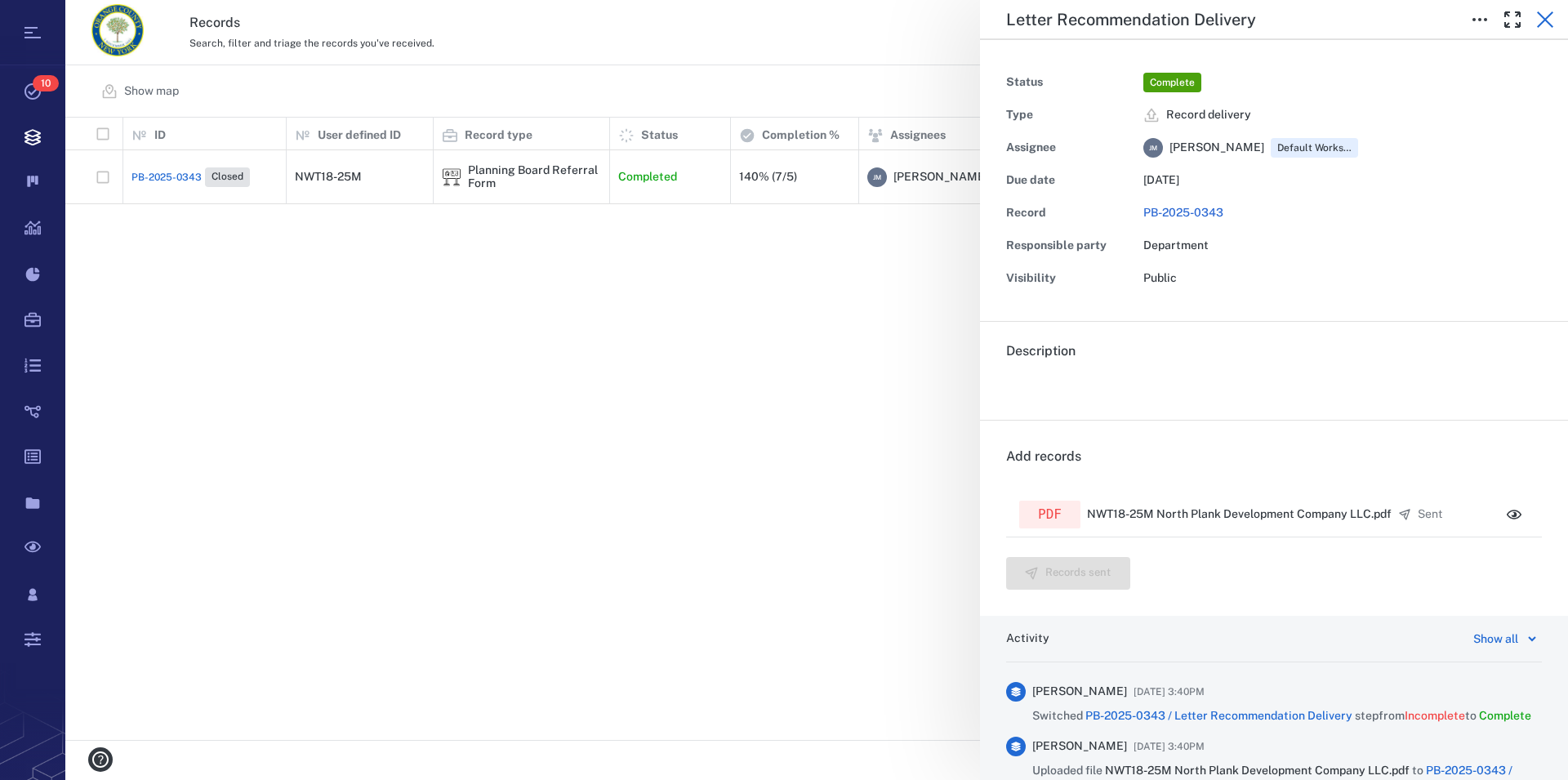
click at [1549, 24] on icon "button" at bounding box center [1545, 19] width 17 height 17
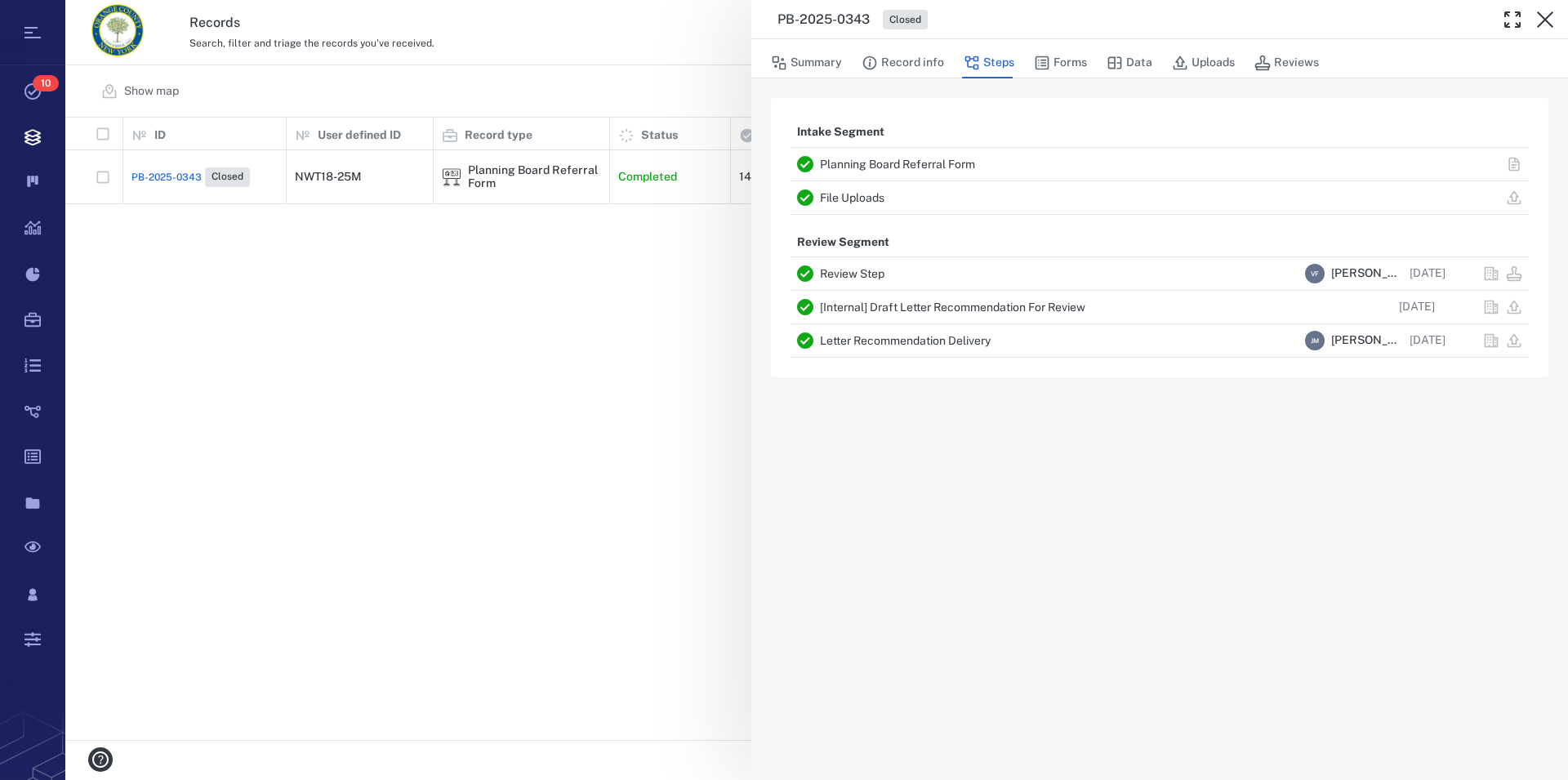
click at [1549, 24] on icon "button" at bounding box center [1545, 19] width 17 height 17
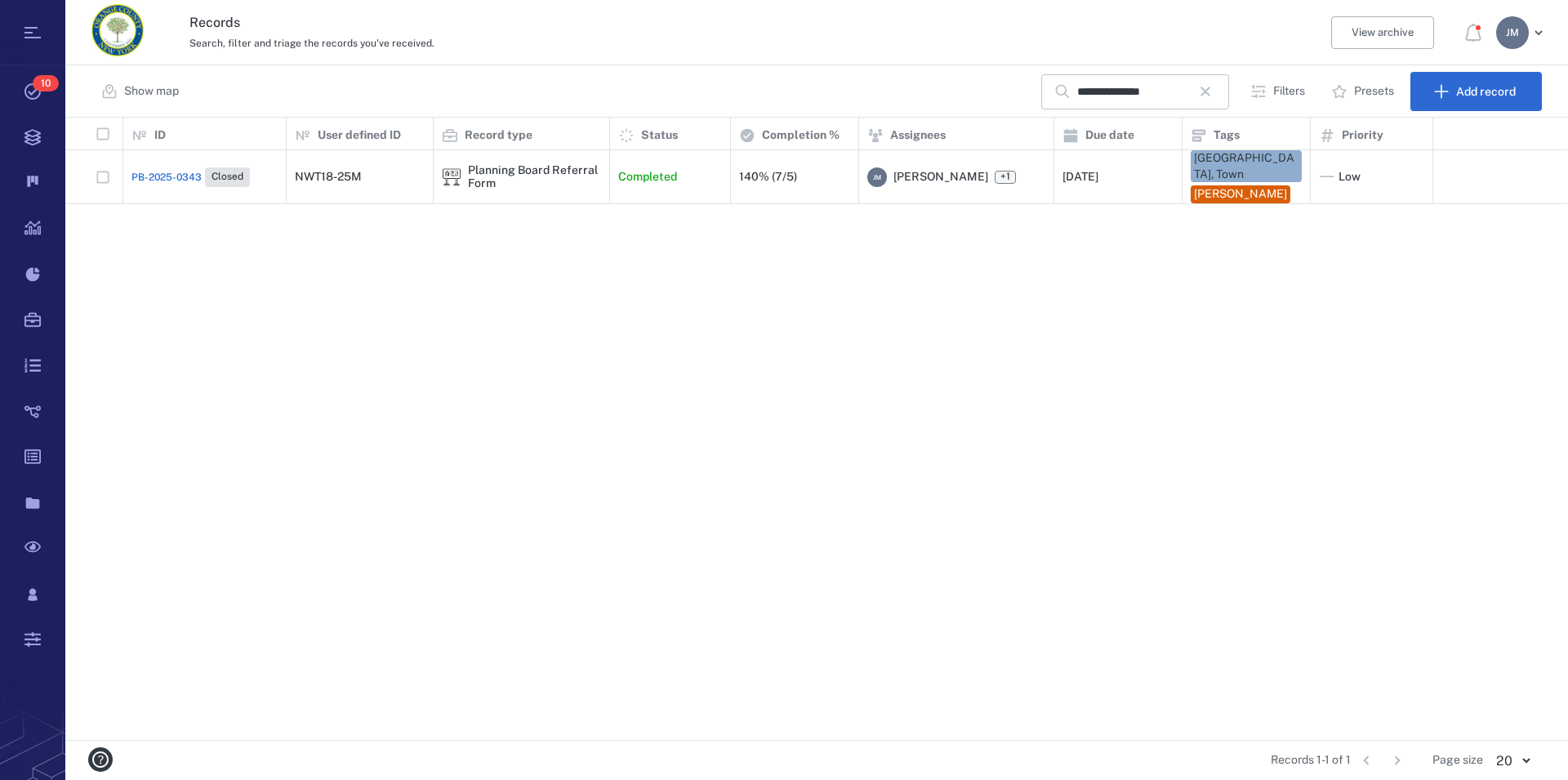
click at [1211, 84] on icon "button" at bounding box center [1206, 92] width 19 height 19
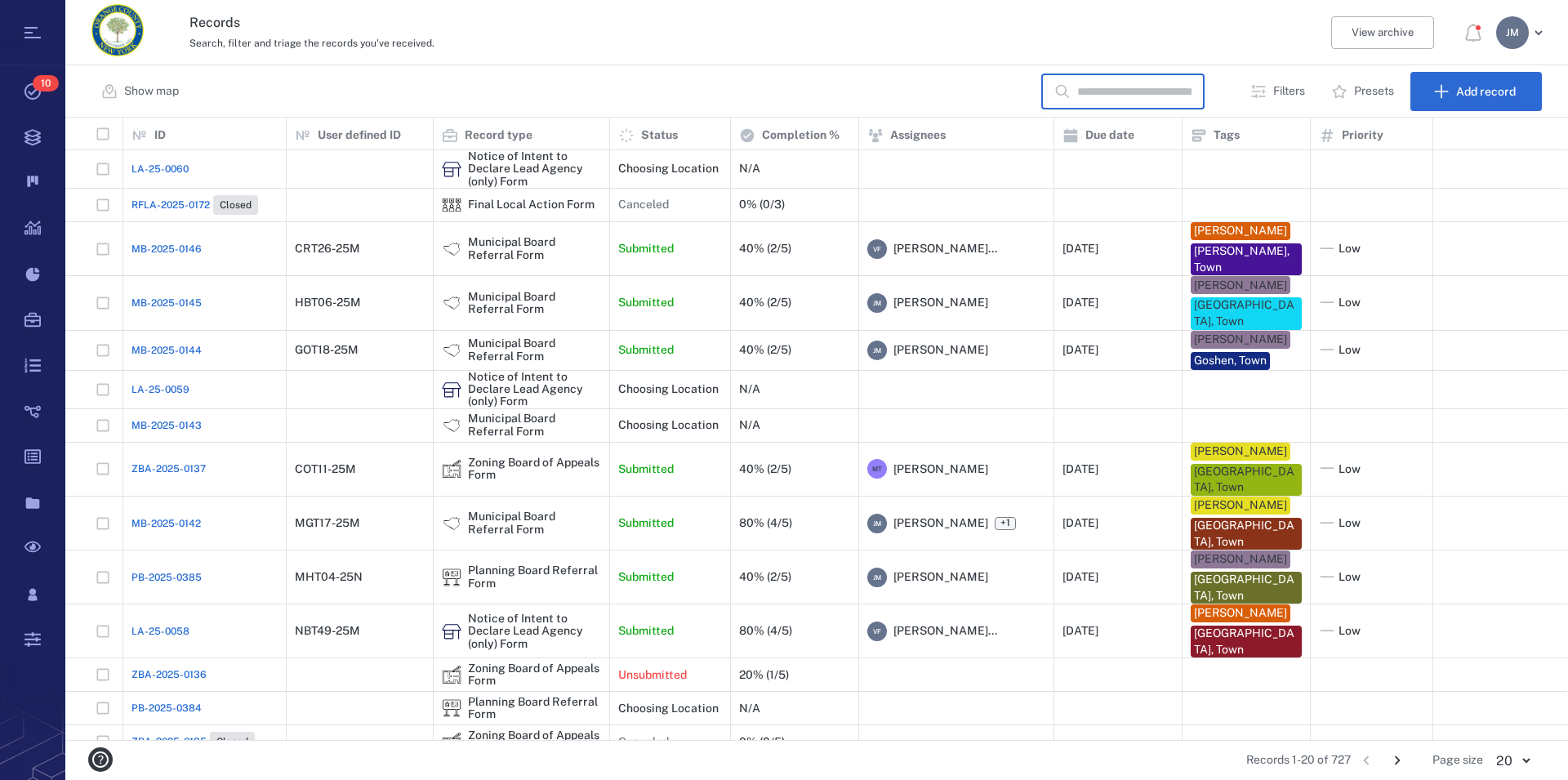
click at [1143, 91] on input "text" at bounding box center [1134, 92] width 115 height 35
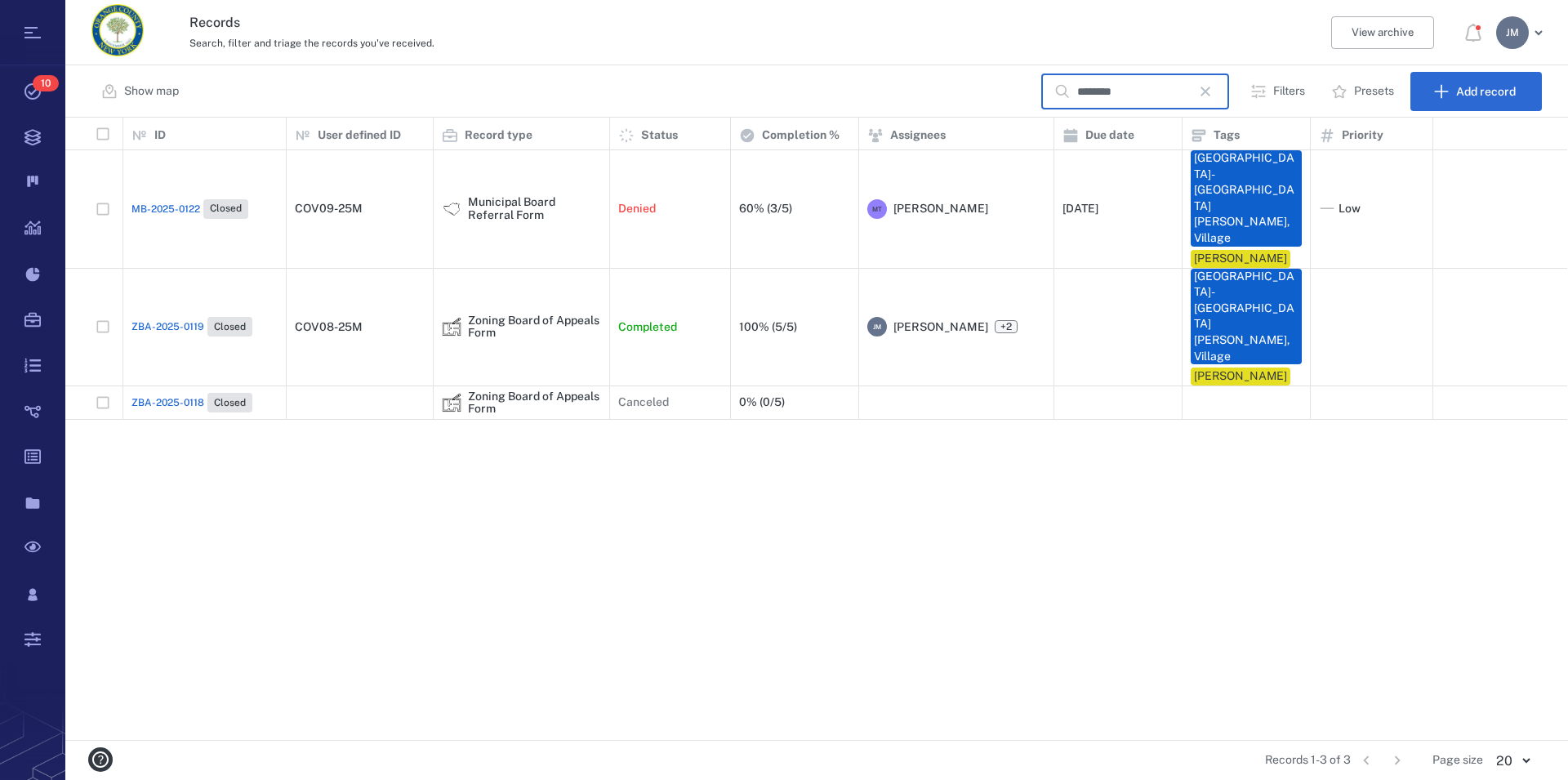
type input "********"
click at [540, 196] on div "Municipal Board Referral Form" at bounding box center [534, 208] width 133 height 26
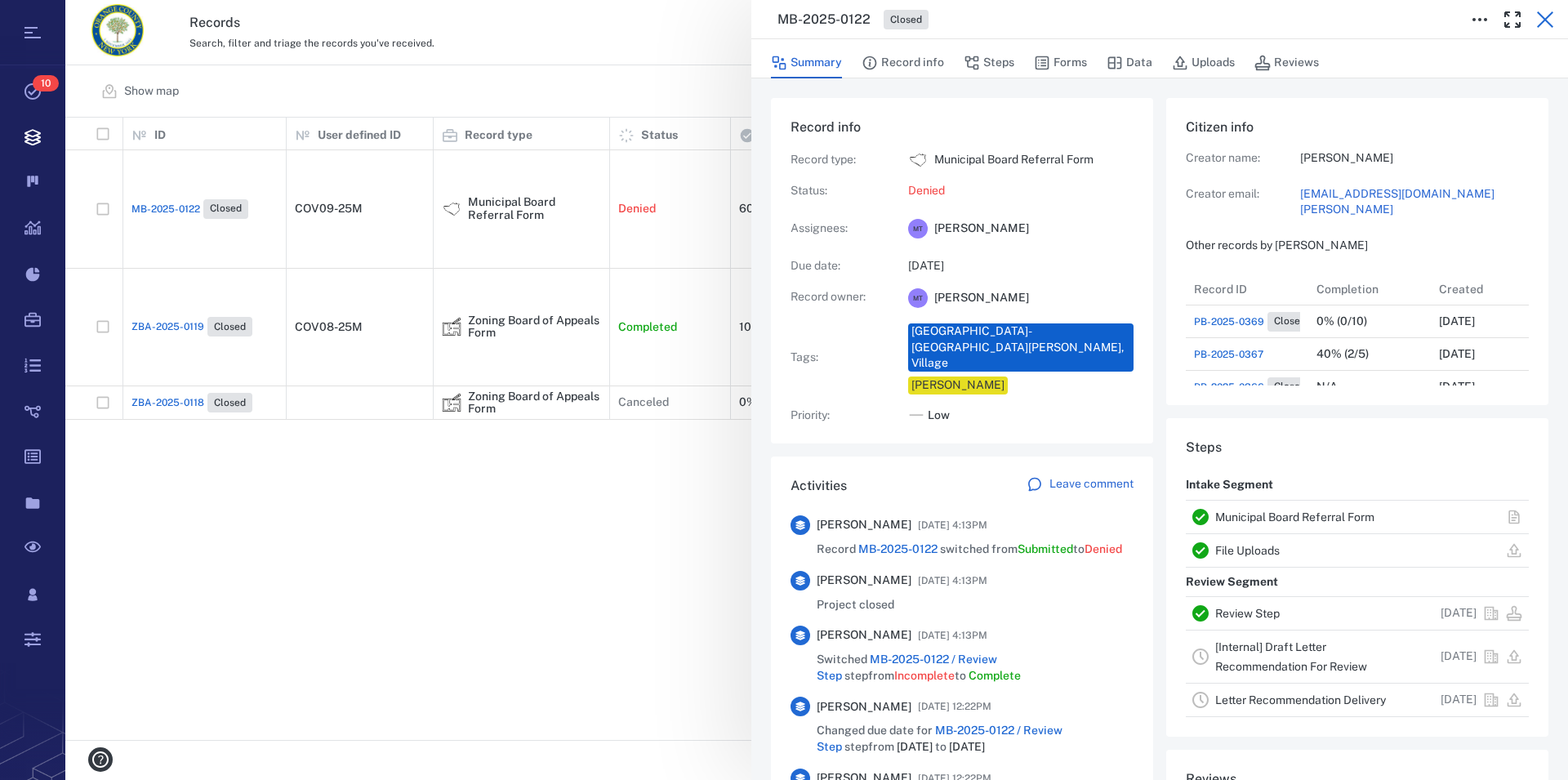
click at [1545, 17] on icon "button" at bounding box center [1545, 19] width 19 height 19
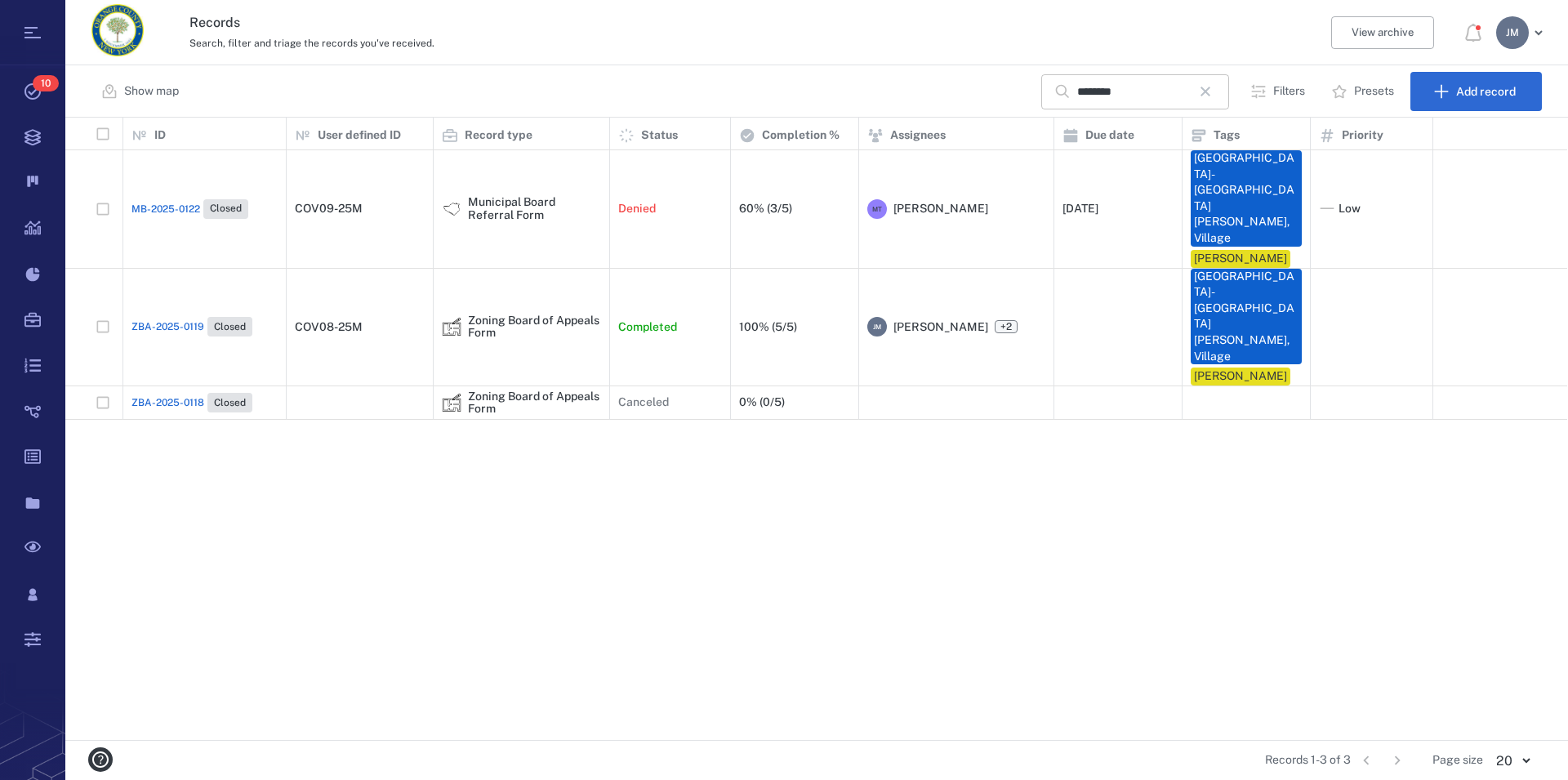
click at [1215, 92] on icon "button" at bounding box center [1206, 92] width 19 height 19
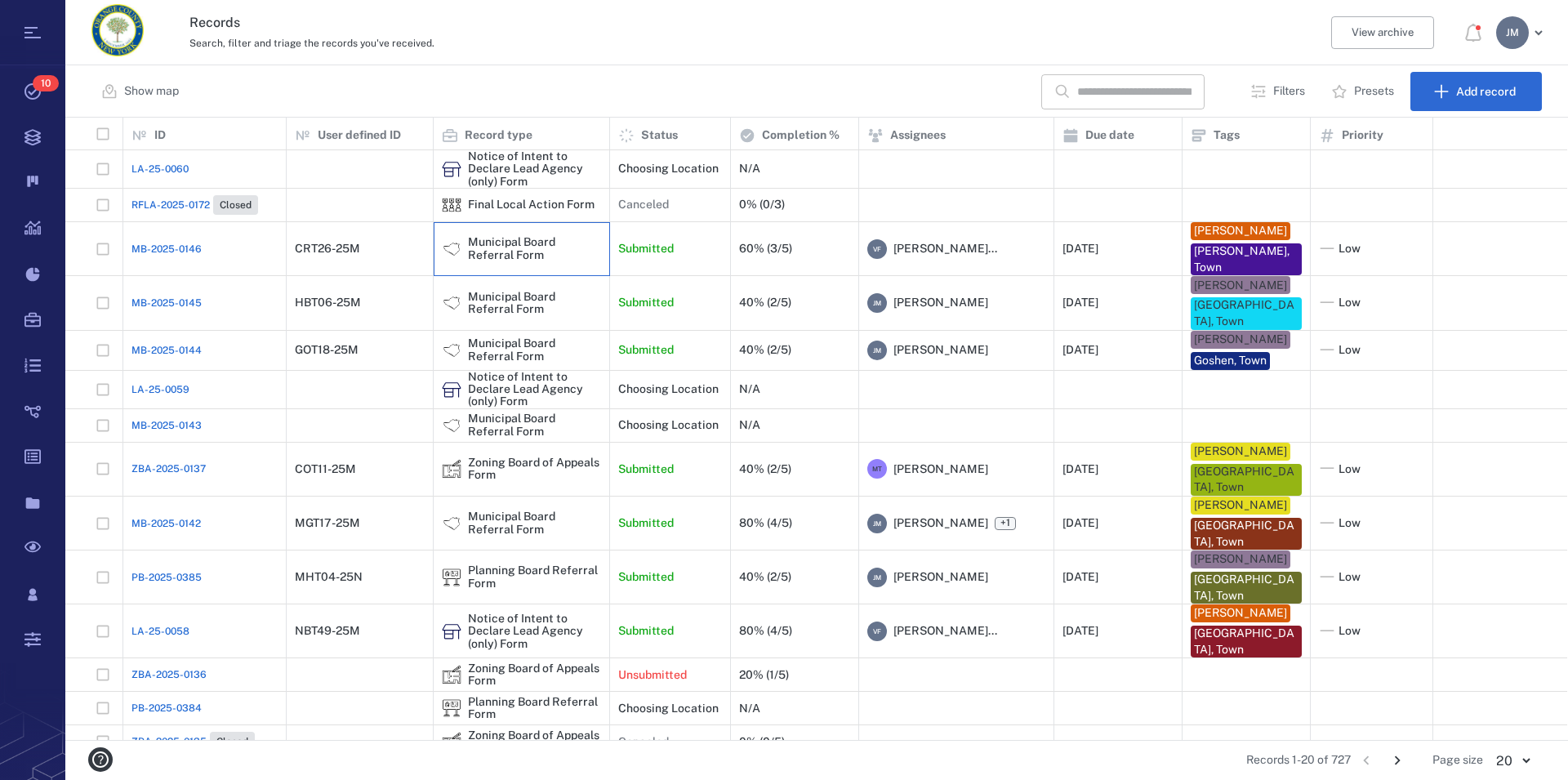
click at [512, 238] on div "Municipal Board Referral Form" at bounding box center [534, 249] width 133 height 26
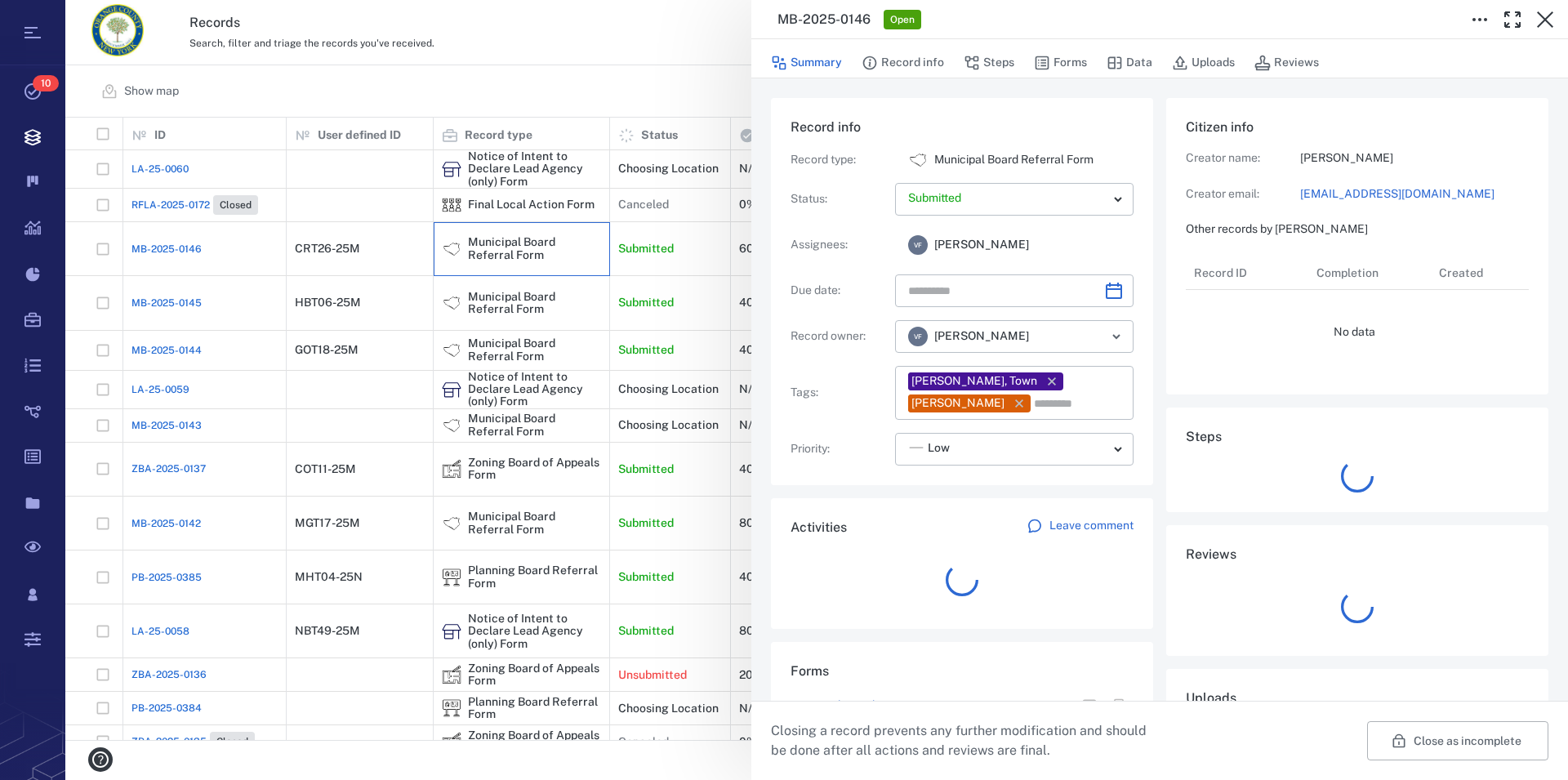
type input "**********"
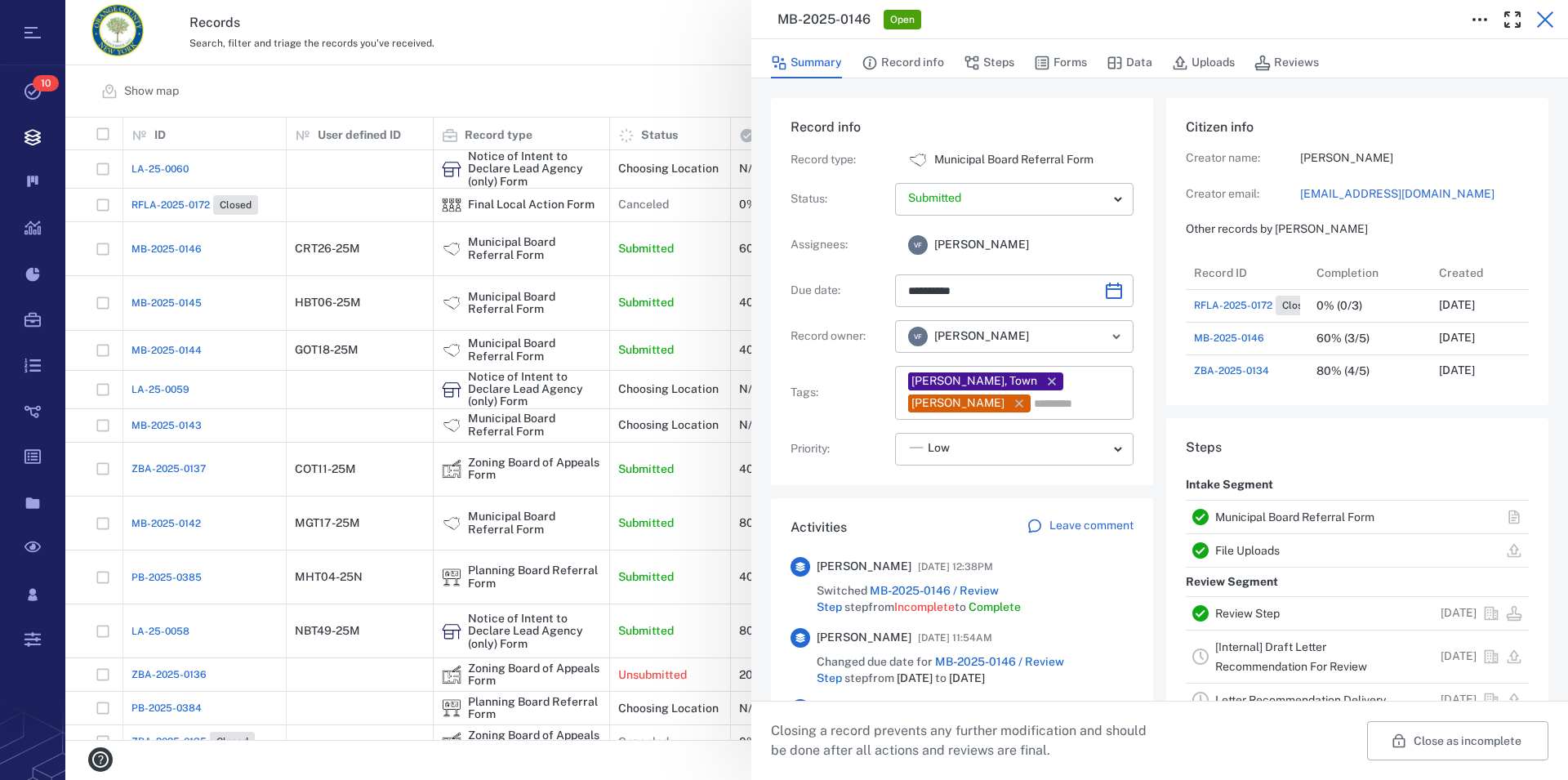
click at [1552, 17] on icon "button" at bounding box center [1545, 19] width 19 height 19
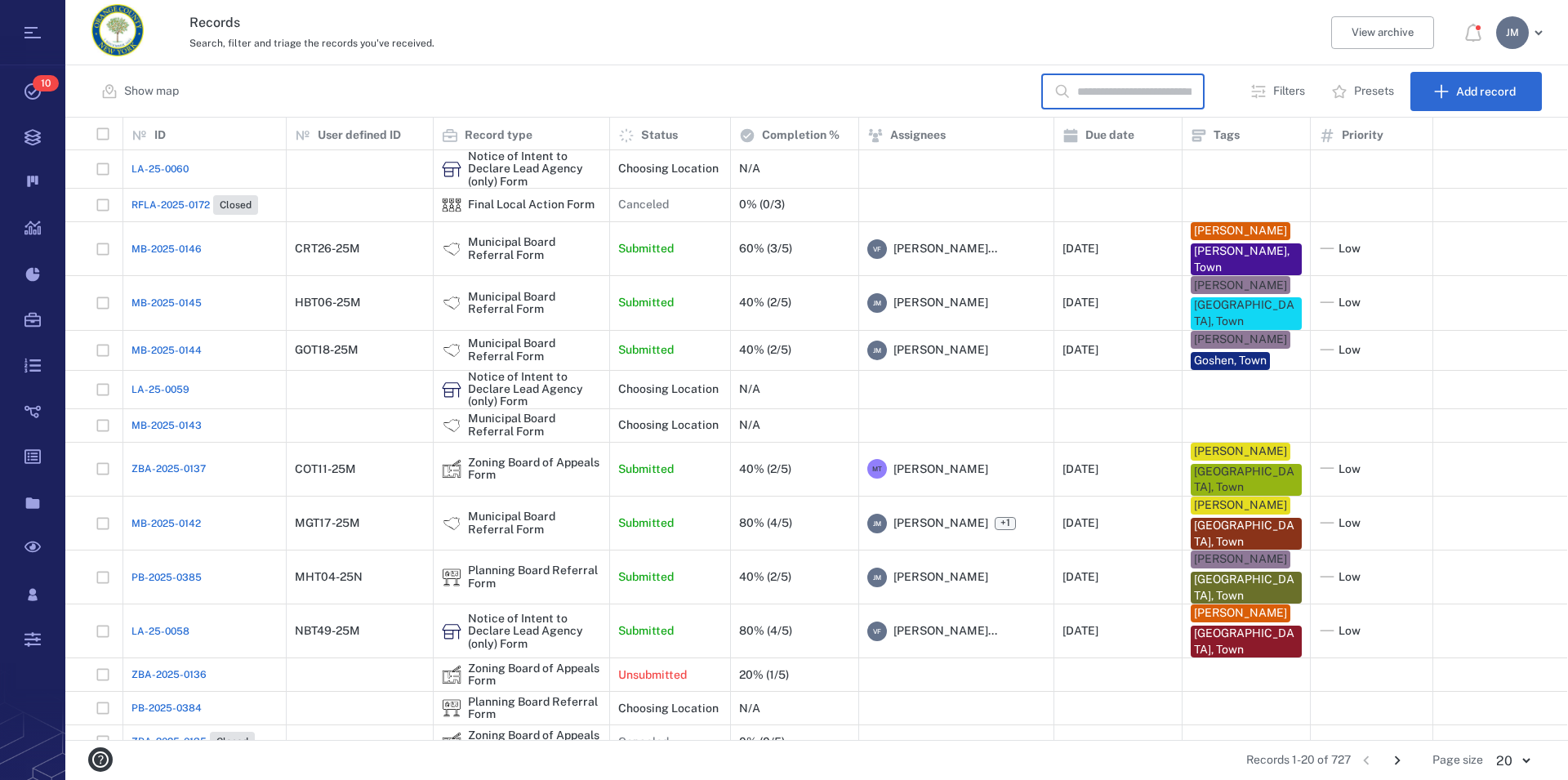
click at [1104, 102] on input "text" at bounding box center [1134, 92] width 115 height 35
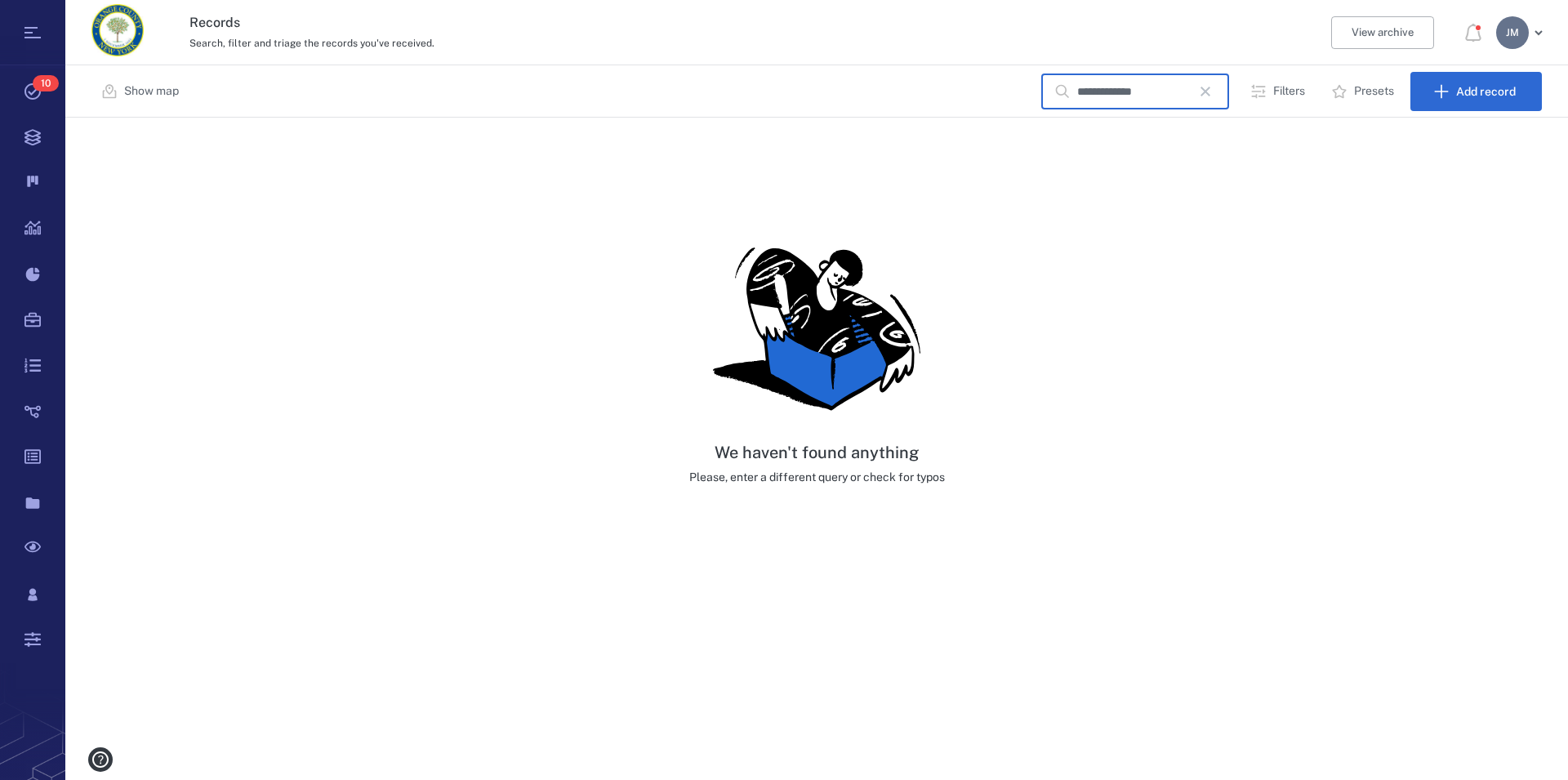
click at [1126, 89] on input "**********" at bounding box center [1134, 92] width 115 height 35
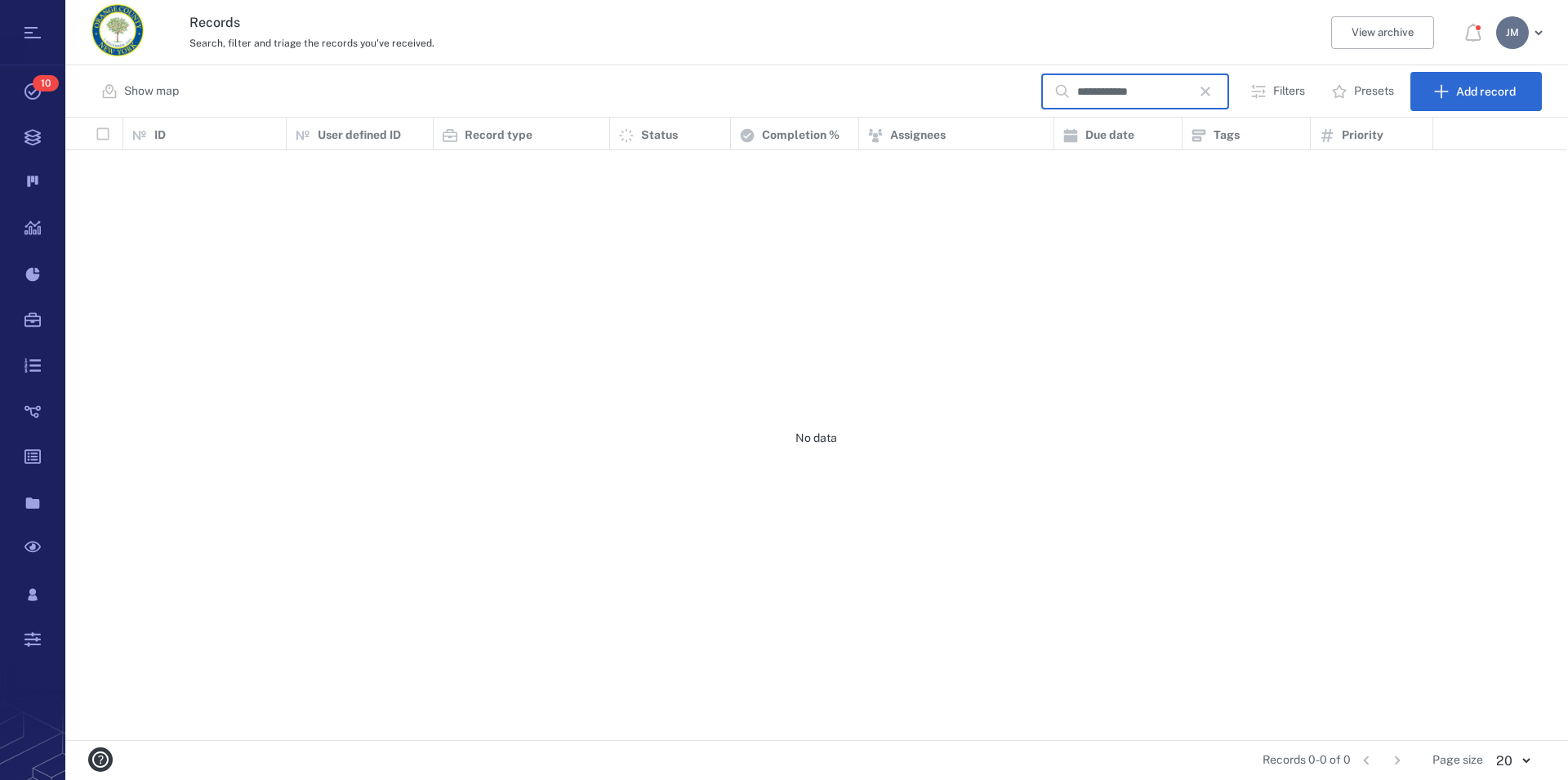
scroll to position [608, 1489]
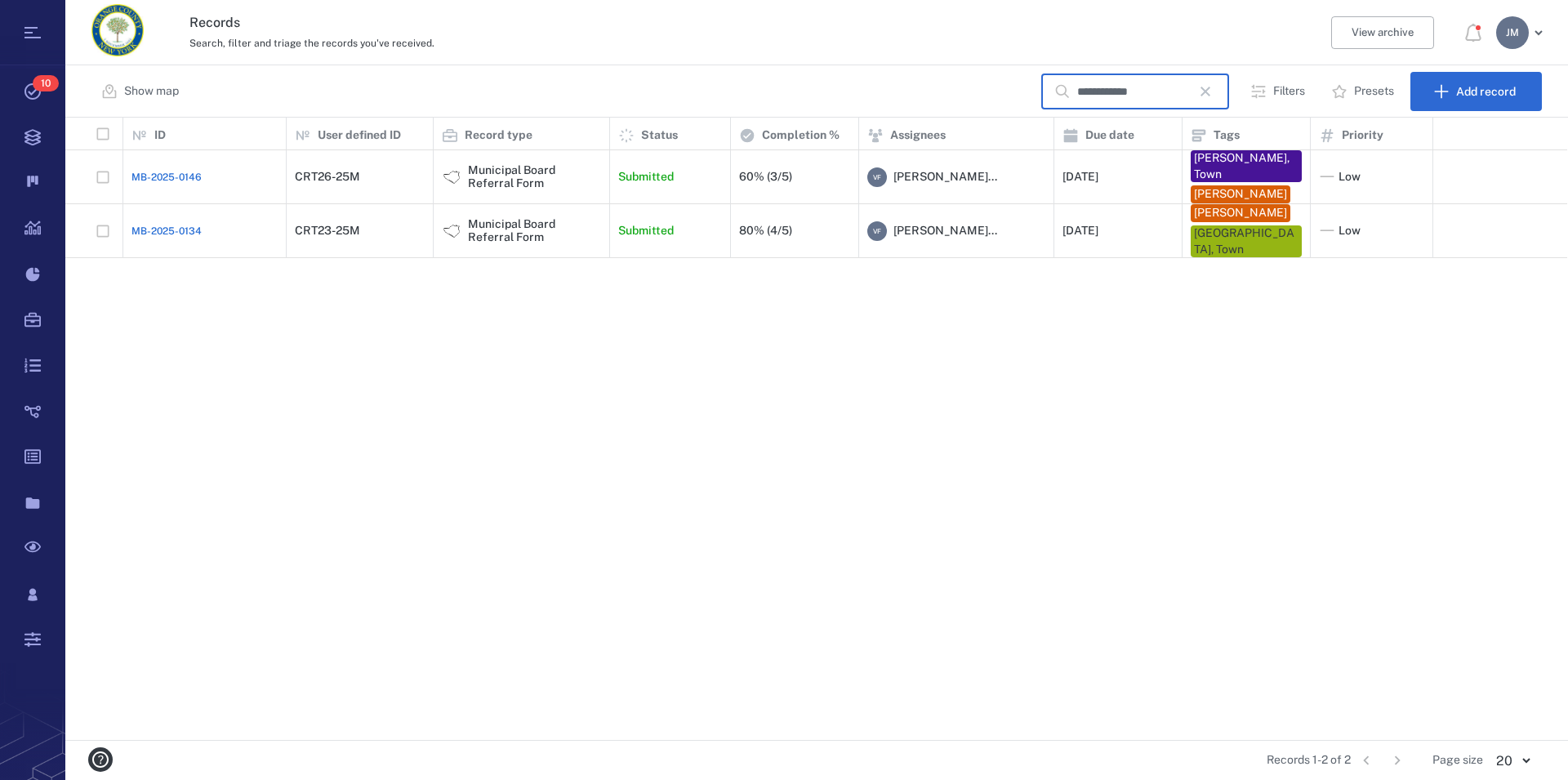
type input "**********"
click at [473, 239] on div "Municipal Board Referral Form" at bounding box center [534, 230] width 133 height 26
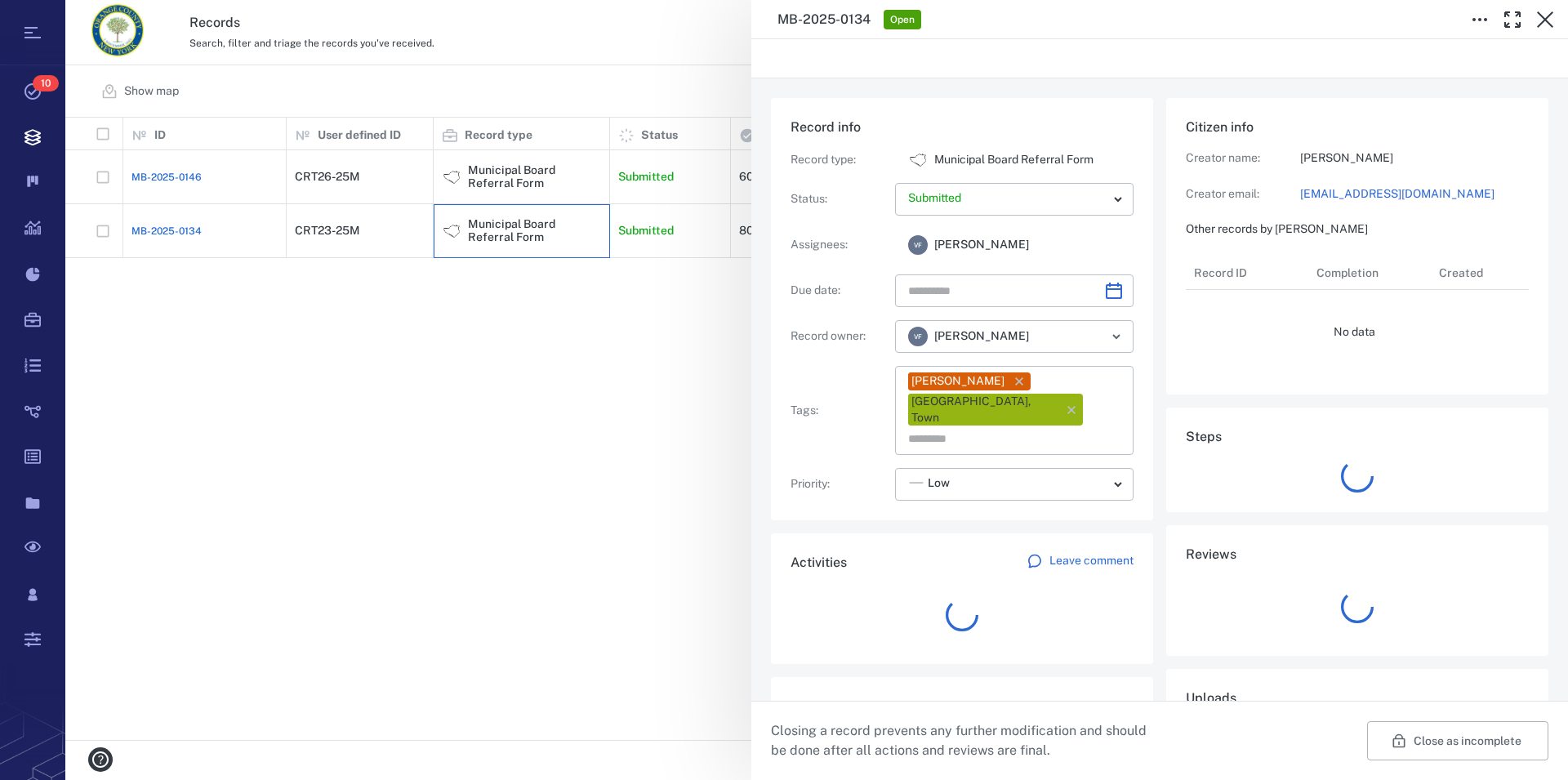
type input "**********"
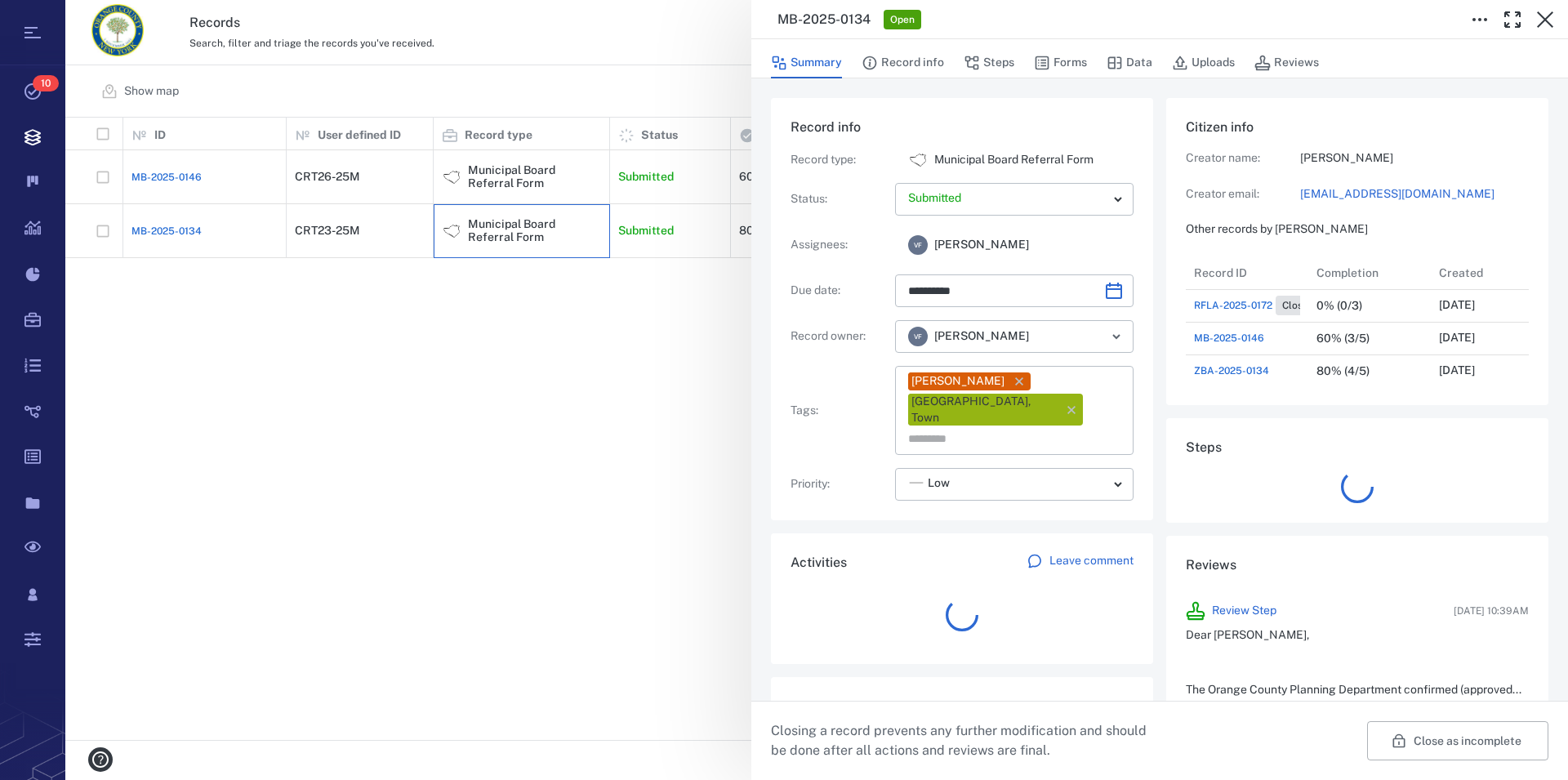
scroll to position [15, 16]
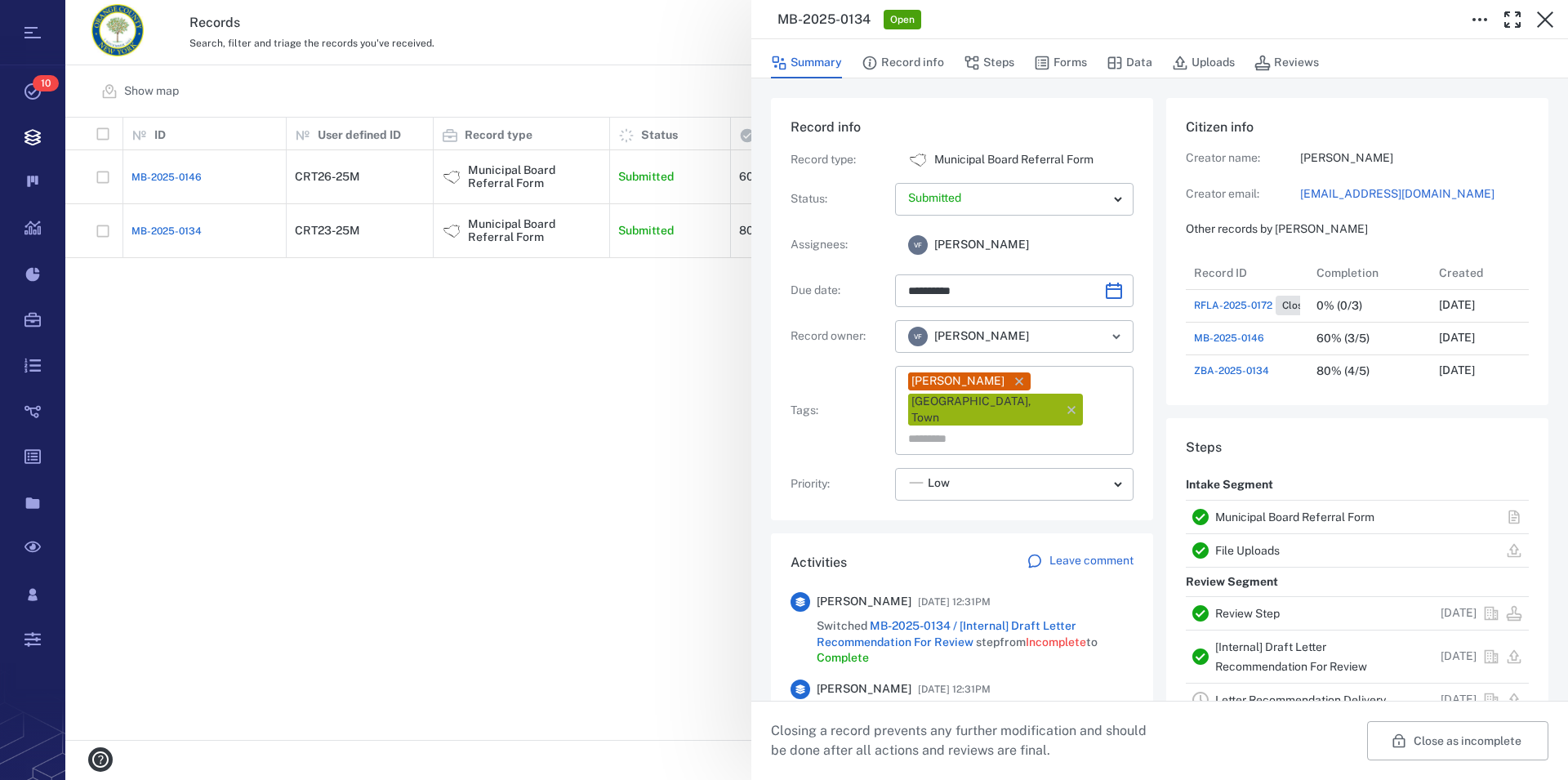
click at [1275, 516] on link "Municipal Board Referral Form" at bounding box center [1295, 516] width 160 height 13
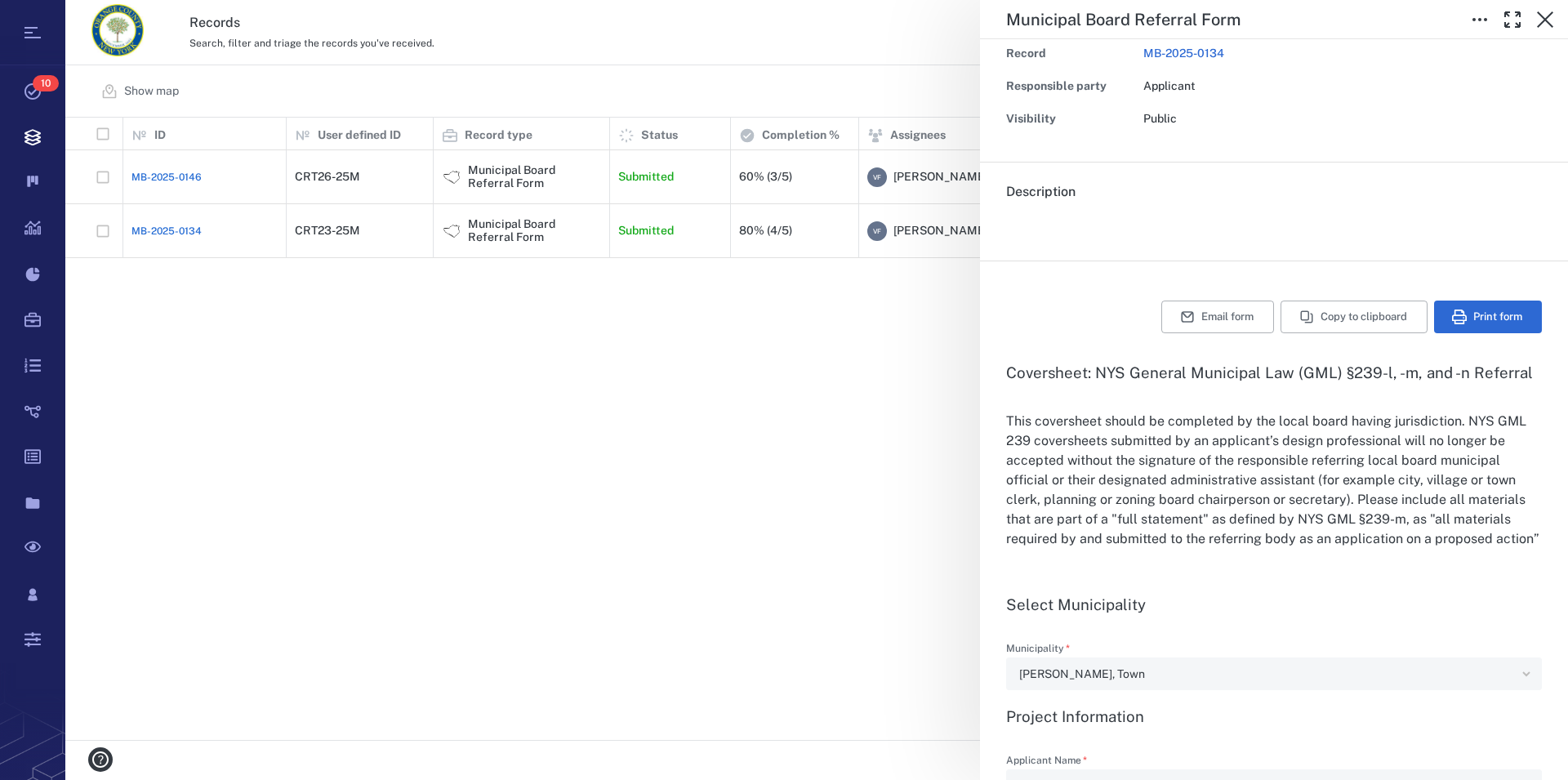
scroll to position [93, 0]
click at [1543, 10] on icon "button" at bounding box center [1545, 19] width 19 height 19
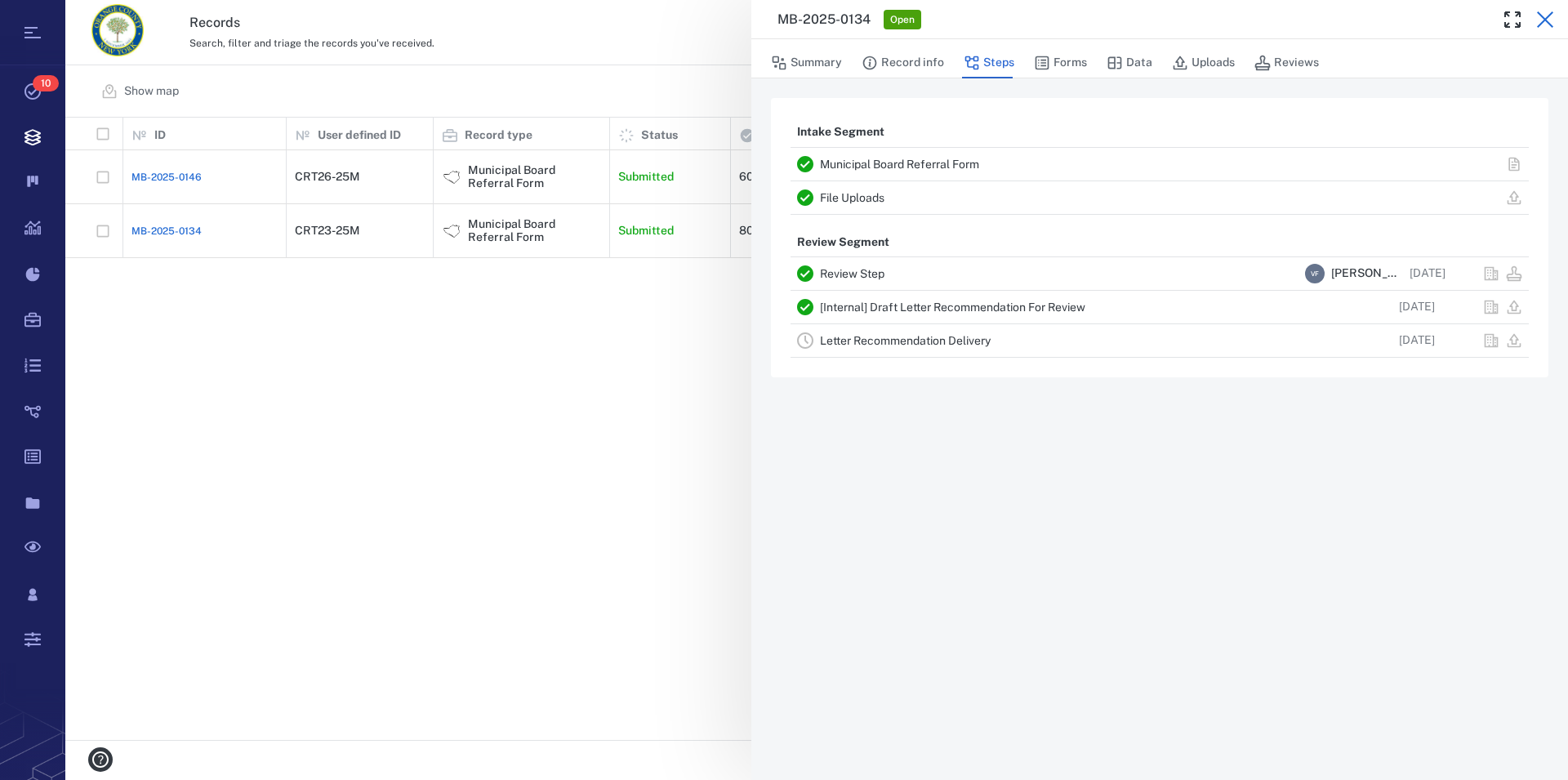
click at [1545, 19] on icon "button" at bounding box center [1545, 19] width 17 height 17
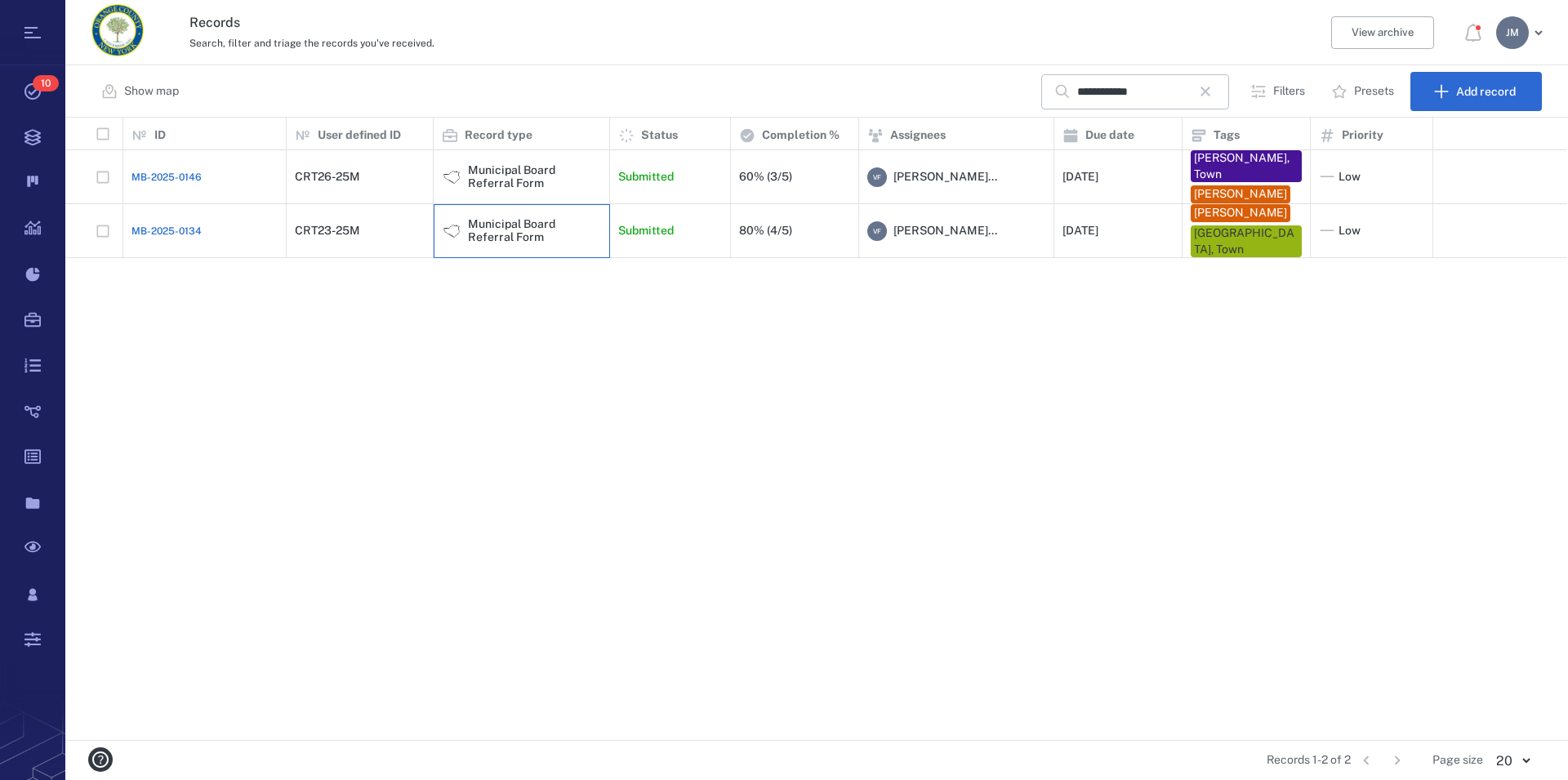
click at [534, 221] on div "Municipal Board Referral Form" at bounding box center [534, 230] width 133 height 26
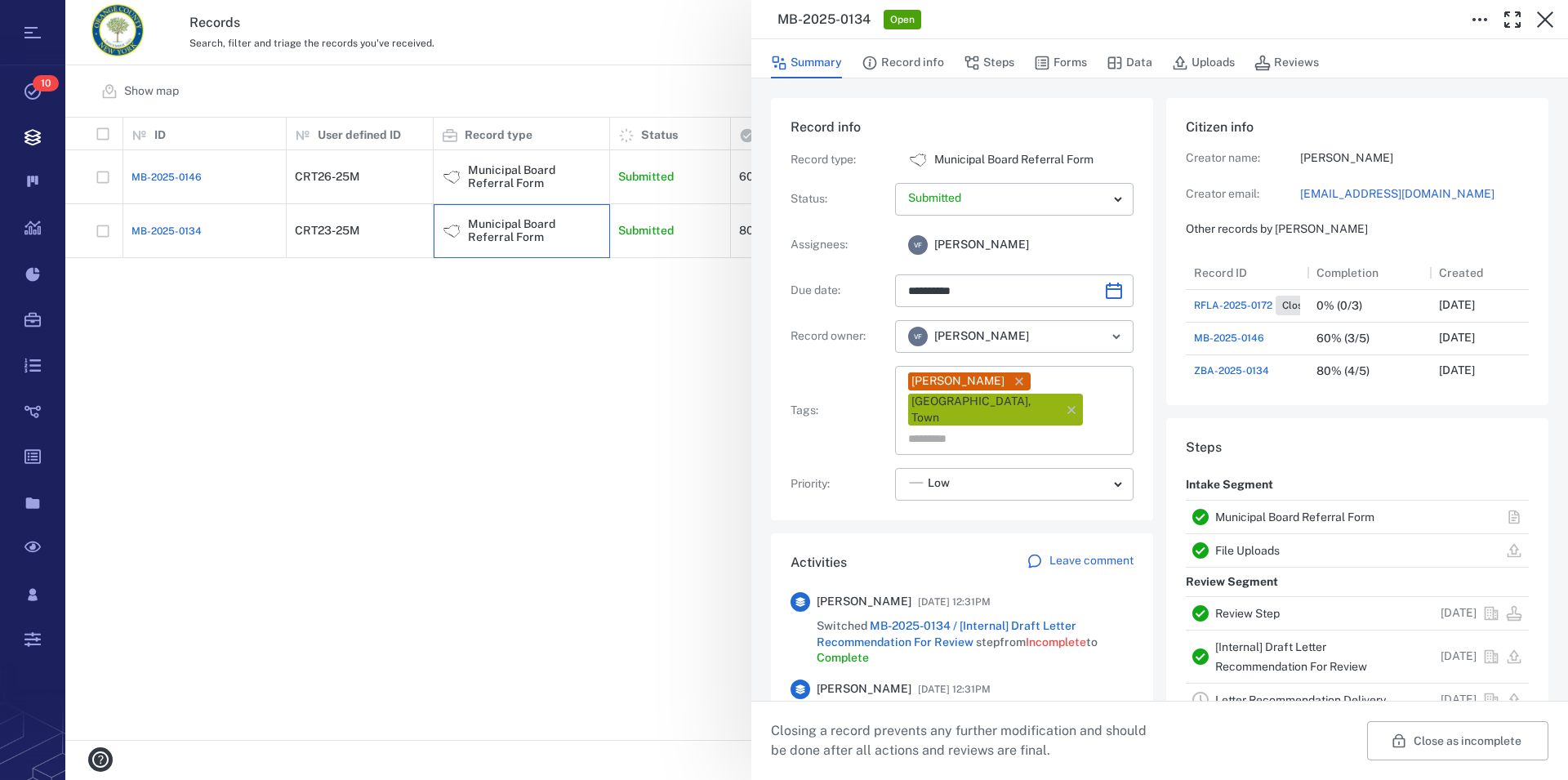
type input "**********"
click at [1318, 516] on link "Municipal Board Referral Form" at bounding box center [1295, 516] width 160 height 13
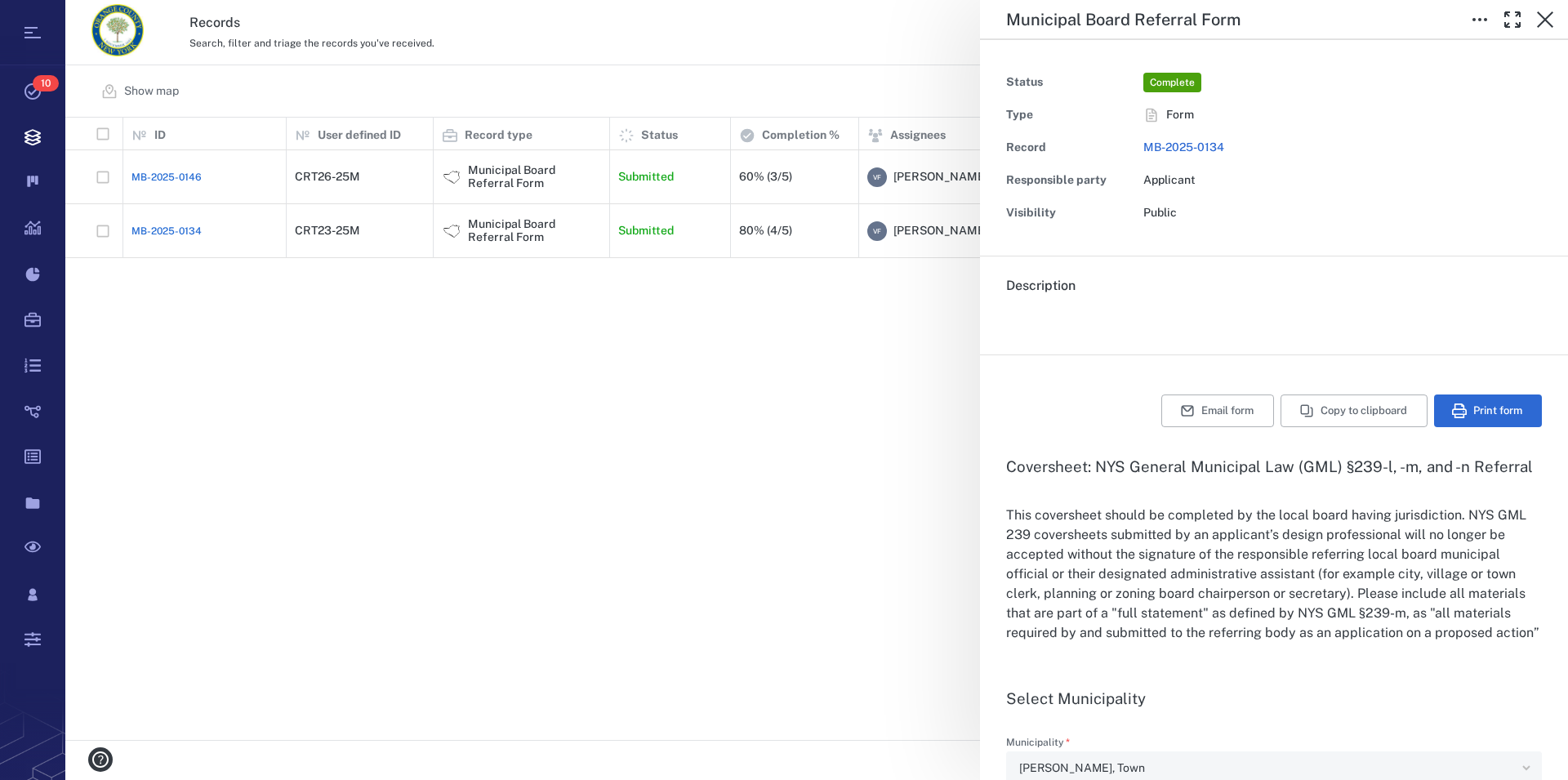
type textarea "*"
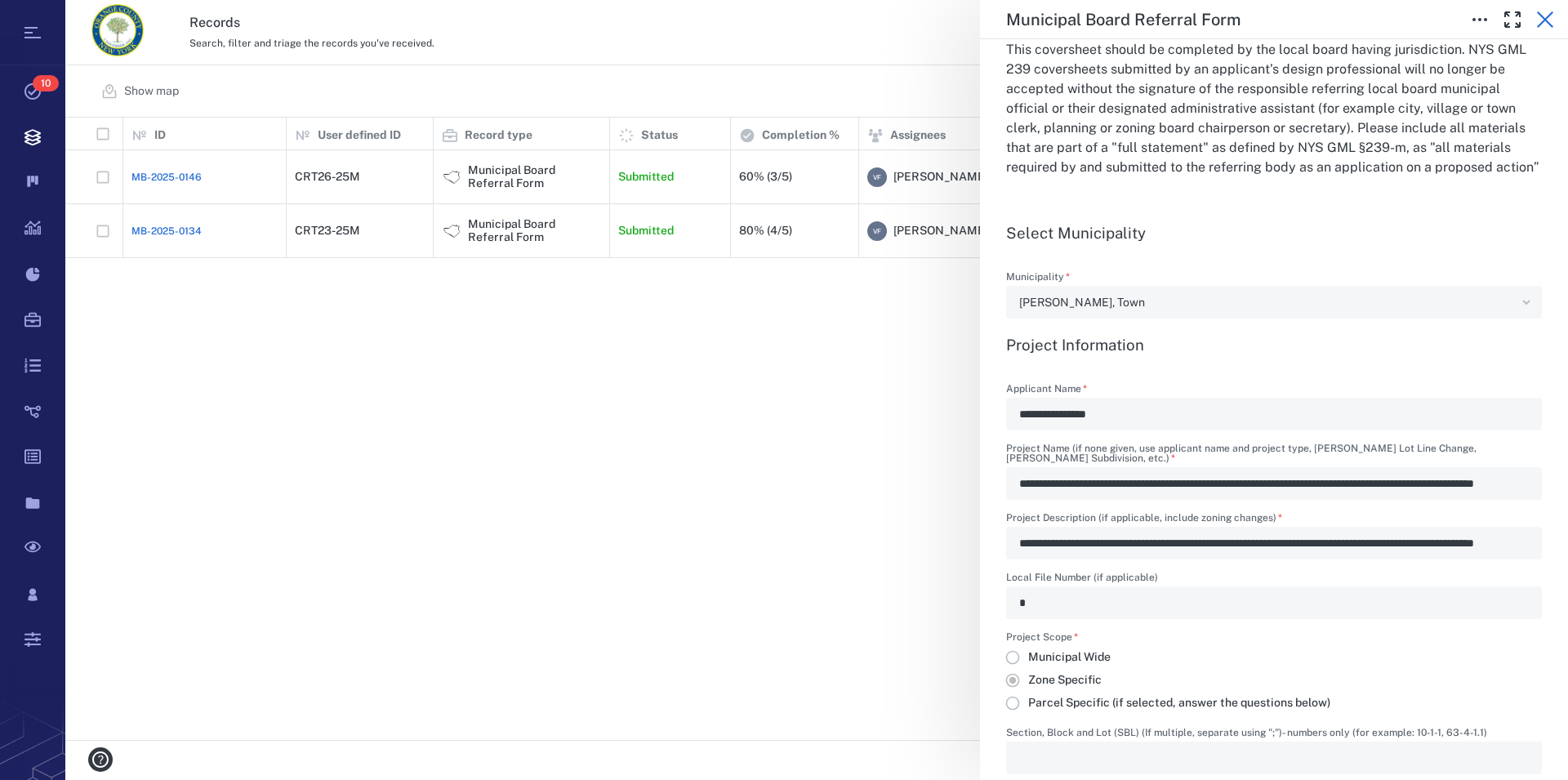
click at [1550, 13] on icon "button" at bounding box center [1545, 19] width 19 height 19
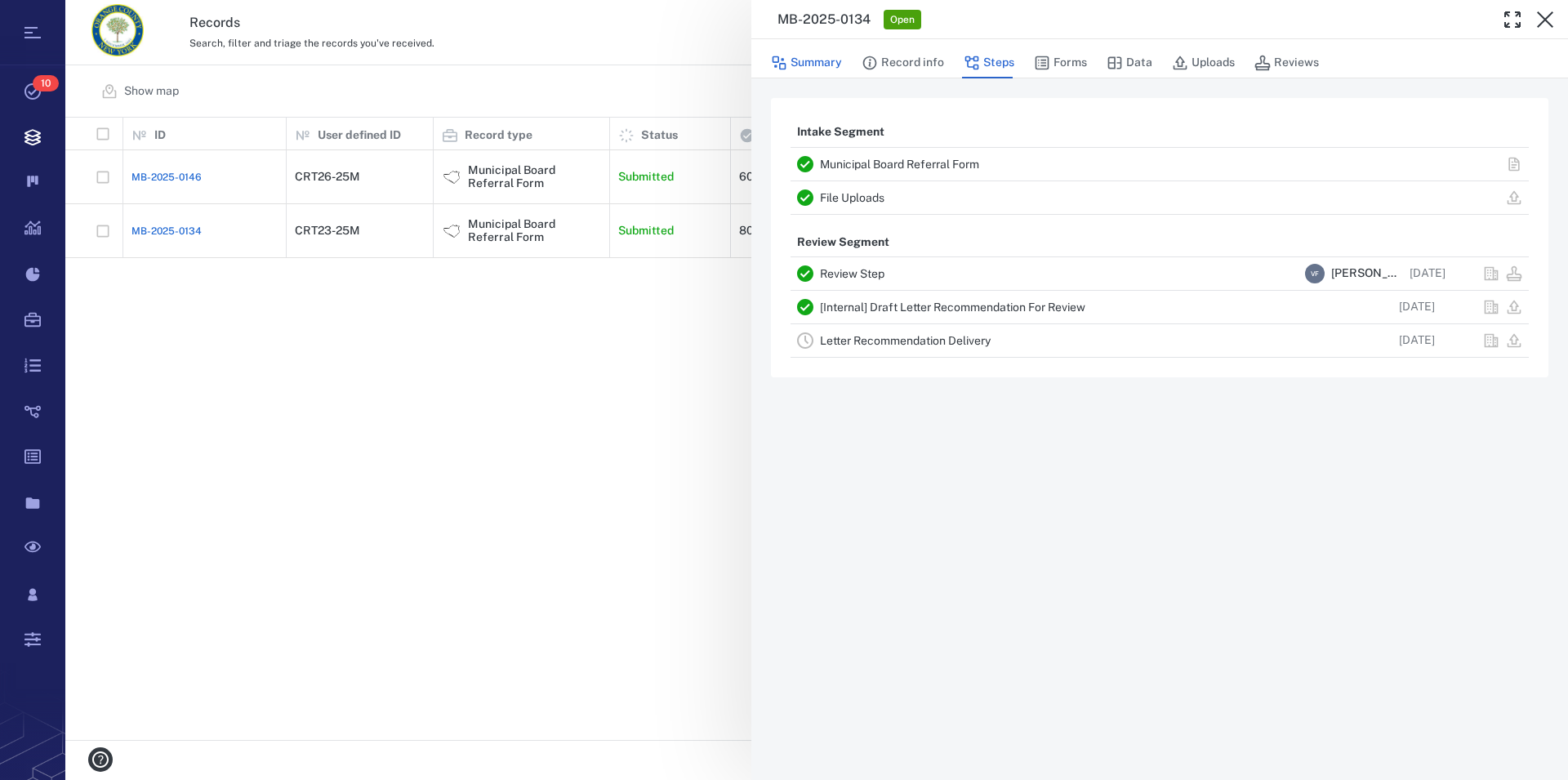
click at [820, 61] on button "Summary" at bounding box center [806, 63] width 71 height 31
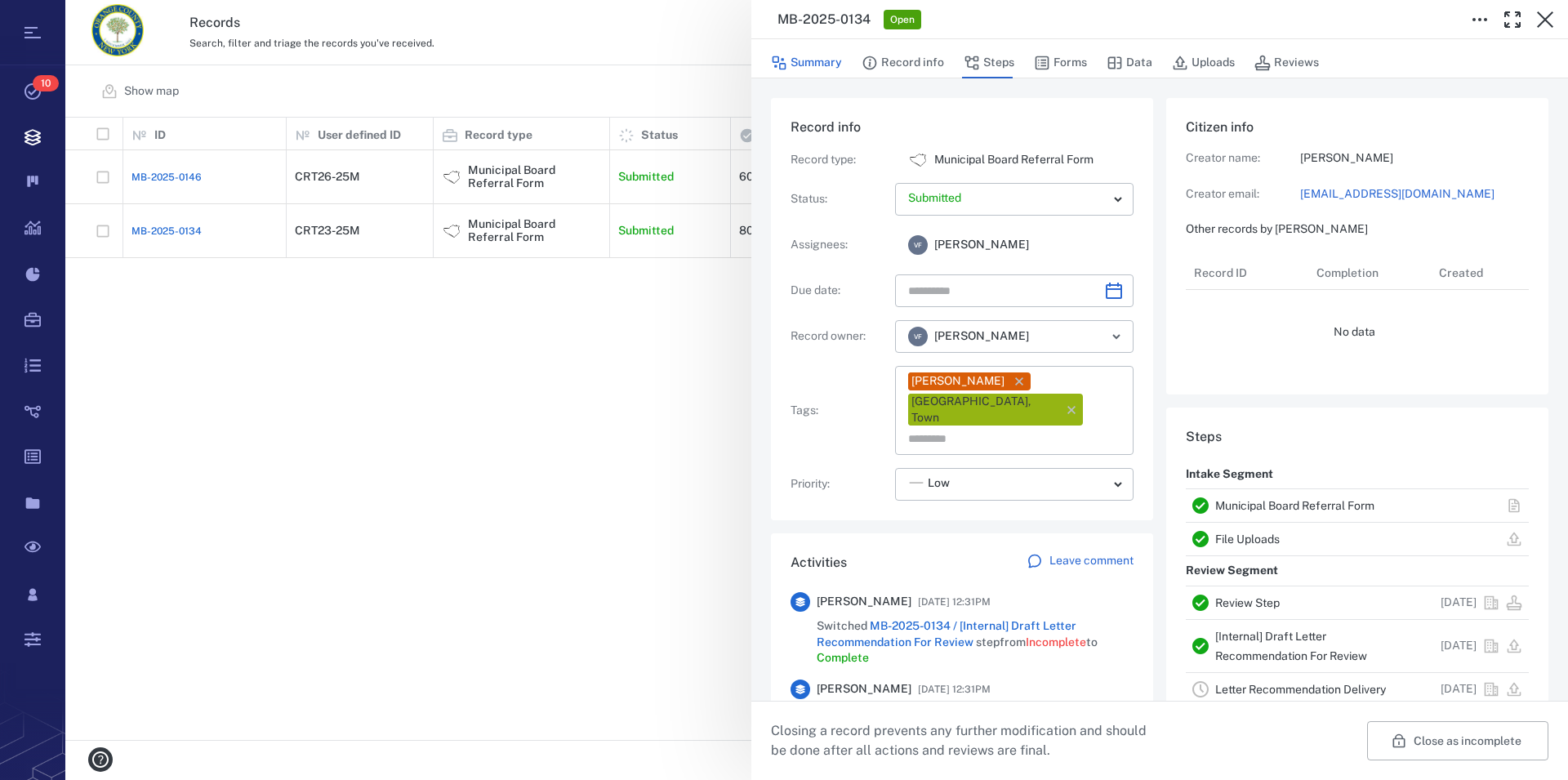
scroll to position [1095, 308]
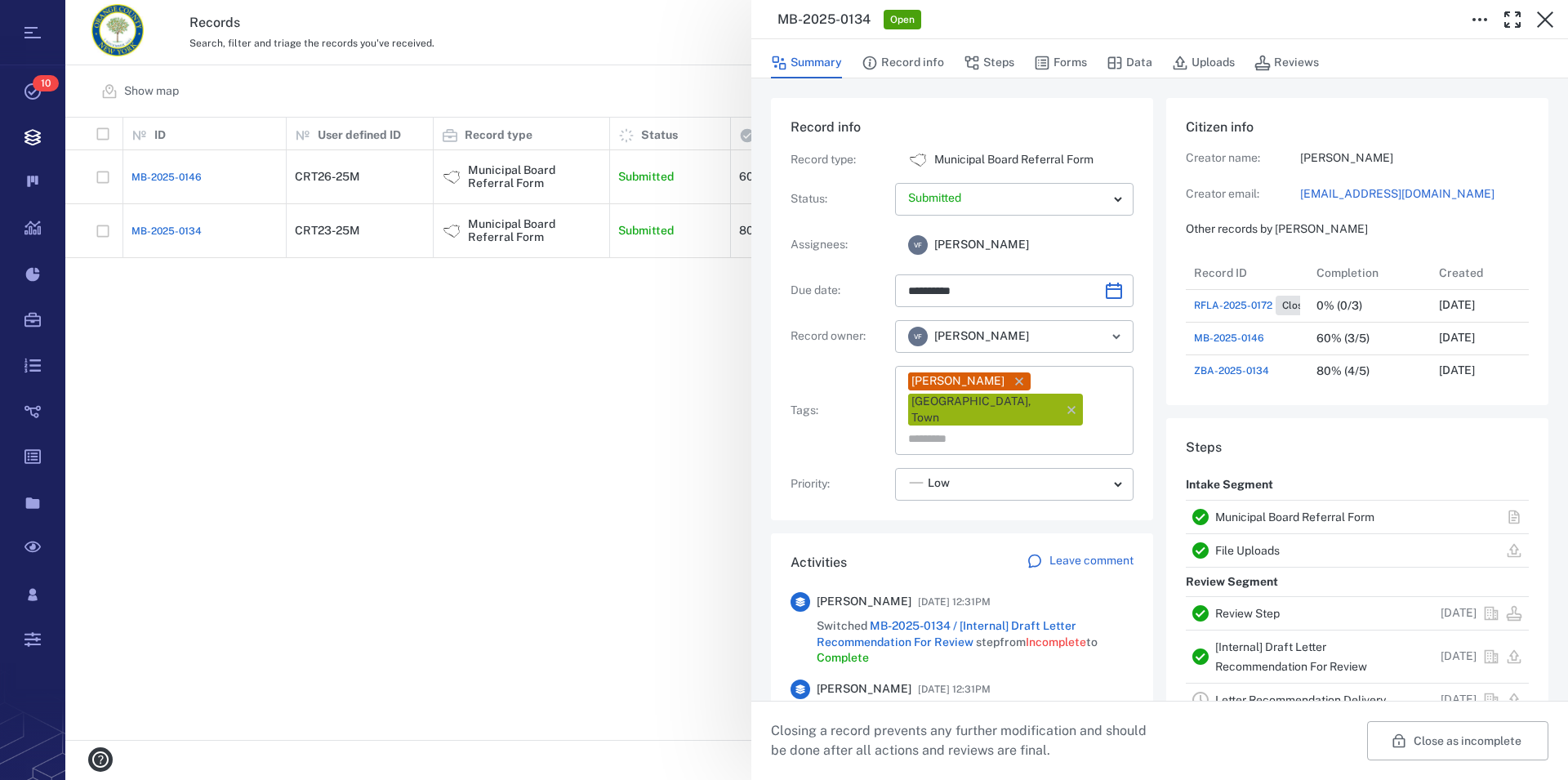
type input "**********"
click at [1064, 407] on icon "button" at bounding box center [1072, 410] width 17 height 17
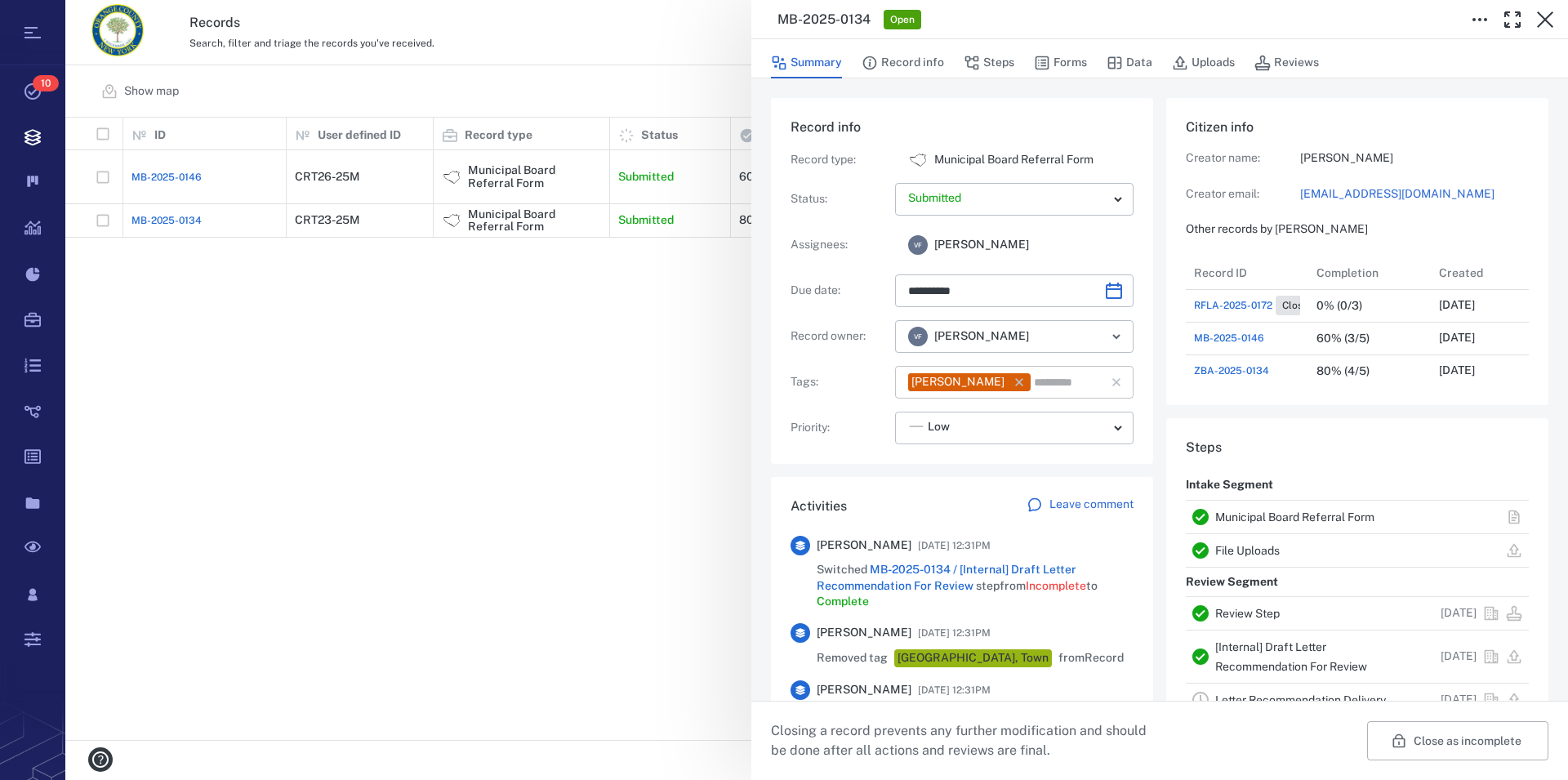
click at [1074, 387] on input "text" at bounding box center [1058, 383] width 52 height 23
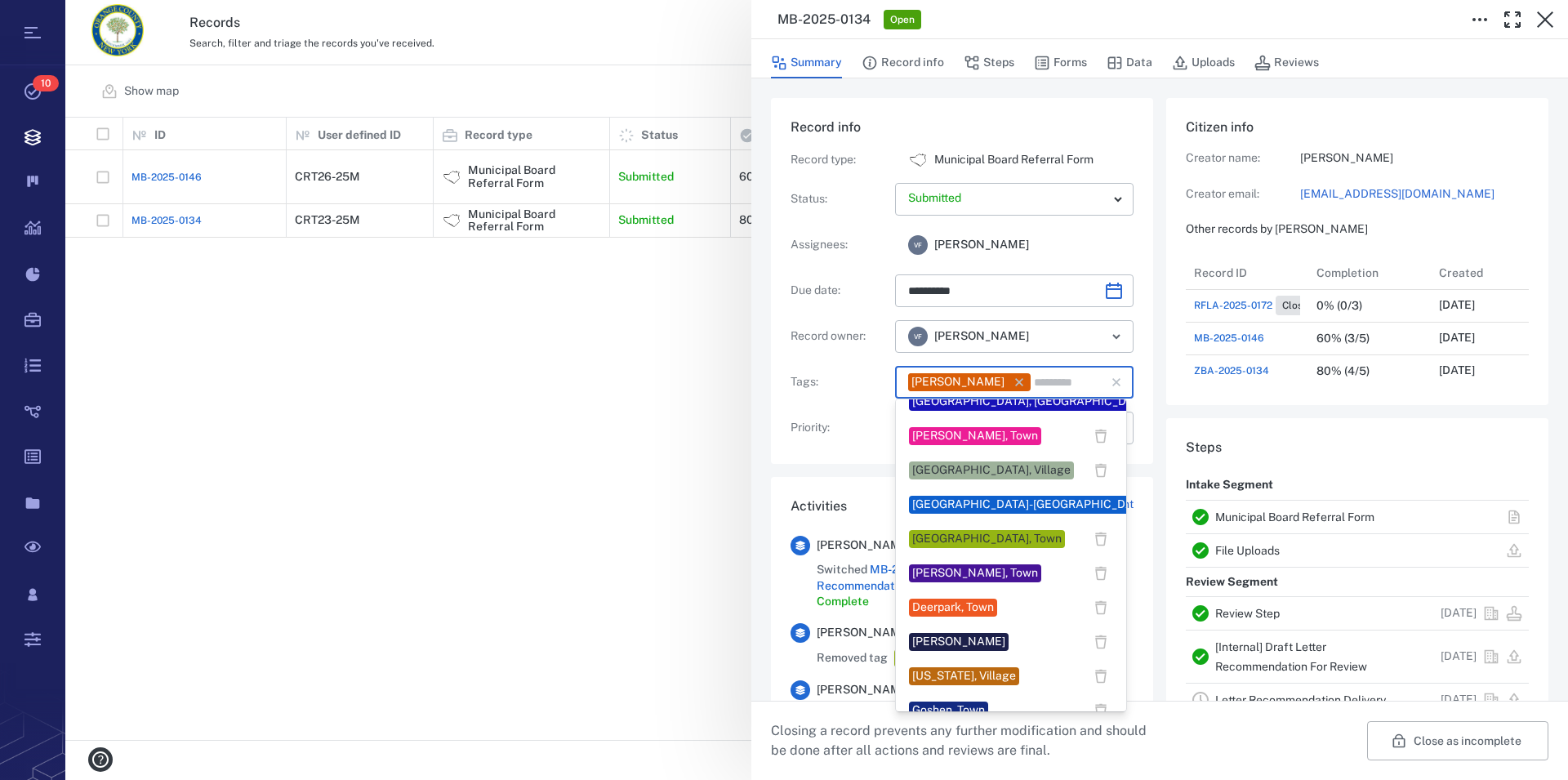
scroll to position [0, 0]
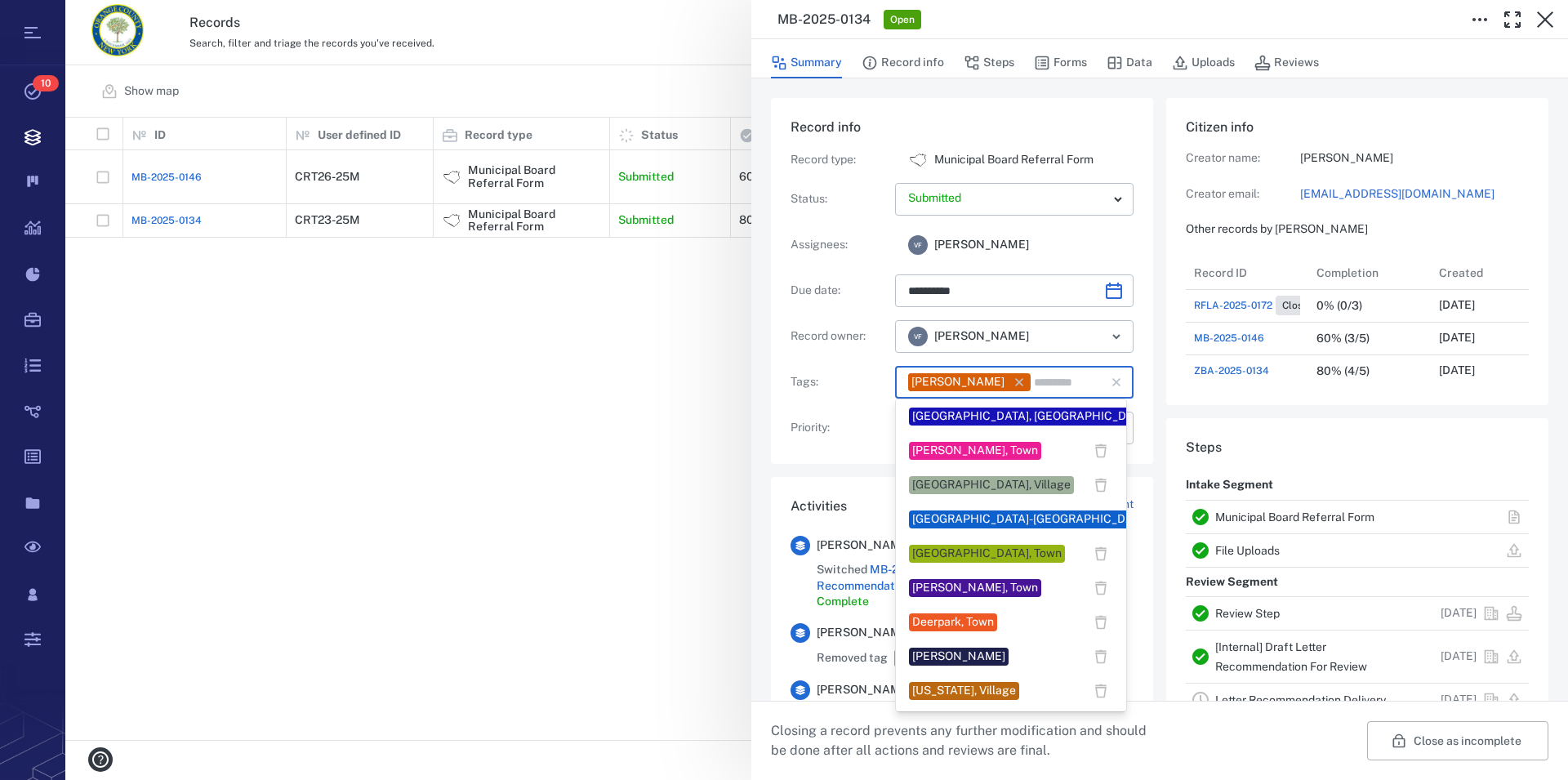
click at [982, 591] on div "[PERSON_NAME], Town" at bounding box center [975, 588] width 126 height 17
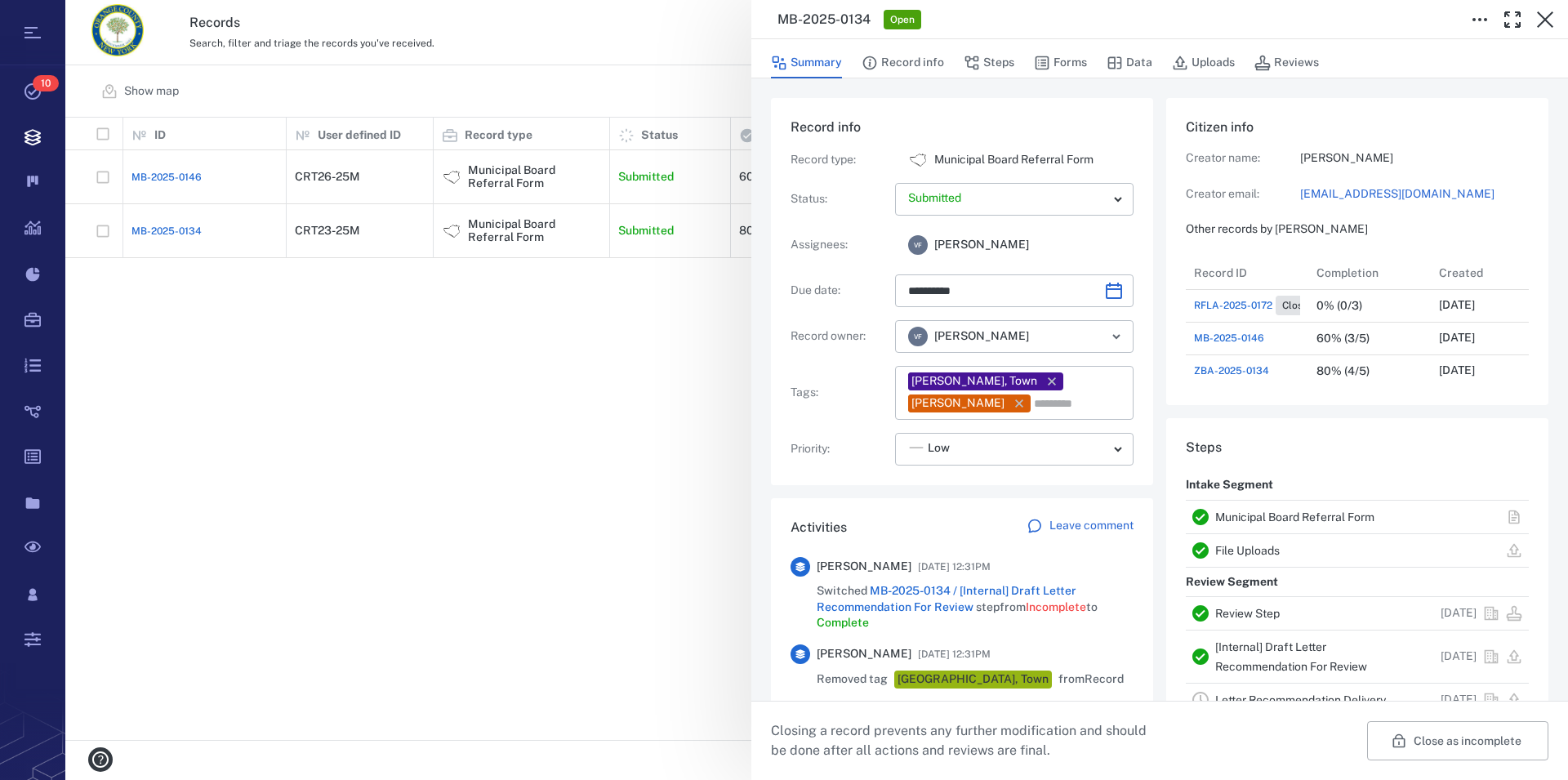
click at [582, 435] on div "**********" at bounding box center [816, 390] width 1503 height 780
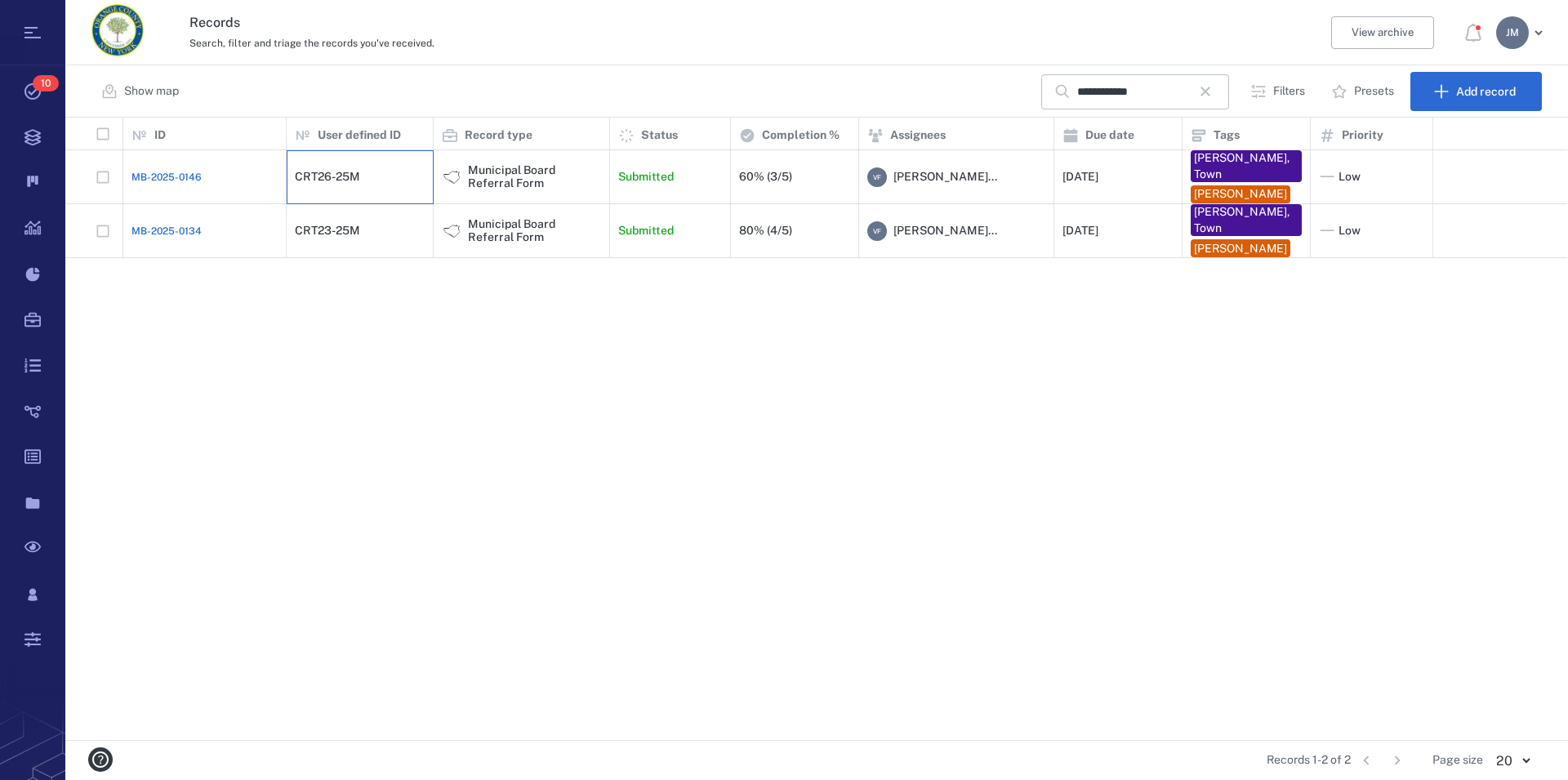
click at [338, 184] on div "CRT26-25M" at bounding box center [360, 177] width 130 height 33
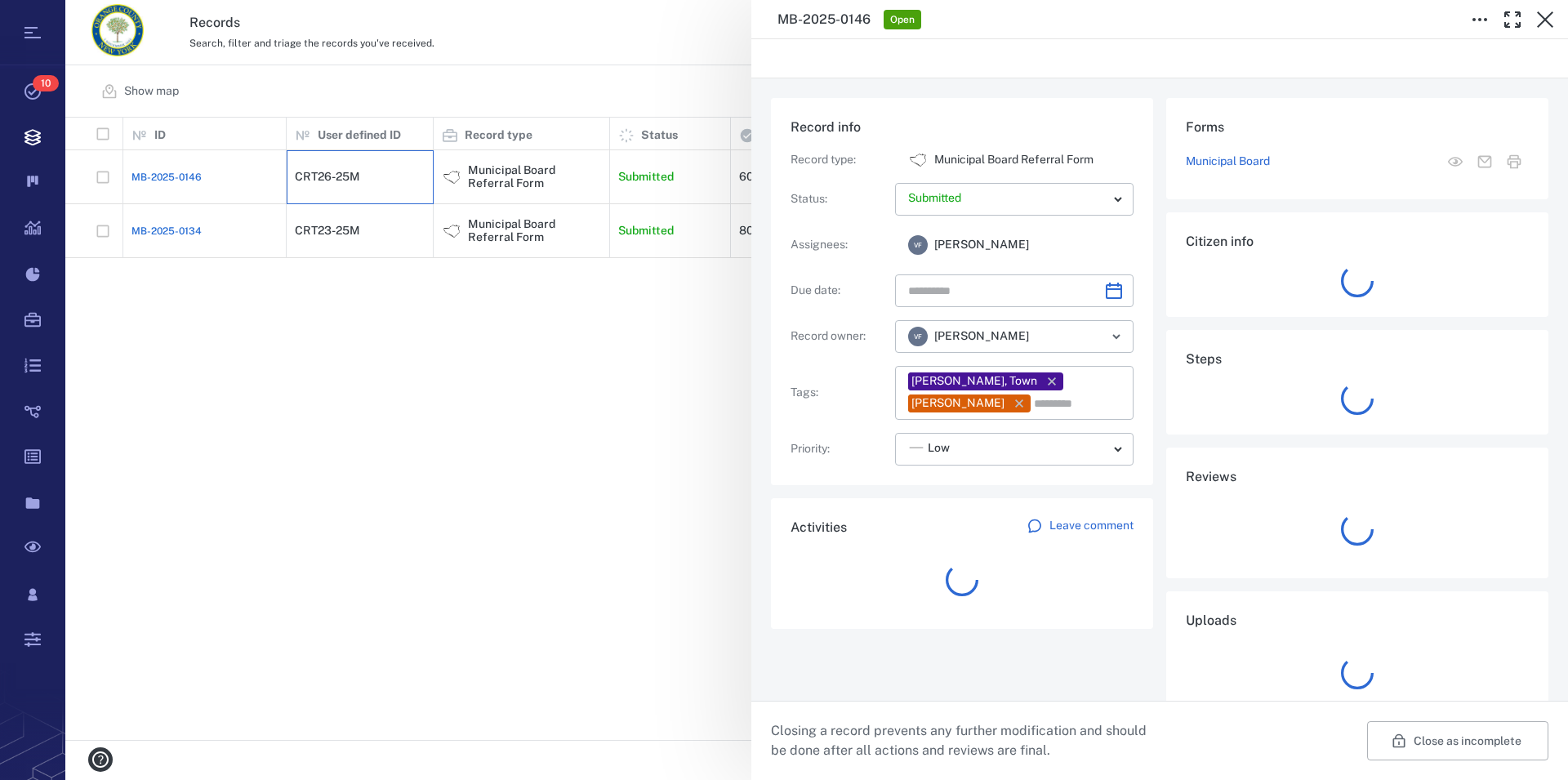
type input "**********"
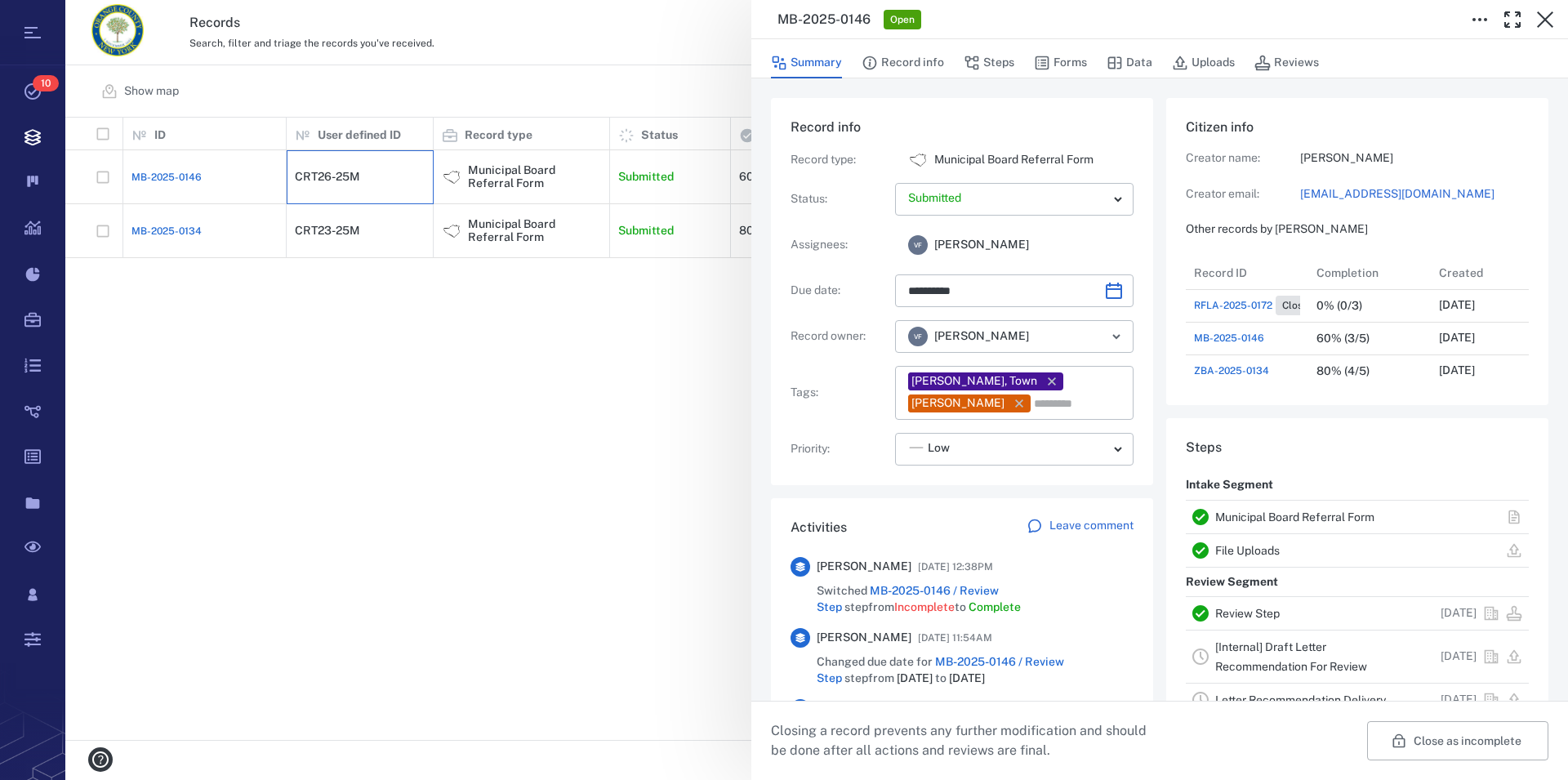
scroll to position [15, 16]
click at [913, 63] on button "Record info" at bounding box center [903, 63] width 83 height 31
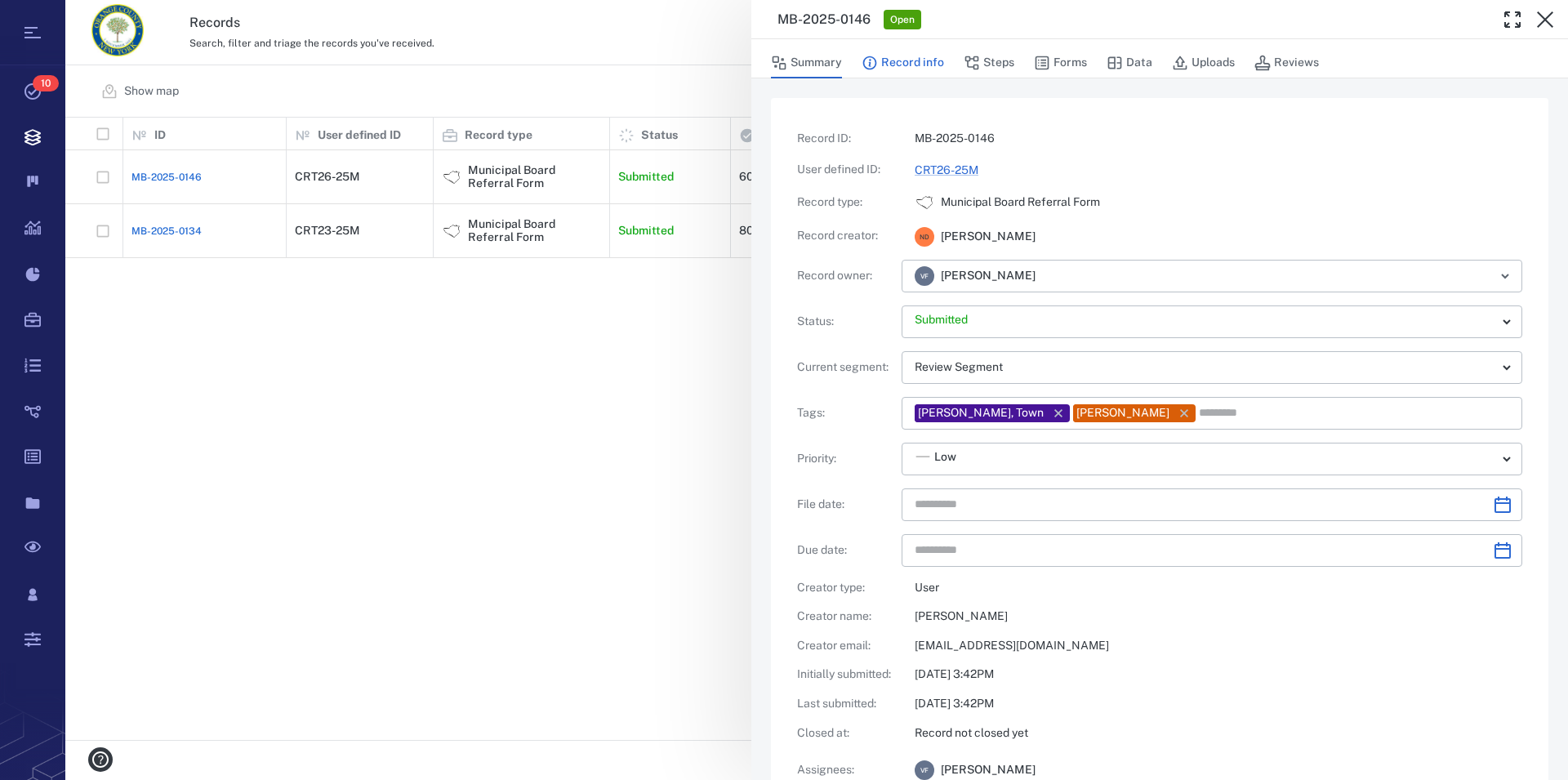
type input "**********"
click at [953, 173] on link "CRT26-25M" at bounding box center [947, 169] width 63 height 13
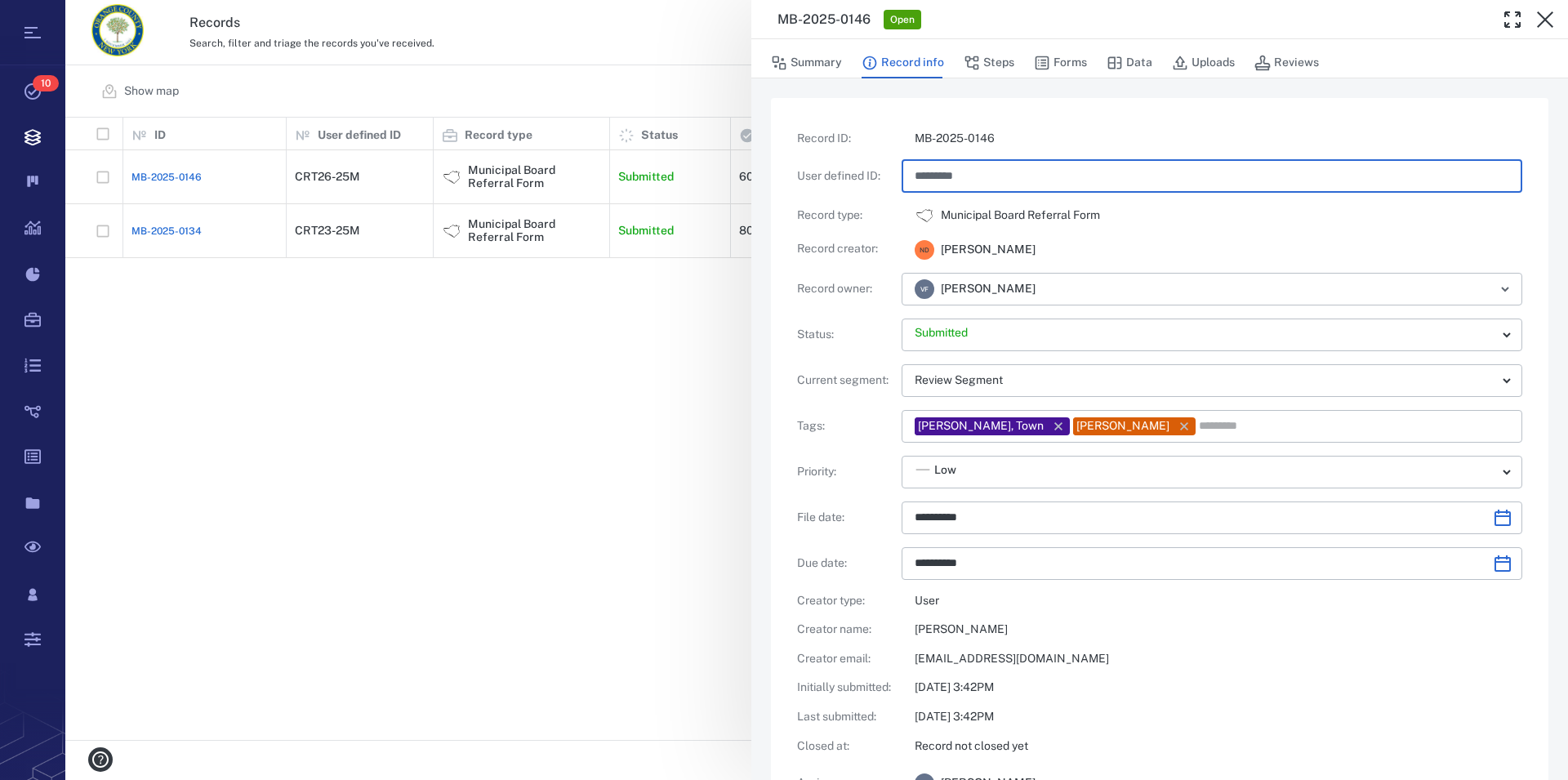
click at [948, 175] on input "*********" at bounding box center [1212, 176] width 595 height 33
type input "**********"
click at [1353, 651] on div "**********" at bounding box center [1160, 479] width 725 height 698
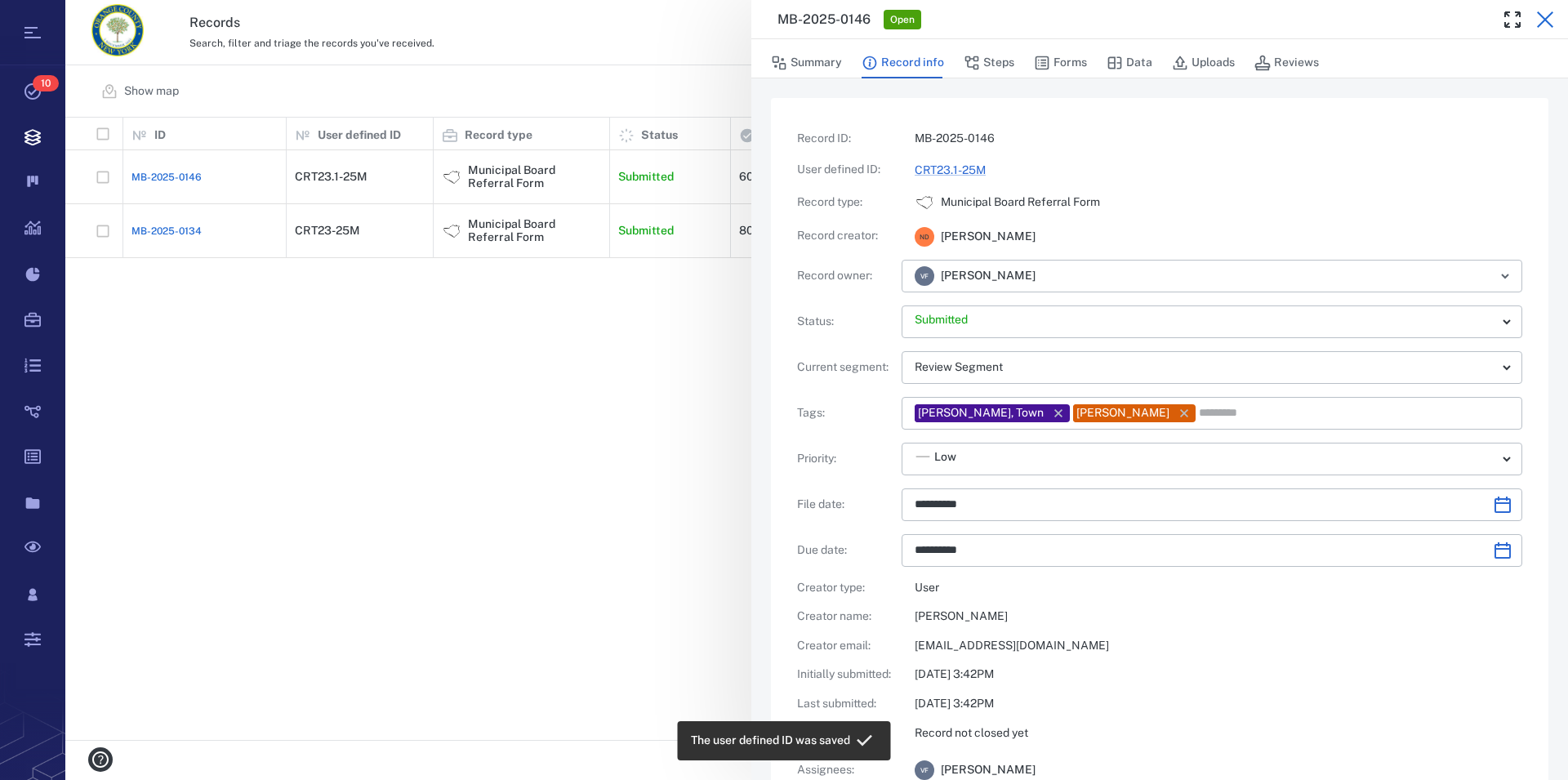
click at [1547, 18] on icon "button" at bounding box center [1545, 19] width 17 height 17
